Goal: Task Accomplishment & Management: Manage account settings

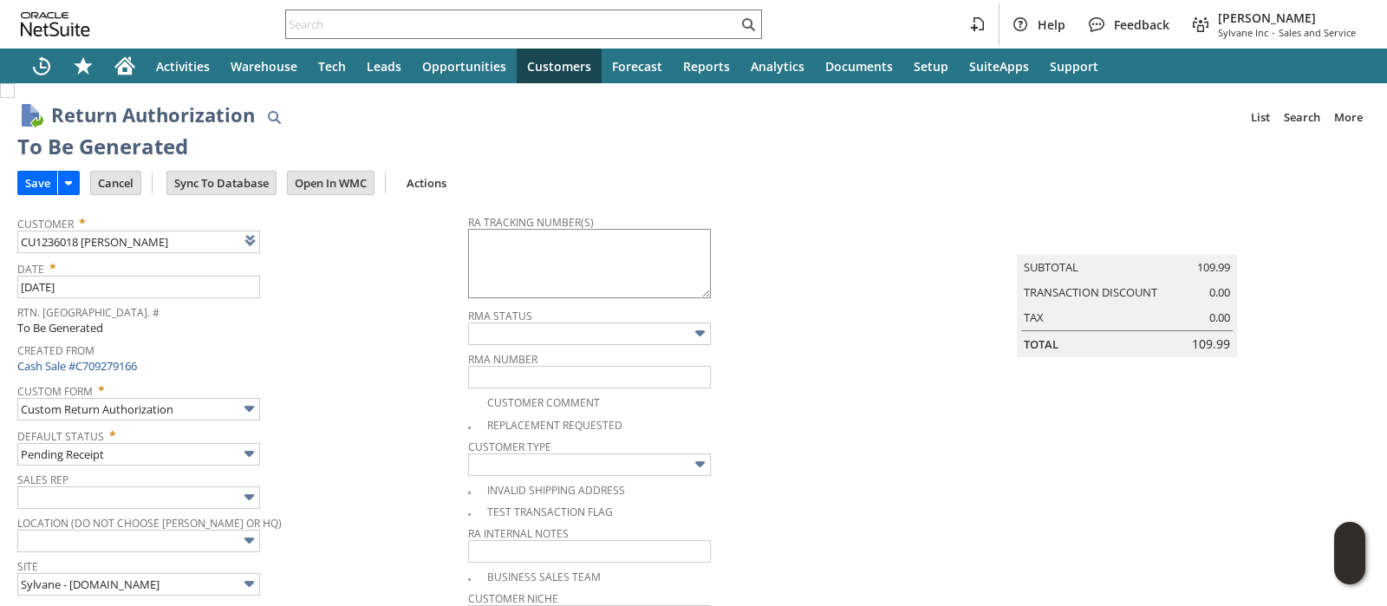
click at [524, 260] on textarea at bounding box center [589, 263] width 243 height 69
paste textarea "797575595979"
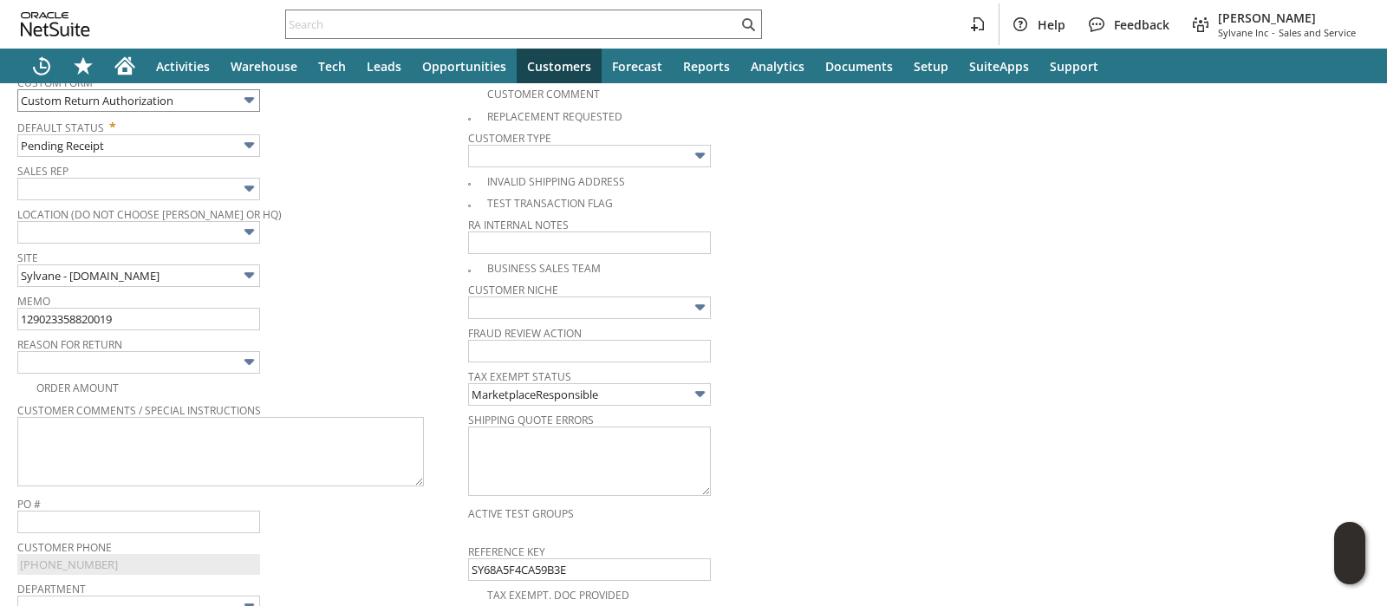
scroll to position [325, 0]
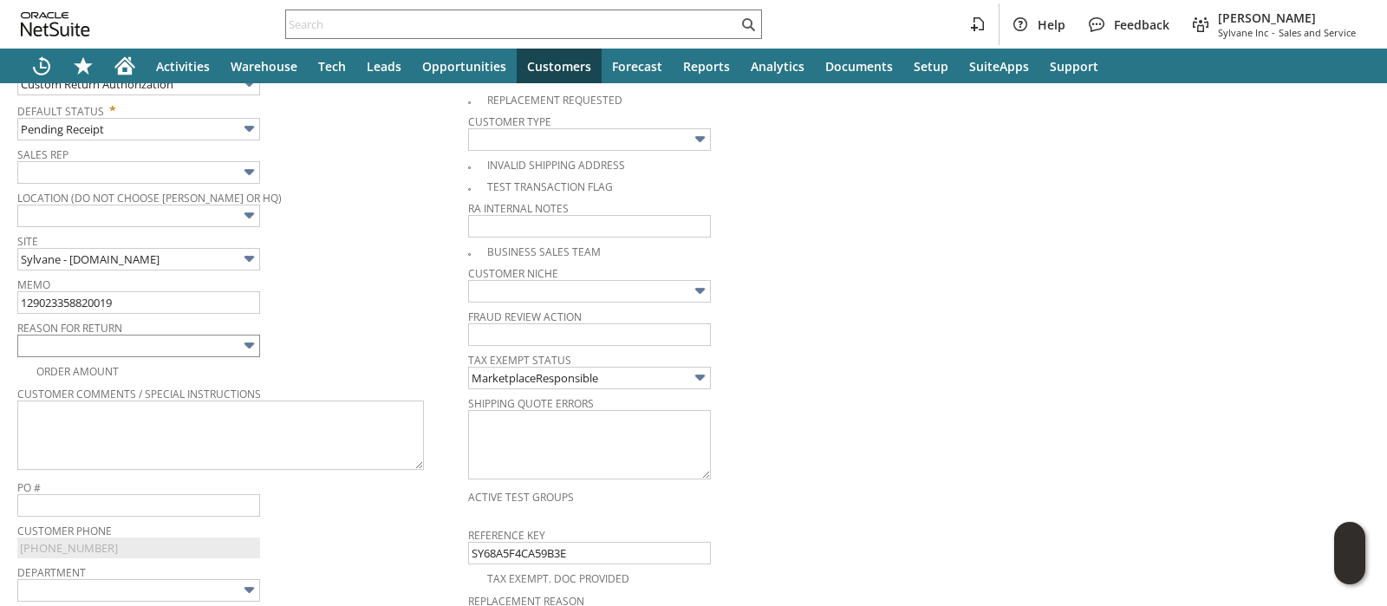
type textarea "797575595979"
click at [113, 348] on input "text" at bounding box center [138, 346] width 243 height 23
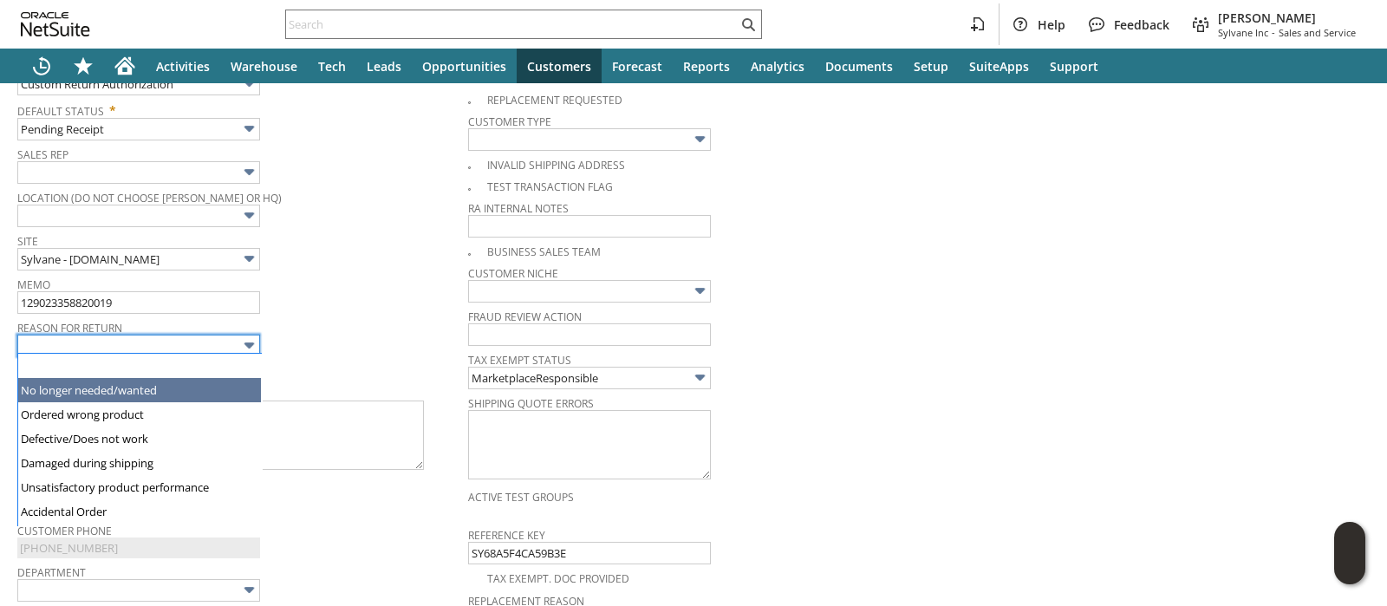
type input "No longer needed/wanted"
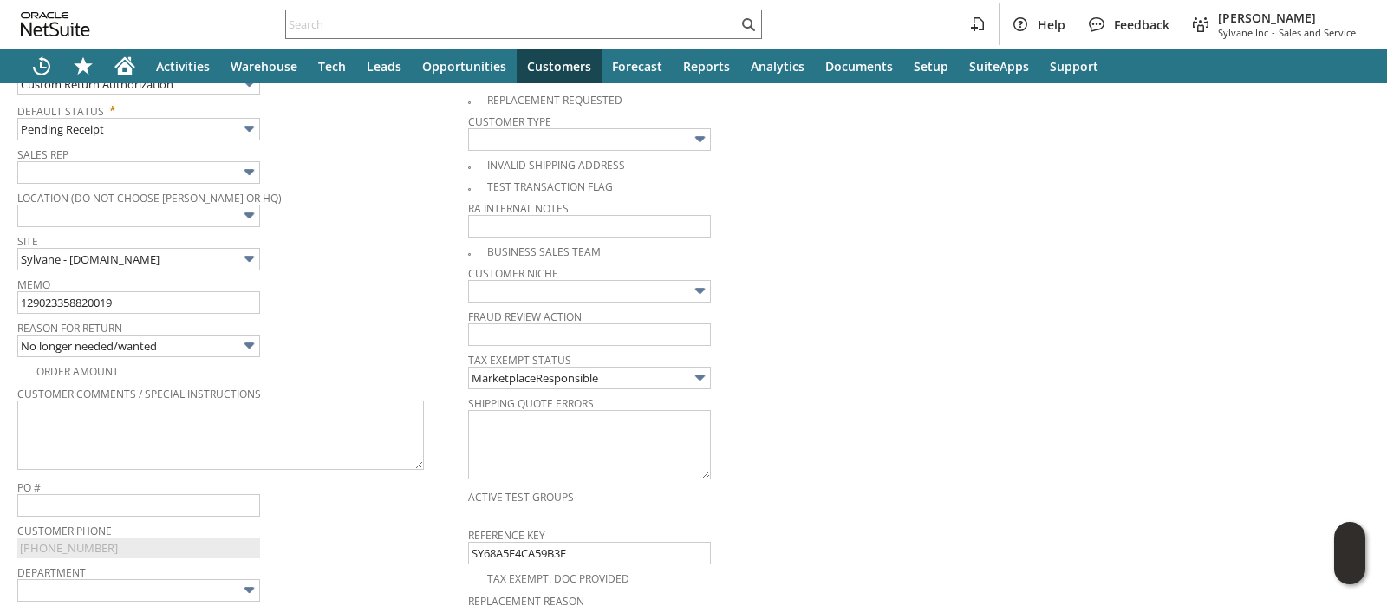
click at [286, 289] on div "Memo 129023358820019" at bounding box center [238, 293] width 442 height 42
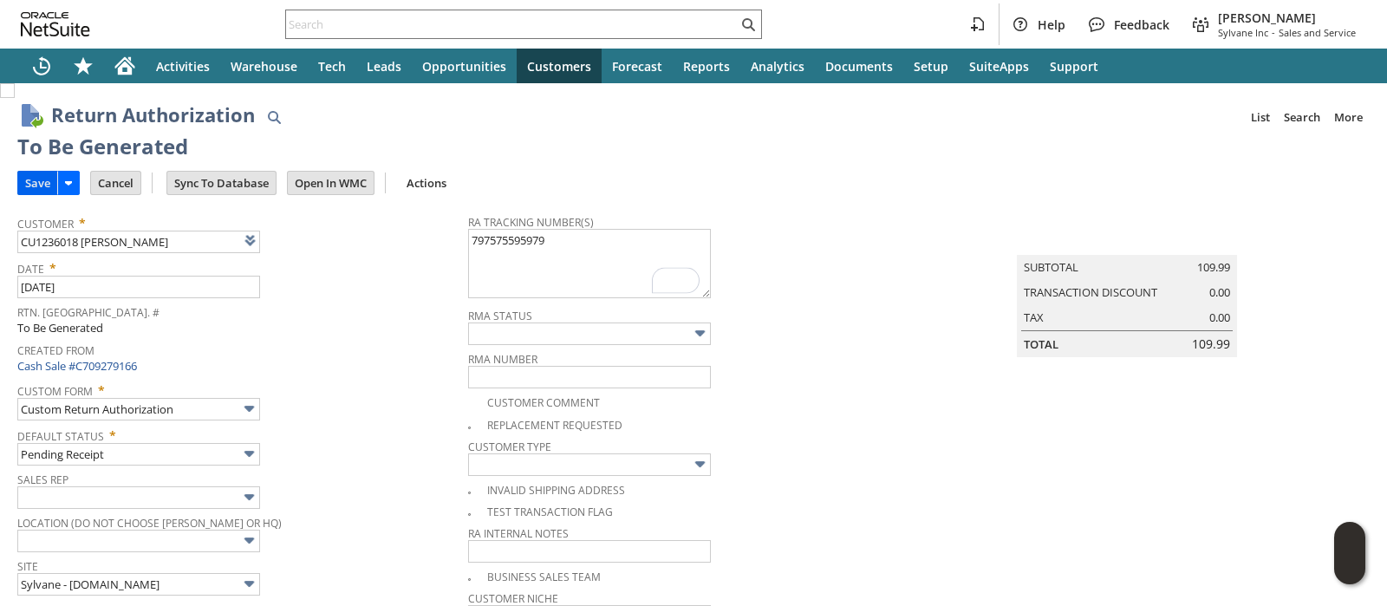
click at [37, 179] on input "Save" at bounding box center [37, 183] width 39 height 23
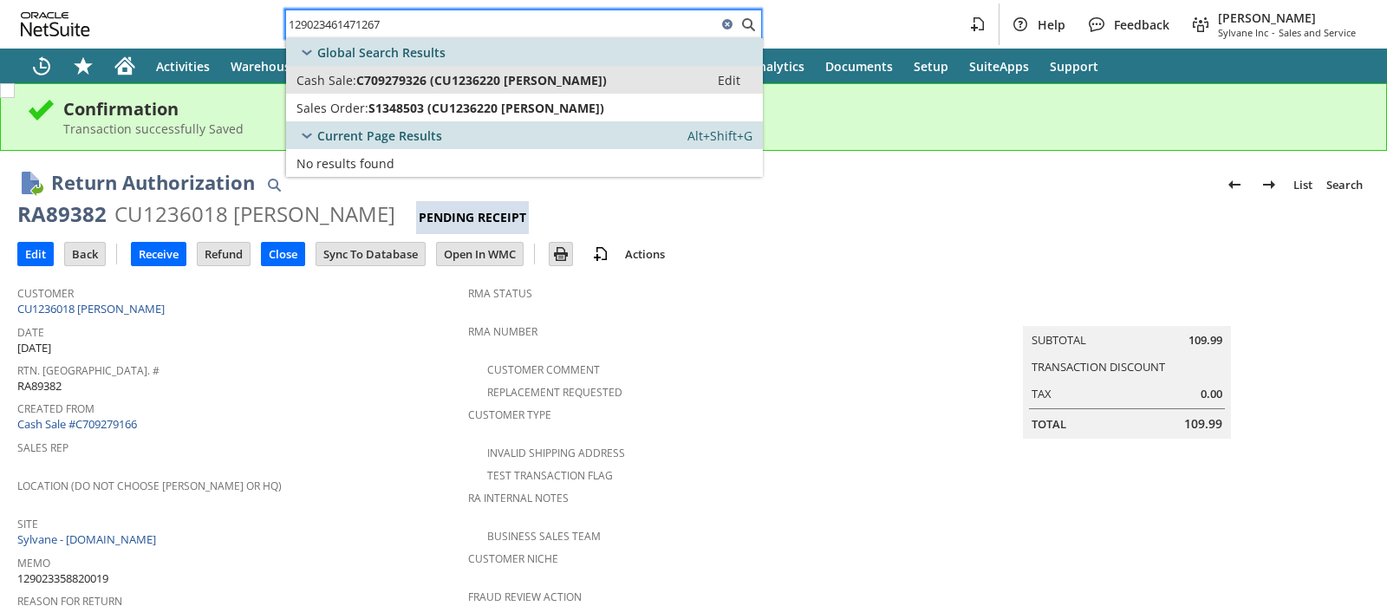
type input "129023461471267"
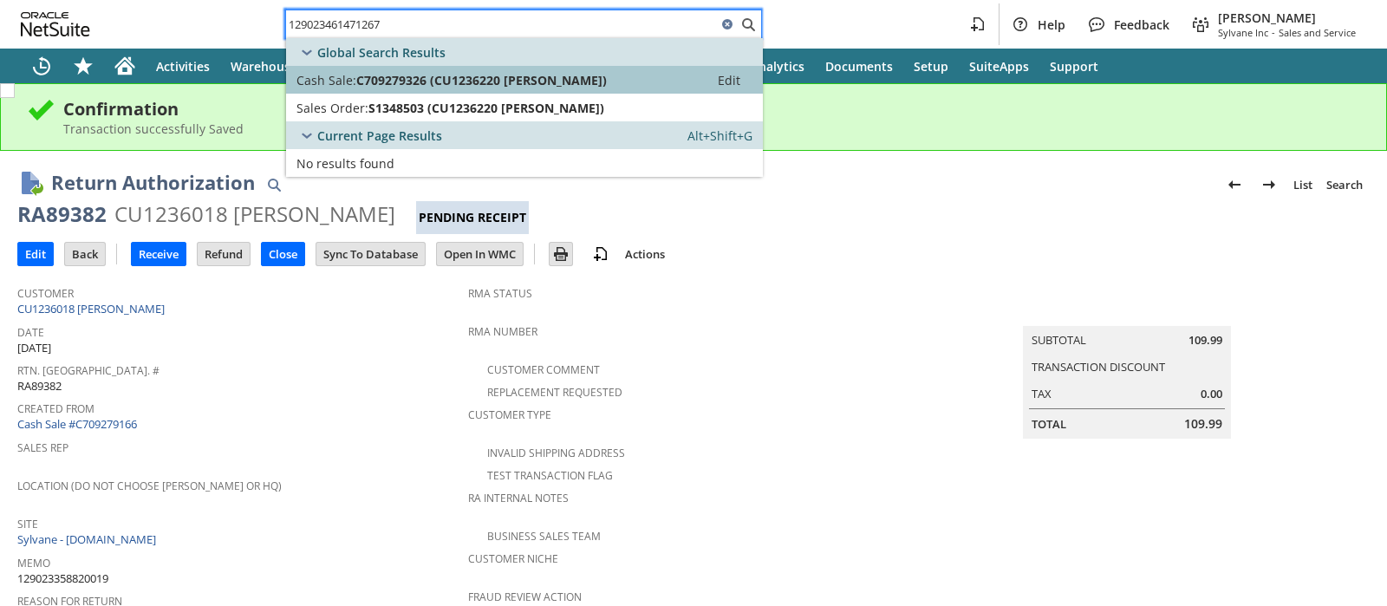
click at [537, 78] on span "C709279326 (CU1236220 Samuel Lindhorst)" at bounding box center [481, 80] width 250 height 16
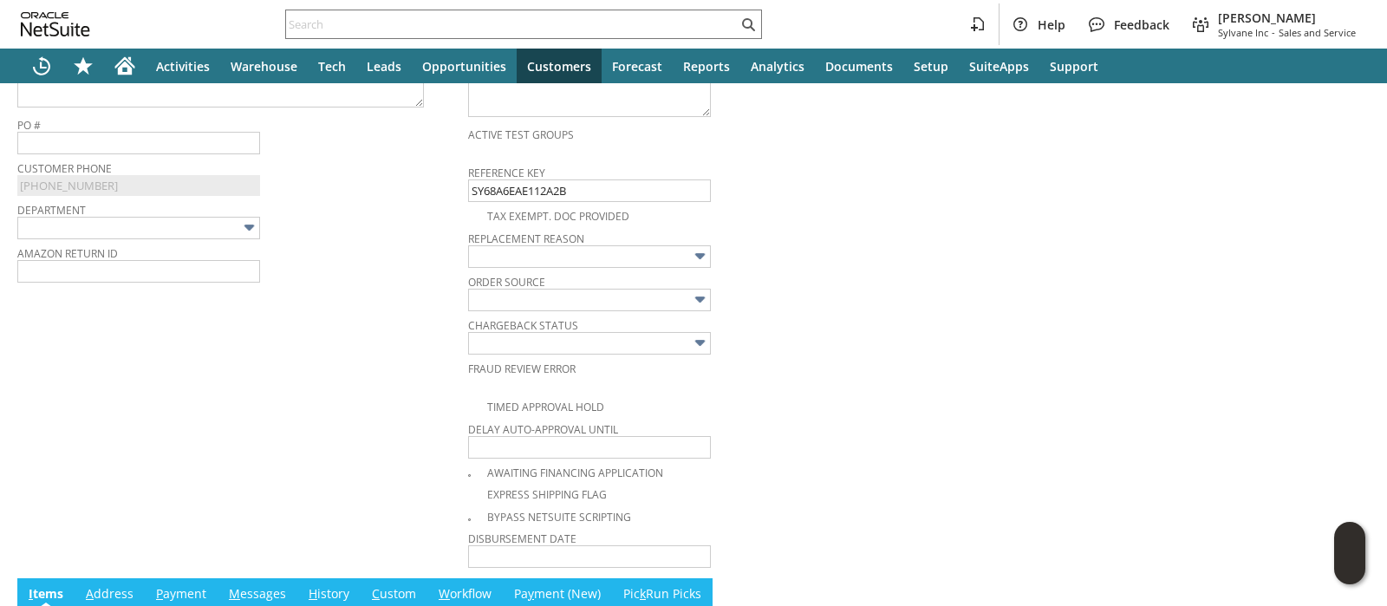
scroll to position [362, 0]
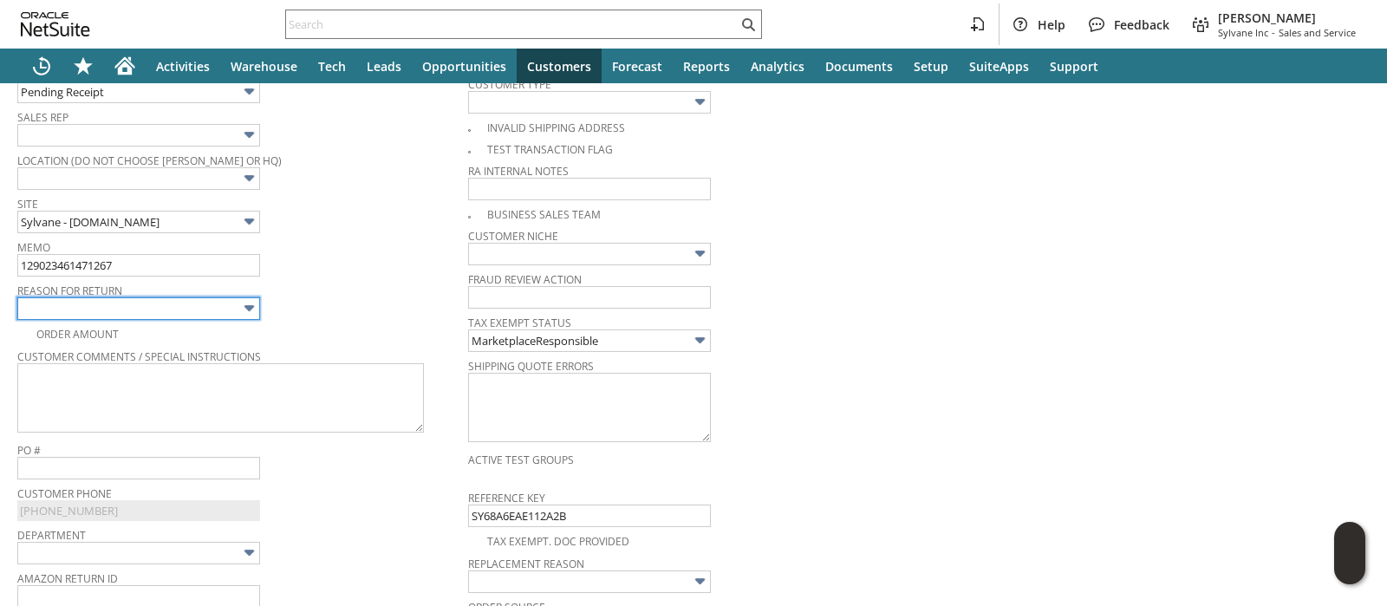
click at [202, 305] on input "text" at bounding box center [138, 308] width 243 height 23
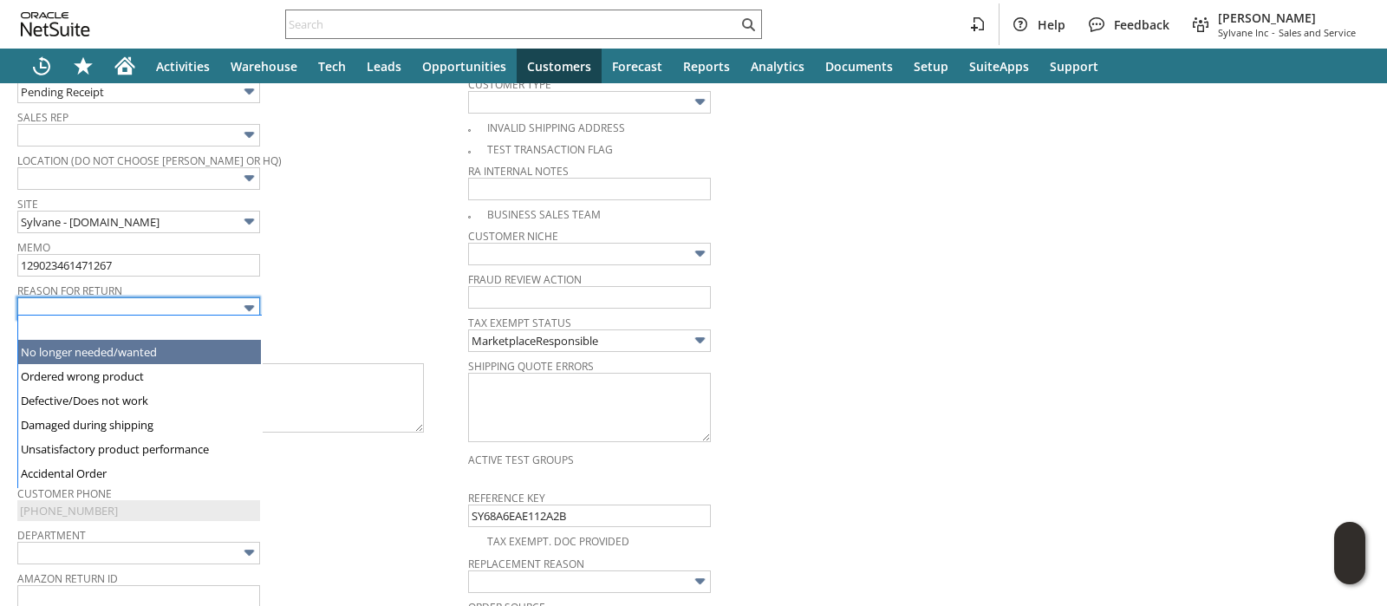
type input "No longer needed/wanted"
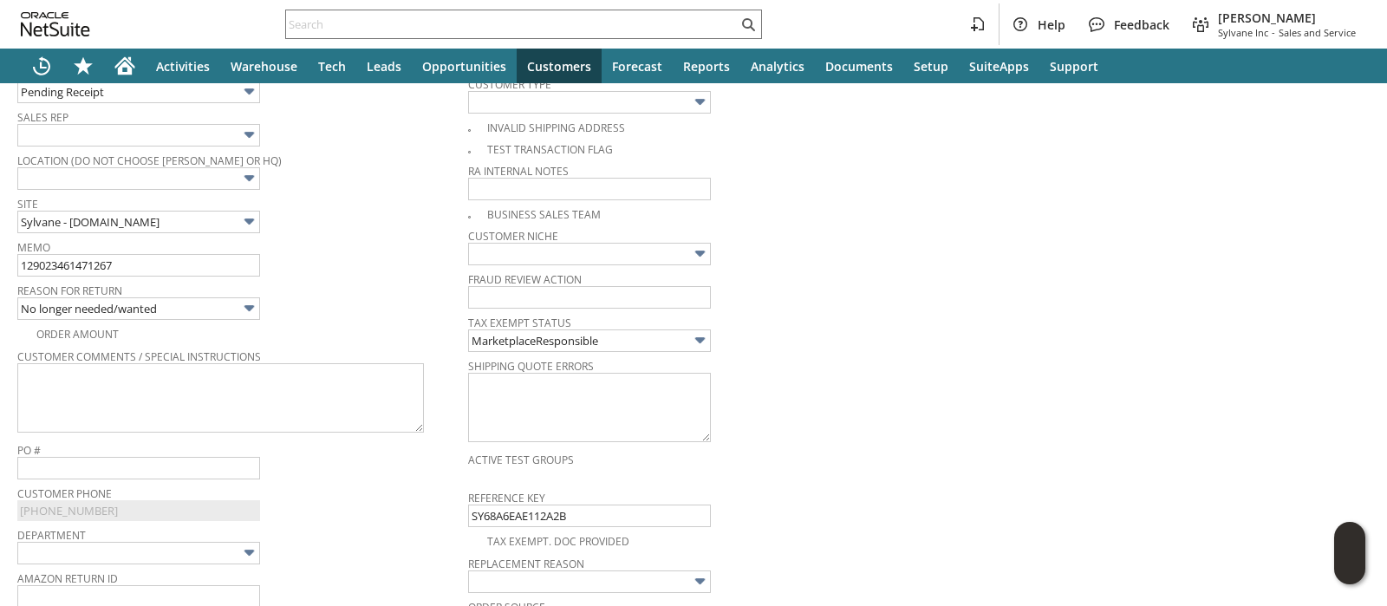
click at [338, 305] on div "Reason For Return No longer needed/wanted" at bounding box center [238, 299] width 442 height 42
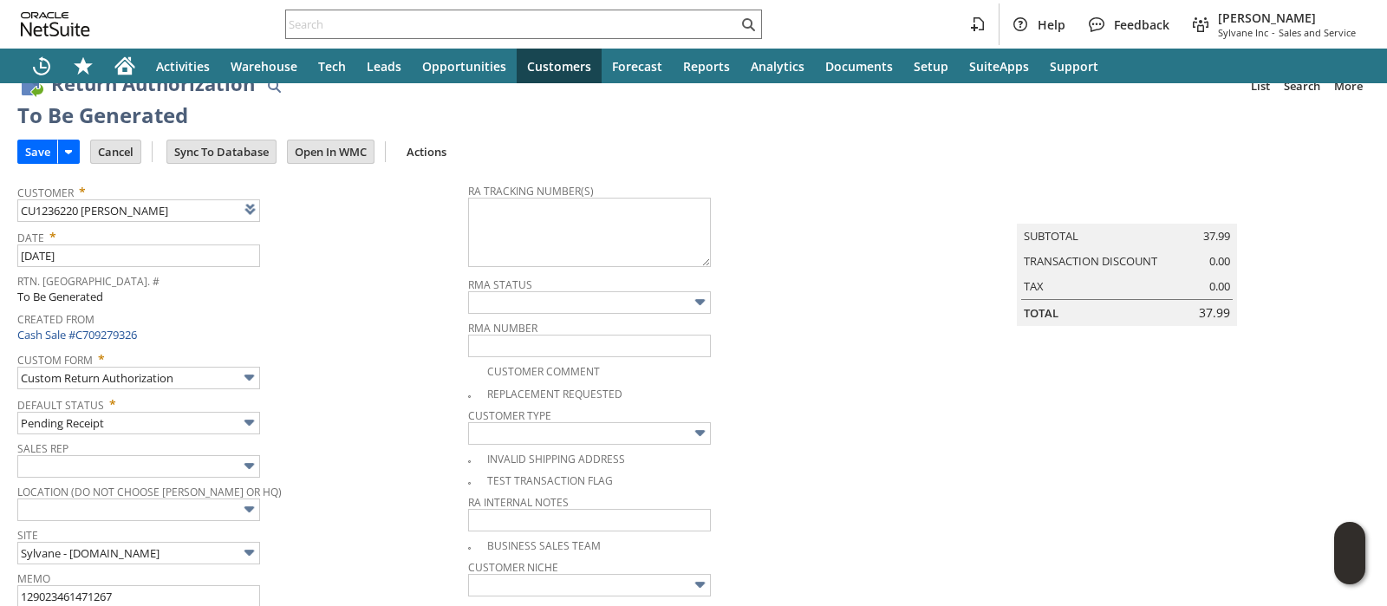
scroll to position [0, 0]
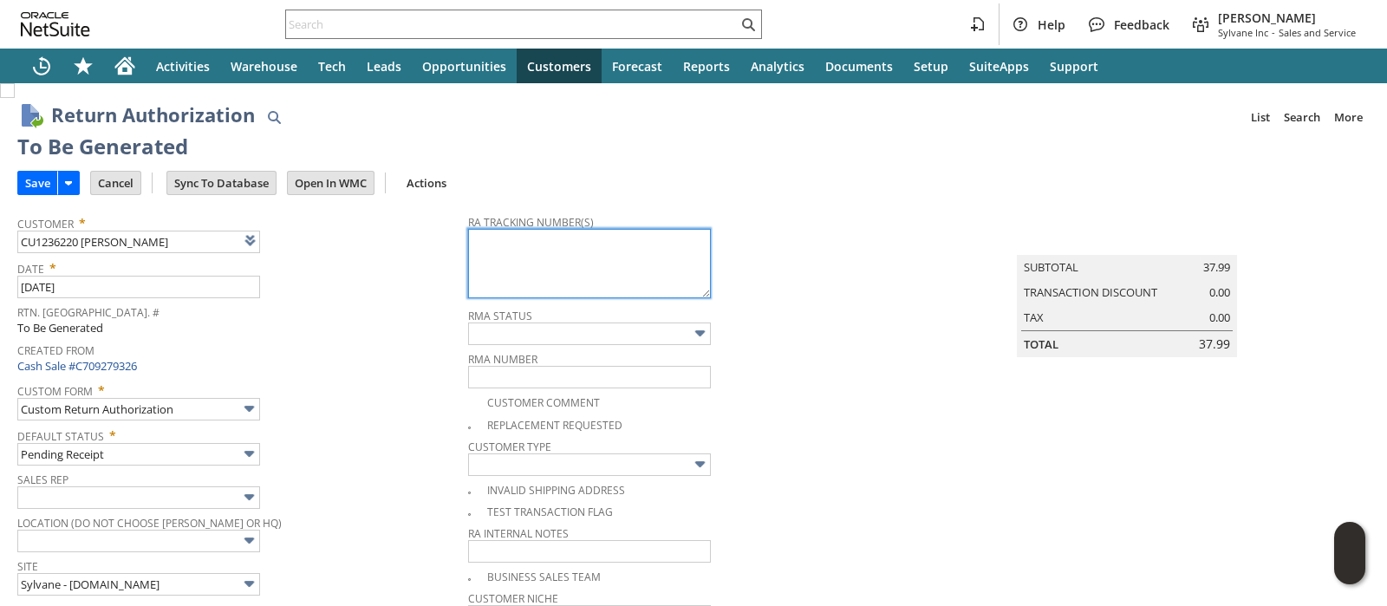
click at [499, 283] on textarea at bounding box center [589, 263] width 243 height 69
paste textarea "797576355601"
type textarea "797576355601"
click at [35, 179] on input "Save" at bounding box center [37, 183] width 39 height 23
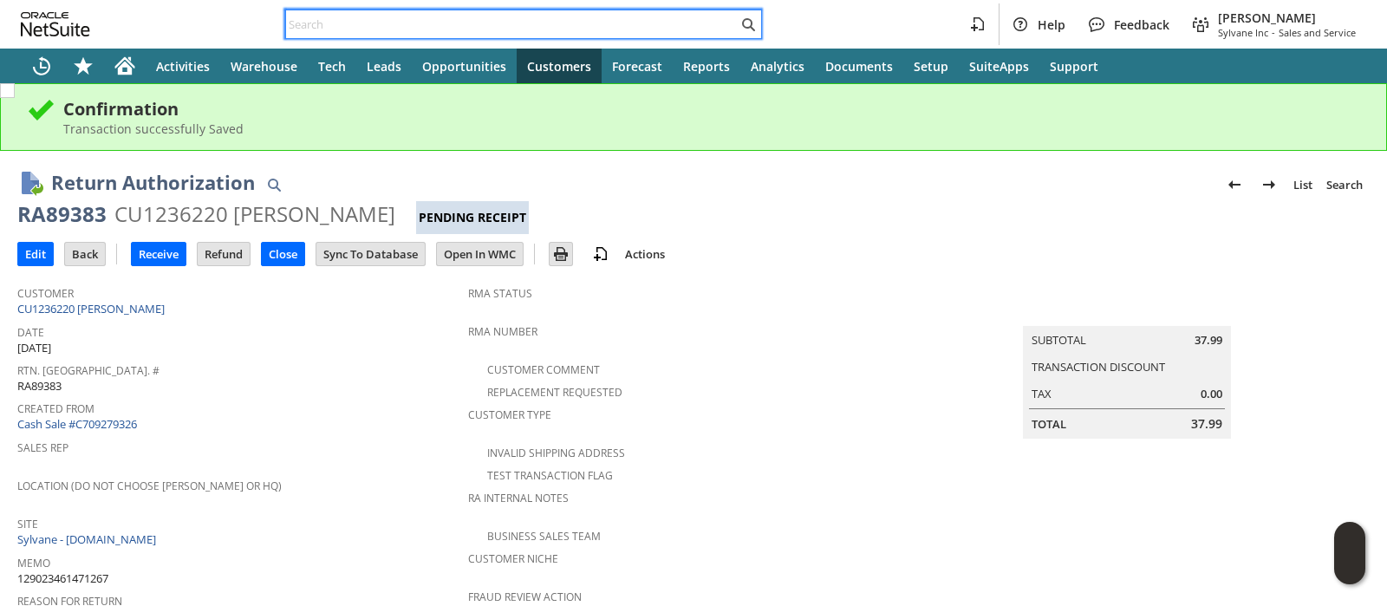
click at [703, 15] on input "text" at bounding box center [512, 24] width 452 height 21
paste input "47QDCC25MDPHE"
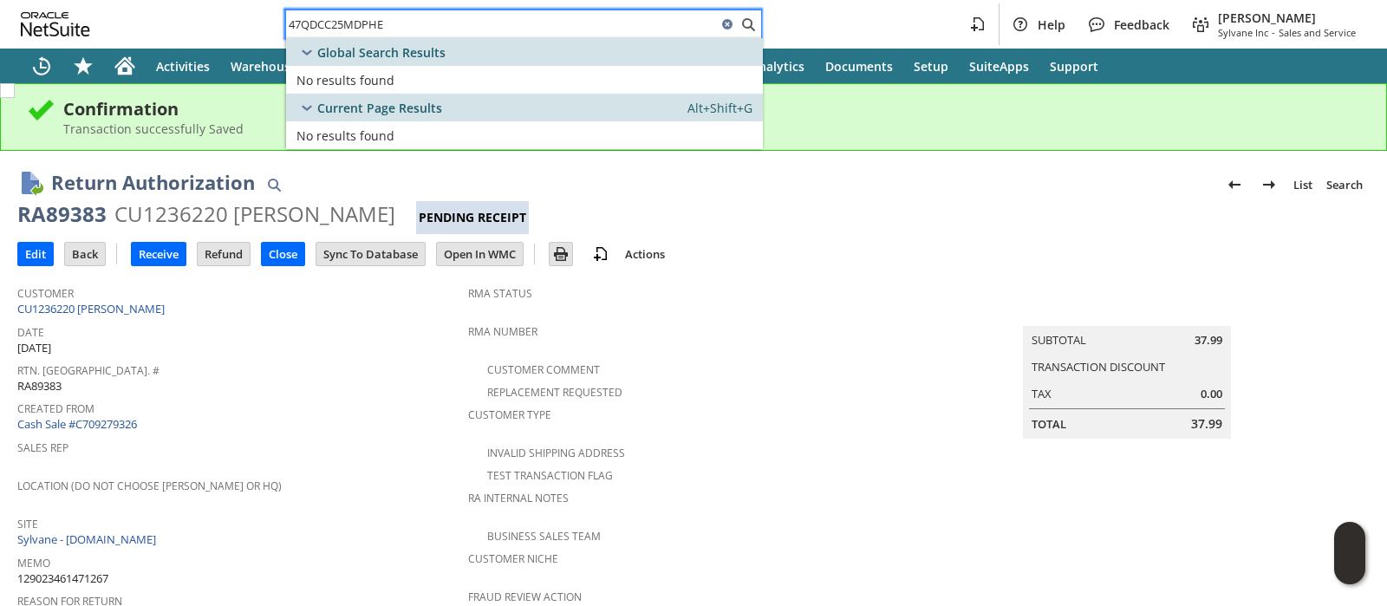
click at [667, 29] on input "47QDCC25MDPHE" at bounding box center [501, 24] width 431 height 21
paste input "R8J"
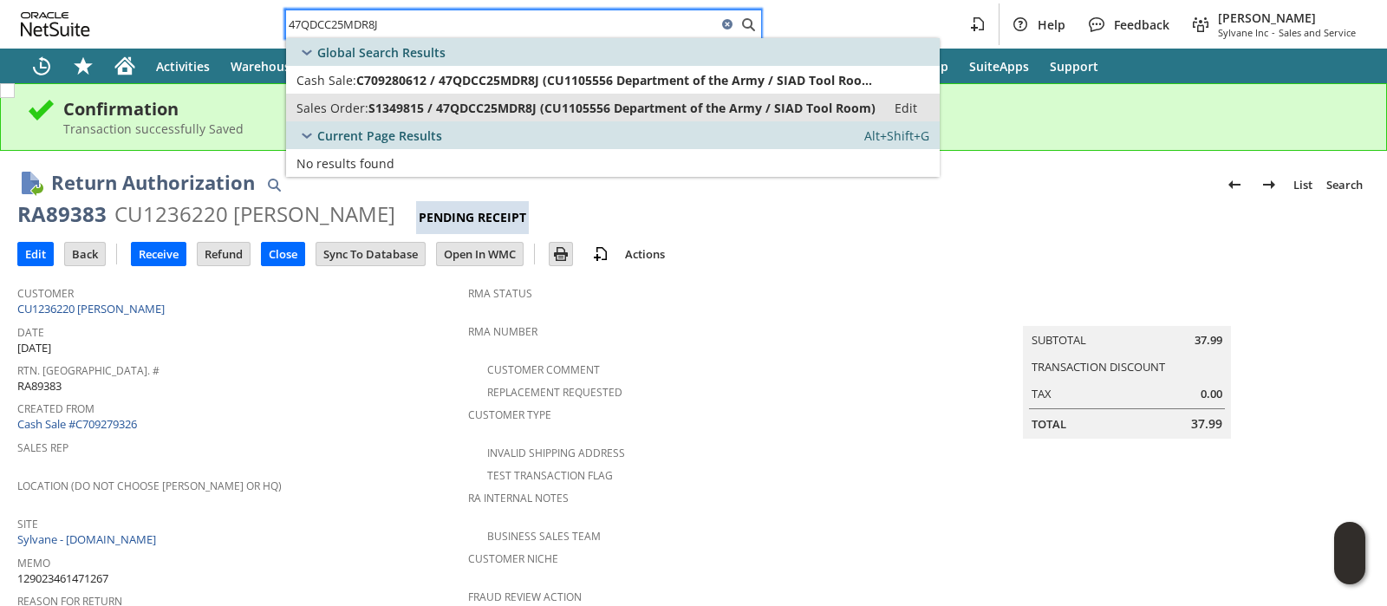
type input "47QDCC25MDR8J"
click at [647, 106] on span "S1349815 / 47QDCC25MDR8J (CU1105556 Department of the Army / SIAD Tool Room)" at bounding box center [621, 108] width 507 height 16
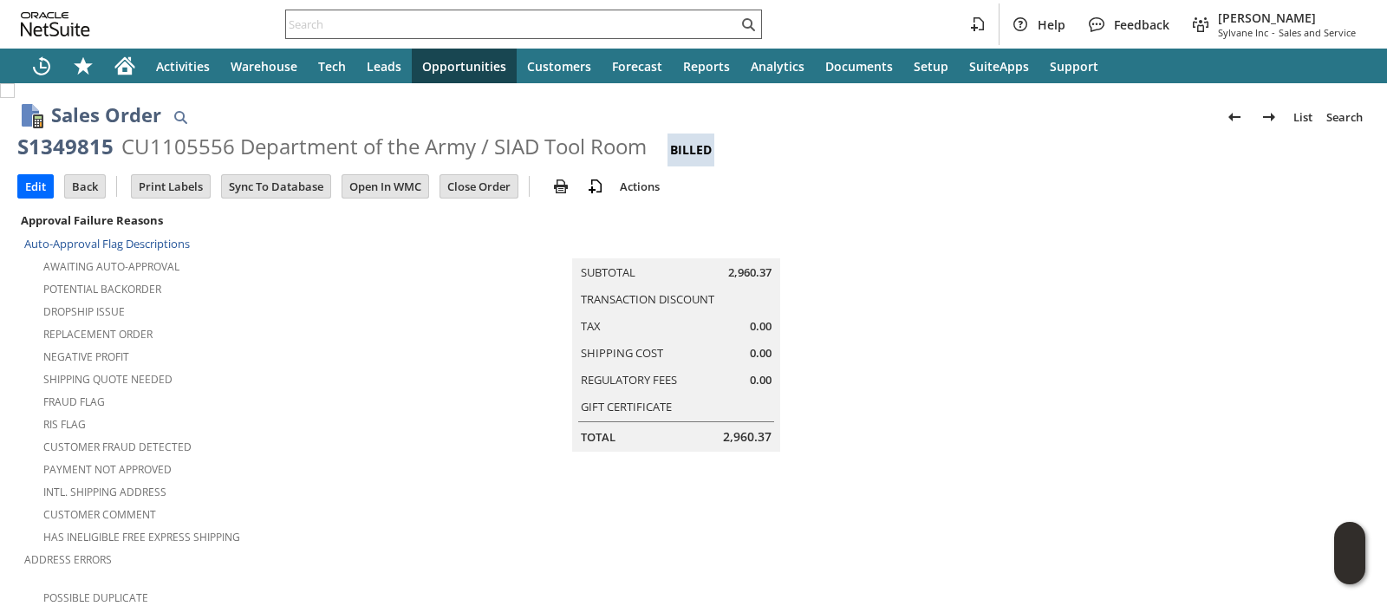
click at [540, 29] on input "text" at bounding box center [512, 24] width 452 height 21
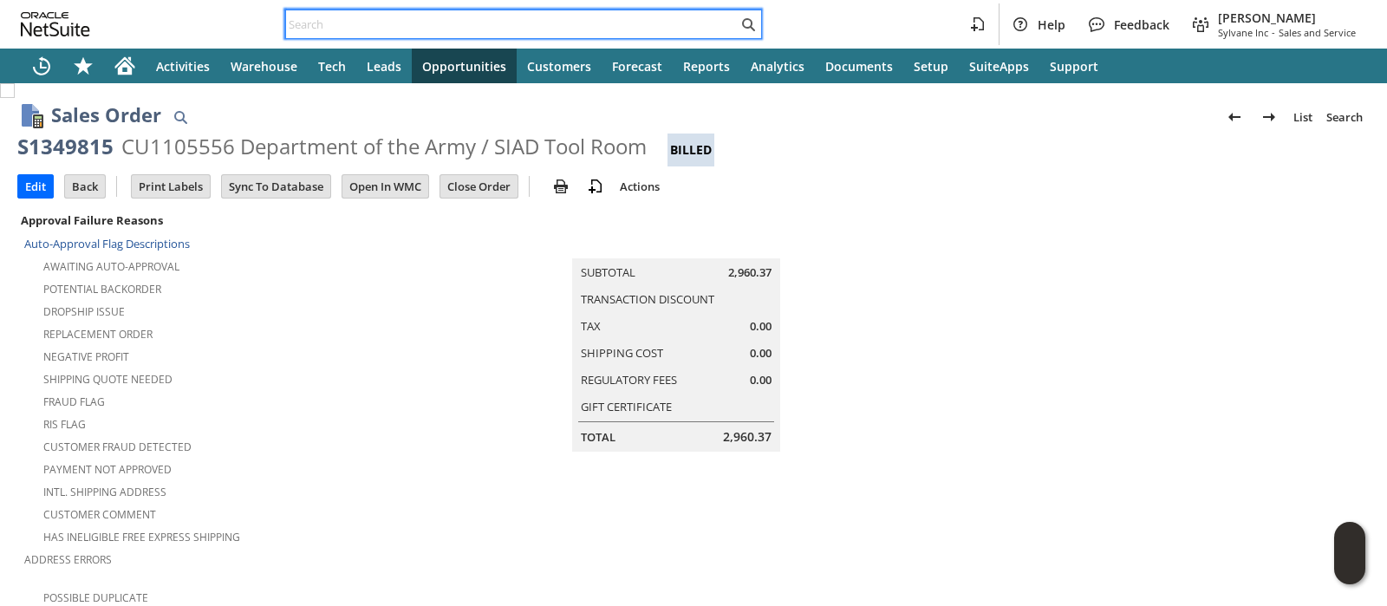
paste input "47QDCC25MDLTB"
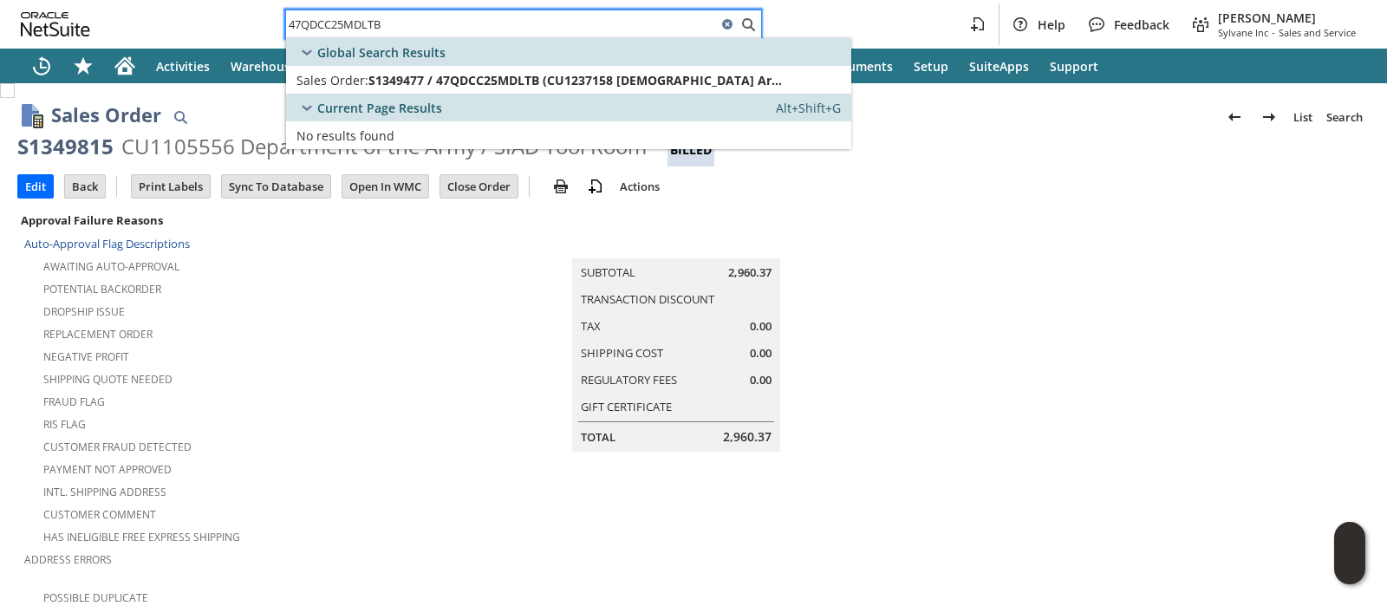
click at [576, 18] on input "47QDCC25MDLTB" at bounding box center [501, 24] width 431 height 21
paste input "R8J"
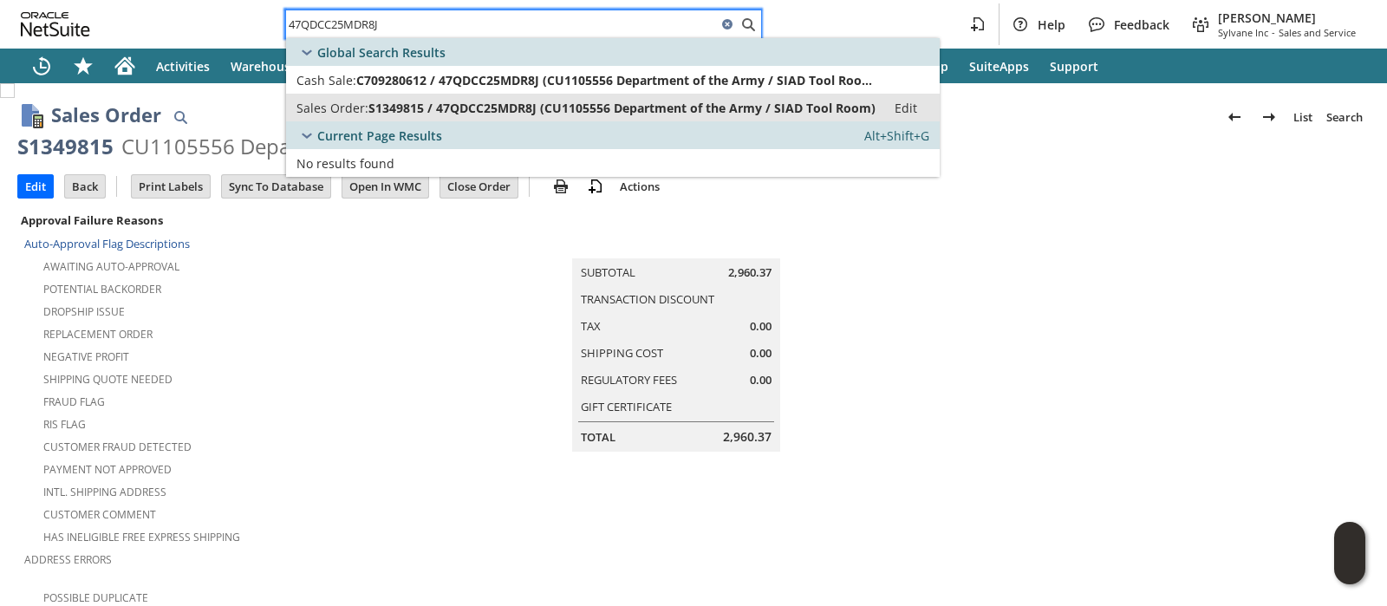
type input "47QDCC25MDR8J"
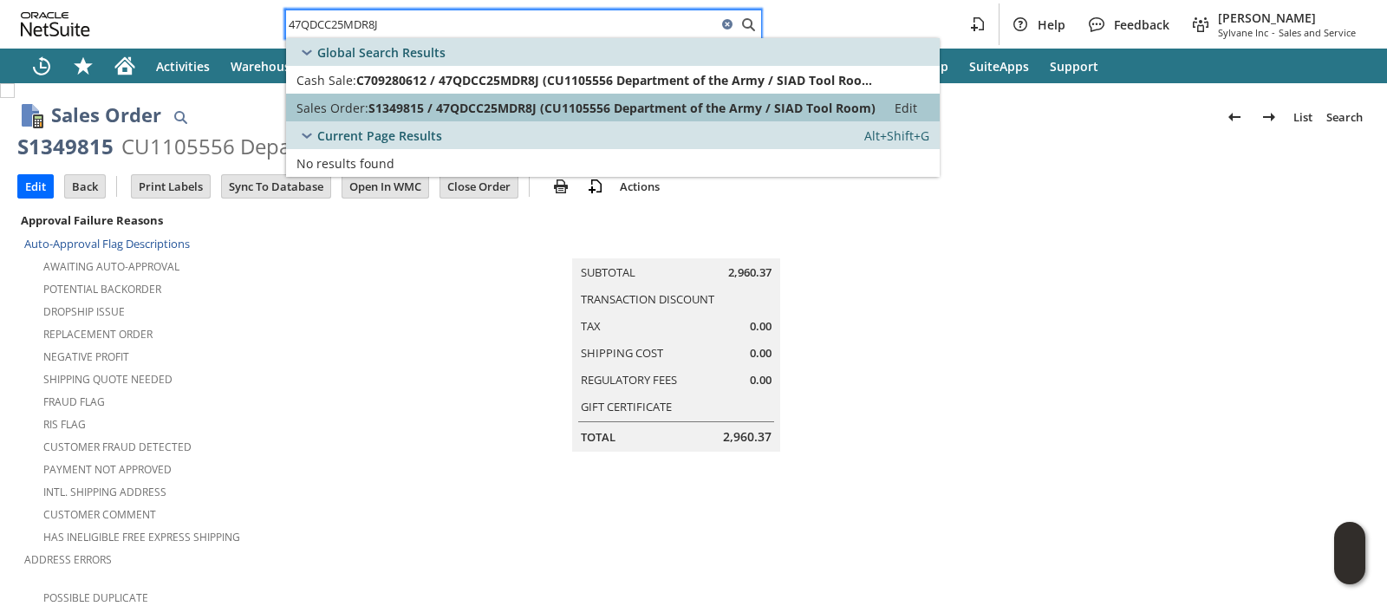
click at [582, 106] on span "S1349815 / 47QDCC25MDR8J (CU1105556 Department of the Army / SIAD Tool Room)" at bounding box center [621, 108] width 507 height 16
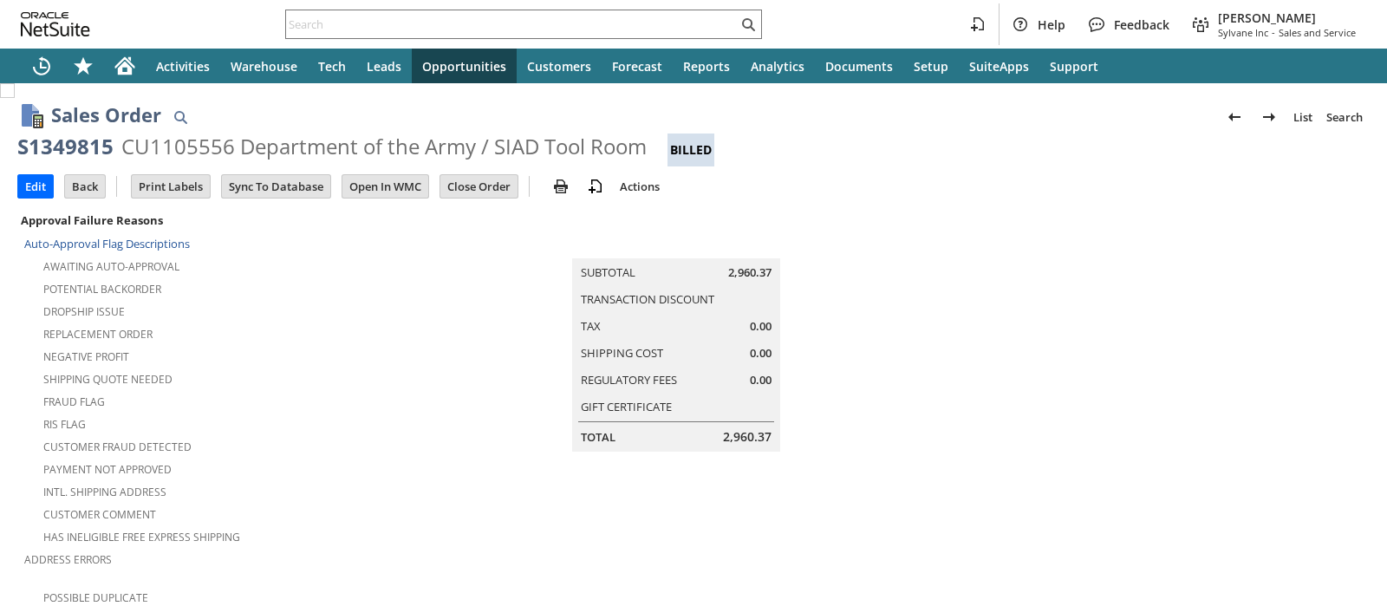
scroll to position [1189, 0]
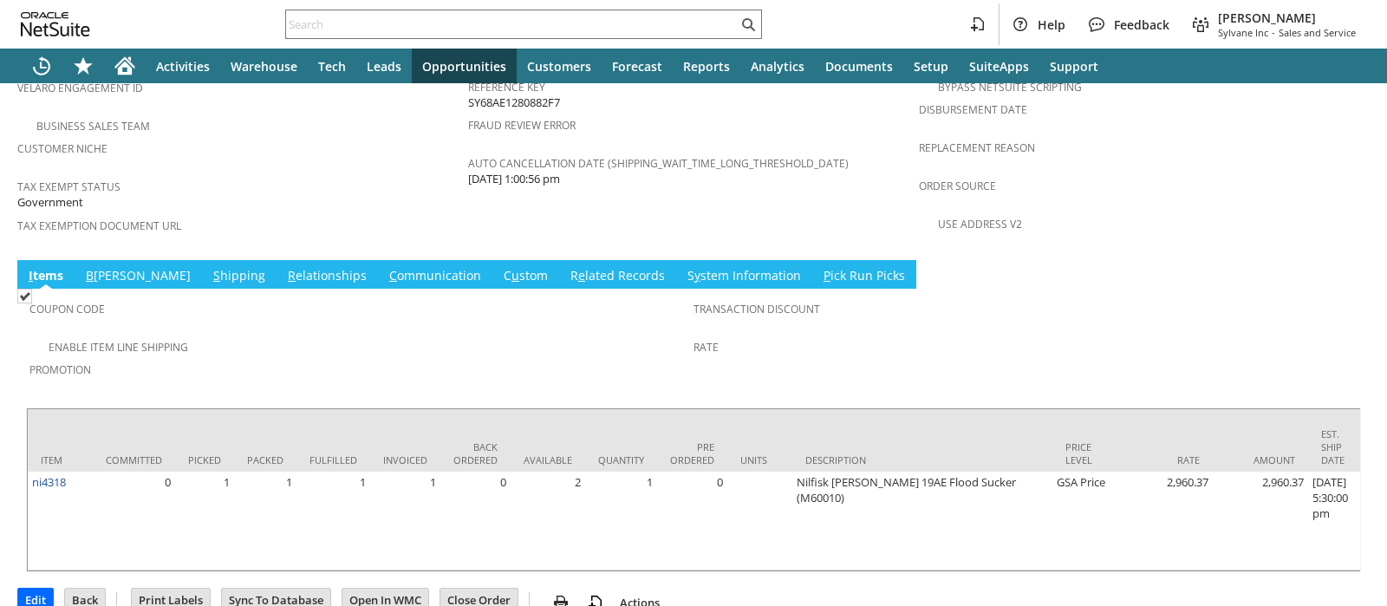
click at [209, 267] on link "S hipping" at bounding box center [239, 276] width 61 height 19
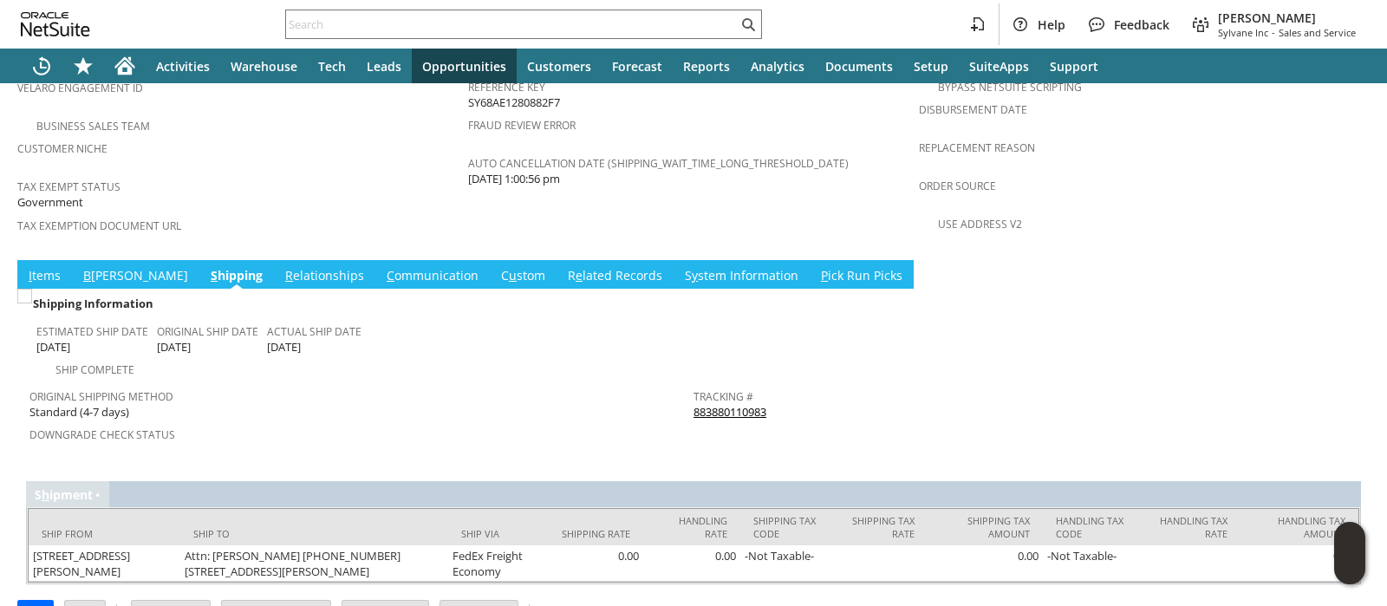
scroll to position [1183, 0]
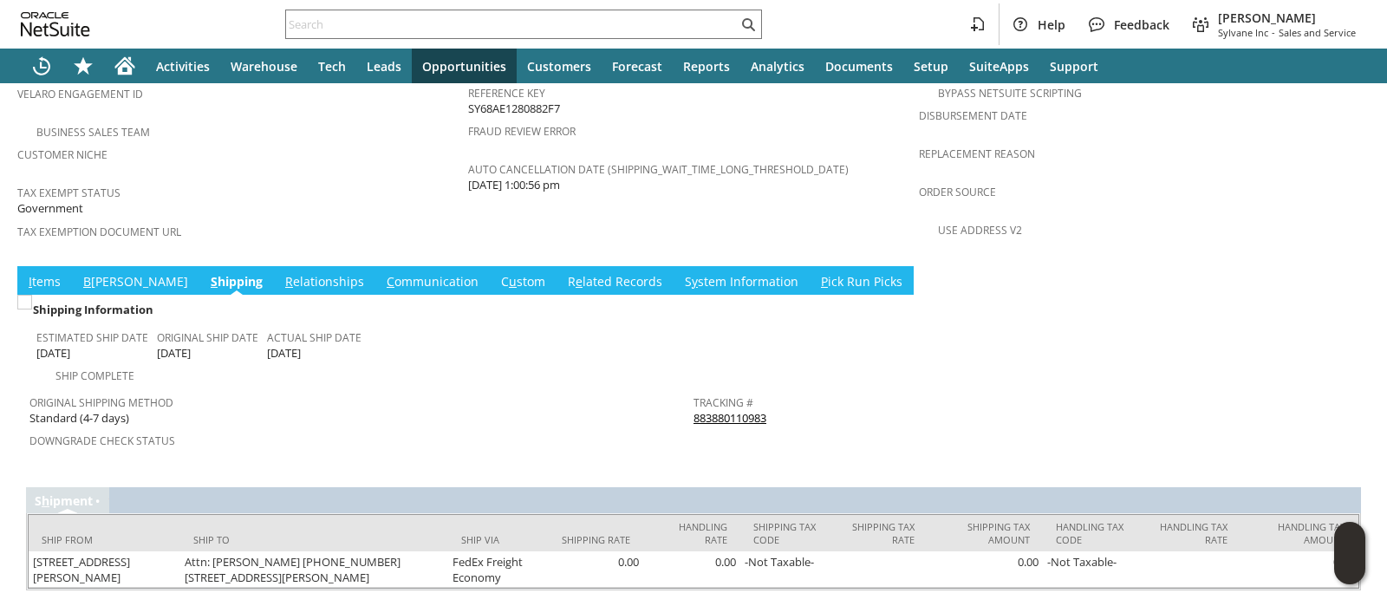
click at [770, 390] on div "Tracking # 883880110983" at bounding box center [1020, 408] width 655 height 36
copy tbody "883880110983 Return Tracking #"
click at [687, 14] on input "text" at bounding box center [512, 24] width 452 height 21
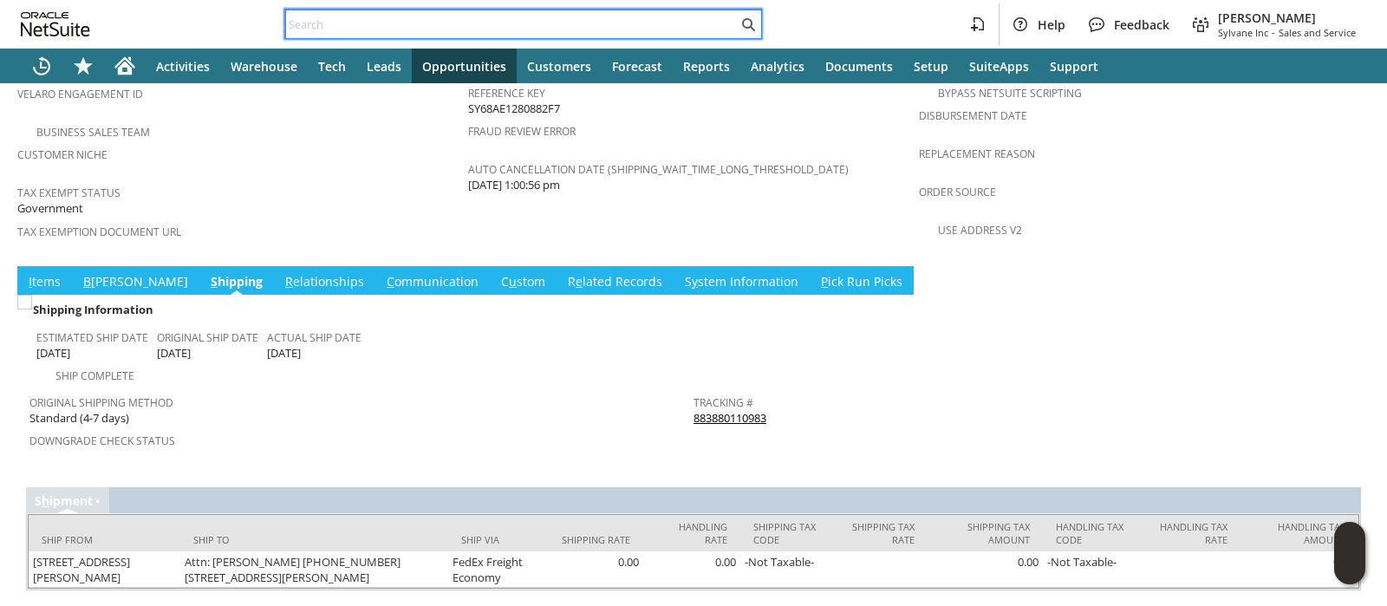
paste input "112-1270151-0713069"
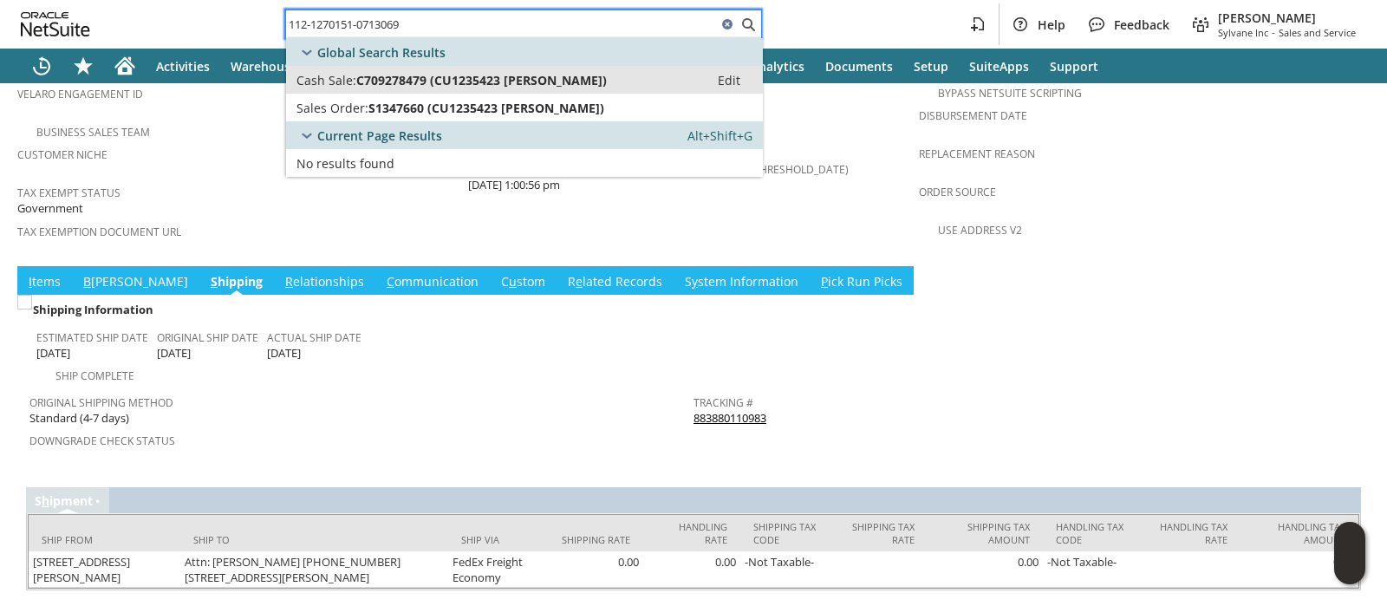
type input "112-1270151-0713069"
click at [638, 72] on div "Cash Sale: C709278479 (CU1235423 Gary Schooley)" at bounding box center [497, 80] width 402 height 16
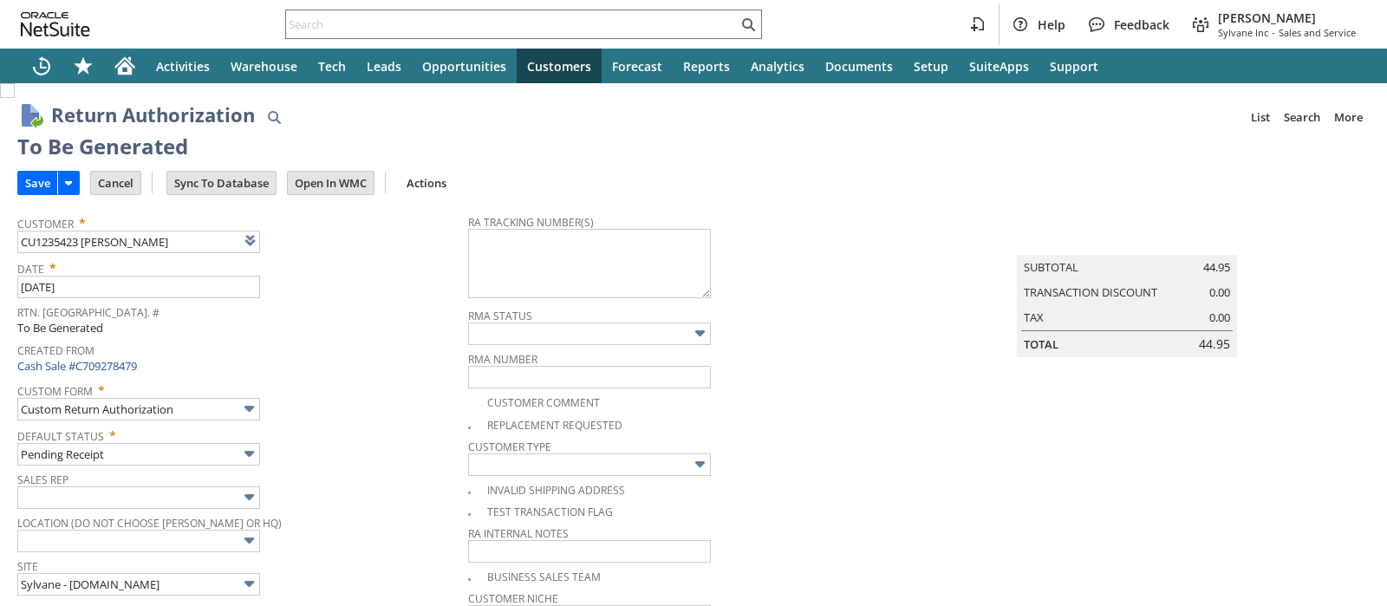
scroll to position [1121, 0]
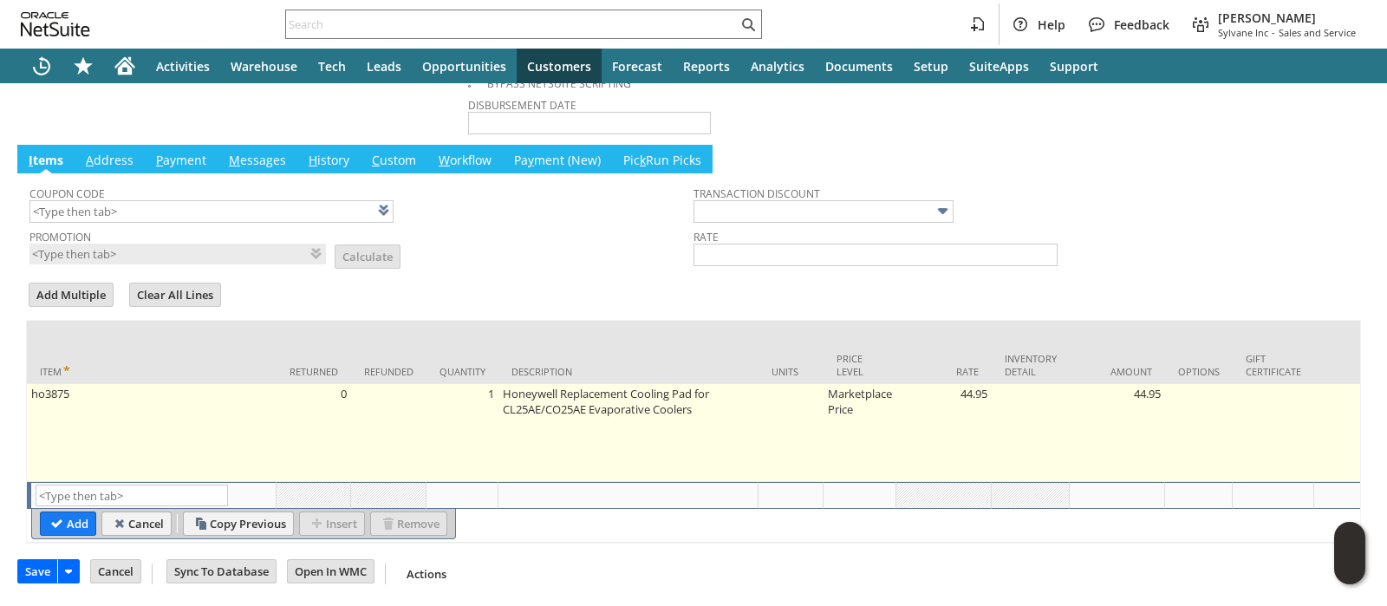
click at [845, 384] on td "Marketplace Price" at bounding box center [859, 433] width 73 height 98
type input "Mark...rice"
type input "44.95"
type input "OK"
type input "Make Copy"
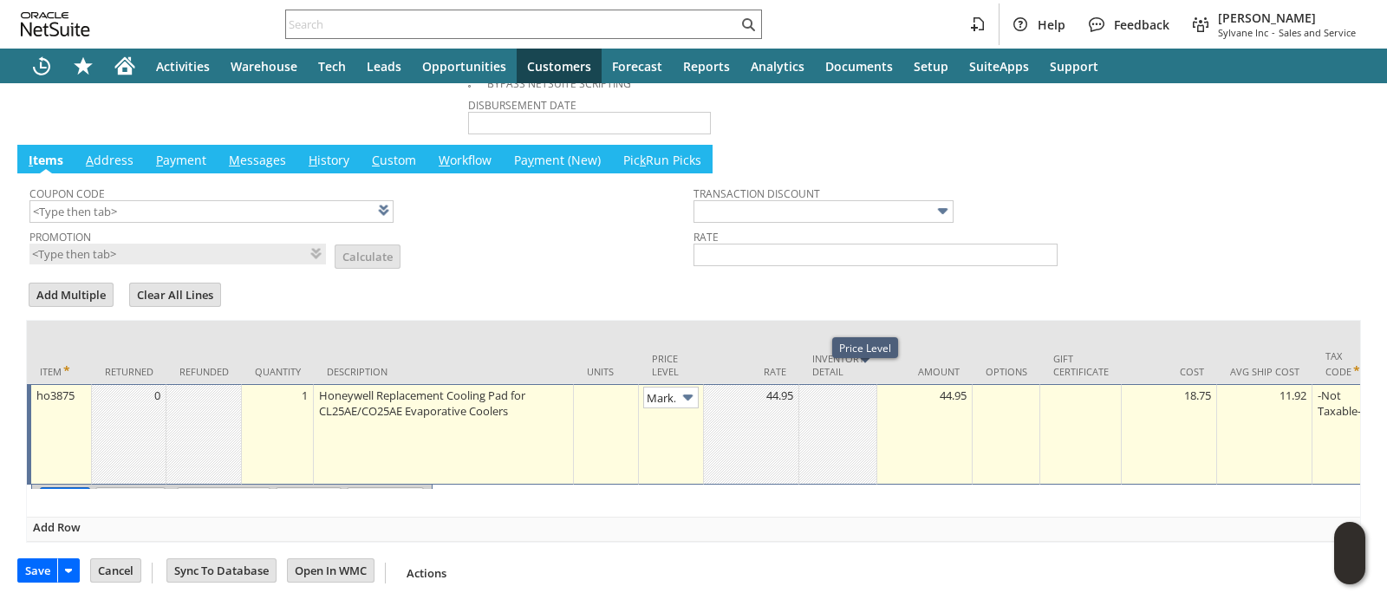
scroll to position [0, 25]
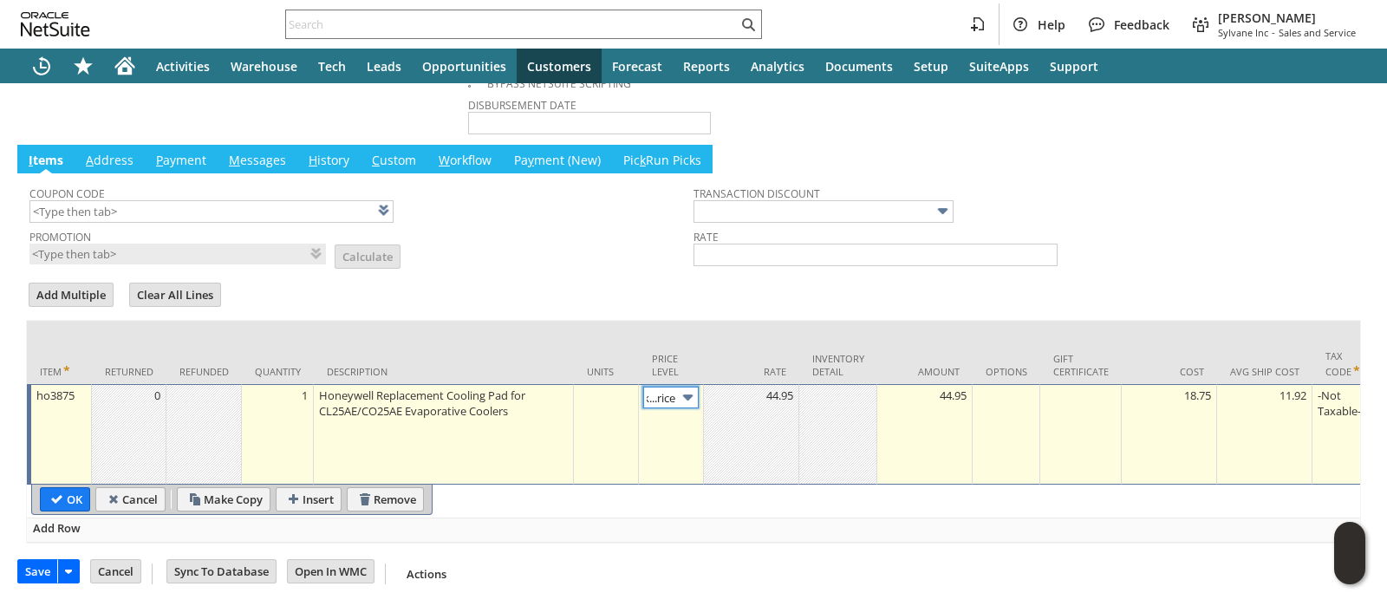
click at [687, 387] on img at bounding box center [688, 397] width 20 height 20
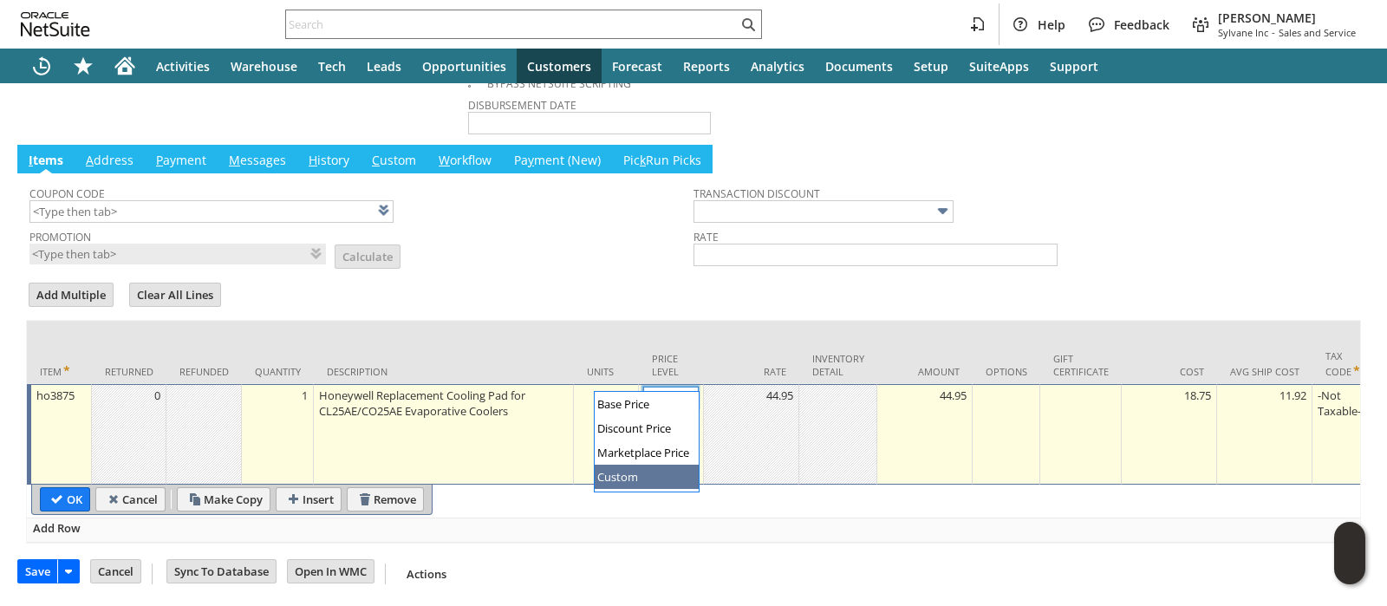
type input "Custom"
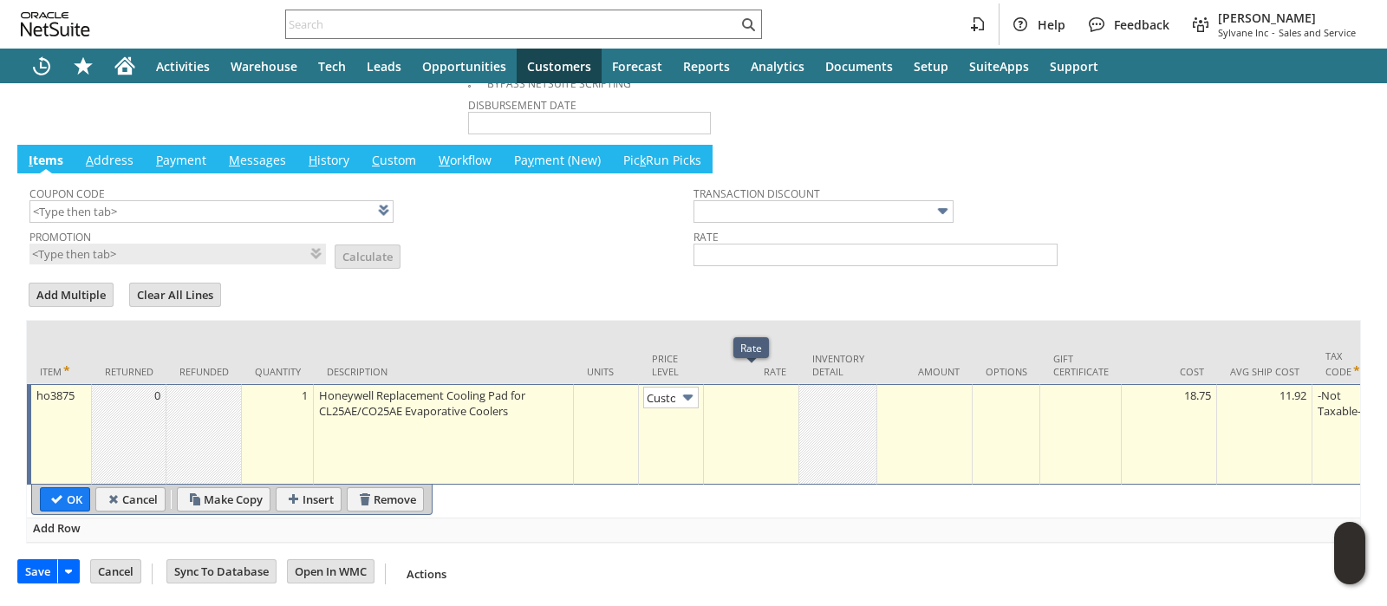
click at [745, 387] on div at bounding box center [751, 395] width 86 height 17
type input "0.00"
click at [65, 488] on input "OK" at bounding box center [65, 499] width 49 height 23
type input "Add"
type input "Copy Previous"
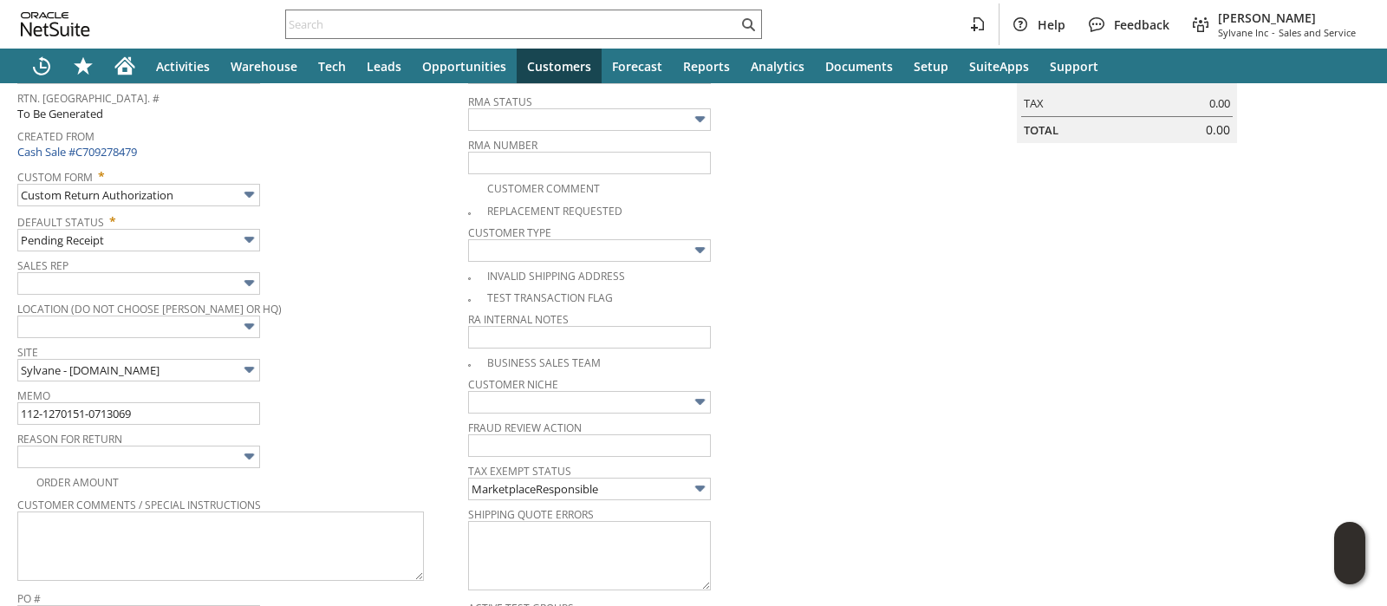
scroll to position [216, 0]
click at [221, 413] on input "112-1270151-0713069" at bounding box center [138, 411] width 243 height 23
type input "112-1270151-0713069 - Damaged - Claim filed"
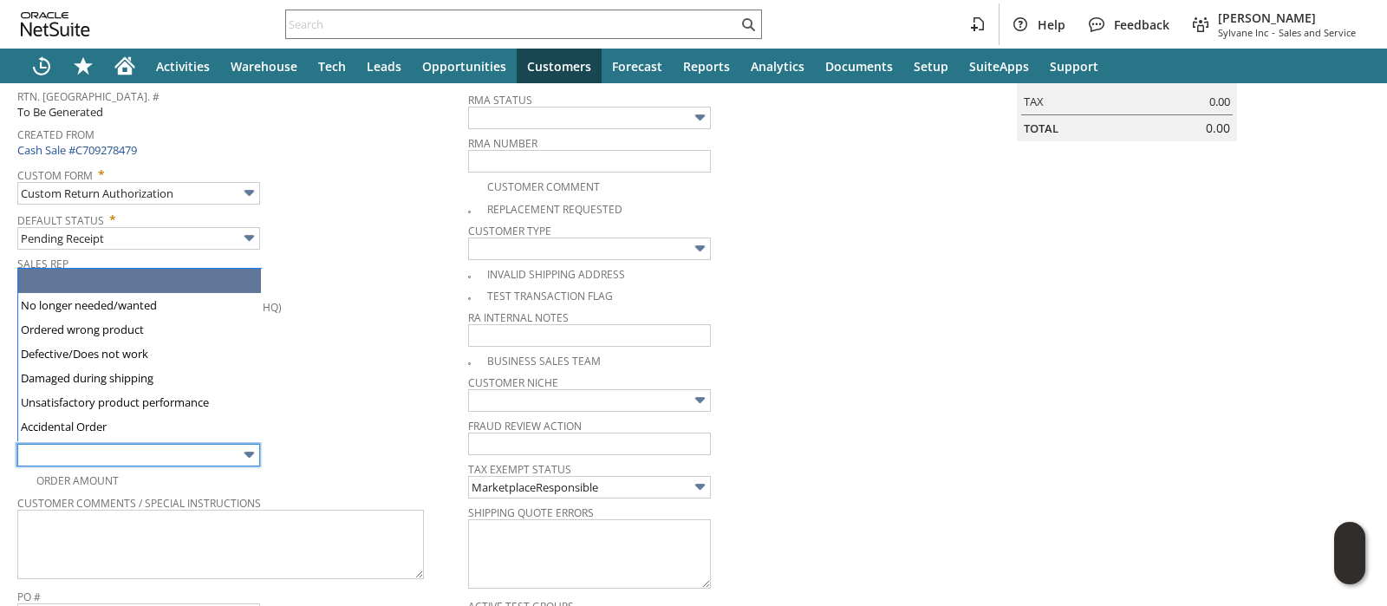
click at [216, 456] on input "text" at bounding box center [138, 455] width 243 height 23
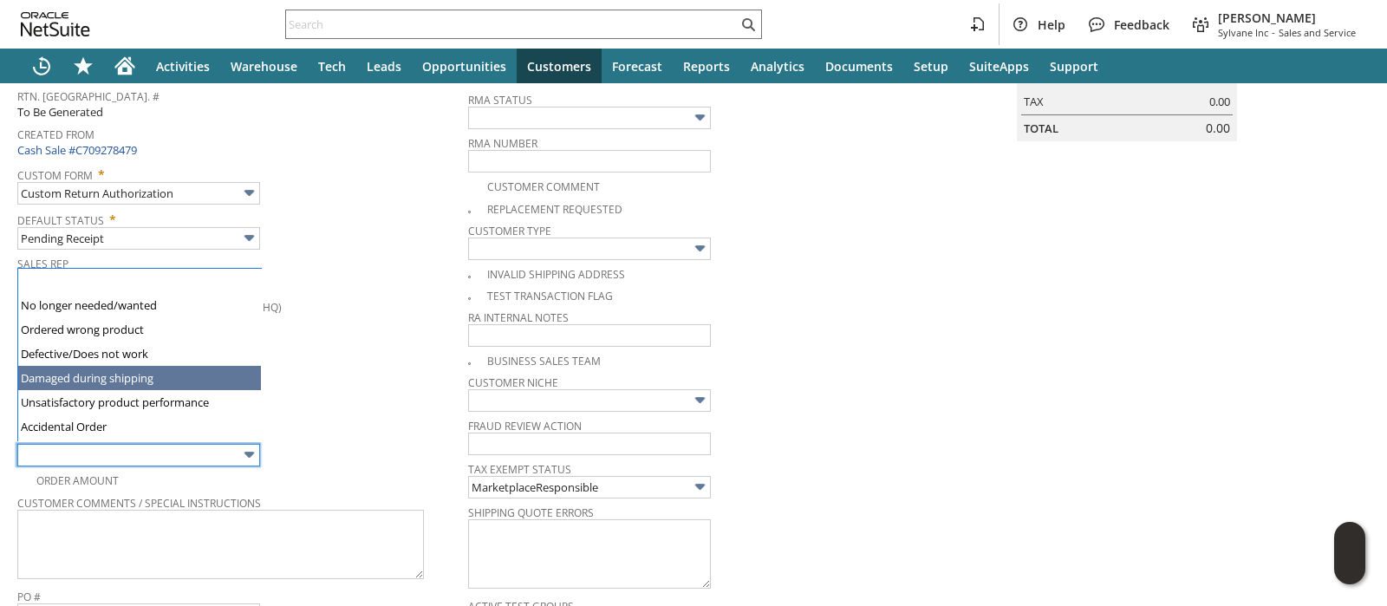
type input "Damaged during shipping"
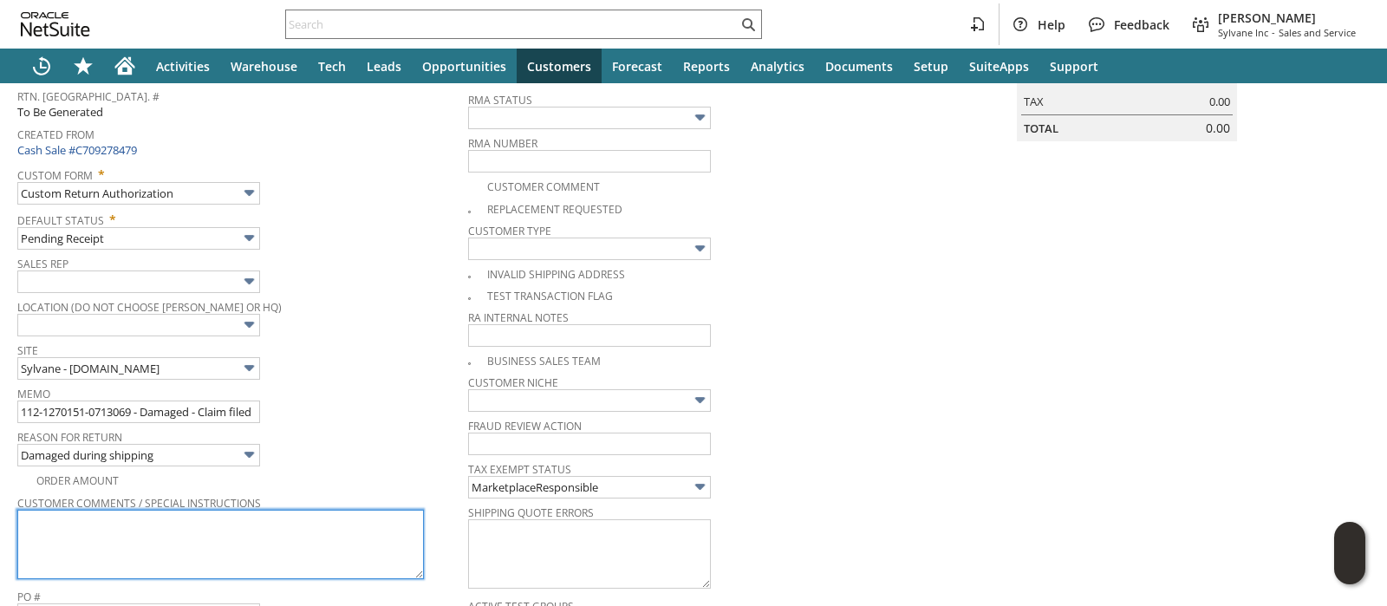
click at [82, 510] on textarea at bounding box center [220, 544] width 406 height 69
paste textarea "Top corner of both box and product are crushed,"
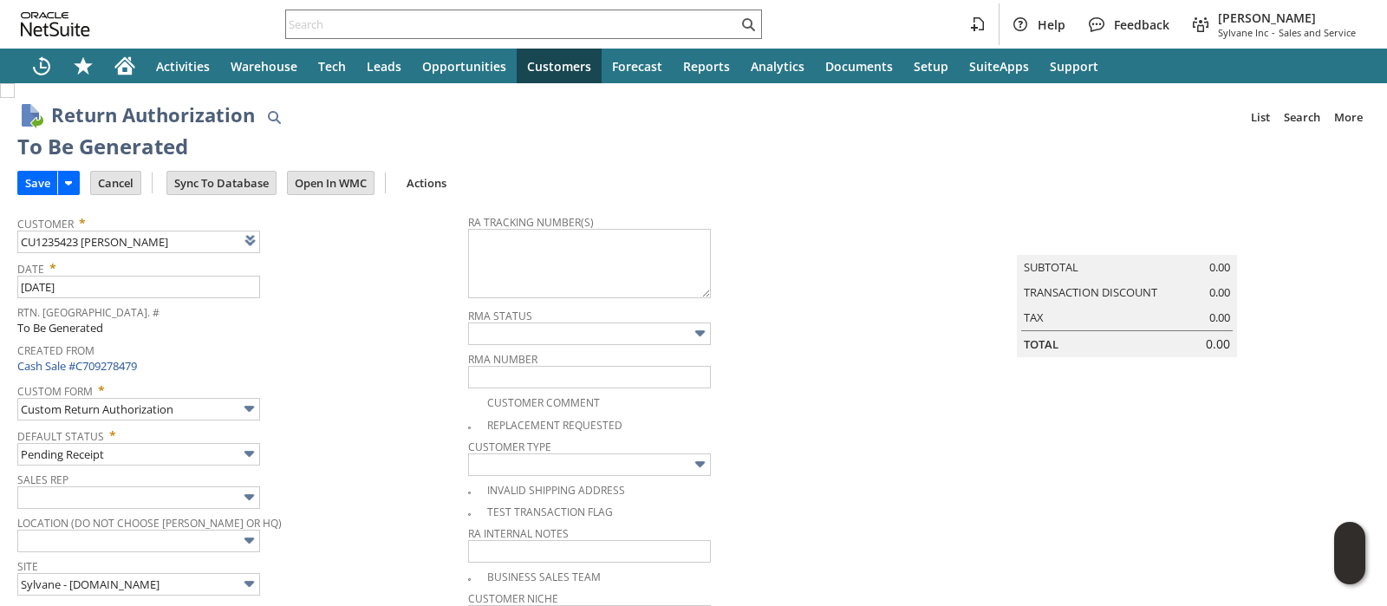
type textarea "Top corner of both box and product are crushed,"
click at [15, 98] on img at bounding box center [7, 90] width 15 height 15
checkbox input "true"
click at [525, 274] on textarea at bounding box center [589, 263] width 243 height 69
paste textarea "1ZR0960D9078281330"
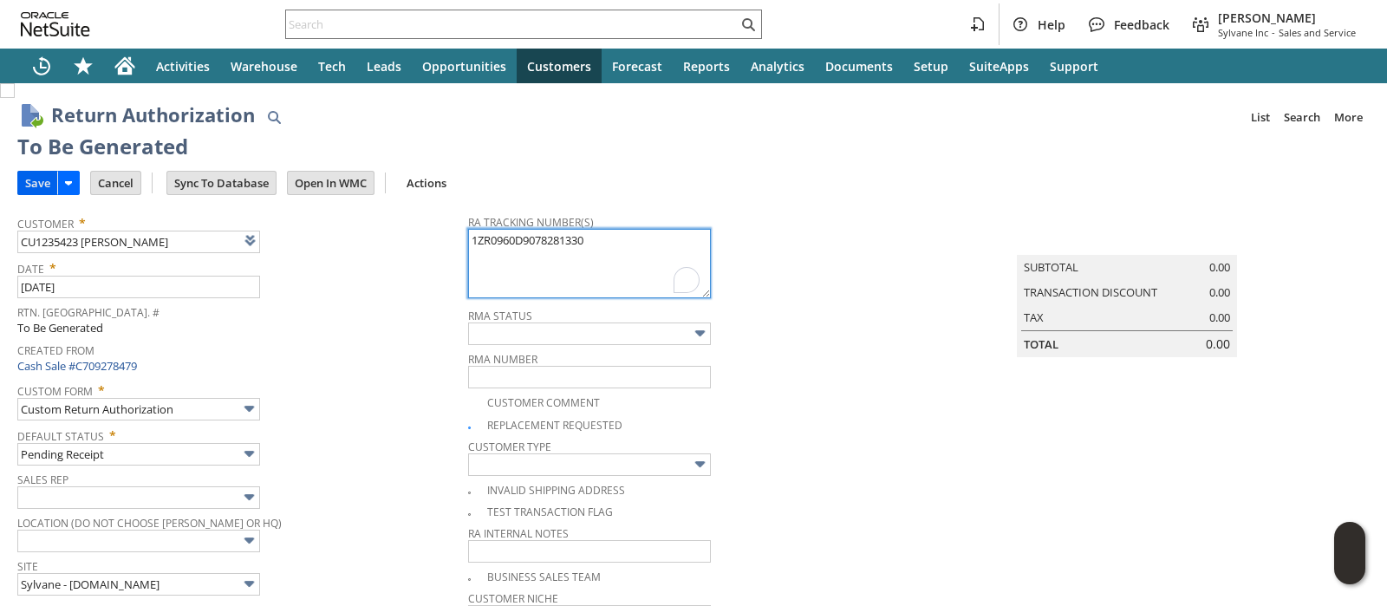
type textarea "1ZR0960D9078281330"
click at [34, 185] on input "Save" at bounding box center [37, 183] width 39 height 23
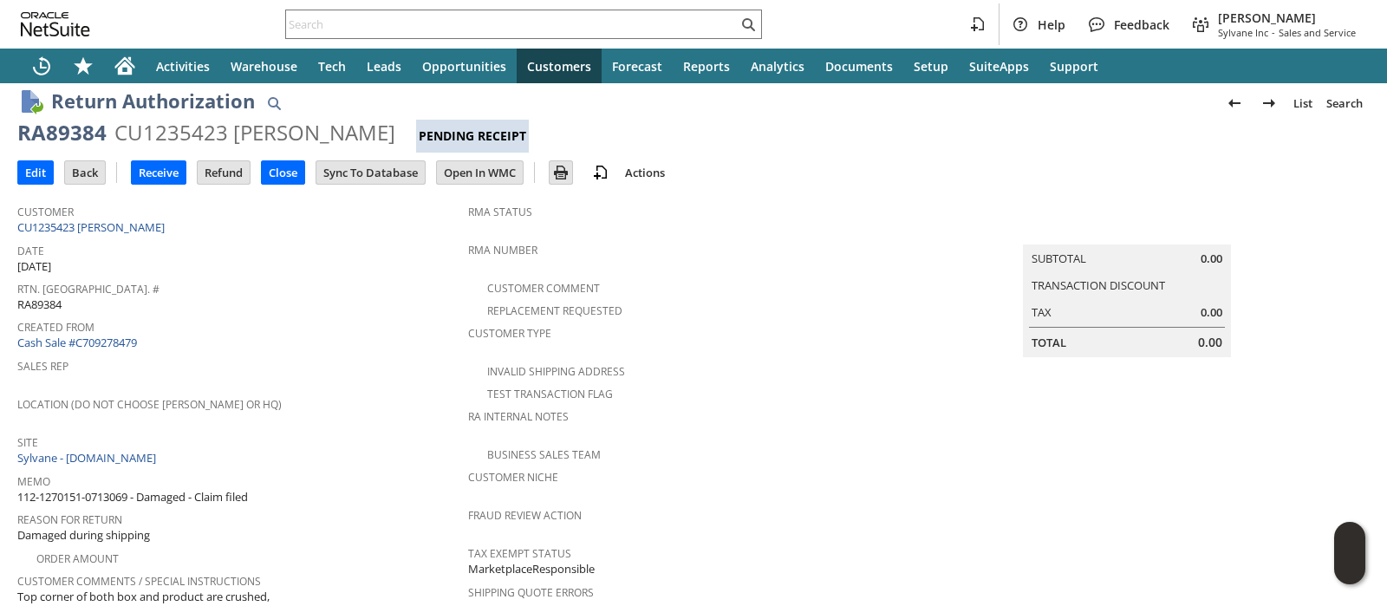
scroll to position [107, 0]
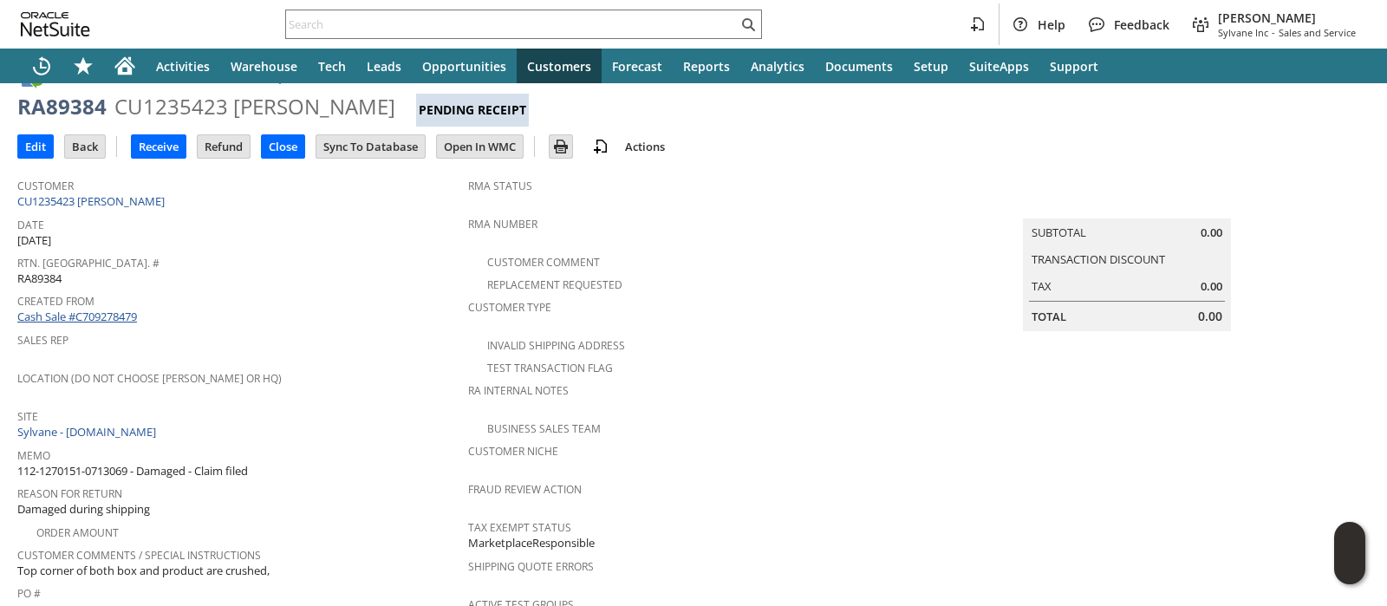
click at [120, 310] on link "Cash Sale #C709278479" at bounding box center [77, 317] width 120 height 16
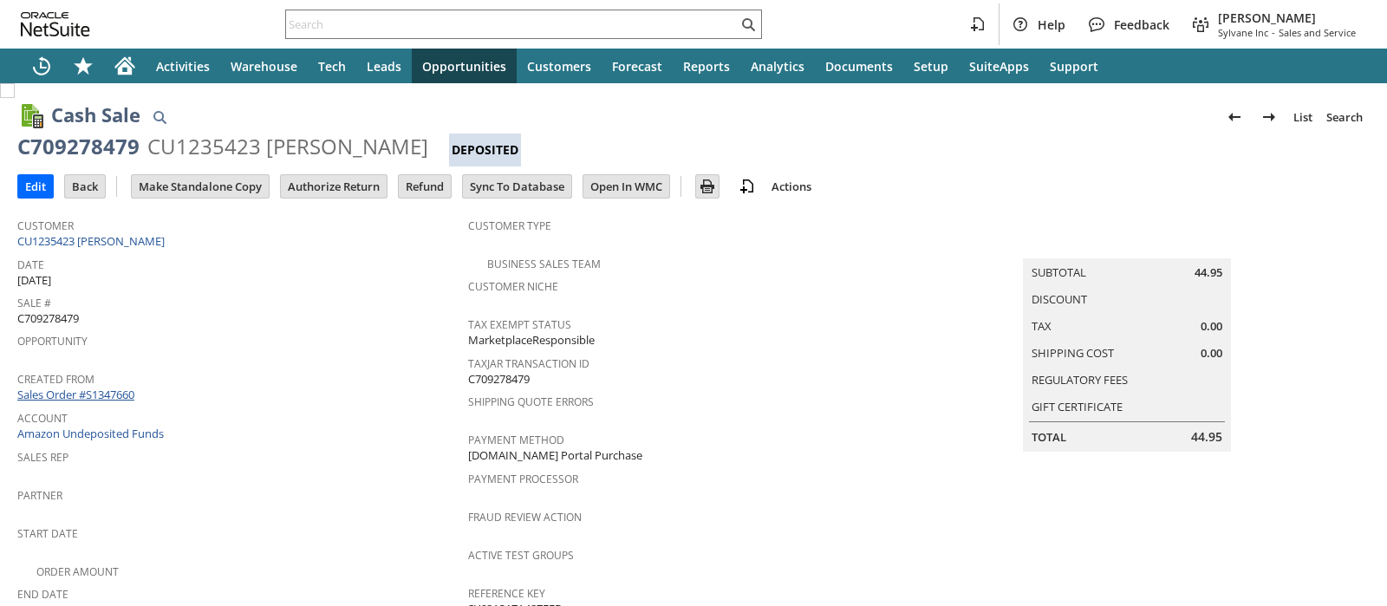
click at [121, 387] on link "Sales Order #S1347660" at bounding box center [77, 395] width 121 height 16
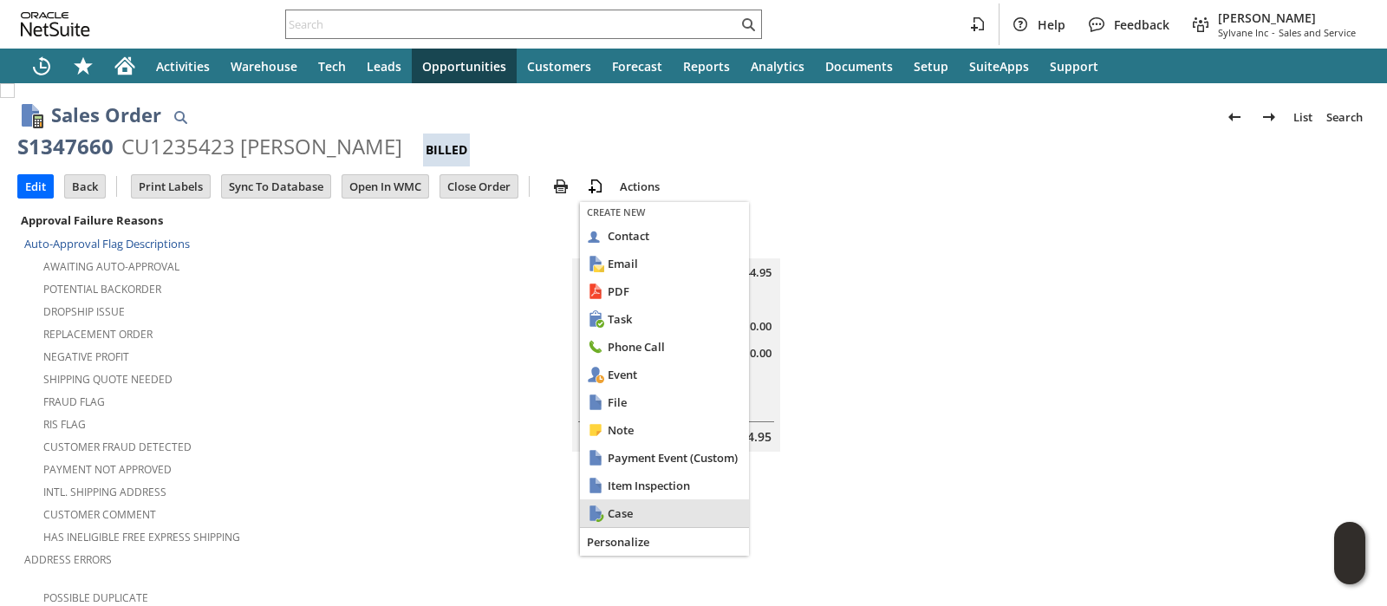
click at [628, 509] on span "Case" at bounding box center [675, 513] width 134 height 16
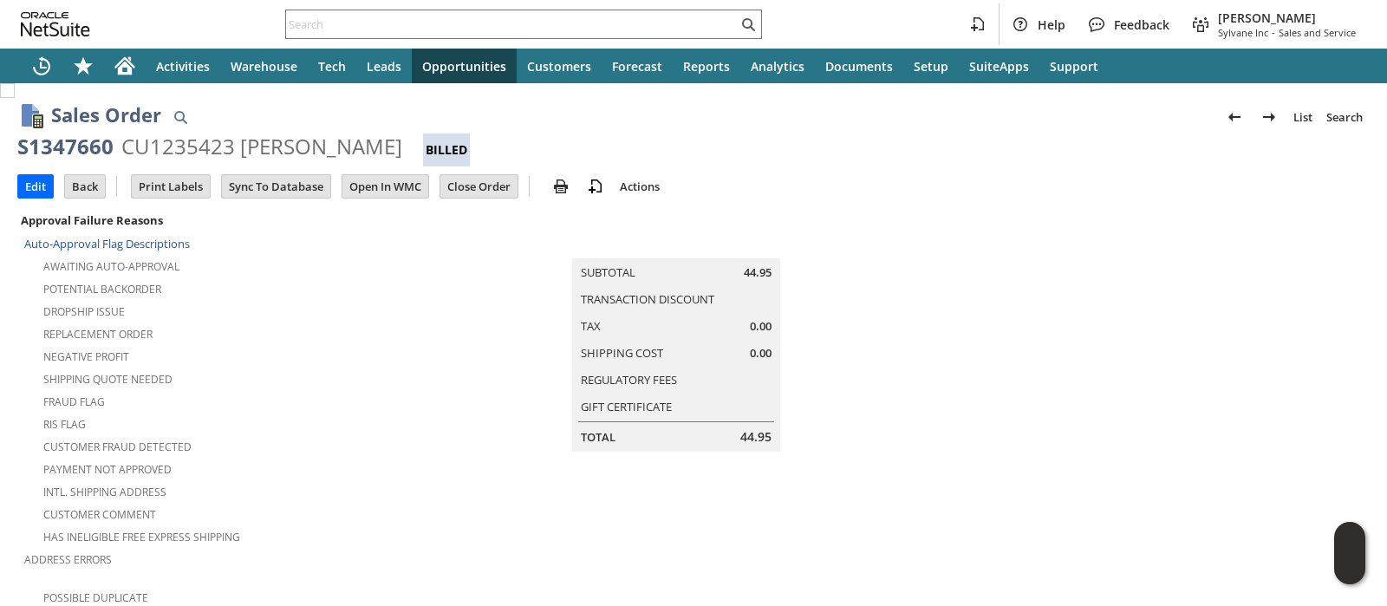
click at [63, 145] on div "S1347660" at bounding box center [65, 147] width 96 height 28
copy div "S1347660"
click at [1324, 197] on div "Edit Back New Make Copy Print Print Picking Ticket" at bounding box center [693, 187] width 1352 height 42
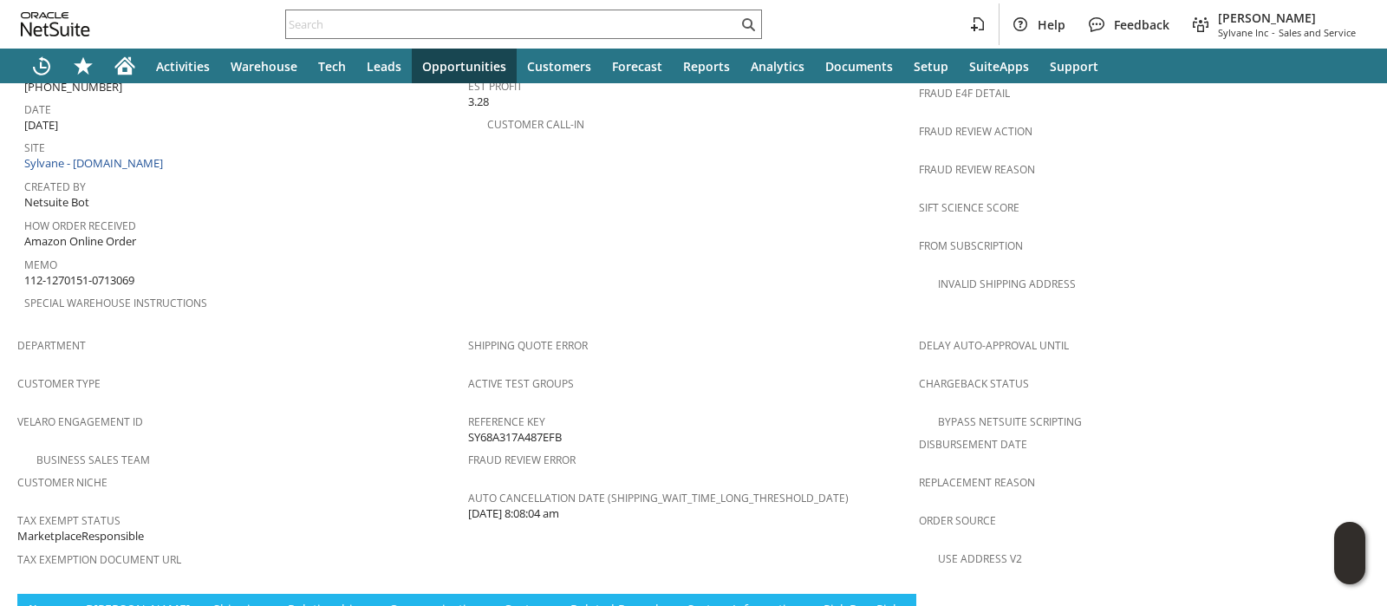
scroll to position [1173, 0]
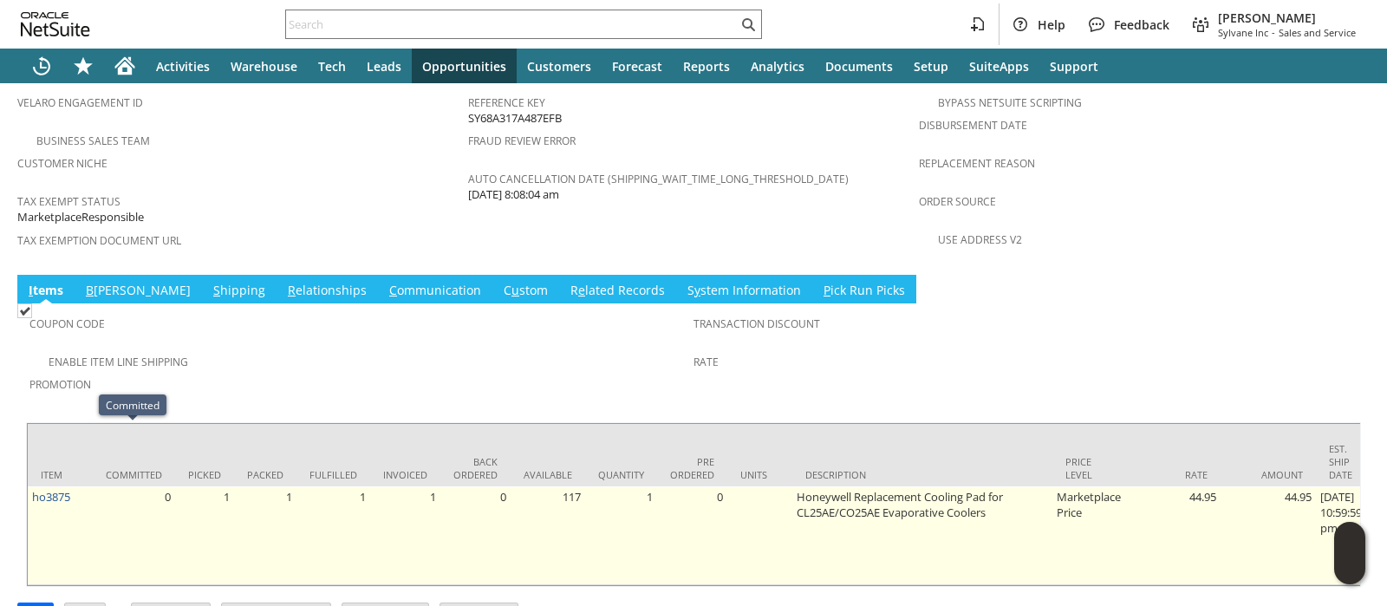
click at [84, 486] on td "ho3875" at bounding box center [60, 535] width 65 height 99
copy tr "ho3875"
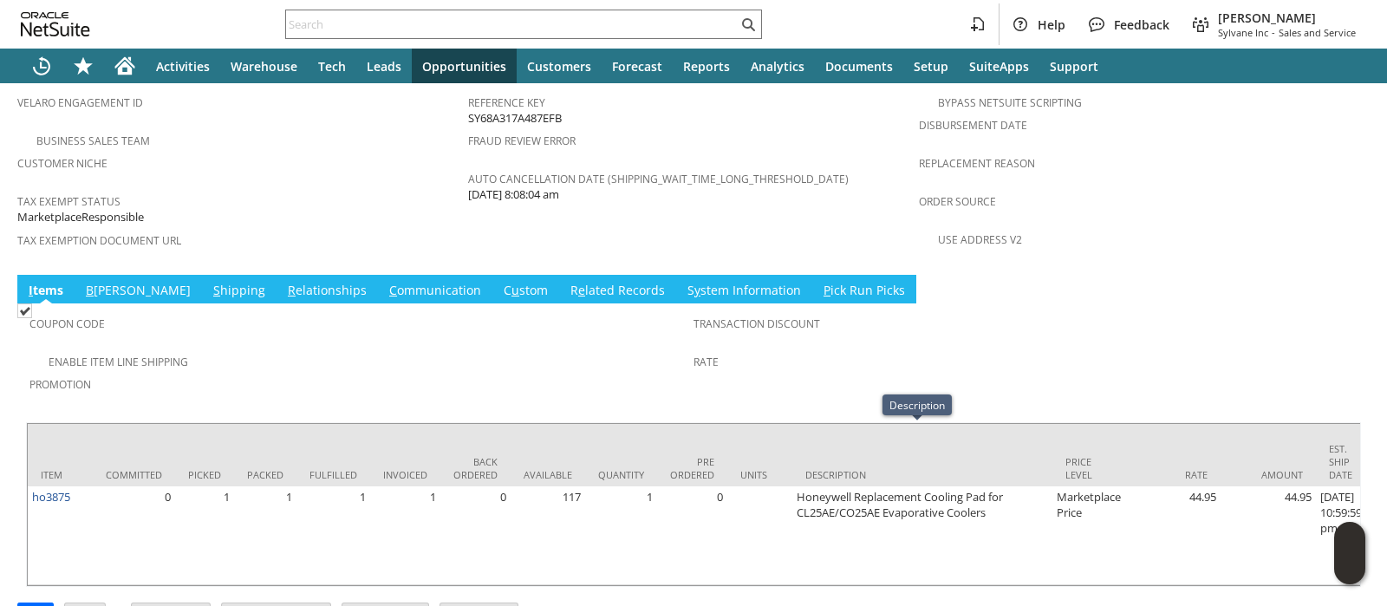
click at [1259, 349] on span "Rate" at bounding box center [1020, 359] width 655 height 20
click at [209, 282] on link "S hipping" at bounding box center [239, 291] width 61 height 19
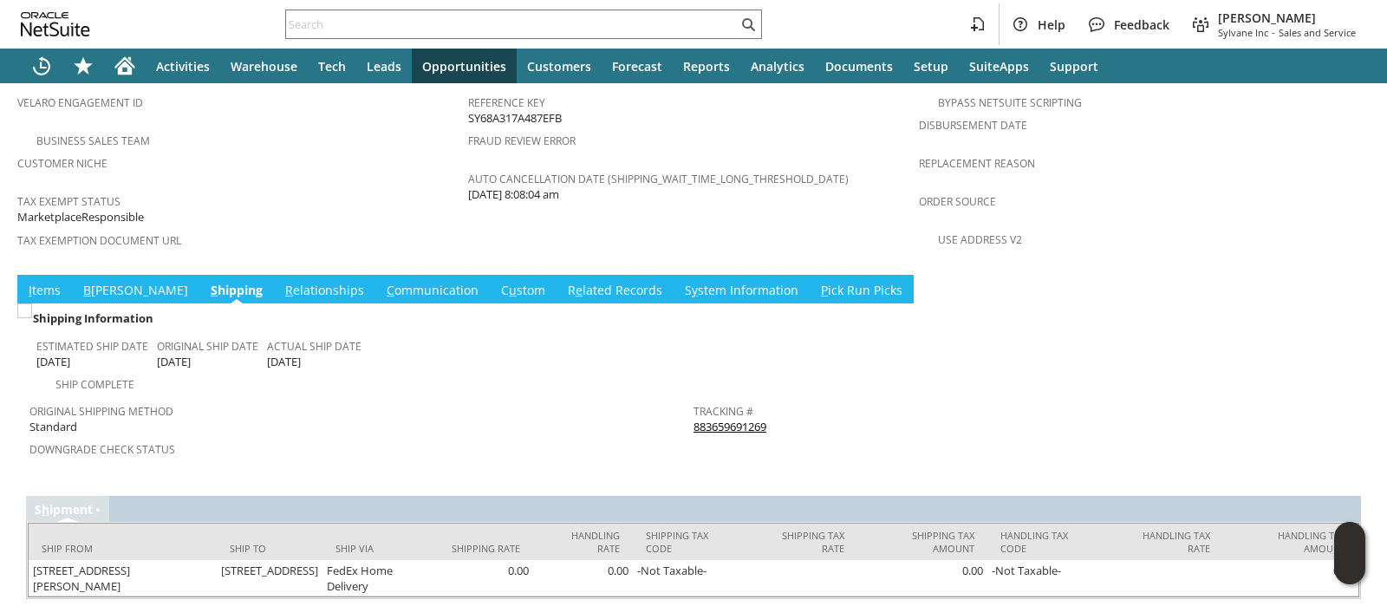
scroll to position [1166, 0]
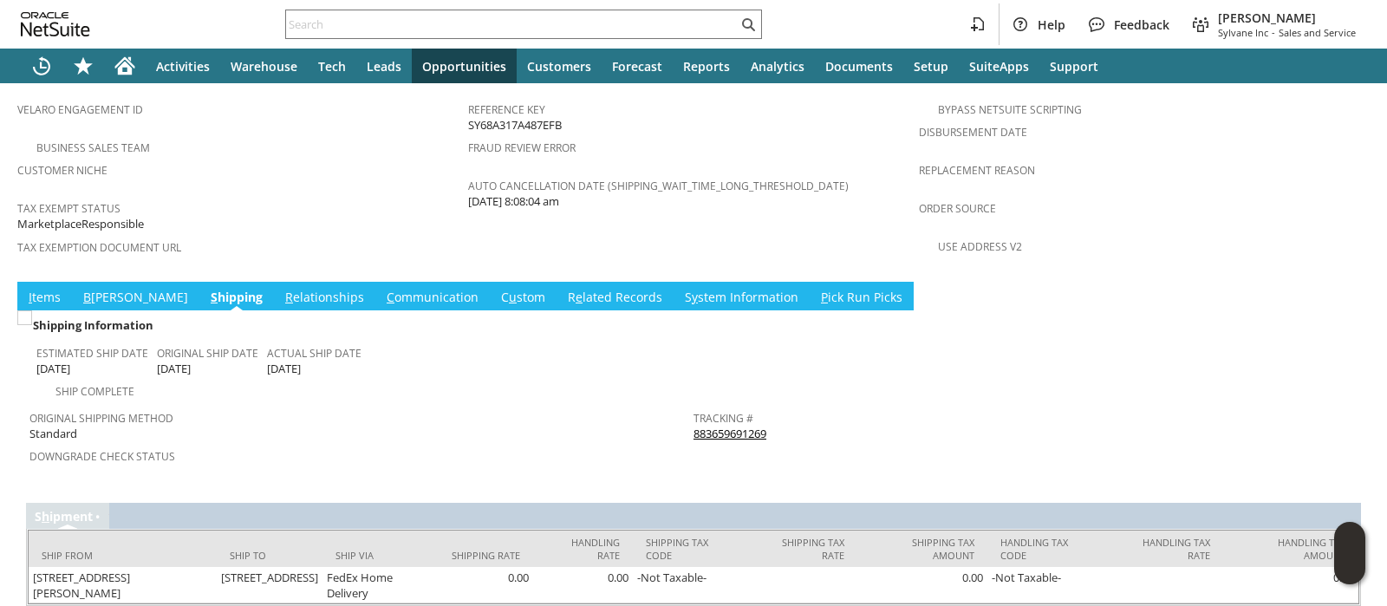
click at [772, 406] on div "Tracking # 883659691269" at bounding box center [1020, 424] width 655 height 36
copy tbody "883659691269 Return Tracking #"
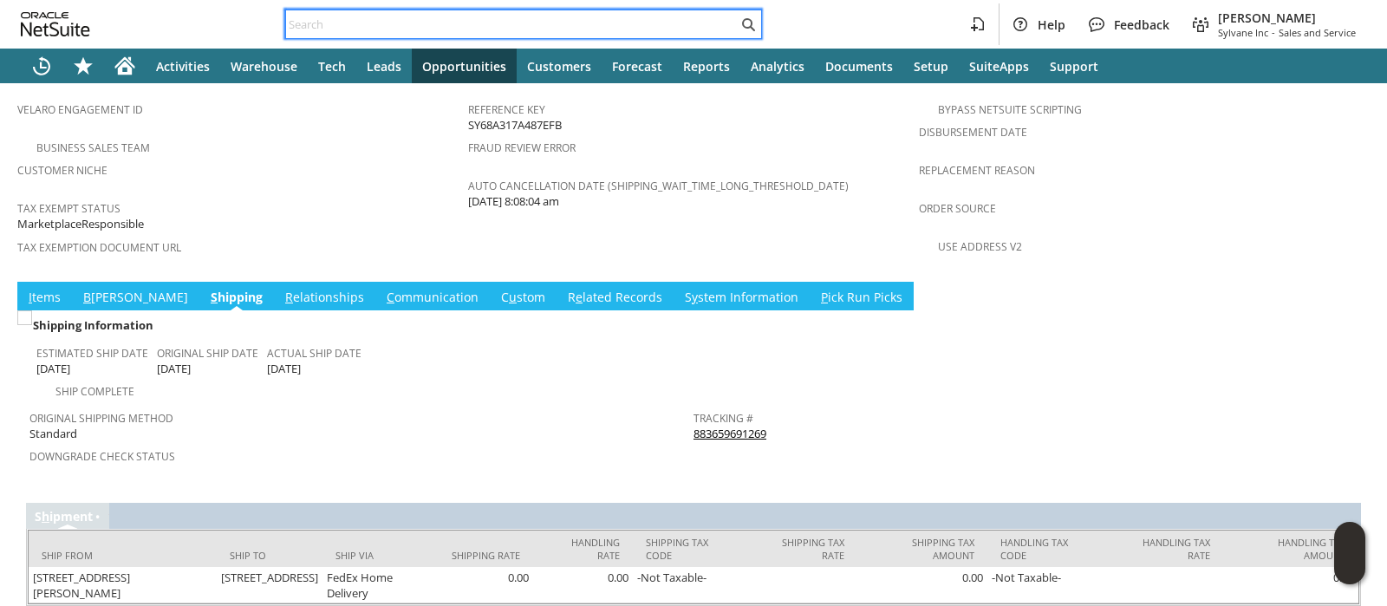
click at [643, 23] on input "text" at bounding box center [512, 24] width 452 height 21
paste input "112-2426146-6937035"
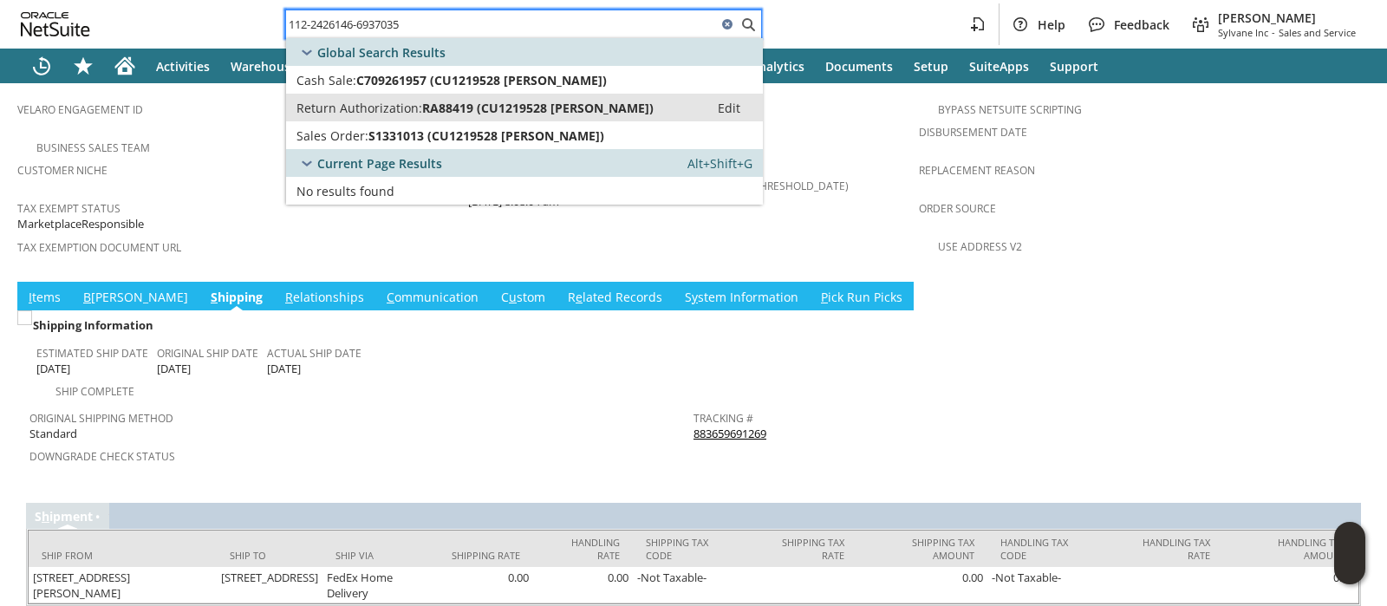
type input "112-2426146-6937035"
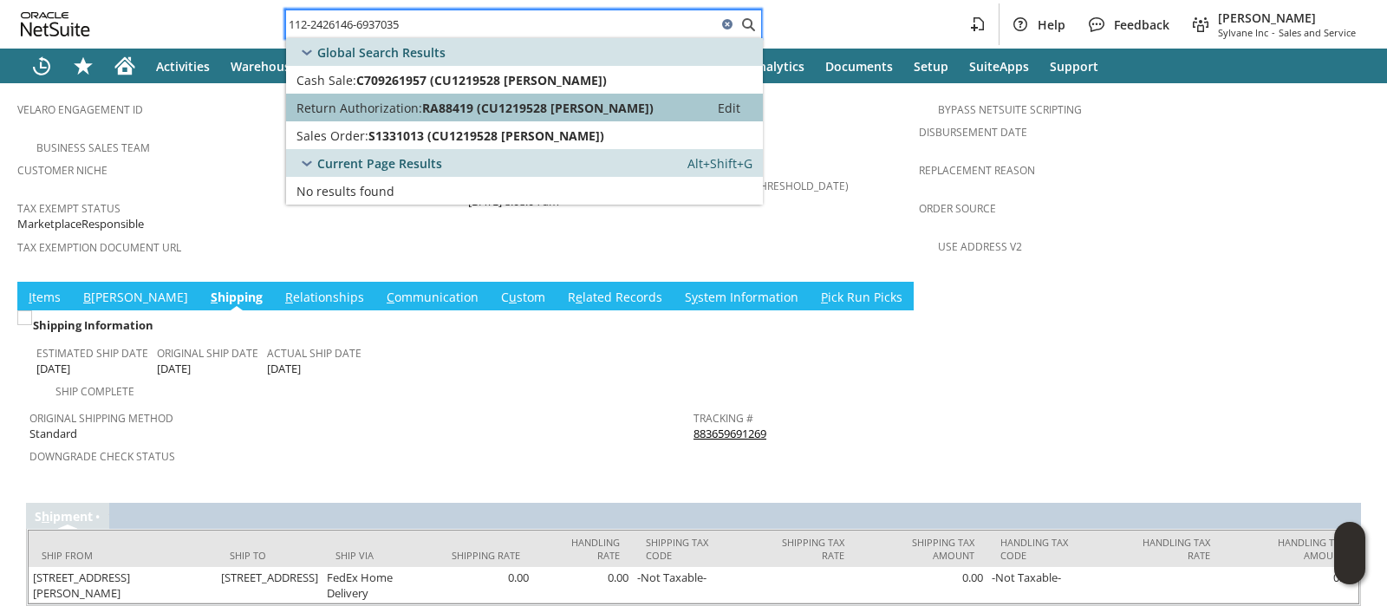
click at [616, 112] on span "RA88419 (CU1219528 Therese A Pepe)" at bounding box center [537, 108] width 231 height 16
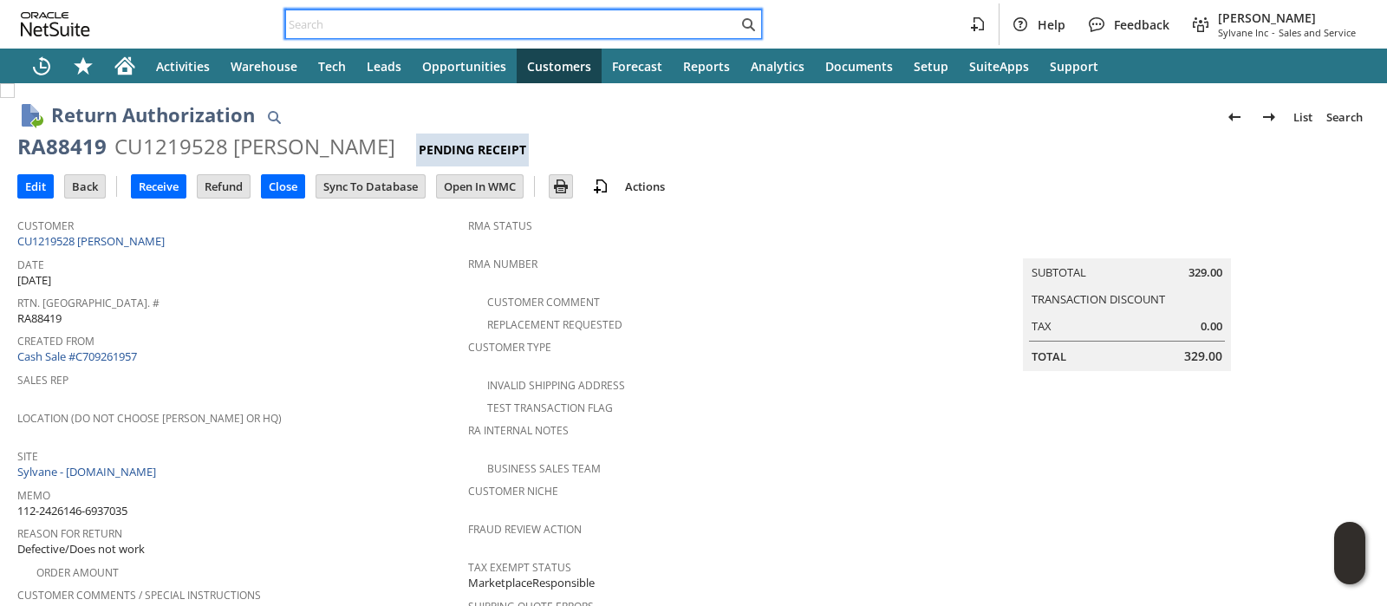
click at [610, 29] on input "text" at bounding box center [512, 24] width 452 height 21
paste input "114-4694782-1945836"
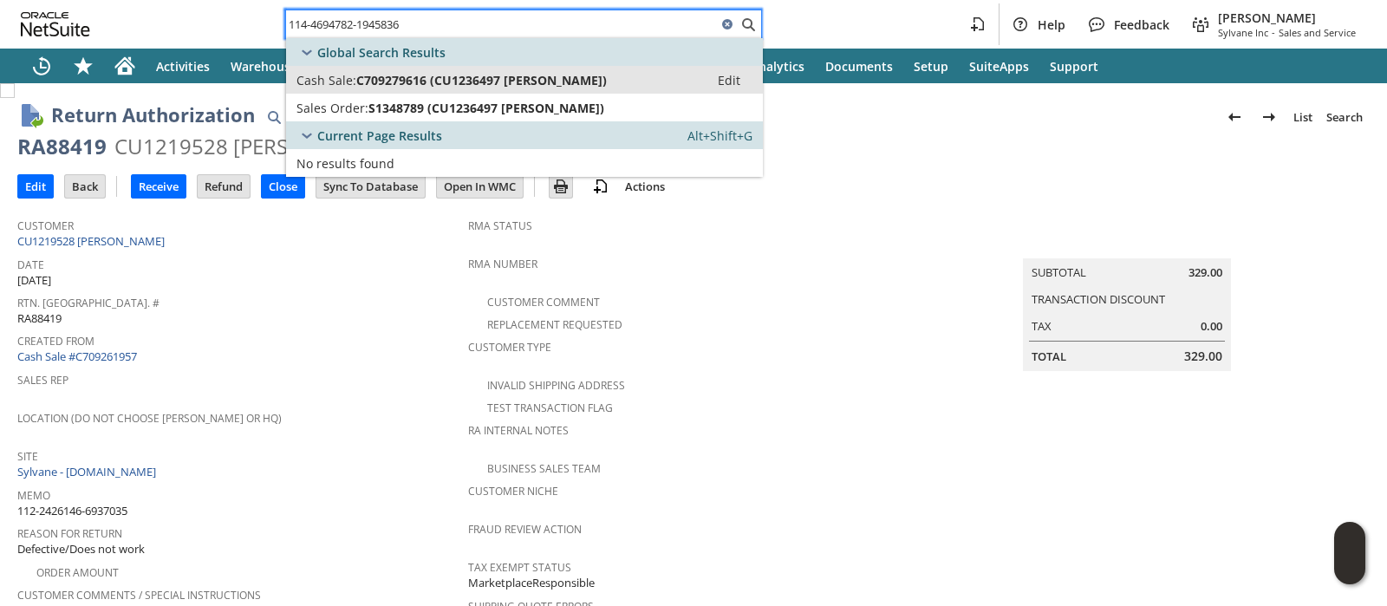
type input "114-4694782-1945836"
click at [583, 76] on div "Cash Sale: C709279616 (CU1236497 Jan ramsey)" at bounding box center [497, 80] width 402 height 16
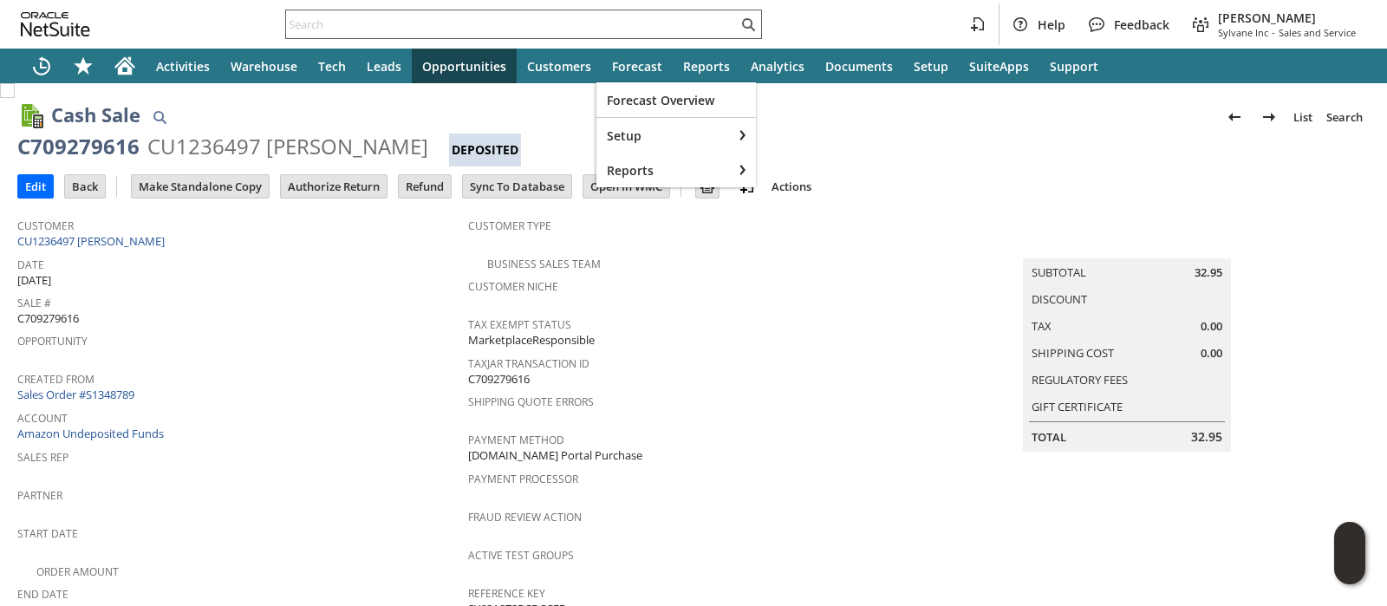
click at [597, 32] on input "text" at bounding box center [512, 24] width 452 height 21
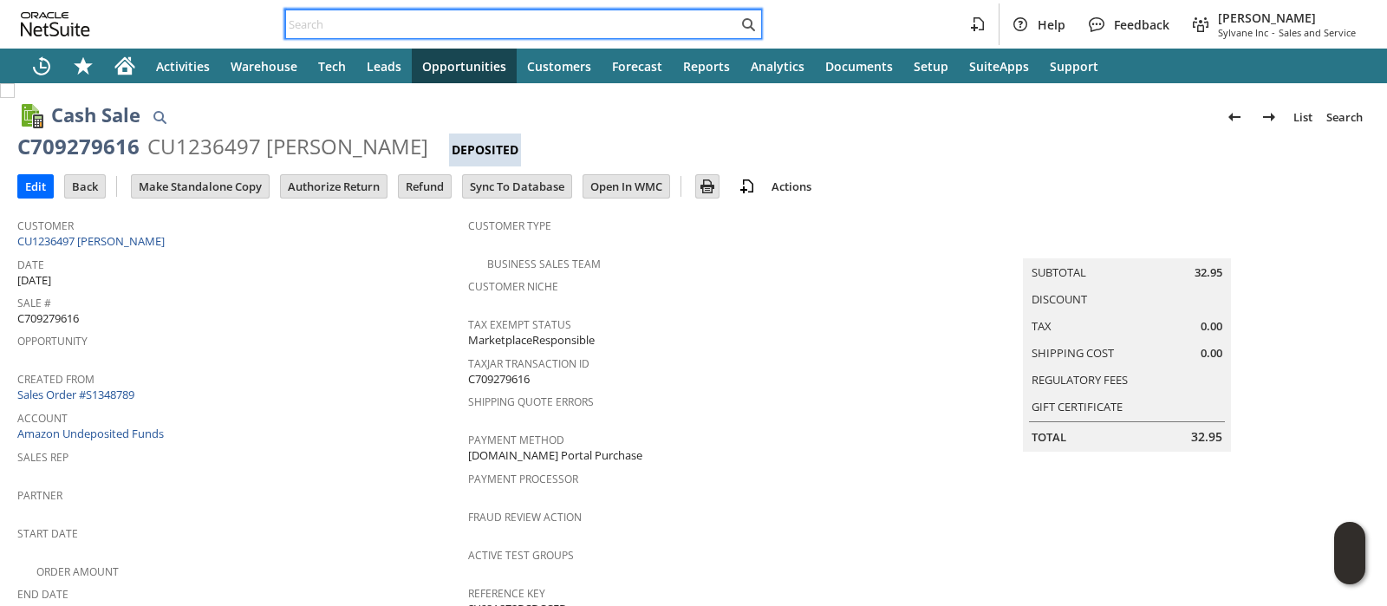
paste input "114-4694782-1945836"
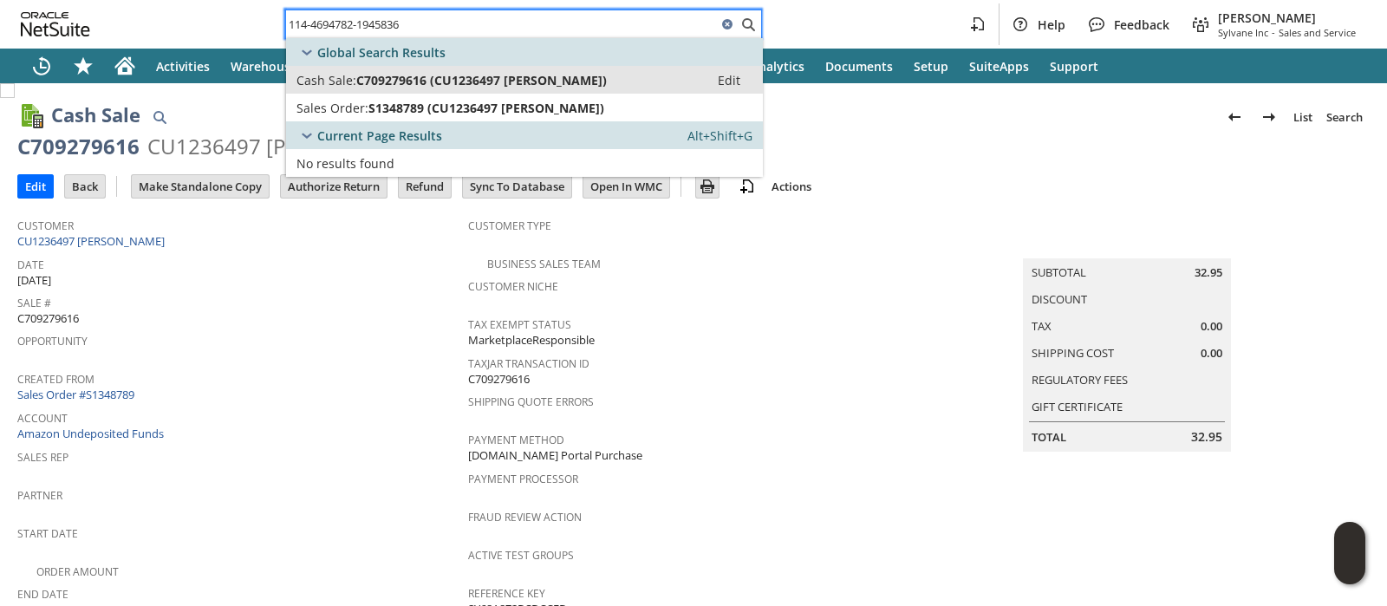
type input "114-4694782-1945836"
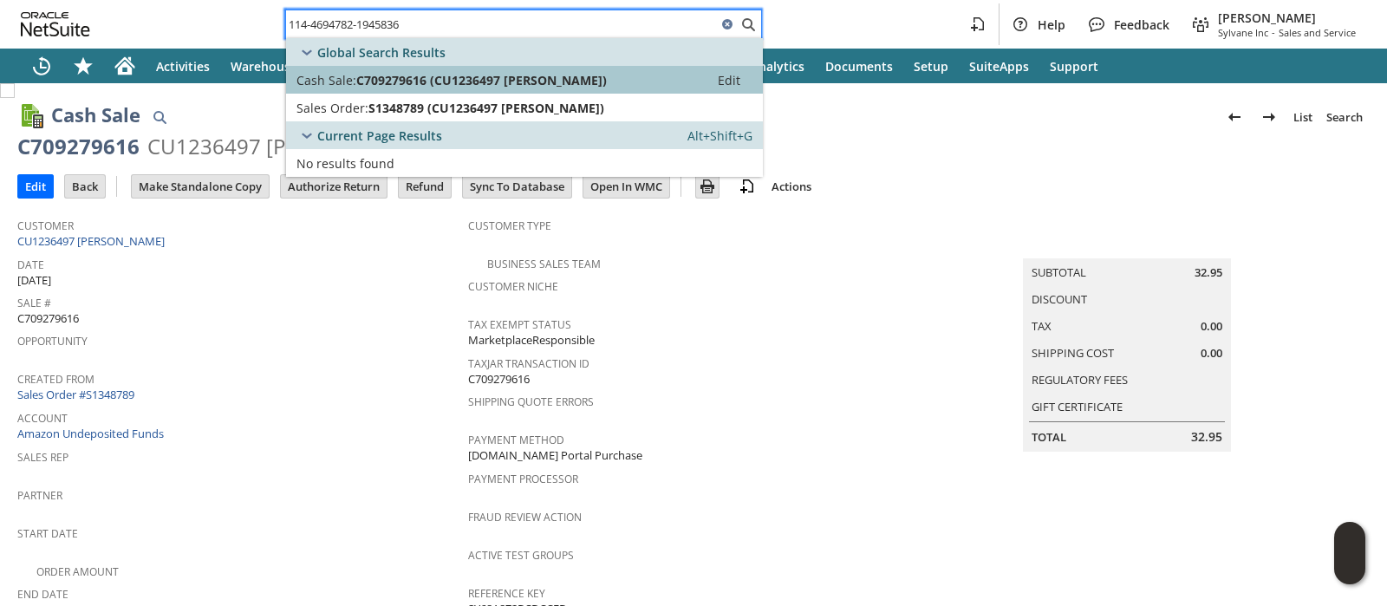
click at [569, 74] on span "C709279616 (CU1236497 Jan ramsey)" at bounding box center [481, 80] width 250 height 16
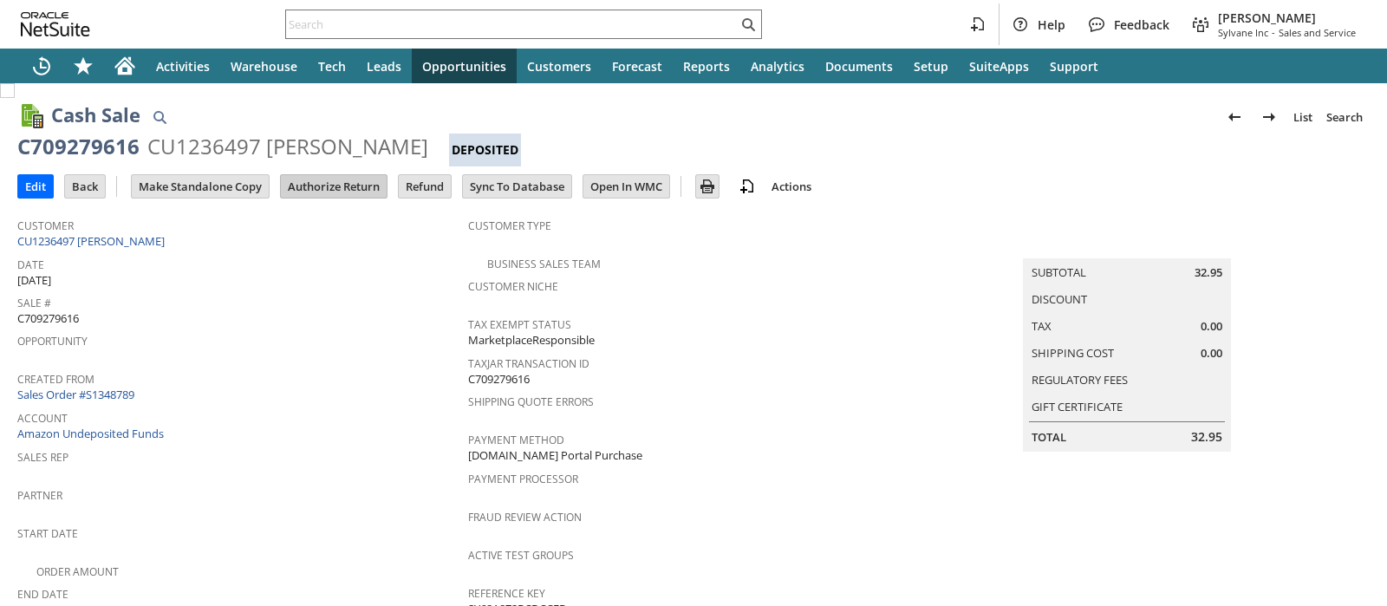
click at [337, 184] on input "Authorize Return" at bounding box center [334, 186] width 106 height 23
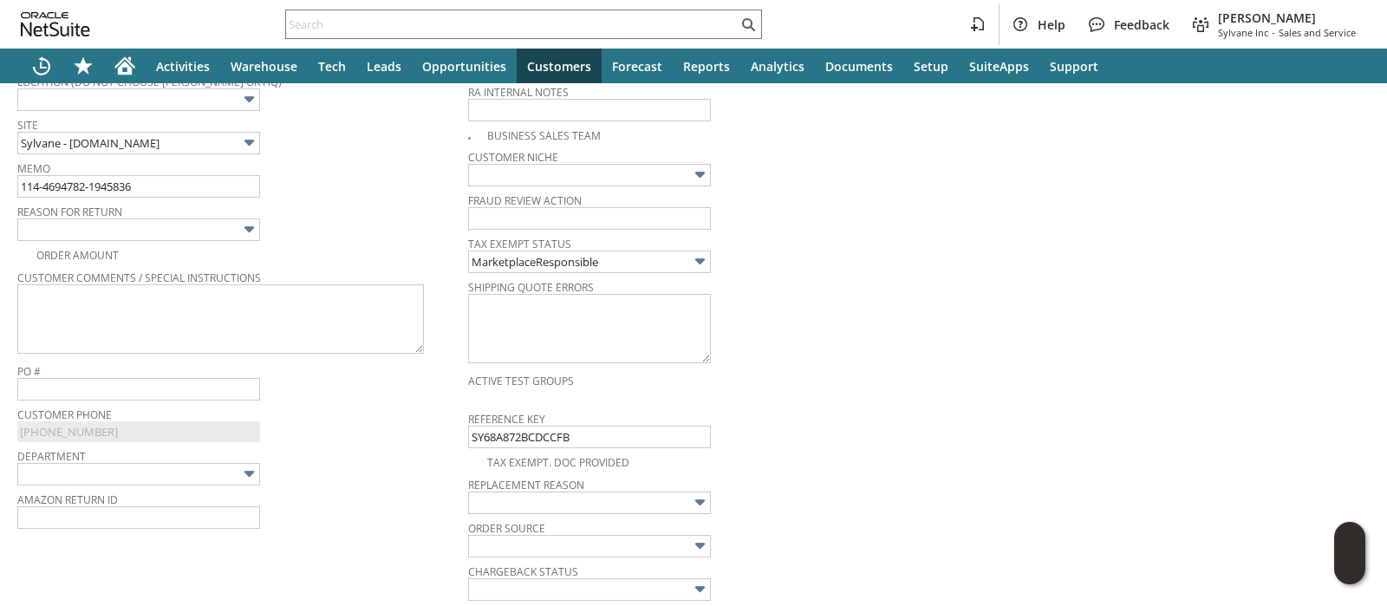
scroll to position [423, 0]
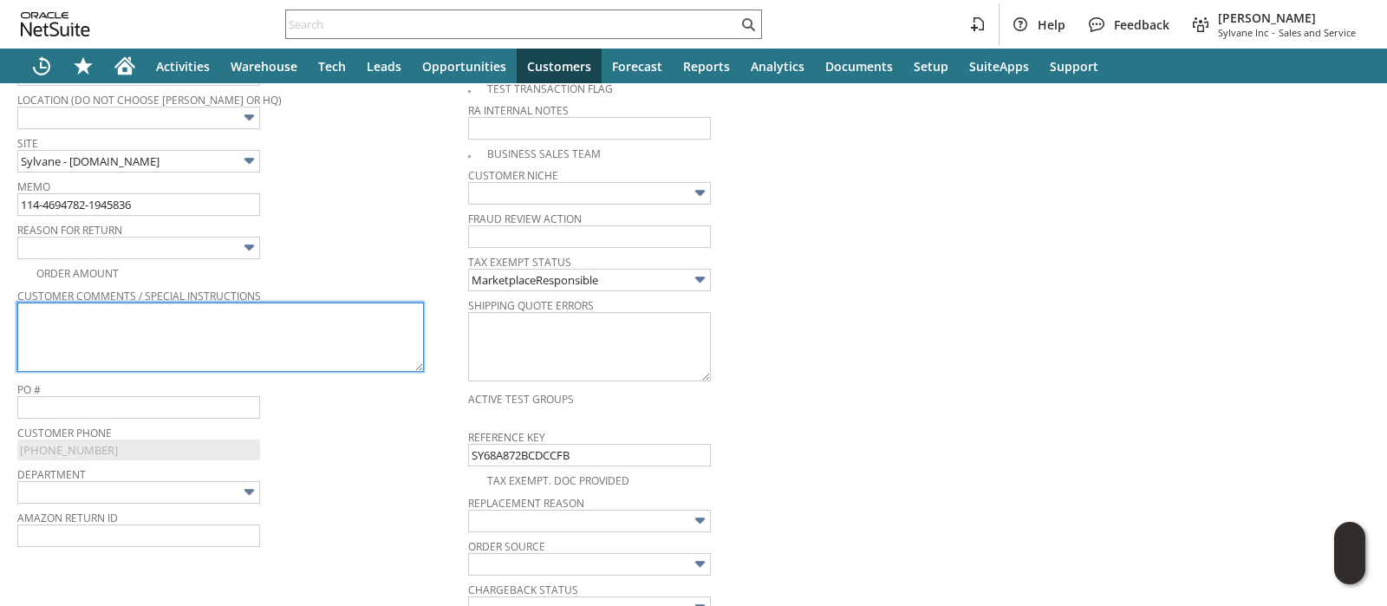
click at [317, 322] on textarea at bounding box center [220, 336] width 406 height 69
paste textarea "Generic filter. Not as described"
type textarea "Generic filter. Not as described"
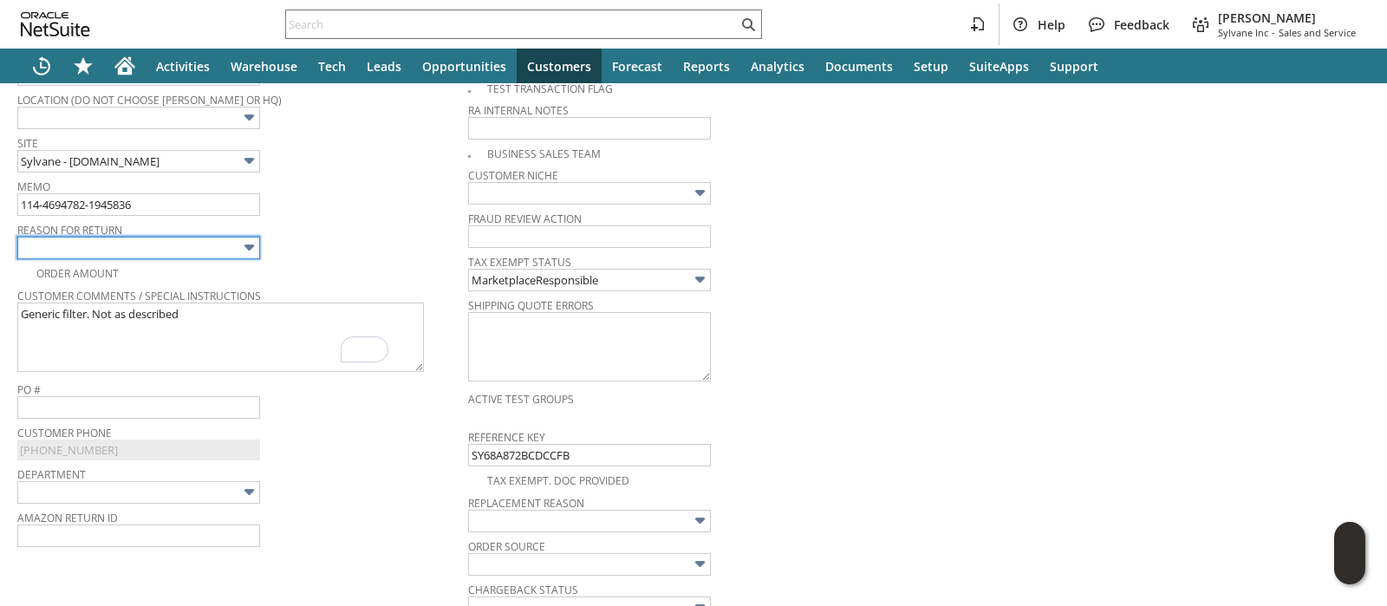
click at [237, 247] on input "text" at bounding box center [138, 248] width 243 height 23
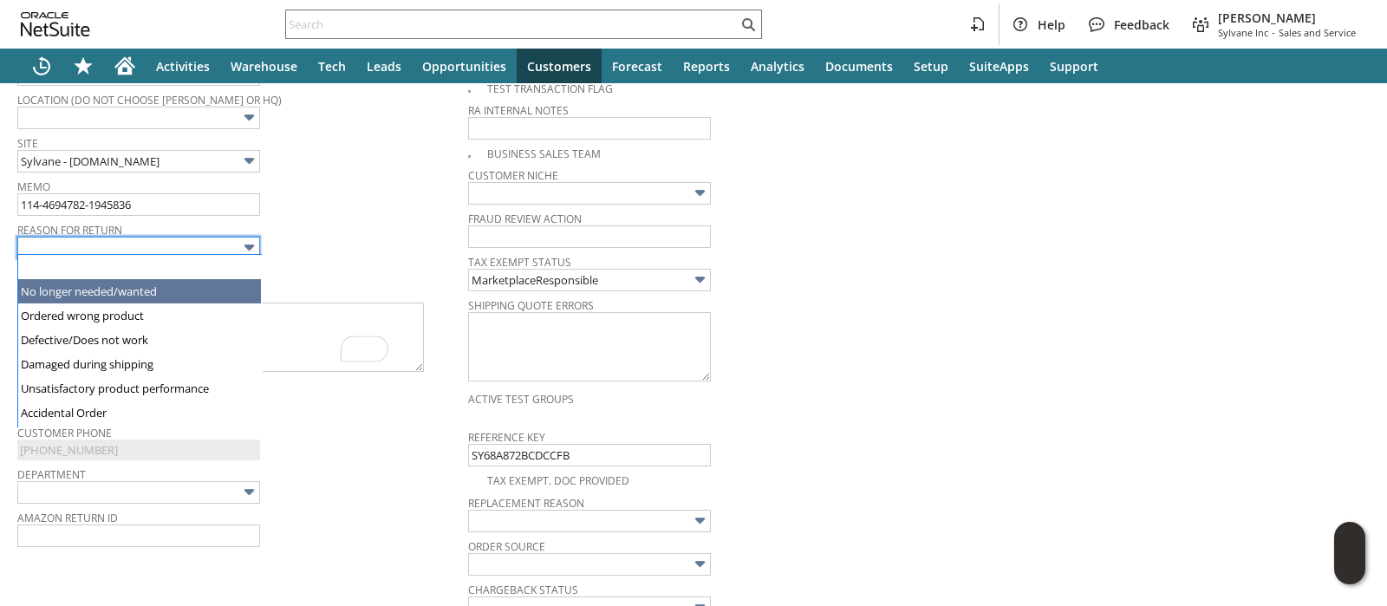
scroll to position [122, 0]
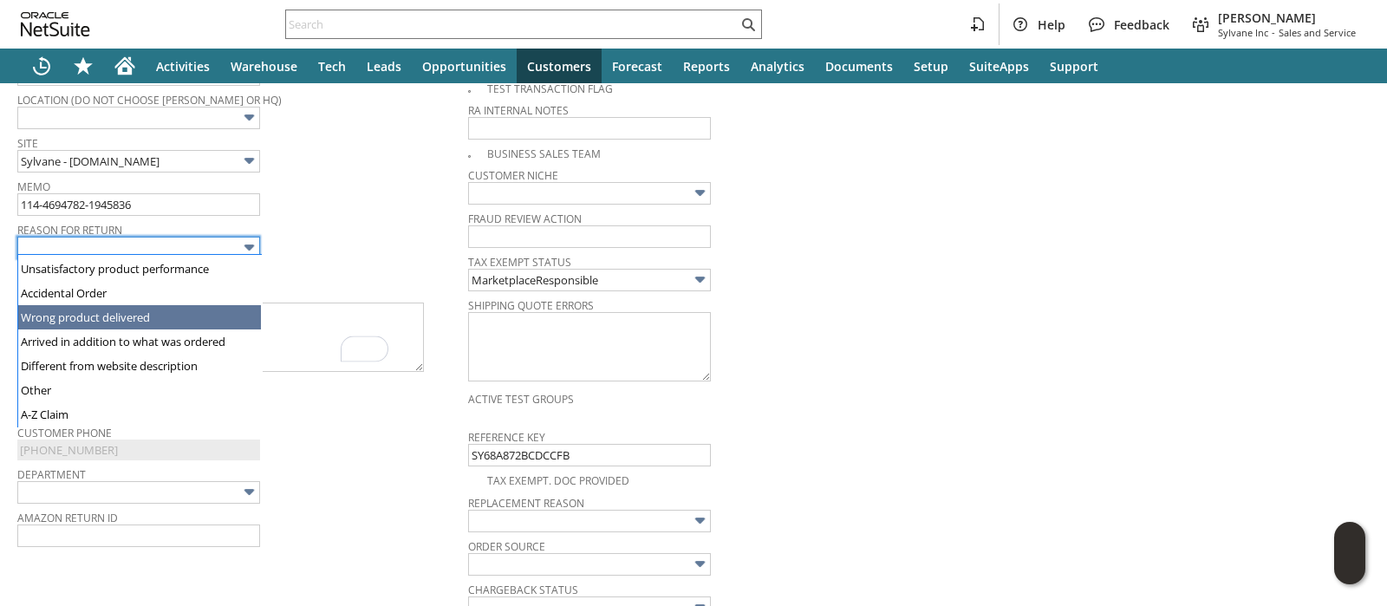
type input "Wrong product delivered"
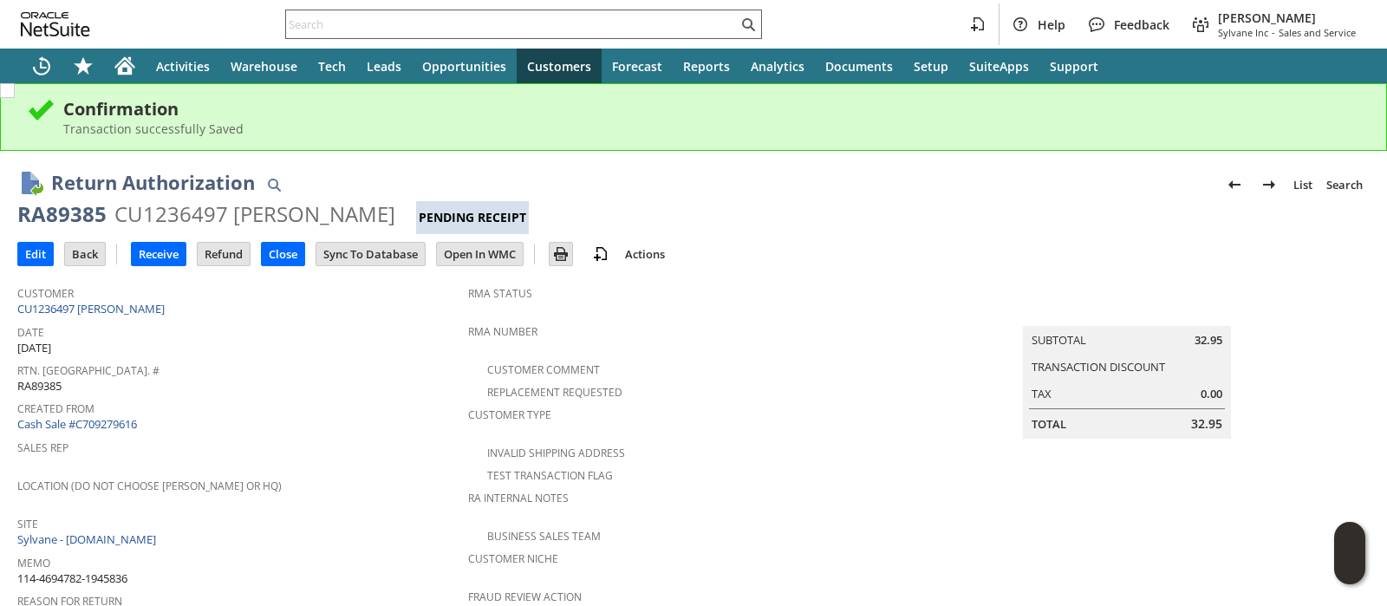
click at [573, 18] on input "text" at bounding box center [512, 24] width 452 height 21
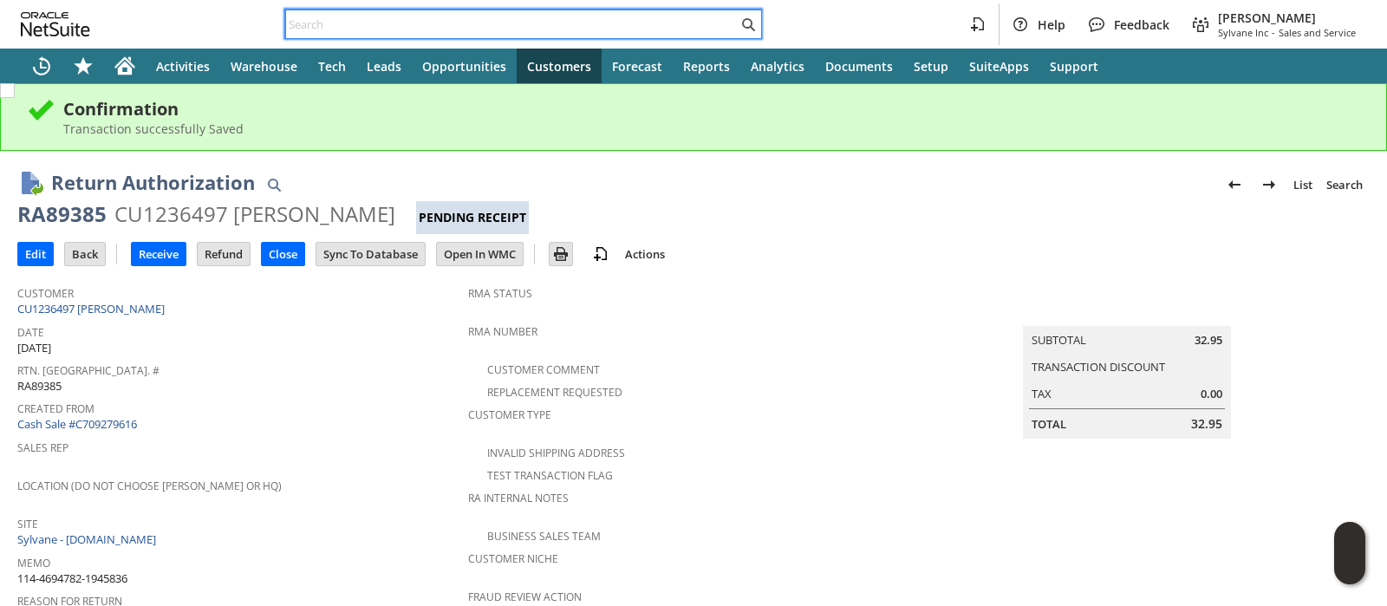
paste input "111-2975401-7437015"
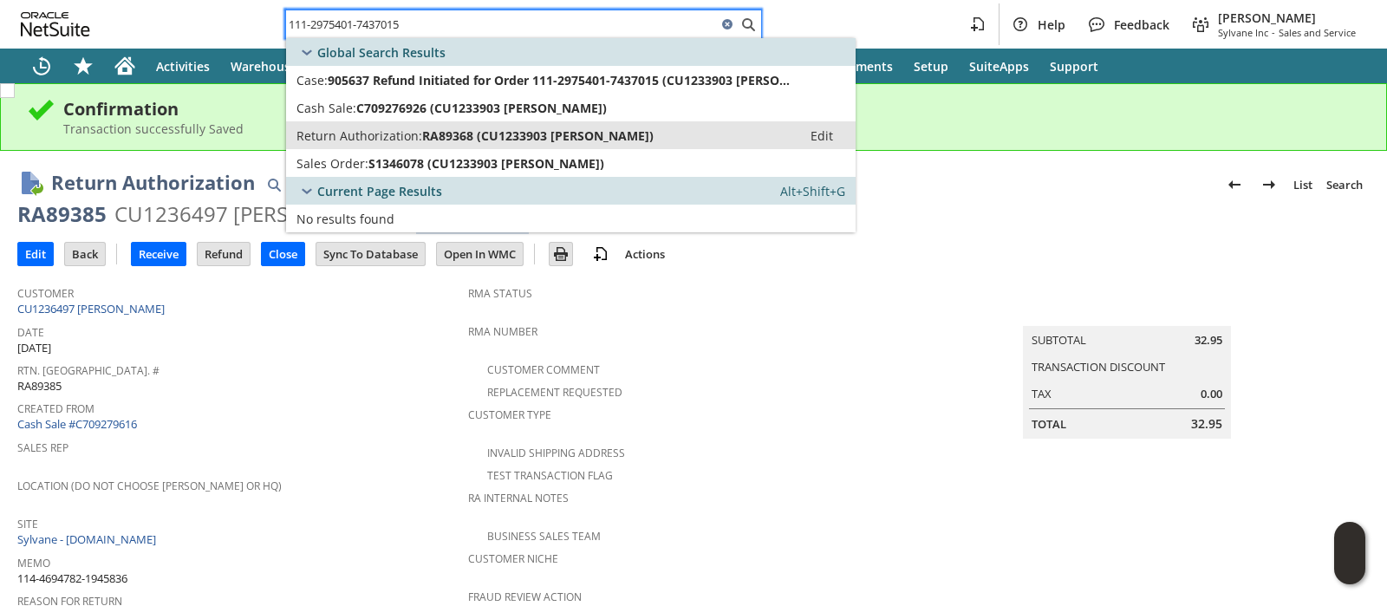
type input "111-2975401-7437015"
click at [503, 132] on span "RA89368 (CU1233903 [PERSON_NAME])" at bounding box center [537, 135] width 231 height 16
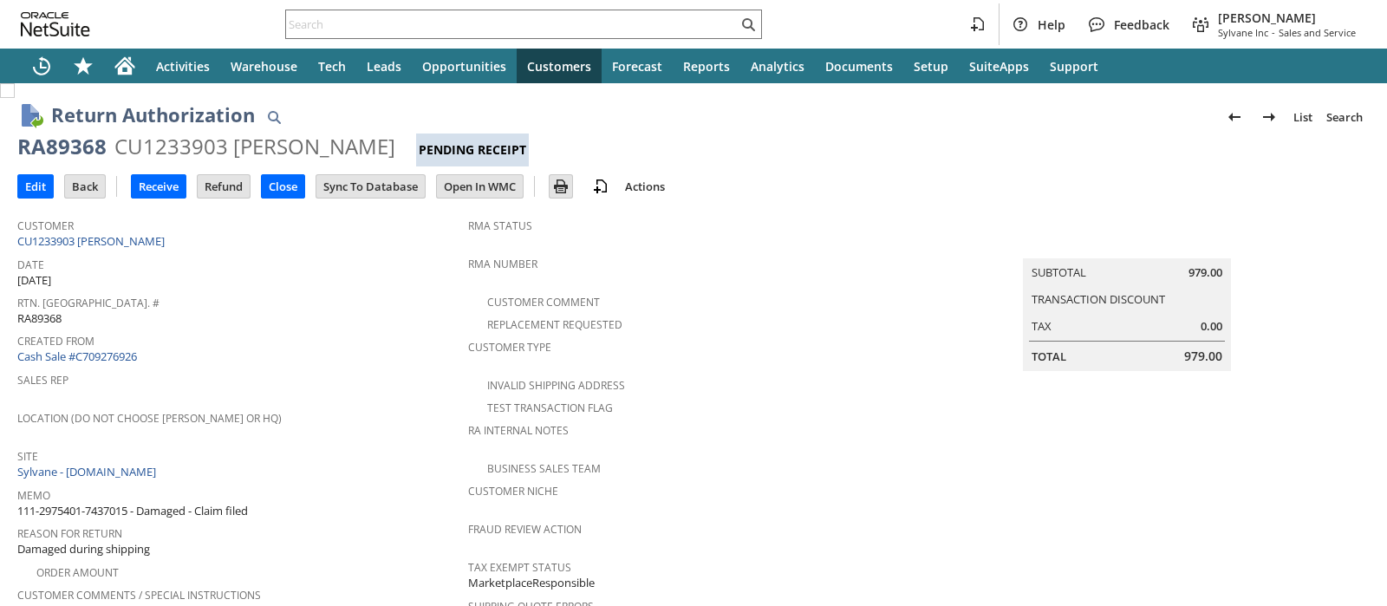
scroll to position [107, 0]
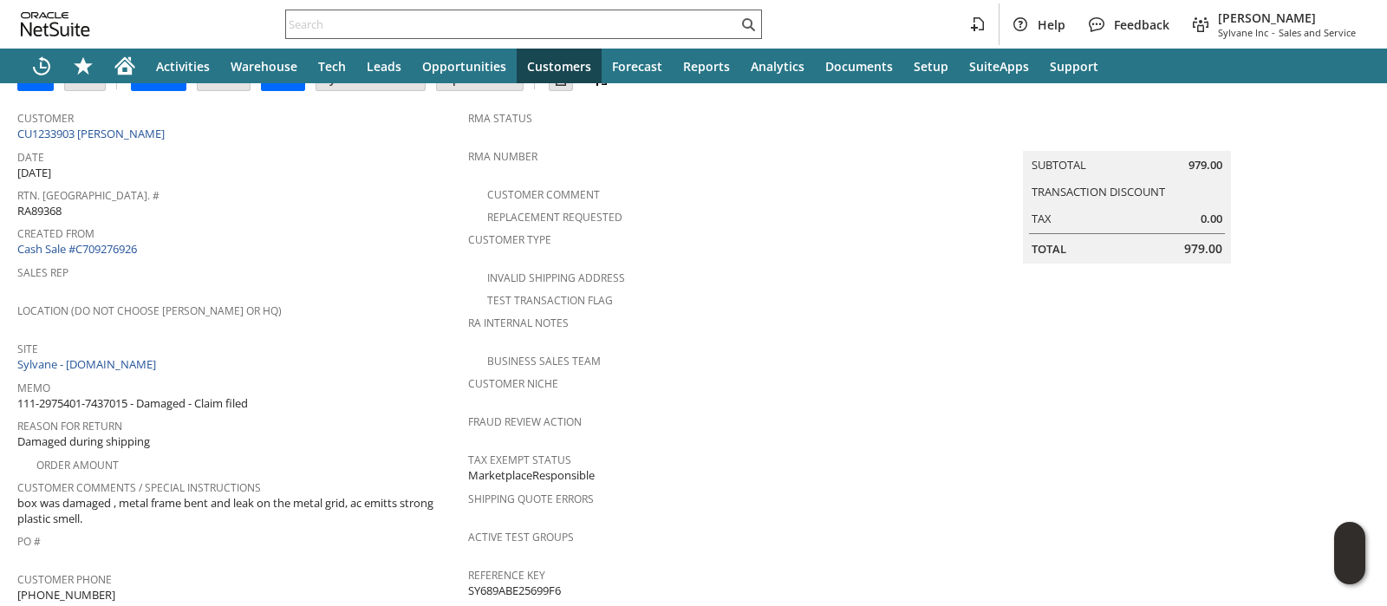
click at [711, 23] on input "text" at bounding box center [512, 24] width 452 height 21
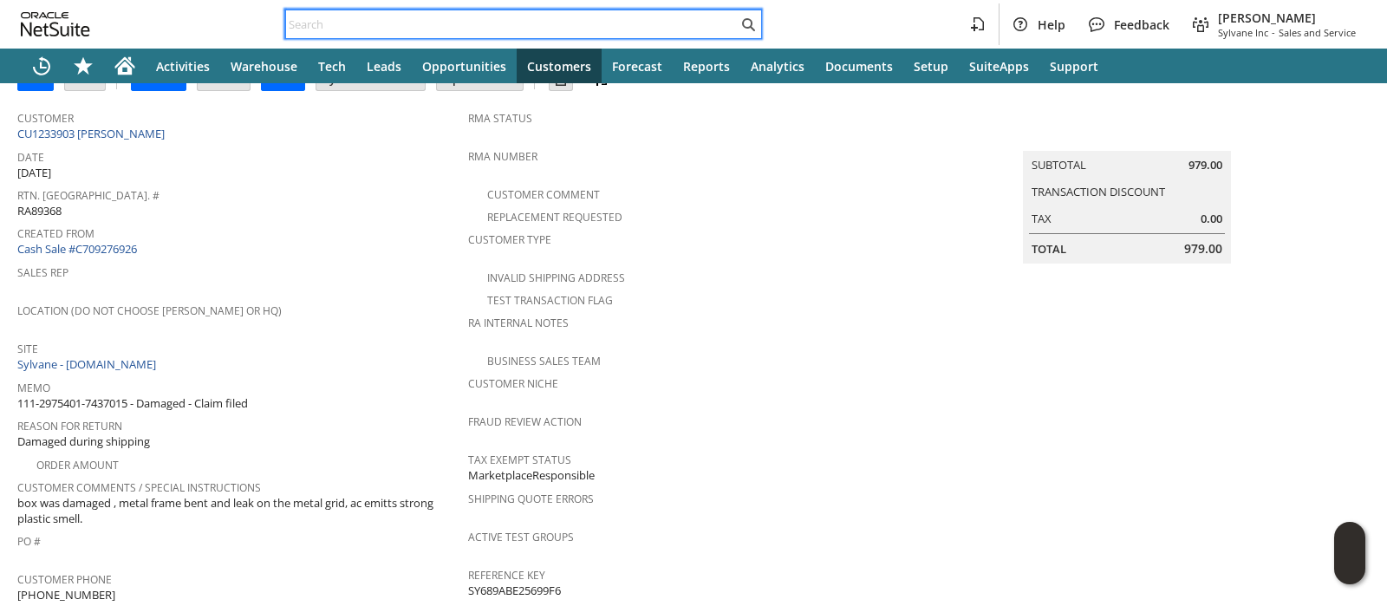
paste input "[CREDIT_CARD_NUMBER]"
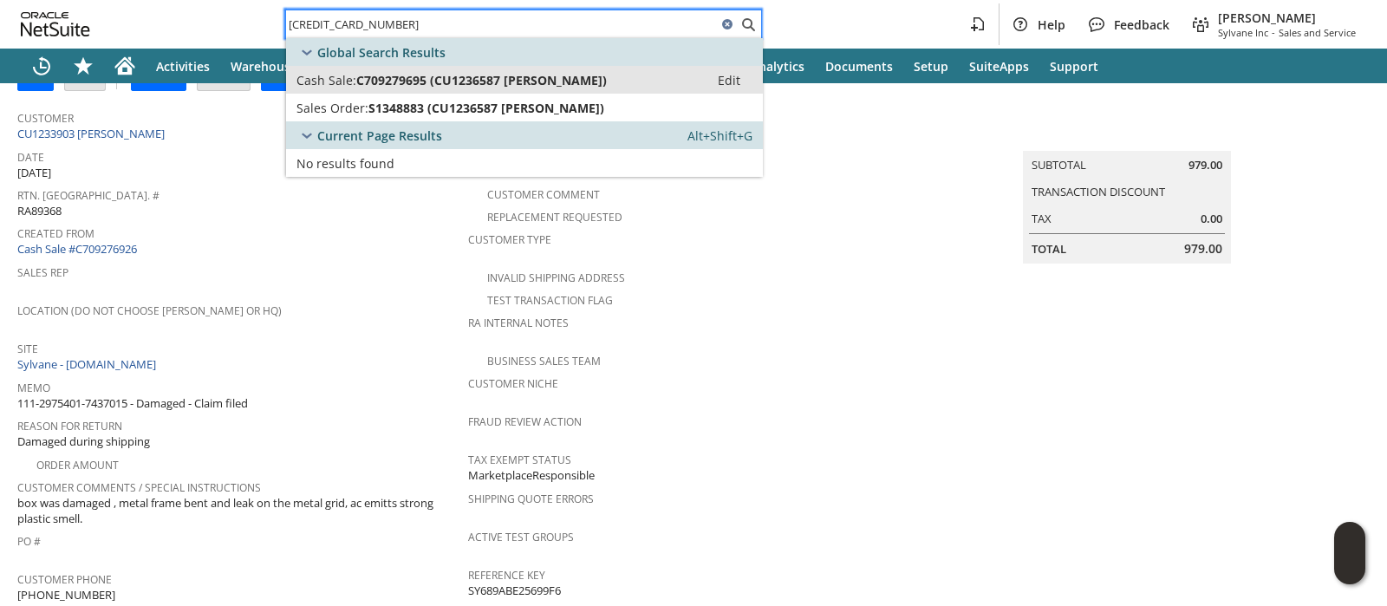
type input "[CREDIT_CARD_NUMBER]"
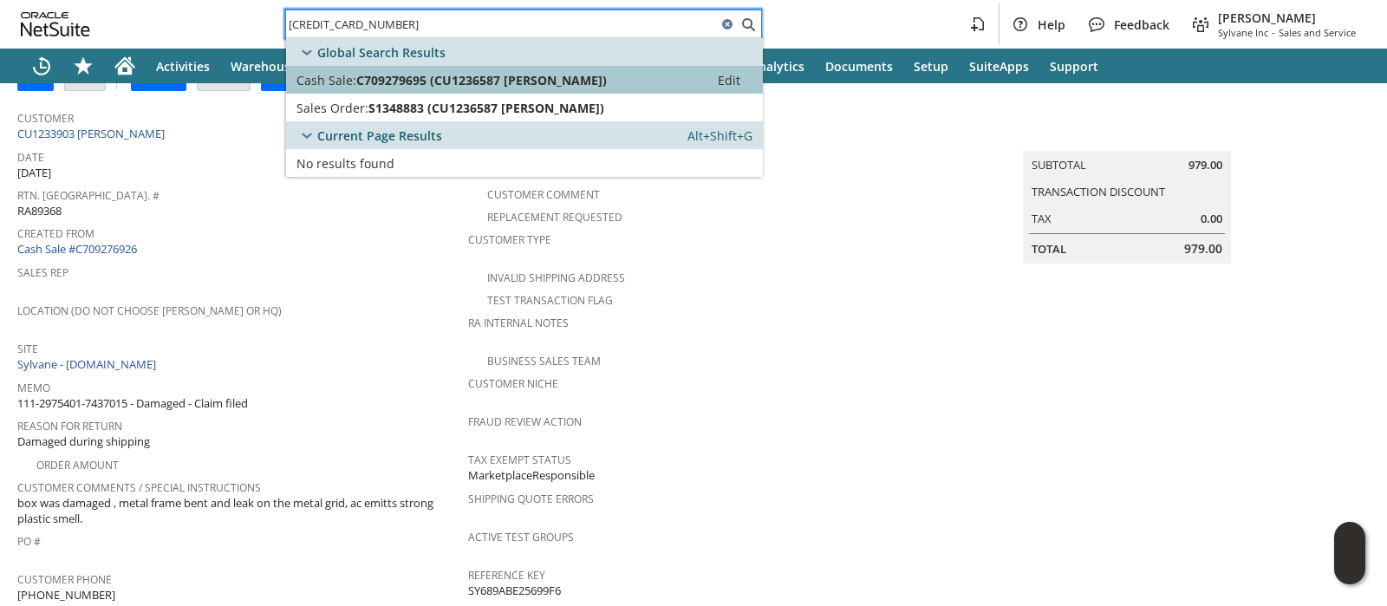
click at [613, 75] on div "Cash Sale: C709279695 (CU1236587 Donna Lingerfelt)" at bounding box center [497, 80] width 402 height 16
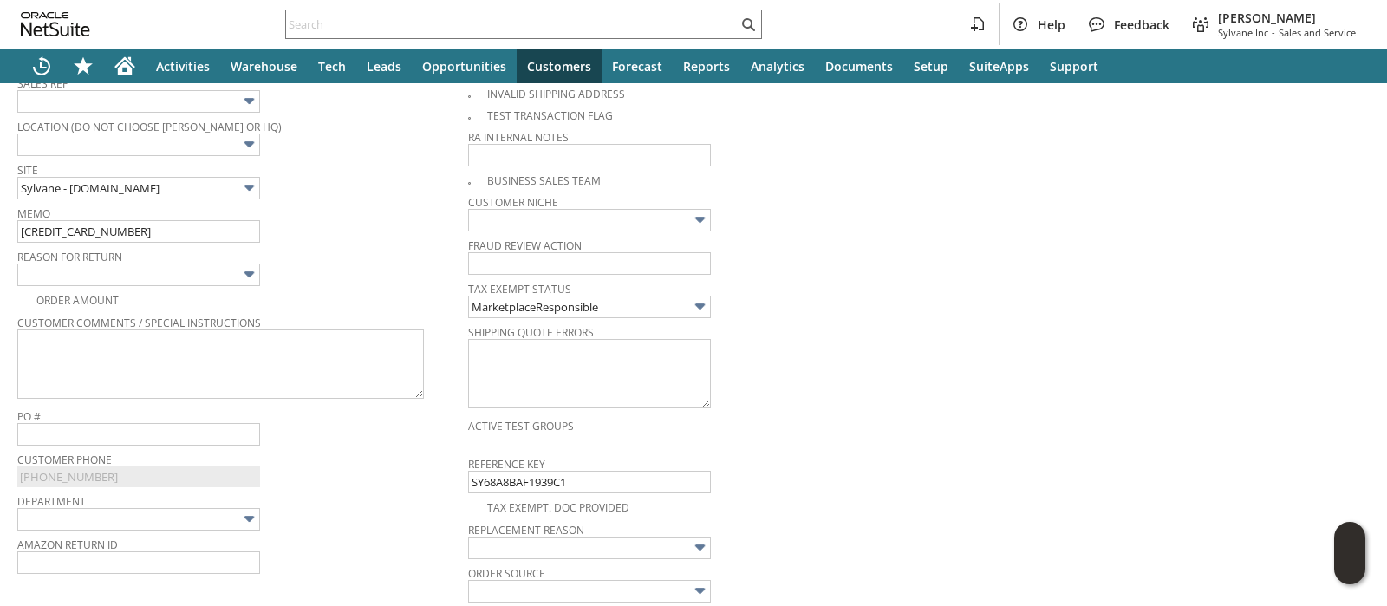
scroll to position [430, 0]
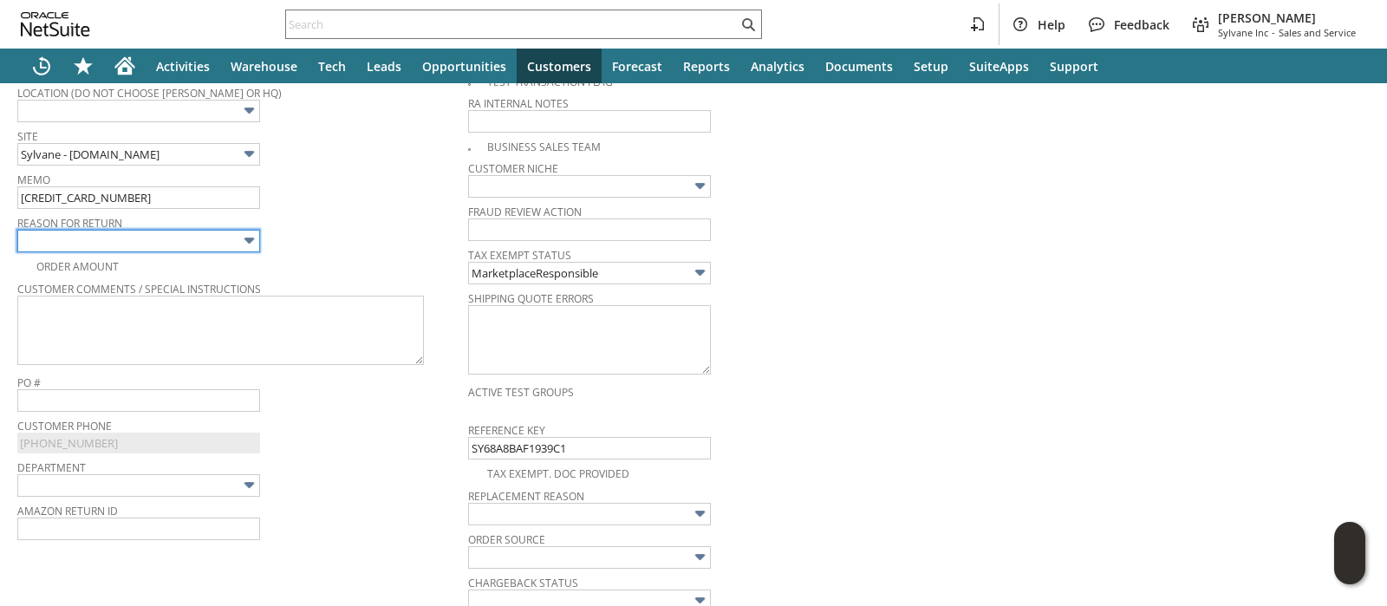
click at [220, 237] on input "text" at bounding box center [138, 241] width 243 height 23
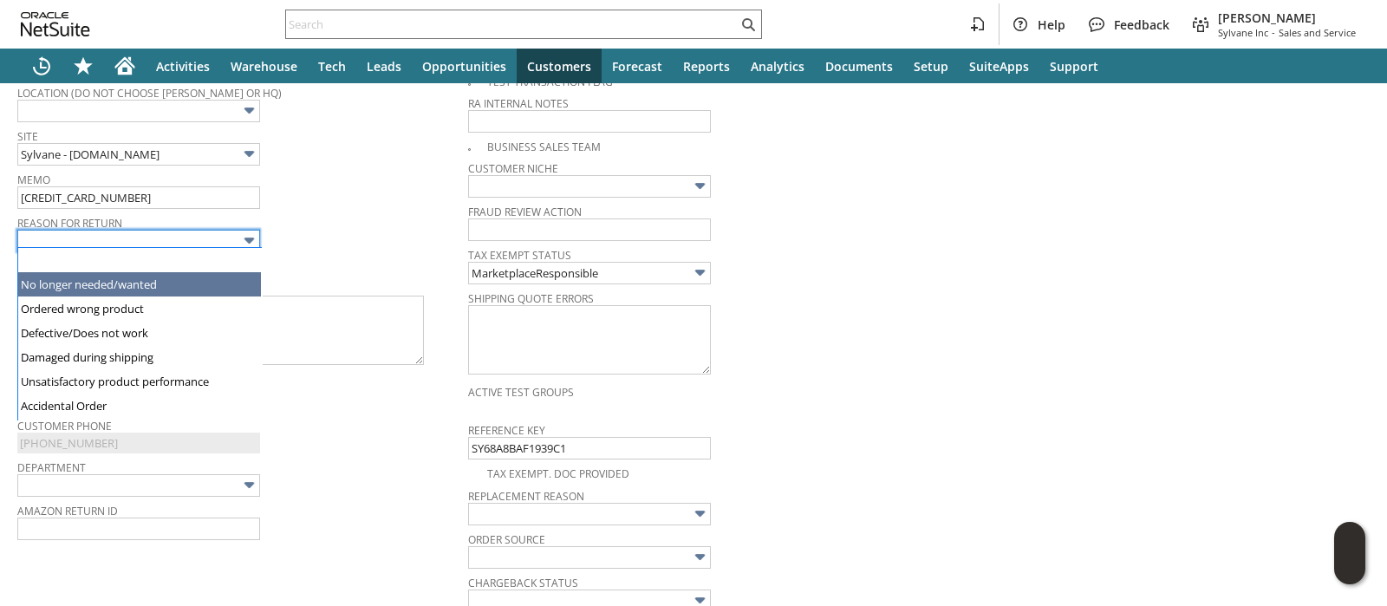
type input "No longer needed/wanted"
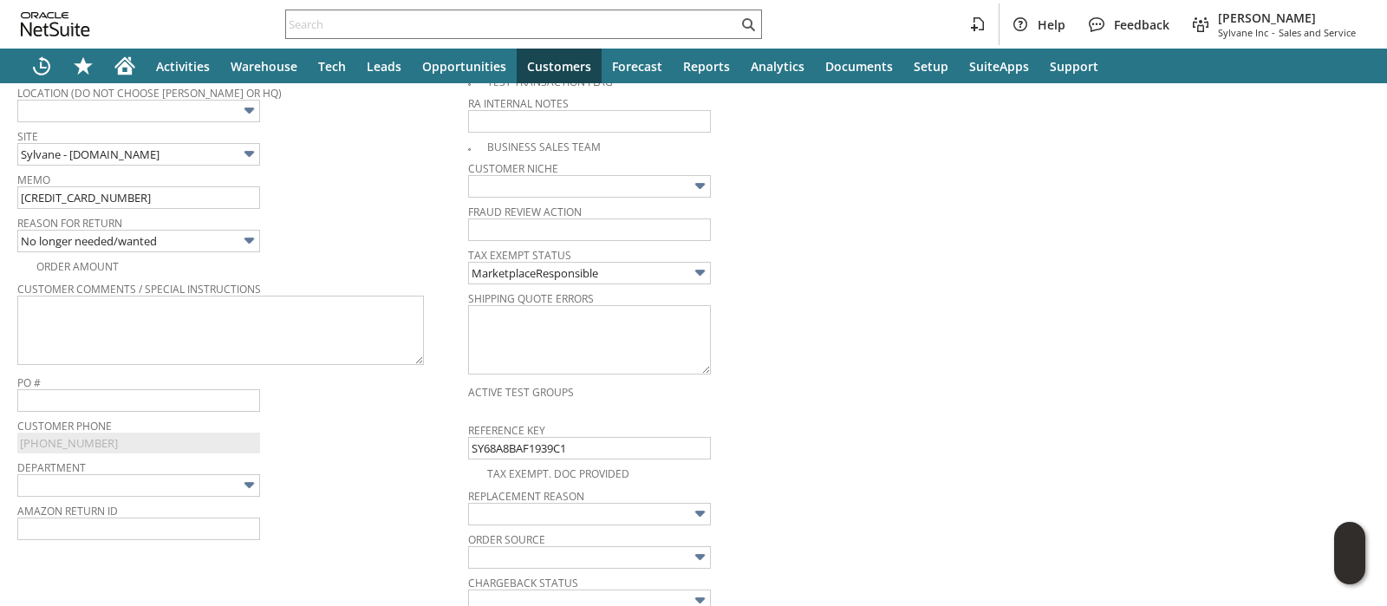
click at [351, 237] on div "Reason For Return No longer needed/wanted" at bounding box center [238, 232] width 442 height 42
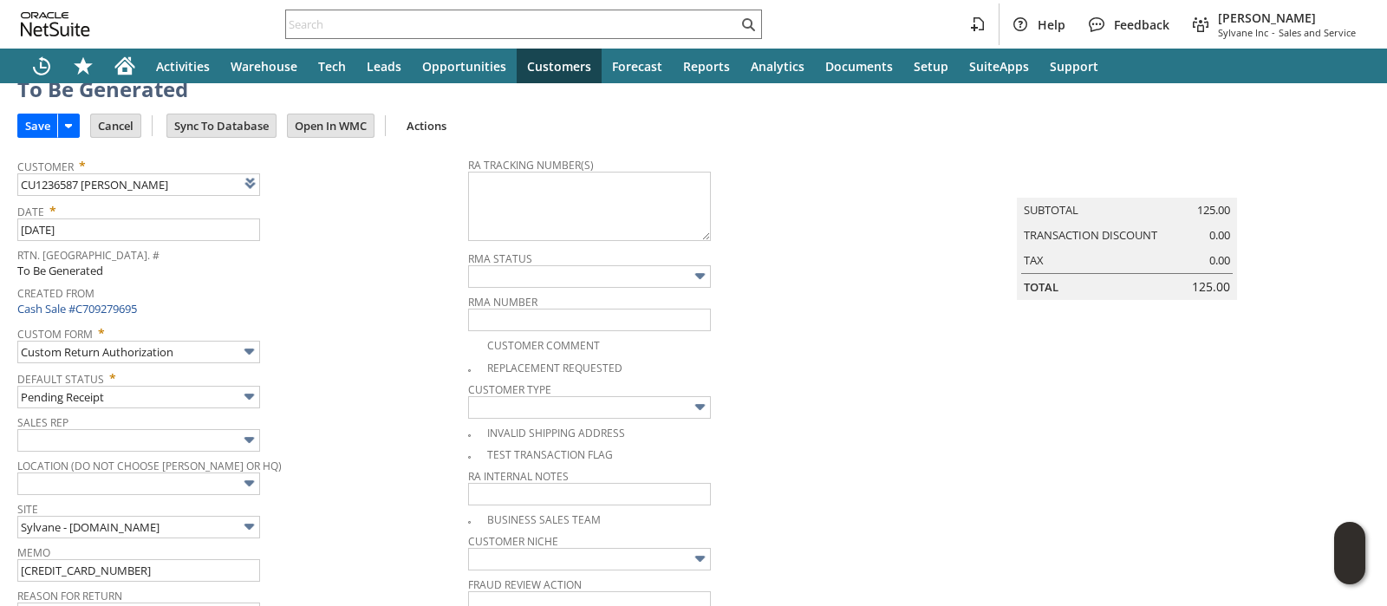
scroll to position [0, 0]
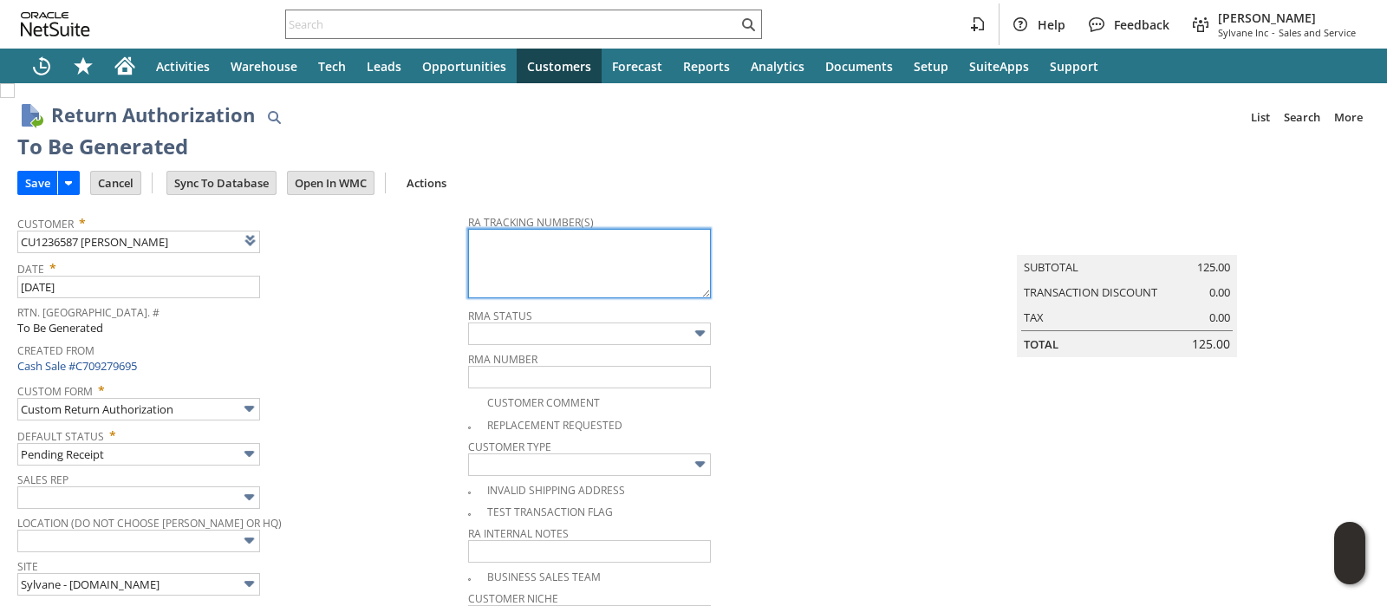
click at [517, 264] on textarea at bounding box center [589, 263] width 243 height 69
paste textarea "797575573757"
type textarea "797575573757"
click at [43, 185] on input "Save" at bounding box center [37, 183] width 39 height 23
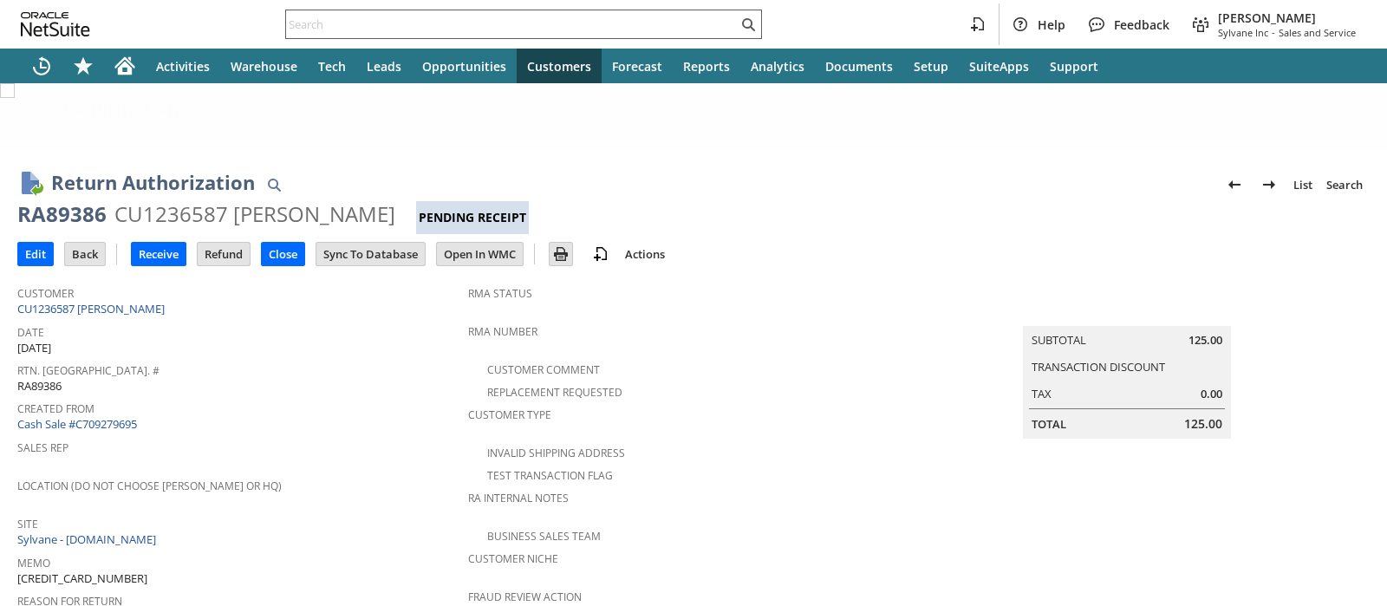
click at [593, 16] on input "text" at bounding box center [512, 24] width 452 height 21
paste input "129020744398324"
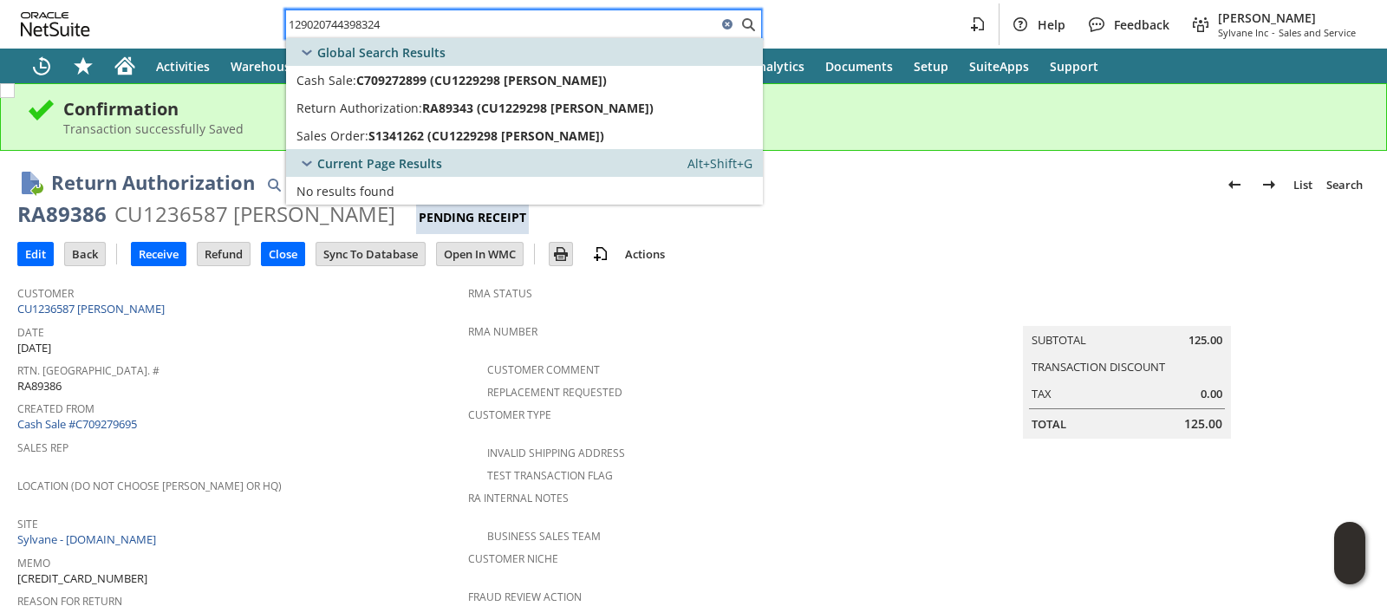
click at [589, 32] on input "129020744398324" at bounding box center [501, 24] width 431 height 21
paste input "167994480"
click at [538, 20] on input "129021679944804" at bounding box center [501, 24] width 431 height 21
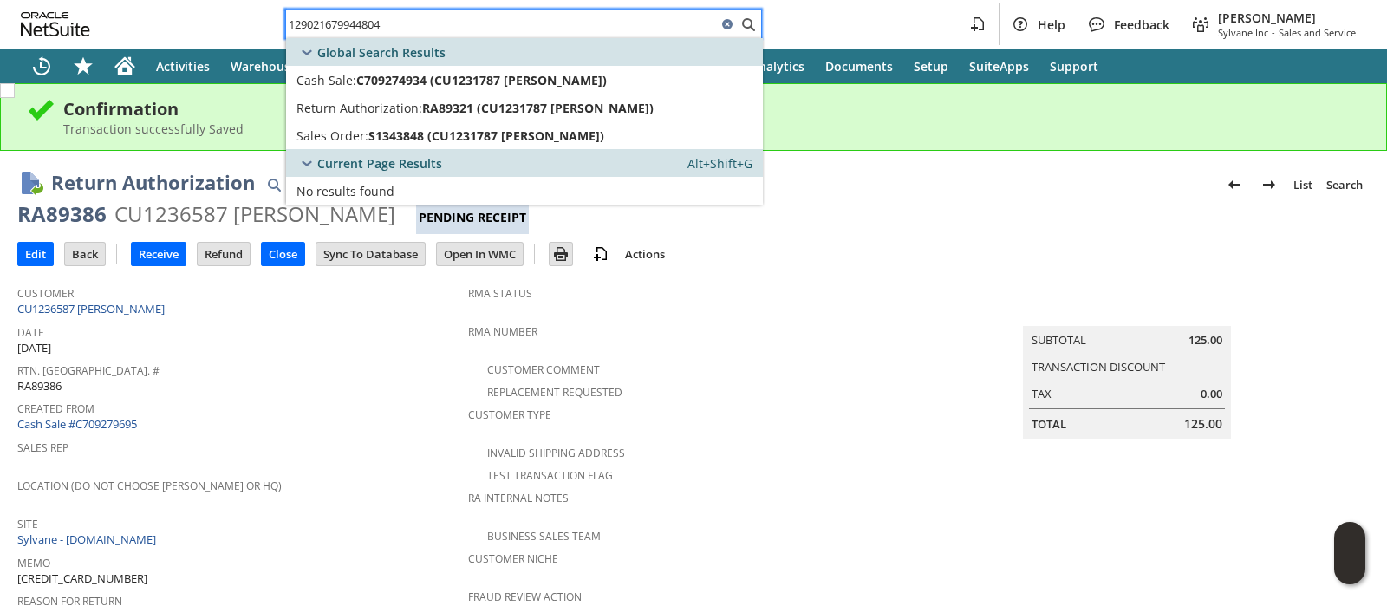
click at [538, 20] on input "129021679944804" at bounding box center [501, 24] width 431 height 21
paste input "0328991272"
click at [669, 16] on input "129020328991272" at bounding box center [501, 24] width 431 height 21
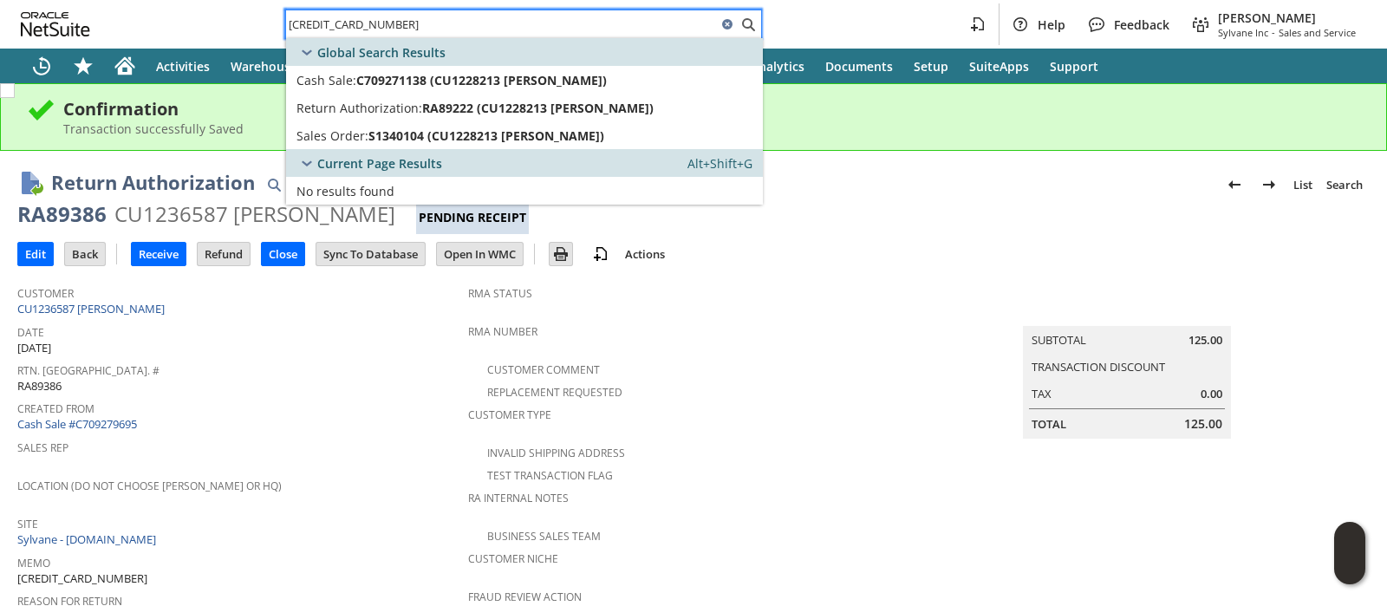
paste input "2733347828"
click at [454, 28] on input "129022733347828" at bounding box center [501, 24] width 431 height 21
paste input "319038319"
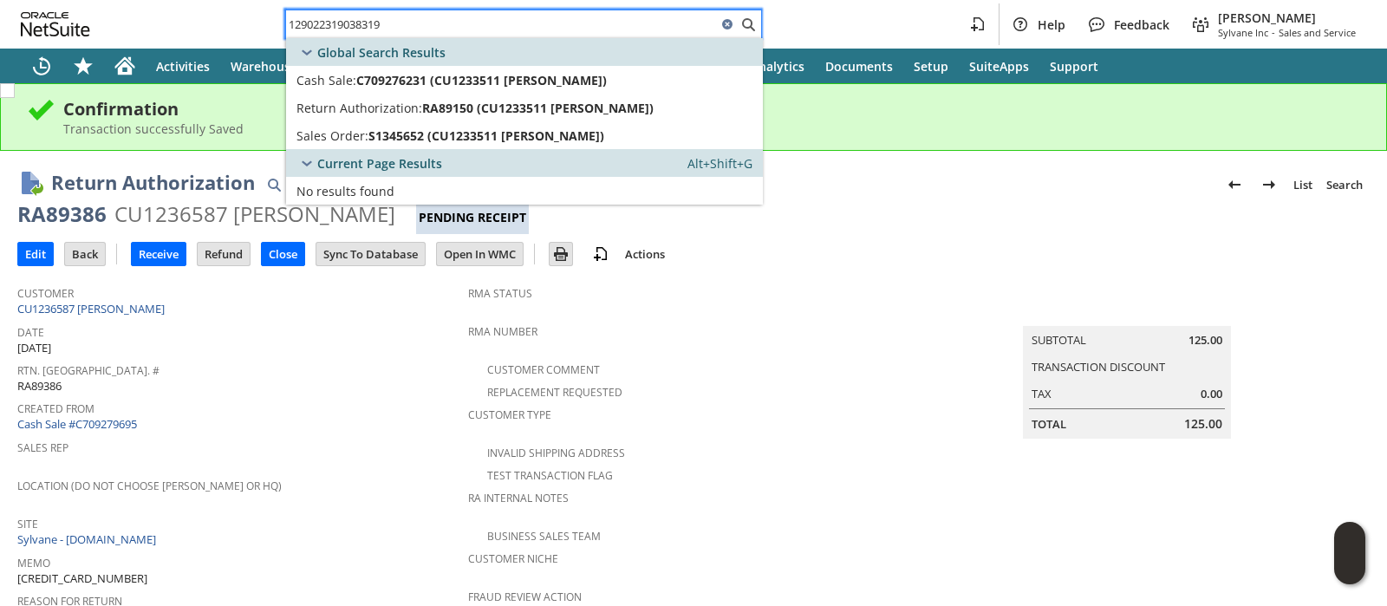
click at [662, 20] on input "129022319038319" at bounding box center [501, 24] width 431 height 21
paste input "14-8023912-9940258"
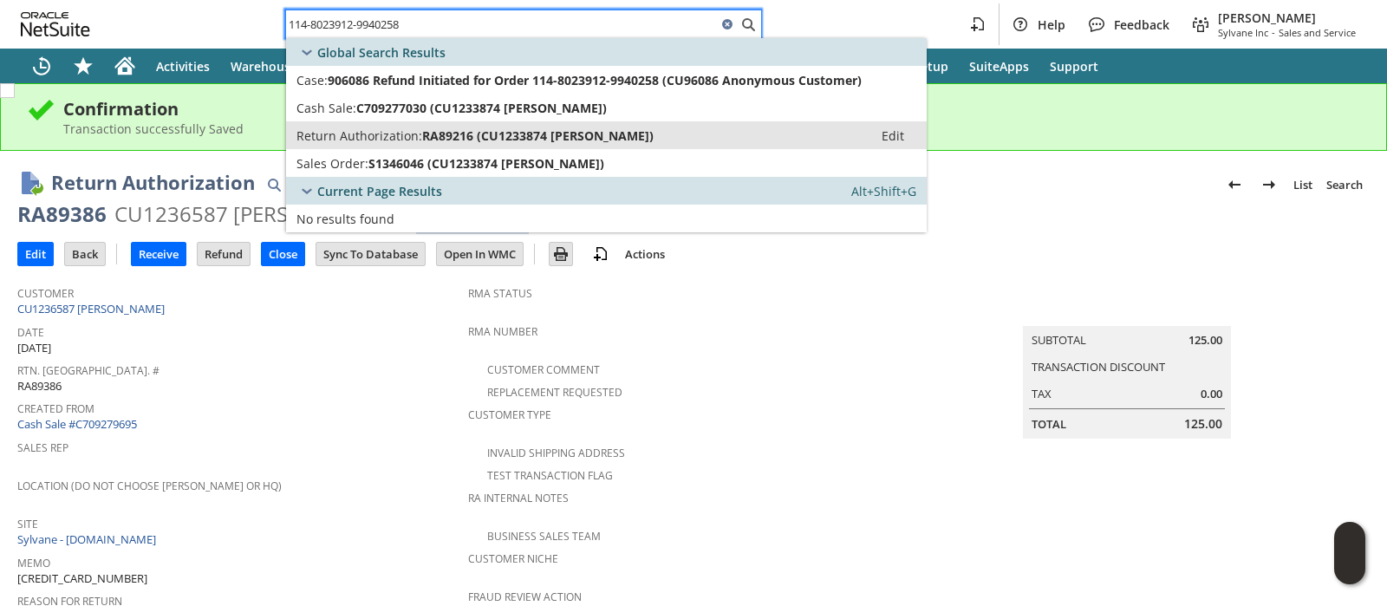
type input "114-8023912-9940258"
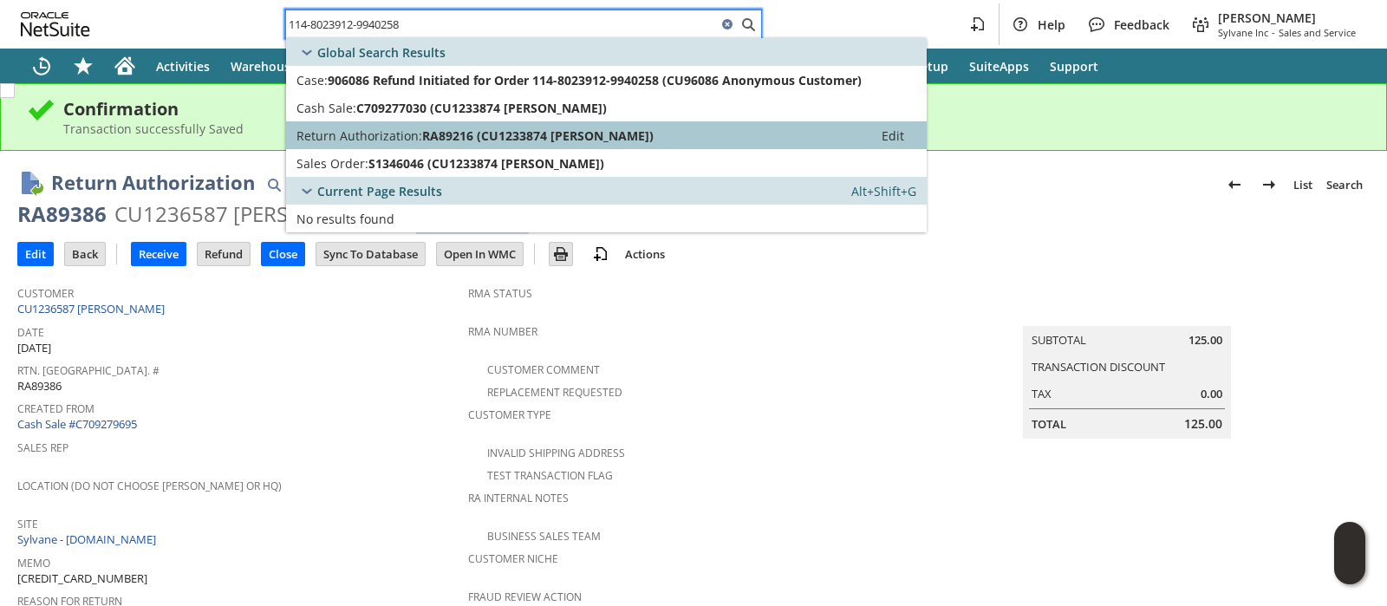
click at [441, 133] on span "RA89216 (CU1233874 Carianne Hunter)" at bounding box center [537, 135] width 231 height 16
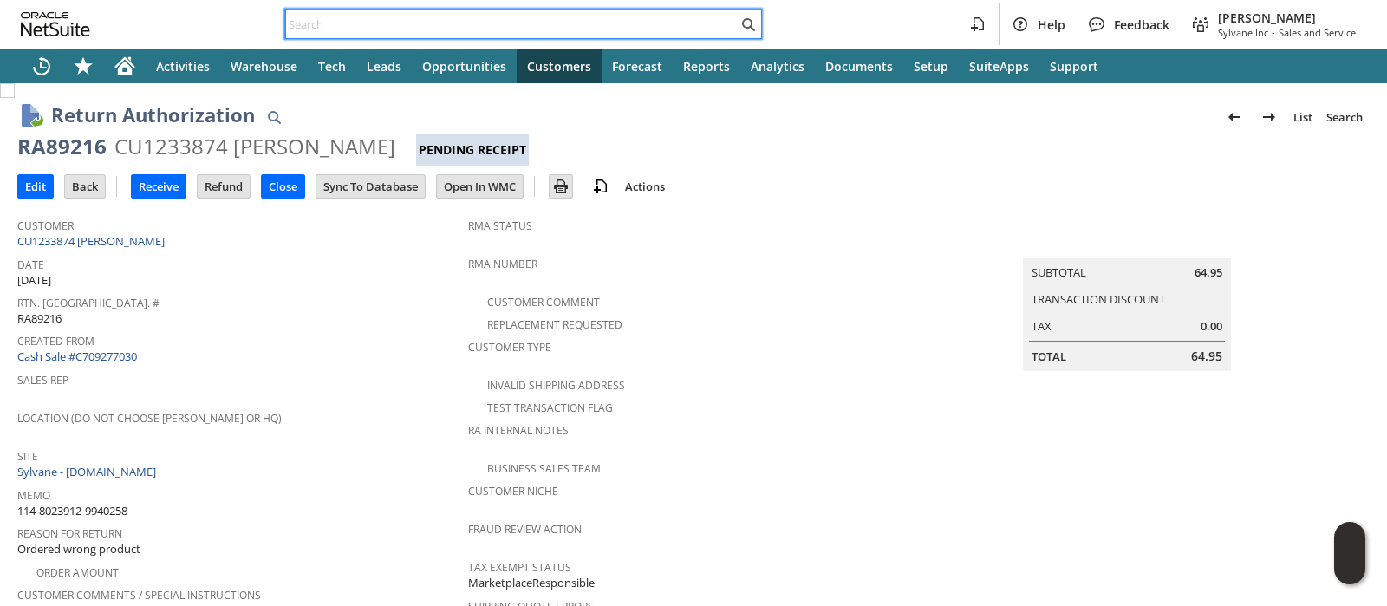
click at [608, 20] on input "text" at bounding box center [512, 24] width 452 height 21
paste input "112-6369898-1040234"
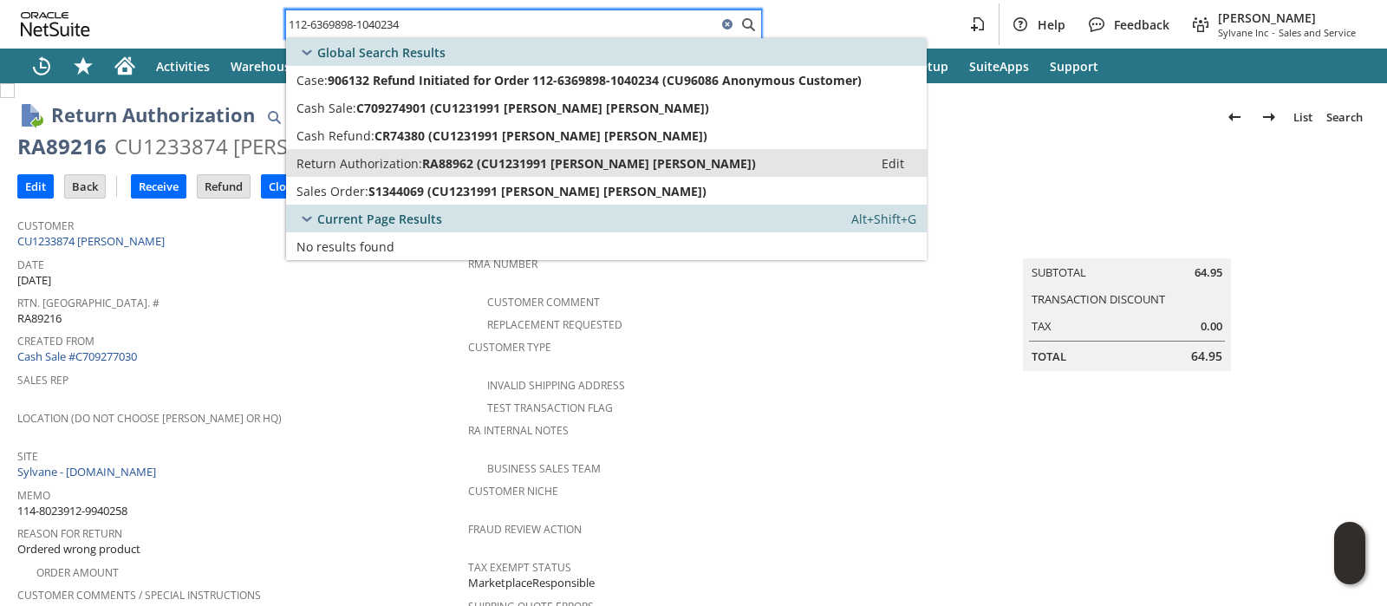
type input "112-6369898-1040234"
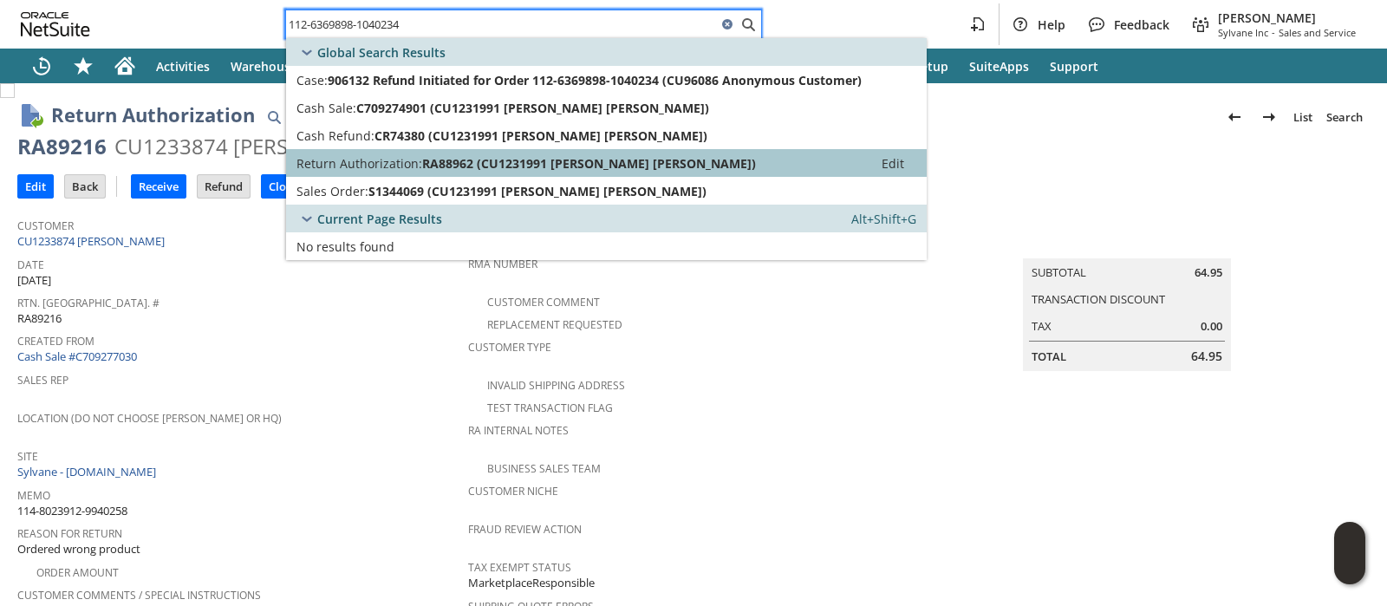
click at [574, 155] on span "RA88962 (CU1231991 [PERSON_NAME] [PERSON_NAME])" at bounding box center [589, 163] width 334 height 16
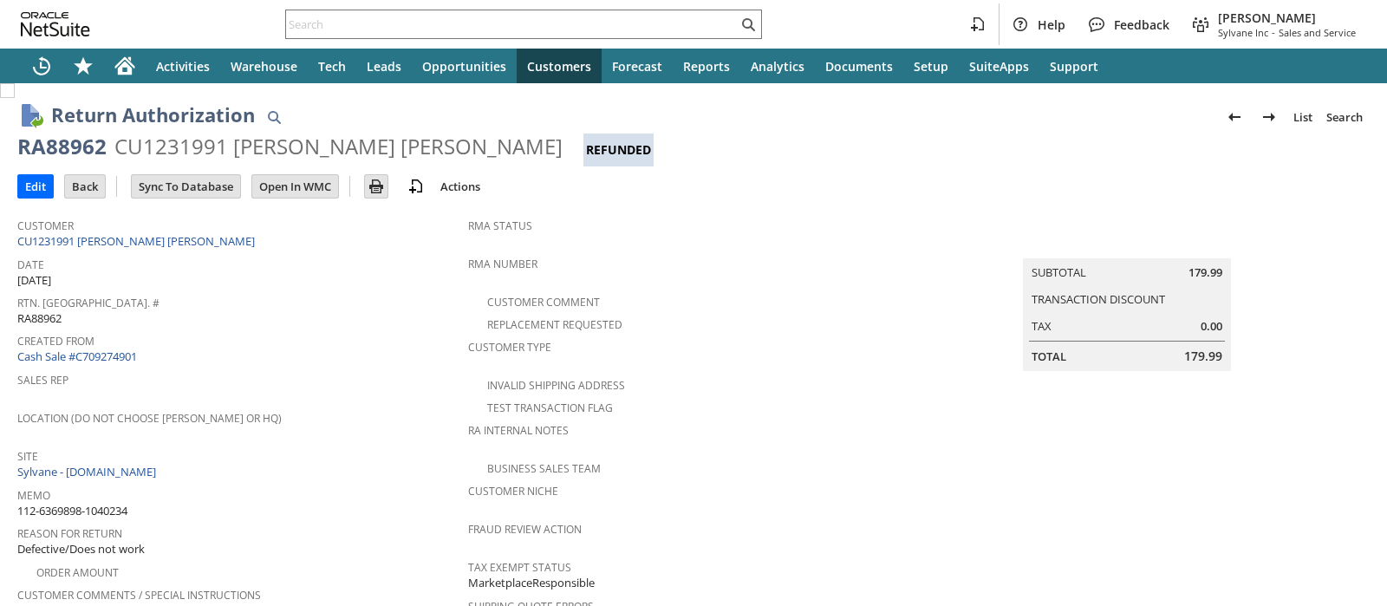
click at [192, 151] on div "CU1231991 [PERSON_NAME] [PERSON_NAME]" at bounding box center [338, 147] width 448 height 28
click at [192, 150] on div "CU1231991 [PERSON_NAME] [PERSON_NAME]" at bounding box center [338, 147] width 448 height 28
copy div "CU1231991"
click at [567, 21] on input "text" at bounding box center [512, 24] width 452 height 21
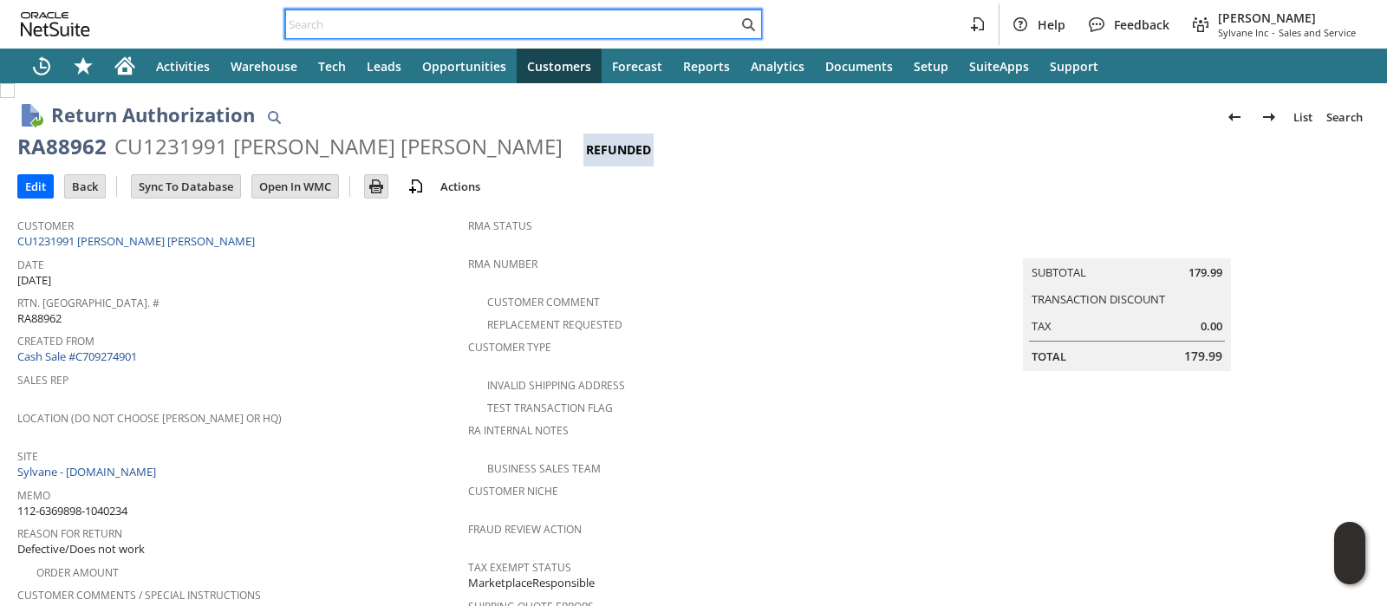
paste input "SY68AE2006EFC86"
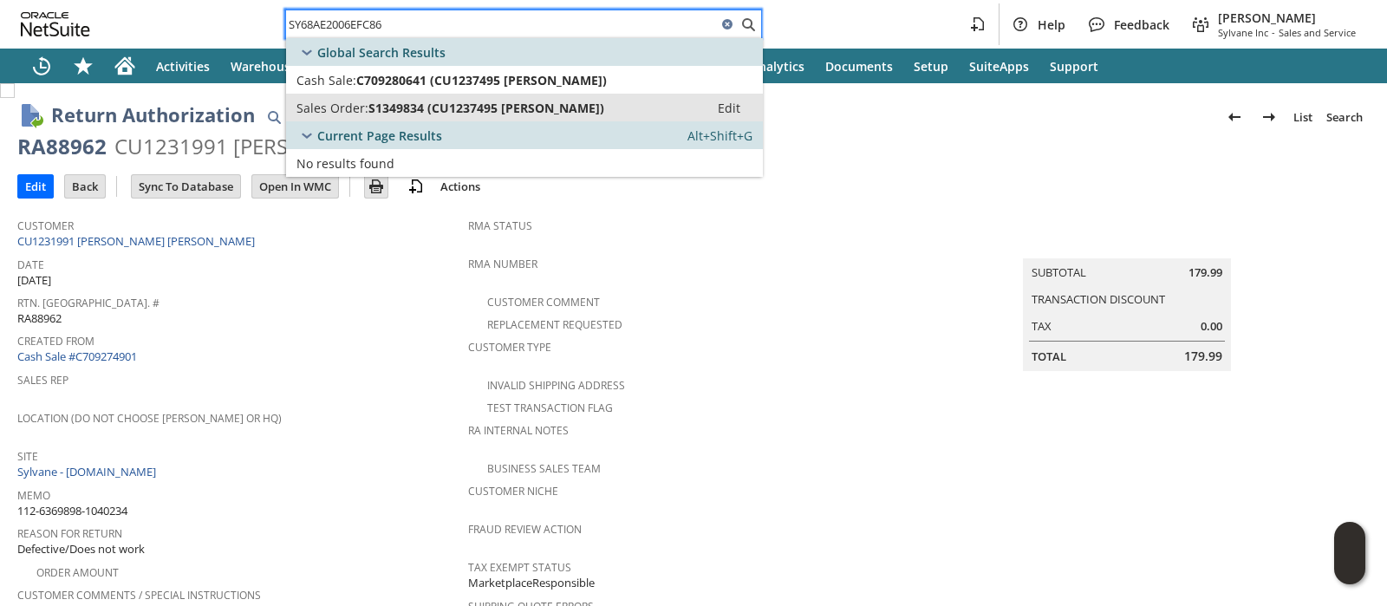
type input "SY68AE2006EFC86"
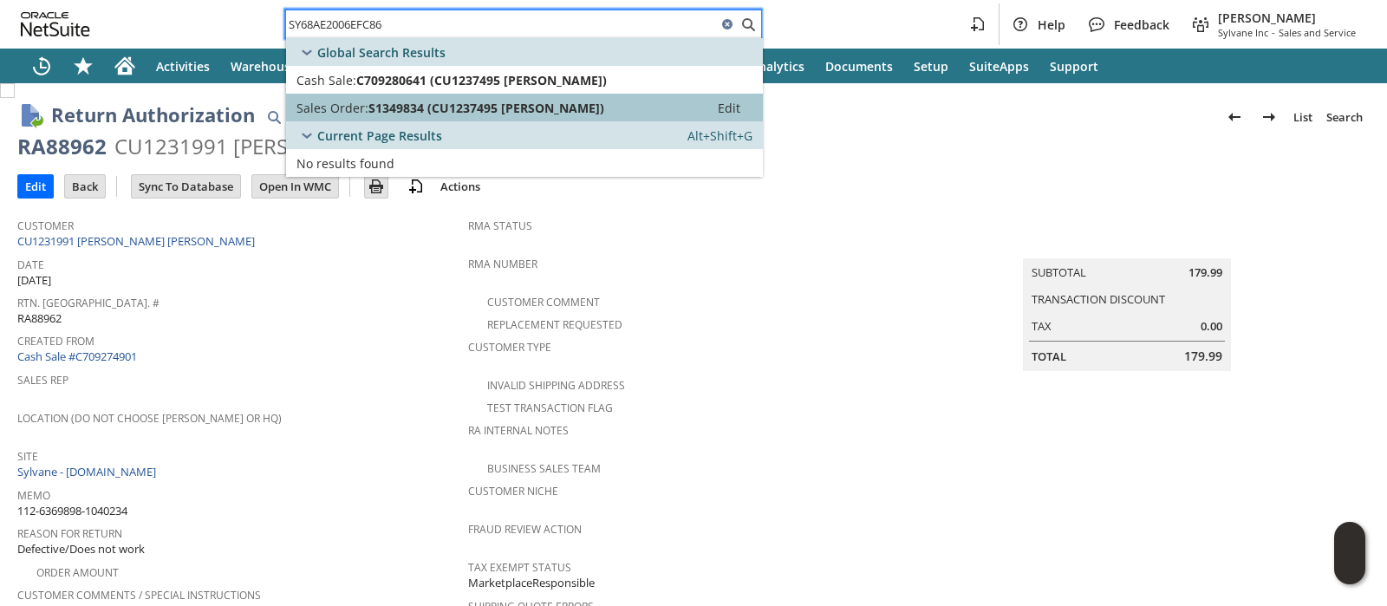
click at [555, 96] on link "Sales Order: S1349834 (CU1237495 [PERSON_NAME]) Edit" at bounding box center [524, 108] width 477 height 28
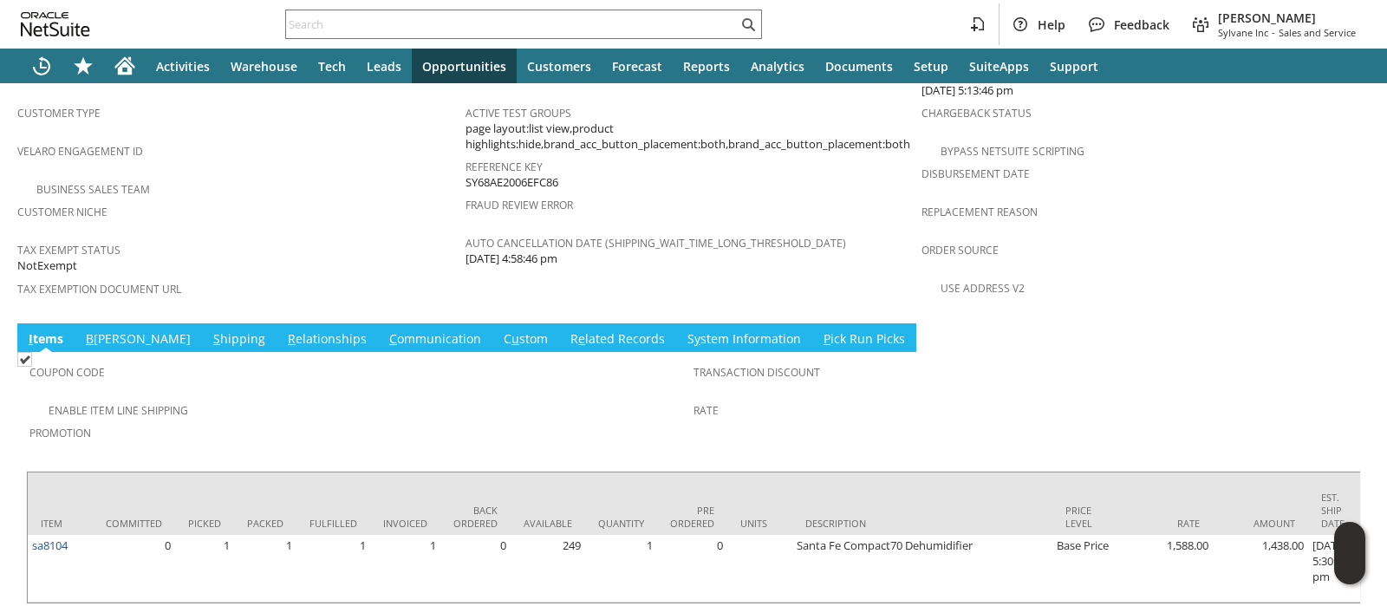
scroll to position [1126, 0]
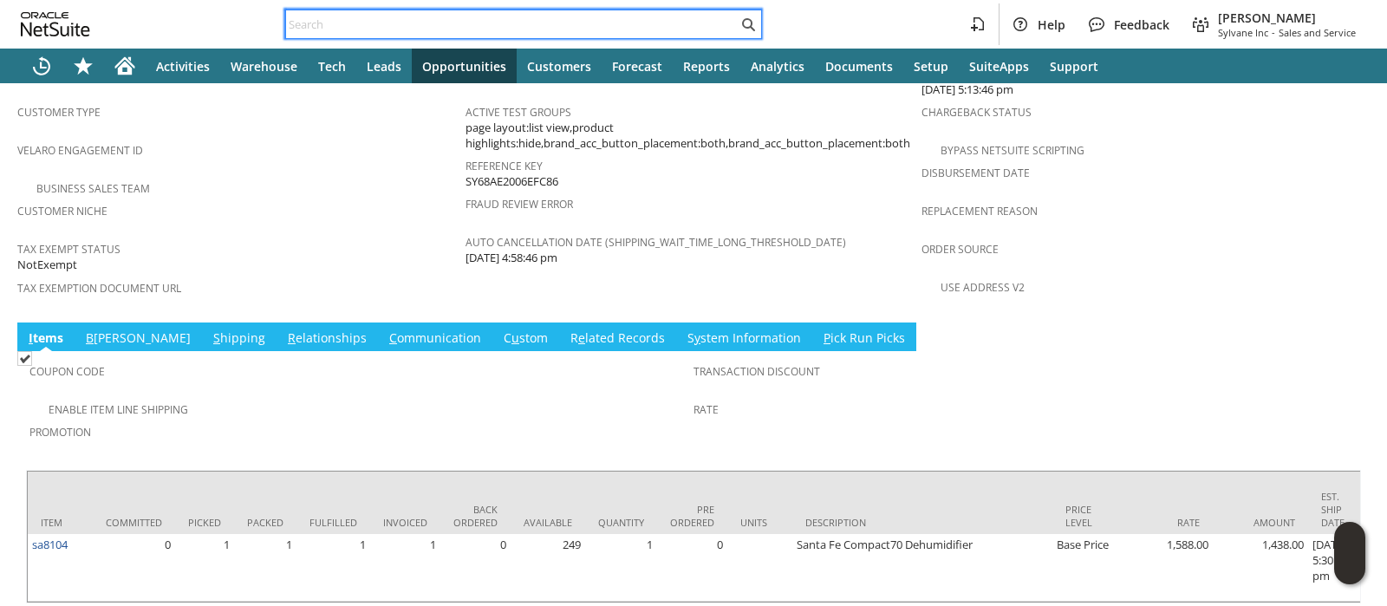
click at [651, 23] on input "text" at bounding box center [512, 24] width 452 height 21
paste input "SY68AE2006EFC86"
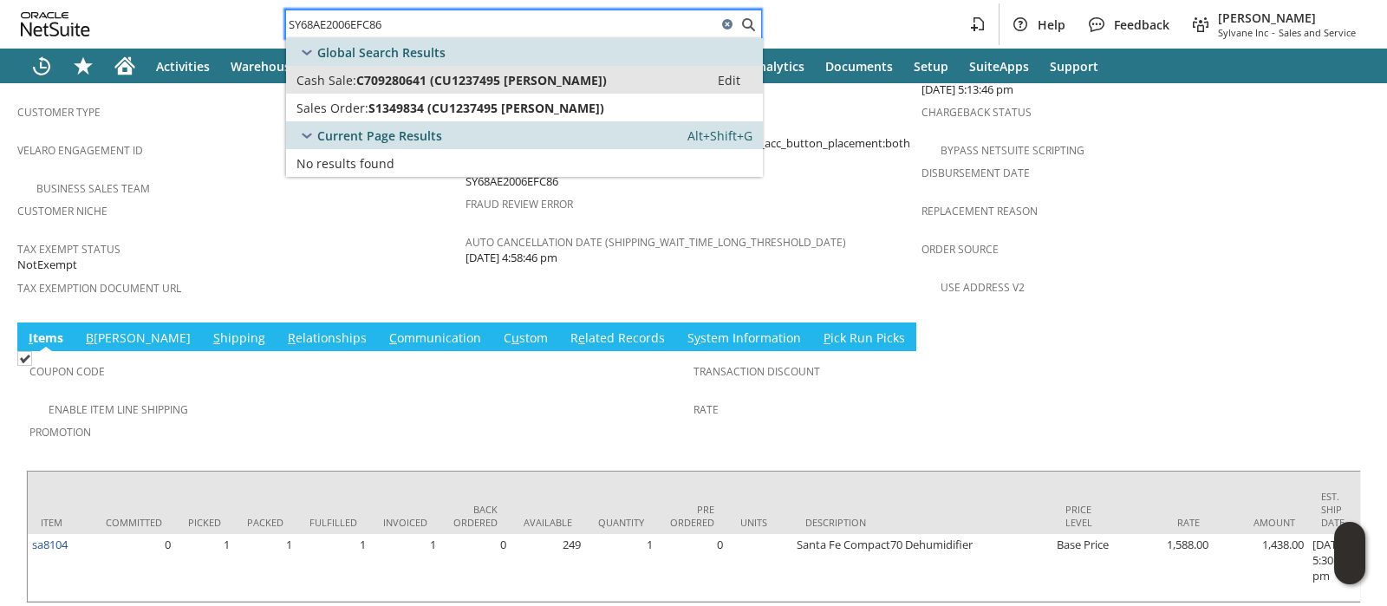
type input "SY68AE2006EFC86"
click at [582, 82] on span "C709280641 (CU1237495 midhat omerovic)" at bounding box center [481, 80] width 250 height 16
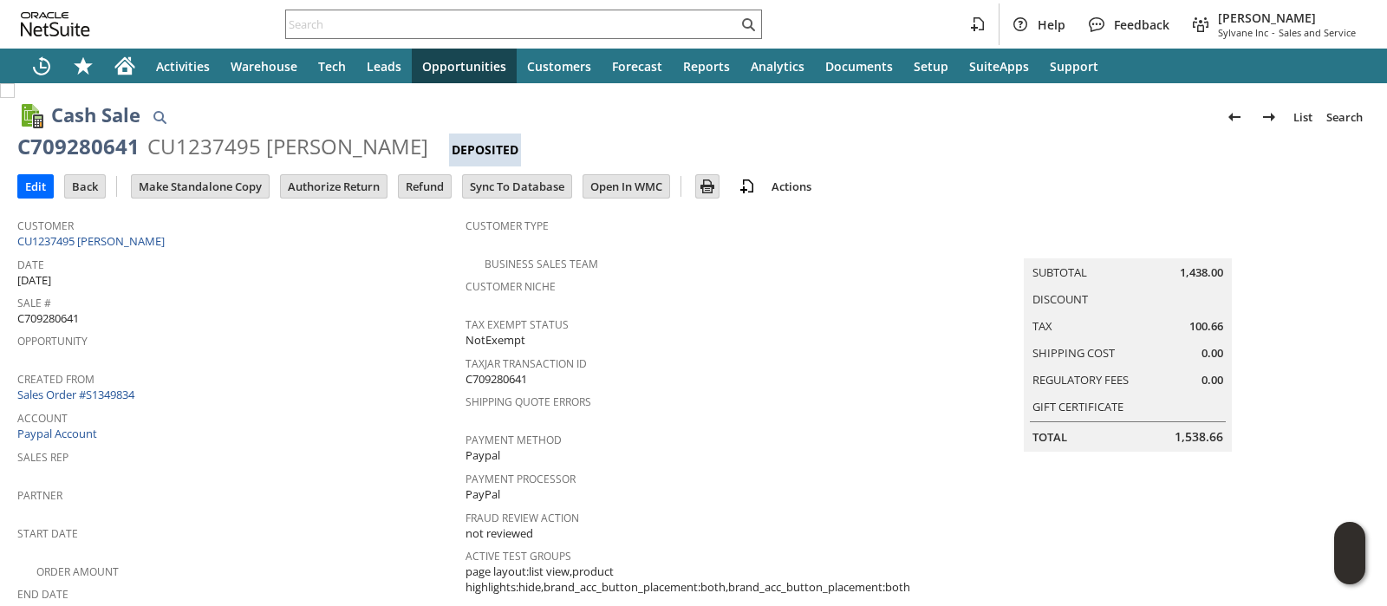
click at [1191, 323] on span "100.66" at bounding box center [1206, 326] width 34 height 16
copy span "100.66"
click at [432, 190] on input "Refund" at bounding box center [425, 186] width 52 height 23
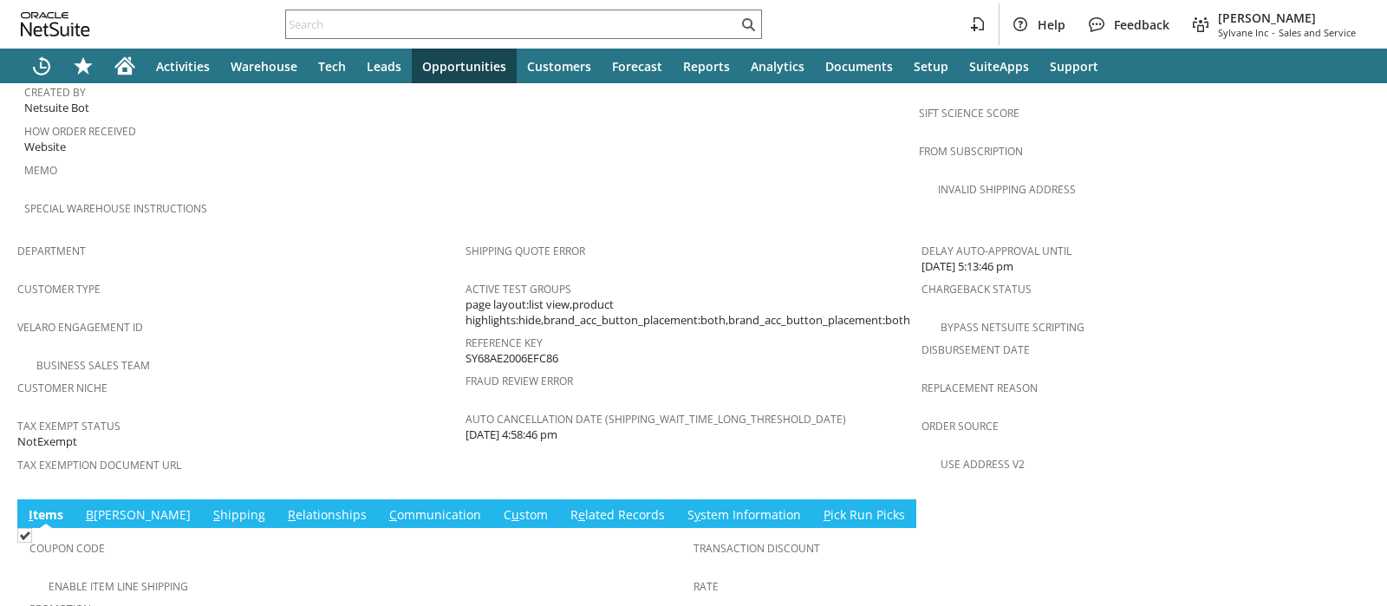
scroll to position [1126, 0]
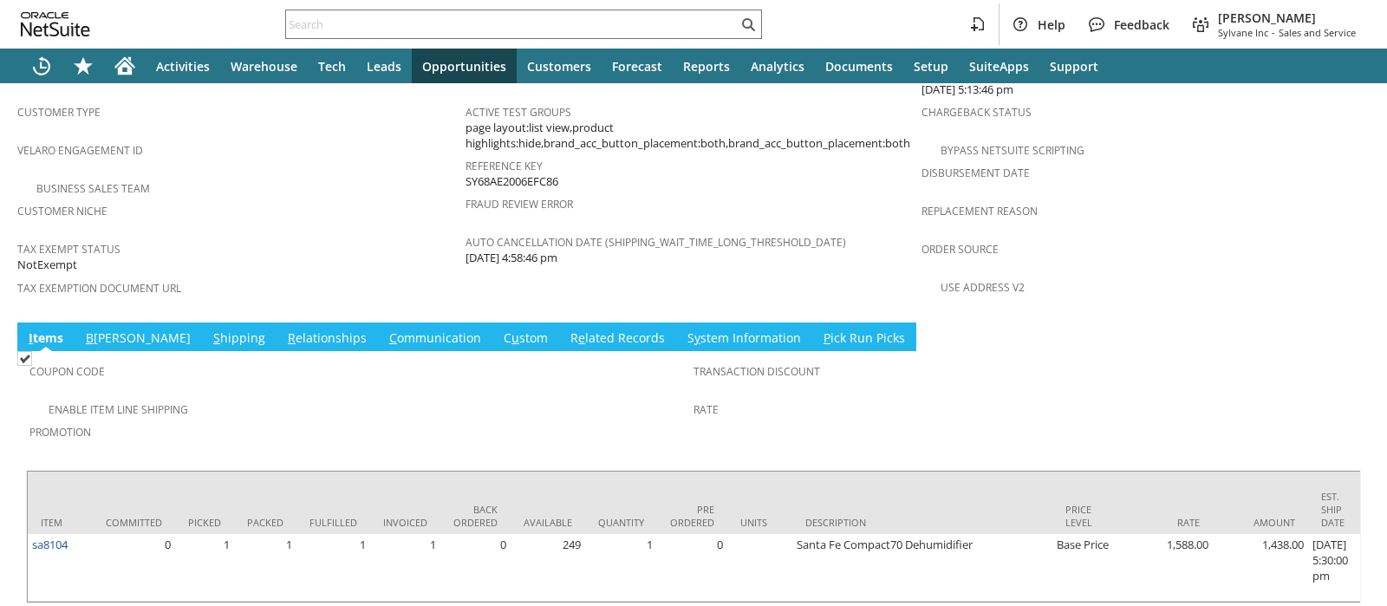
click at [113, 329] on link "B [PERSON_NAME]" at bounding box center [138, 338] width 114 height 19
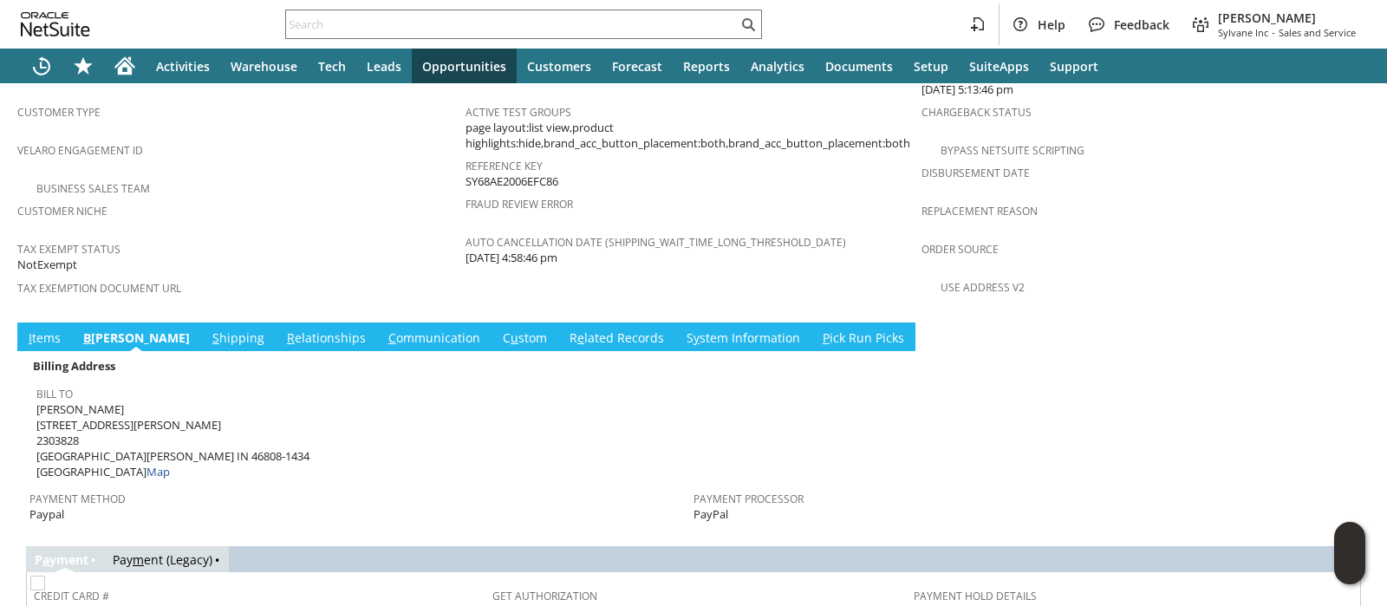
click at [208, 329] on link "S hipping" at bounding box center [238, 338] width 61 height 19
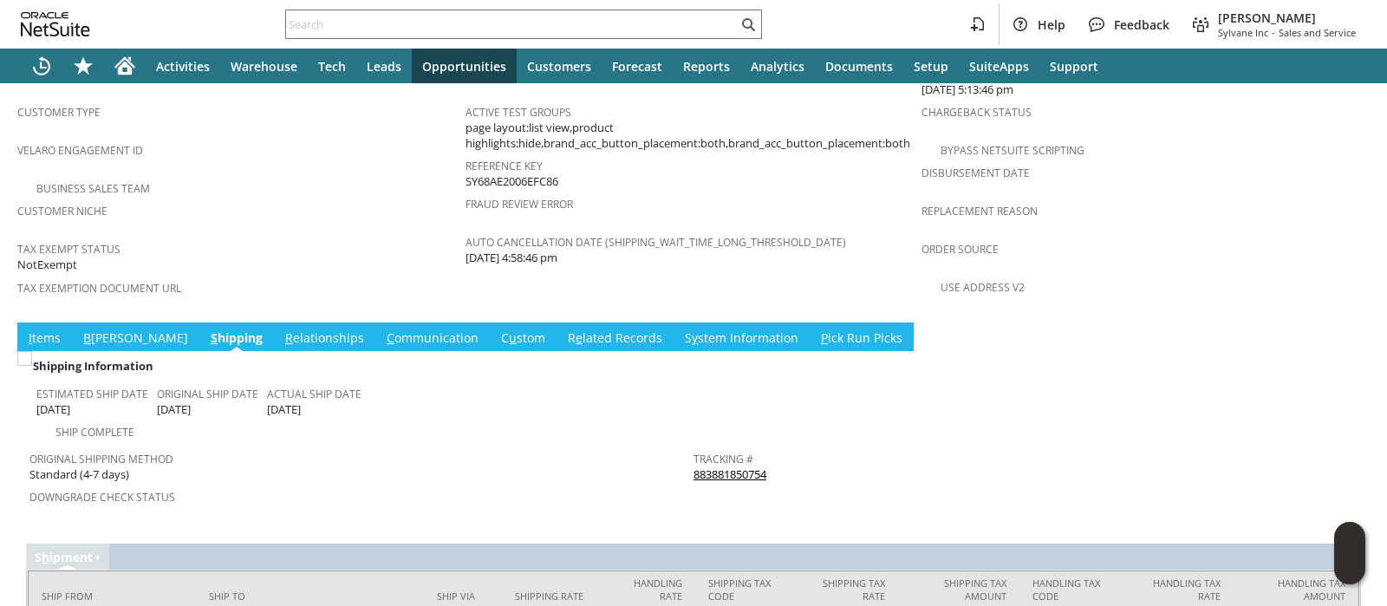
click at [382, 329] on link "C ommunication" at bounding box center [432, 338] width 101 height 19
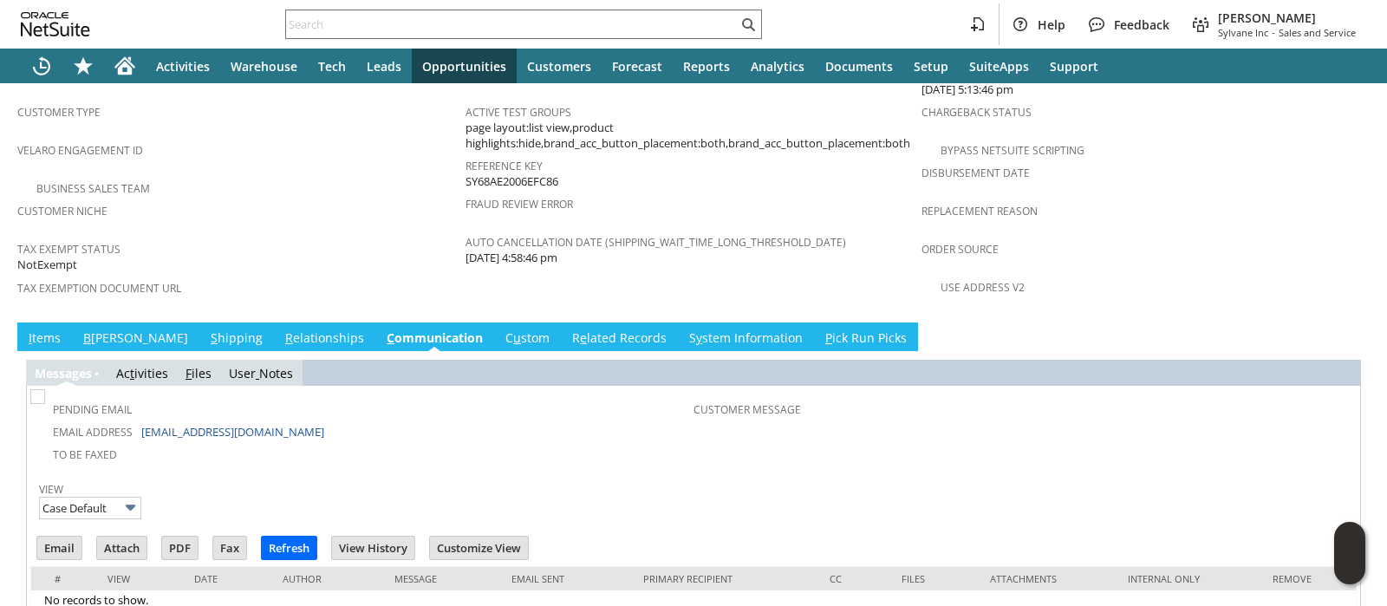
scroll to position [0, 0]
click at [1118, 198] on span "Replacement reason" at bounding box center [1140, 208] width 439 height 20
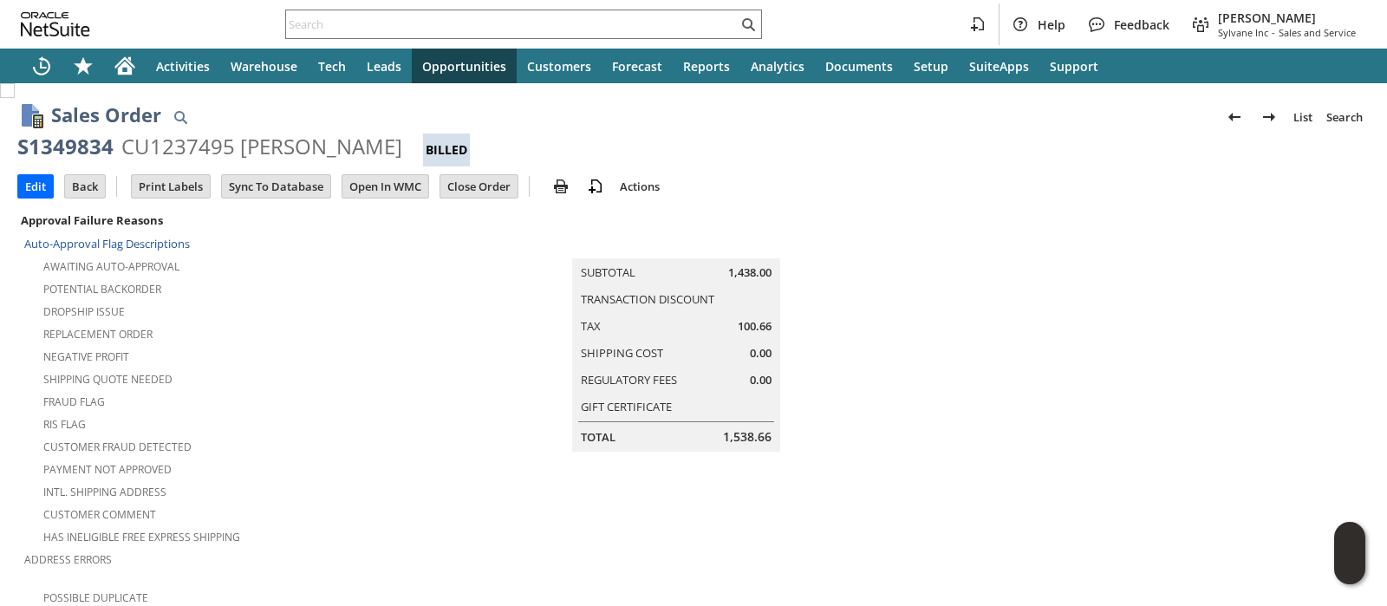
click at [190, 142] on div "CU1237495 [PERSON_NAME]" at bounding box center [261, 147] width 281 height 28
copy div "CU1237495"
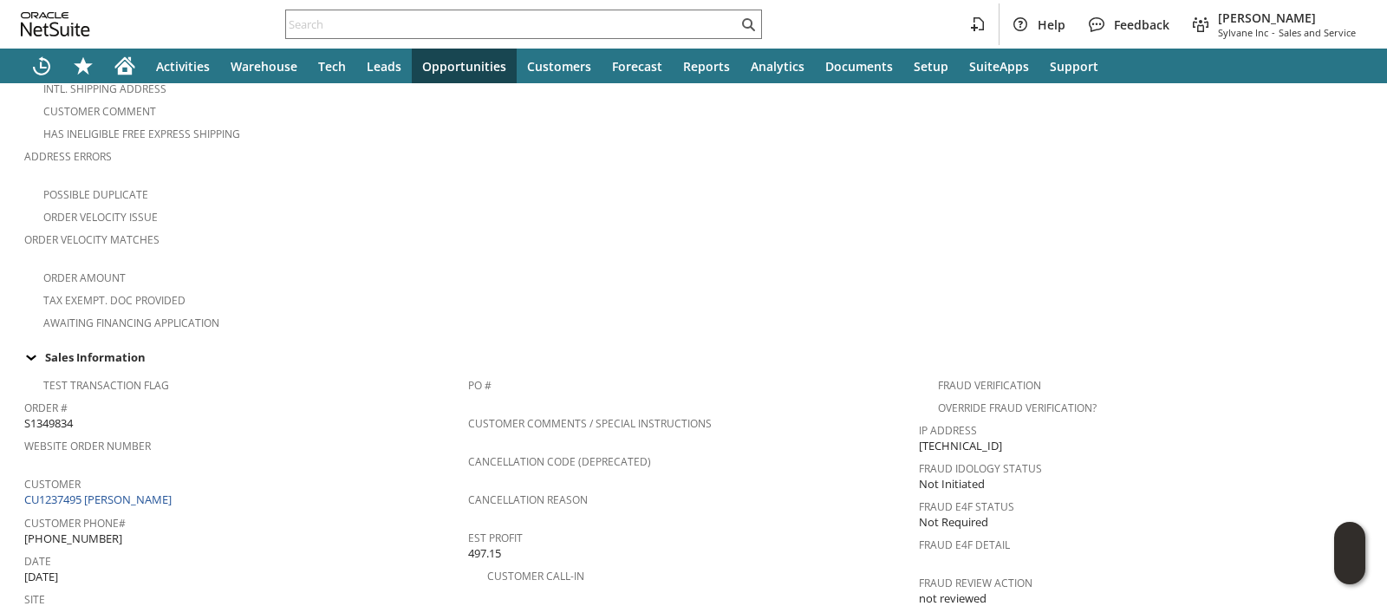
scroll to position [432, 0]
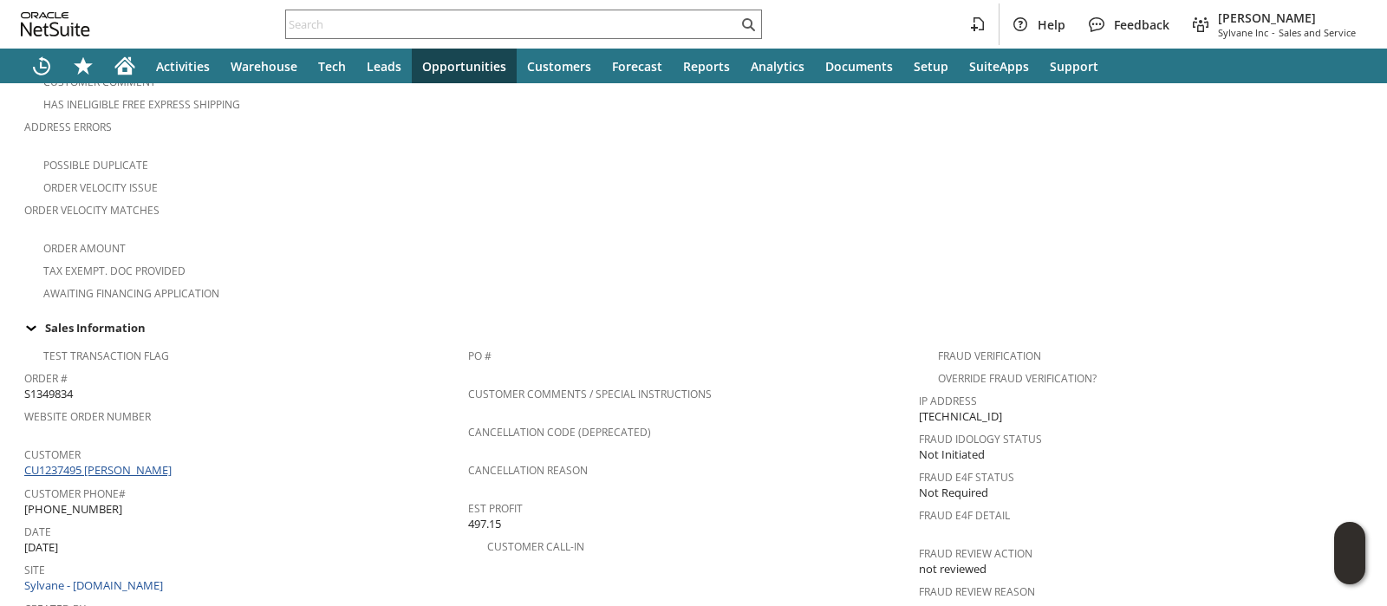
click at [164, 462] on link "CU1237495 [PERSON_NAME]" at bounding box center [100, 470] width 152 height 16
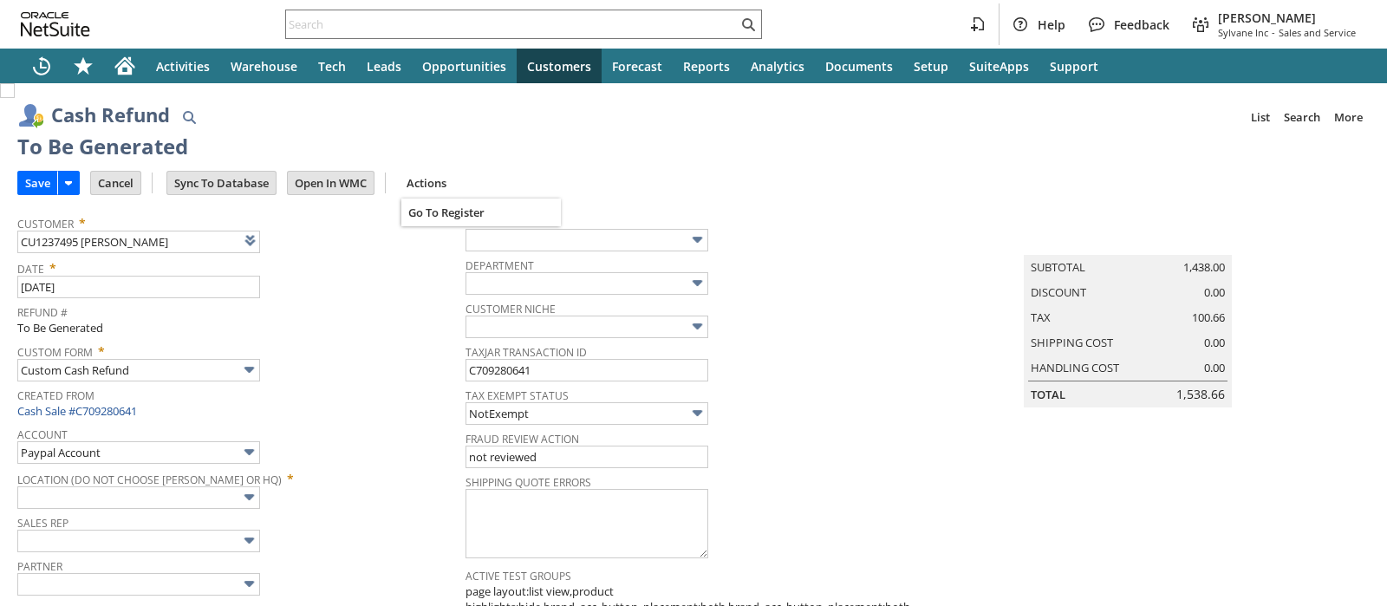
type input "Headquarters : Head... : Pending Testing"
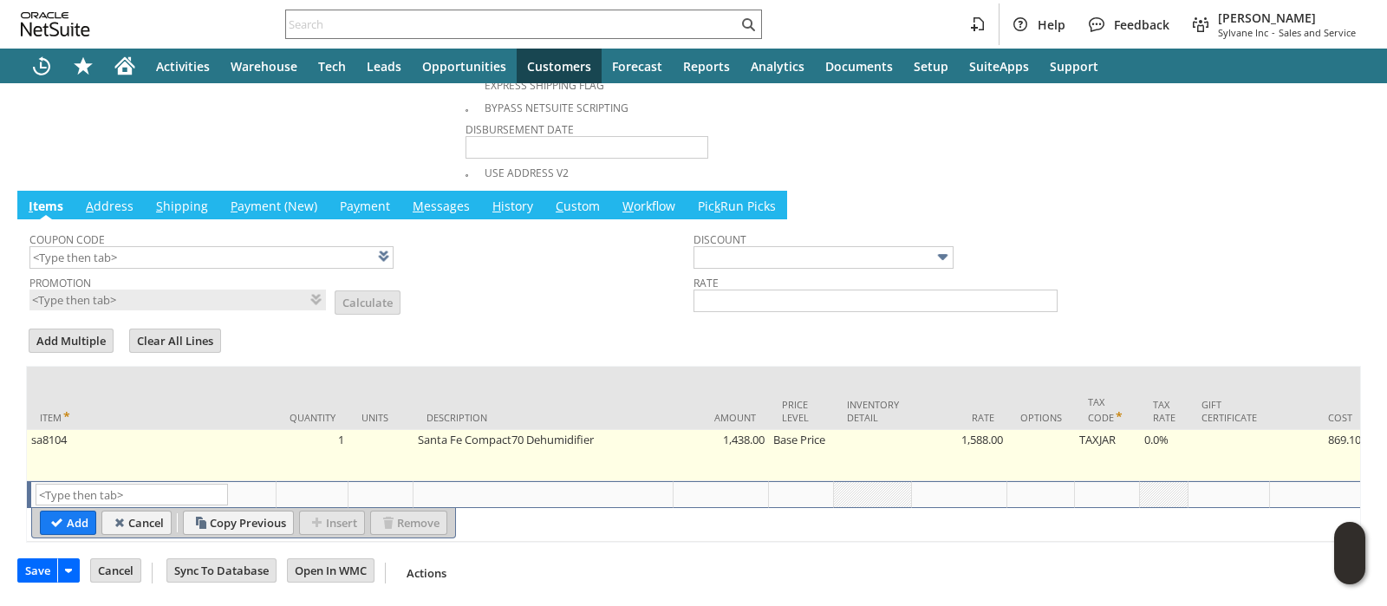
click at [151, 452] on td "sa8104" at bounding box center [152, 455] width 250 height 51
type textarea "Santa Fe Compact70 Dehumidifier"
type input "sa8104"
type input "OK"
type input "Make Copy"
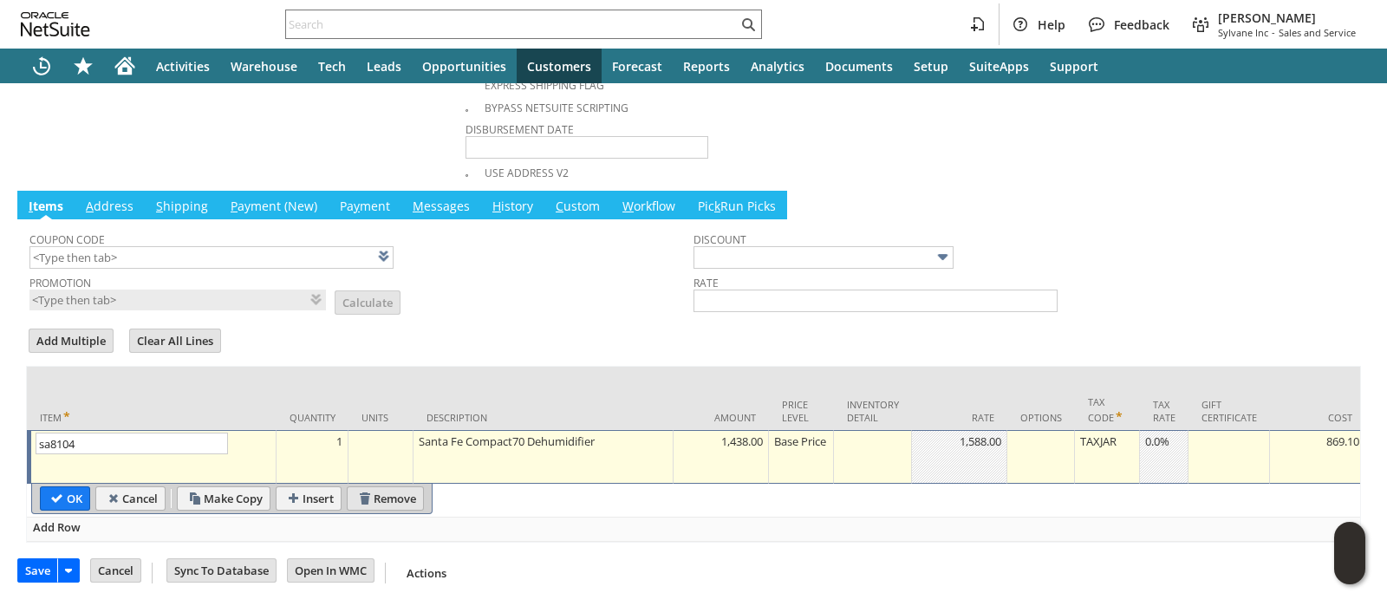
click at [381, 487] on input "Remove" at bounding box center [385, 498] width 75 height 23
type input "Add"
type input "Copy Previous"
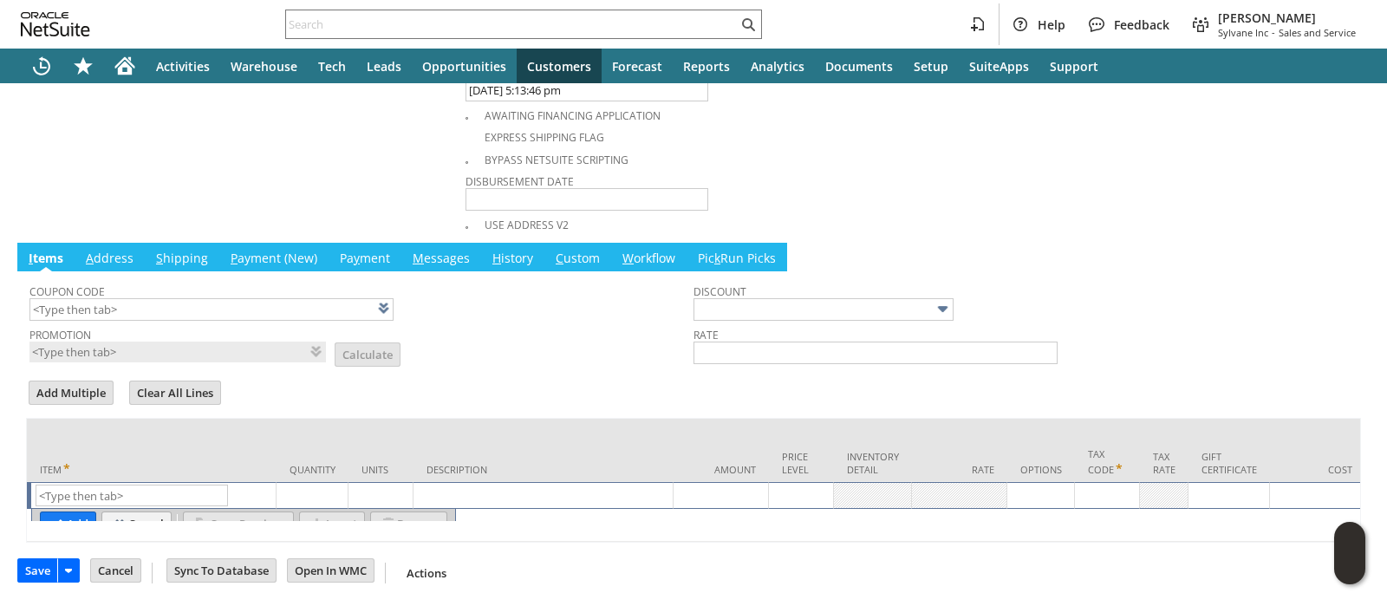
scroll to position [815, 0]
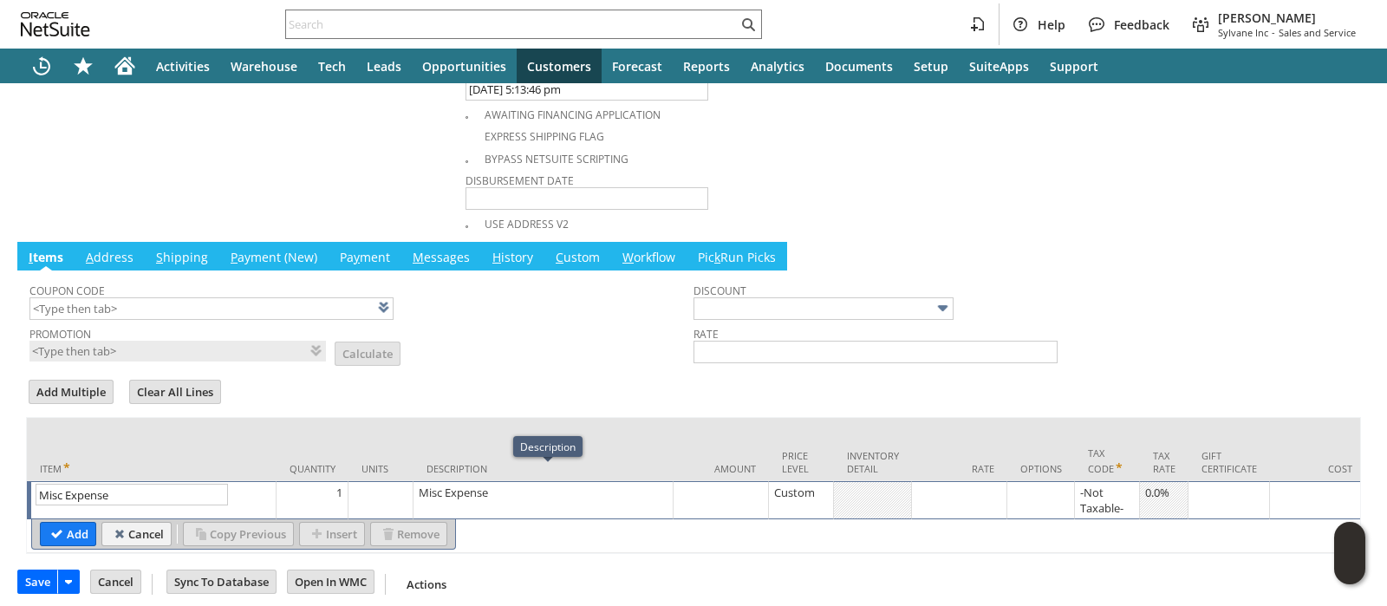
type input "Misc Expense"
click at [523, 484] on div "Misc Expense" at bounding box center [543, 492] width 250 height 17
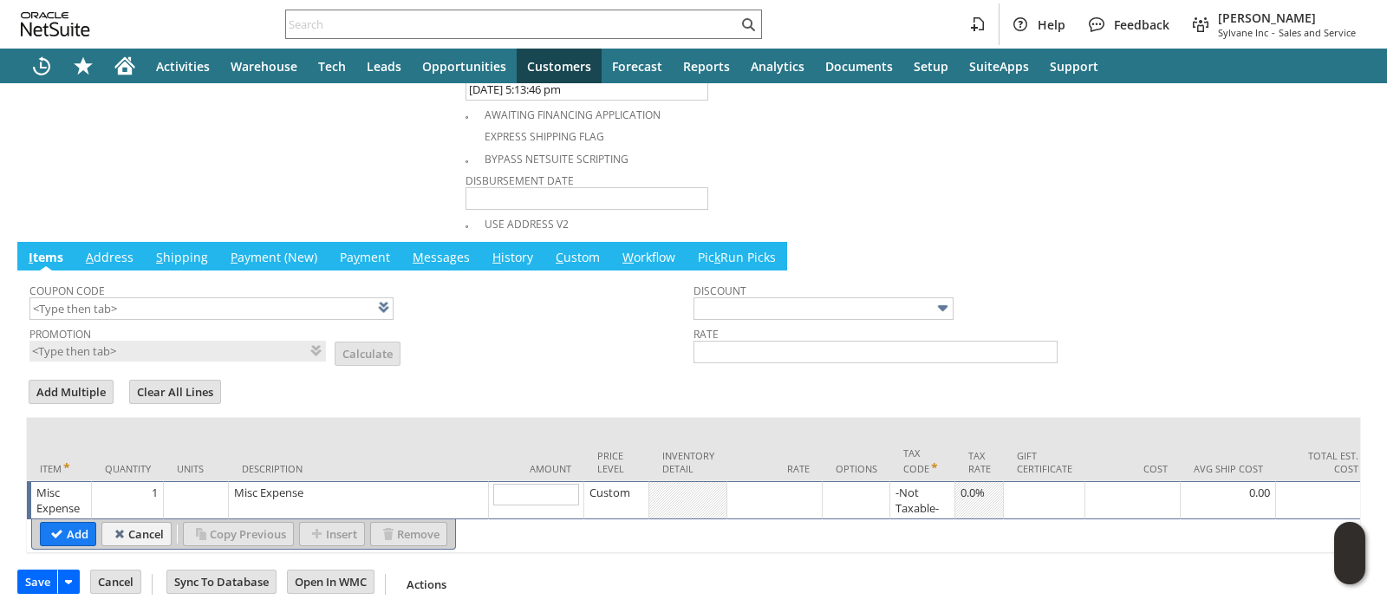
click at [361, 484] on div "Misc Expense" at bounding box center [358, 492] width 250 height 17
click at [0, 0] on textarea "Misc Expense" at bounding box center [0, 0] width 0 height 0
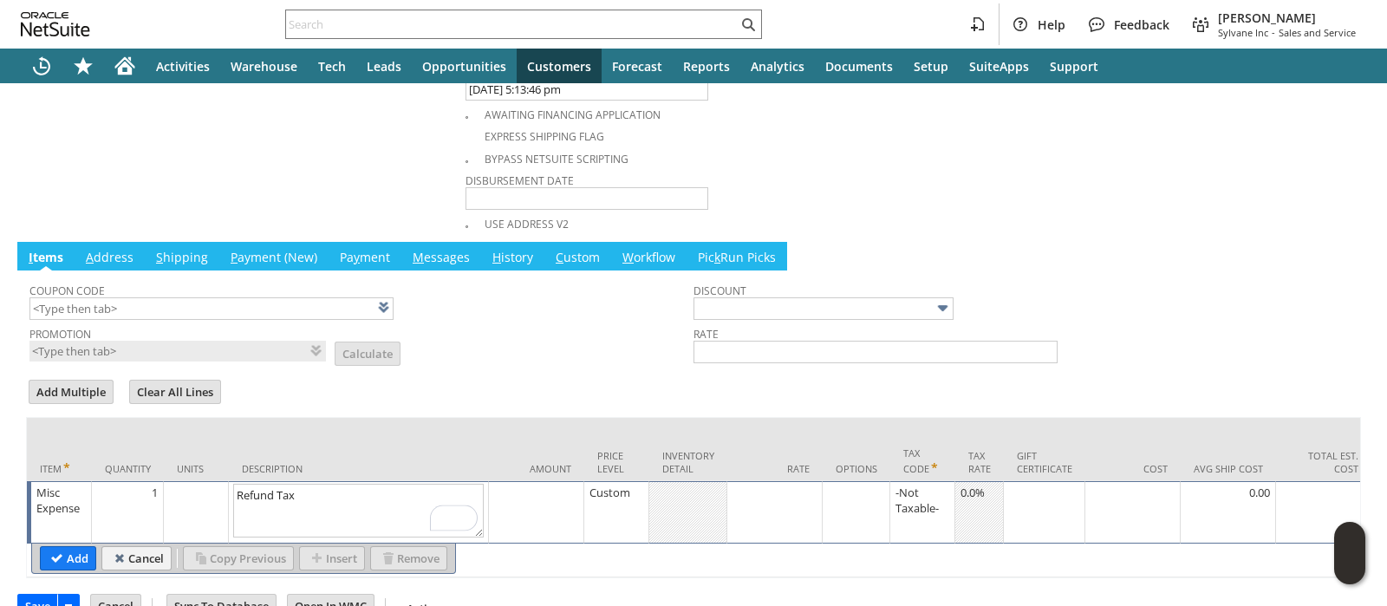
type textarea "Refund Tax"
click at [776, 484] on div at bounding box center [774, 492] width 86 height 17
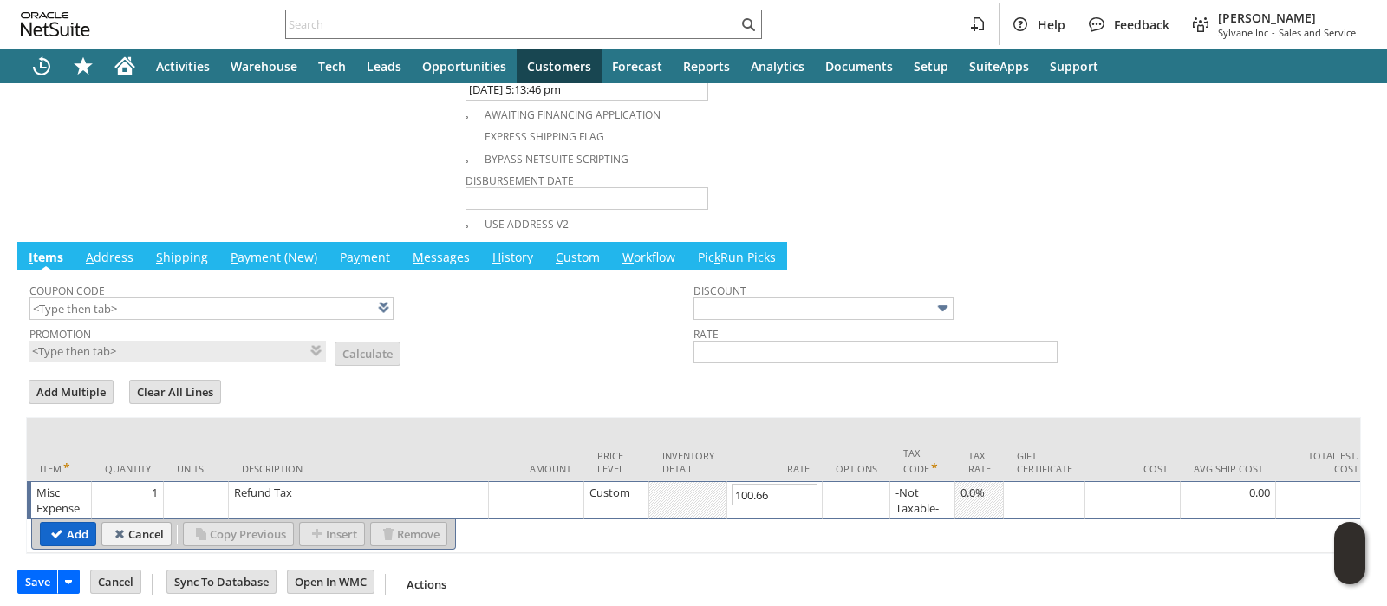
type input "100.66"
click at [55, 523] on input "Add" at bounding box center [68, 534] width 55 height 23
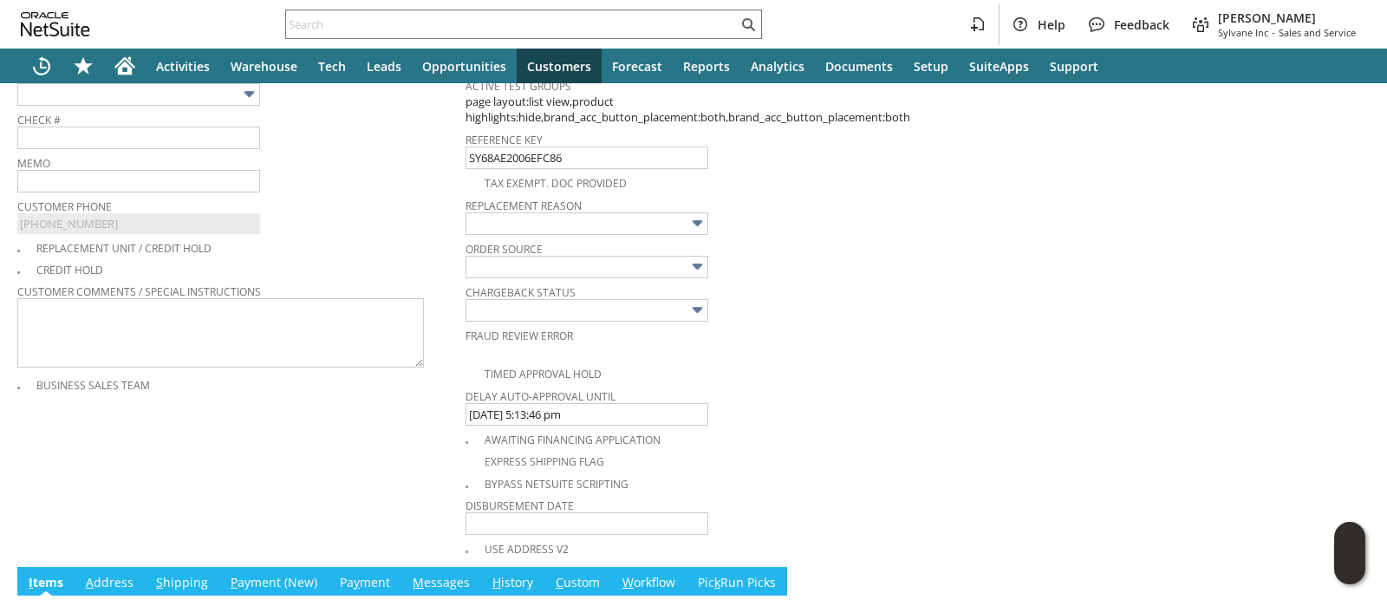
scroll to position [273, 0]
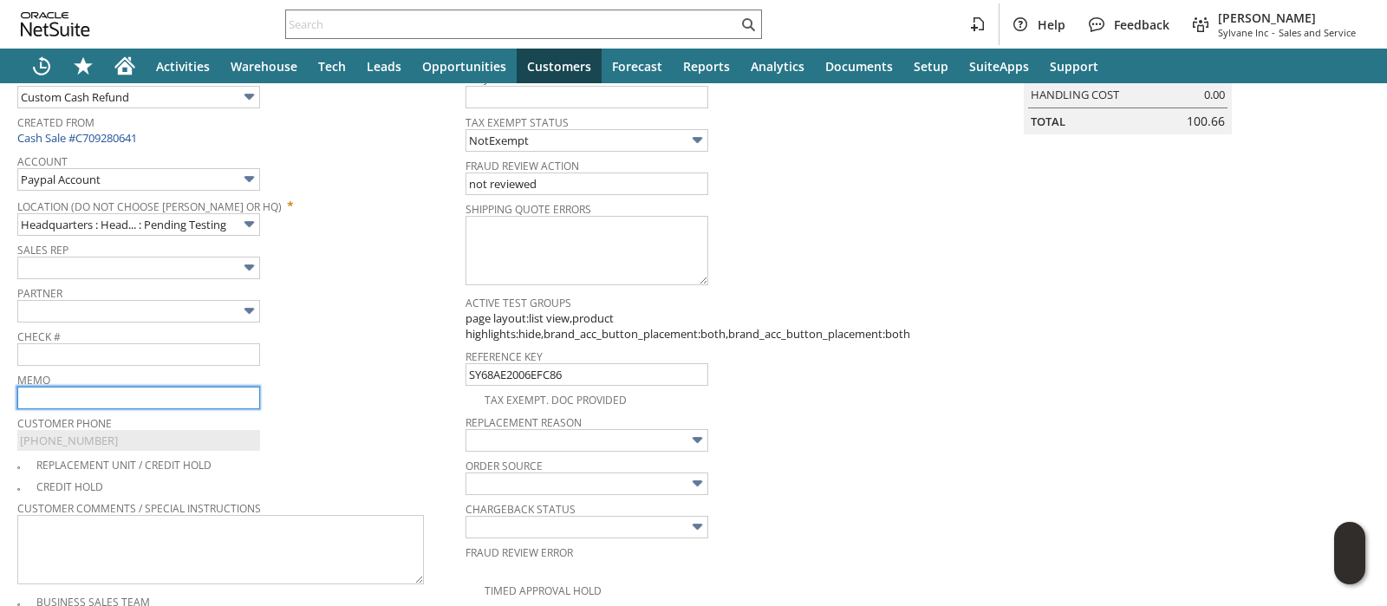
click at [127, 388] on input "text" at bounding box center [138, 398] width 243 height 23
type input "Refund tax"
click at [334, 266] on div "Sales Rep" at bounding box center [236, 258] width 439 height 42
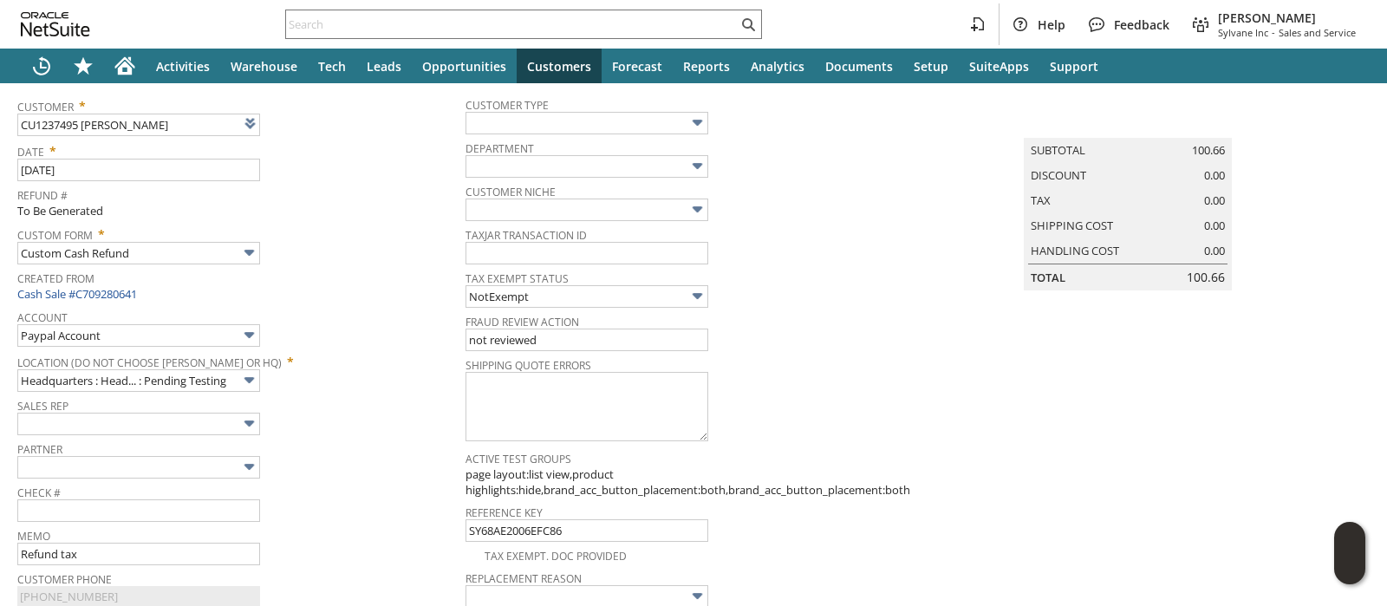
scroll to position [56, 0]
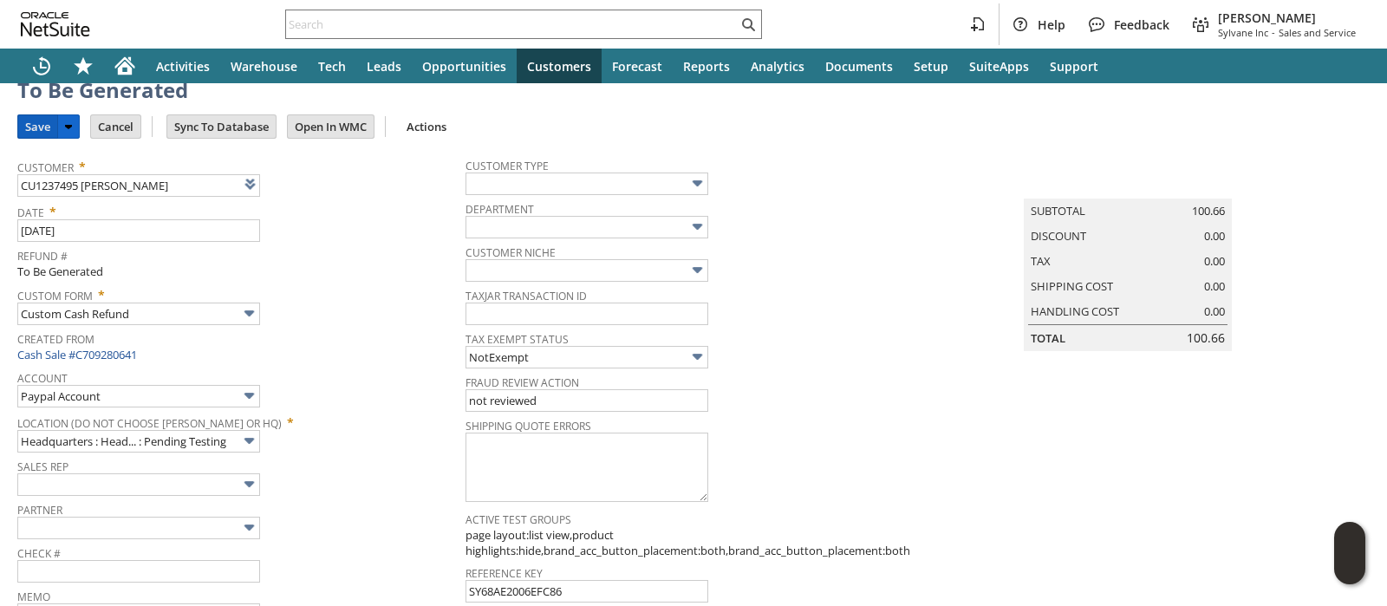
click at [39, 124] on input "Save" at bounding box center [37, 126] width 39 height 23
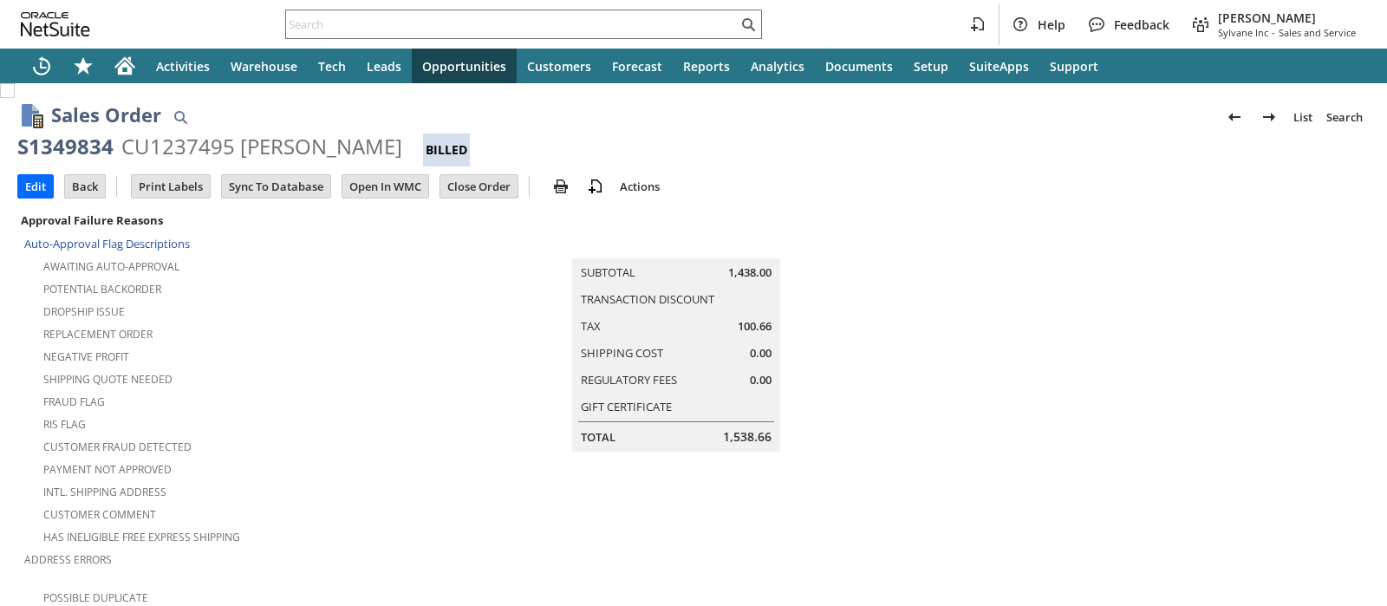
scroll to position [1079, 0]
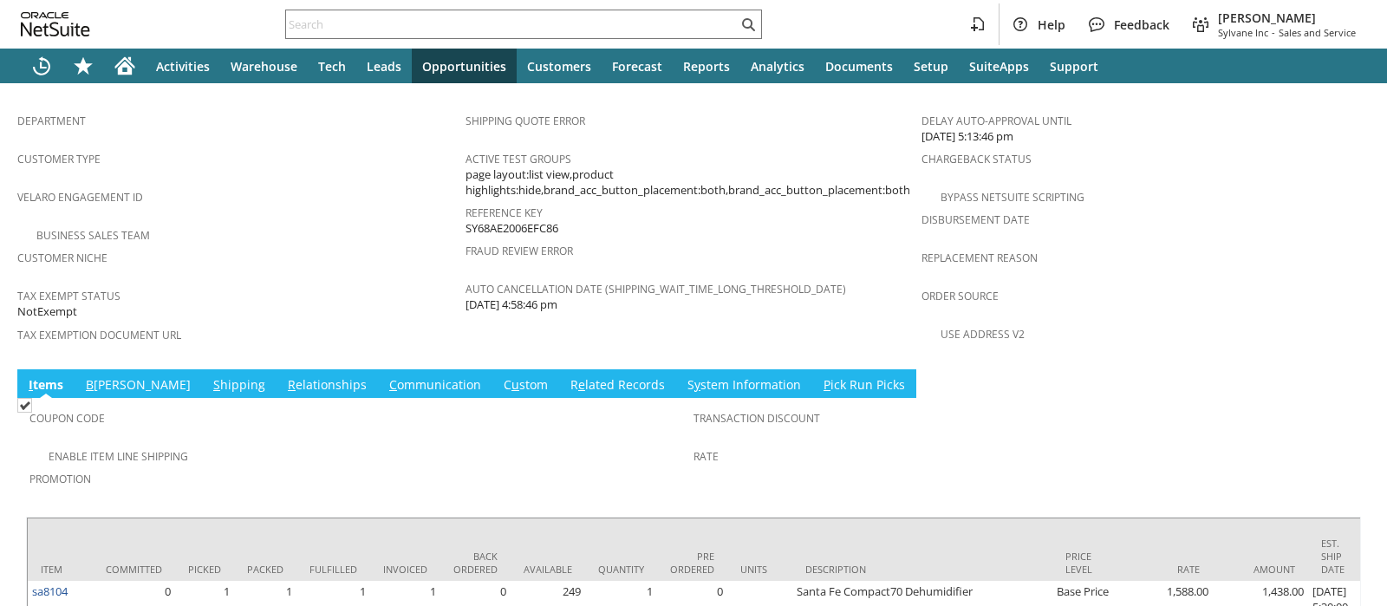
click at [100, 376] on link "B illing" at bounding box center [138, 385] width 114 height 19
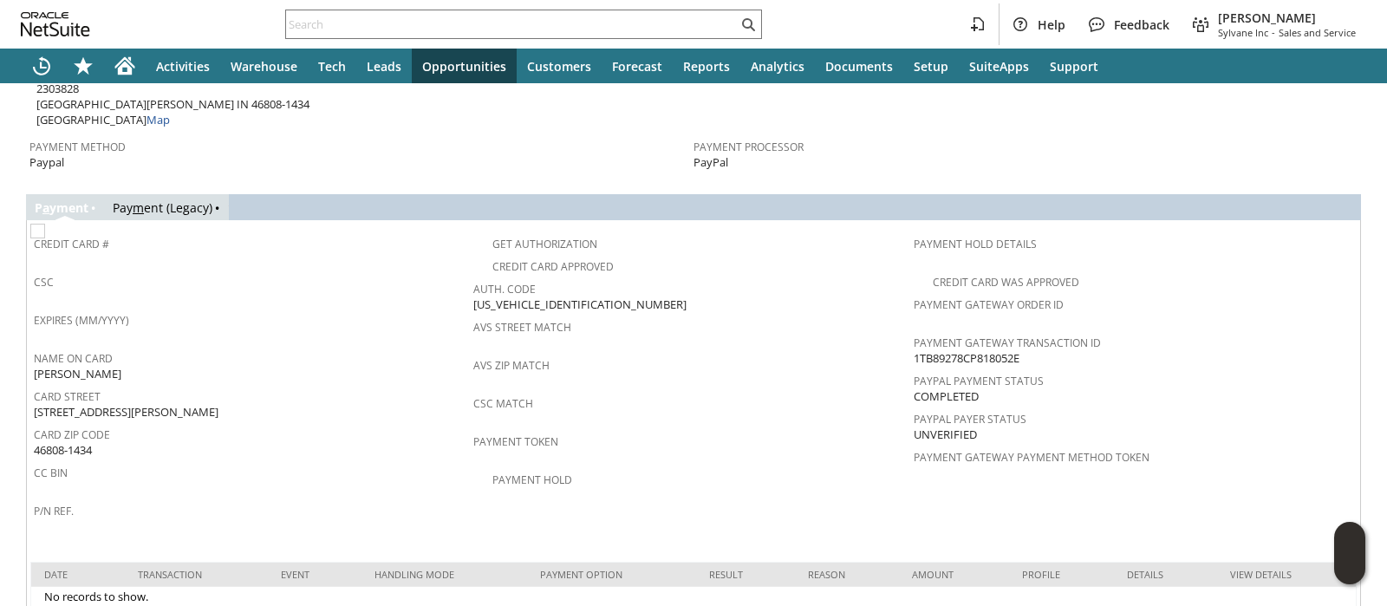
scroll to position [1261, 0]
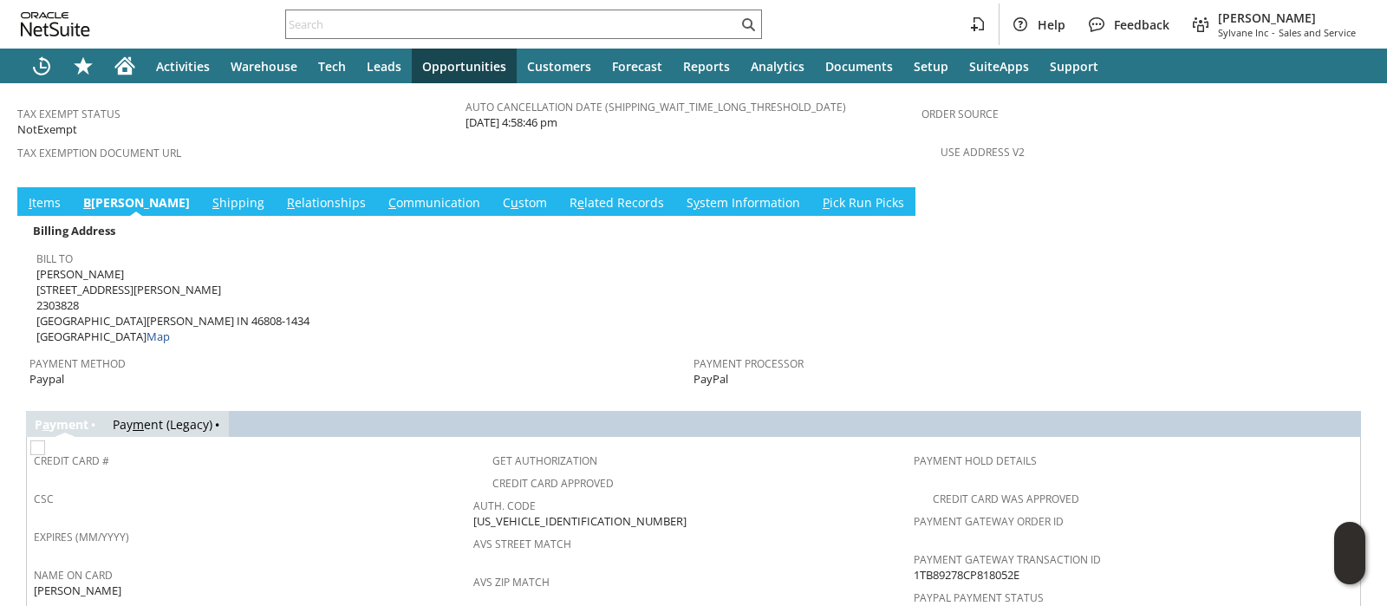
click at [384, 194] on link "C ommunication" at bounding box center [434, 203] width 101 height 19
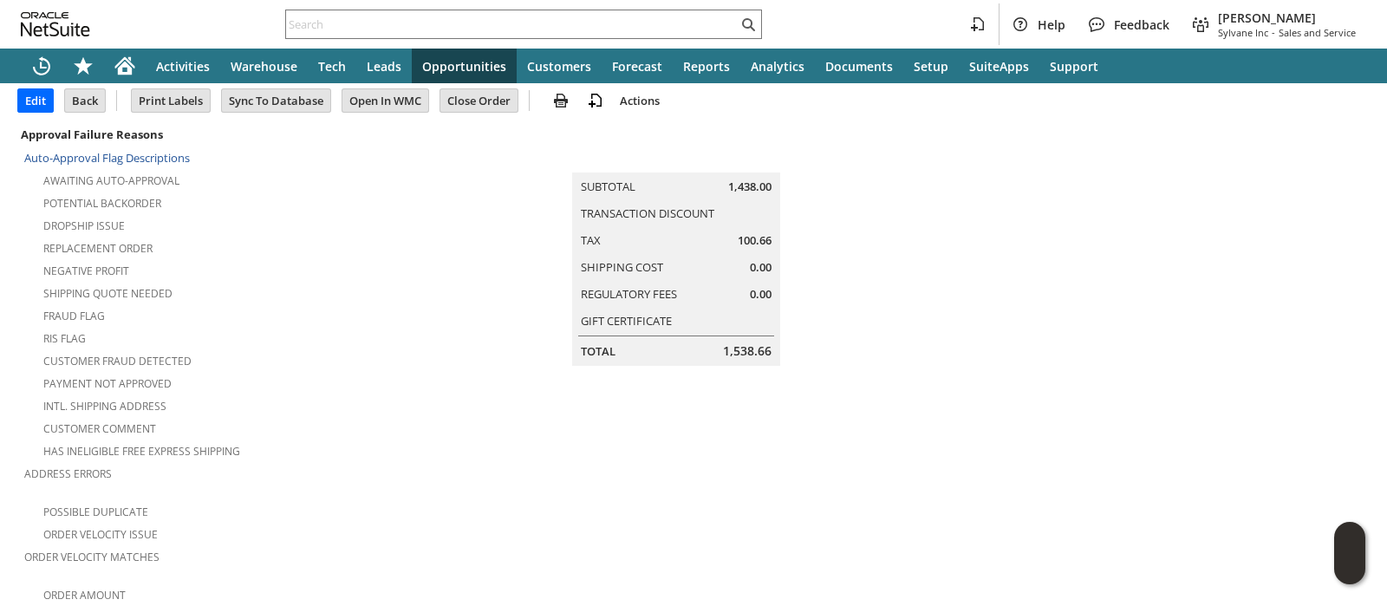
scroll to position [0, 0]
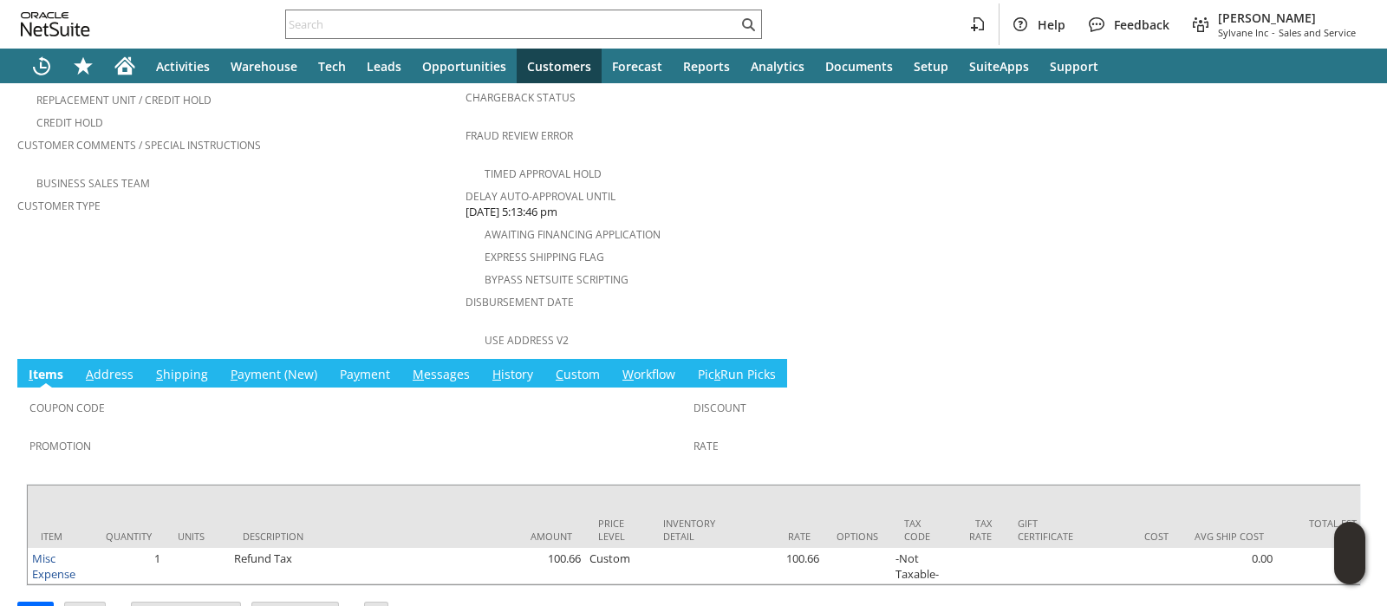
scroll to position [639, 0]
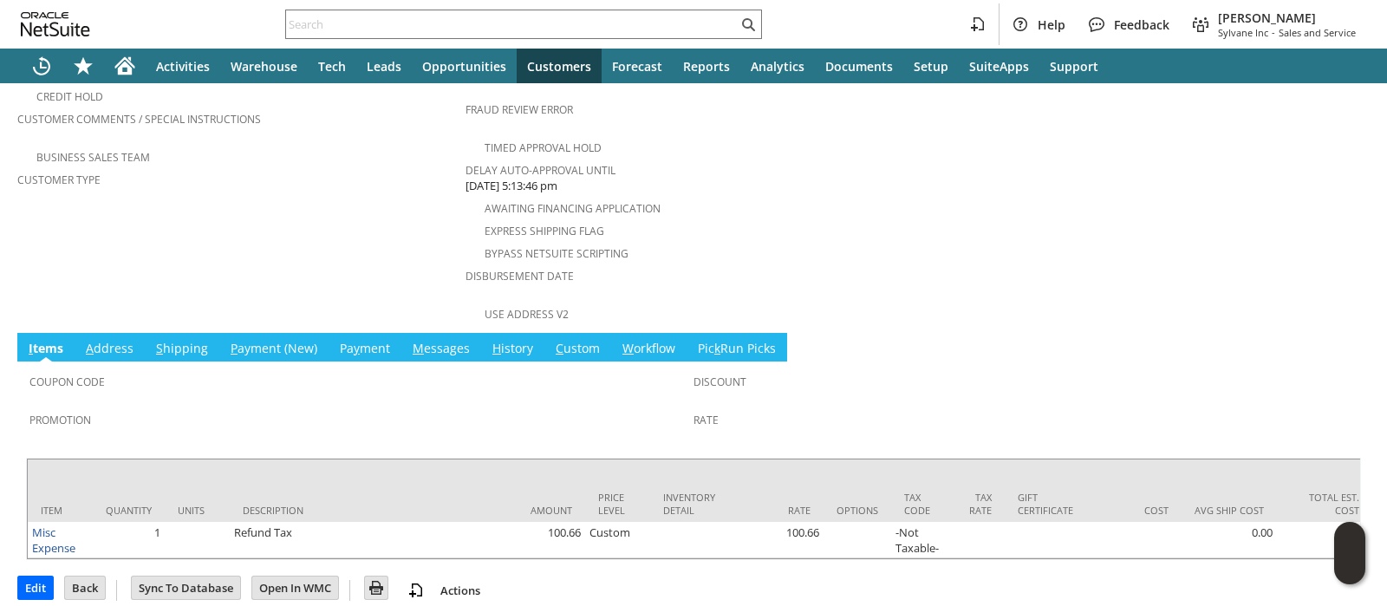
click at [419, 340] on link "M essages" at bounding box center [441, 349] width 66 height 19
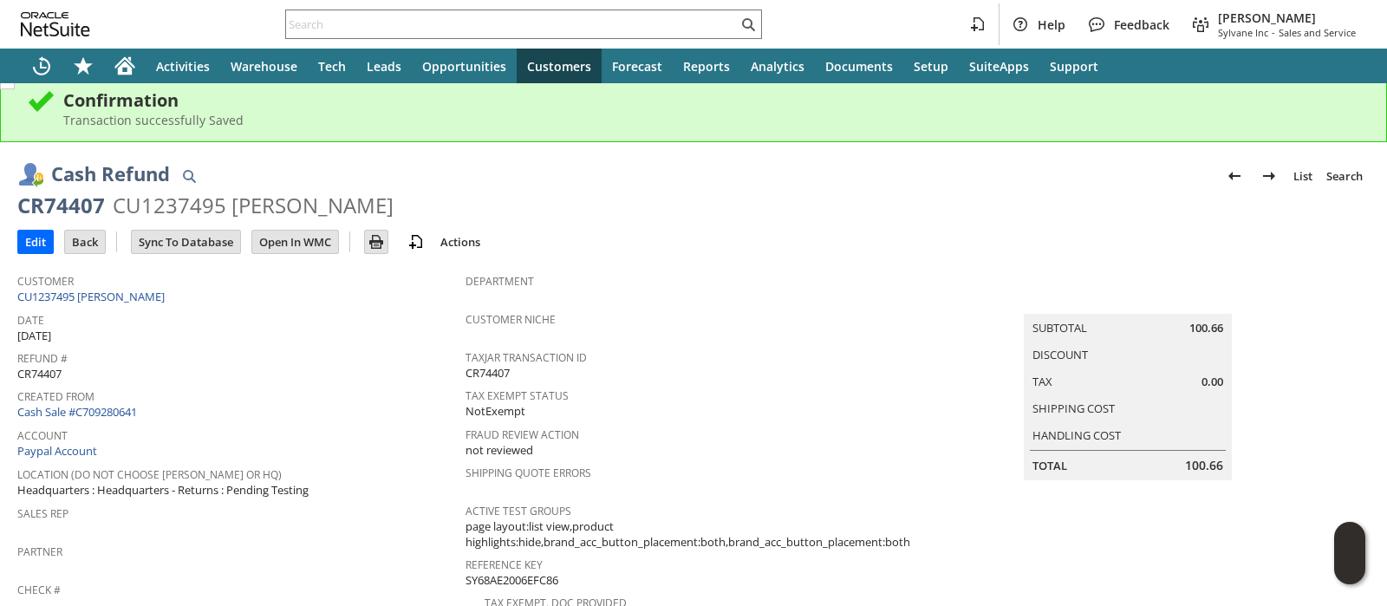
scroll to position [0, 0]
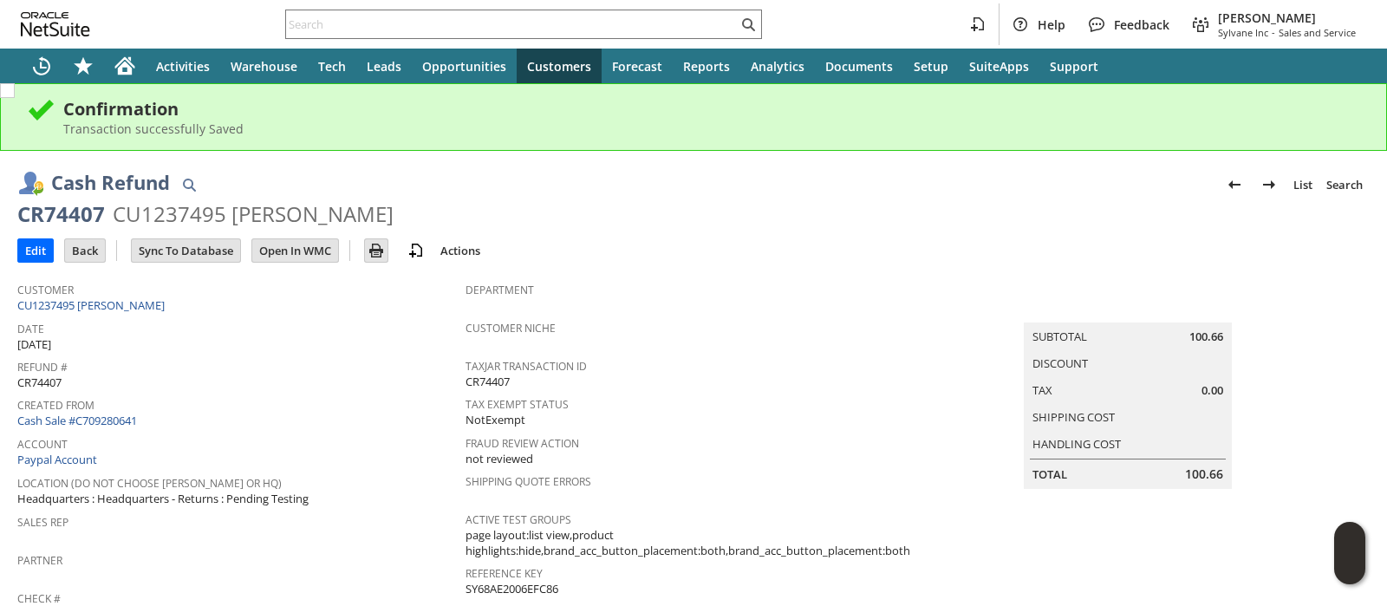
click at [1196, 467] on span "100.66" at bounding box center [1204, 473] width 38 height 17
copy span "100.66"
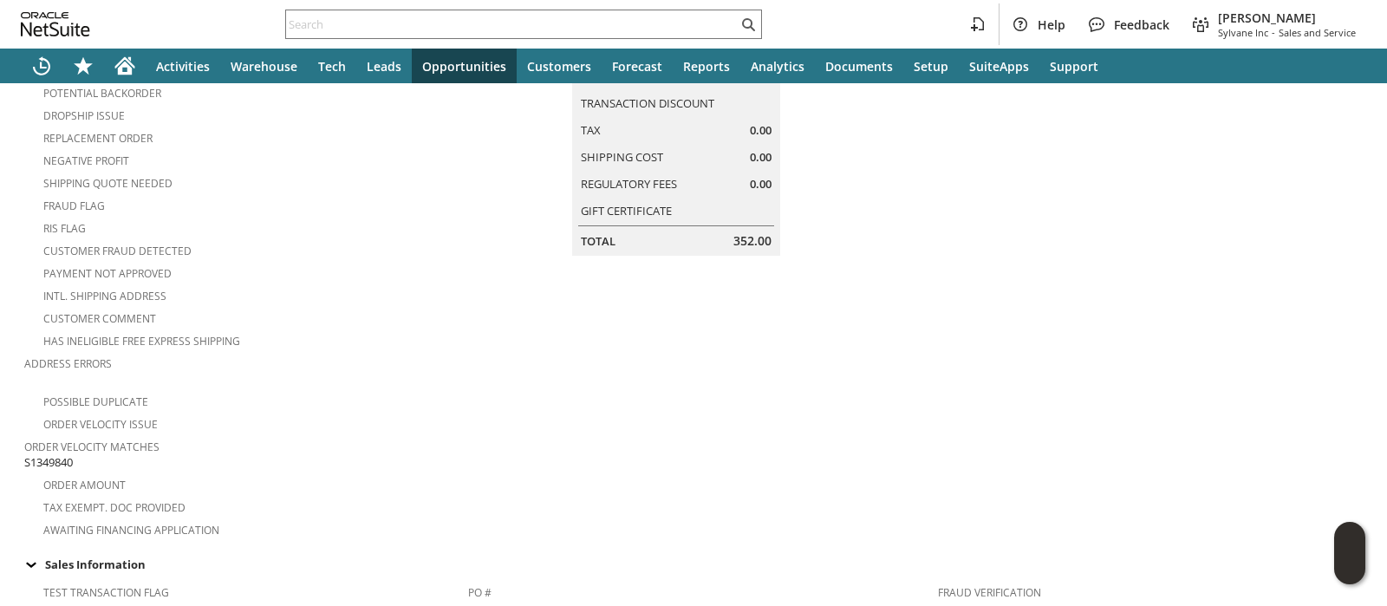
scroll to position [216, 0]
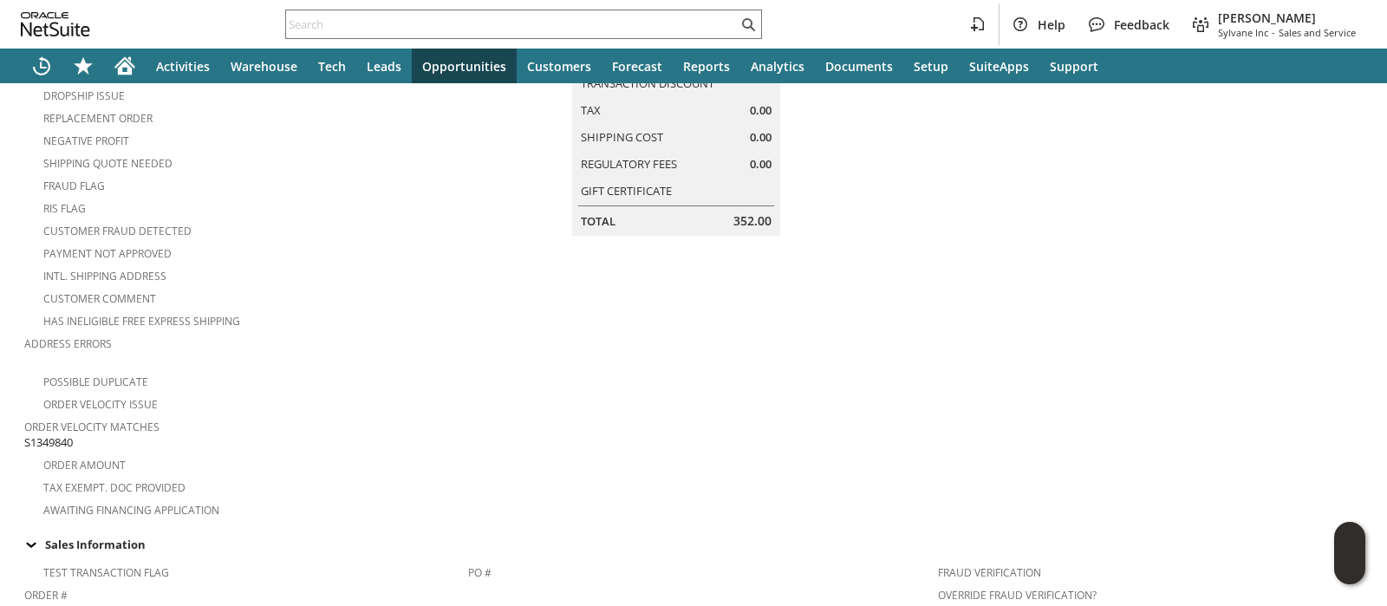
click at [62, 434] on span "S1349840" at bounding box center [48, 442] width 49 height 16
copy span "S1349840"
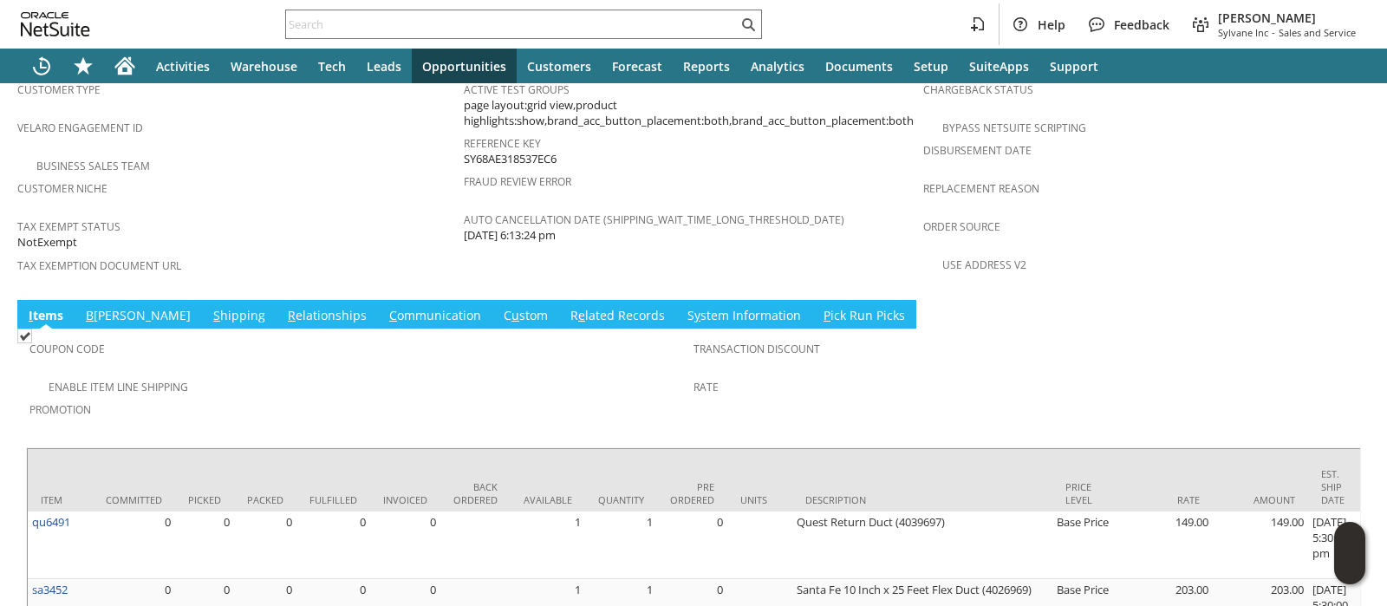
scroll to position [1194, 0]
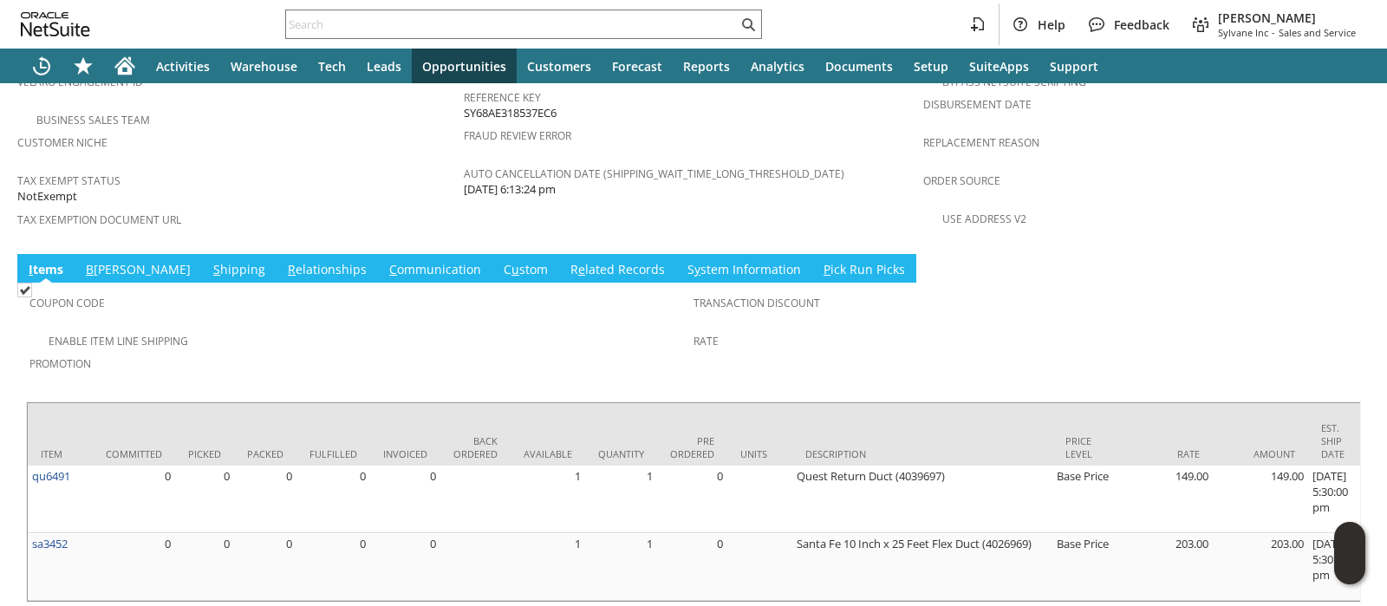
click at [100, 261] on link "B [PERSON_NAME]" at bounding box center [138, 270] width 114 height 19
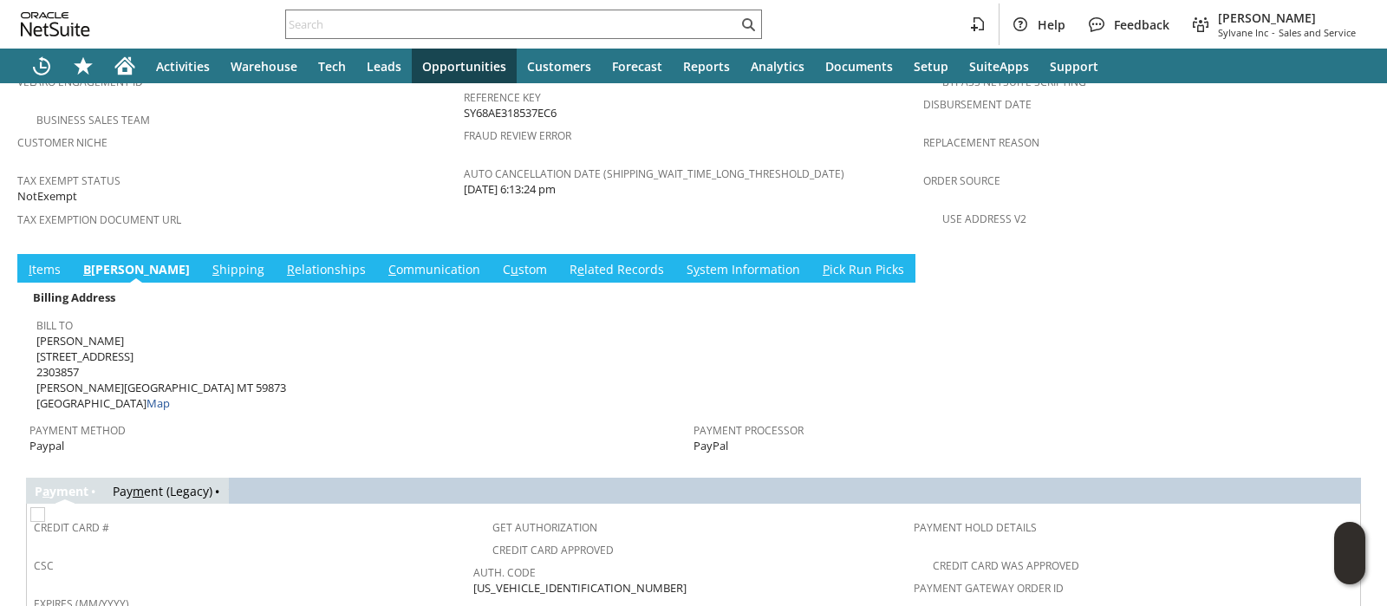
click at [208, 261] on link "S hipping" at bounding box center [238, 270] width 61 height 19
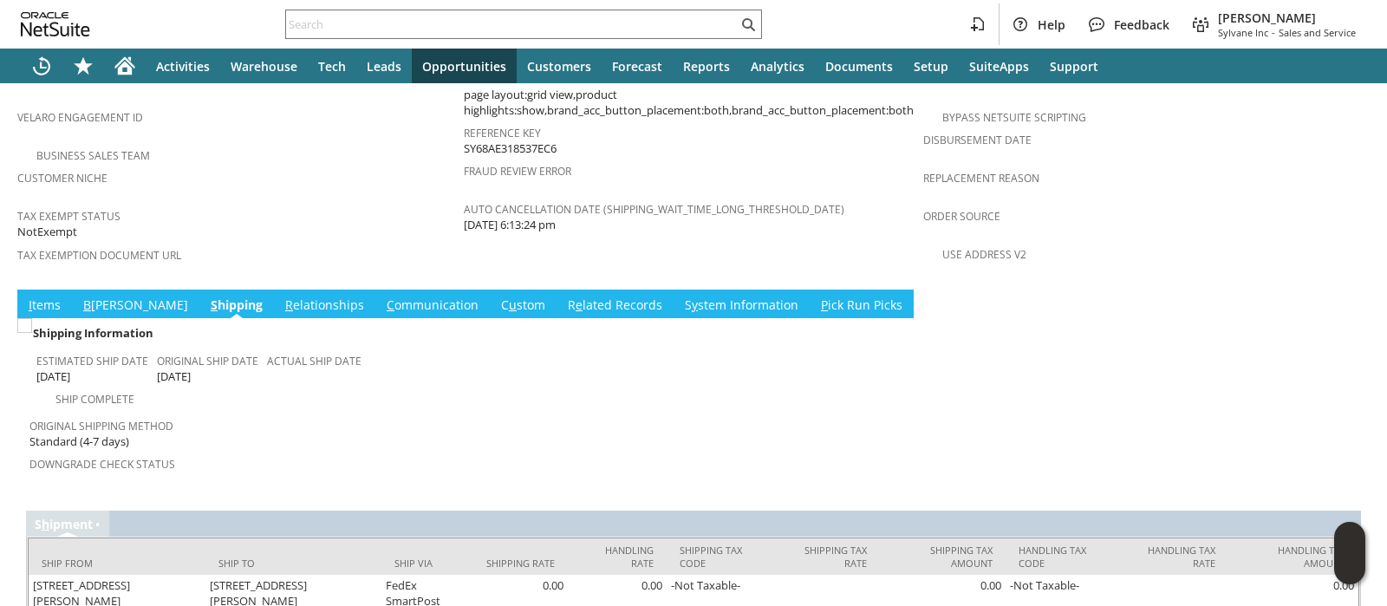
scroll to position [1166, 0]
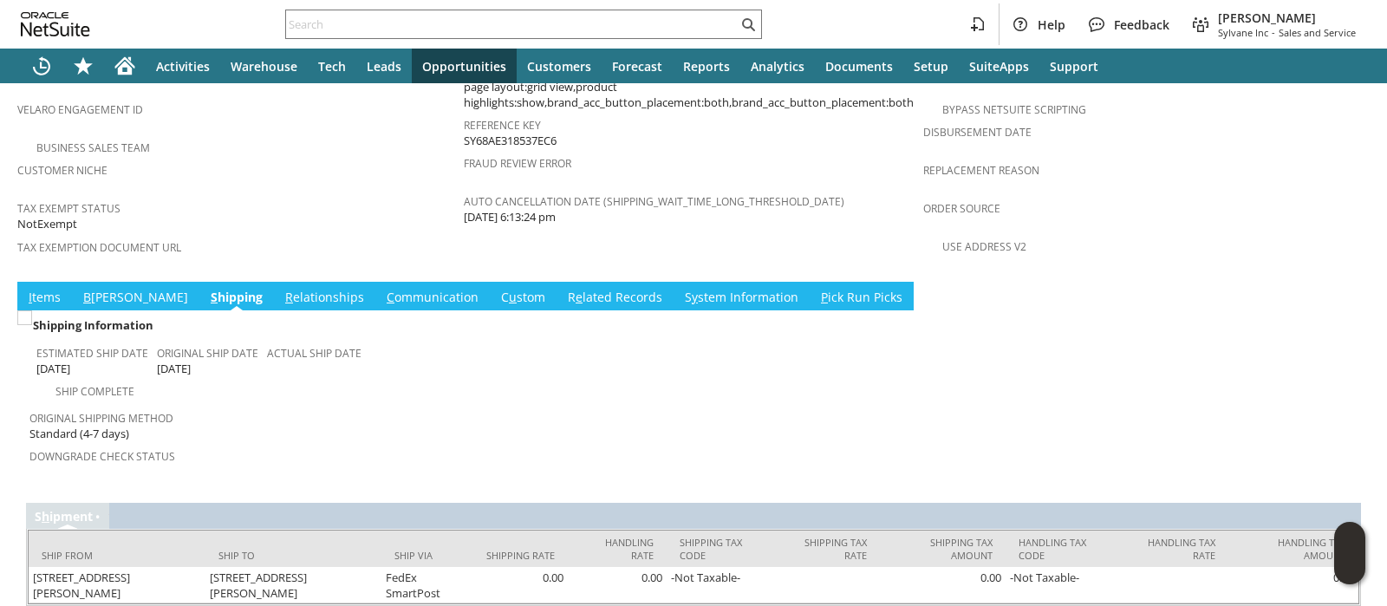
click at [680, 289] on link "S y stem Information" at bounding box center [741, 298] width 122 height 19
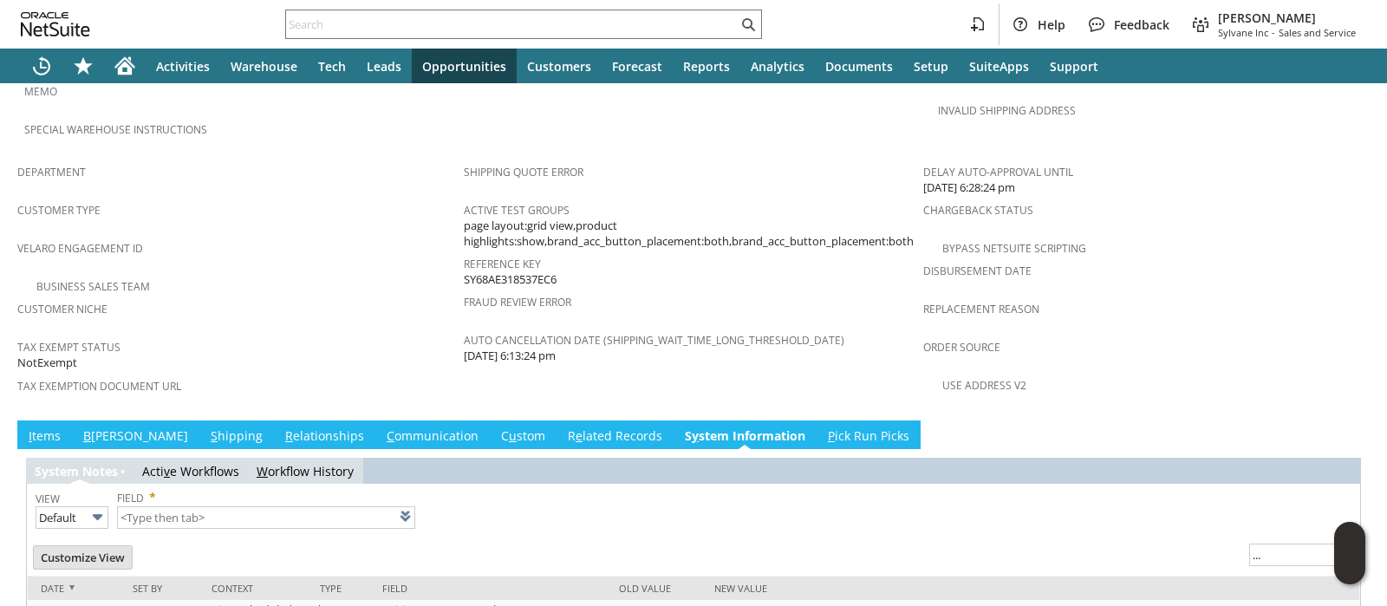
type input "1 to 25 of 88"
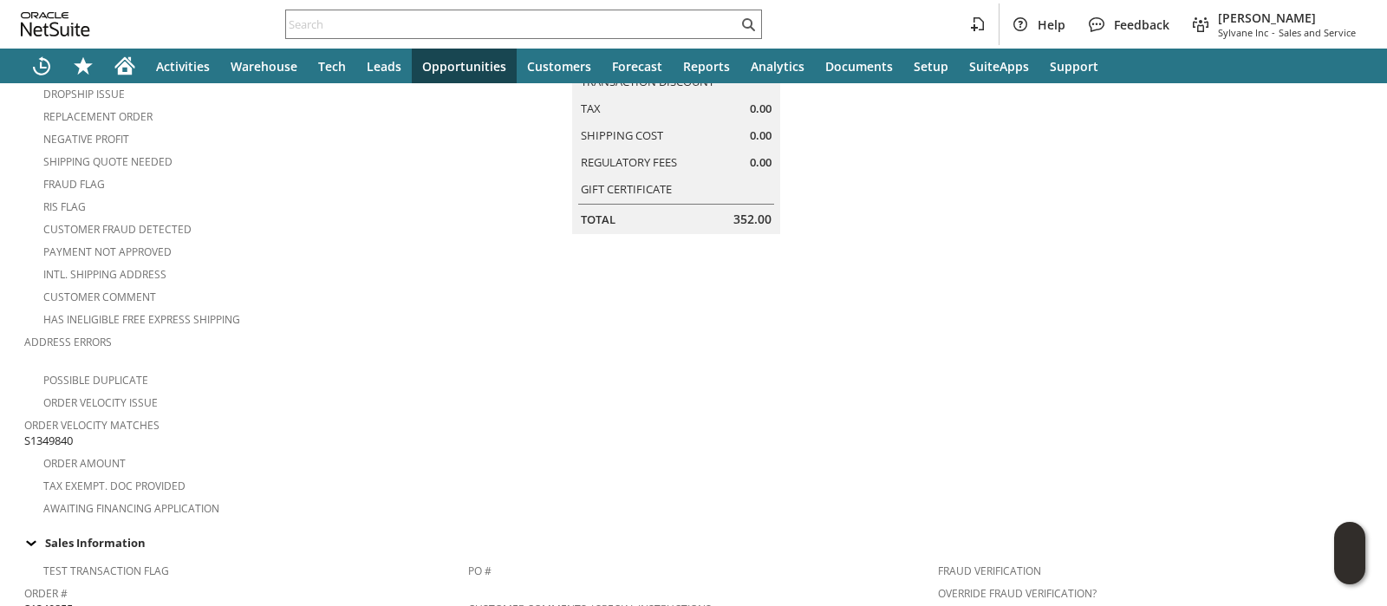
scroll to position [0, 0]
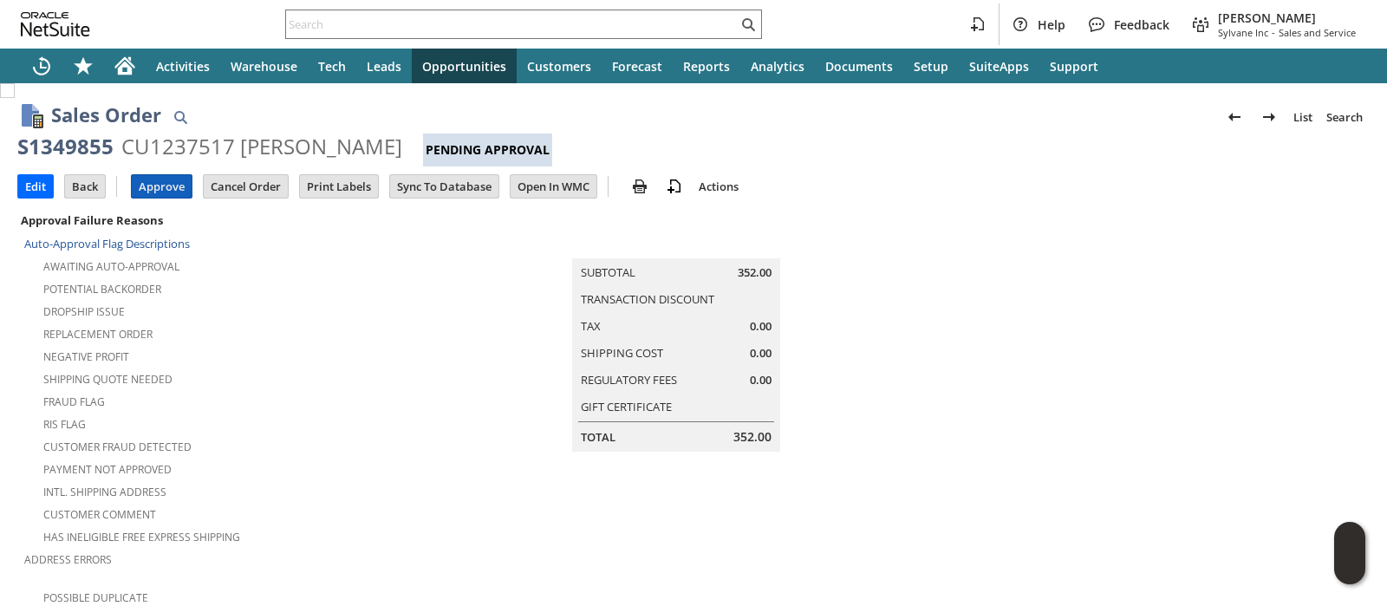
click at [159, 184] on input "Approve" at bounding box center [162, 186] width 60 height 23
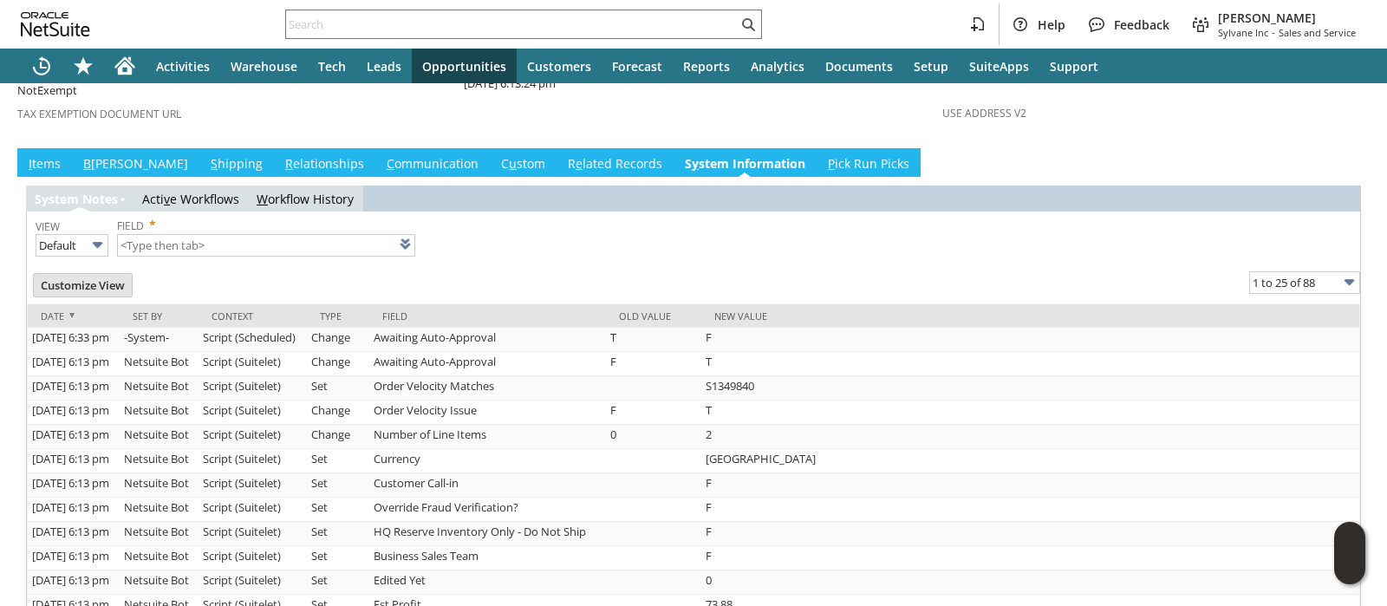
click at [57, 155] on link "I tems" at bounding box center [44, 164] width 41 height 19
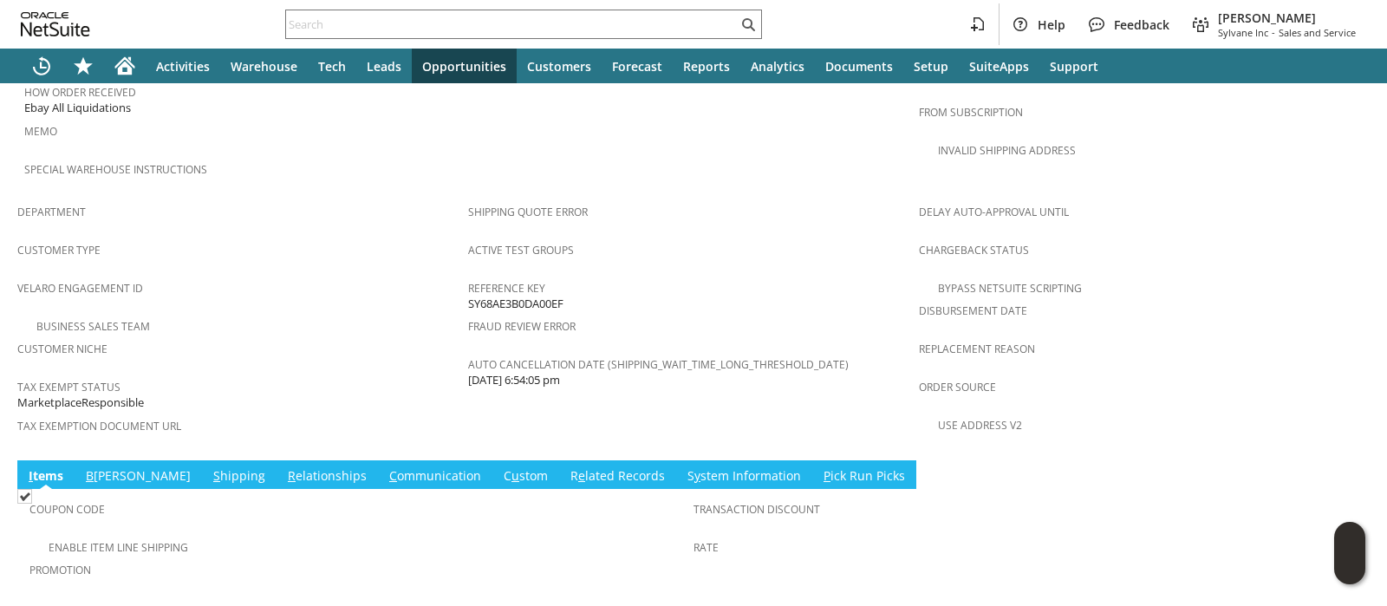
scroll to position [1157, 0]
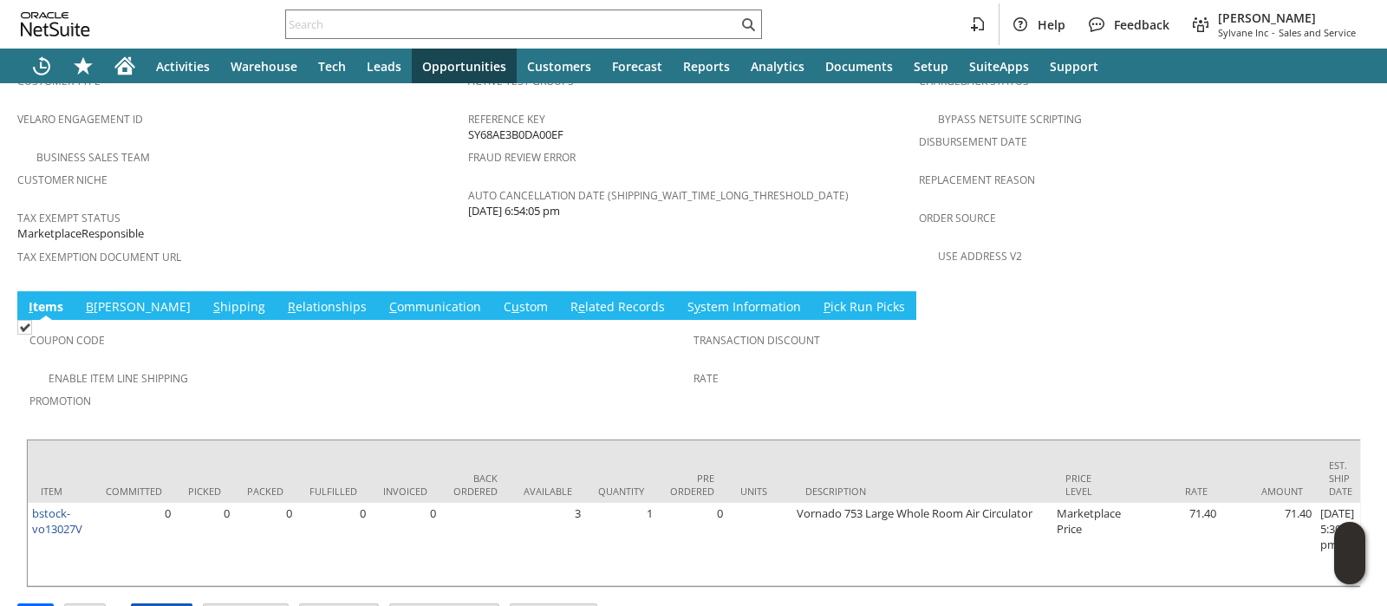
click at [169, 604] on input "Approve" at bounding box center [162, 615] width 60 height 23
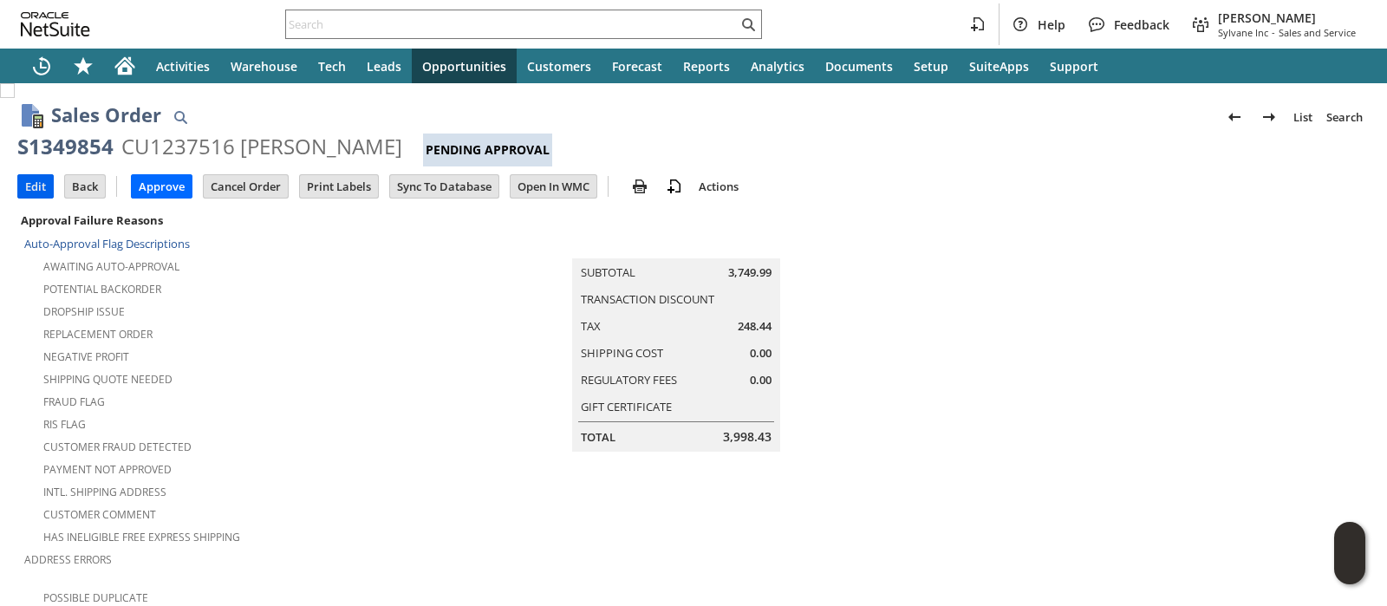
click at [47, 182] on input "Edit" at bounding box center [35, 186] width 35 height 23
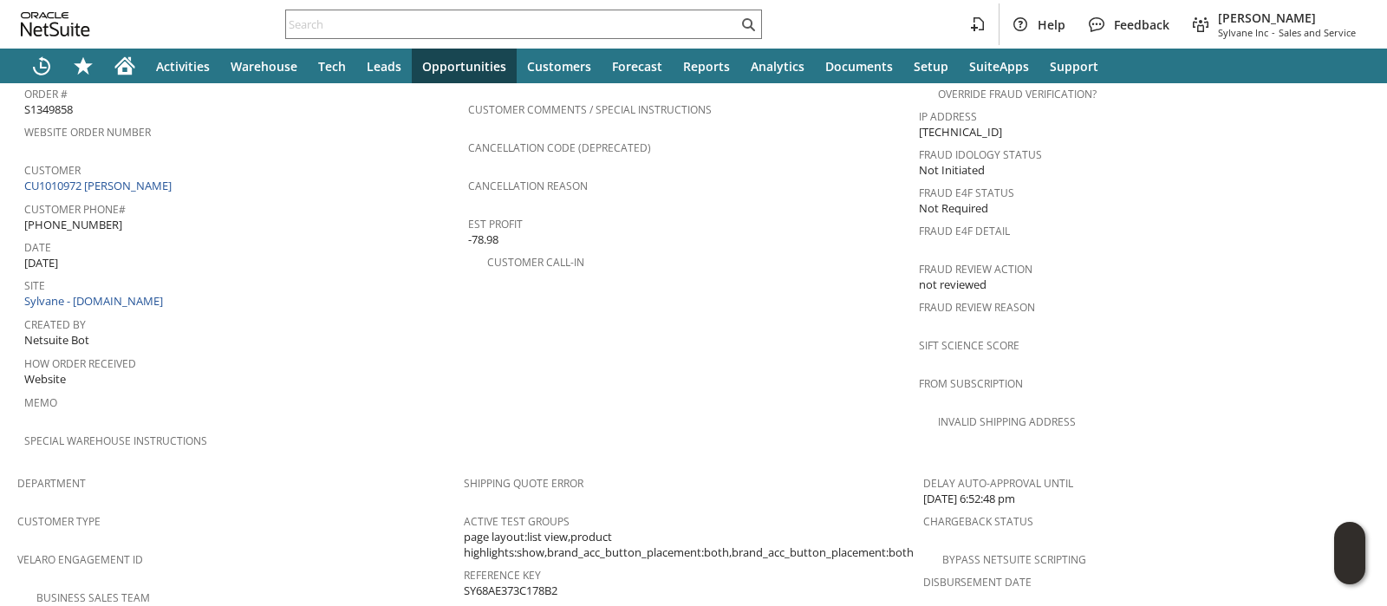
scroll to position [1157, 0]
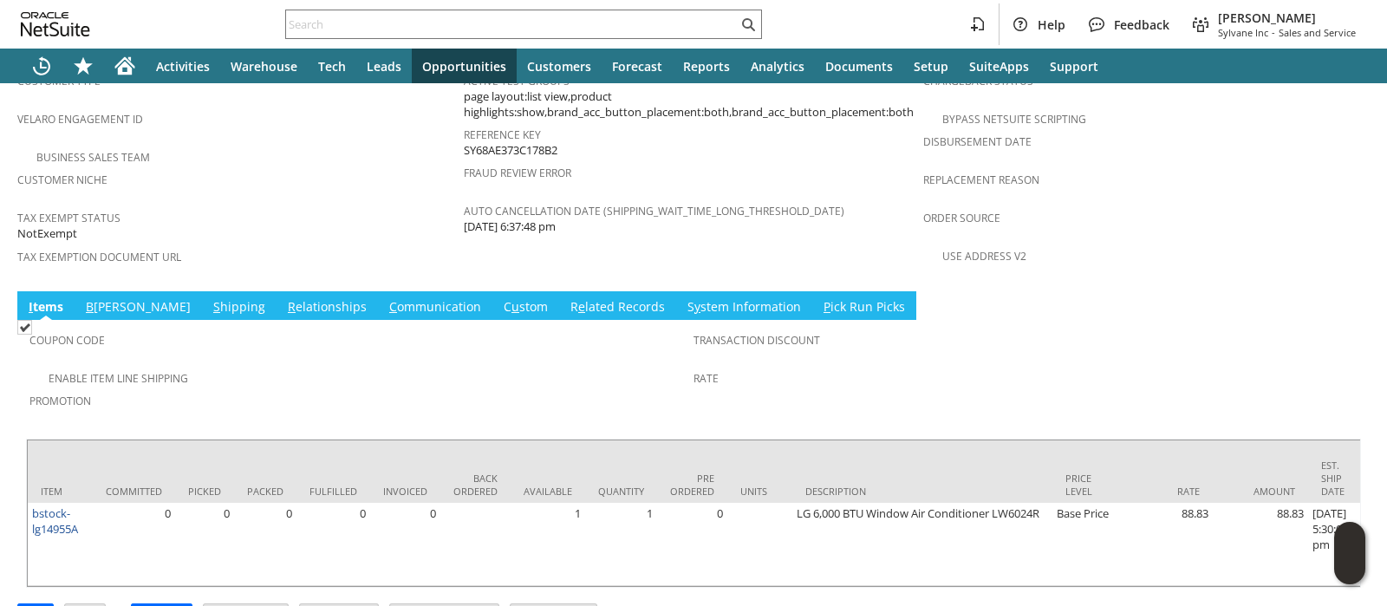
click at [110, 298] on link "B illing" at bounding box center [138, 307] width 114 height 19
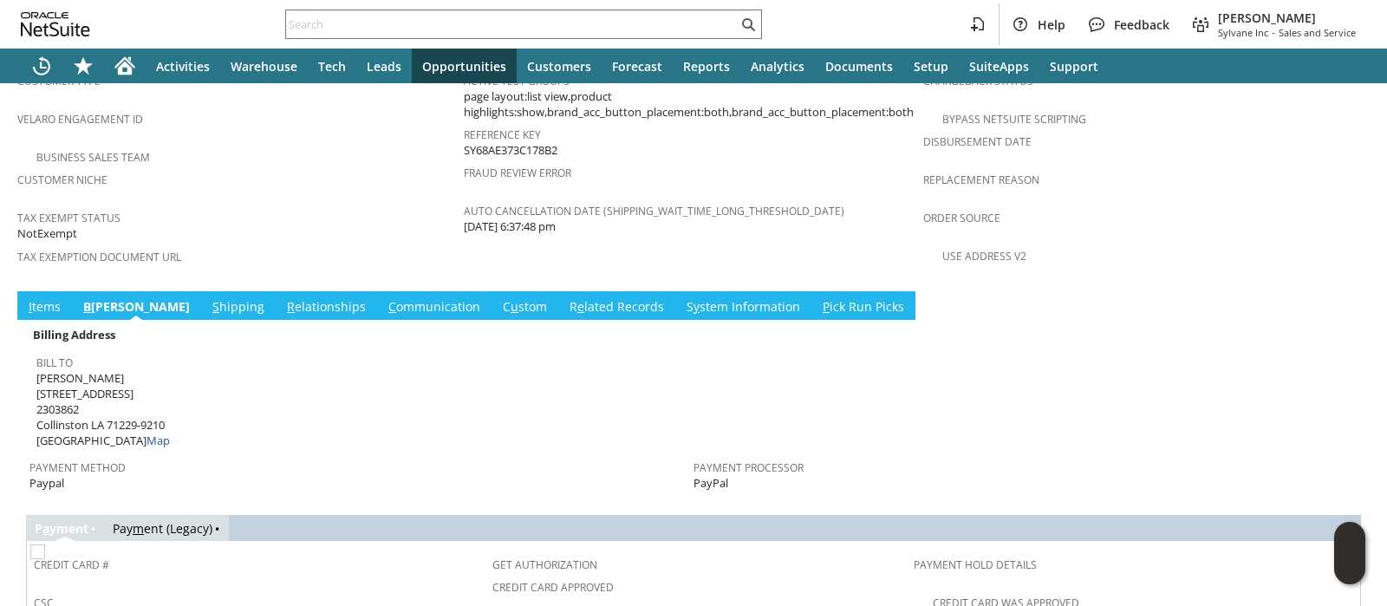
scroll to position [1478, 0]
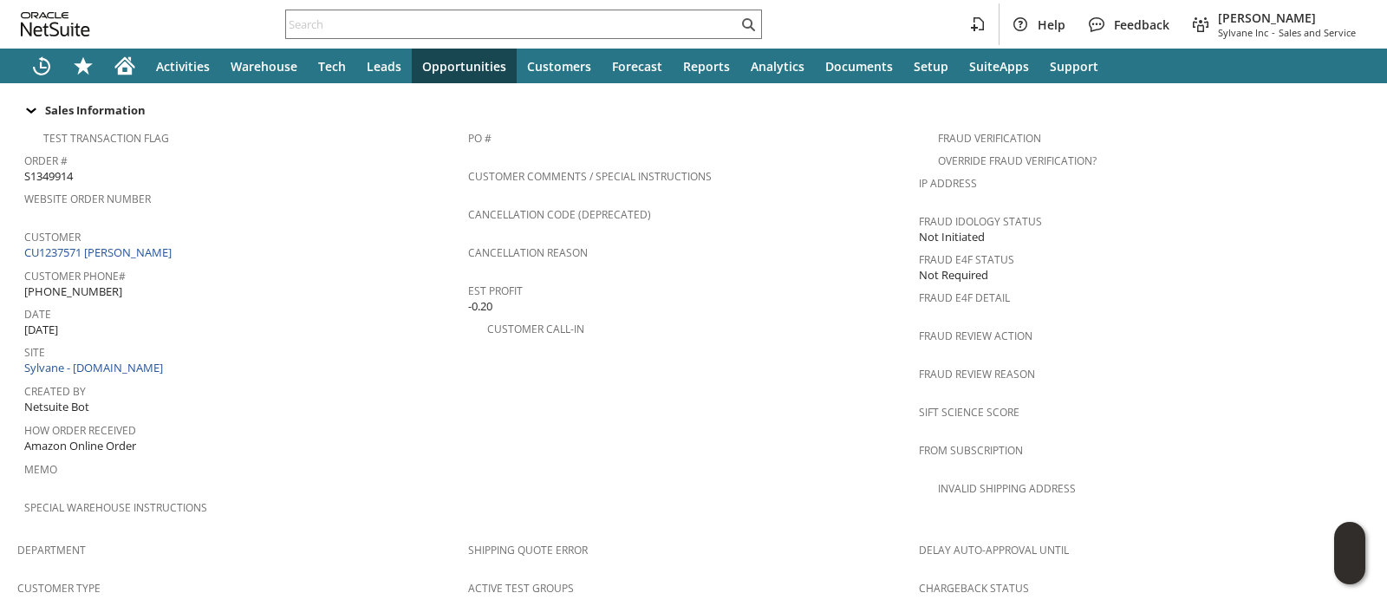
scroll to position [1242, 0]
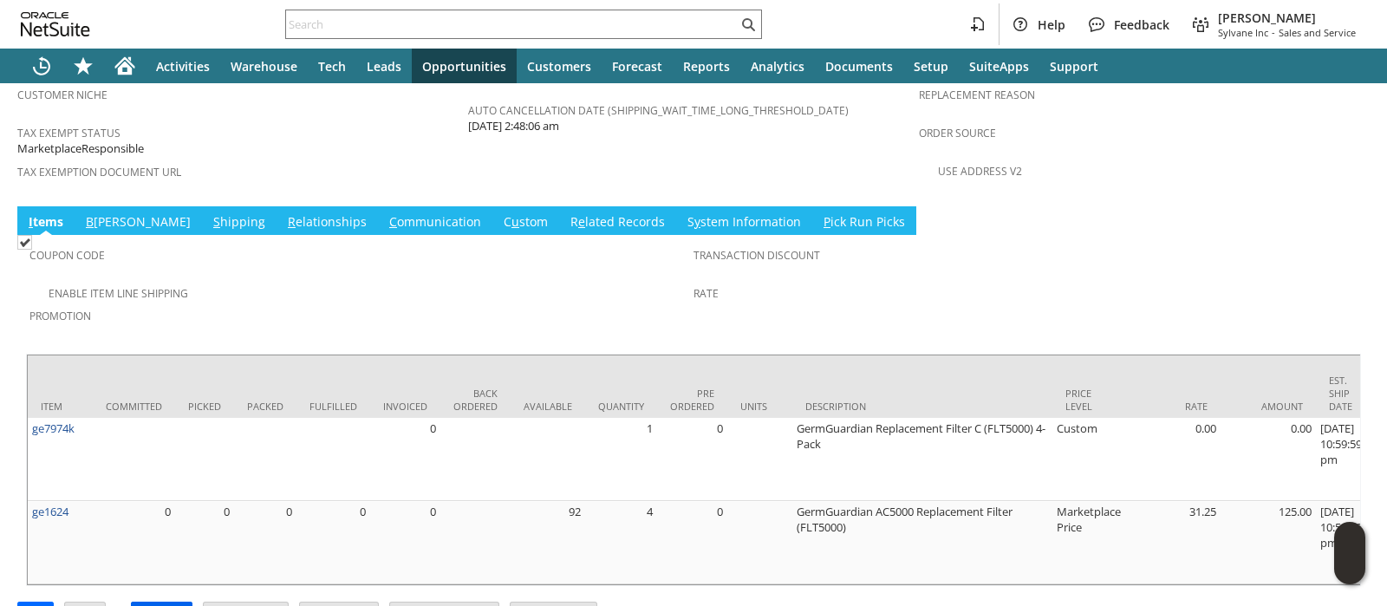
click at [173, 602] on input "Approve" at bounding box center [162, 613] width 60 height 23
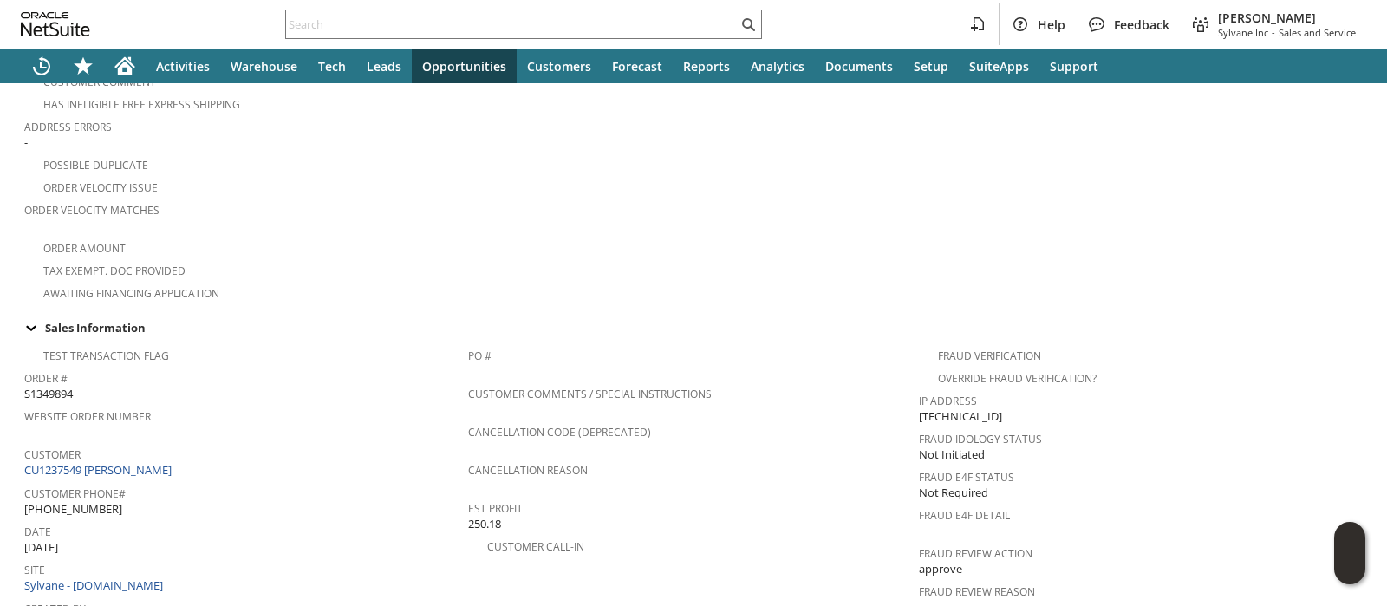
scroll to position [1189, 0]
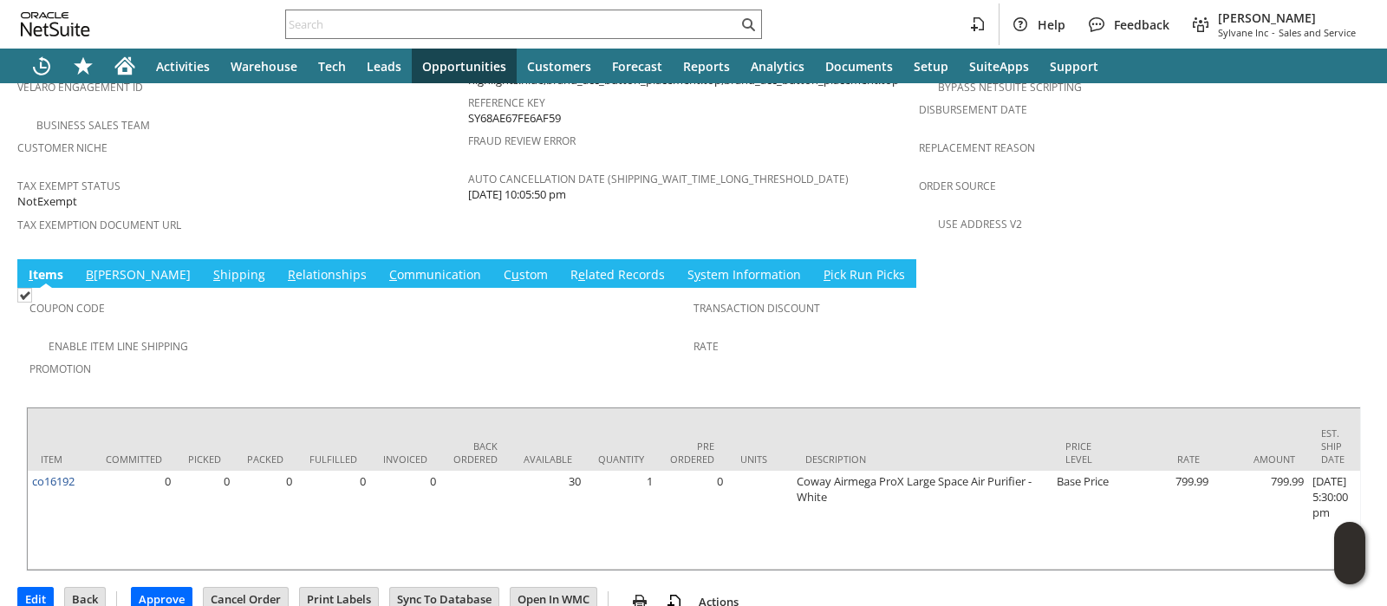
click at [209, 266] on link "S hipping" at bounding box center [239, 275] width 61 height 19
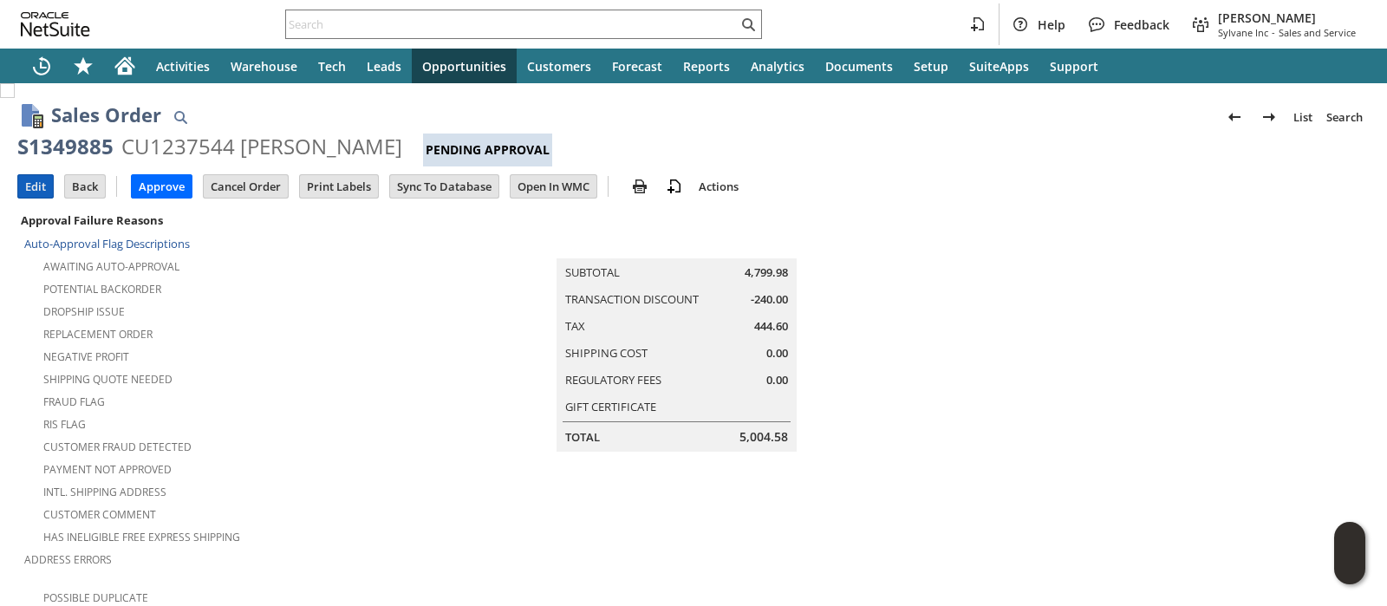
click at [30, 179] on input "Edit" at bounding box center [35, 186] width 35 height 23
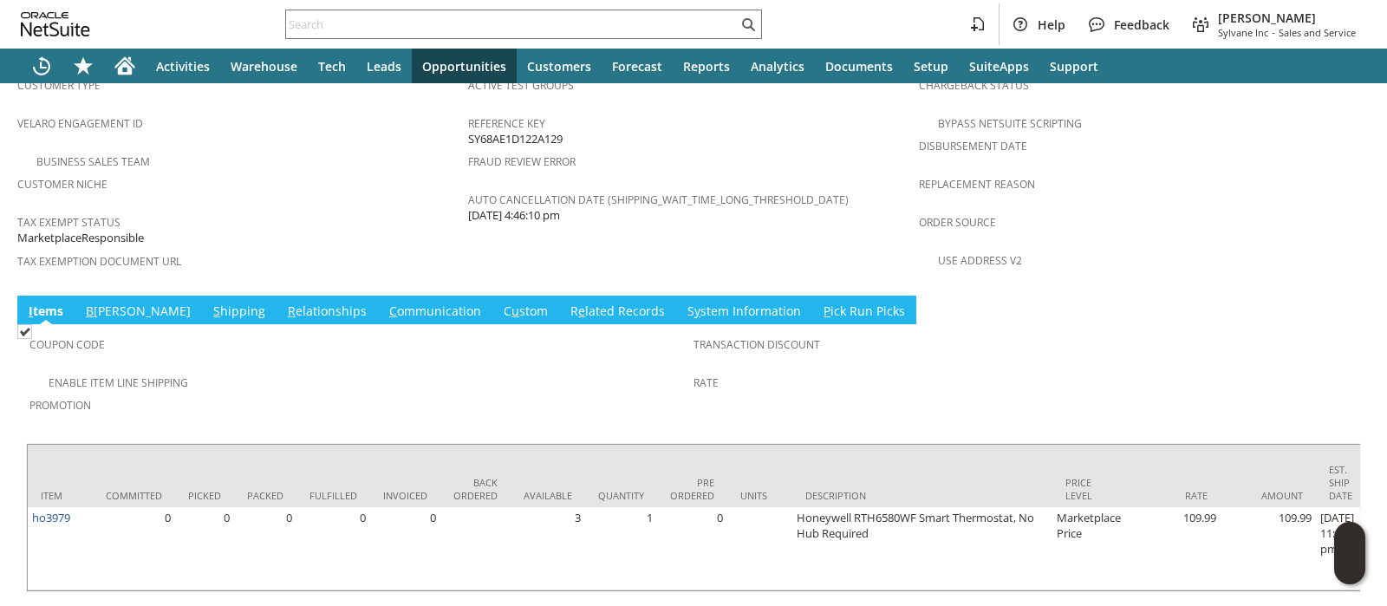
scroll to position [1157, 0]
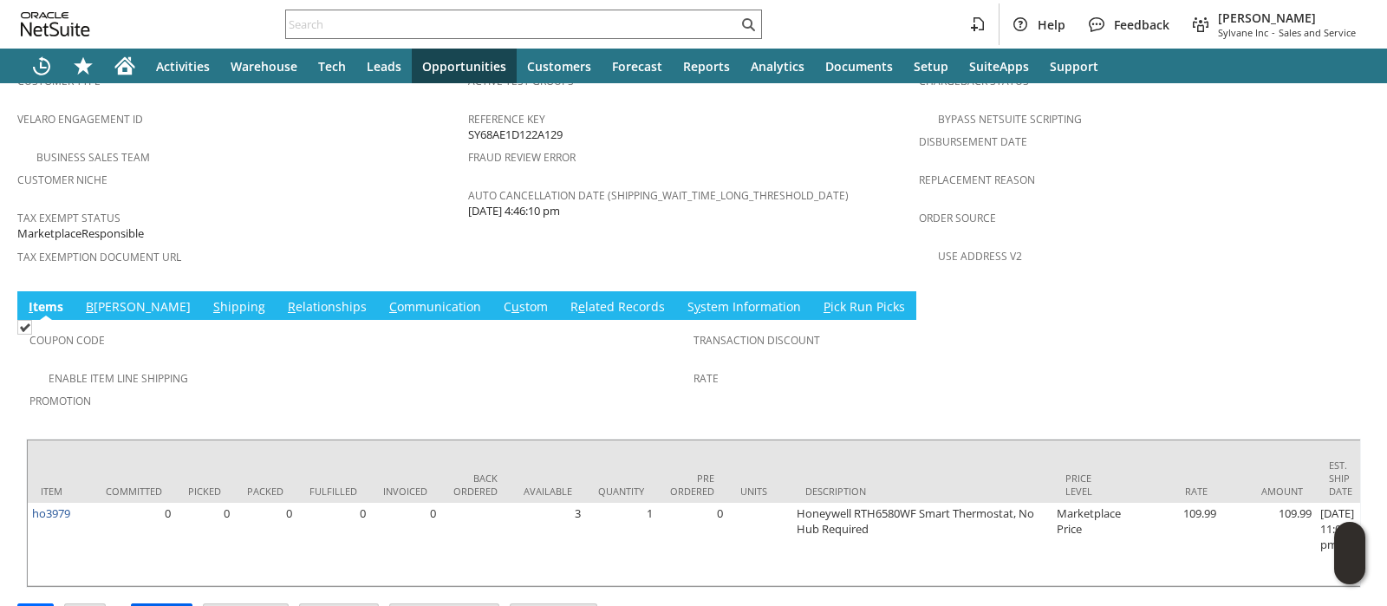
click at [171, 604] on input "Approve" at bounding box center [162, 615] width 60 height 23
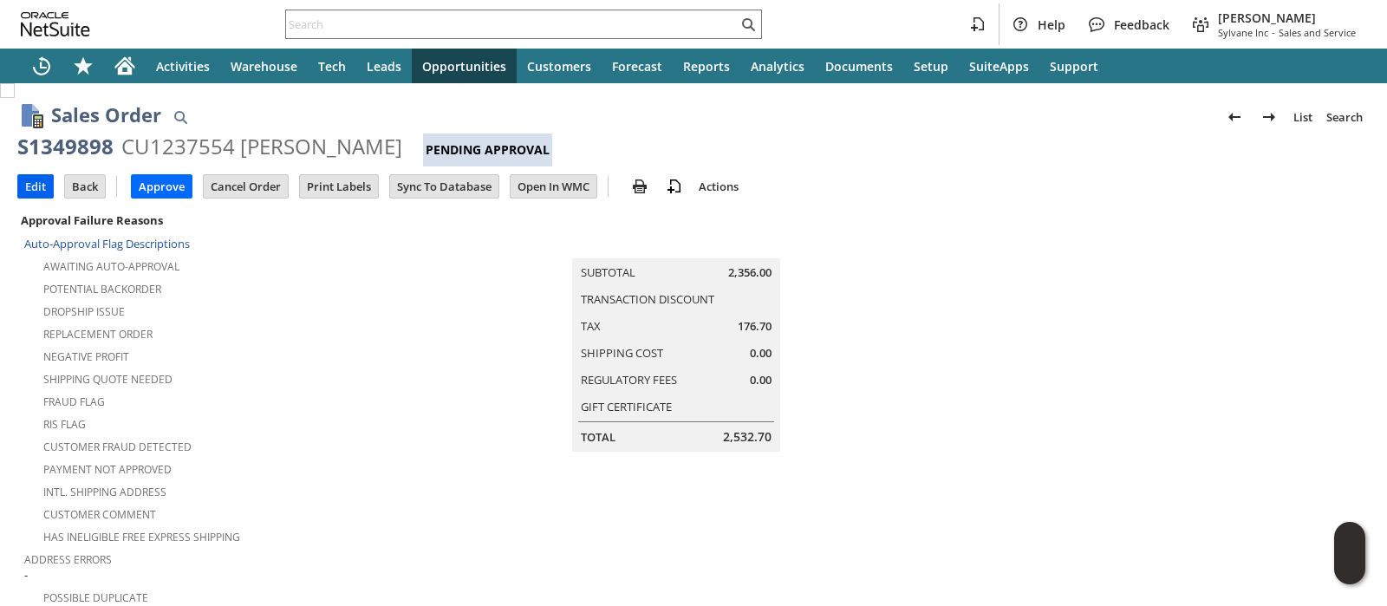
click at [25, 181] on input "Edit" at bounding box center [35, 186] width 35 height 23
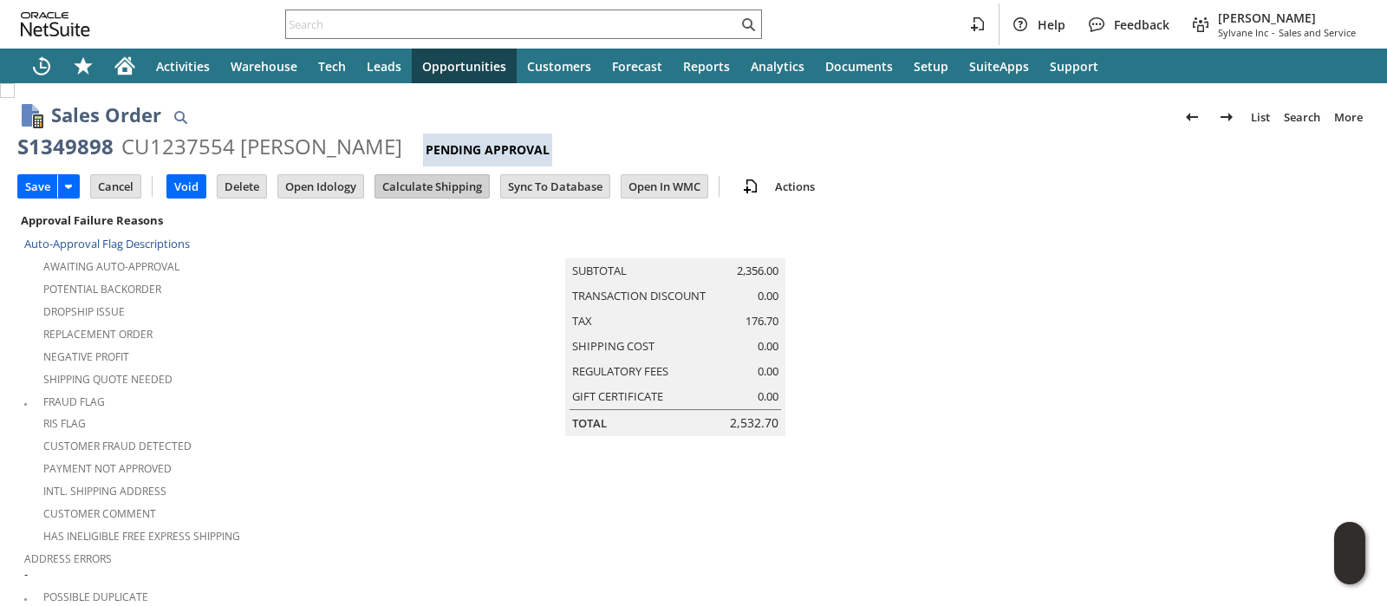
type input "Intelligent Recommendations¹⁰"
click at [442, 186] on input "Calculate Shipping" at bounding box center [432, 186] width 114 height 23
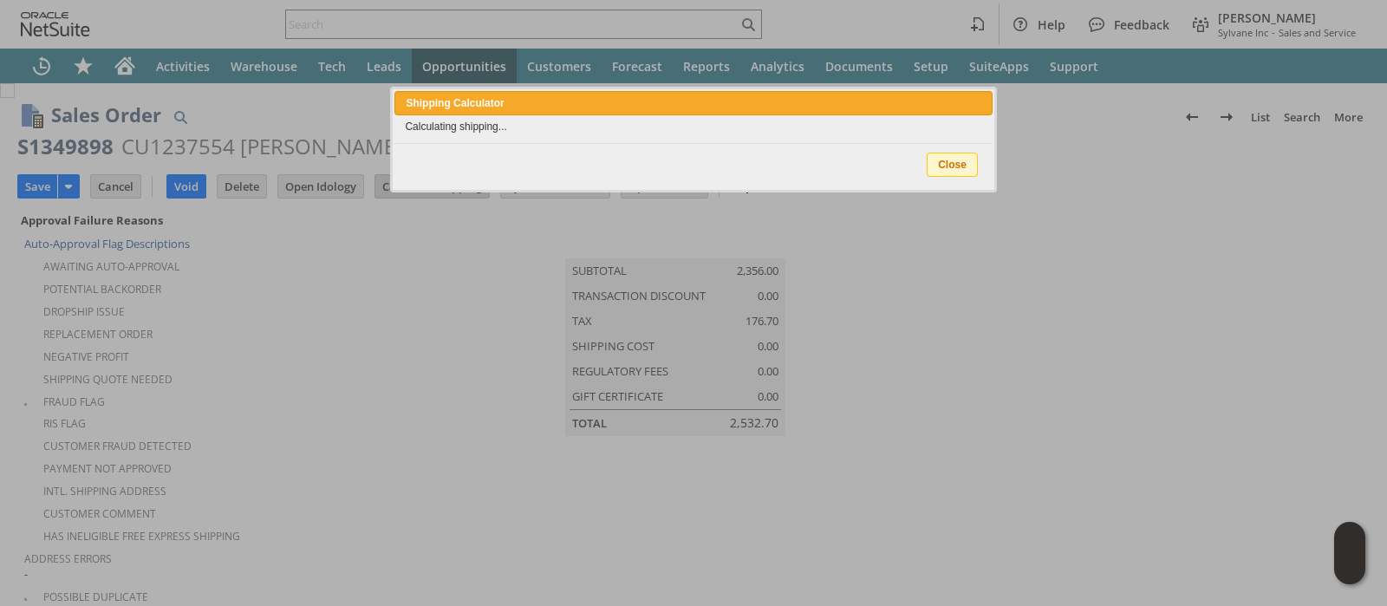
type input "Add"
type input "Copy Previous"
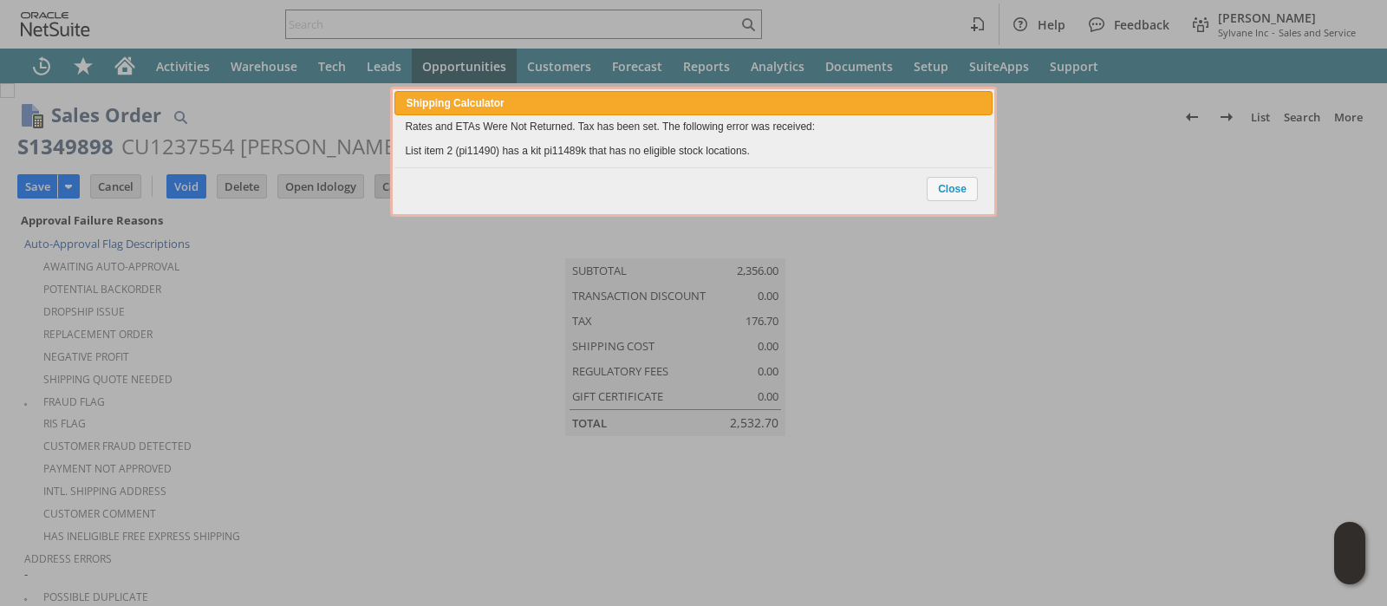
scroll to position [1924, 0]
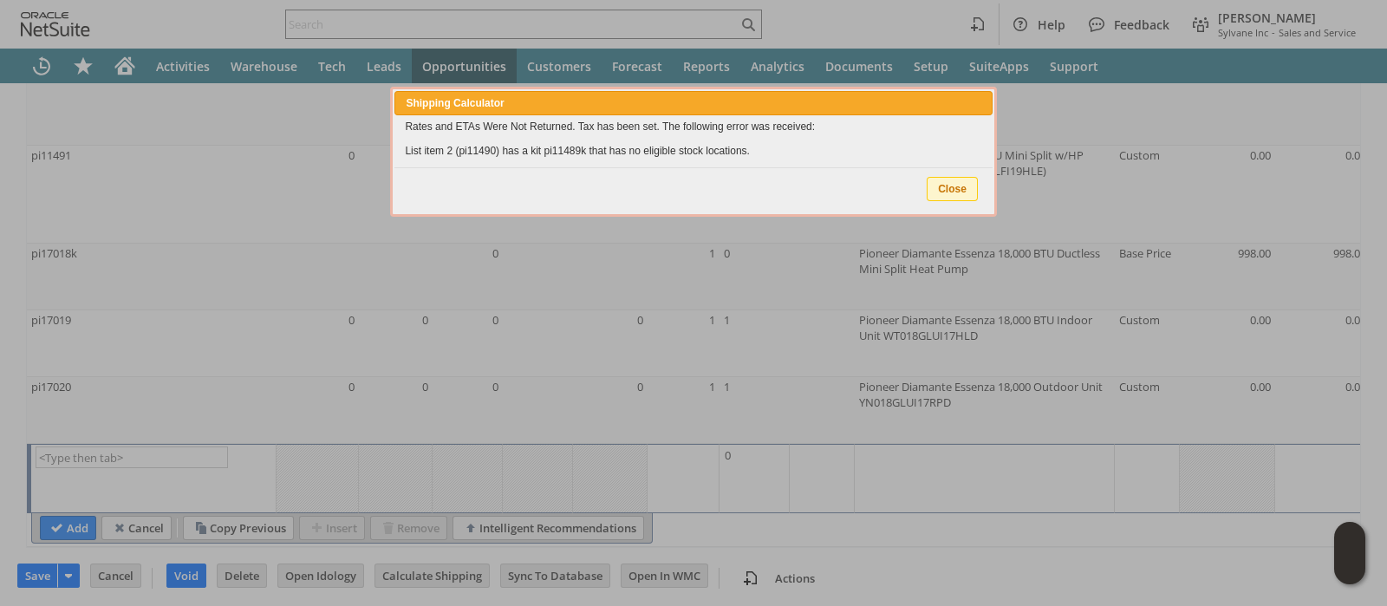
click at [962, 188] on span "Close" at bounding box center [951, 189] width 49 height 23
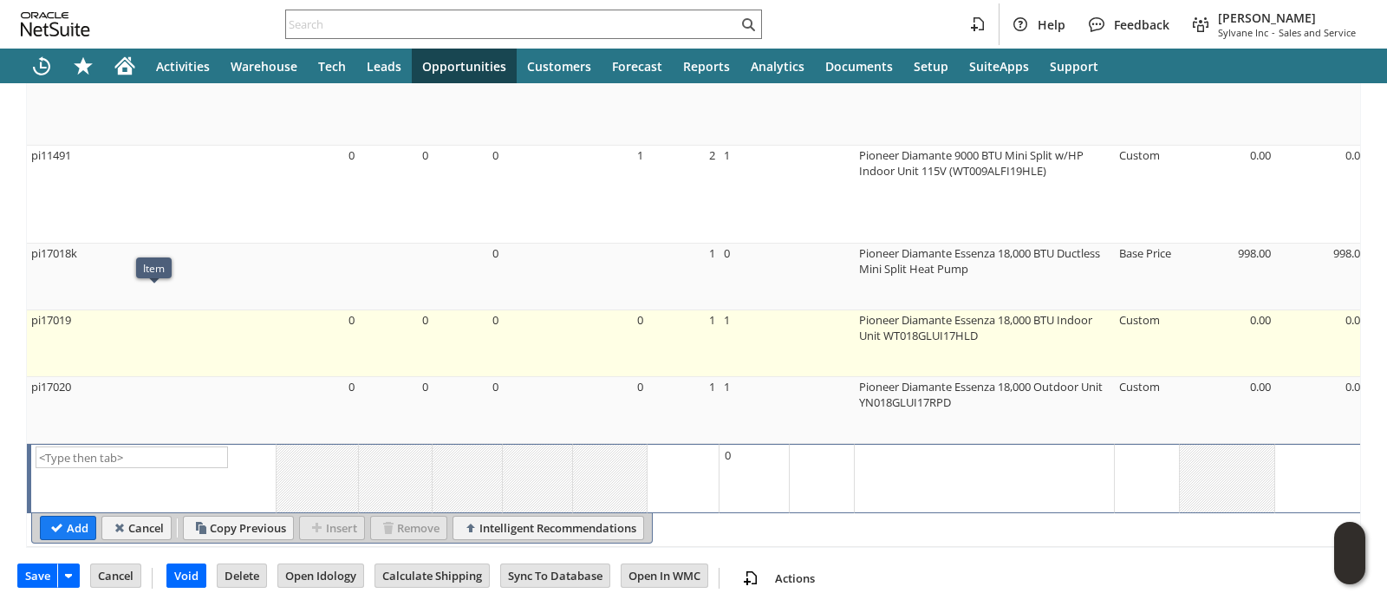
click at [91, 310] on td "pi17019" at bounding box center [152, 343] width 250 height 67
type input "pi17019"
type input "OK"
type input "Make Copy"
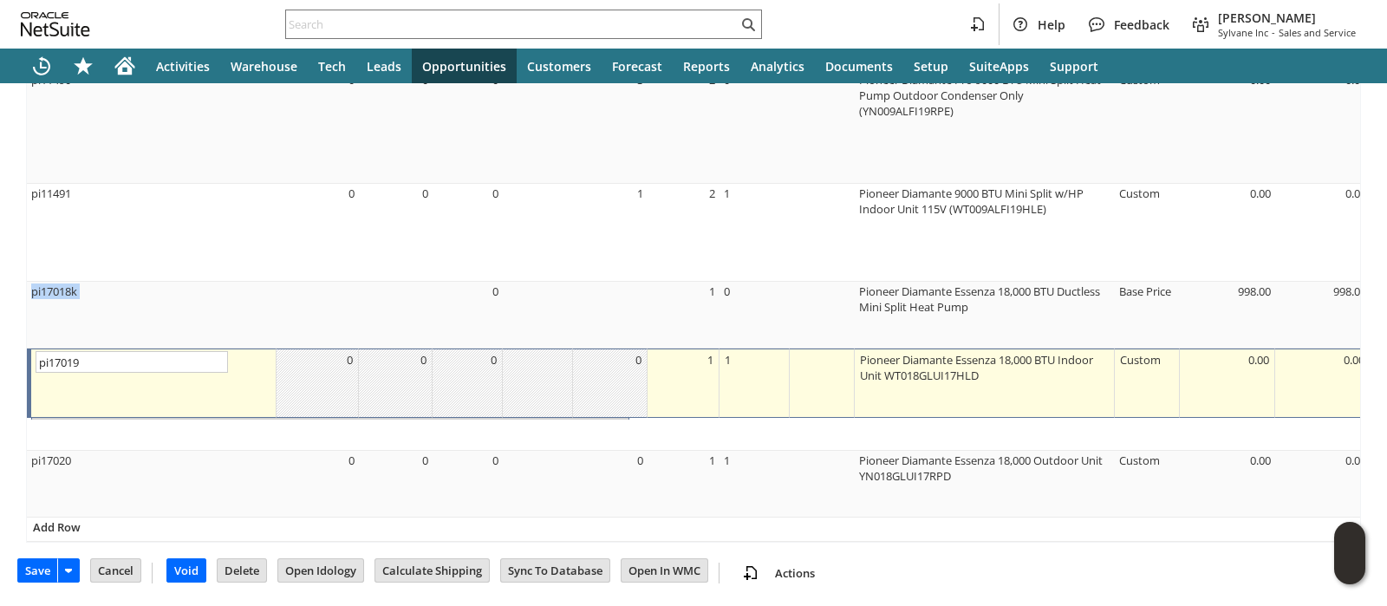
scroll to position [1881, 0]
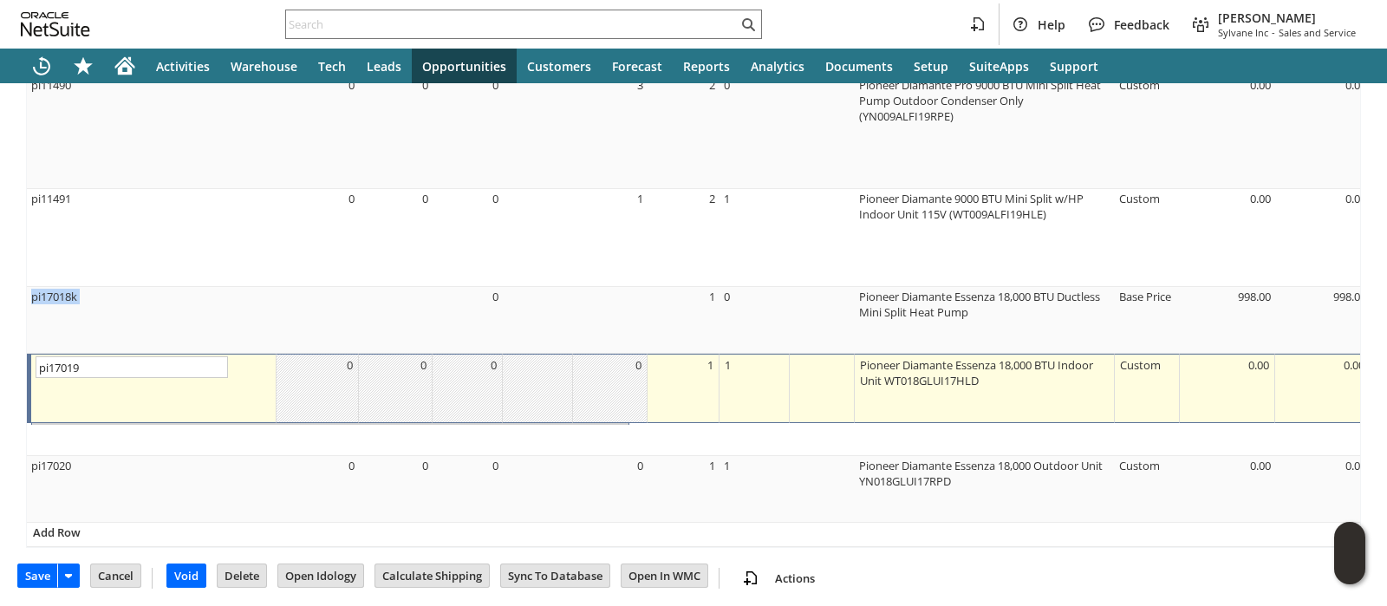
click at [91, 295] on td "pi17018k" at bounding box center [152, 320] width 250 height 67
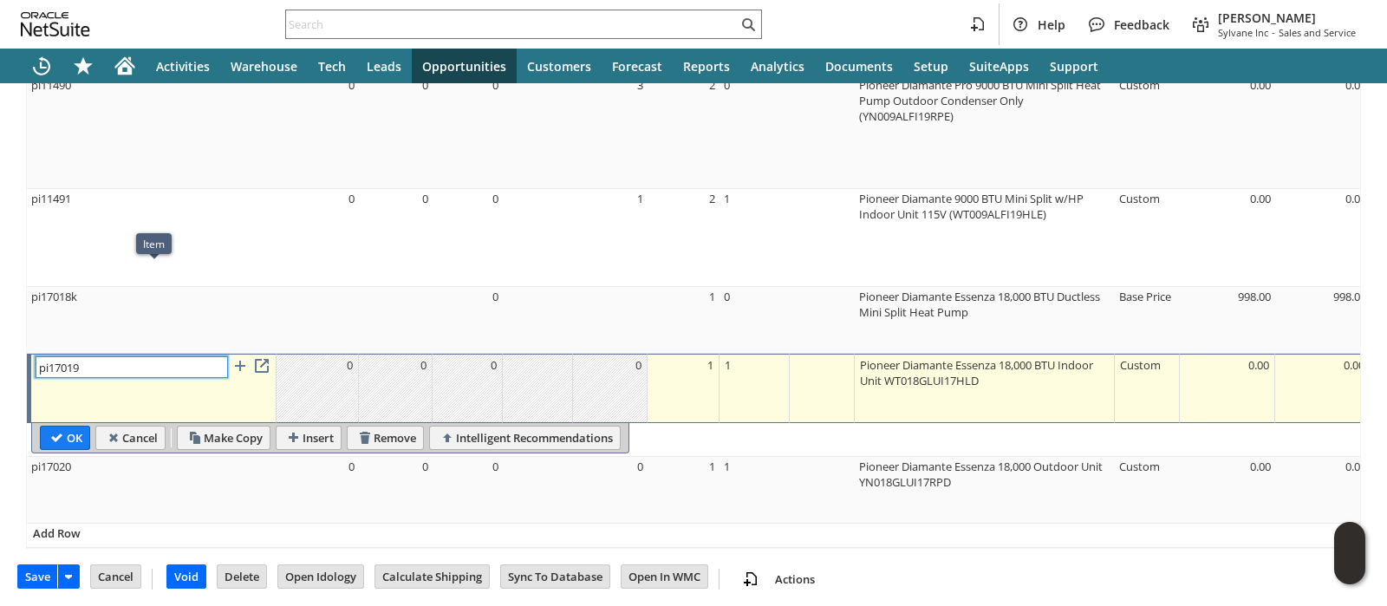
click at [92, 356] on input "pi17019" at bounding box center [132, 367] width 192 height 22
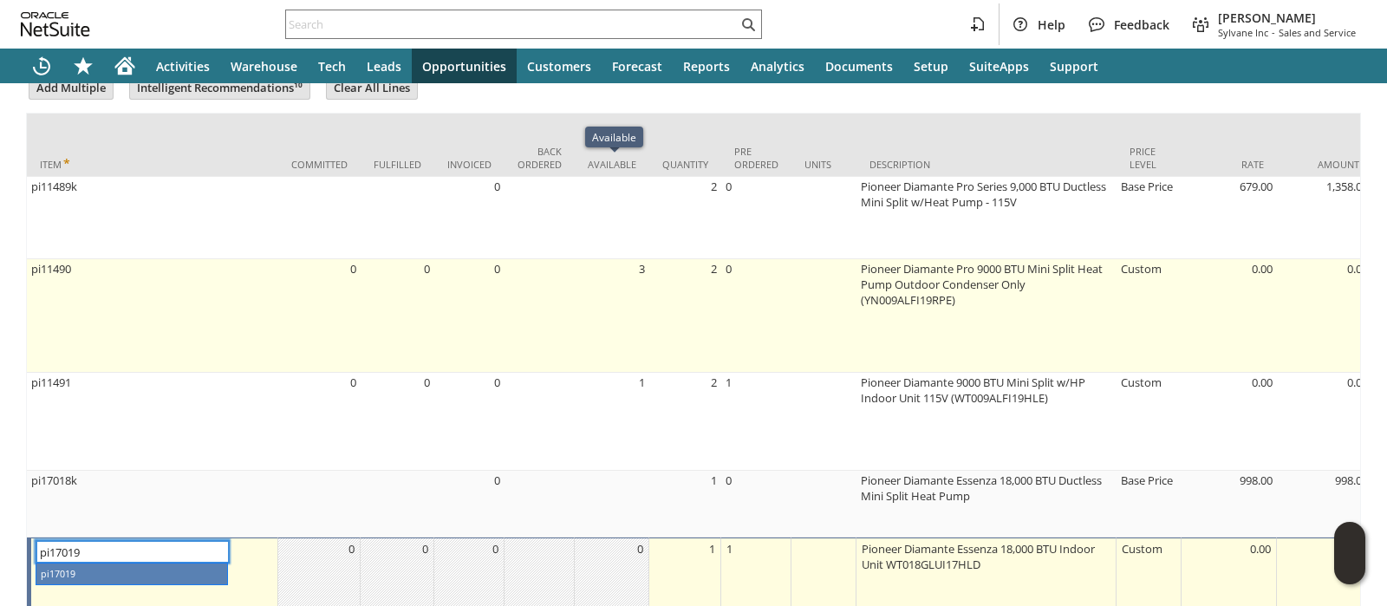
scroll to position [1663, 0]
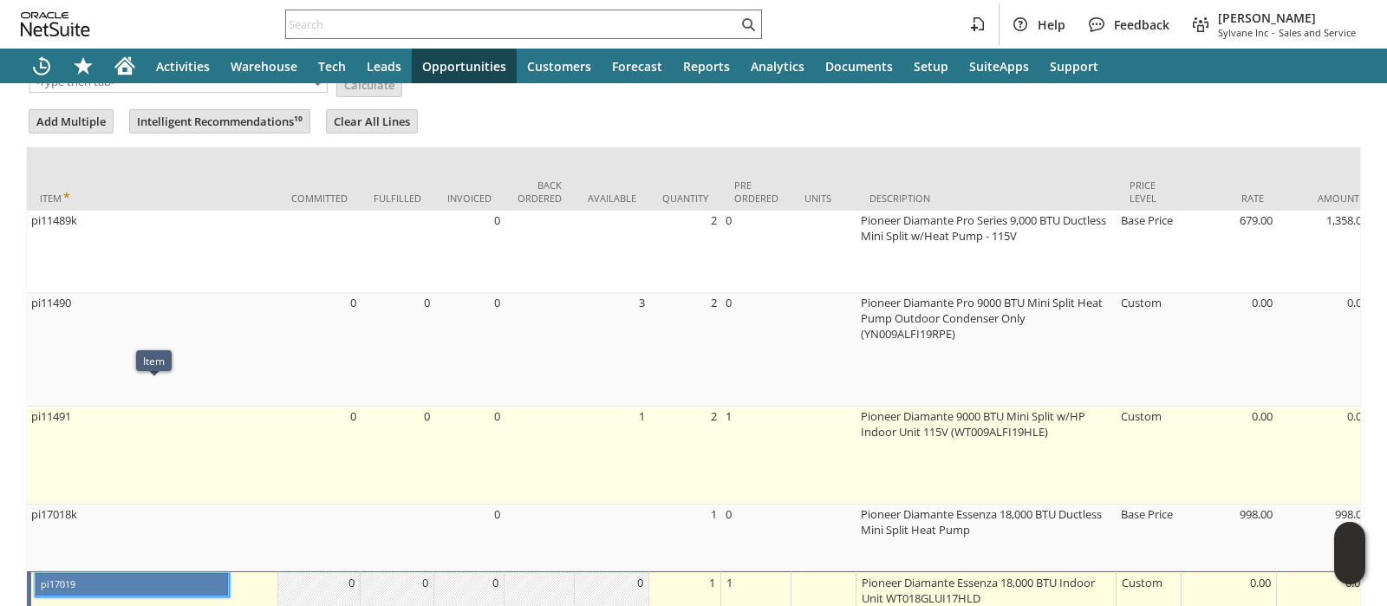
click at [88, 406] on td "pi11491" at bounding box center [152, 455] width 251 height 98
click at [88, 575] on input "pi17019" at bounding box center [132, 586] width 192 height 22
type input "pi11491"
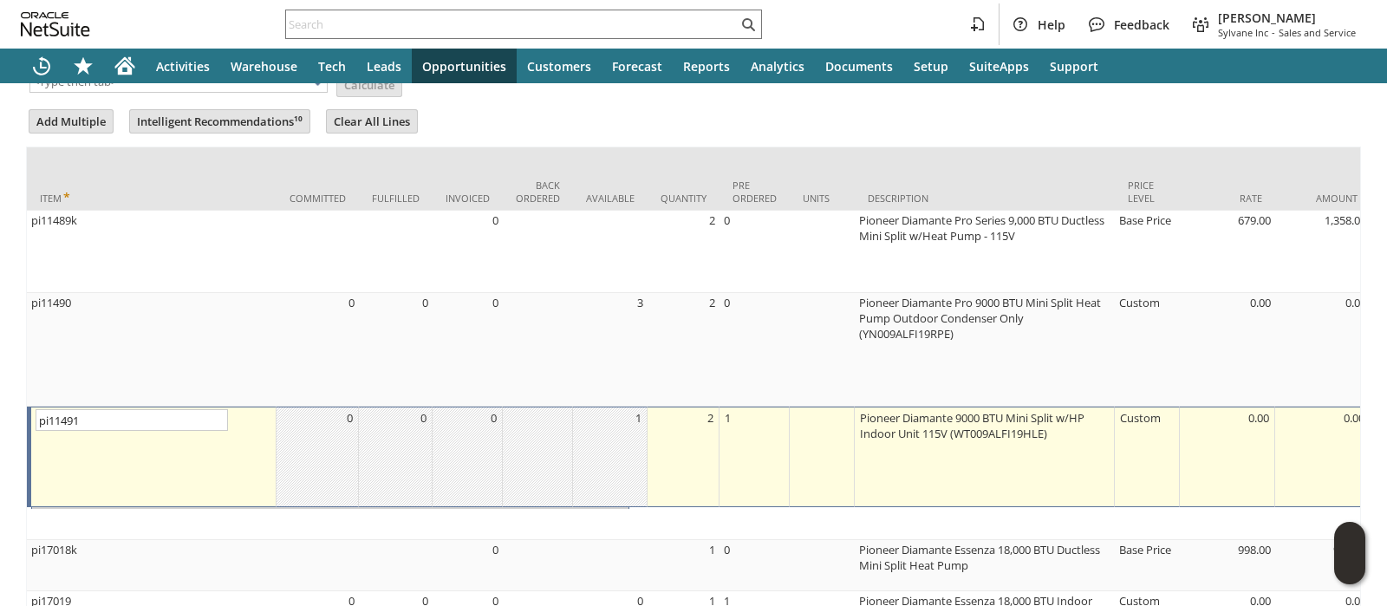
click at [88, 409] on input "pi11491" at bounding box center [132, 420] width 192 height 22
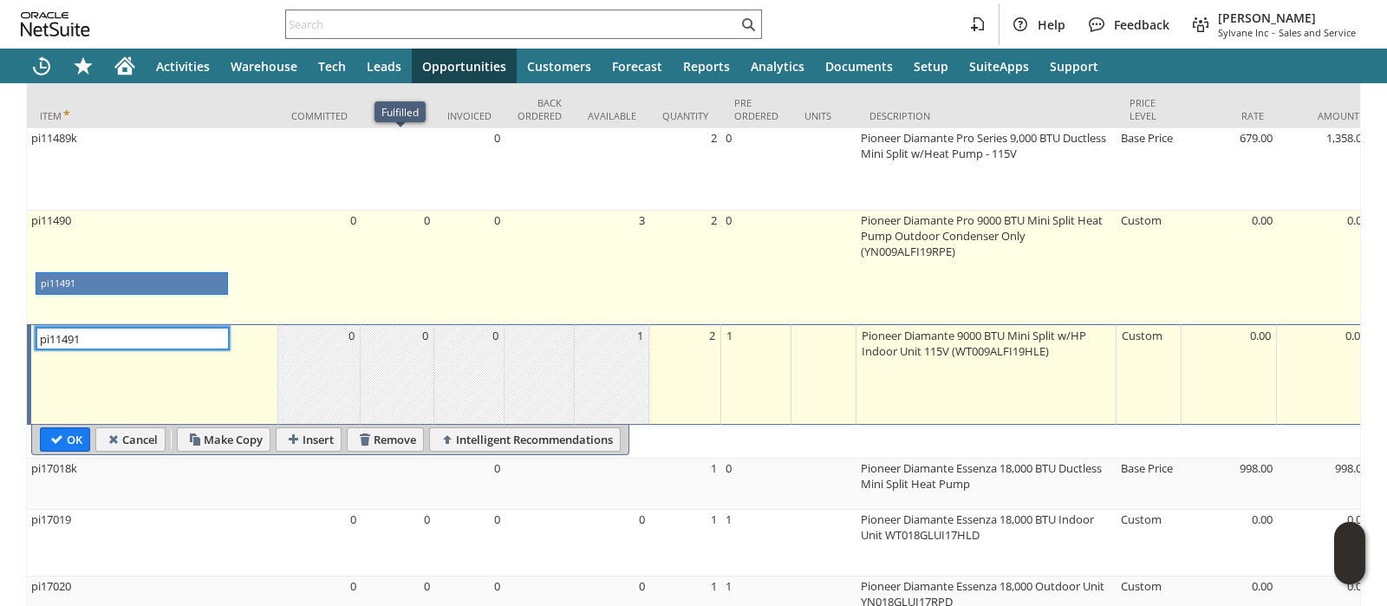
scroll to position [1881, 0]
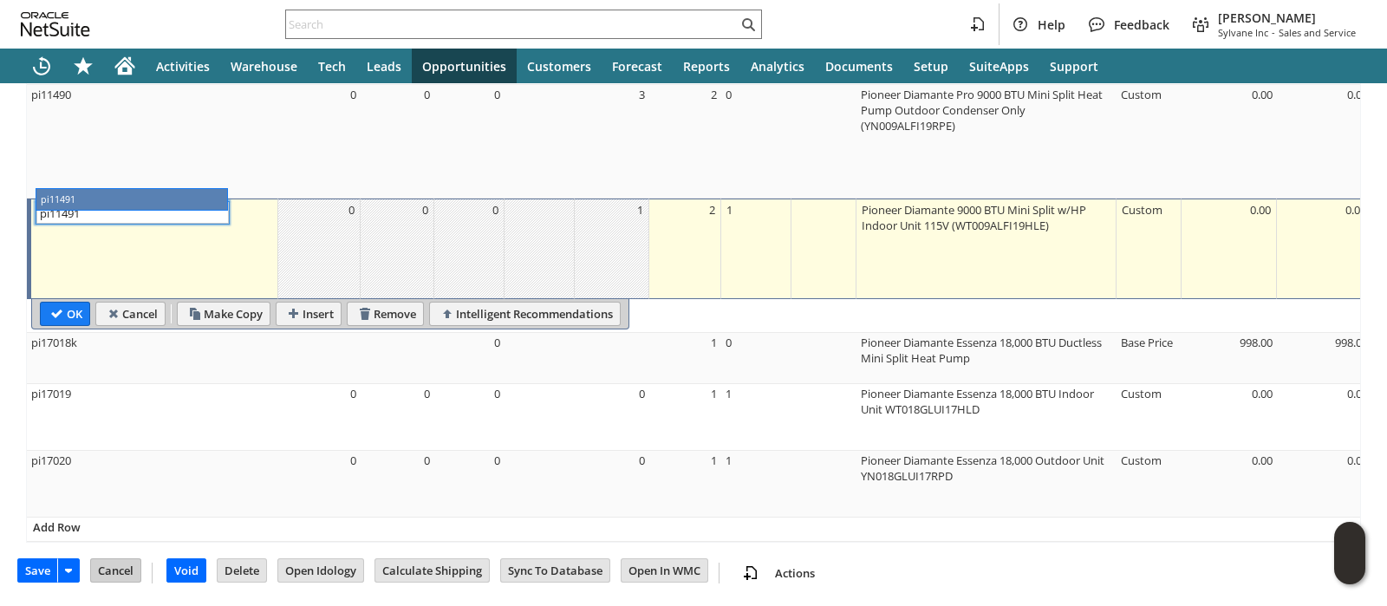
click at [122, 561] on input "Cancel" at bounding box center [115, 570] width 49 height 23
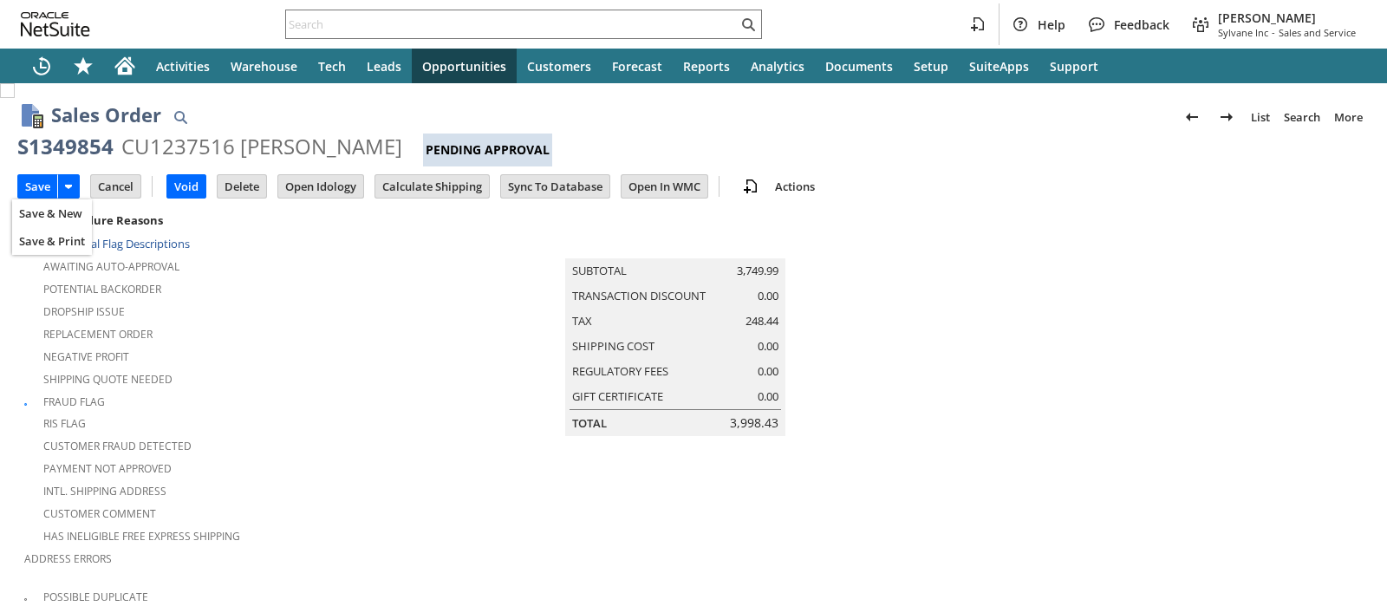
scroll to position [591, 0]
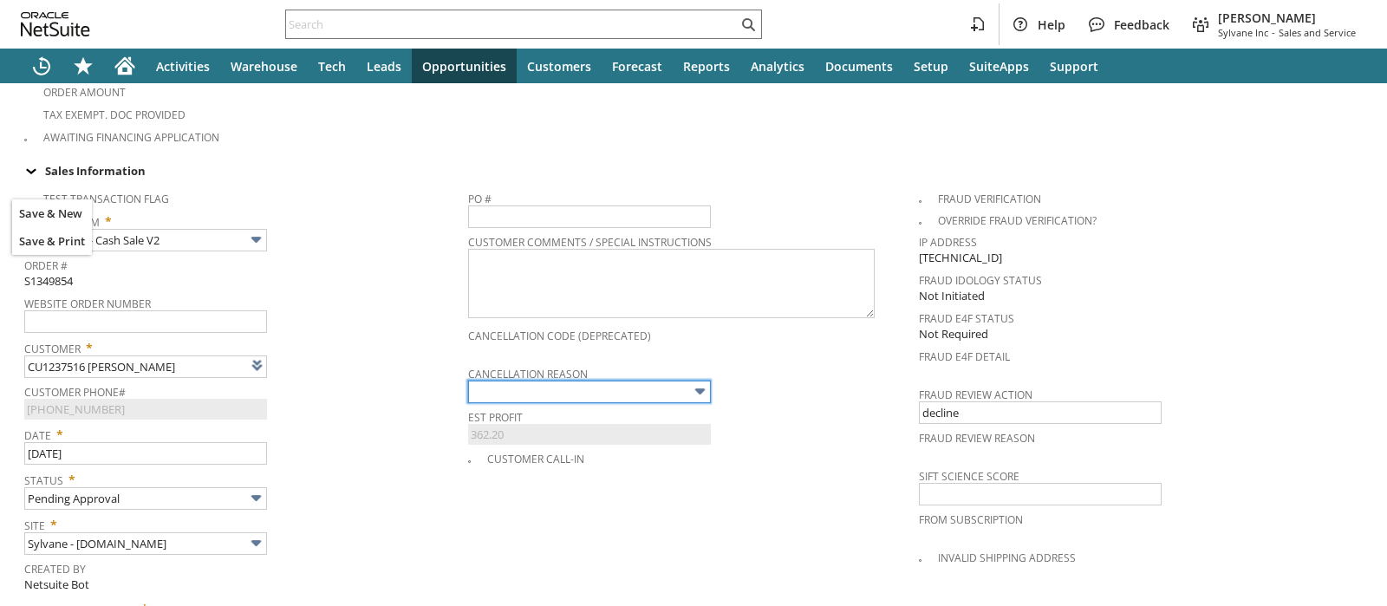
click at [577, 380] on input "text" at bounding box center [589, 391] width 243 height 23
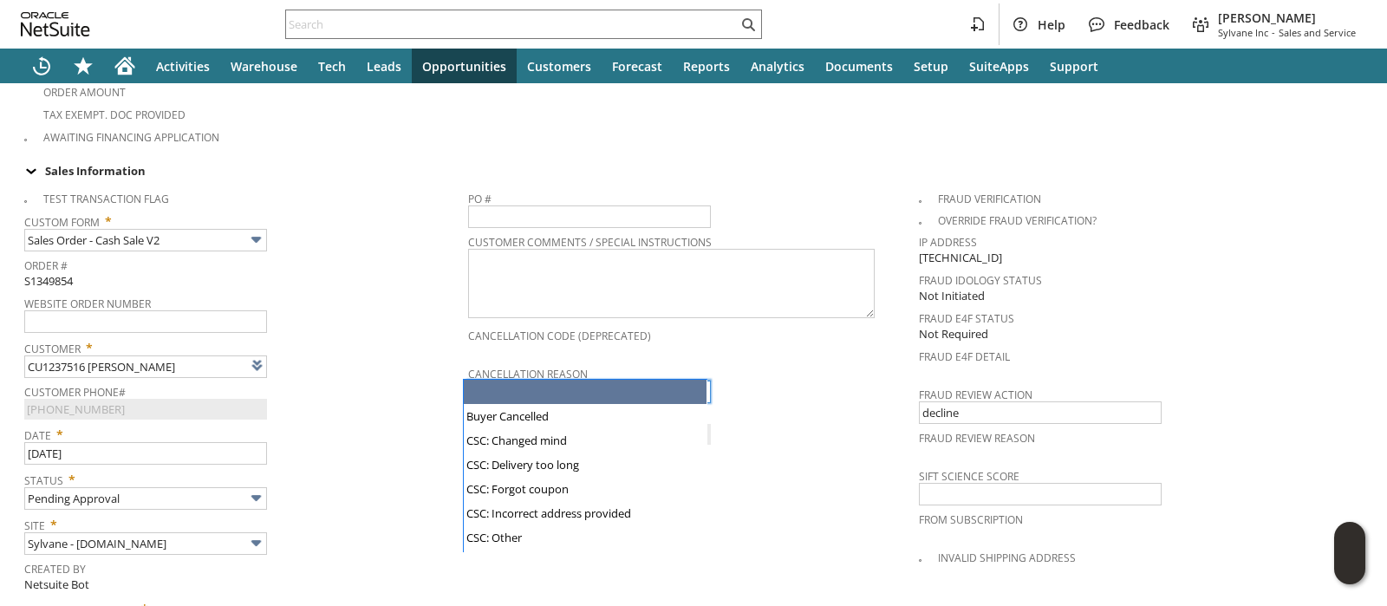
type input "Intelligent Recommendations ⁰"
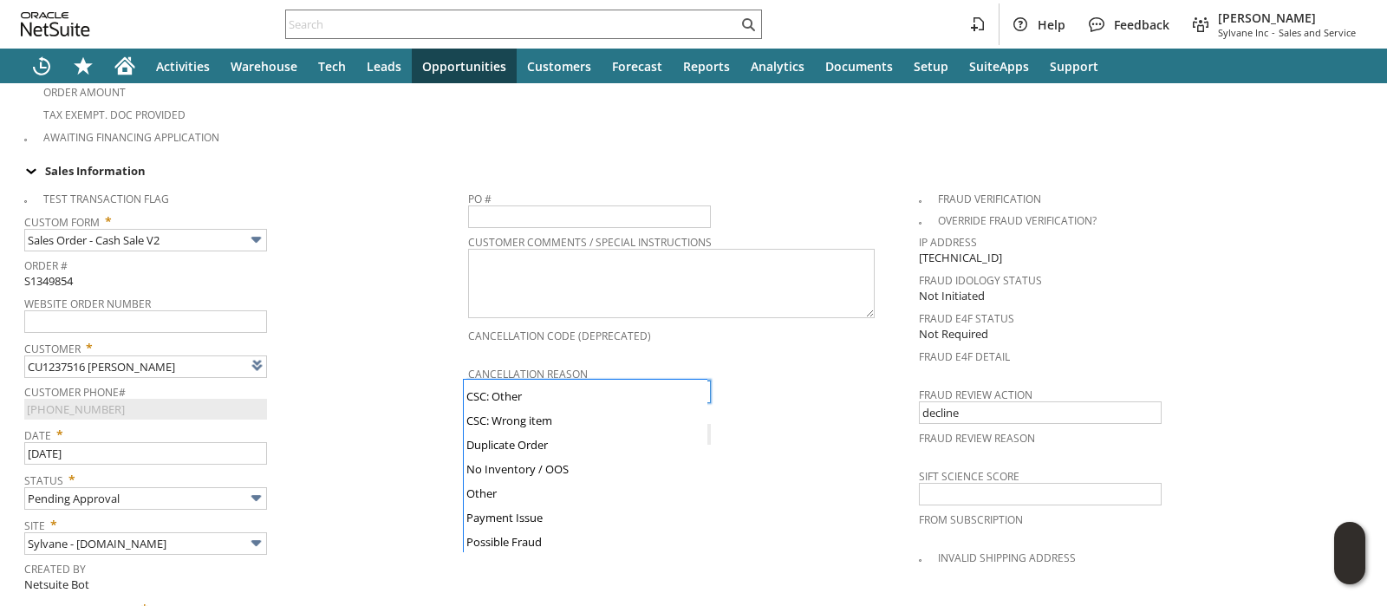
scroll to position [172, 0]
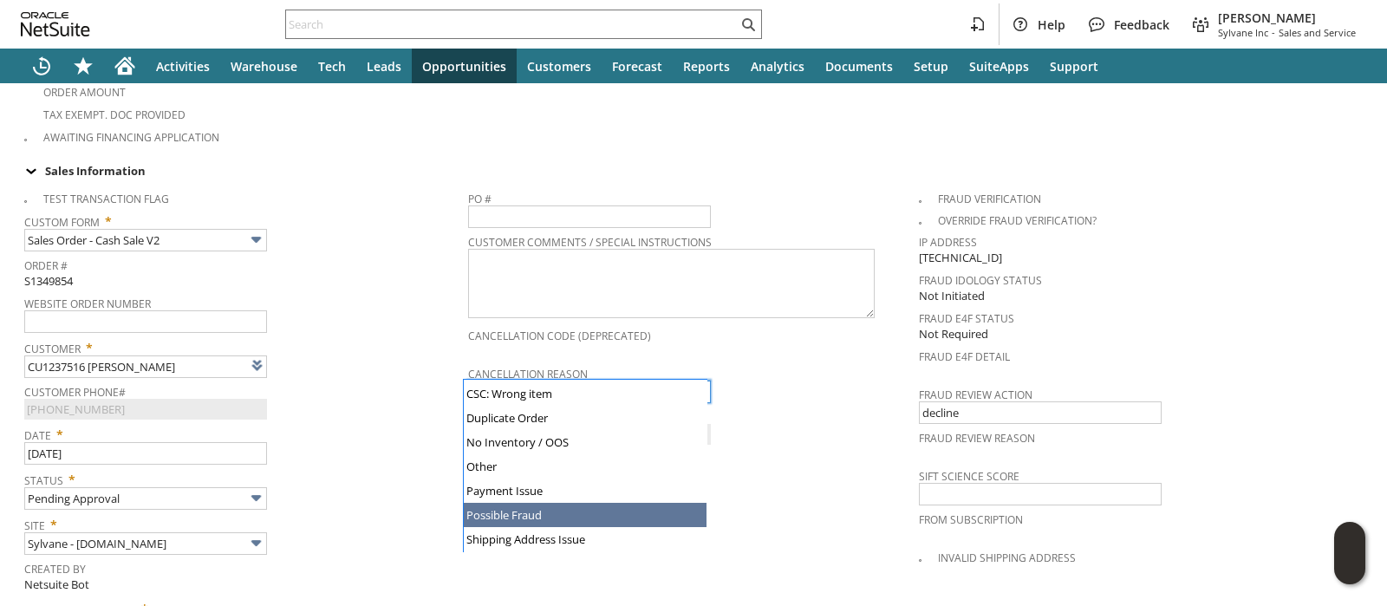
type input "Possible Fraud"
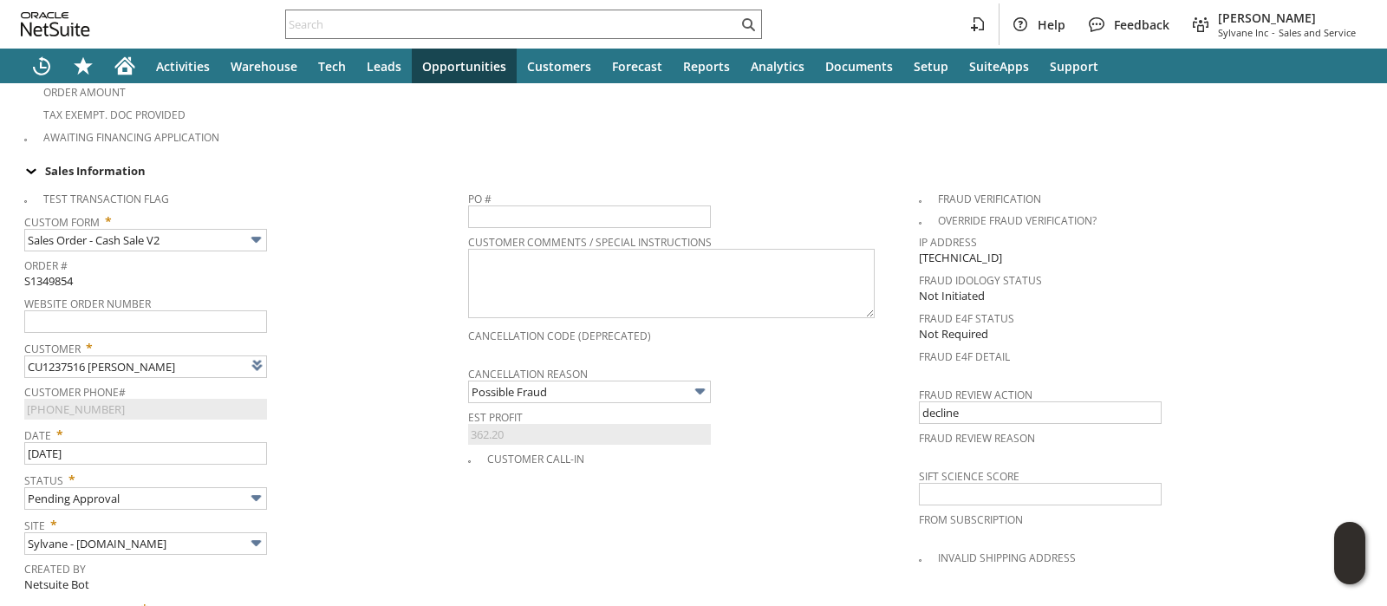
click at [415, 421] on div "Date * 8/26/2025" at bounding box center [241, 442] width 435 height 43
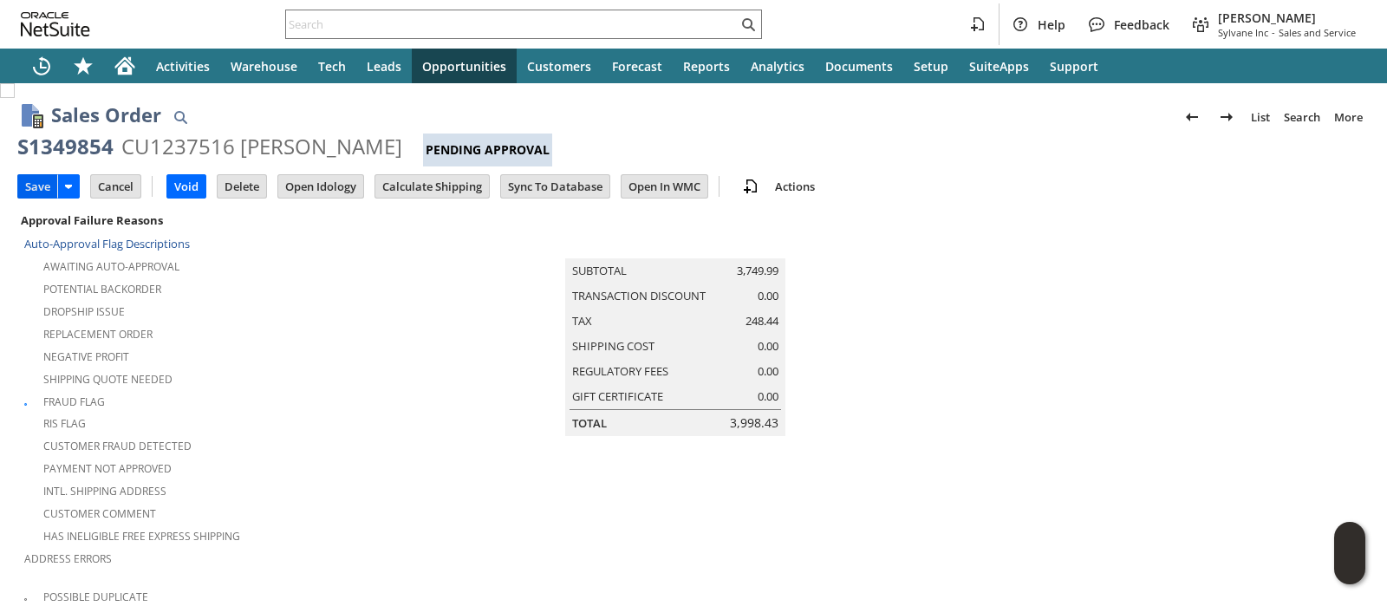
click at [34, 176] on input "Save" at bounding box center [37, 186] width 39 height 23
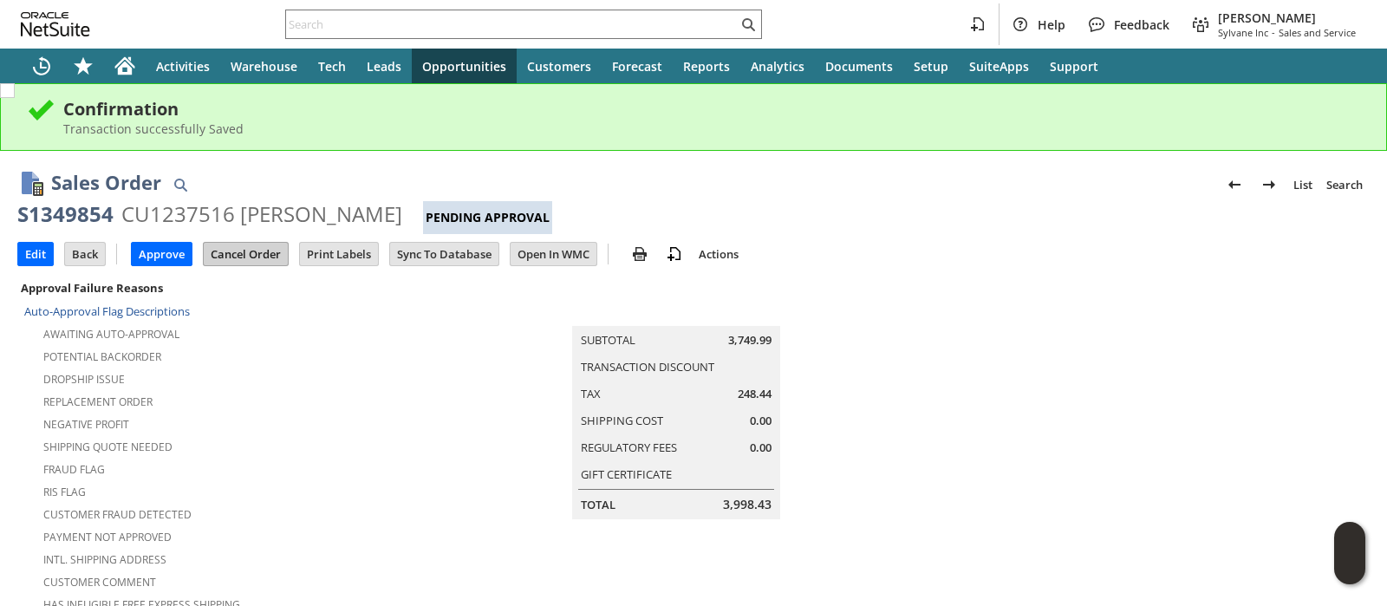
click at [239, 252] on input "Cancel Order" at bounding box center [246, 254] width 84 height 23
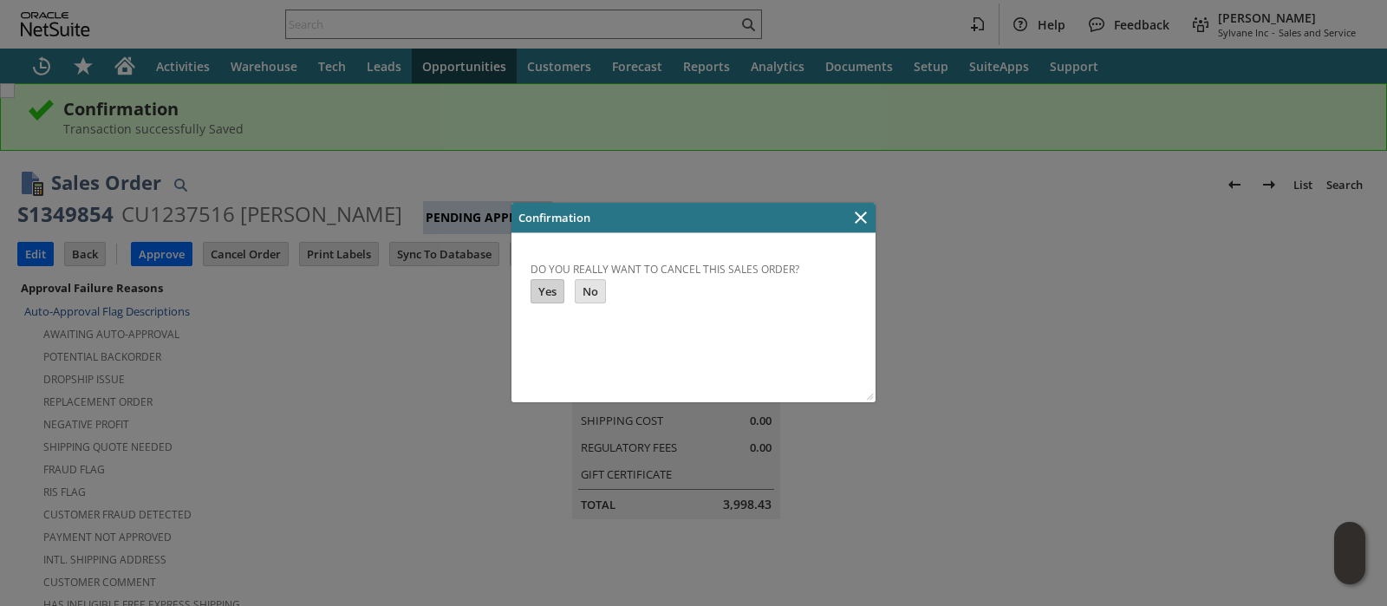
click at [540, 297] on input "Yes" at bounding box center [547, 291] width 32 height 23
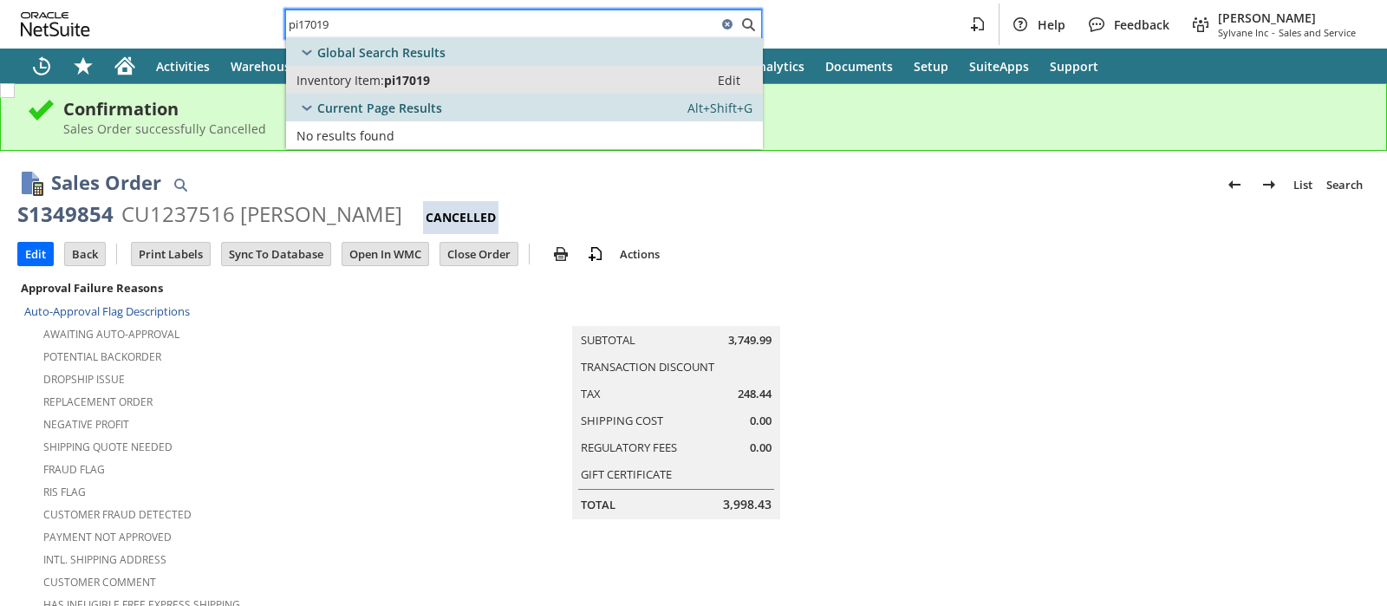
type input "pi17019"
click at [389, 76] on span "pi17019" at bounding box center [407, 80] width 46 height 16
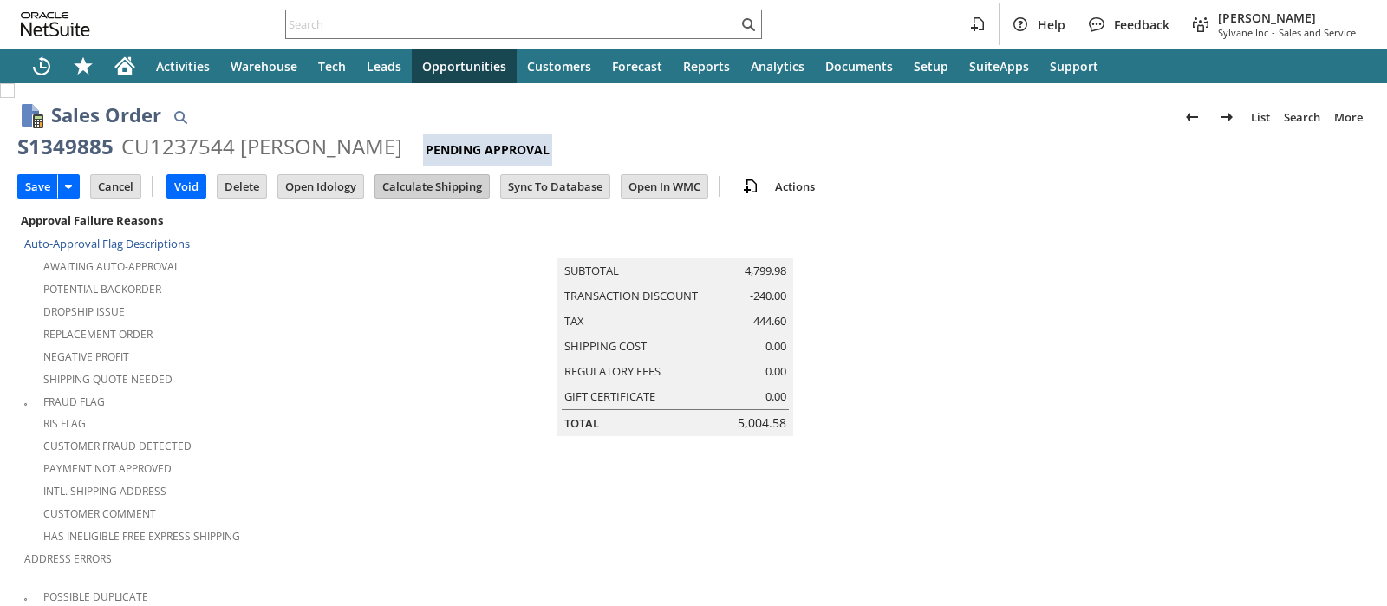
type input "Intelligent Recommendations¹⁰"
click at [400, 188] on input "Calculate Shipping" at bounding box center [432, 186] width 114 height 23
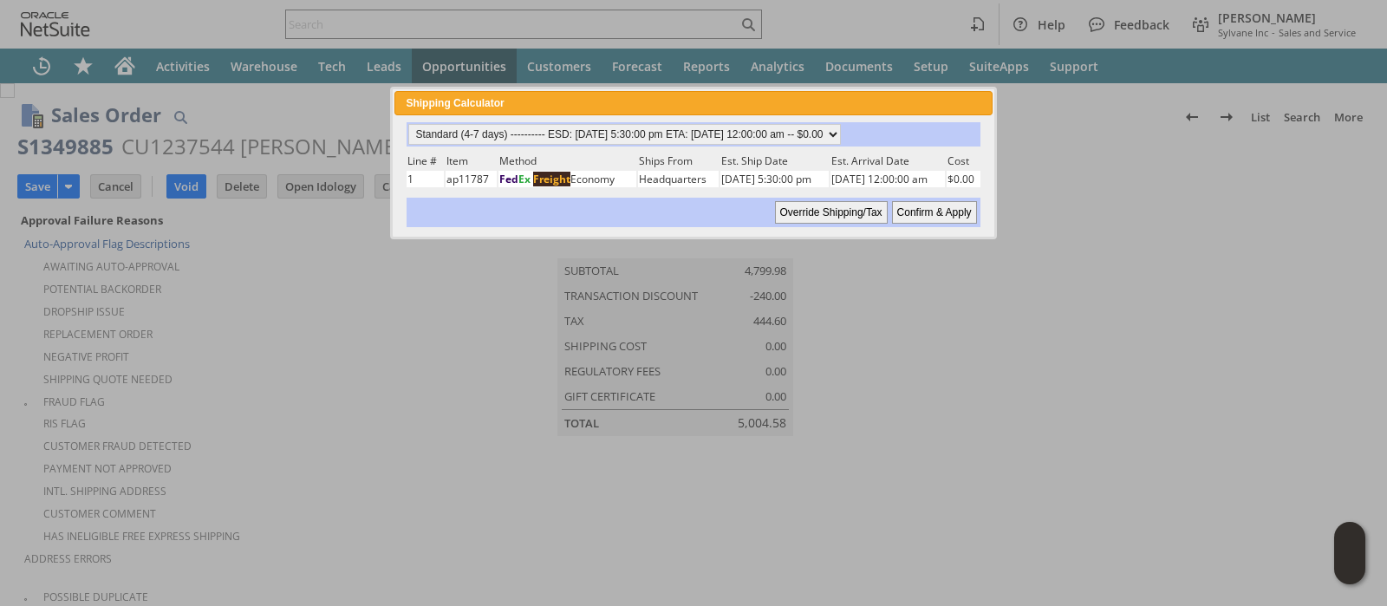
click at [923, 209] on input "Confirm & Apply" at bounding box center [934, 212] width 85 height 23
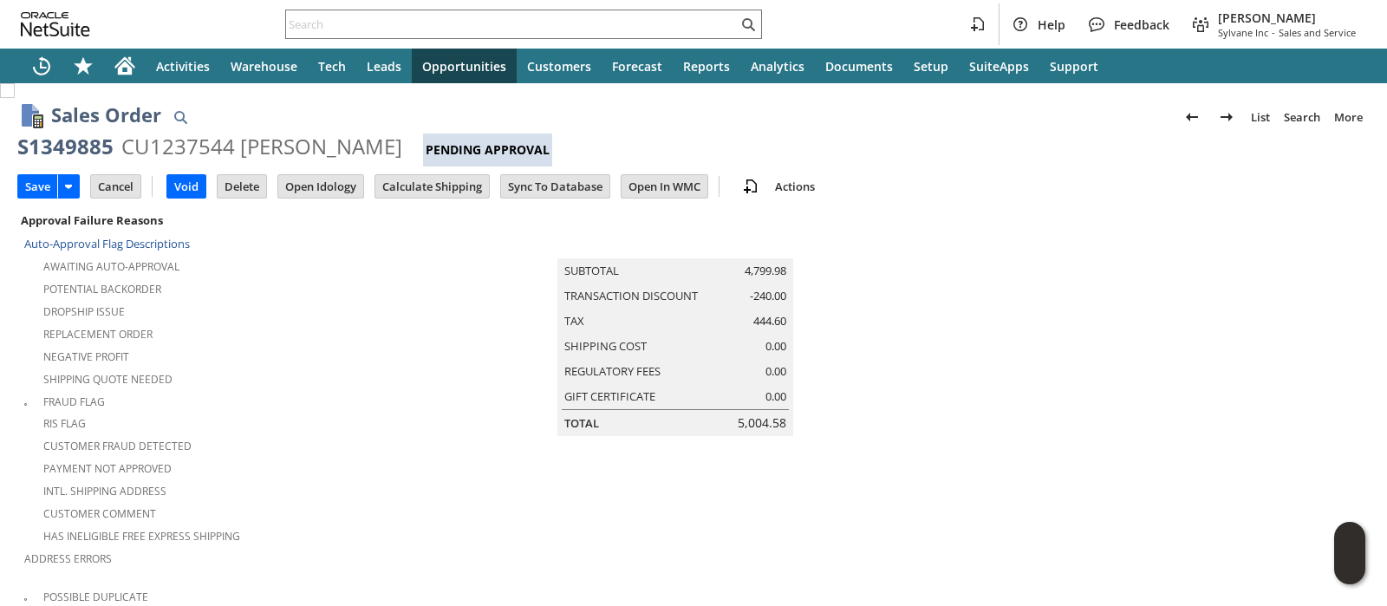
type input "Promo Code"
type input "-5.0%"
type input "Add"
type input "Copy Previous"
click at [26, 182] on input "Save" at bounding box center [37, 186] width 39 height 23
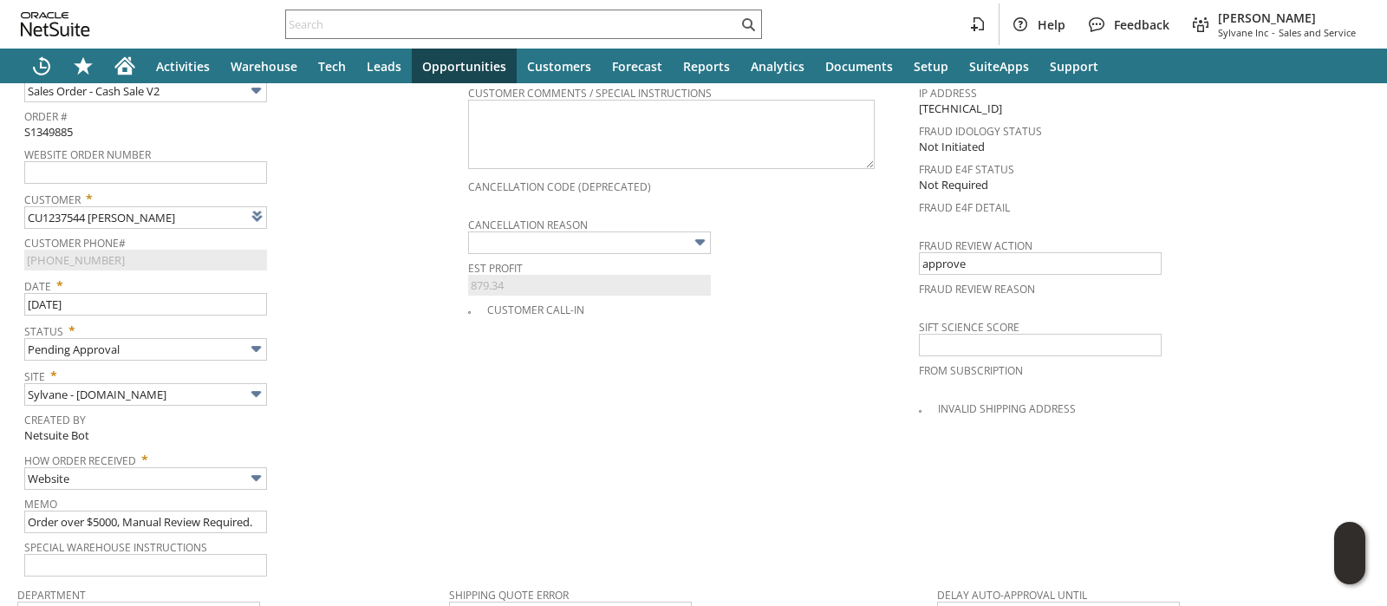
scroll to position [1522, 0]
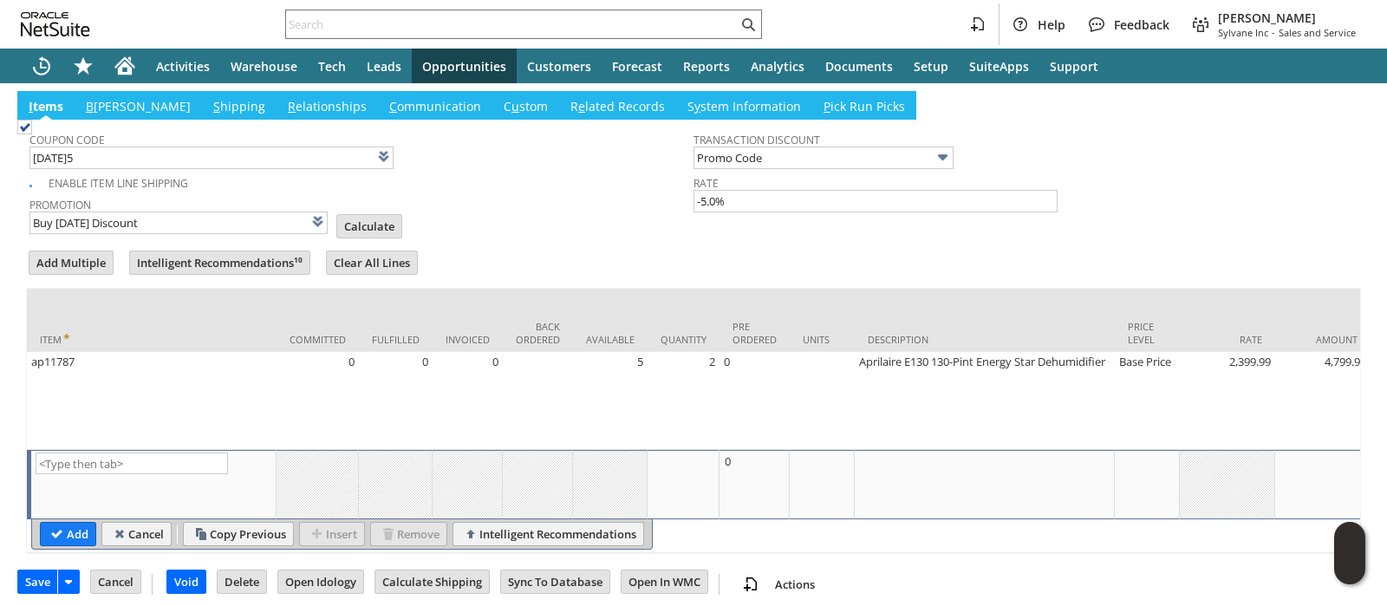
click at [348, 214] on span "Calculate" at bounding box center [374, 228] width 76 height 28
click at [347, 215] on input "Calculate" at bounding box center [369, 226] width 64 height 23
type input "Promo Code"
type input "-5.0%"
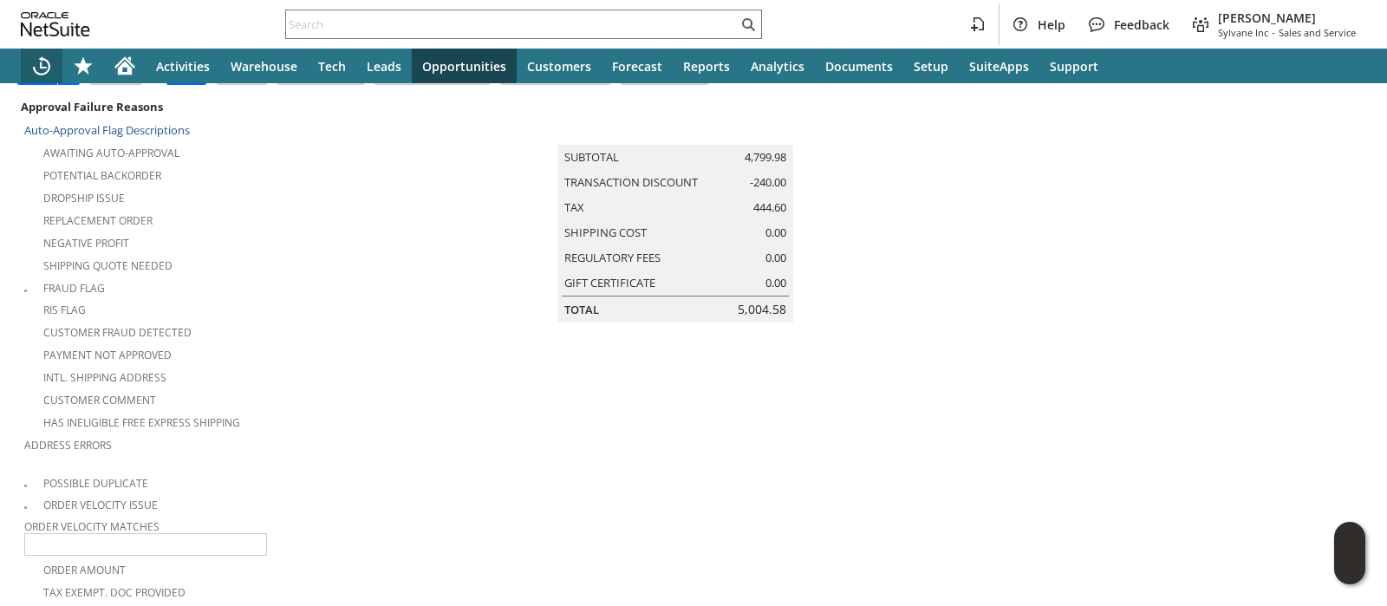
scroll to position [0, 0]
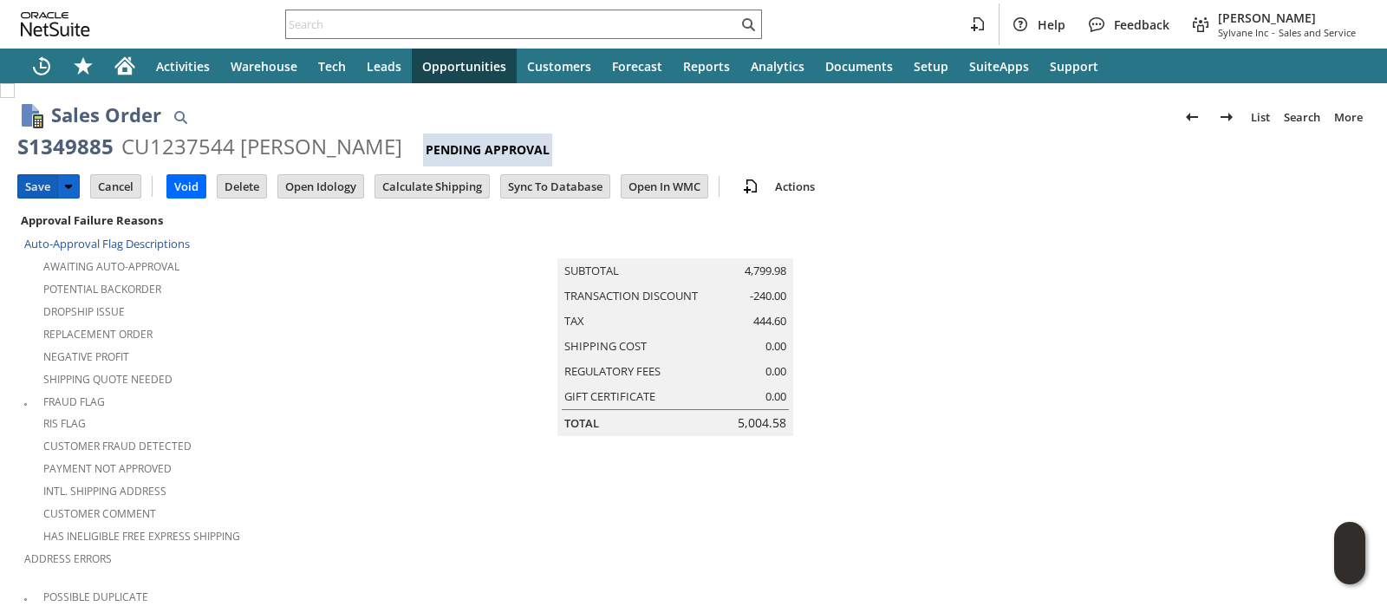
click at [27, 183] on input "Save" at bounding box center [37, 186] width 39 height 23
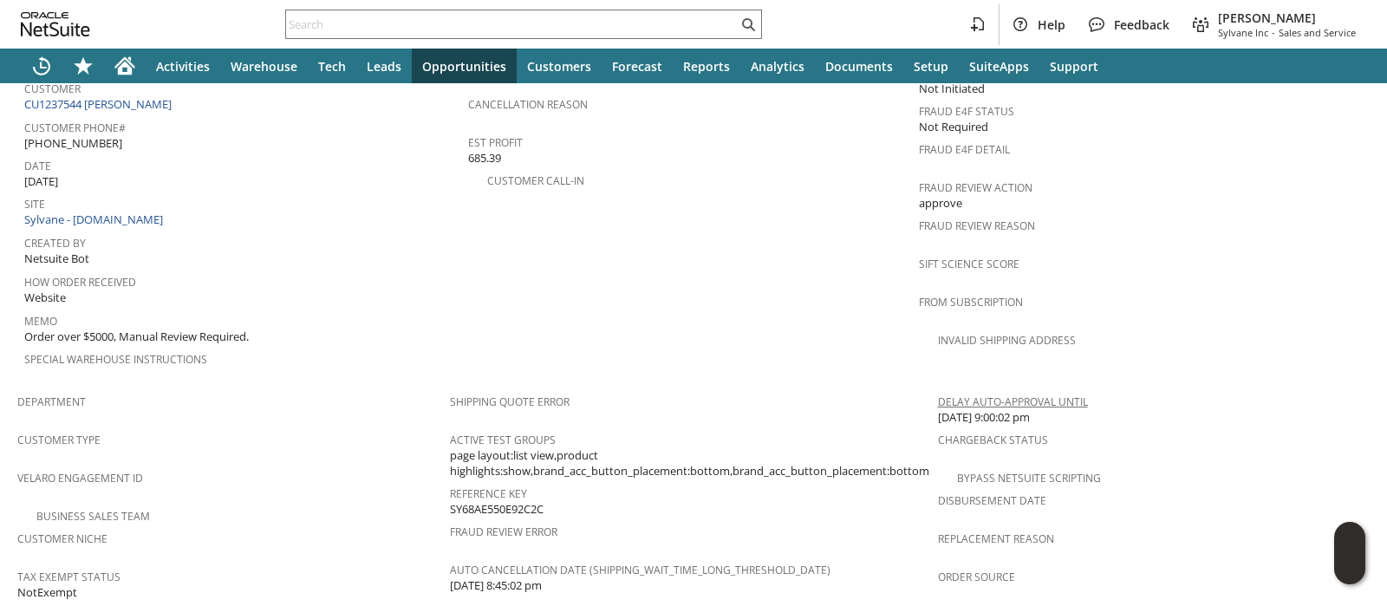
scroll to position [1257, 0]
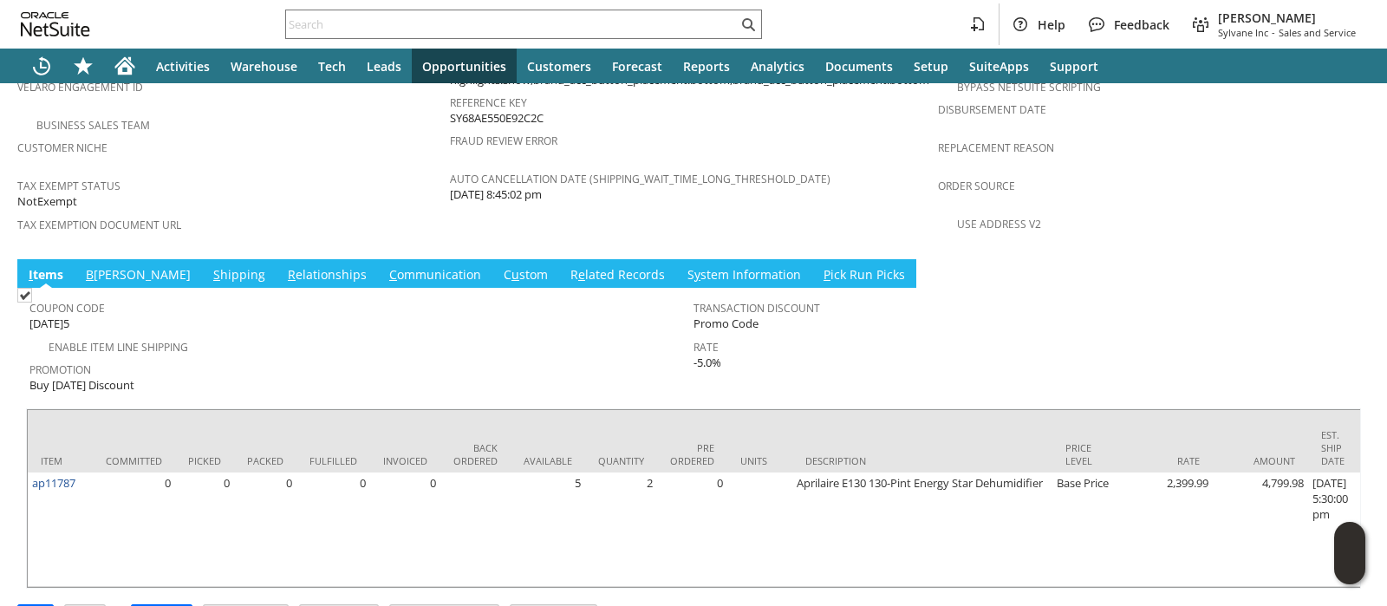
click at [213, 266] on span "S" at bounding box center [216, 274] width 7 height 16
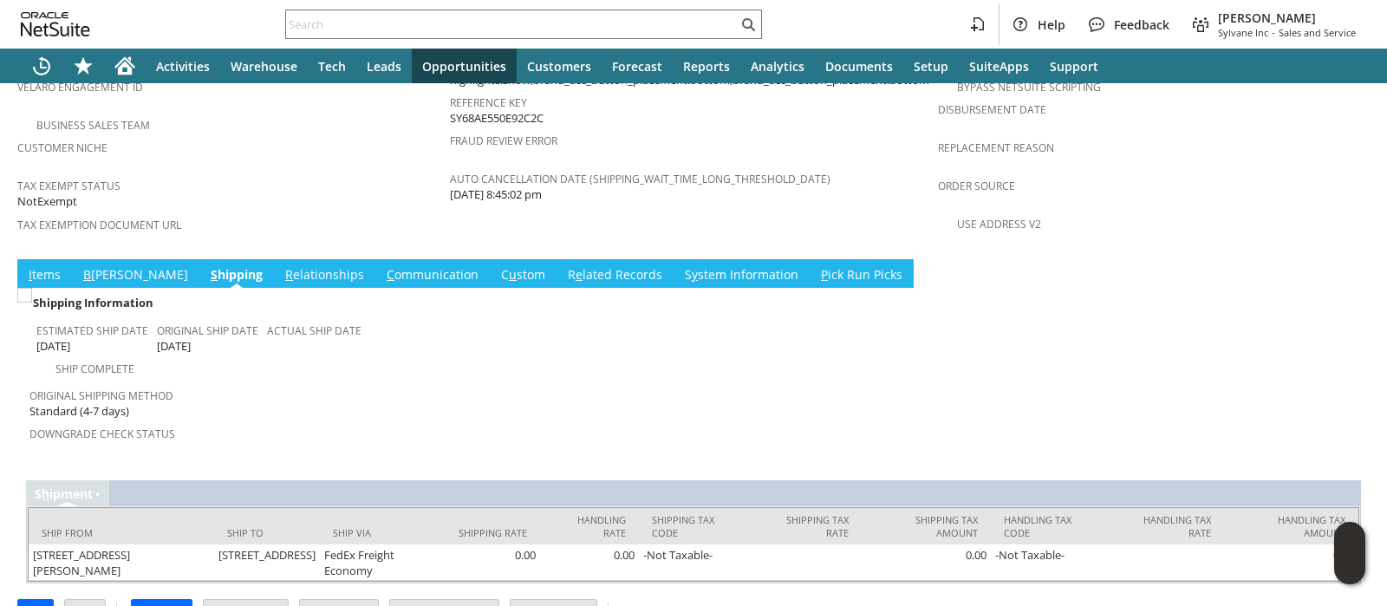
scroll to position [1235, 0]
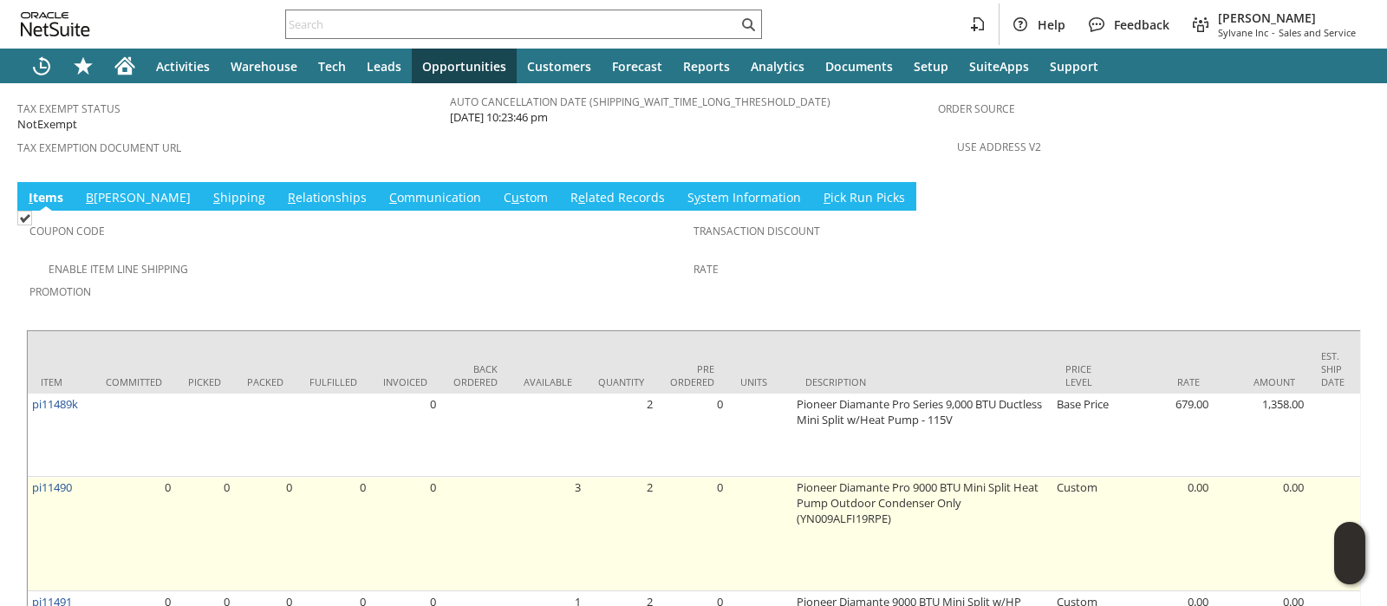
scroll to position [1300, 0]
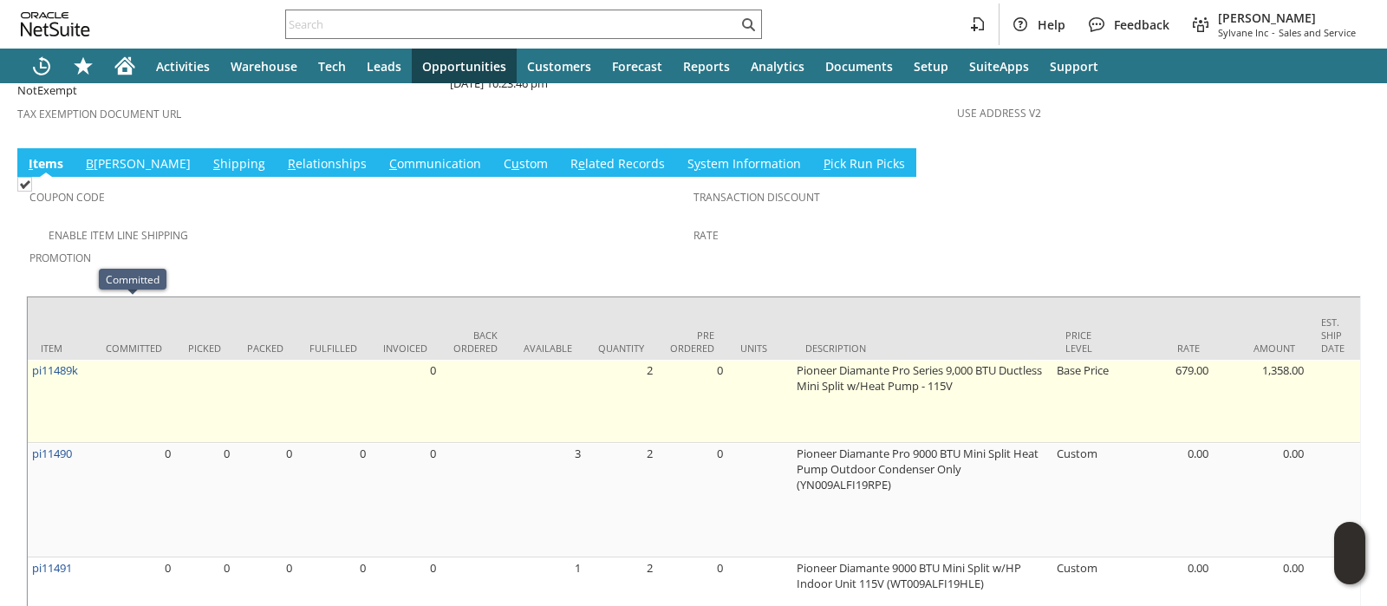
click at [87, 360] on td "pi11489k" at bounding box center [60, 401] width 65 height 83
copy tr "pi11489k"
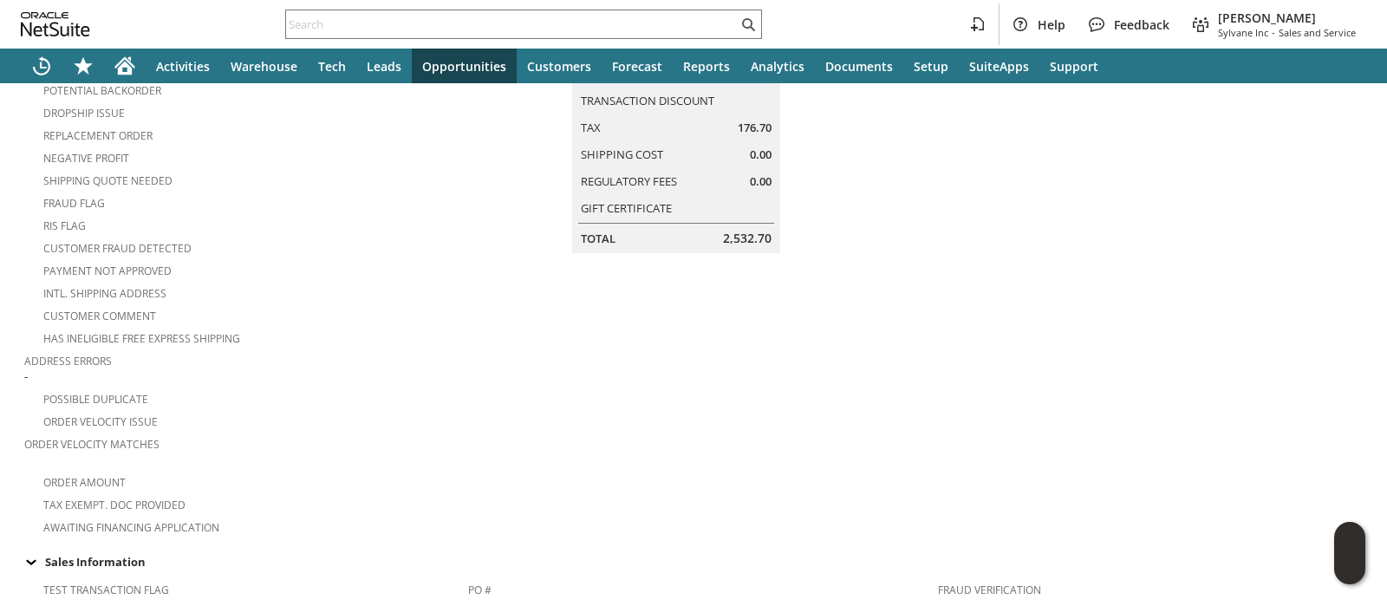
scroll to position [0, 0]
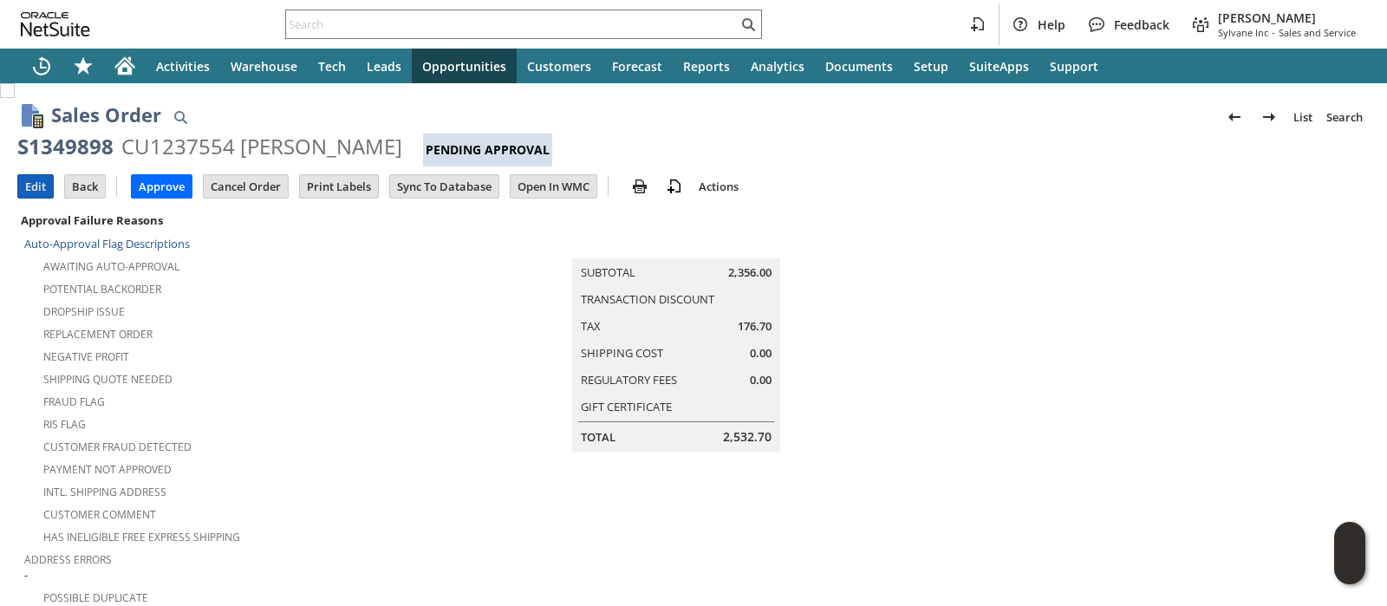
click at [33, 184] on input "Edit" at bounding box center [35, 186] width 35 height 23
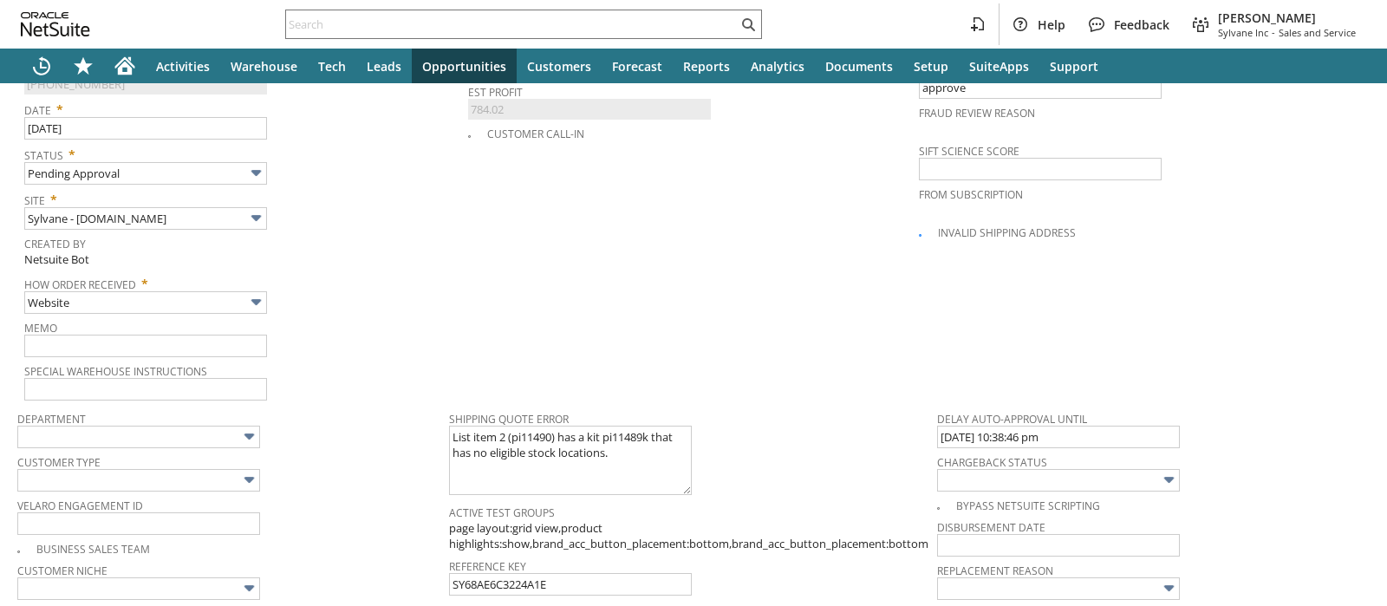
type input "Intelligent Recommendations¹⁰"
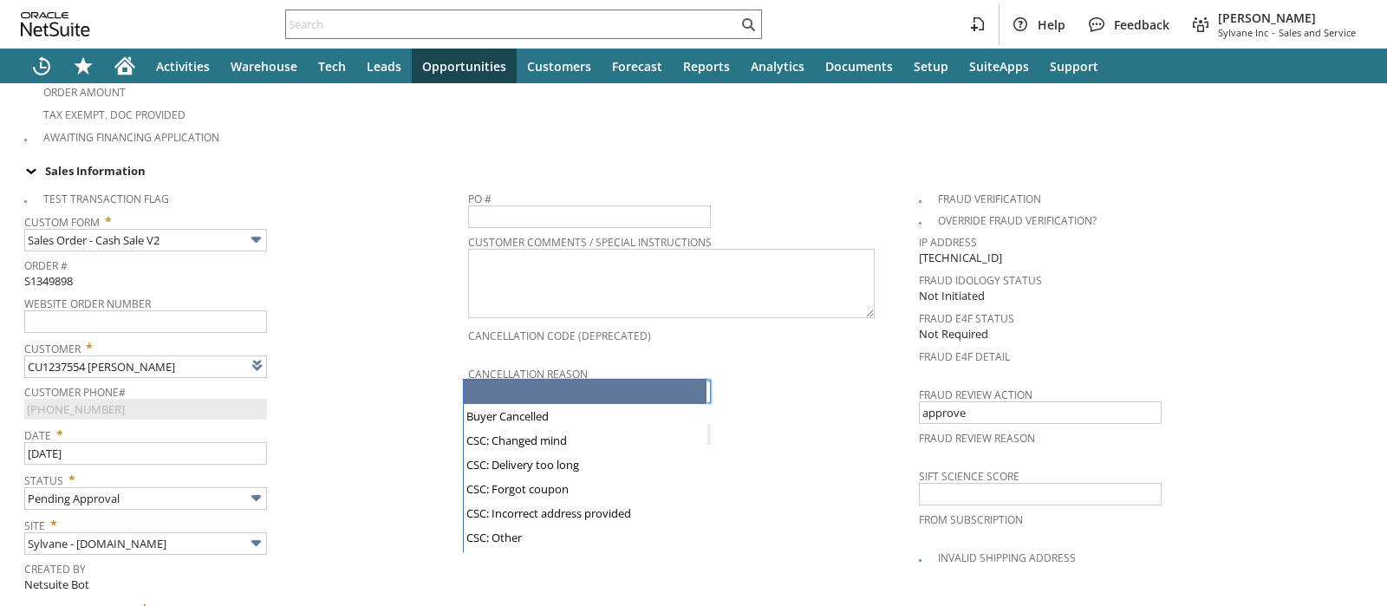
click at [487, 380] on input "text" at bounding box center [589, 391] width 243 height 23
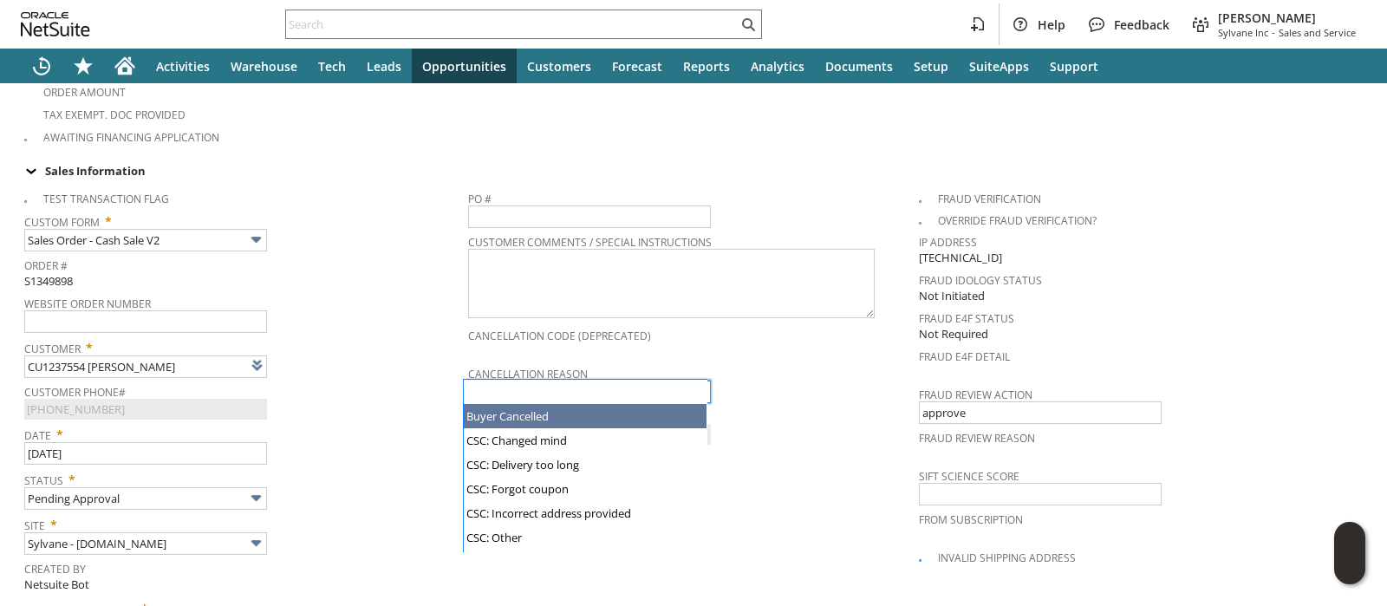
scroll to position [172, 0]
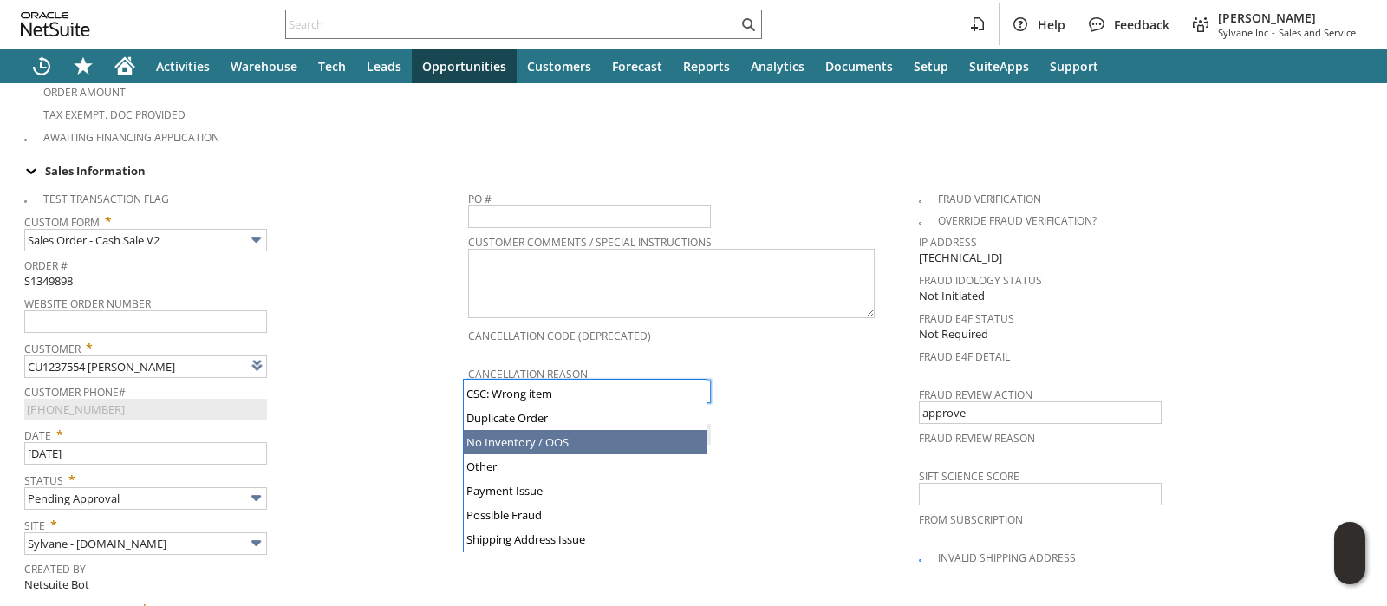
type input "No Inventory / OOS"
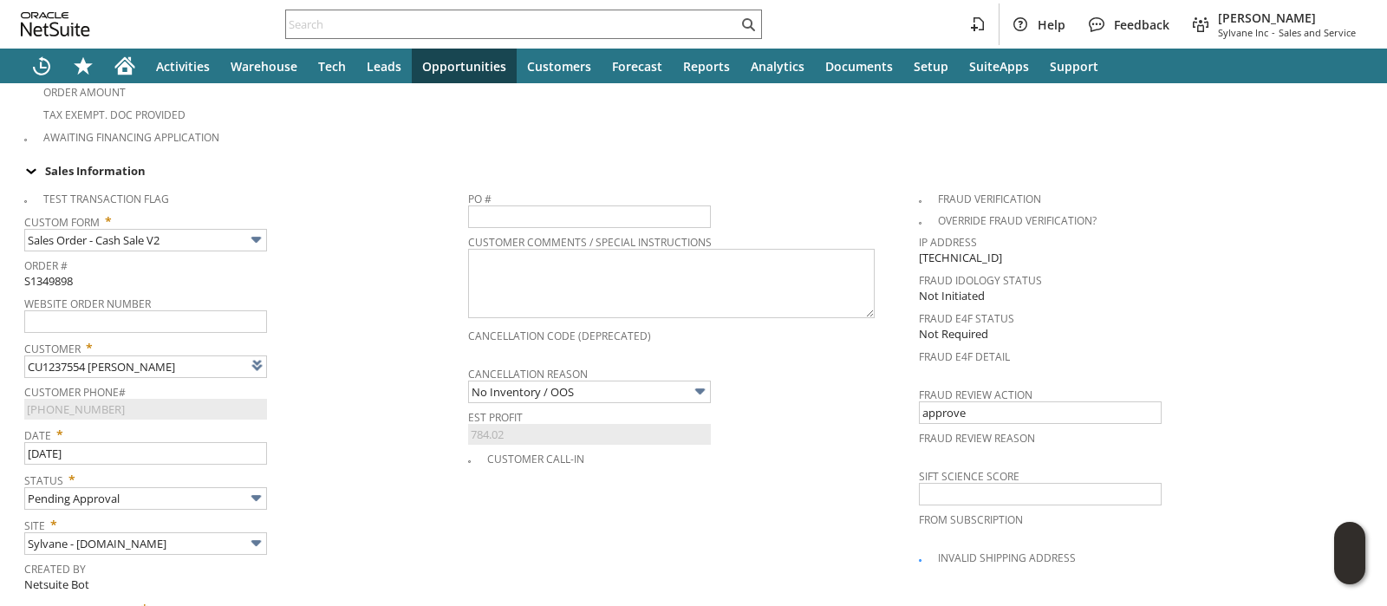
click at [413, 432] on div "Date * 8/26/2025" at bounding box center [241, 442] width 435 height 43
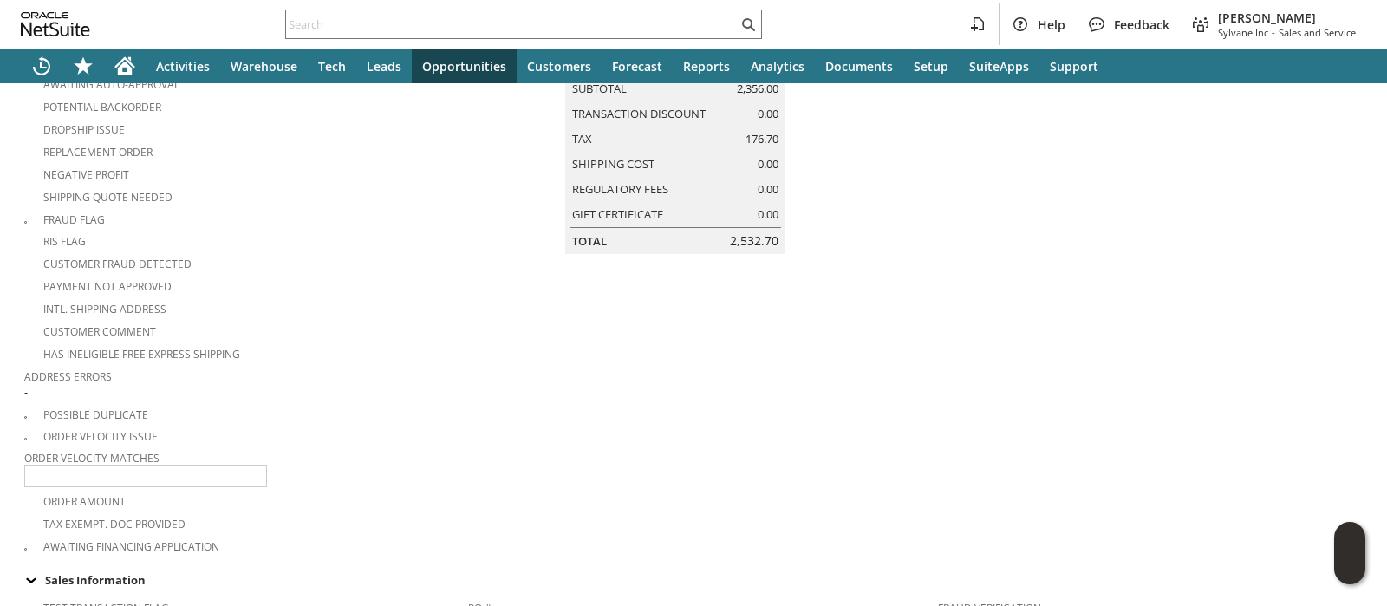
scroll to position [0, 0]
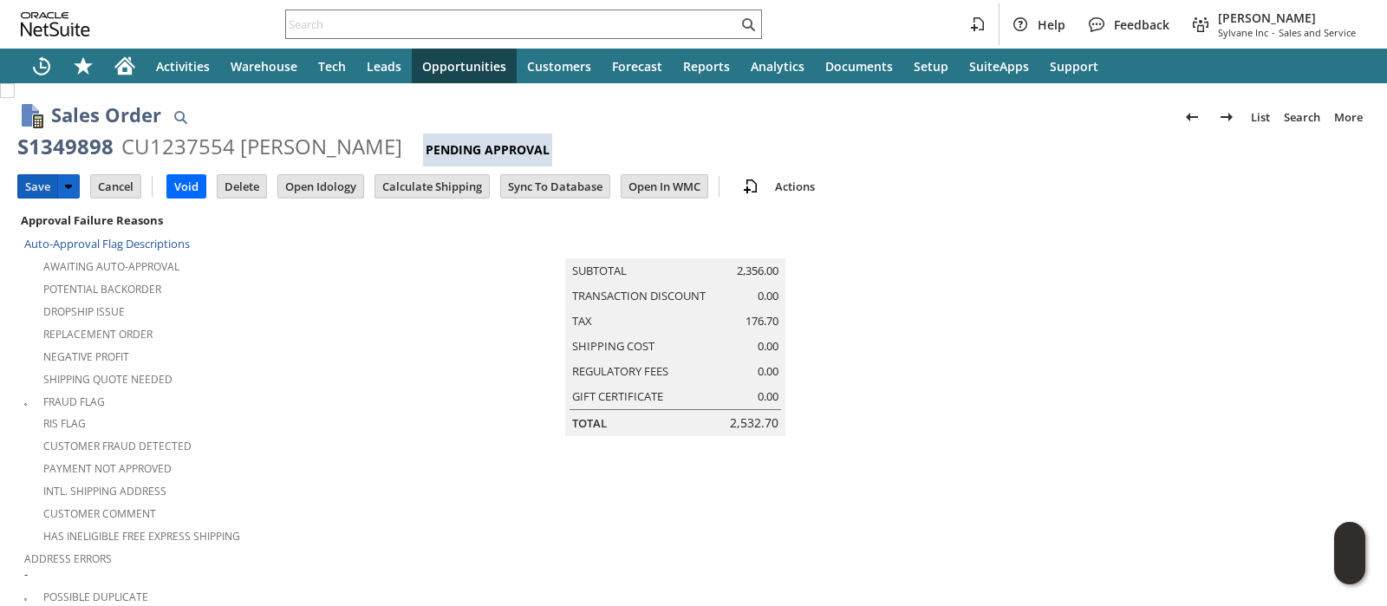
click at [46, 193] on input "Save" at bounding box center [37, 186] width 39 height 23
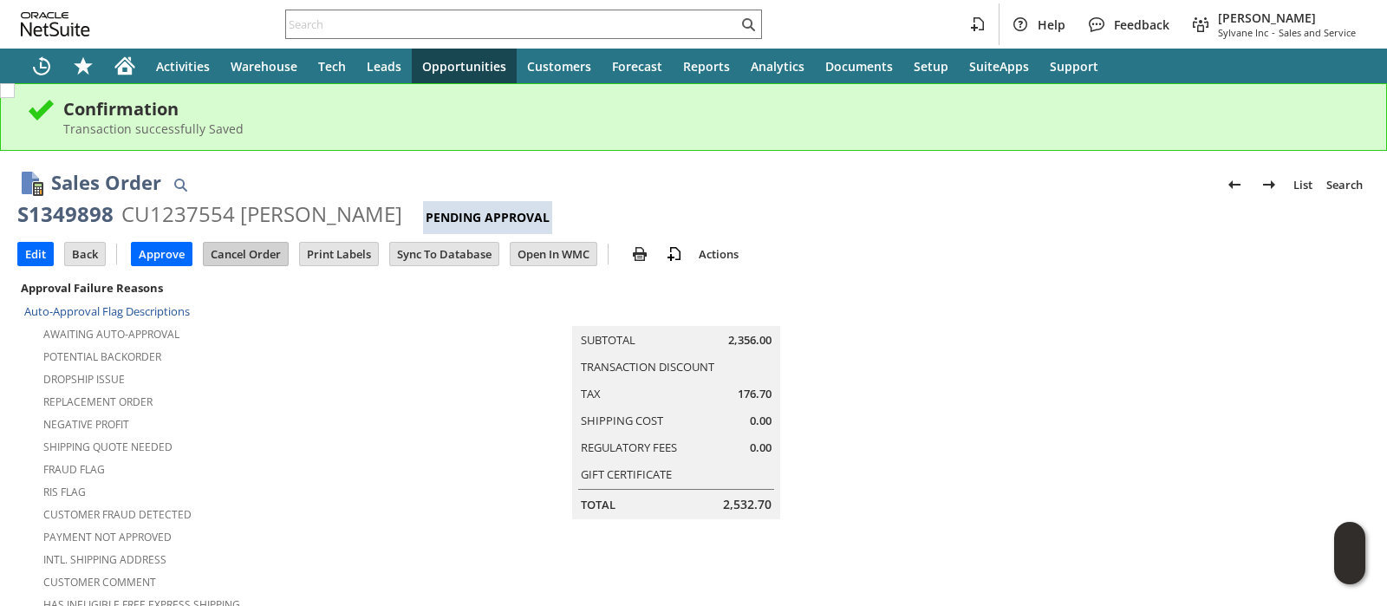
click at [250, 245] on input "Cancel Order" at bounding box center [246, 254] width 84 height 23
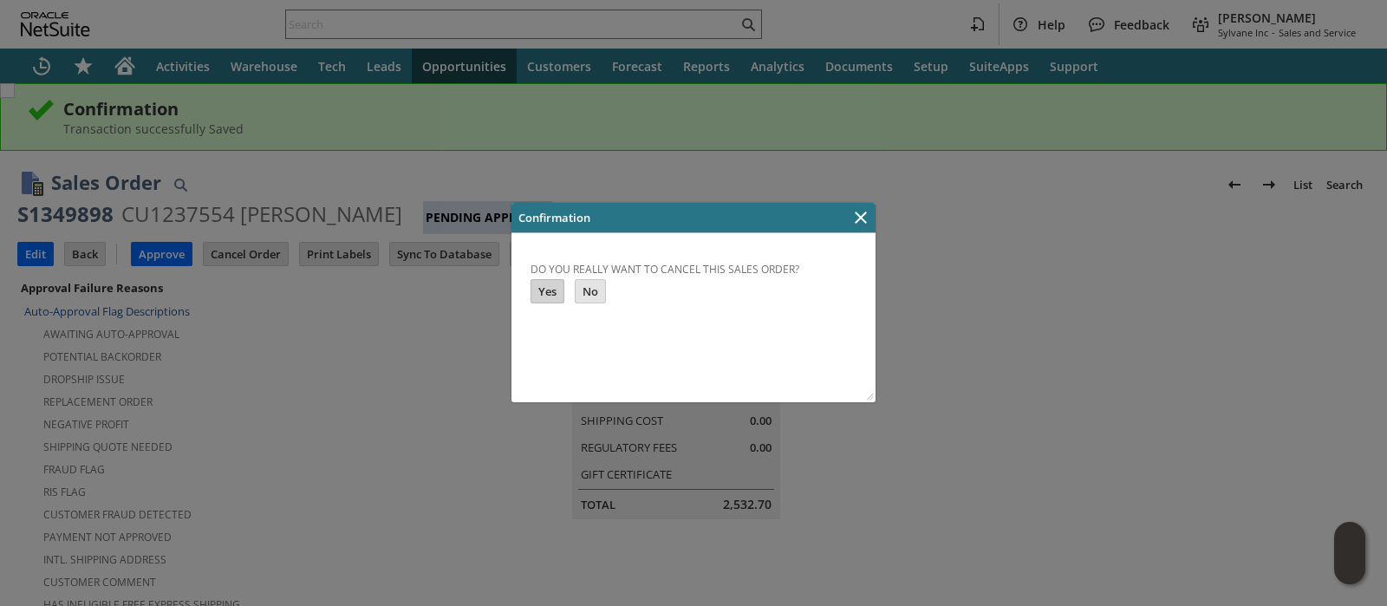
click at [543, 293] on input "Yes" at bounding box center [547, 291] width 32 height 23
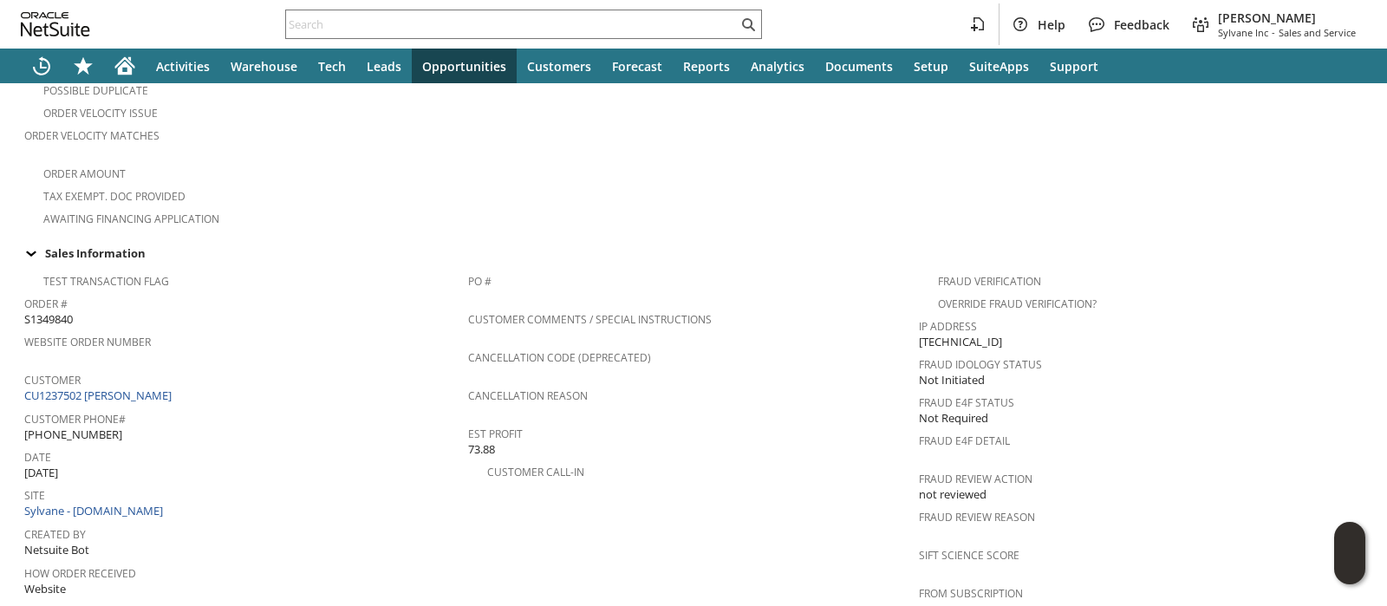
scroll to position [542, 0]
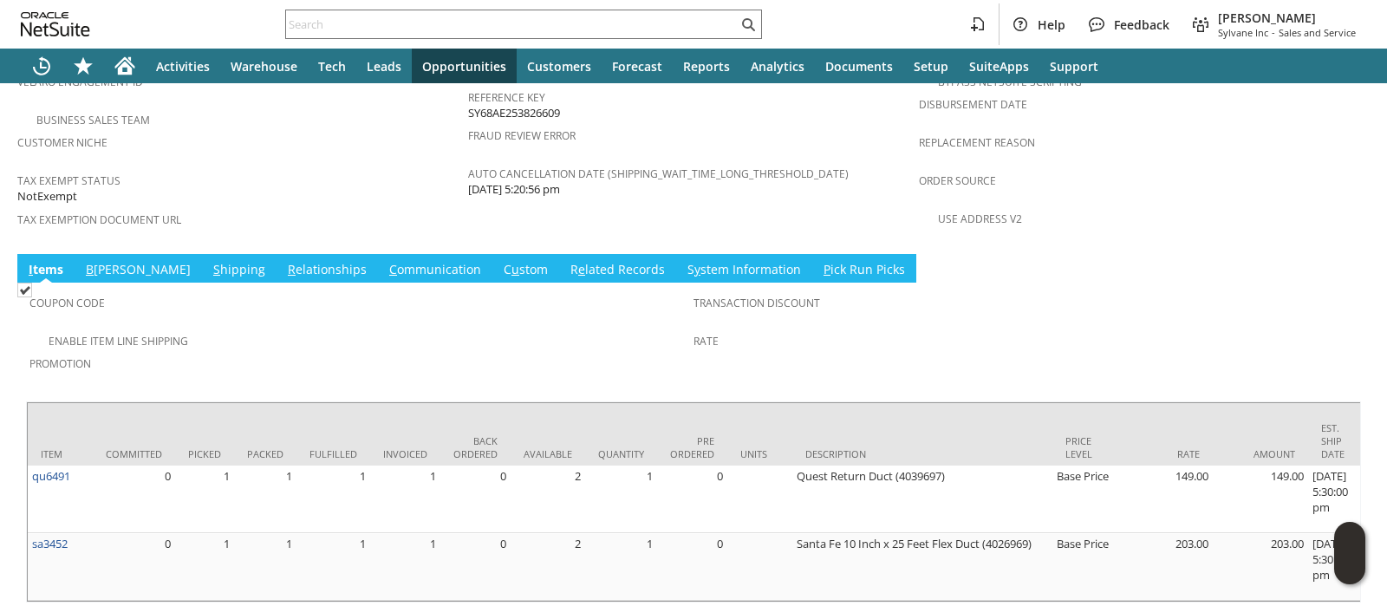
click at [209, 261] on link "S hipping" at bounding box center [239, 270] width 61 height 19
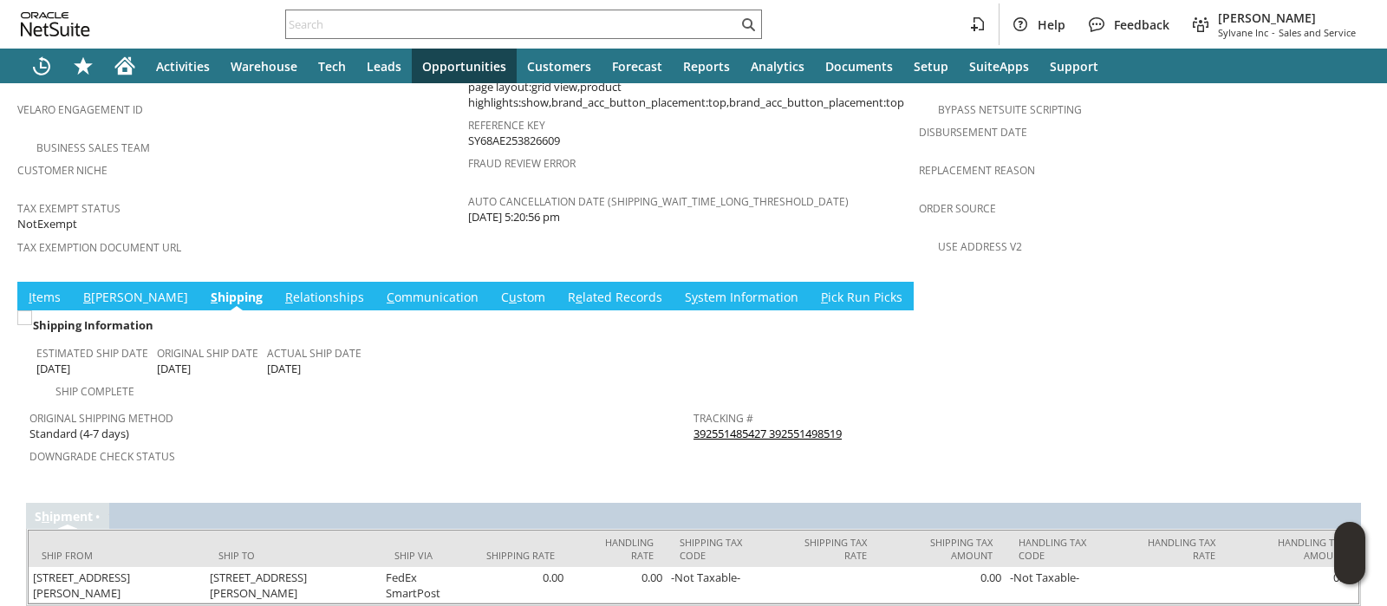
click at [42, 289] on link "I tems" at bounding box center [44, 298] width 41 height 19
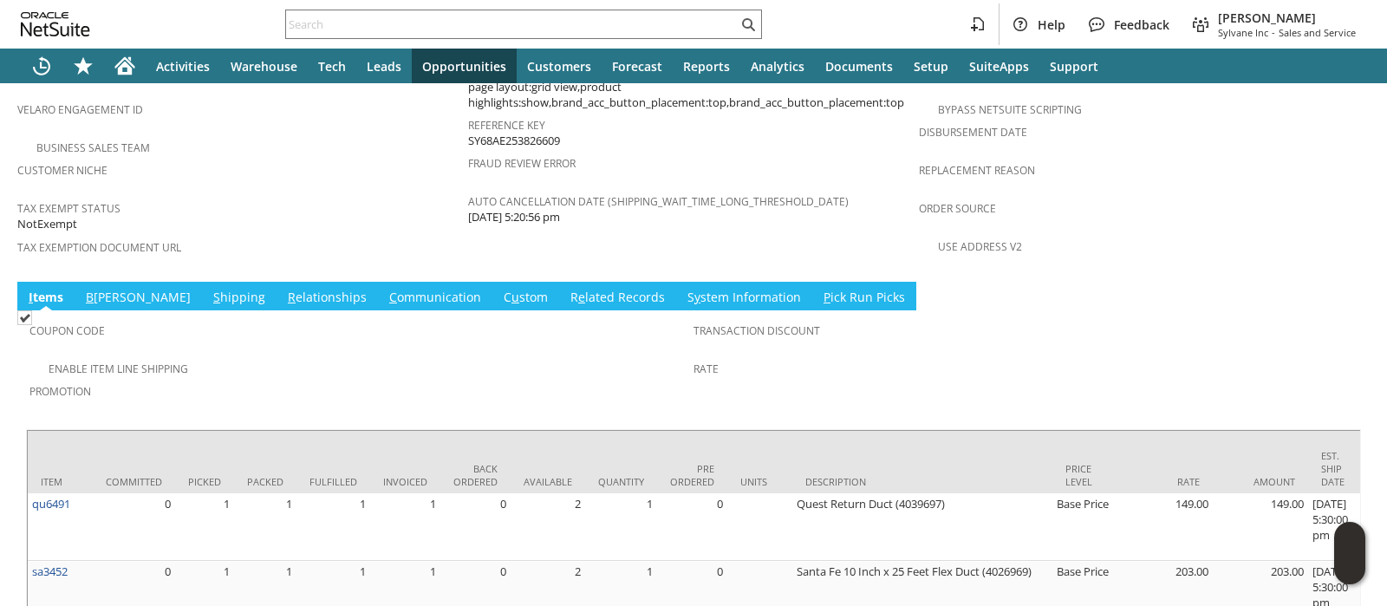
click at [683, 289] on link "S y stem Information" at bounding box center [744, 298] width 122 height 19
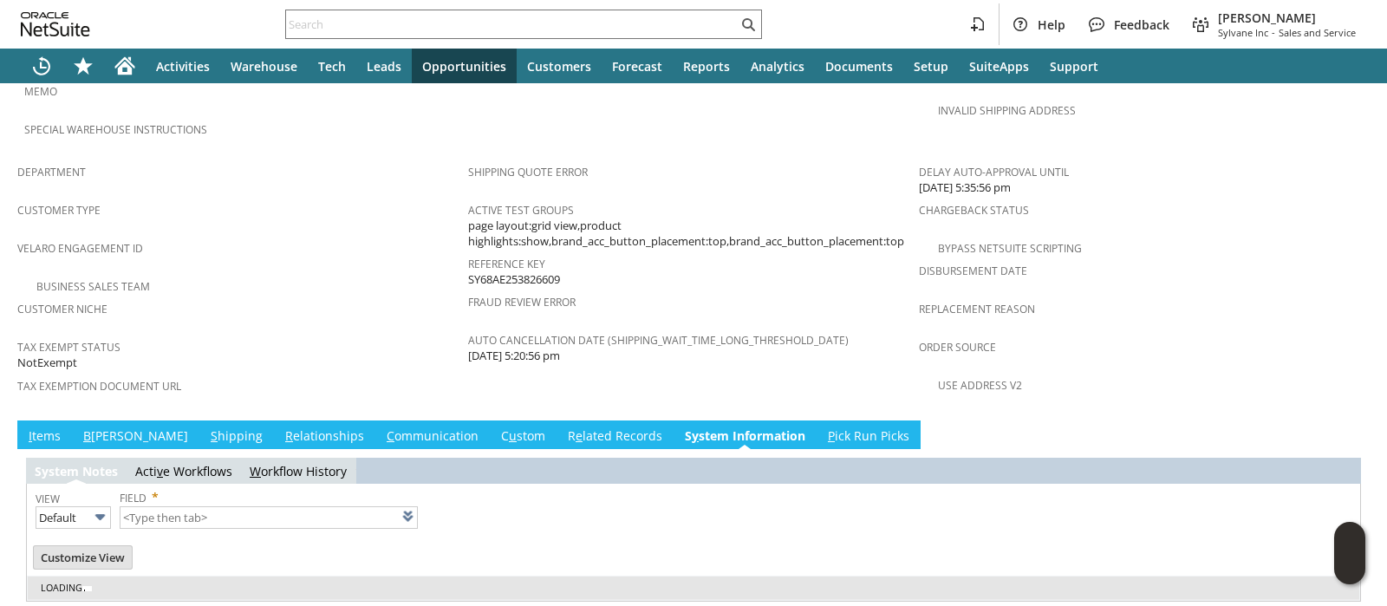
type input "1 to 25 of 91"
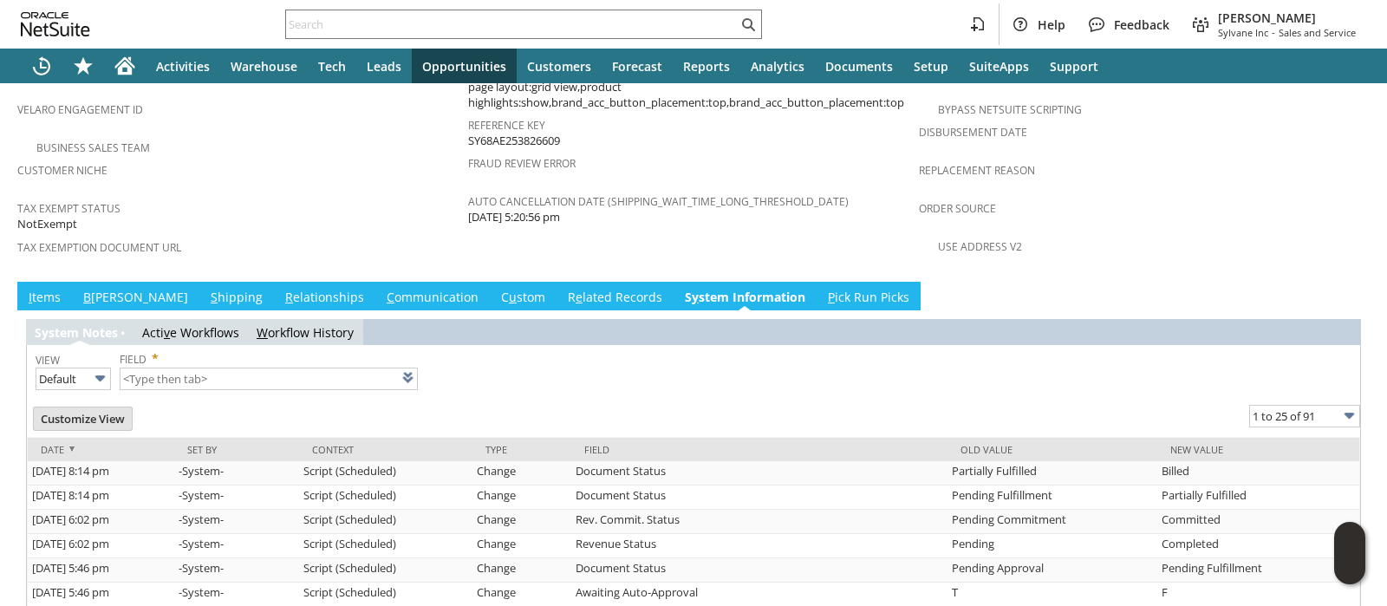
scroll to position [0, 0]
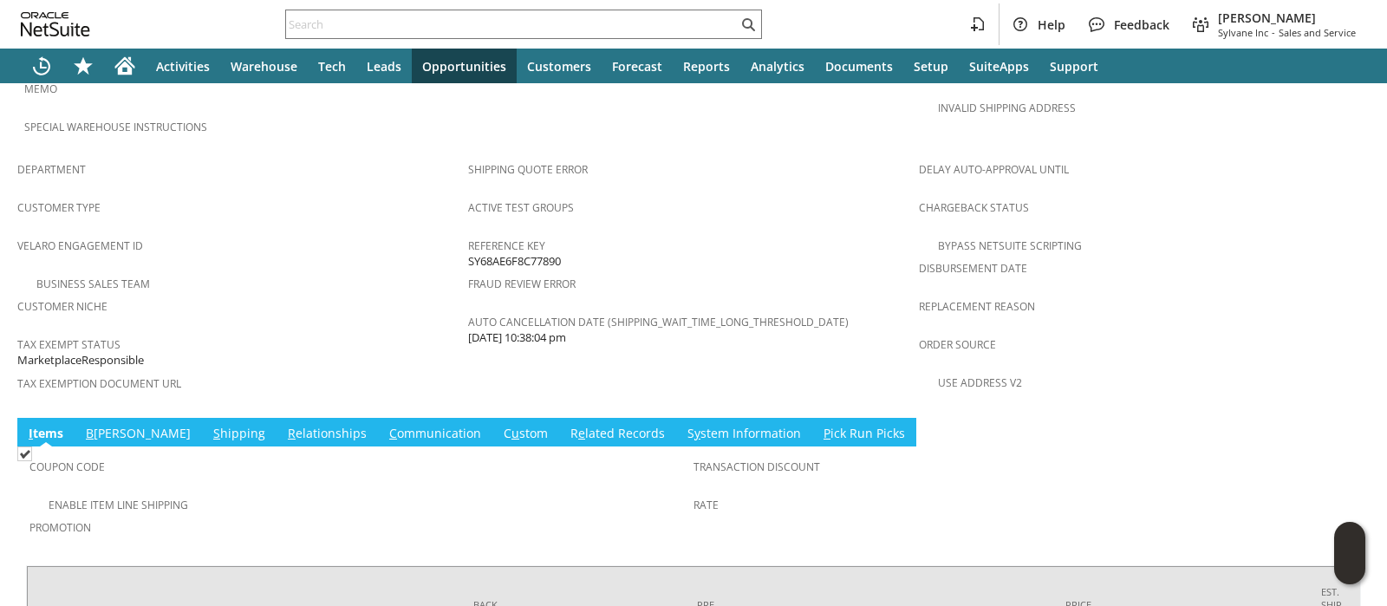
scroll to position [1157, 0]
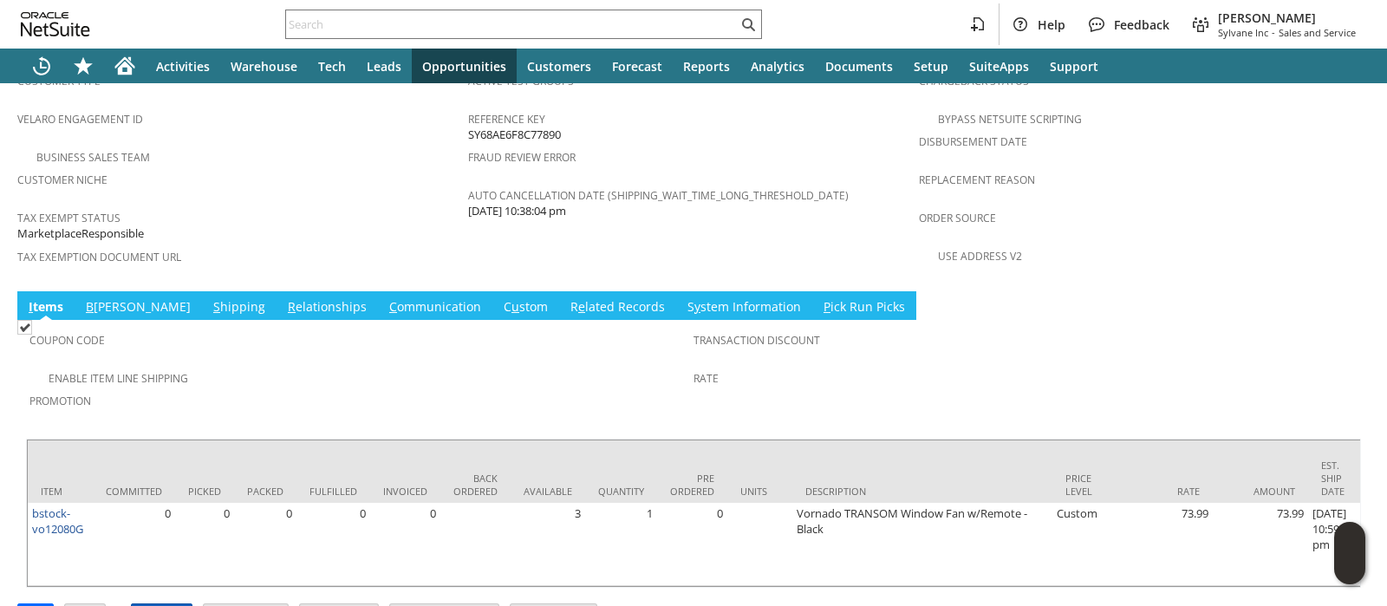
click at [185, 604] on input "Approve" at bounding box center [162, 615] width 60 height 23
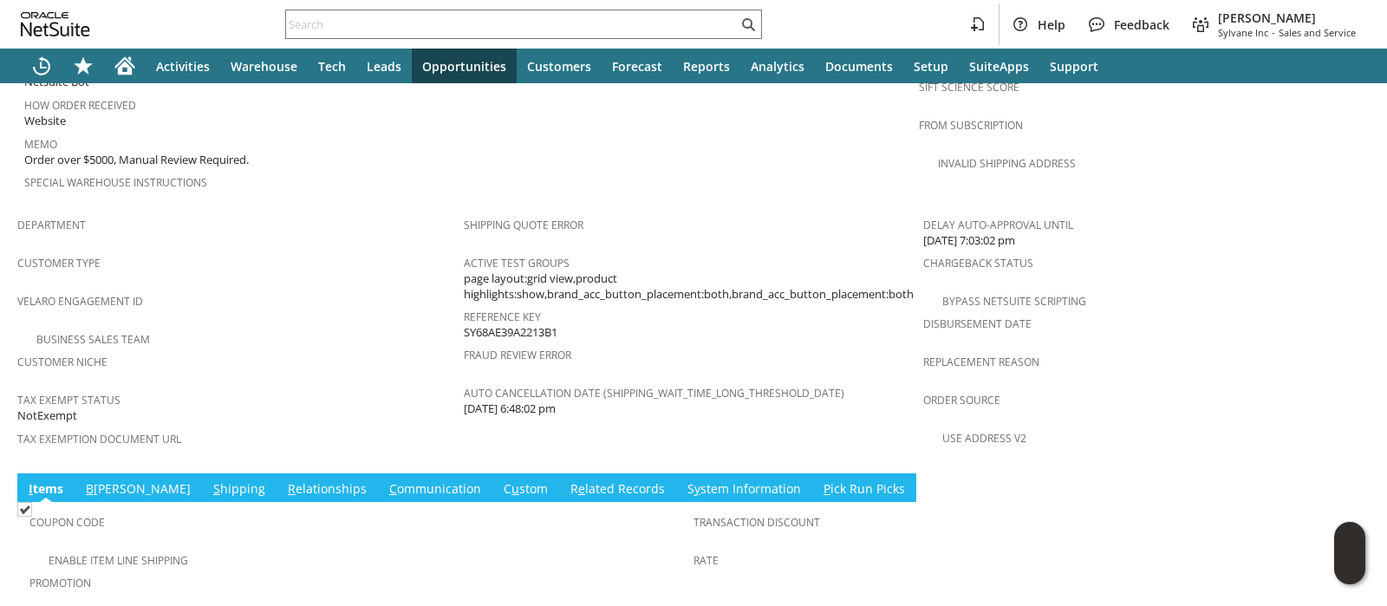
scroll to position [1141, 0]
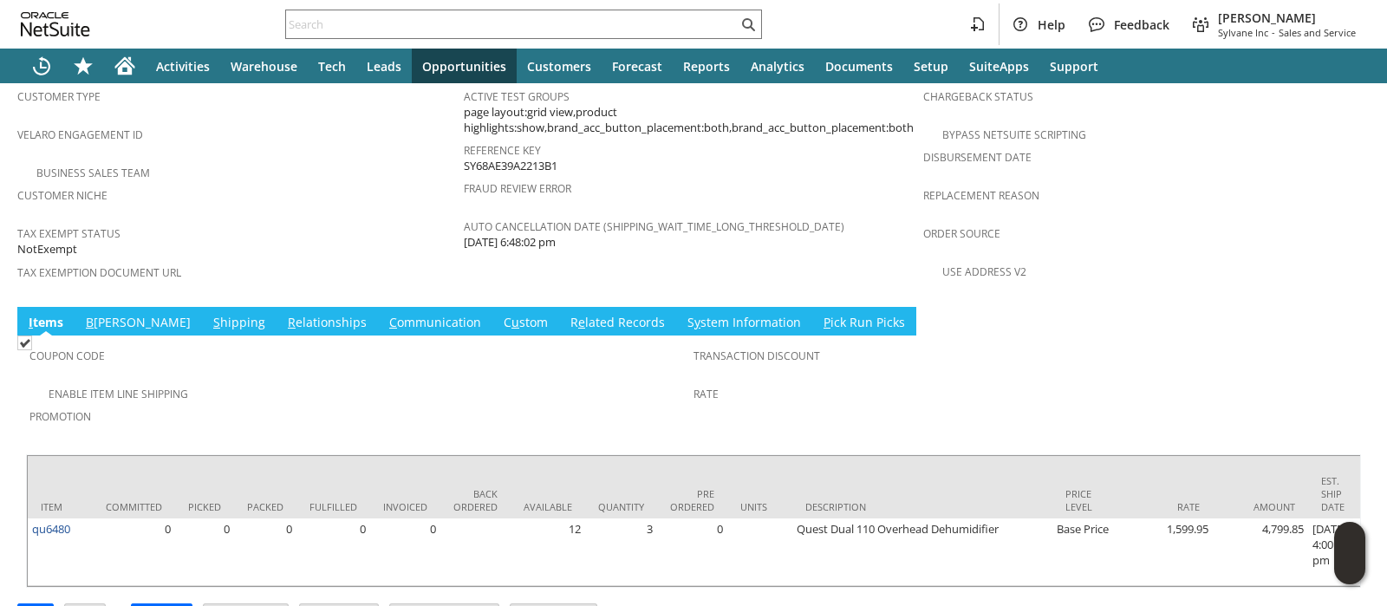
click at [209, 314] on link "S hipping" at bounding box center [239, 323] width 61 height 19
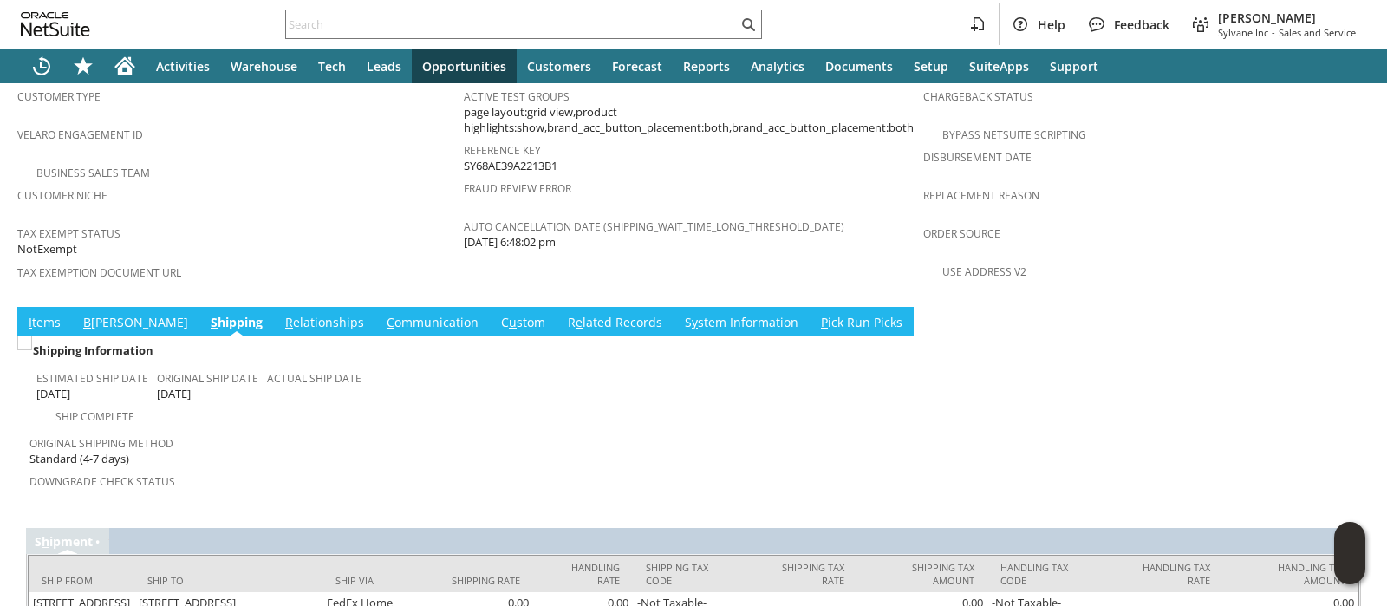
scroll to position [1166, 0]
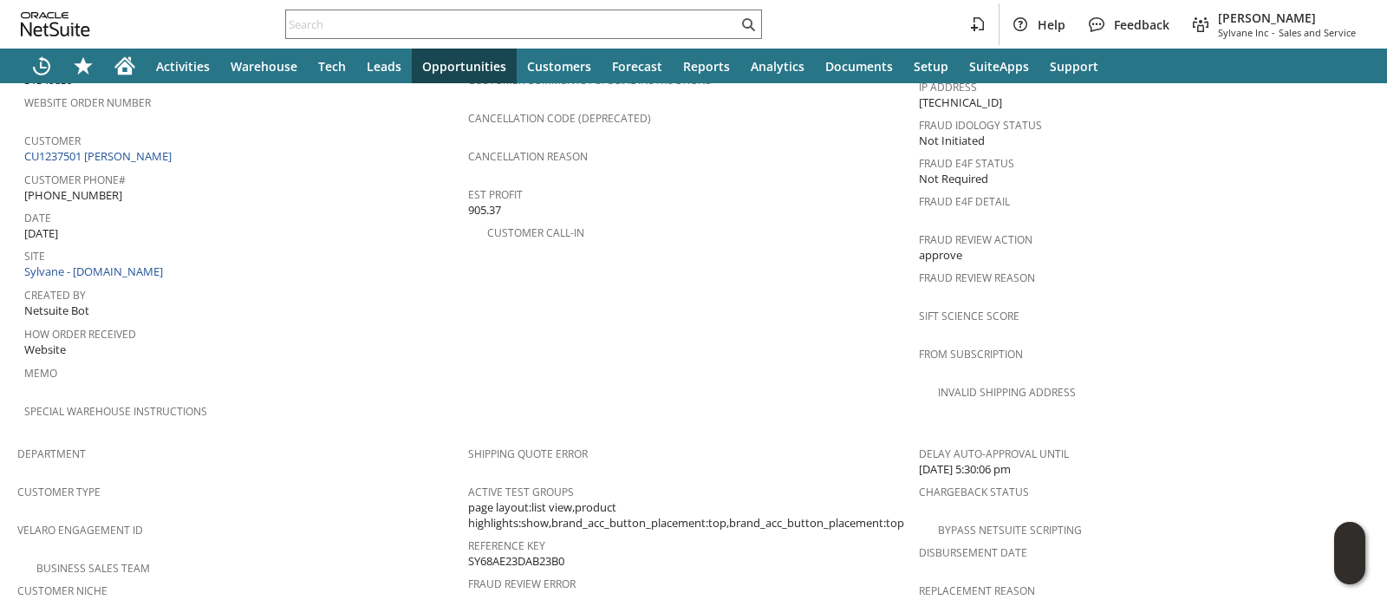
scroll to position [866, 0]
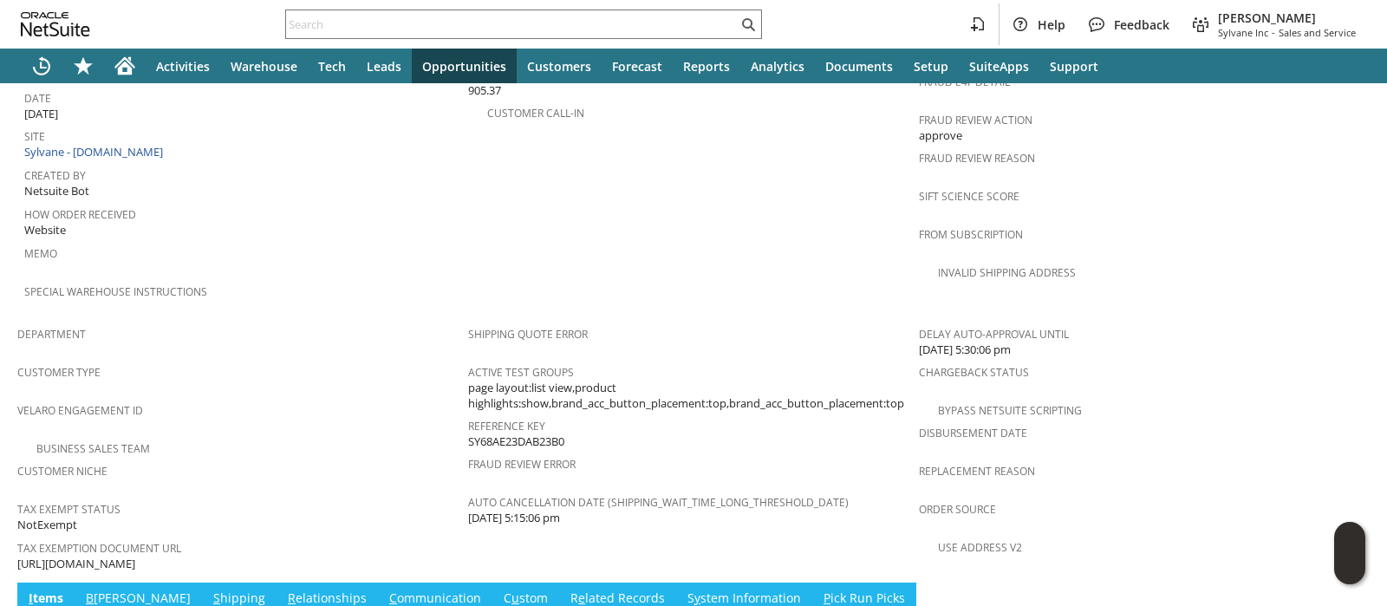
click at [135, 556] on span "[URL][DOMAIN_NAME]" at bounding box center [76, 564] width 118 height 16
click at [135, 556] on span "https://drive.google.com/file/d/1aZxzNfHnoPFXFiuzhxNnn68G-Cn3FI5B/view?usp=shar…" at bounding box center [76, 564] width 118 height 16
copy tbody "https://drive.google.com/file/d/1aZxzNfHnoPFXFiuzhxNnn68G-Cn3FI5B/view?usp=shar…"
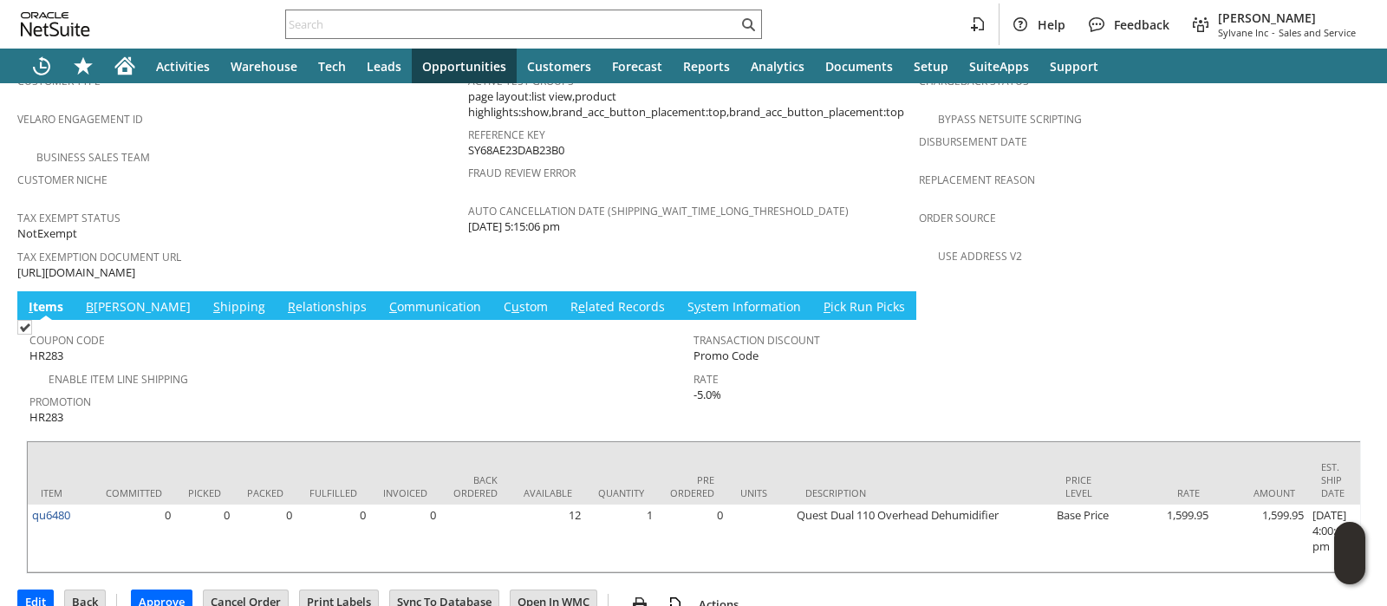
click at [202, 291] on td "S hipping" at bounding box center [239, 305] width 75 height 29
click at [209, 298] on link "S hipping" at bounding box center [239, 307] width 61 height 19
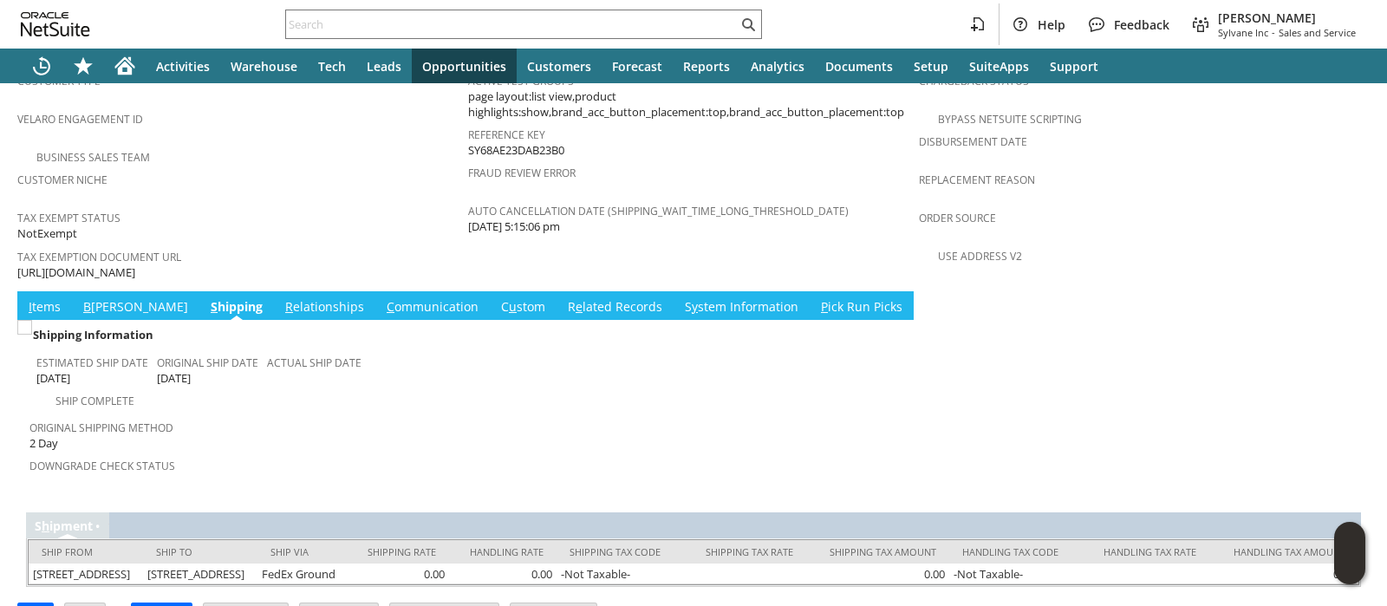
click at [383, 298] on link "C ommunication" at bounding box center [432, 307] width 101 height 19
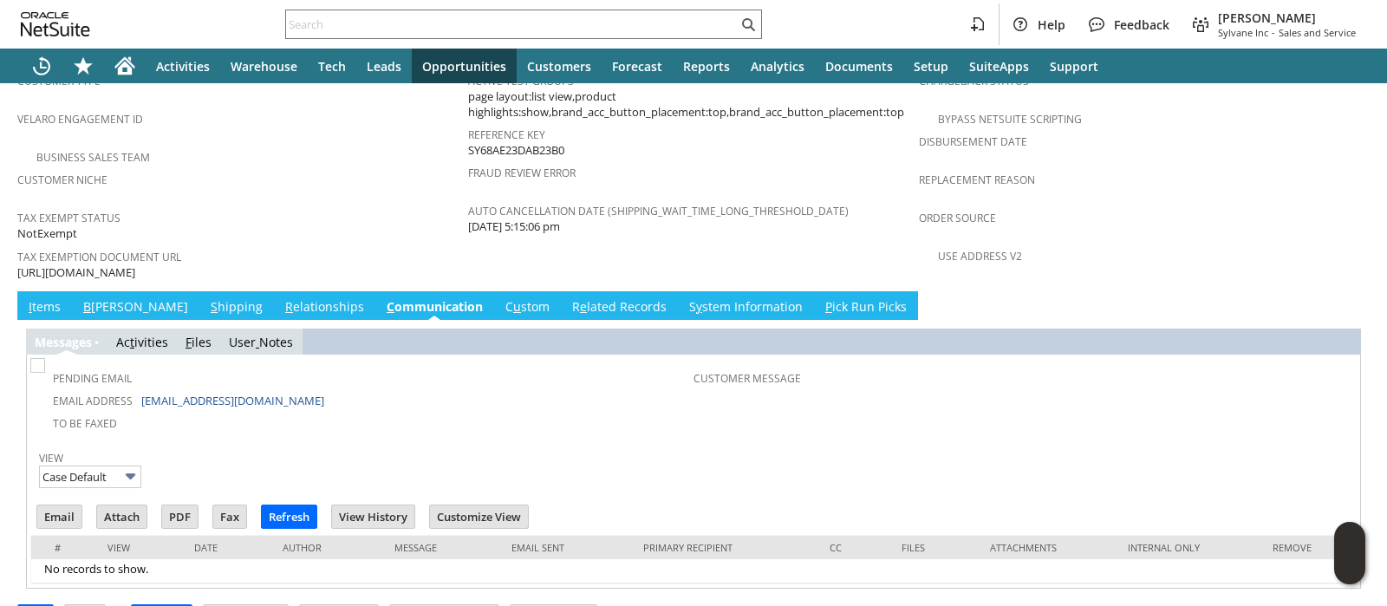
scroll to position [0, 0]
click at [206, 298] on link "S hipping" at bounding box center [236, 307] width 61 height 19
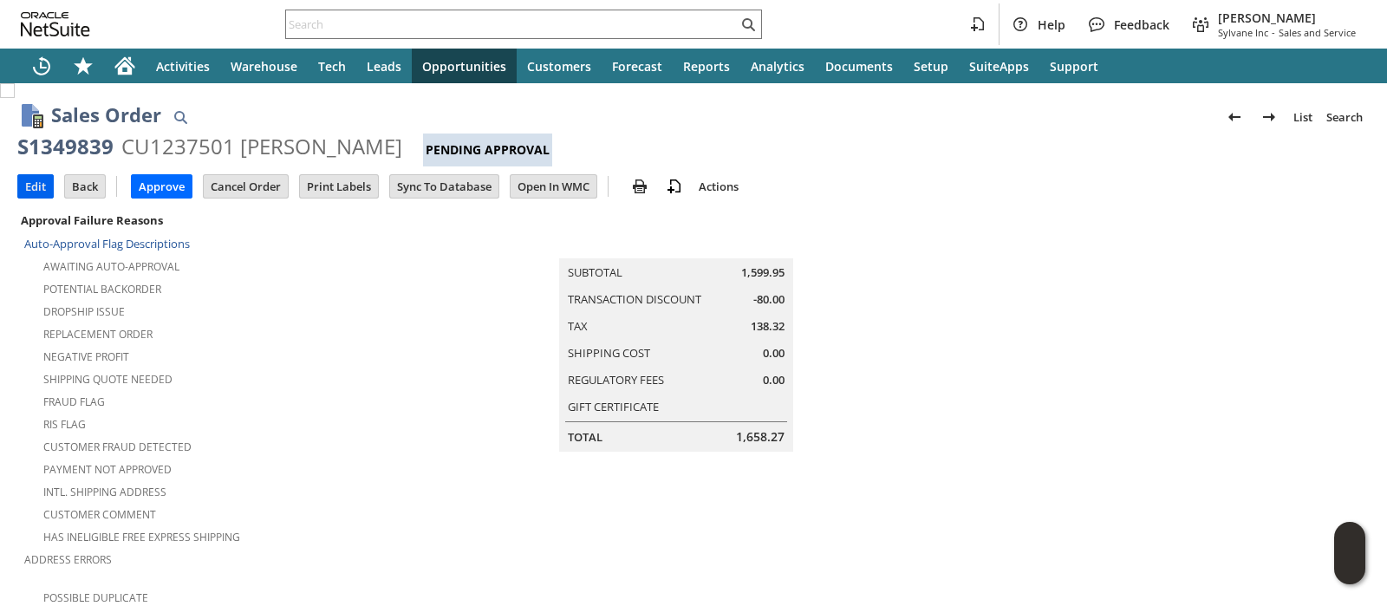
click at [27, 188] on input "Edit" at bounding box center [35, 186] width 35 height 23
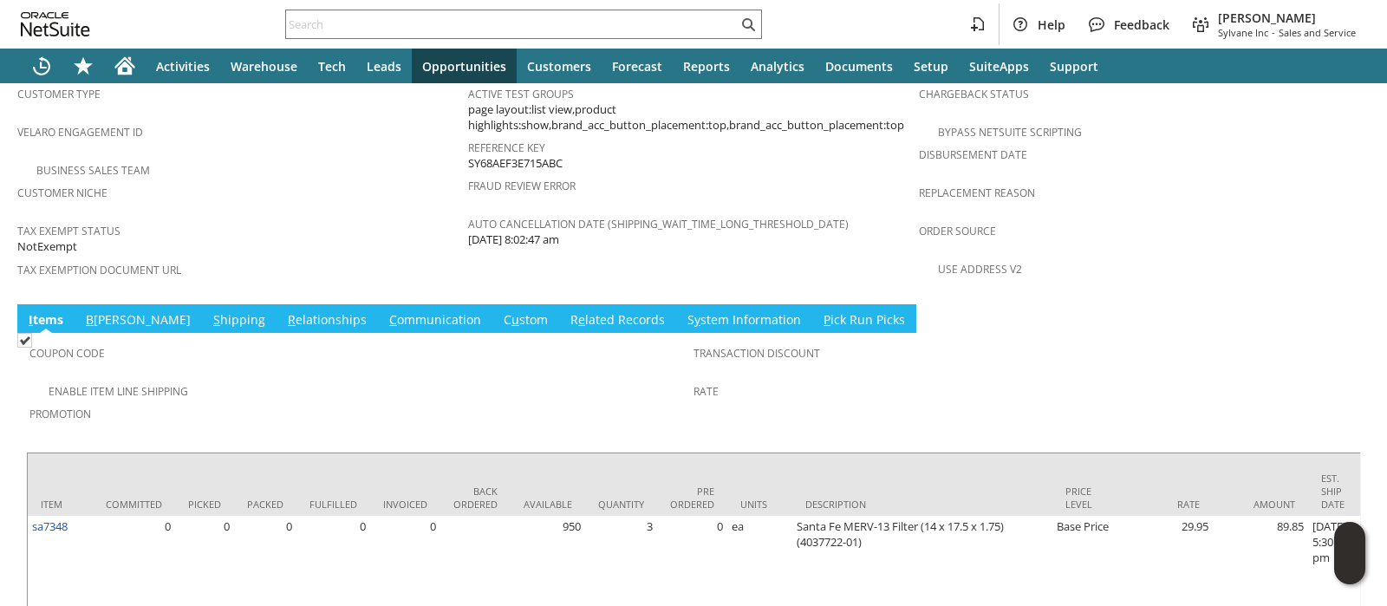
scroll to position [1189, 0]
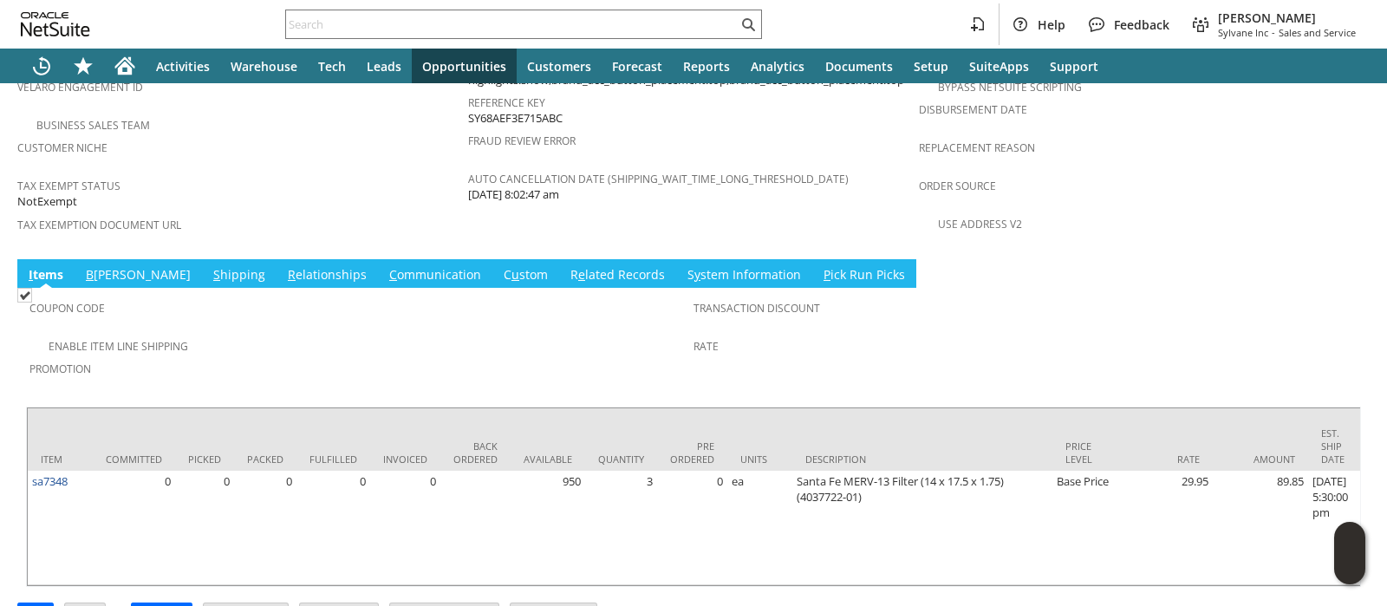
click at [209, 266] on link "S hipping" at bounding box center [239, 275] width 61 height 19
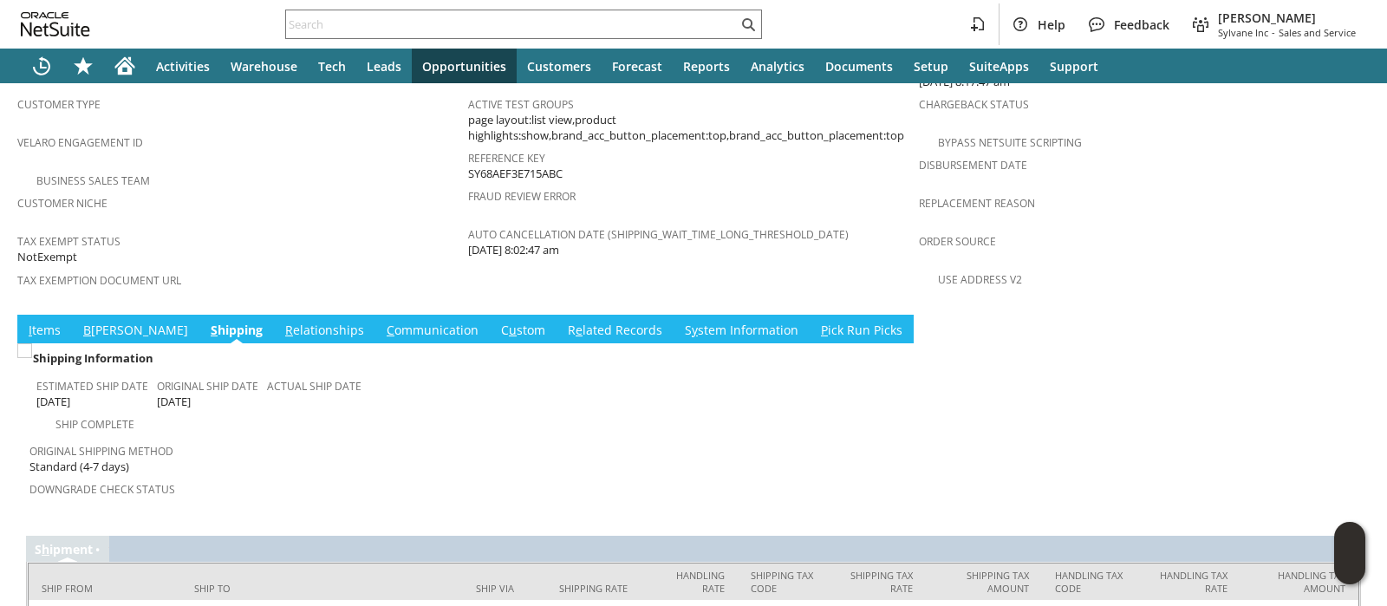
scroll to position [1166, 0]
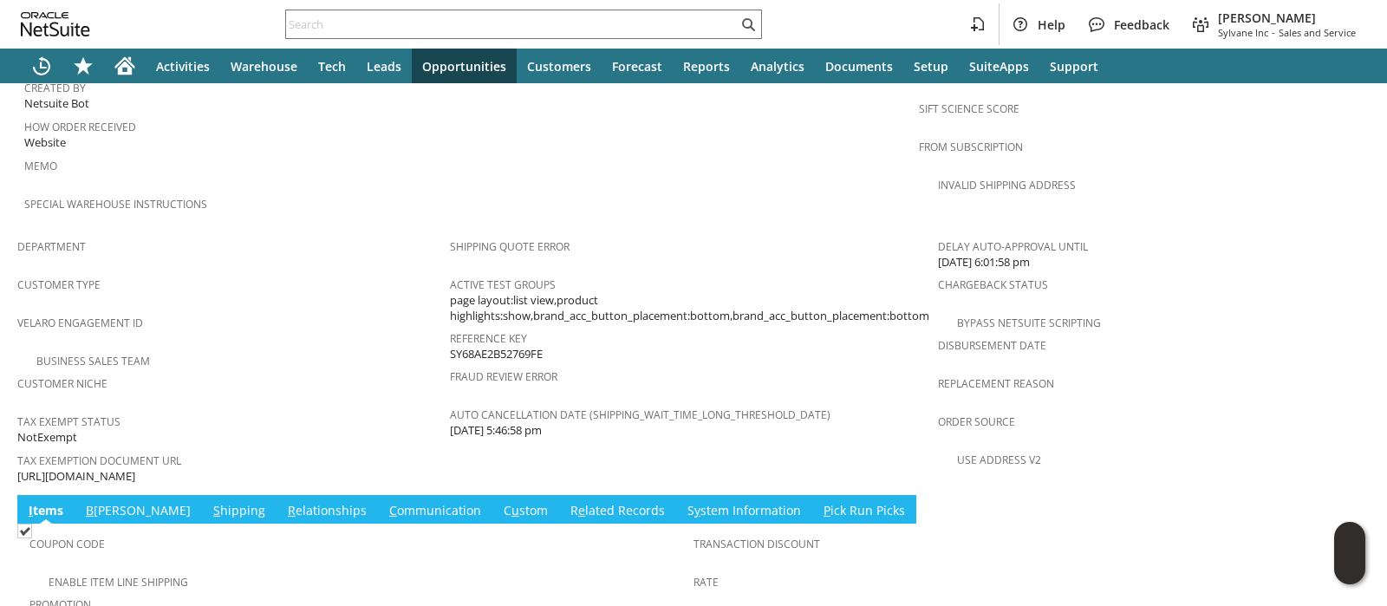
scroll to position [975, 0]
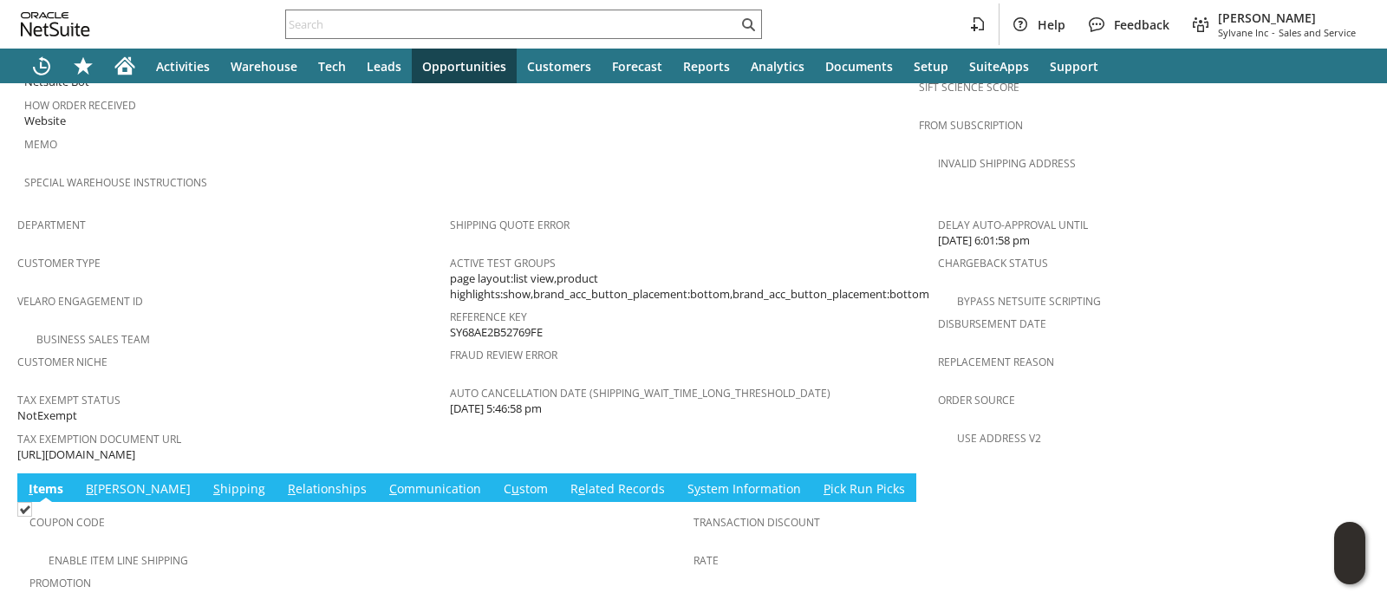
click at [135, 446] on span "https://drive.google.com/file/d/1drp0tRoe7Cnje0QEQPJPh6CQRk1CZ_OO/view?usp=shar…" at bounding box center [76, 454] width 118 height 16
copy tbody "https://drive.google.com/file/d/1drp0tRoe7Cnje0QEQPJPh6CQRk1CZ_OO/view?usp=shar…"
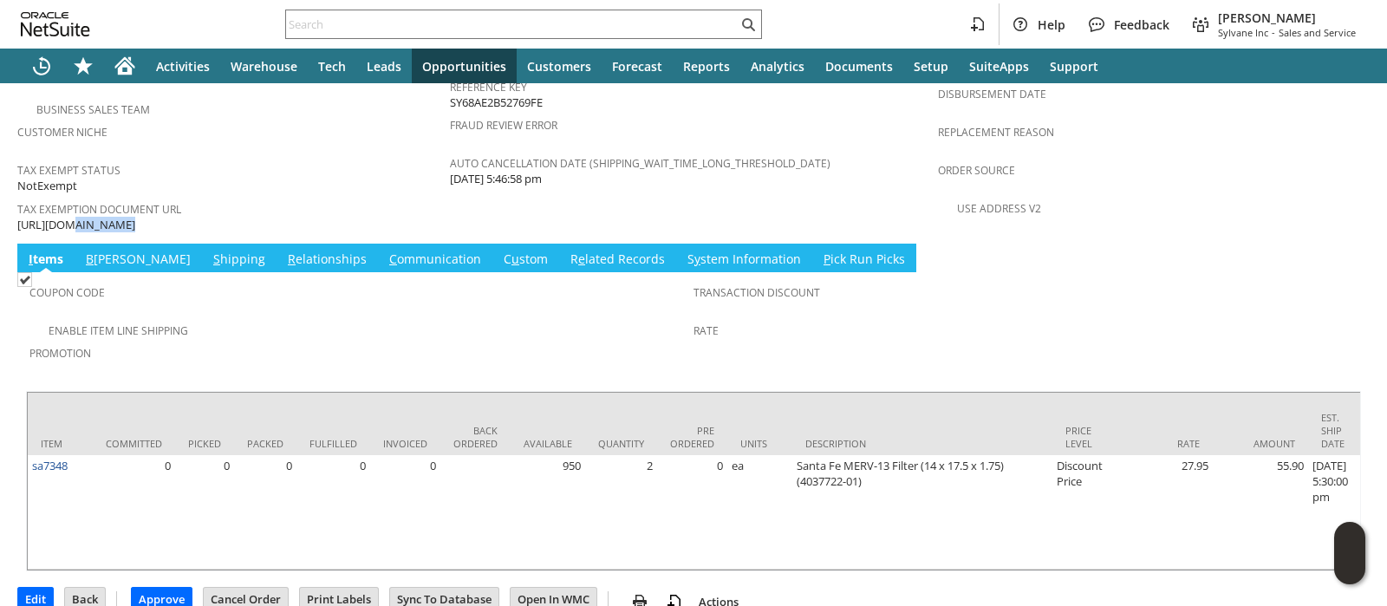
click at [209, 250] on link "S hipping" at bounding box center [239, 259] width 61 height 19
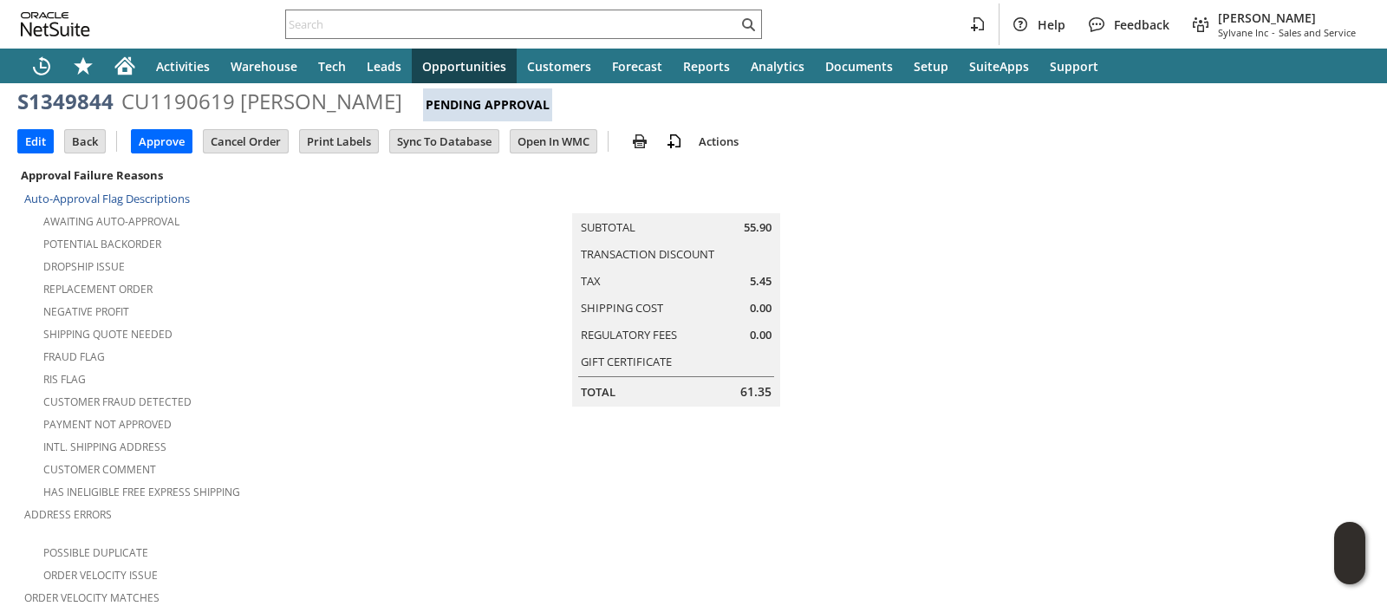
scroll to position [0, 0]
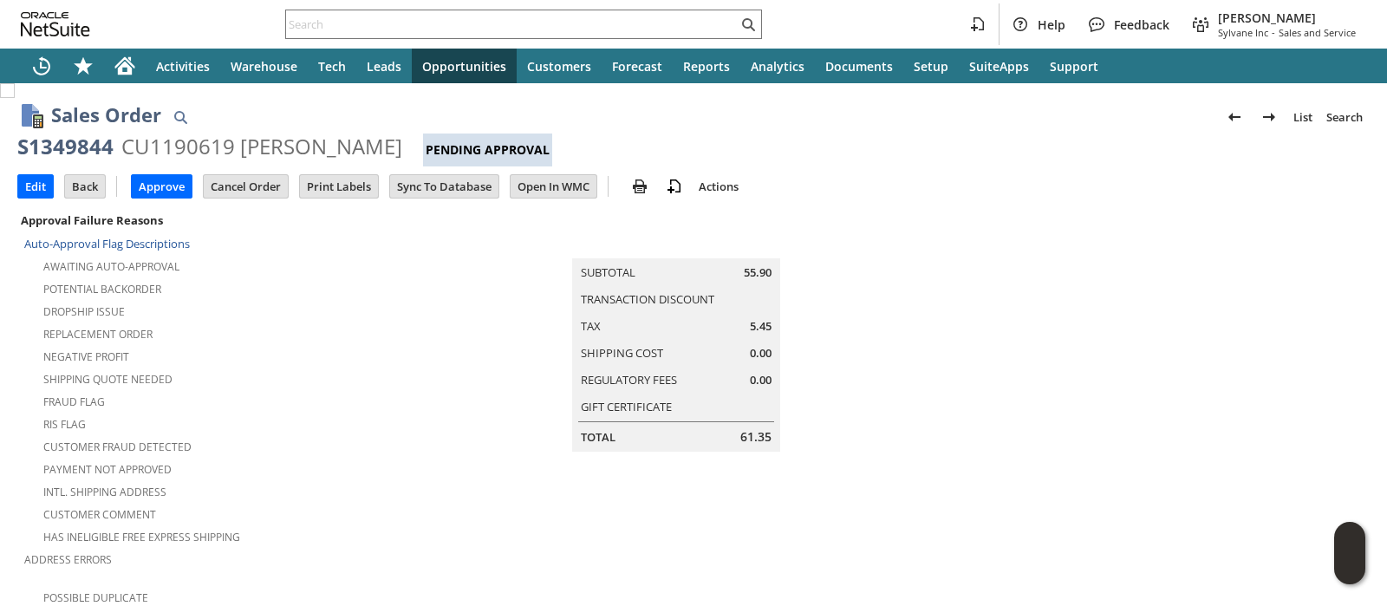
click at [153, 149] on div "CU1190619 David A Beard" at bounding box center [261, 147] width 281 height 28
copy div "CU1190619"
click at [35, 178] on input "Edit" at bounding box center [35, 186] width 35 height 23
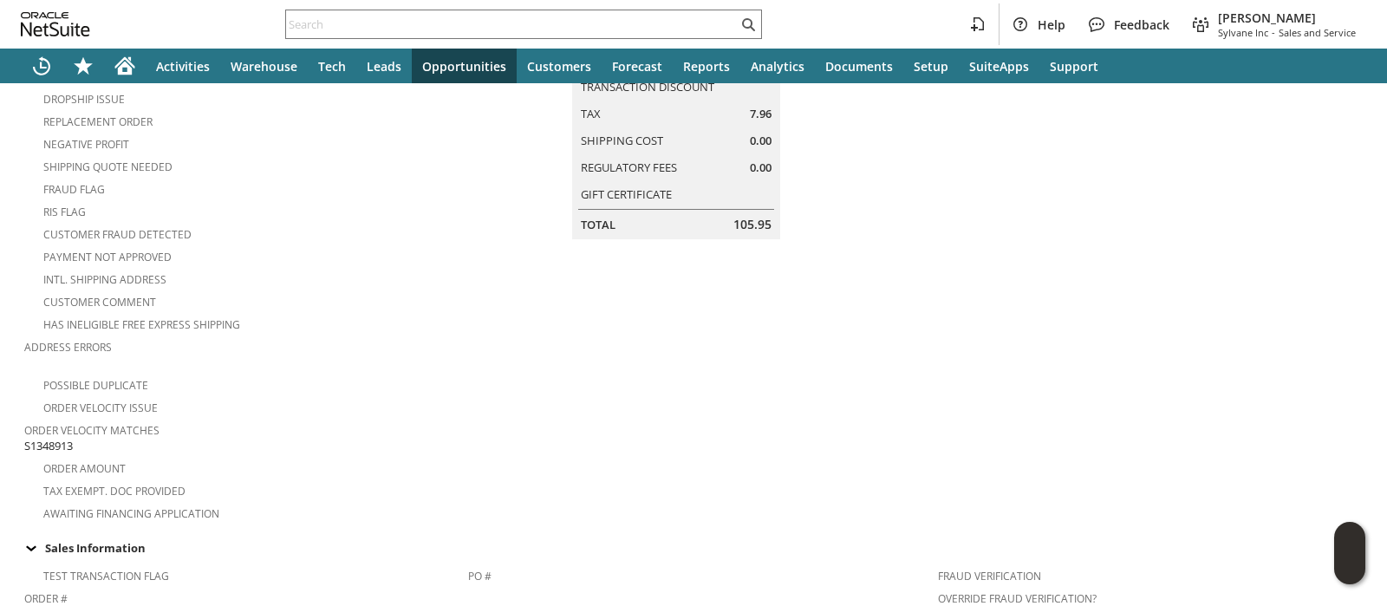
scroll to position [216, 0]
click at [58, 434] on span "S1348913" at bounding box center [48, 442] width 49 height 16
copy span "S1348913"
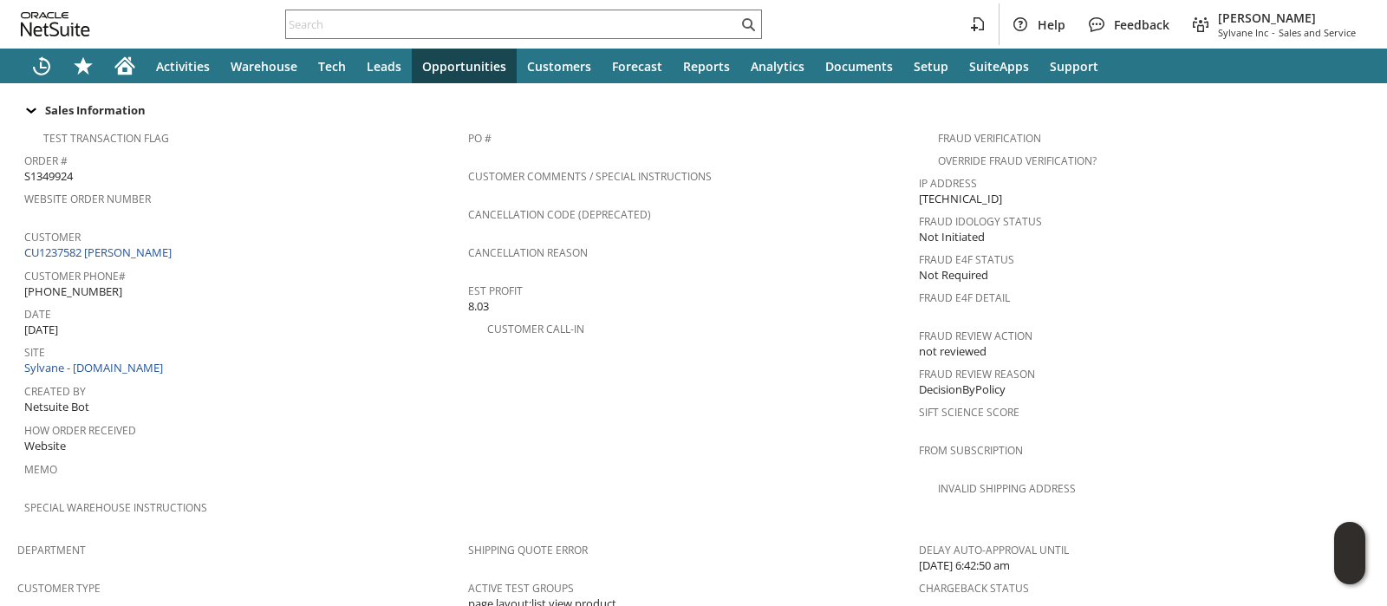
scroll to position [1237, 0]
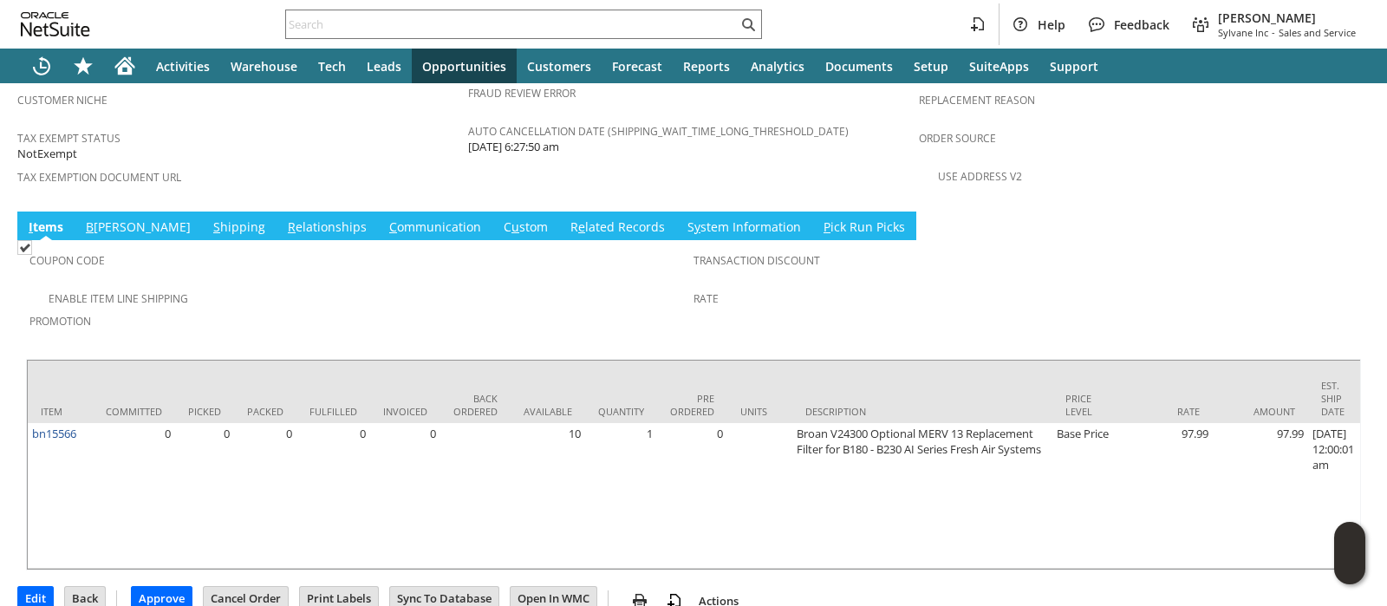
click at [106, 218] on link "B illing" at bounding box center [138, 227] width 114 height 19
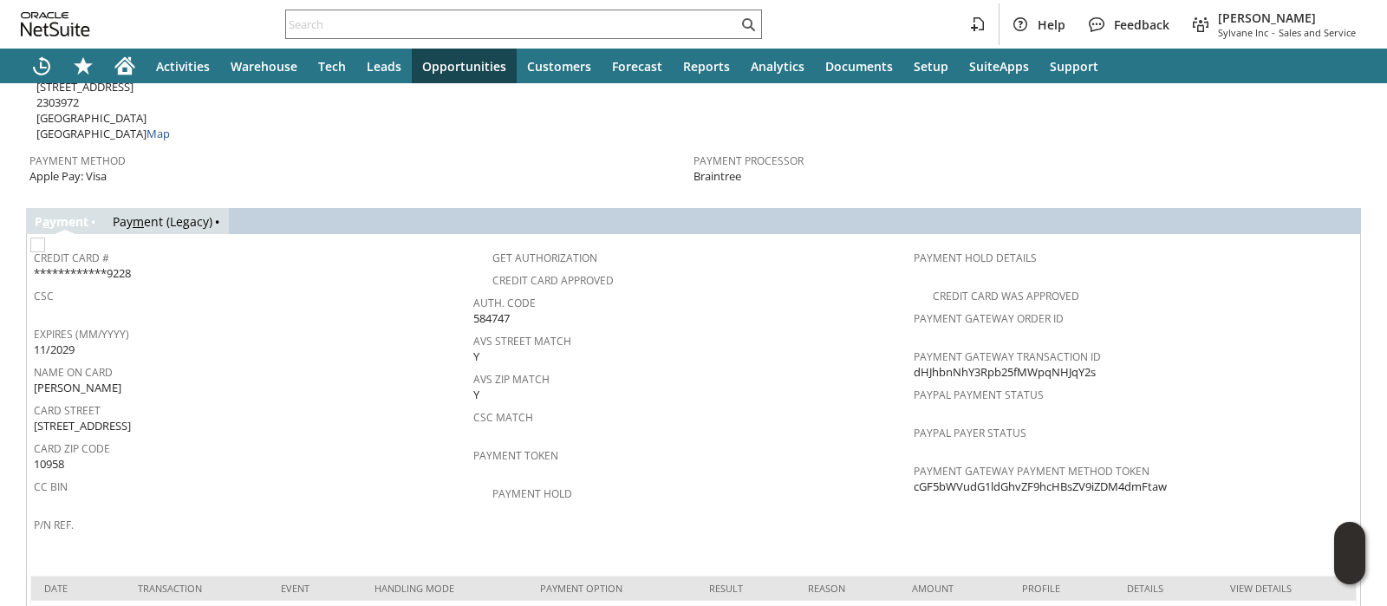
scroll to position [1478, 0]
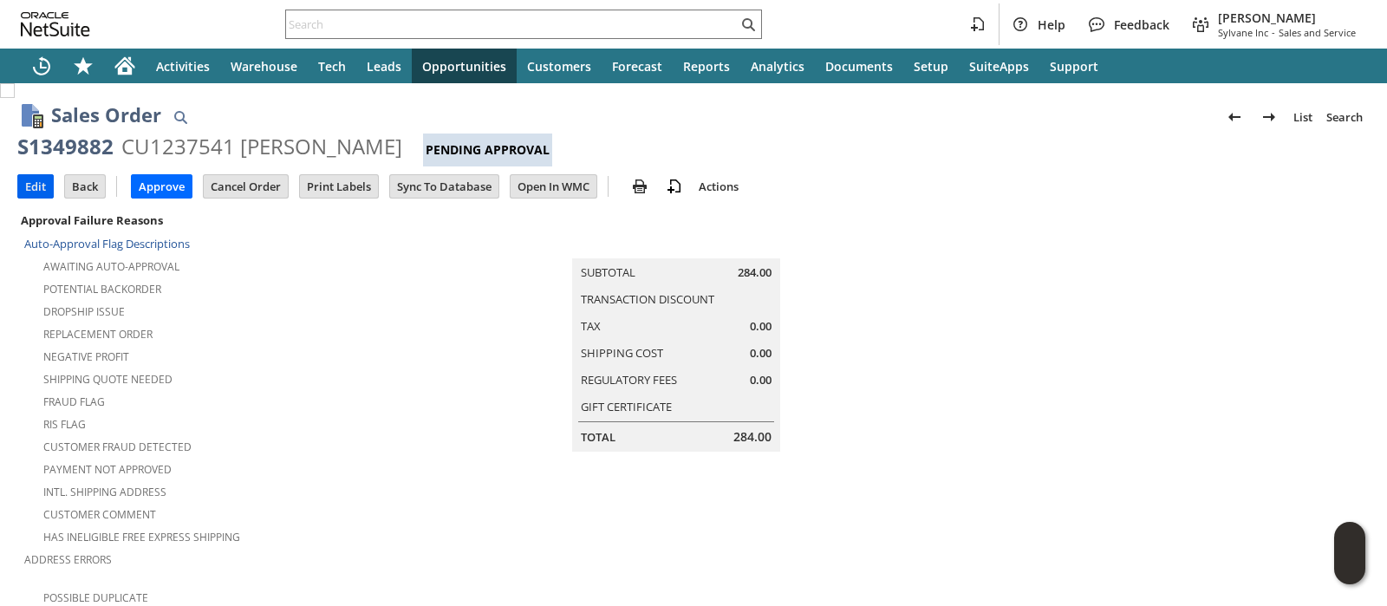
click at [32, 189] on input "Edit" at bounding box center [35, 186] width 35 height 23
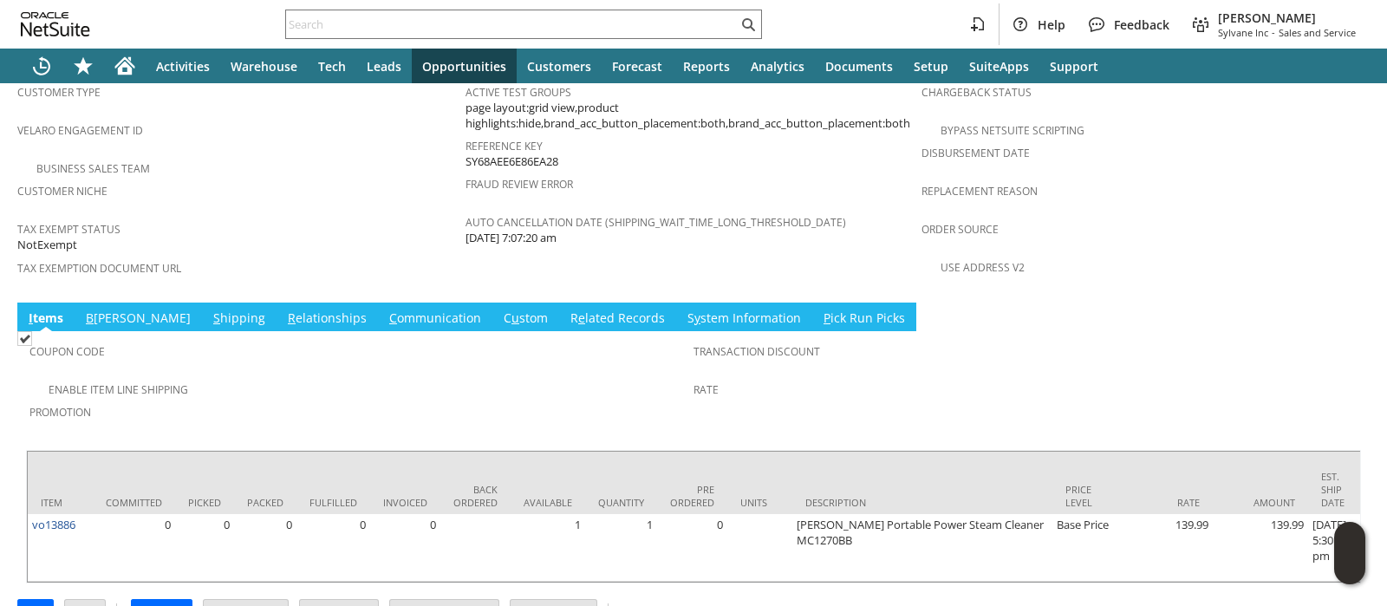
scroll to position [1157, 0]
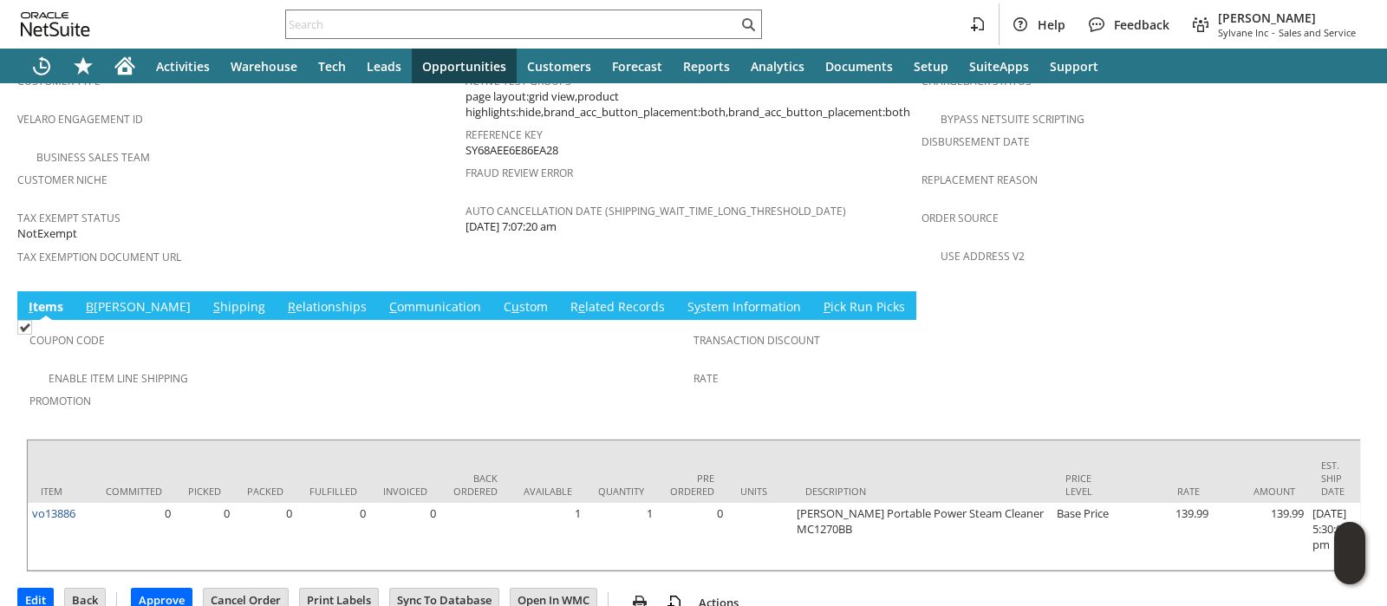
click at [209, 298] on link "S hipping" at bounding box center [239, 307] width 61 height 19
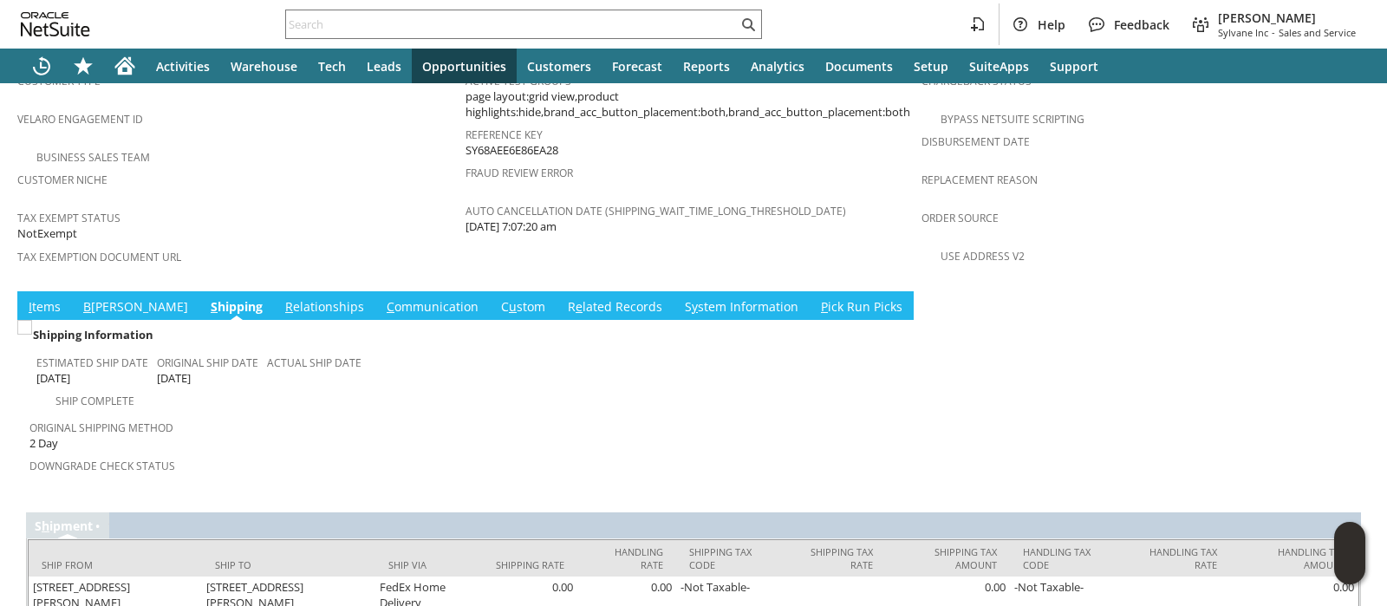
scroll to position [1166, 0]
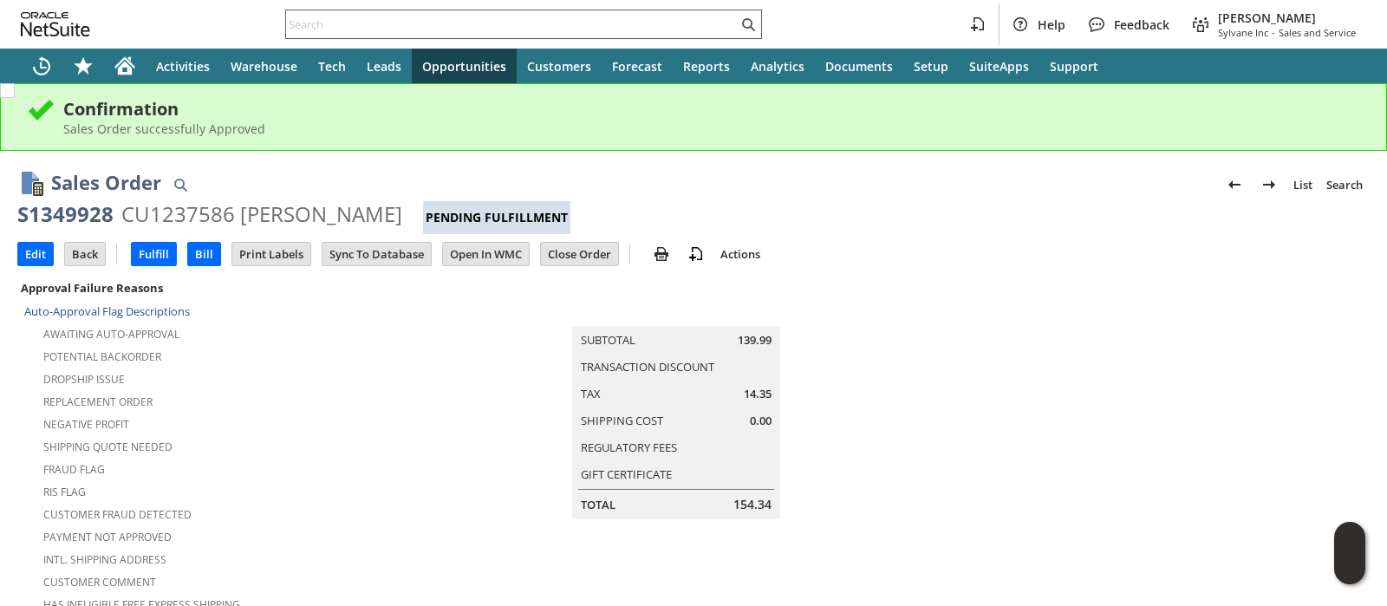
click at [676, 22] on input "text" at bounding box center [512, 24] width 452 height 21
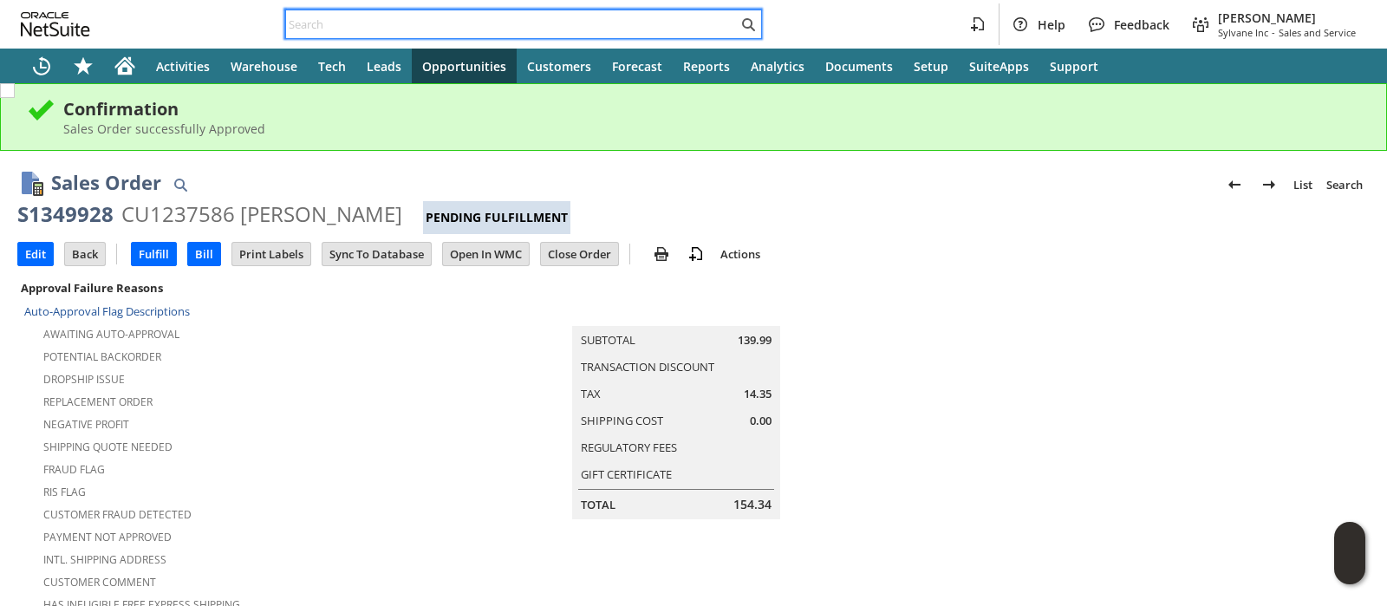
paste input "S1348913"
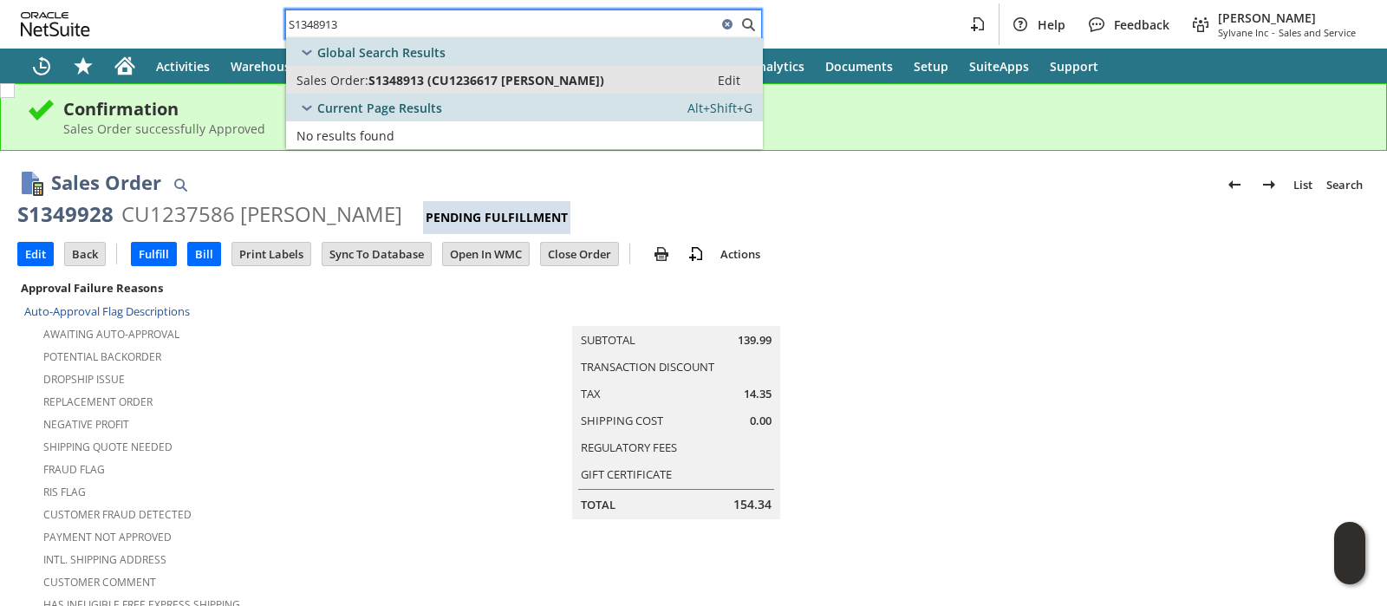
type input "S1348913"
click at [589, 75] on span "S1348913 (CU1236617 Raquel Customer)" at bounding box center [486, 80] width 236 height 16
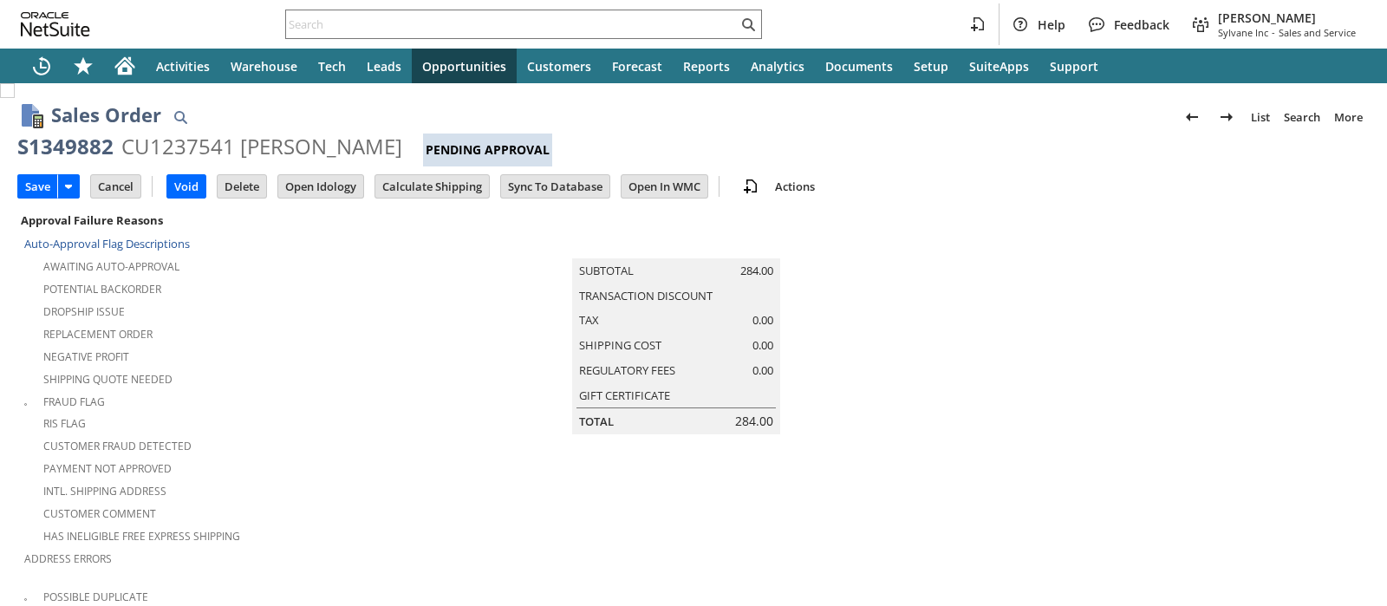
type input "Add"
type input "Copy Previous"
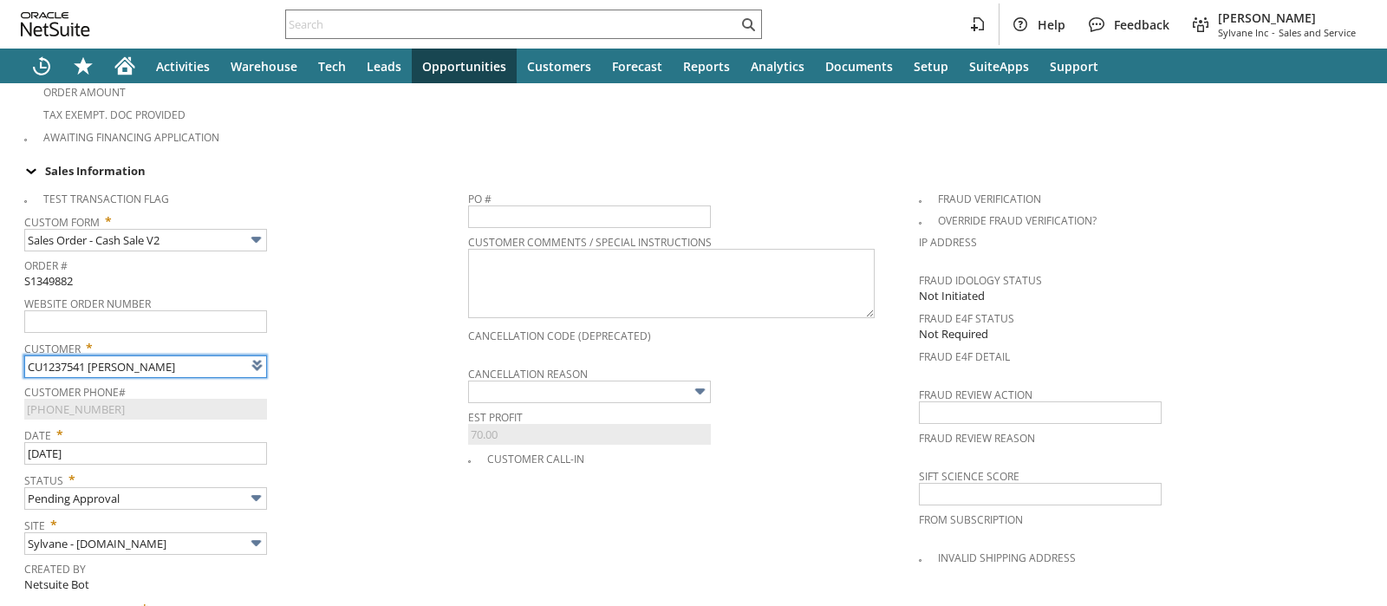
type input "Intelligent Recommendations¹⁰"
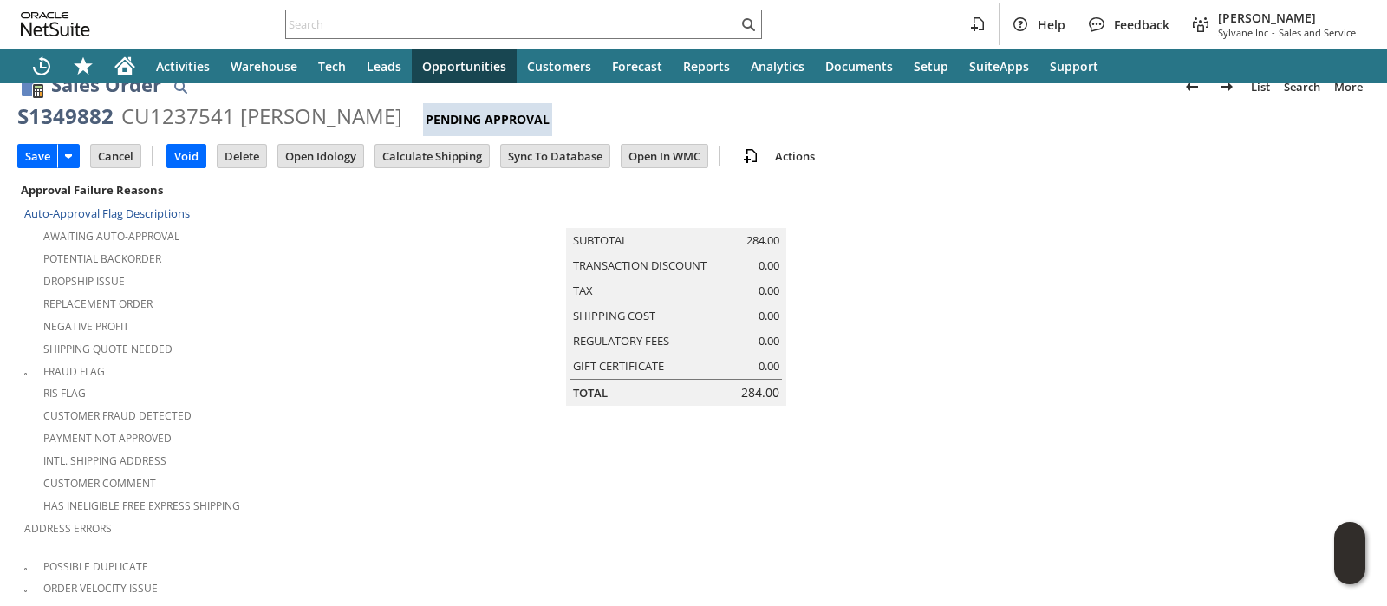
scroll to position [0, 0]
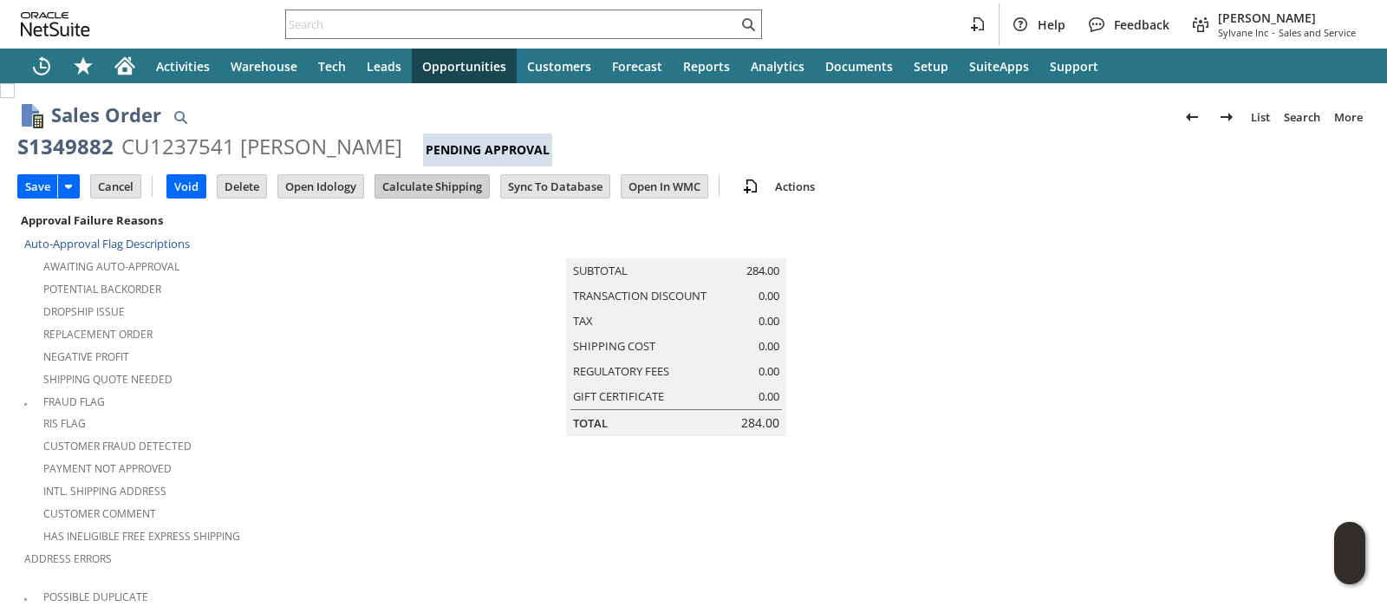
click at [428, 191] on input "Calculate Shipping" at bounding box center [432, 186] width 114 height 23
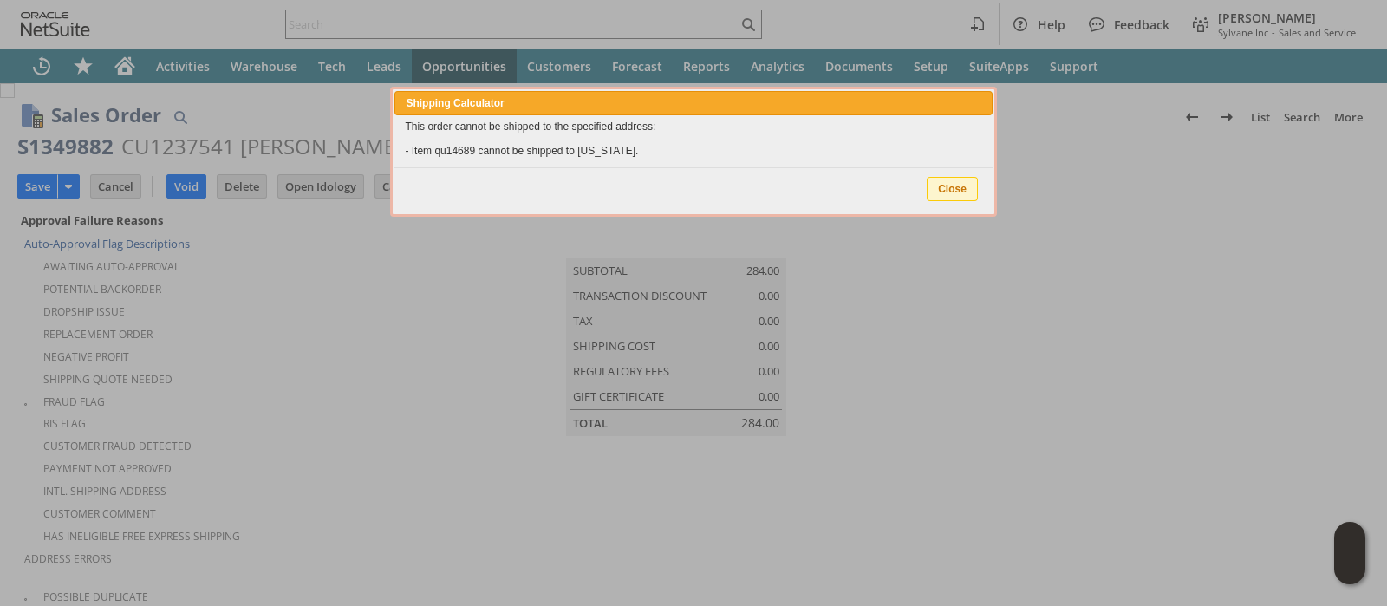
click at [953, 194] on span "Close" at bounding box center [951, 189] width 49 height 23
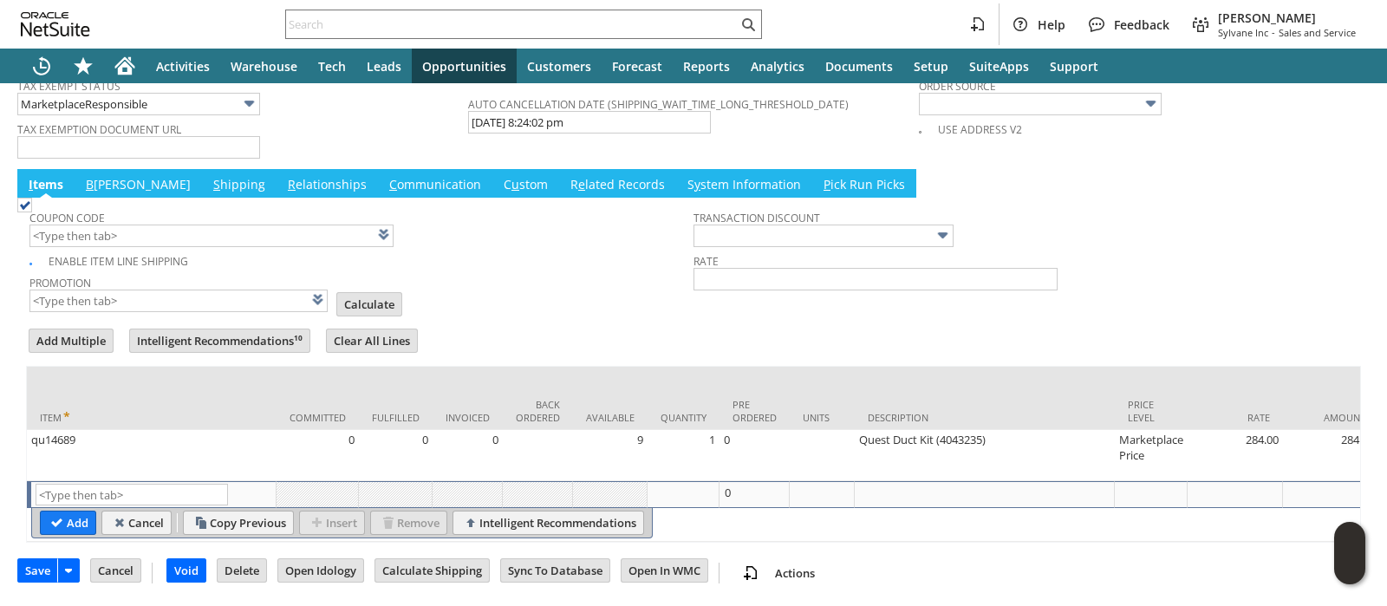
scroll to position [1459, 0]
click at [133, 565] on input "Cancel" at bounding box center [115, 570] width 49 height 23
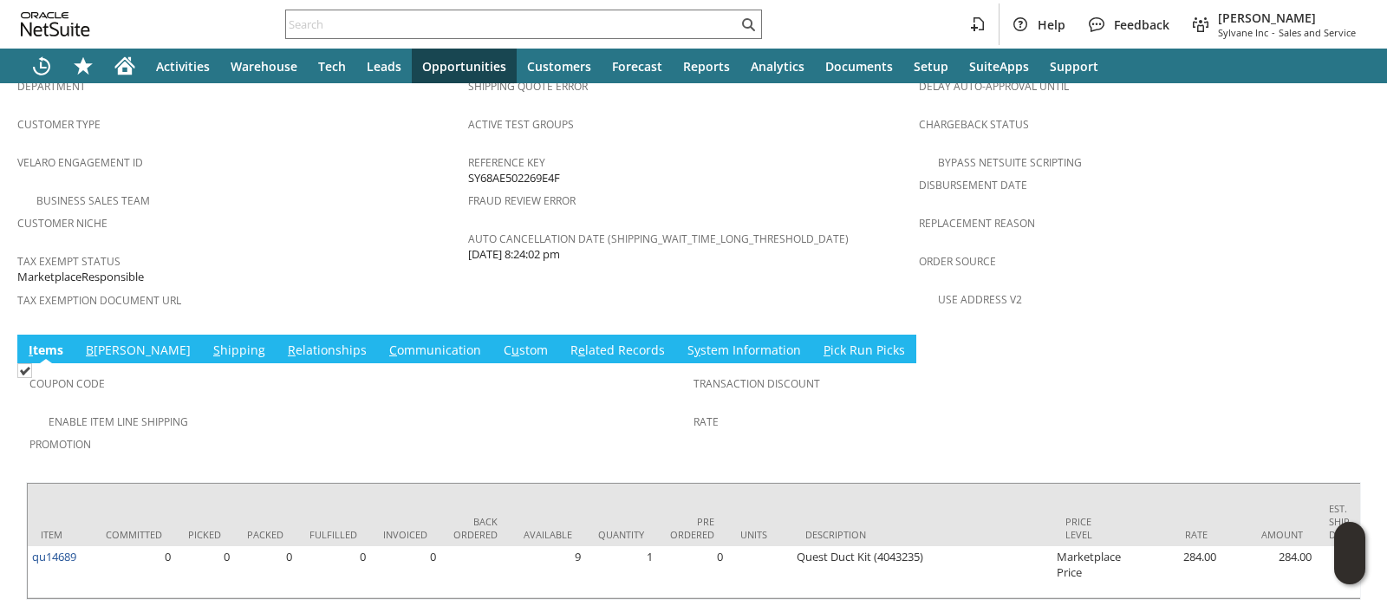
scroll to position [1126, 0]
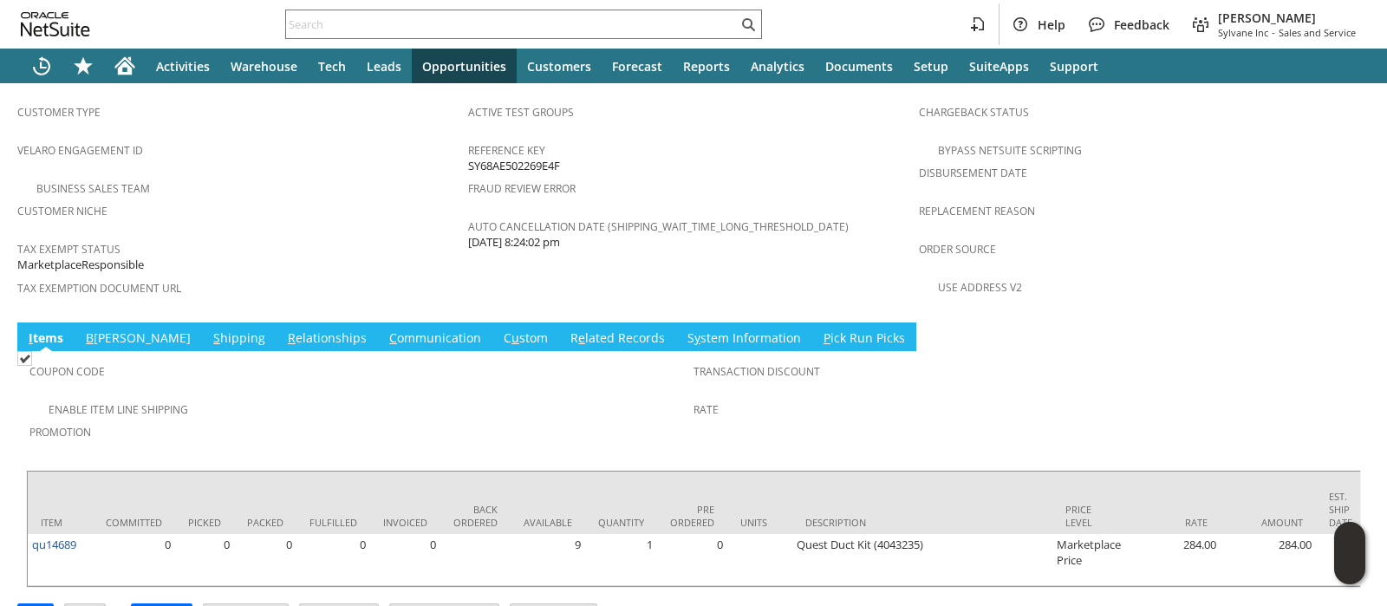
click at [209, 329] on link "S hipping" at bounding box center [239, 338] width 61 height 19
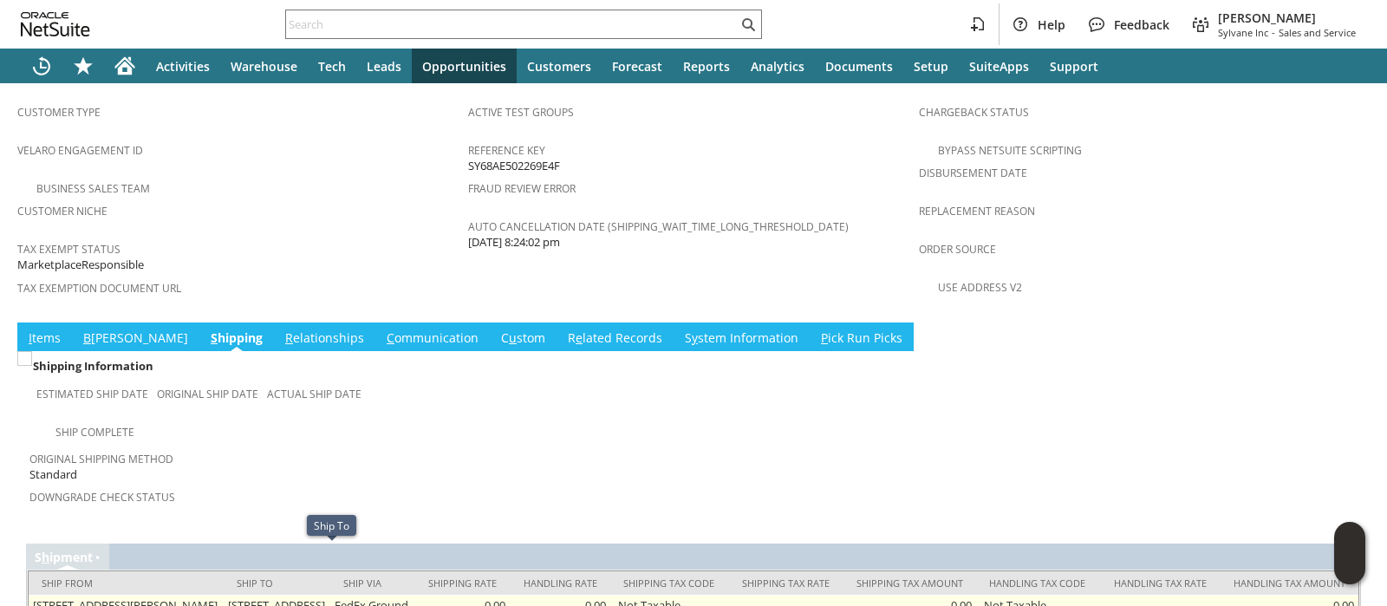
click at [246, 595] on td "7051 Hollywood Blvd Ste 100 Los Angeles CA 90028-6041 United States" at bounding box center [277, 605] width 107 height 21
copy td "90028"
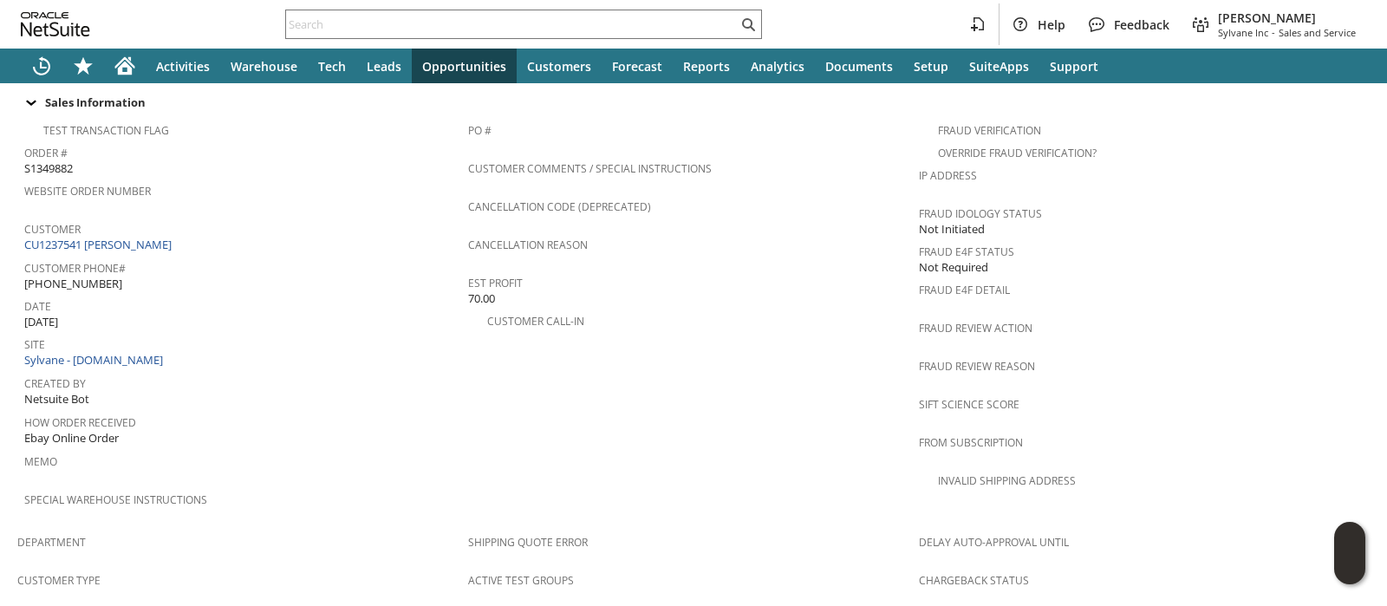
scroll to position [0, 0]
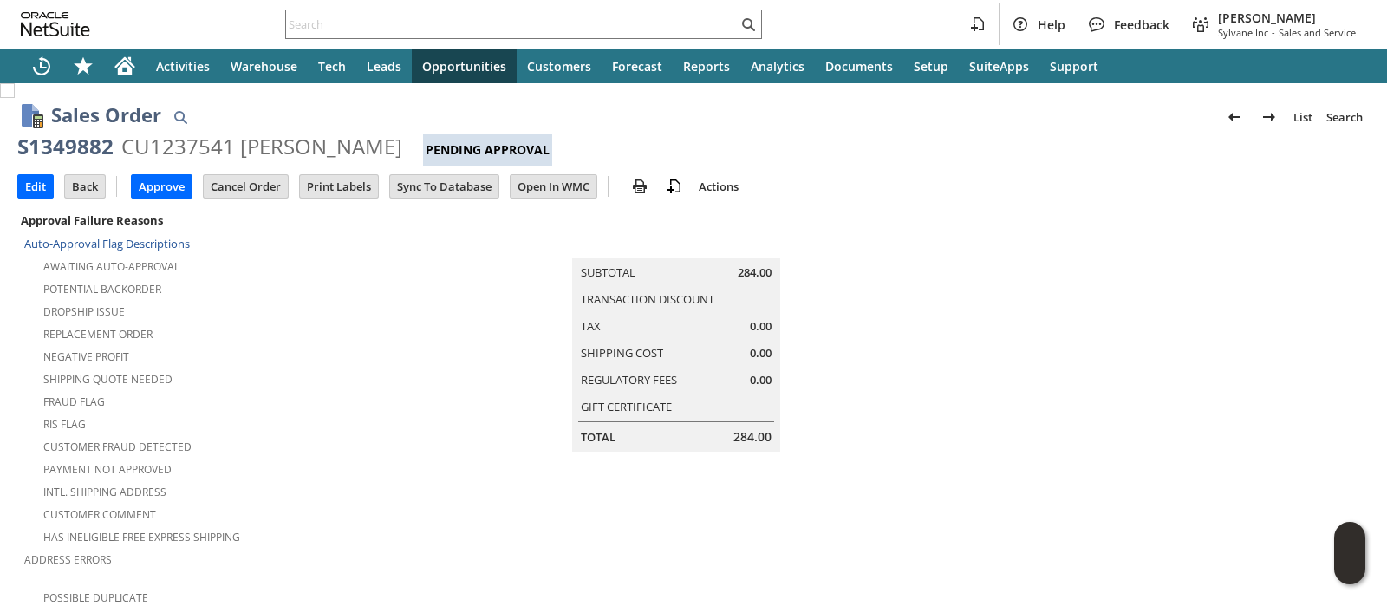
click at [82, 155] on div "S1349882" at bounding box center [65, 147] width 96 height 28
copy div "S1349882"
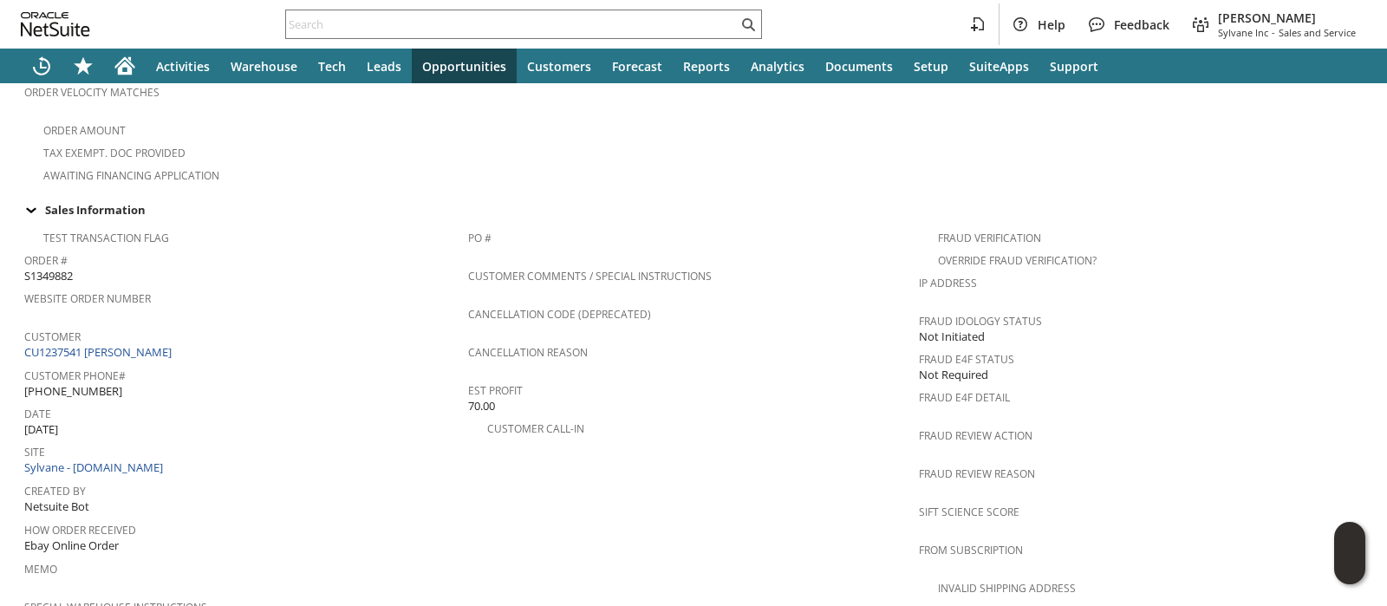
scroll to position [1166, 0]
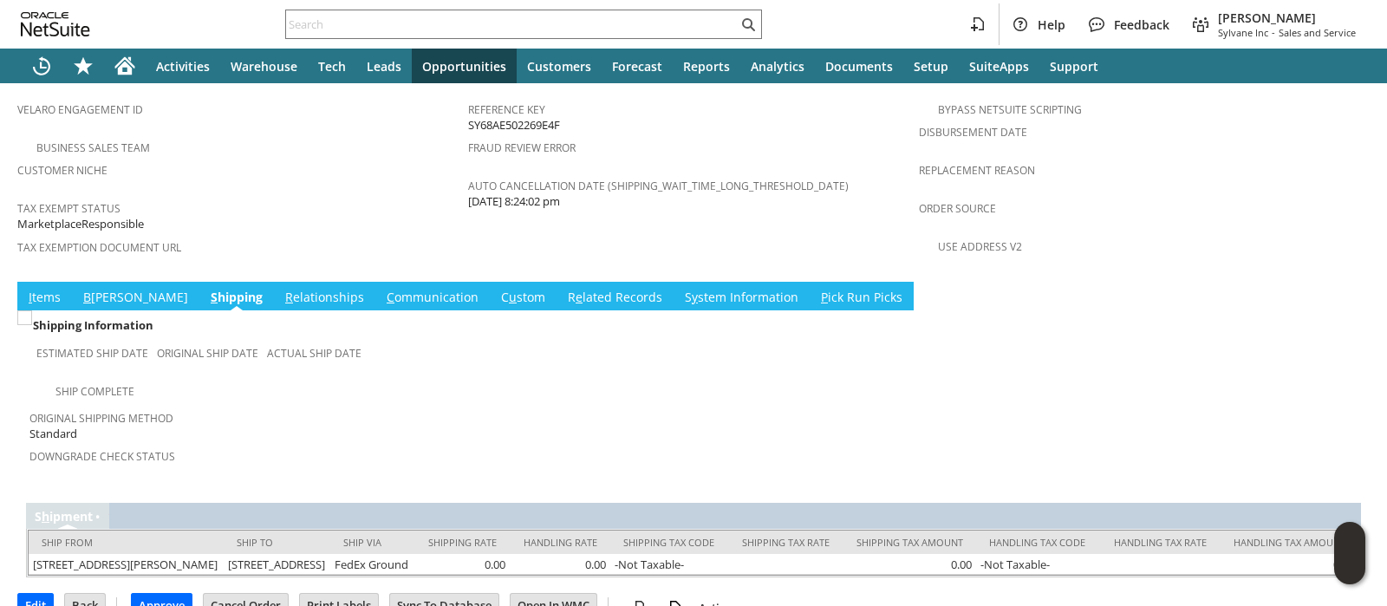
click at [44, 289] on link "I tems" at bounding box center [44, 298] width 41 height 19
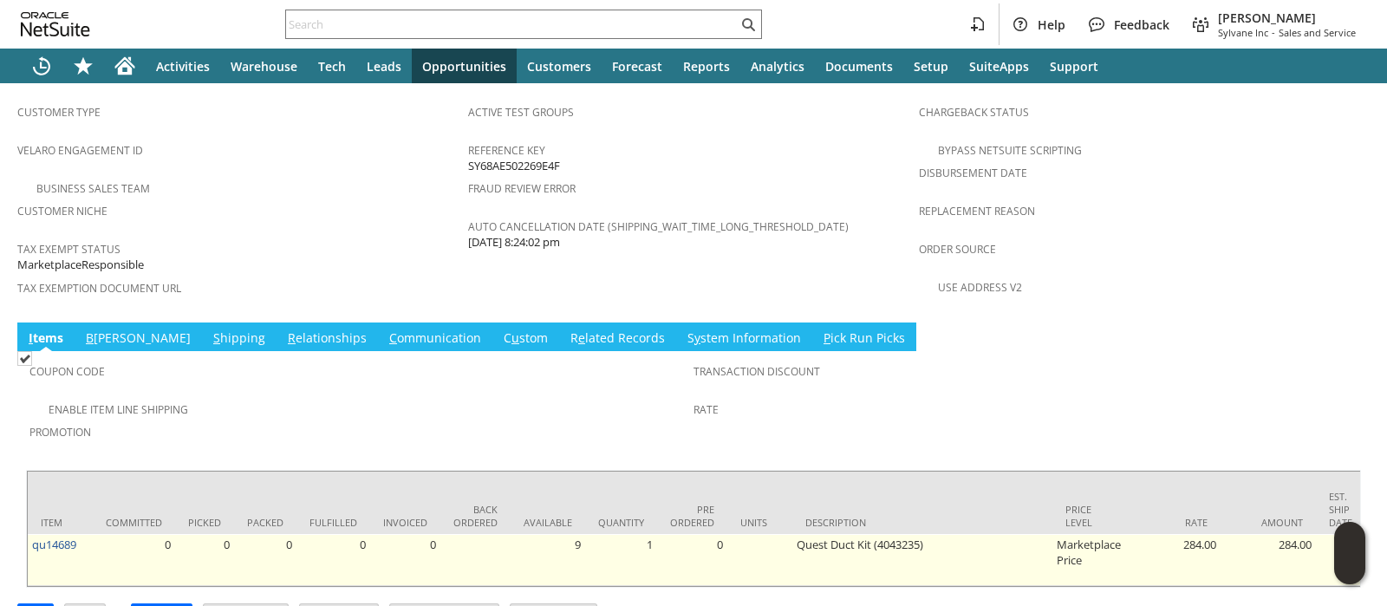
click at [87, 534] on td "qu14689" at bounding box center [60, 560] width 65 height 52
copy tr "qu14689"
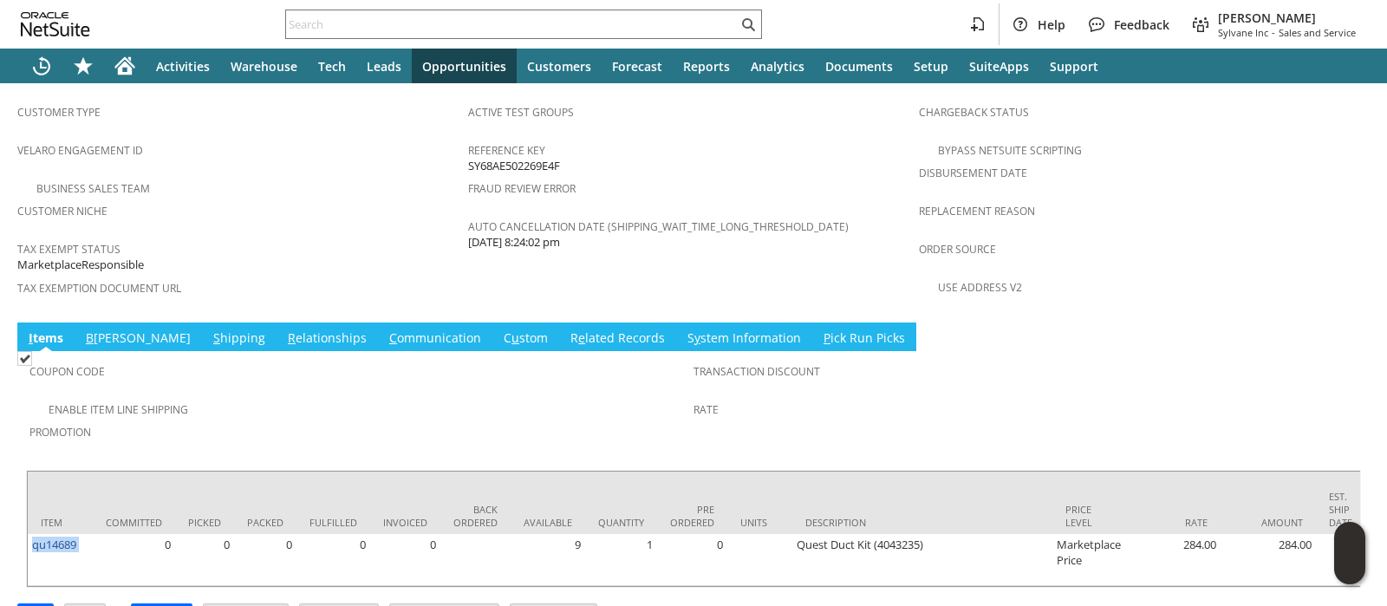
scroll to position [0, 0]
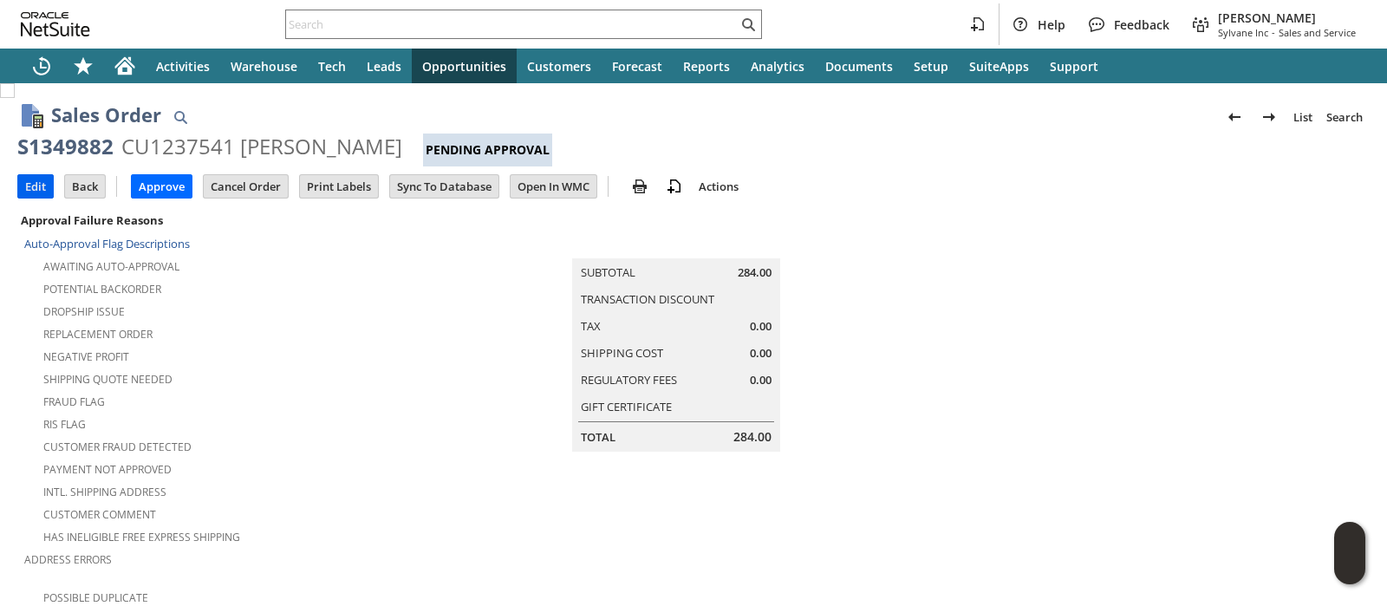
click at [39, 185] on input "Edit" at bounding box center [35, 186] width 35 height 23
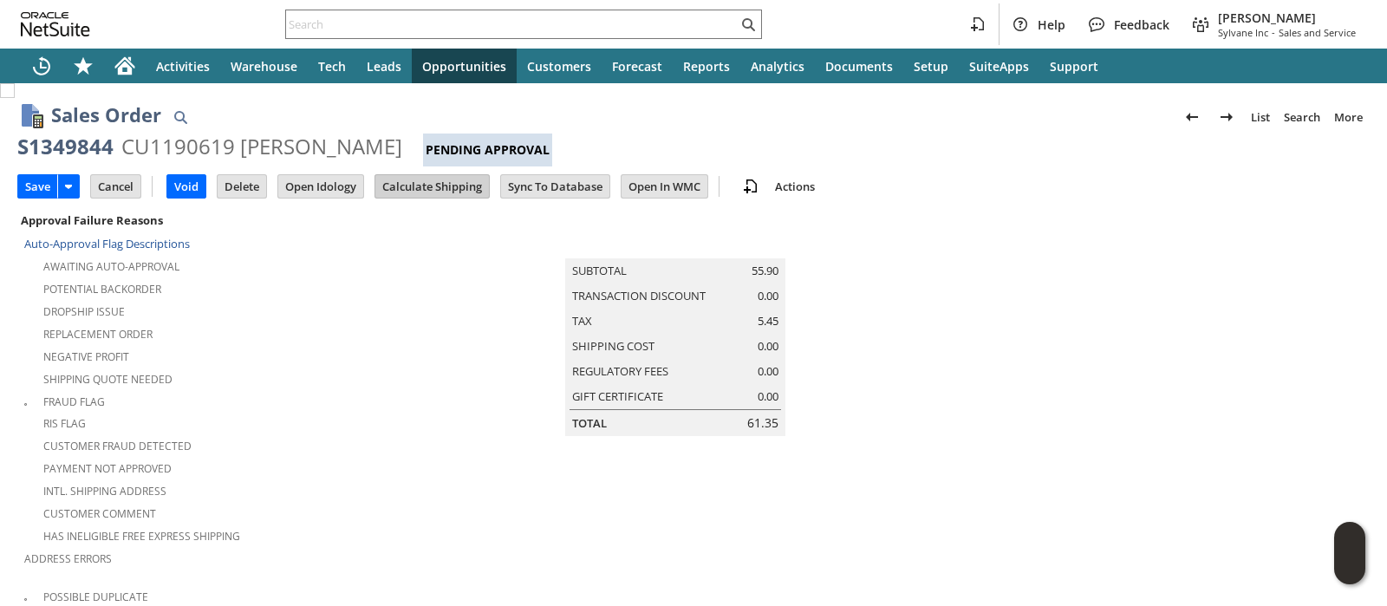
click at [407, 184] on input "Calculate Shipping" at bounding box center [432, 186] width 114 height 23
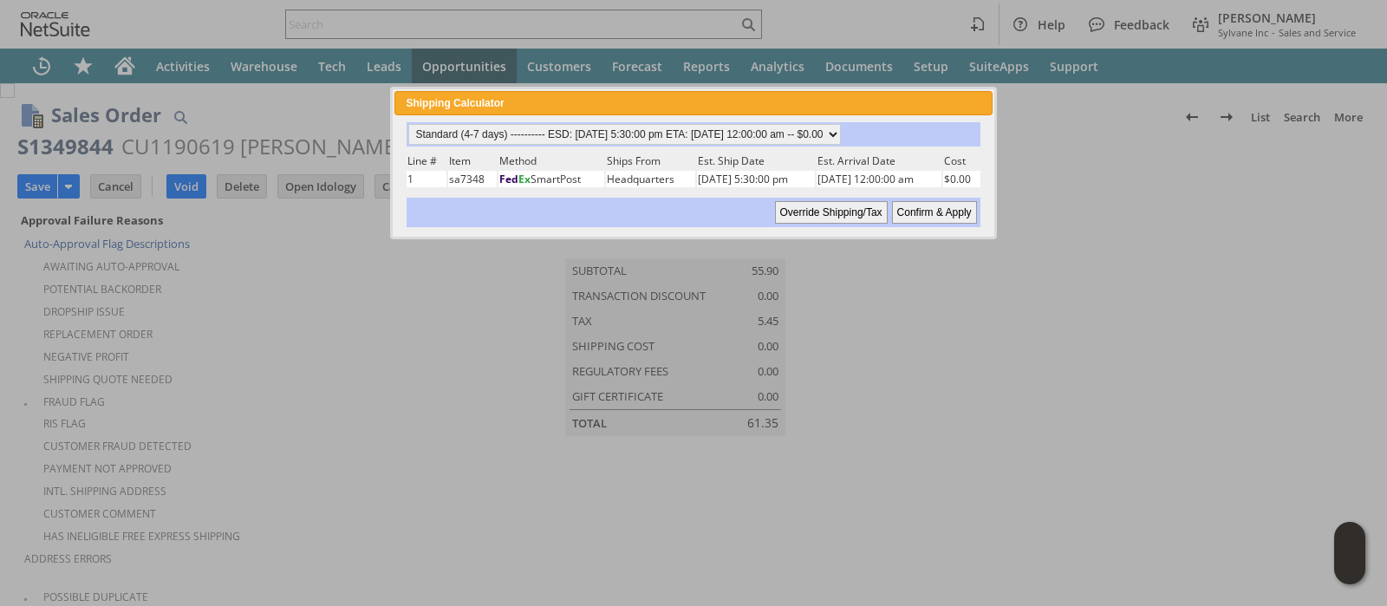
click at [910, 214] on input "Confirm & Apply" at bounding box center [934, 212] width 85 height 23
type input "OtherExemptEntity"
type input "[DATE]"
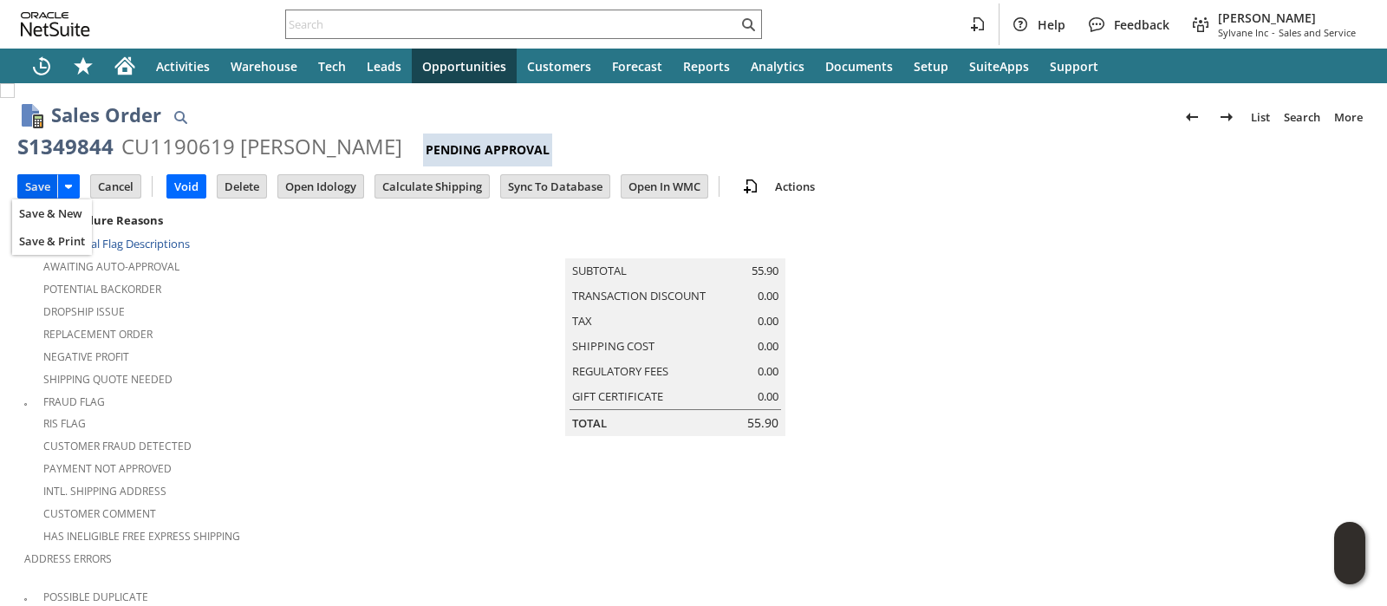
click at [30, 185] on input "Save" at bounding box center [37, 186] width 39 height 23
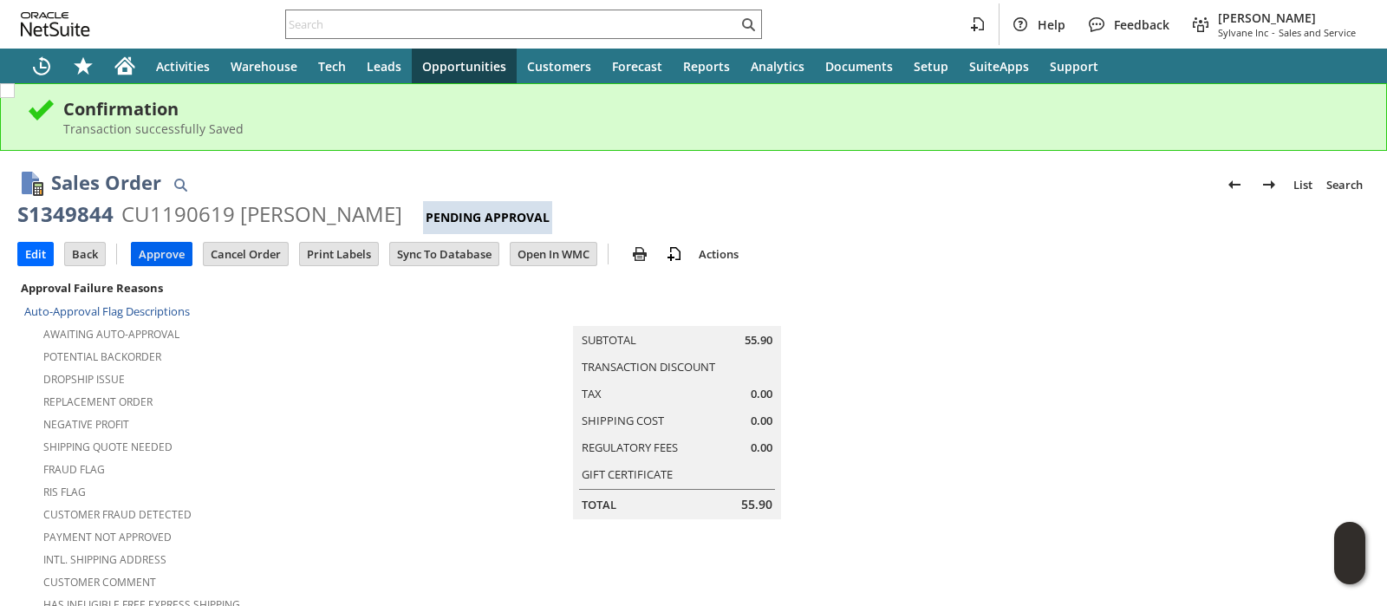
click at [177, 257] on input "Approve" at bounding box center [162, 254] width 60 height 23
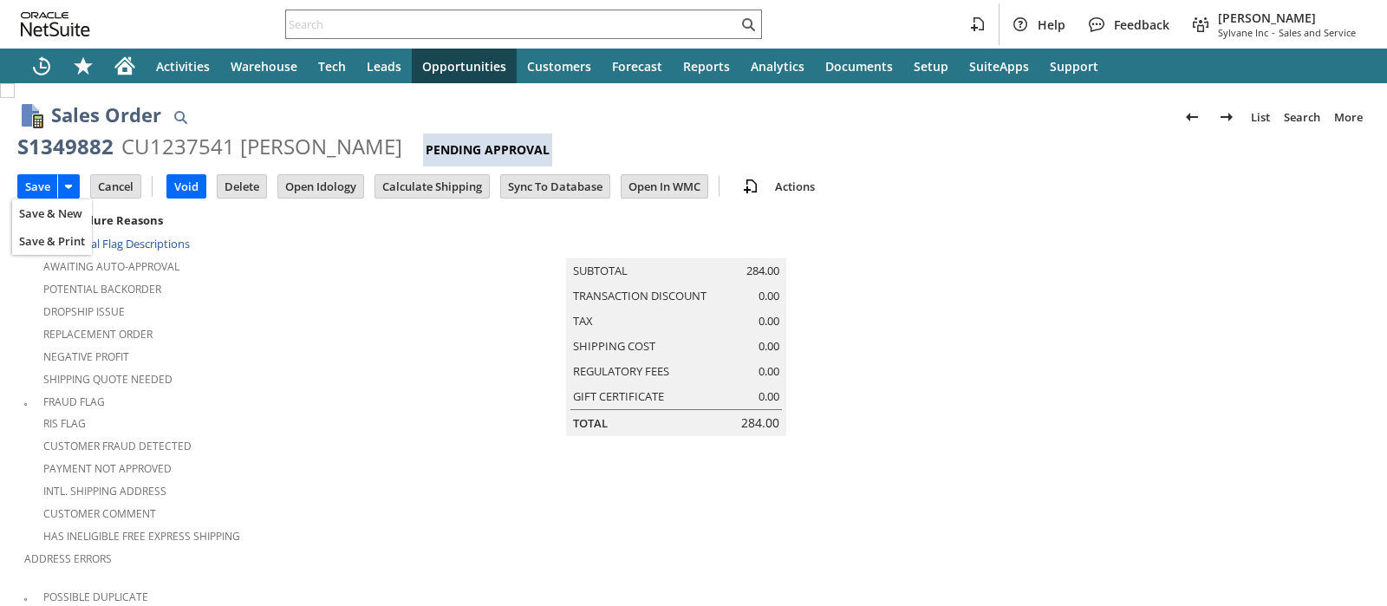
scroll to position [591, 0]
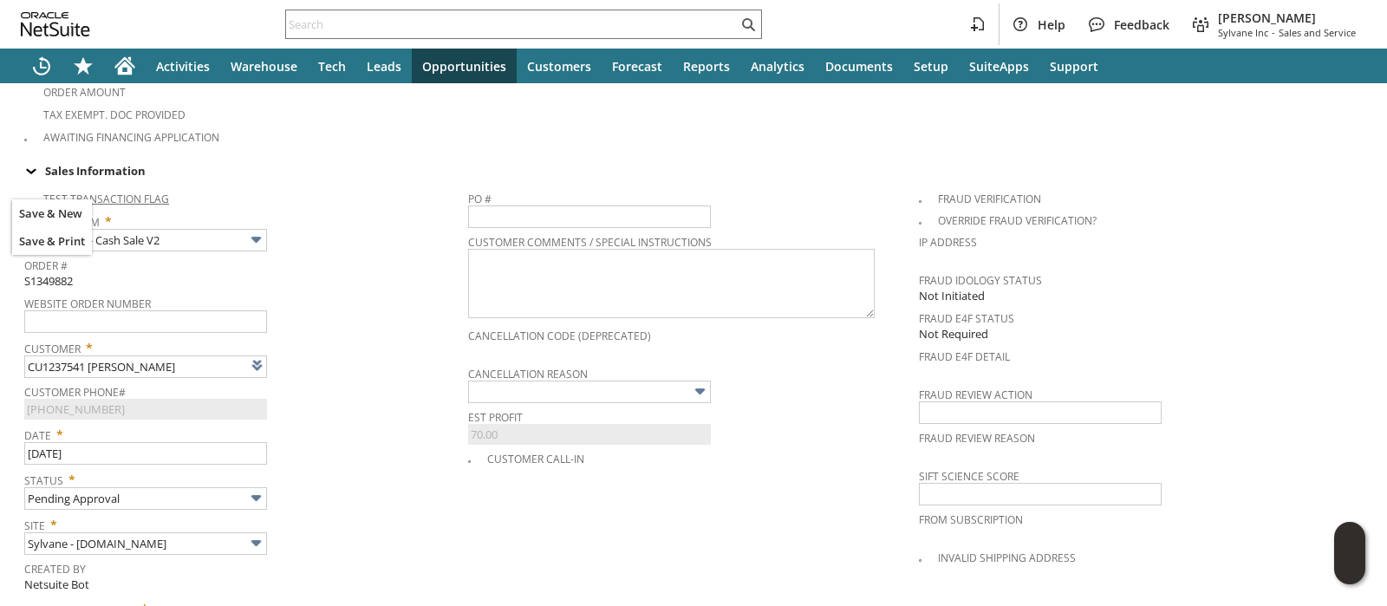
type input "Intelligent Recommendations¹⁰"
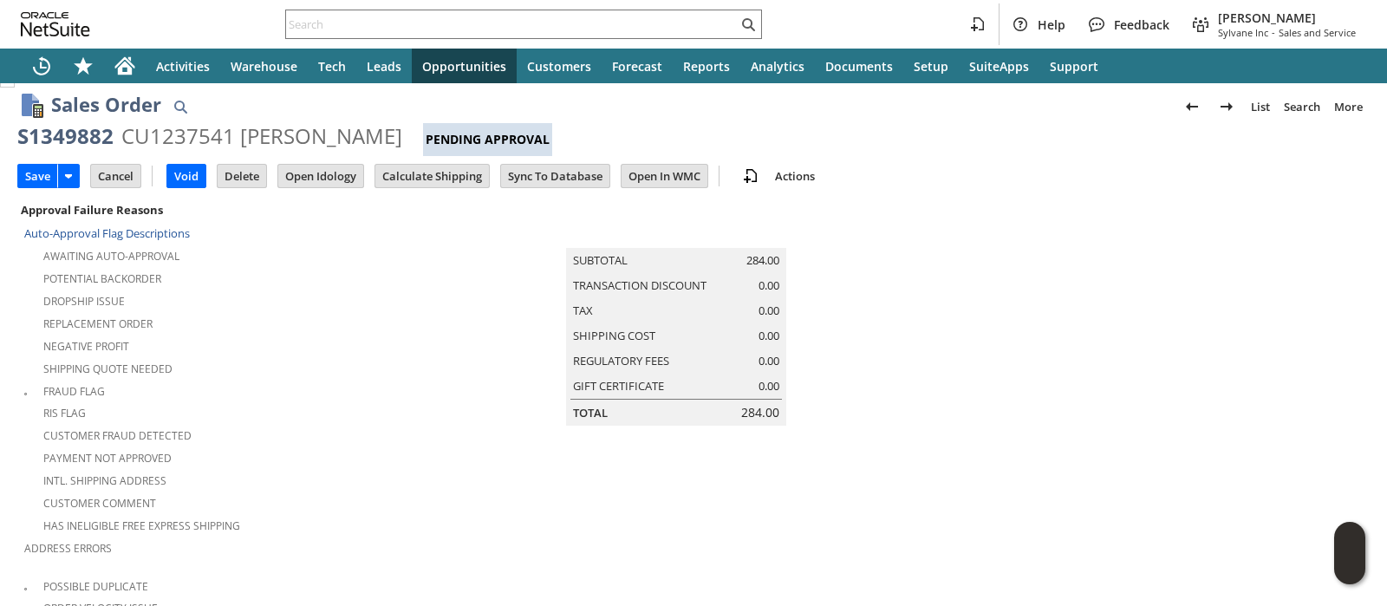
scroll to position [0, 0]
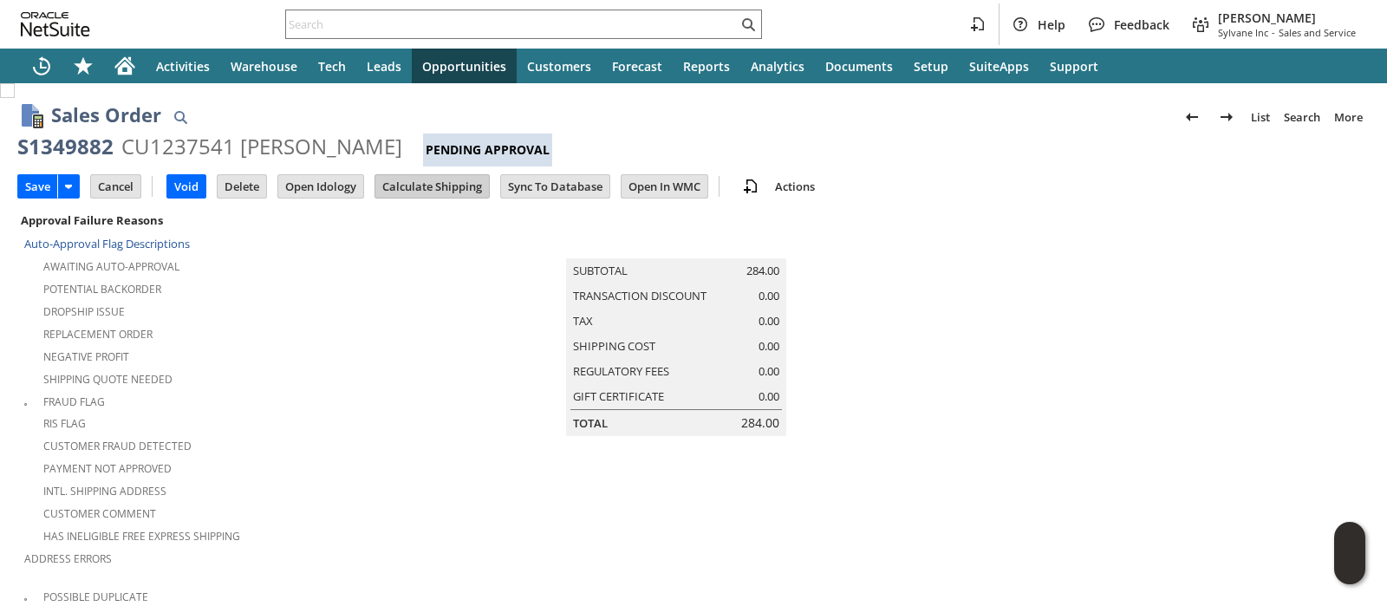
click at [412, 181] on input "Calculate Shipping" at bounding box center [432, 186] width 114 height 23
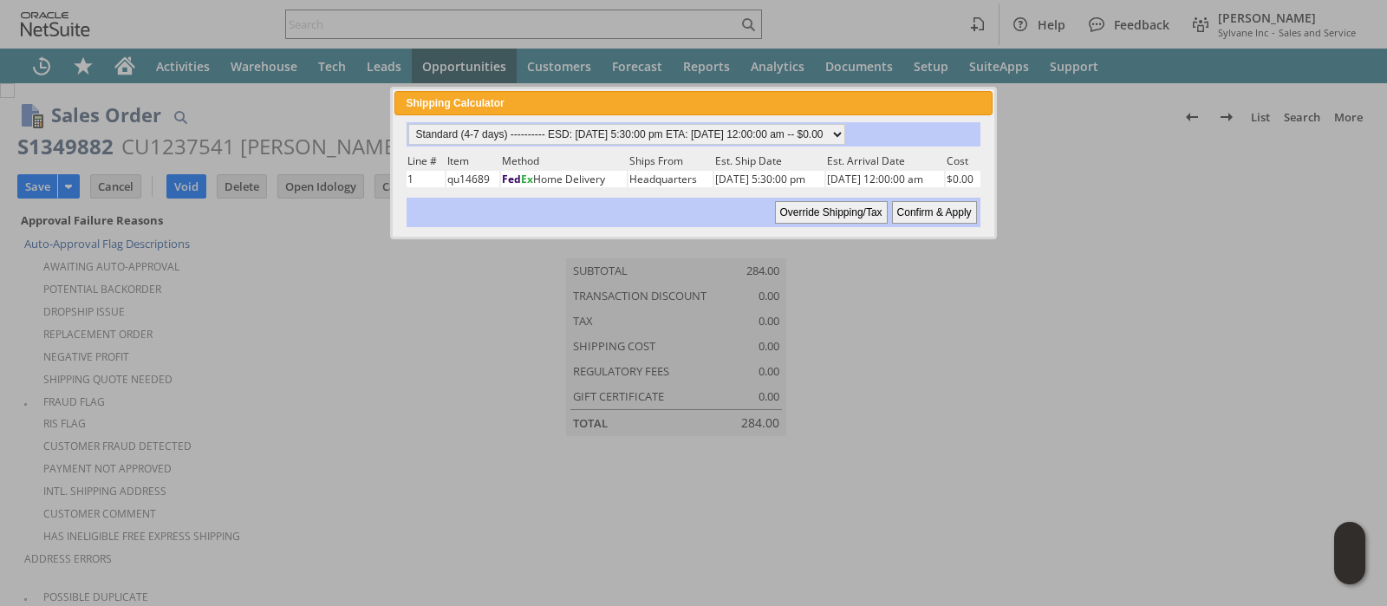
click at [907, 208] on input "Confirm & Apply" at bounding box center [934, 212] width 85 height 23
type input "NotExempt"
type input "Add"
type input "Copy Previous"
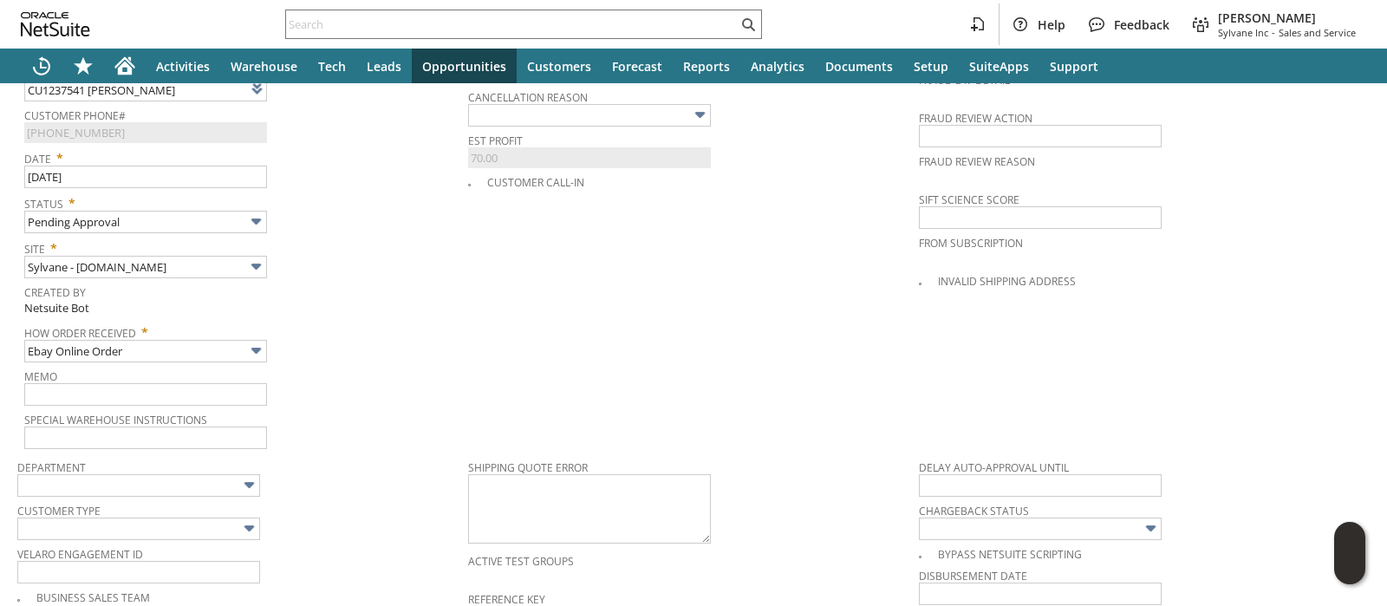
scroll to position [975, 0]
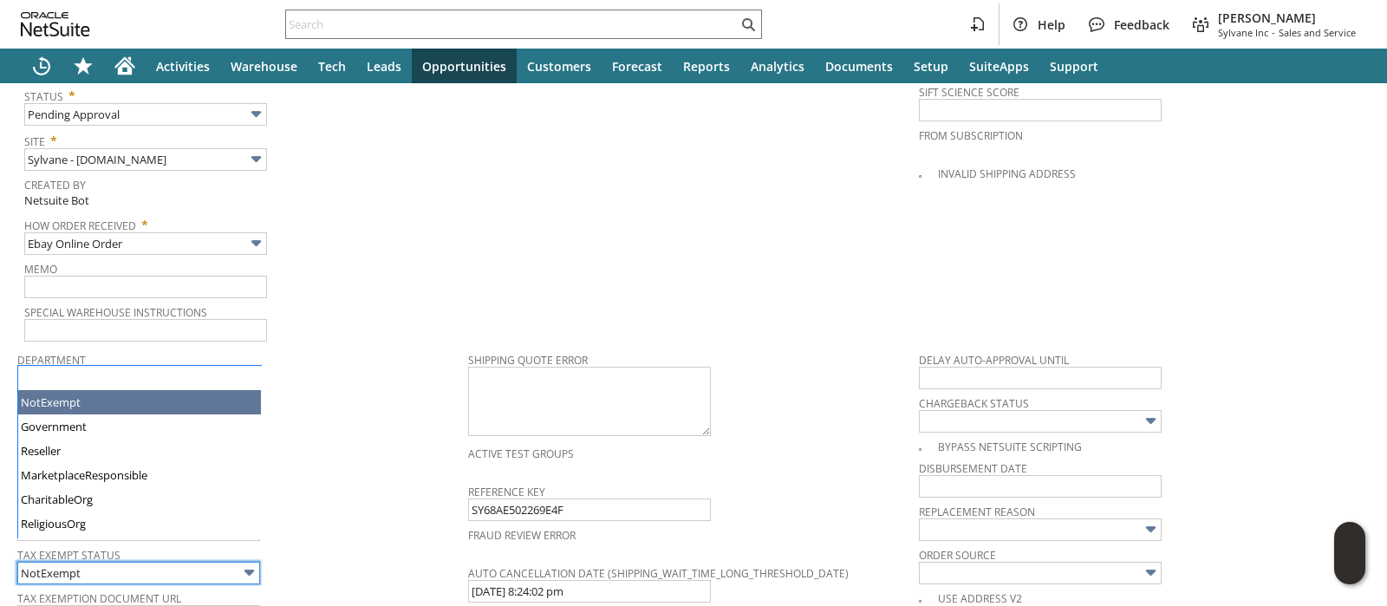
click at [208, 562] on input "NotExempt" at bounding box center [138, 573] width 243 height 23
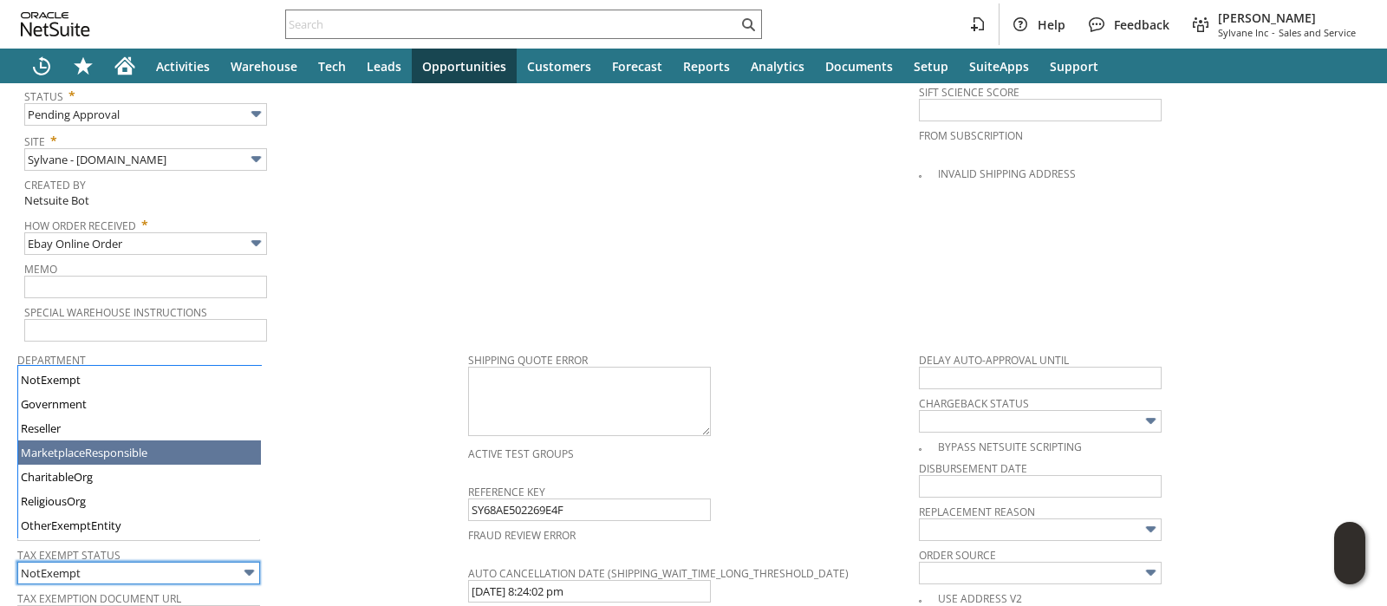
type input "MarketplaceResponsible"
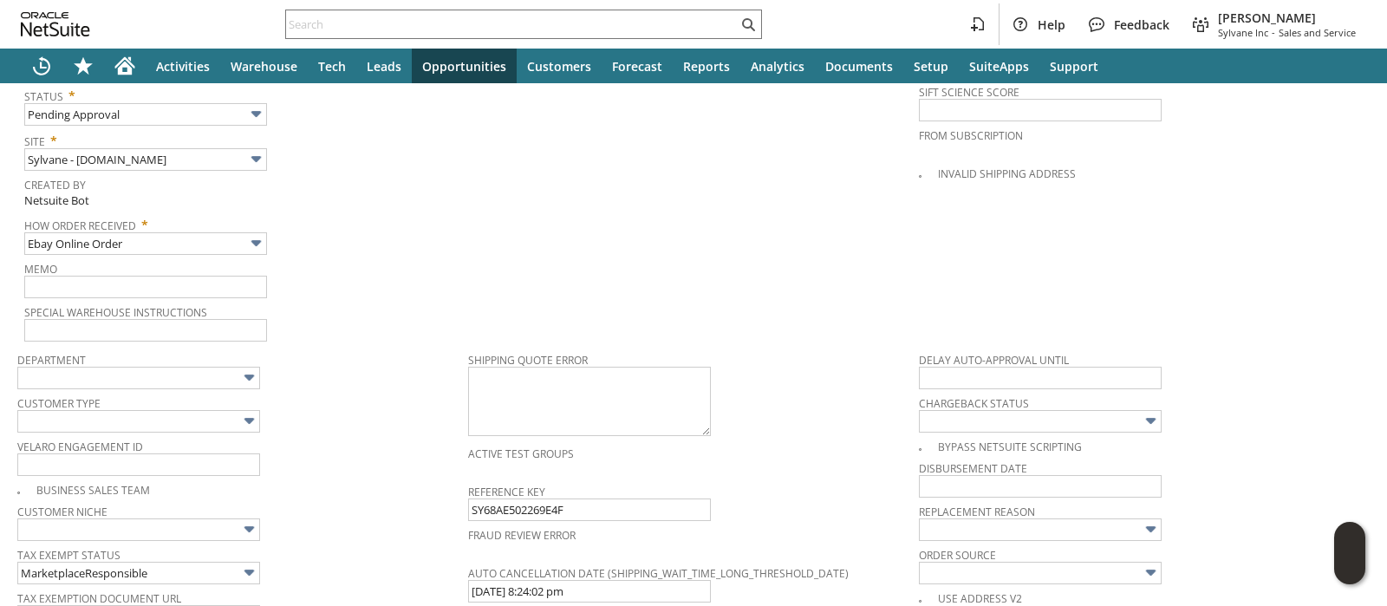
click at [327, 434] on div "Velaro Engagement ID" at bounding box center [238, 455] width 442 height 42
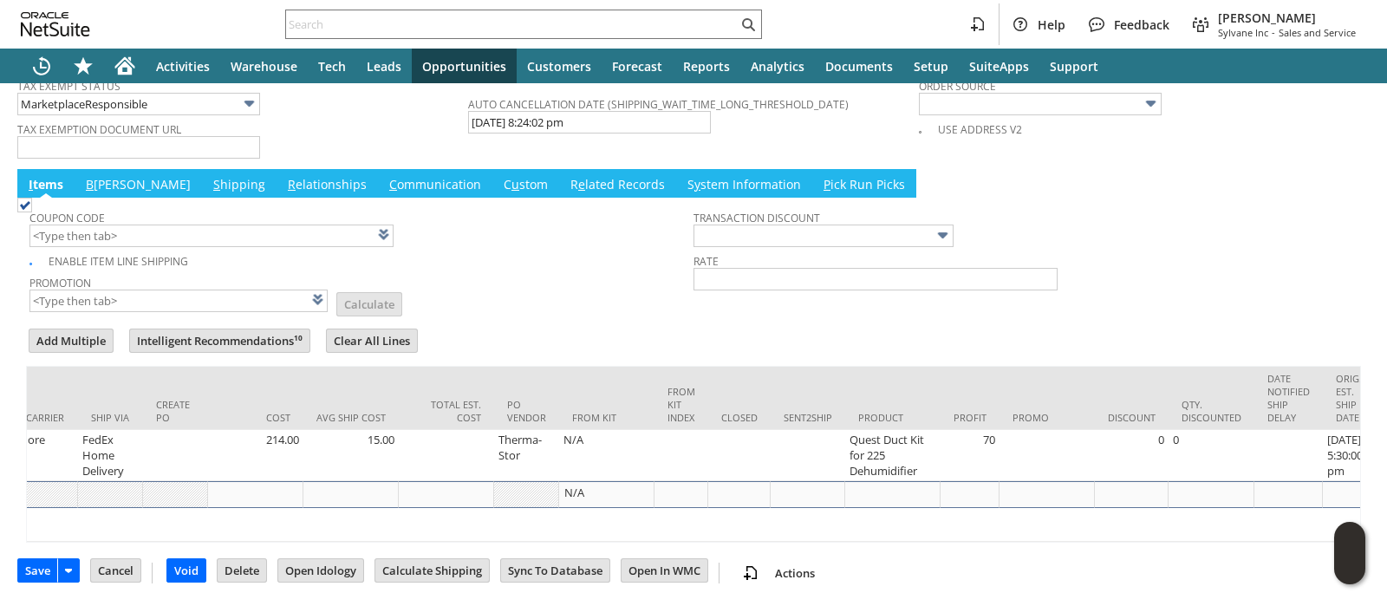
scroll to position [0, 3258]
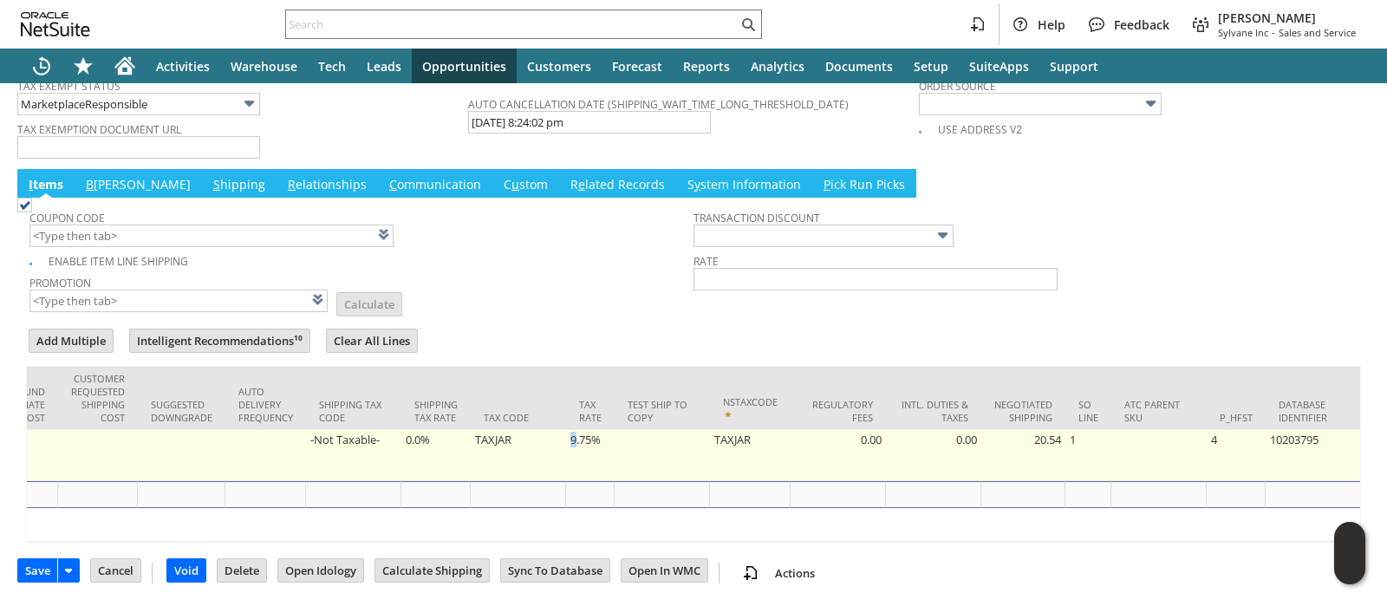
click at [566, 430] on td "9.75%" at bounding box center [590, 455] width 49 height 51
type input "9.75%"
type input "OK"
type input "Make Copy"
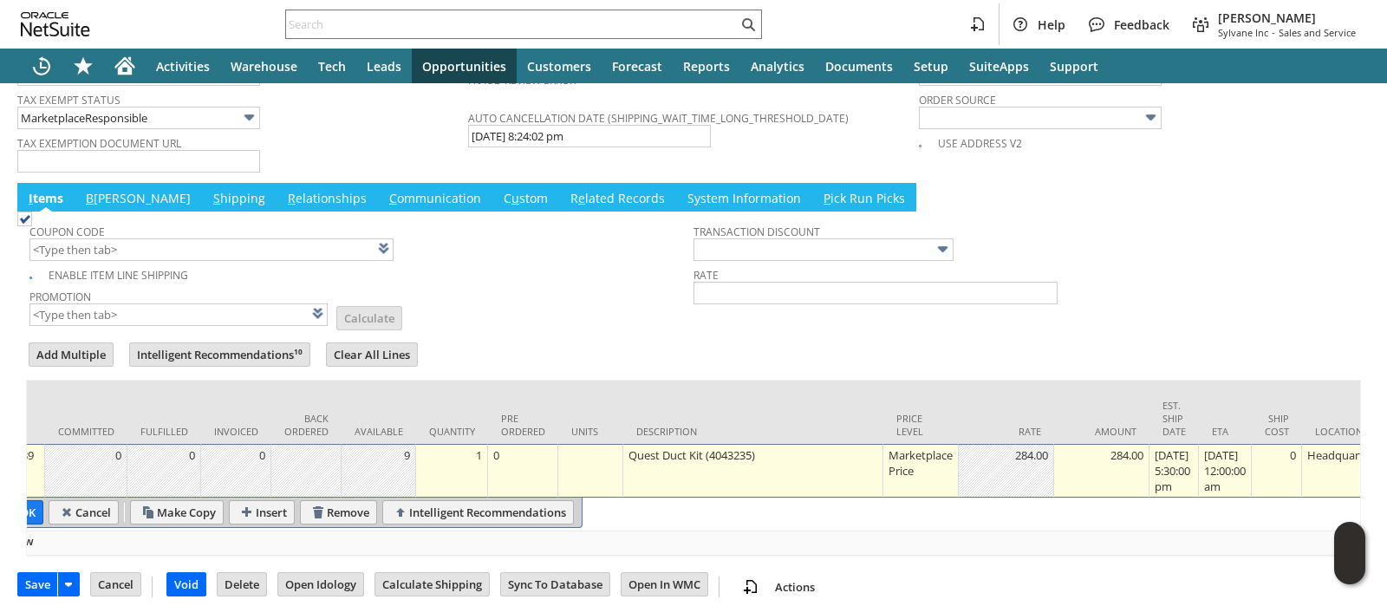
scroll to position [0, 0]
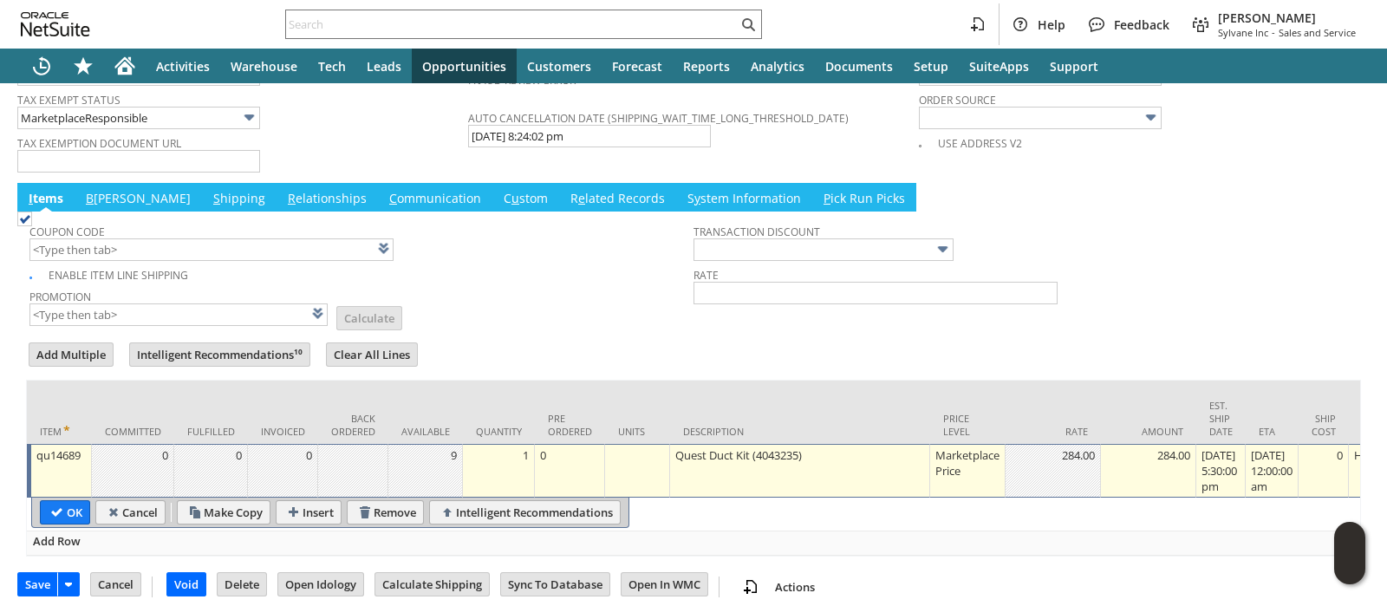
type input "0.0%"
click at [54, 501] on input "OK" at bounding box center [65, 512] width 49 height 23
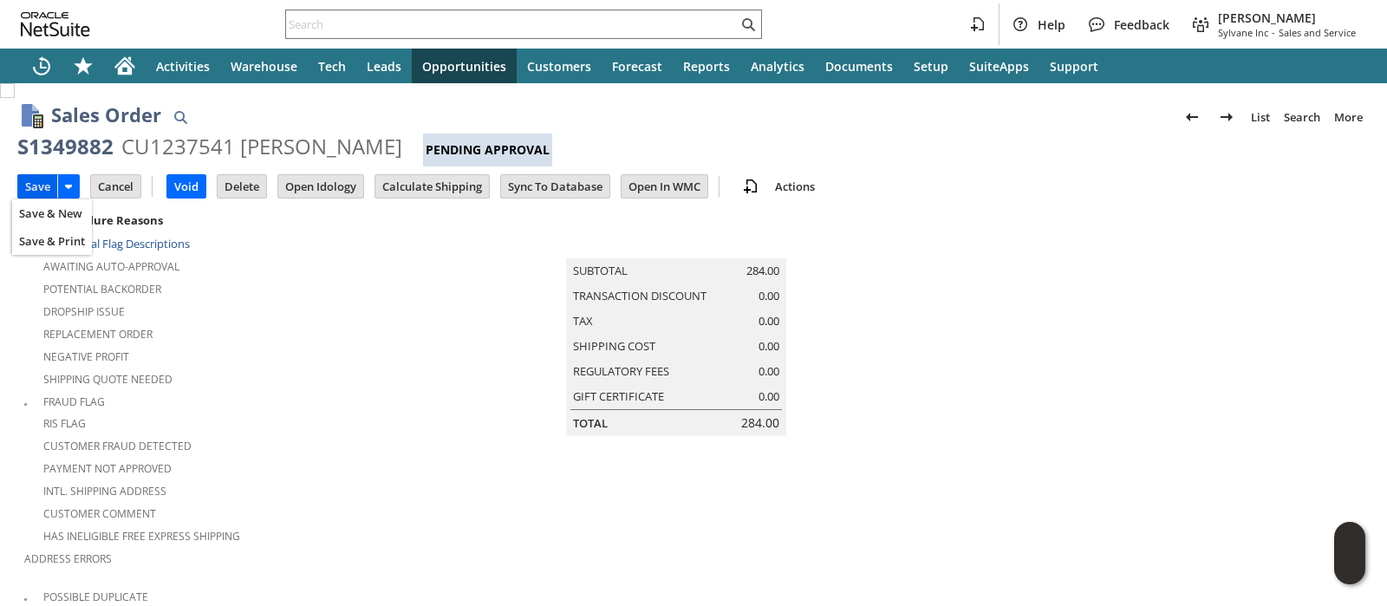
click at [35, 179] on input "Save" at bounding box center [37, 186] width 39 height 23
click at [459, 184] on input "Calculate Shipping" at bounding box center [432, 186] width 114 height 23
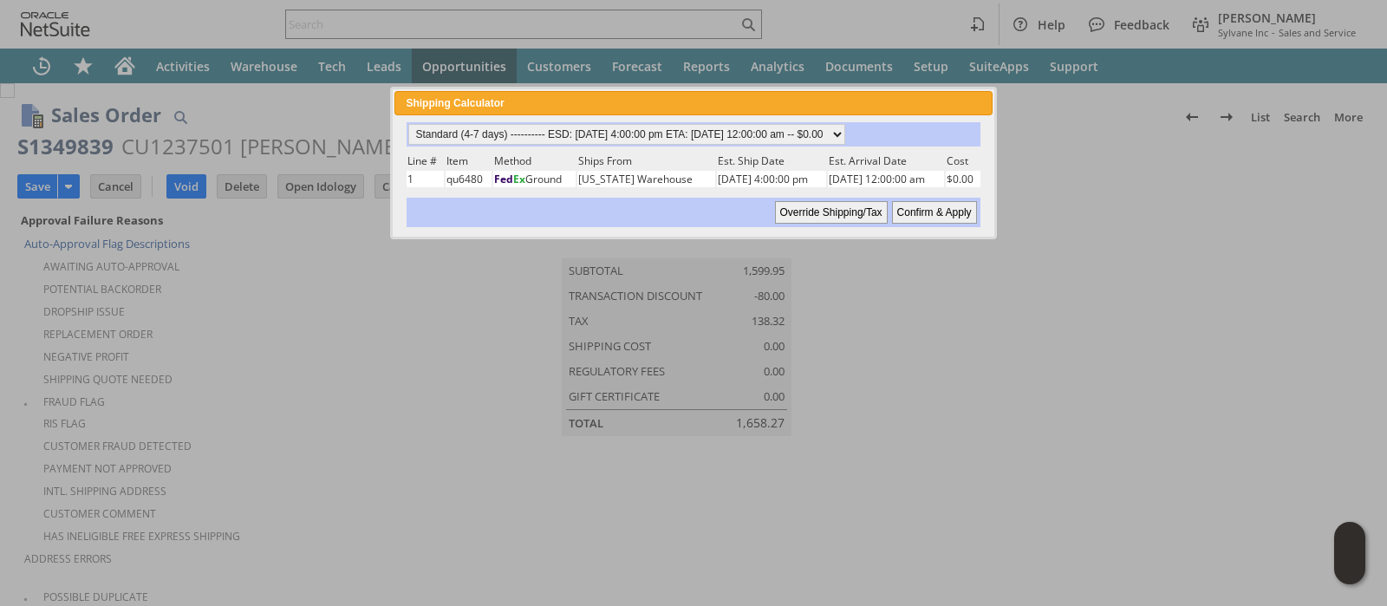
click at [956, 205] on input "Confirm & Apply" at bounding box center [934, 212] width 85 height 23
type input "Reseller"
type input "[DATE]"
type input "Standard (4-7 days)"
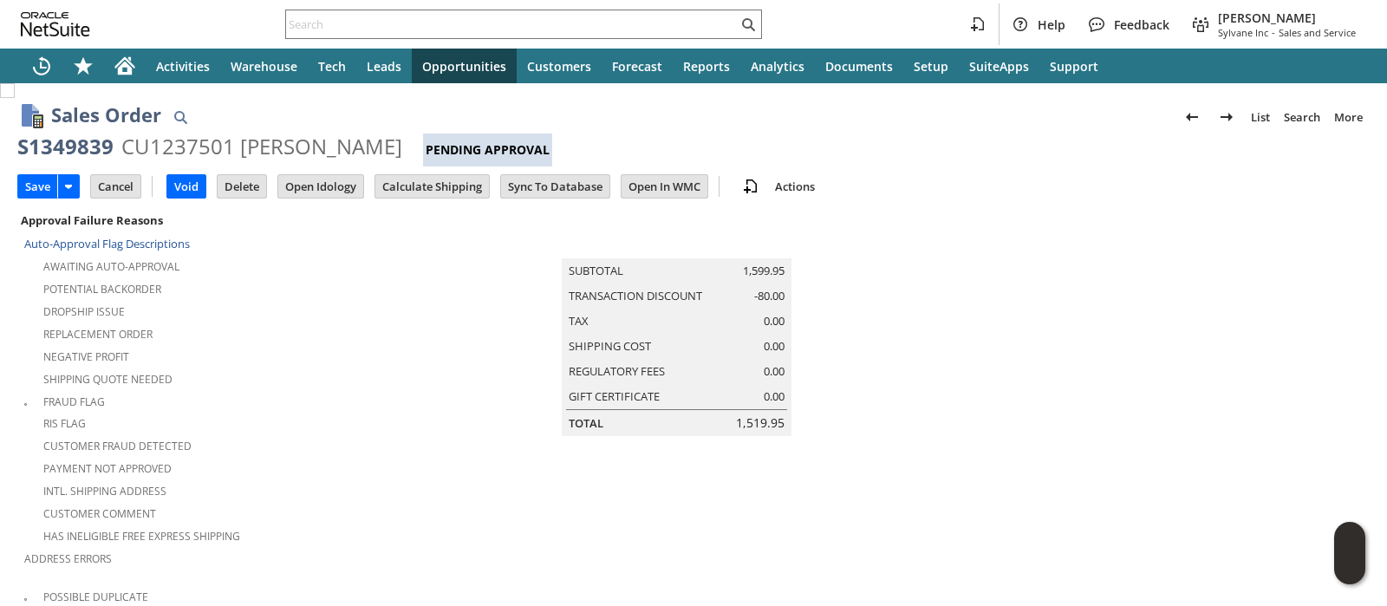
scroll to position [1491, 0]
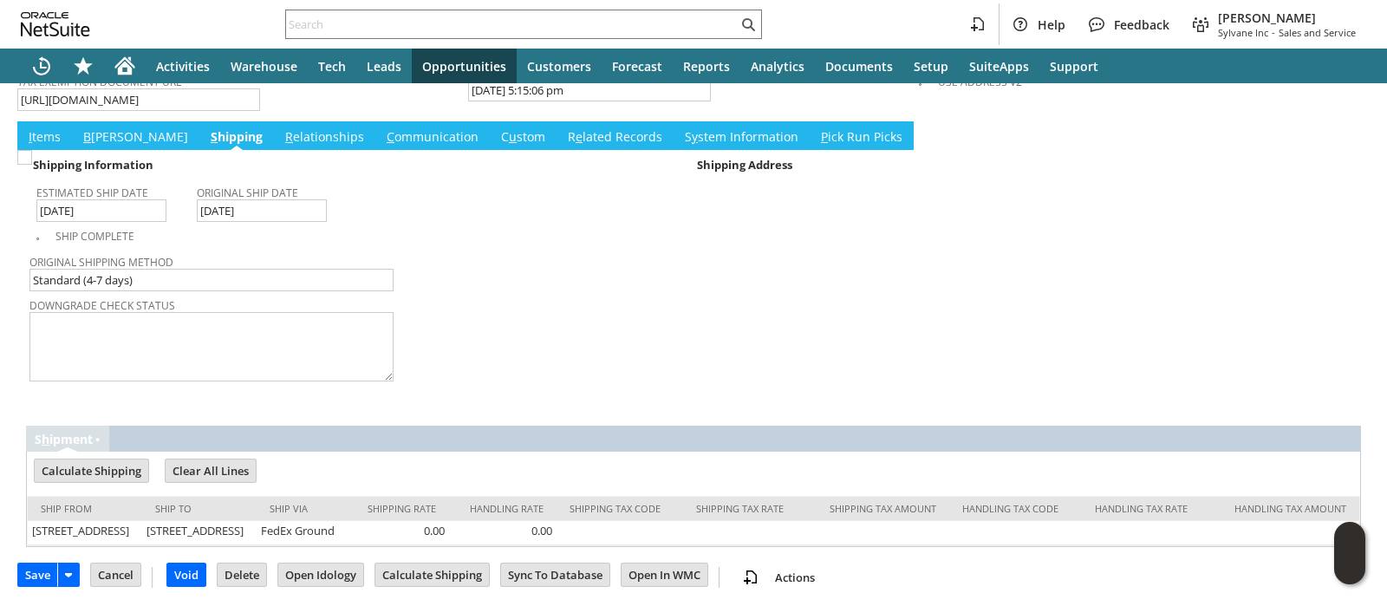
click at [42, 128] on link "I tems" at bounding box center [44, 137] width 41 height 19
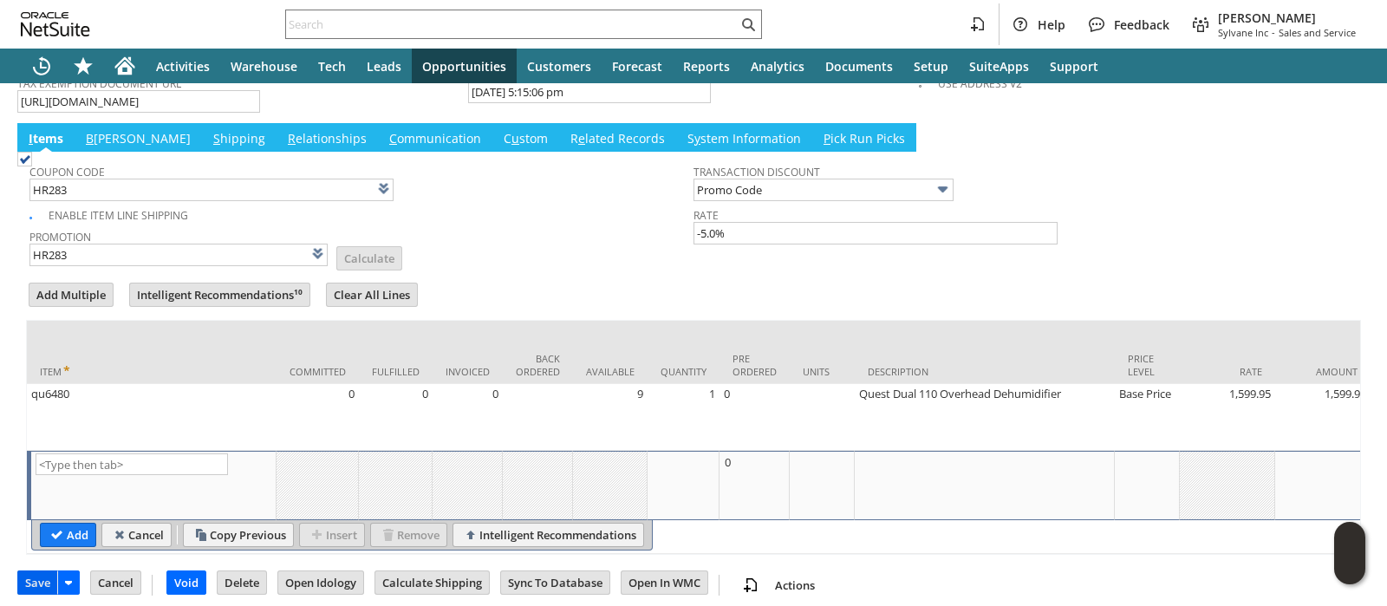
click at [35, 581] on input "Save" at bounding box center [37, 582] width 39 height 23
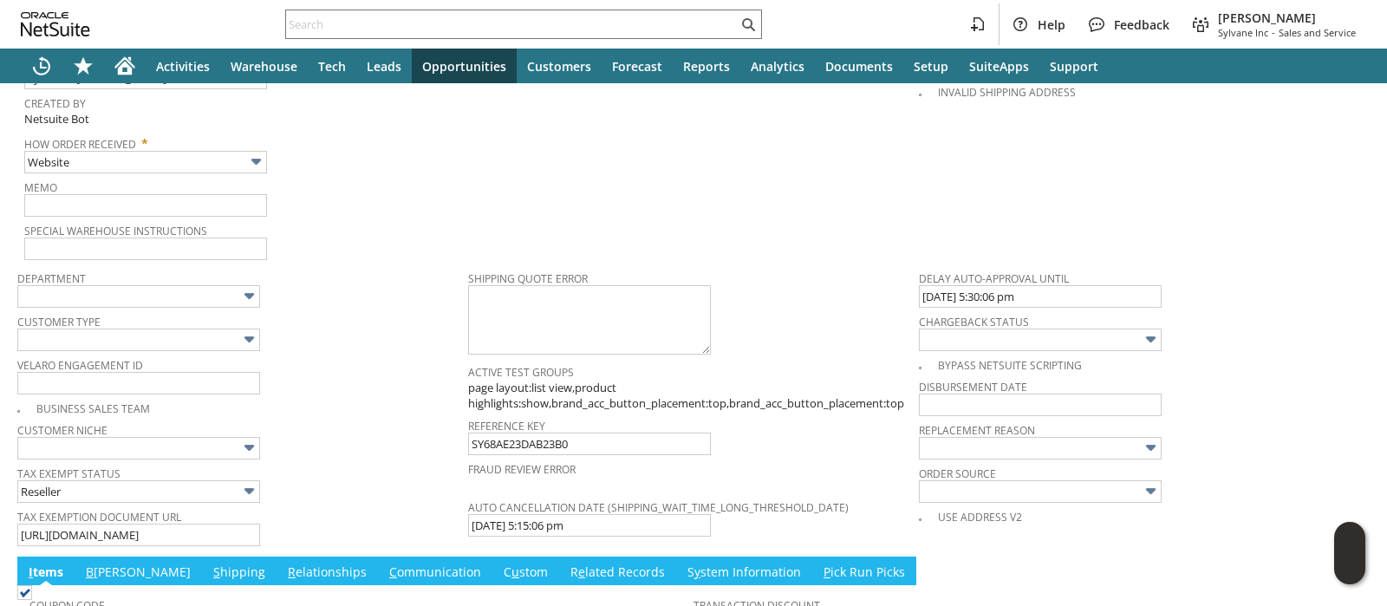
scroll to position [948, 0]
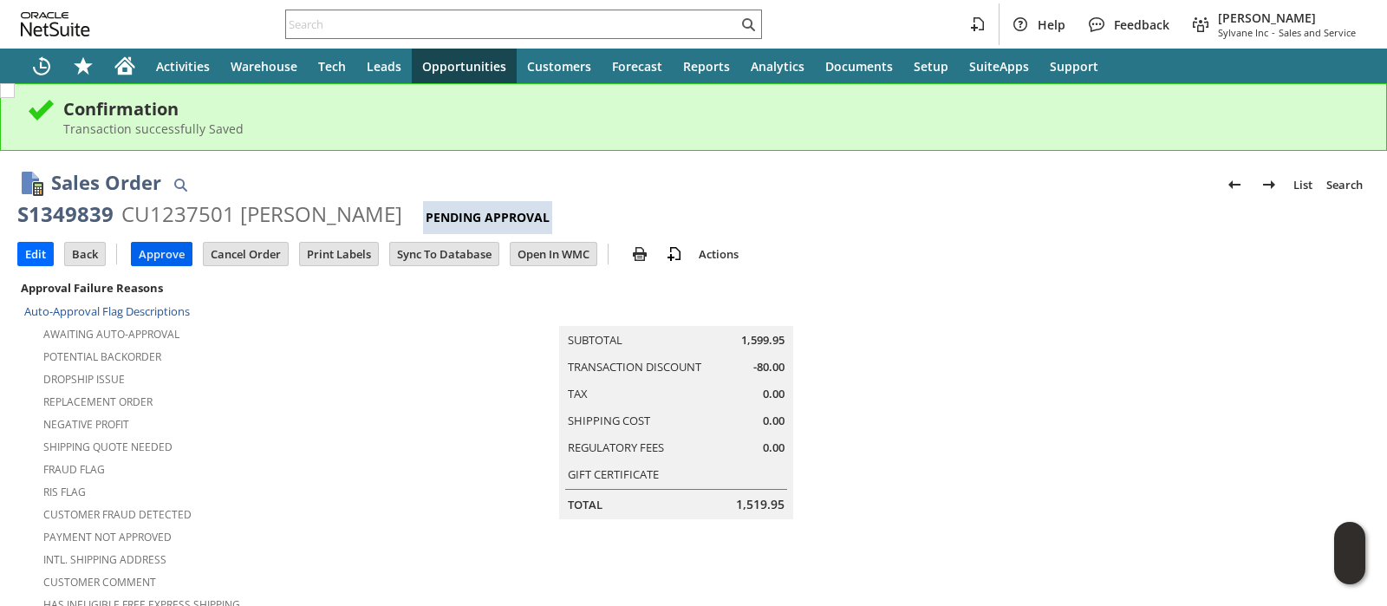
click at [169, 253] on input "Approve" at bounding box center [162, 254] width 60 height 23
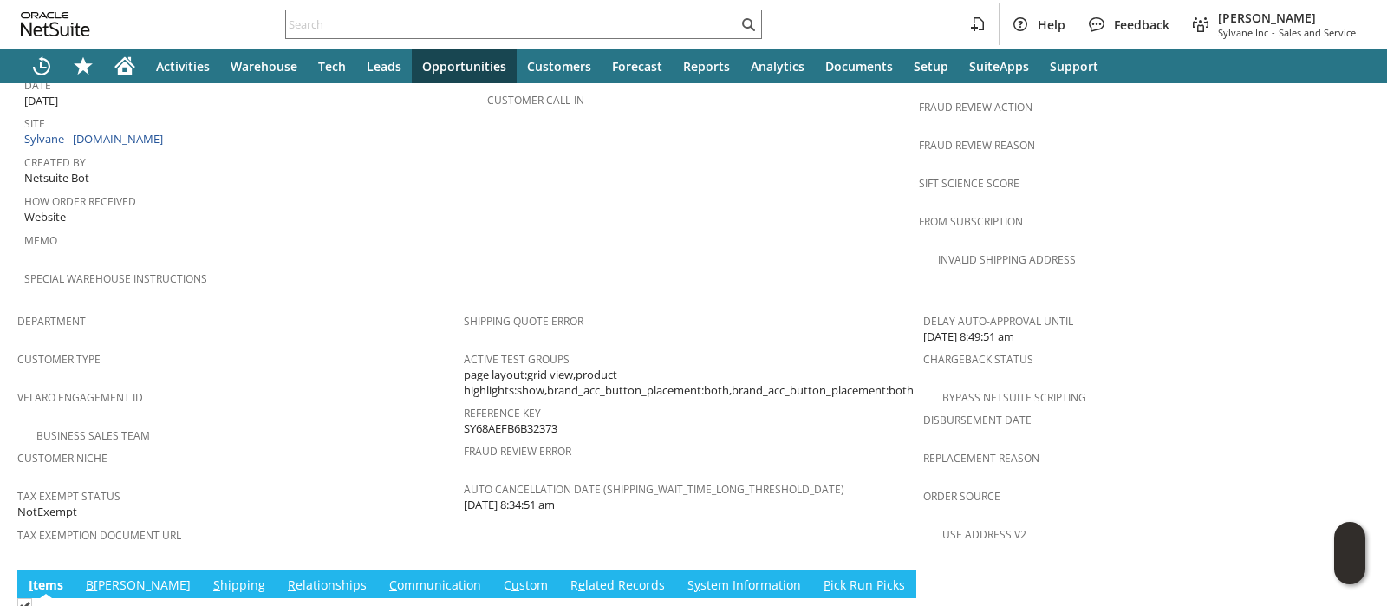
scroll to position [1083, 0]
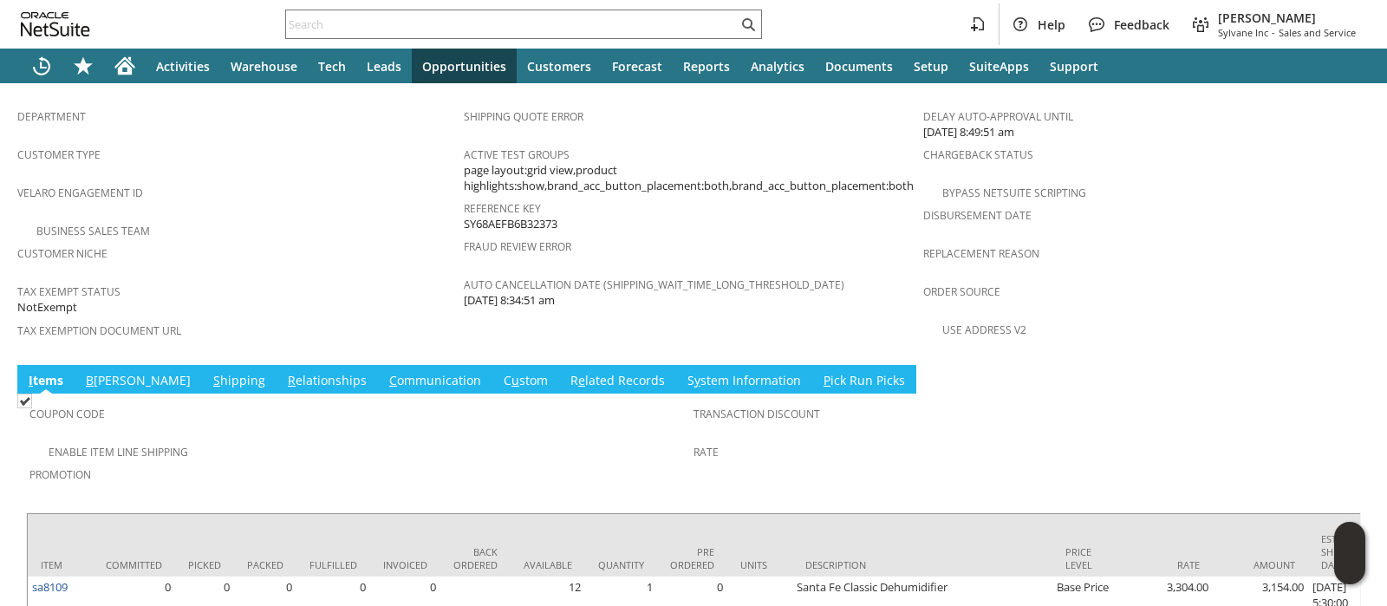
click at [95, 372] on link "B illing" at bounding box center [138, 381] width 114 height 19
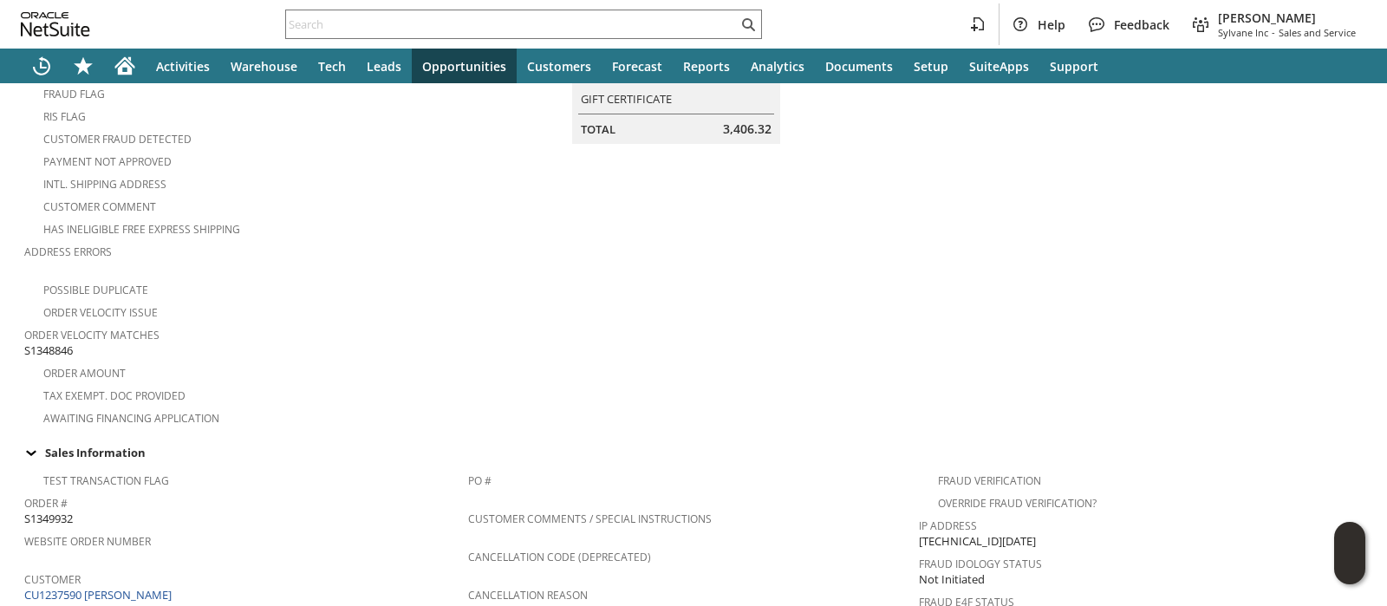
scroll to position [0, 0]
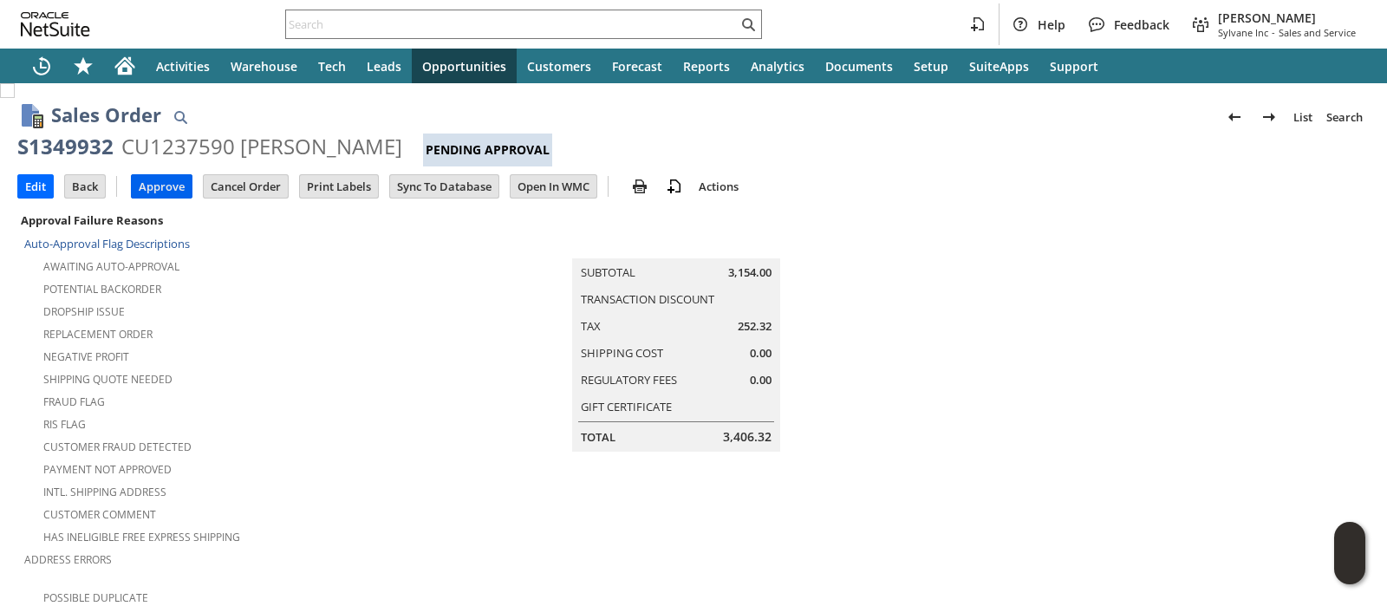
click at [148, 182] on input "Approve" at bounding box center [162, 186] width 60 height 23
click at [31, 184] on input "Edit" at bounding box center [35, 186] width 35 height 23
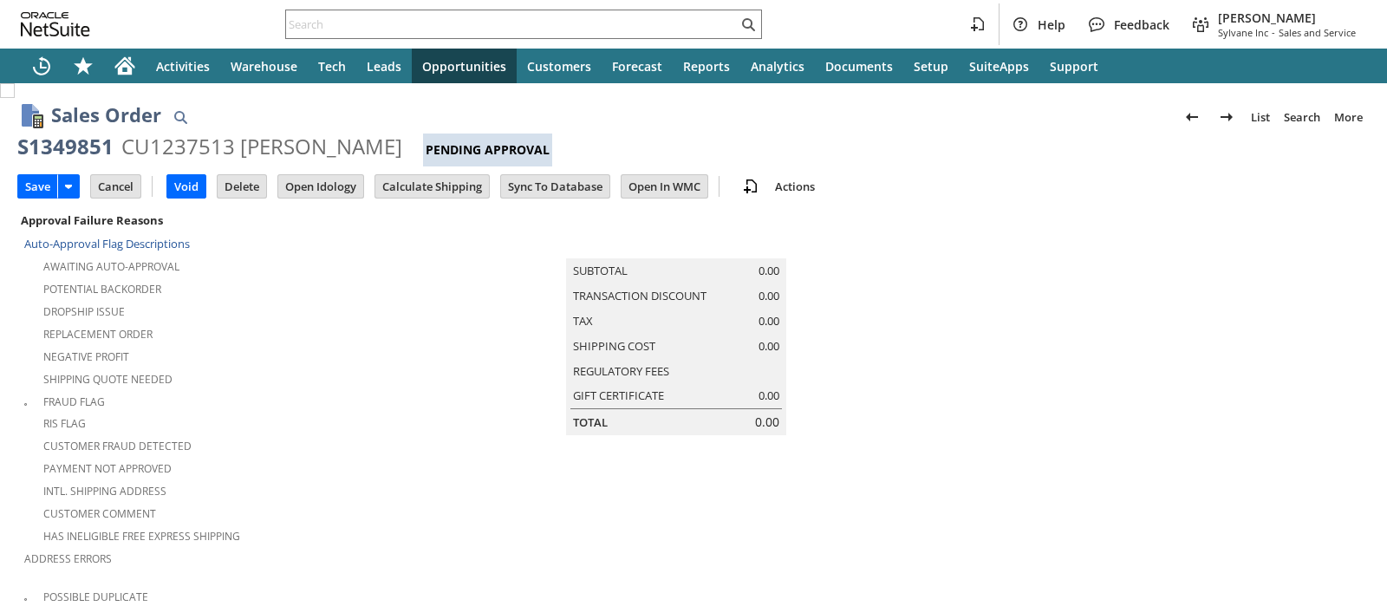
scroll to position [591, 0]
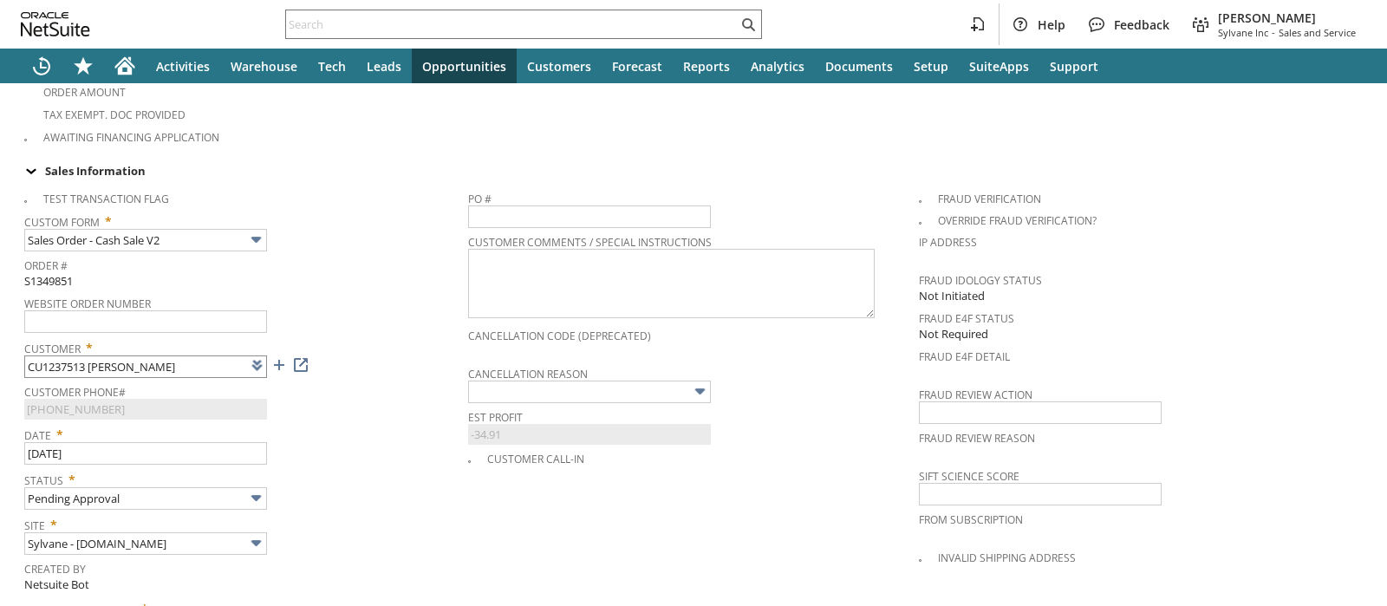
click at [215, 355] on input "CU1237513 Gary Schooley" at bounding box center [145, 366] width 243 height 23
type input "Intelligent Recommendations ⁰"
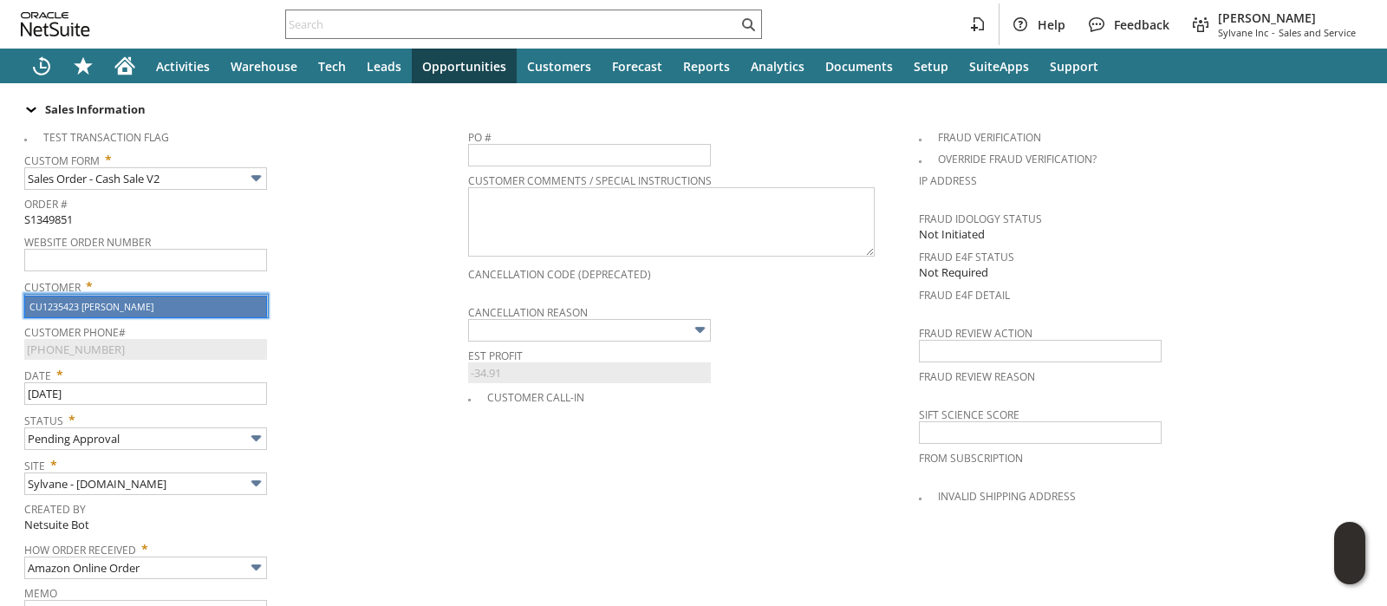
scroll to position [699, 0]
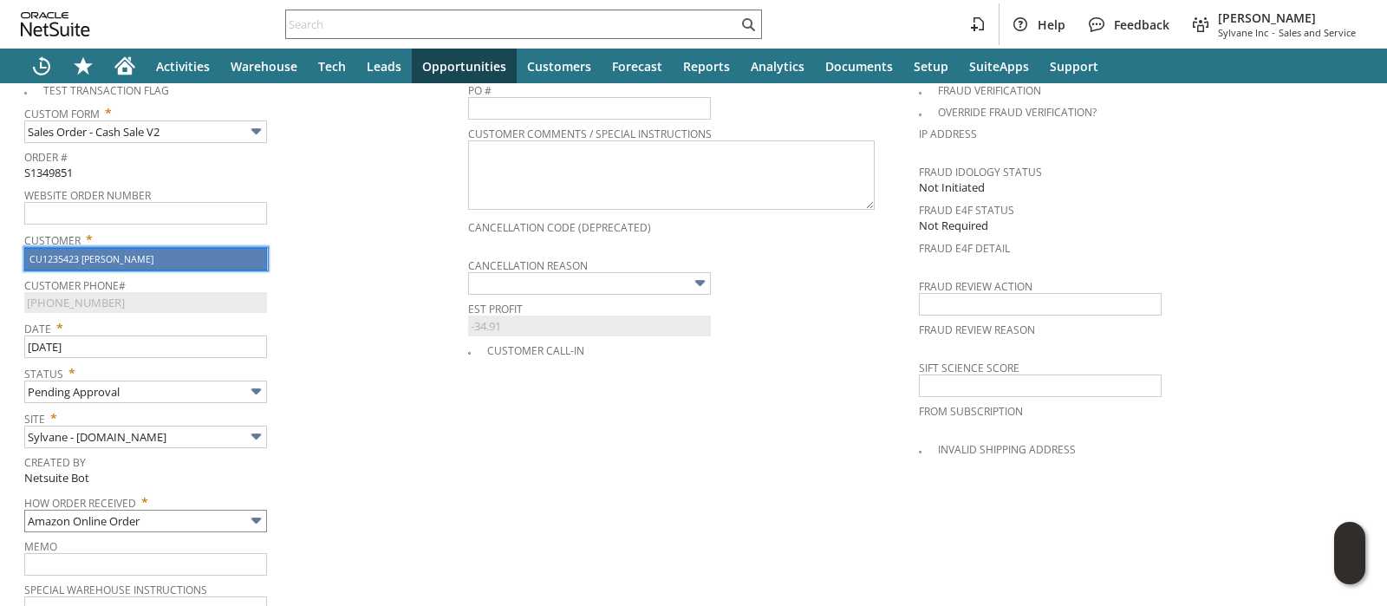
type input "CU1235423 Gary Schooley"
type input "(207) 835-4259 X45626"
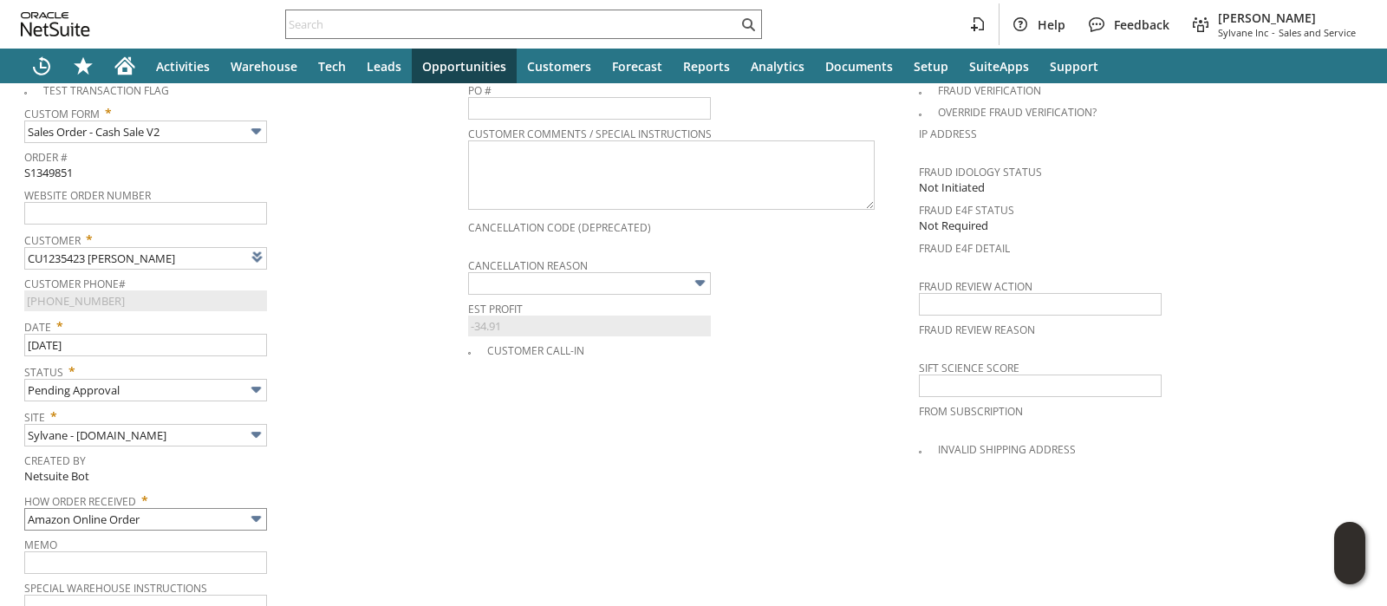
type input "CU1235423 Gary Schooley"
click at [188, 508] on input "Amazon Online Order" at bounding box center [145, 519] width 243 height 23
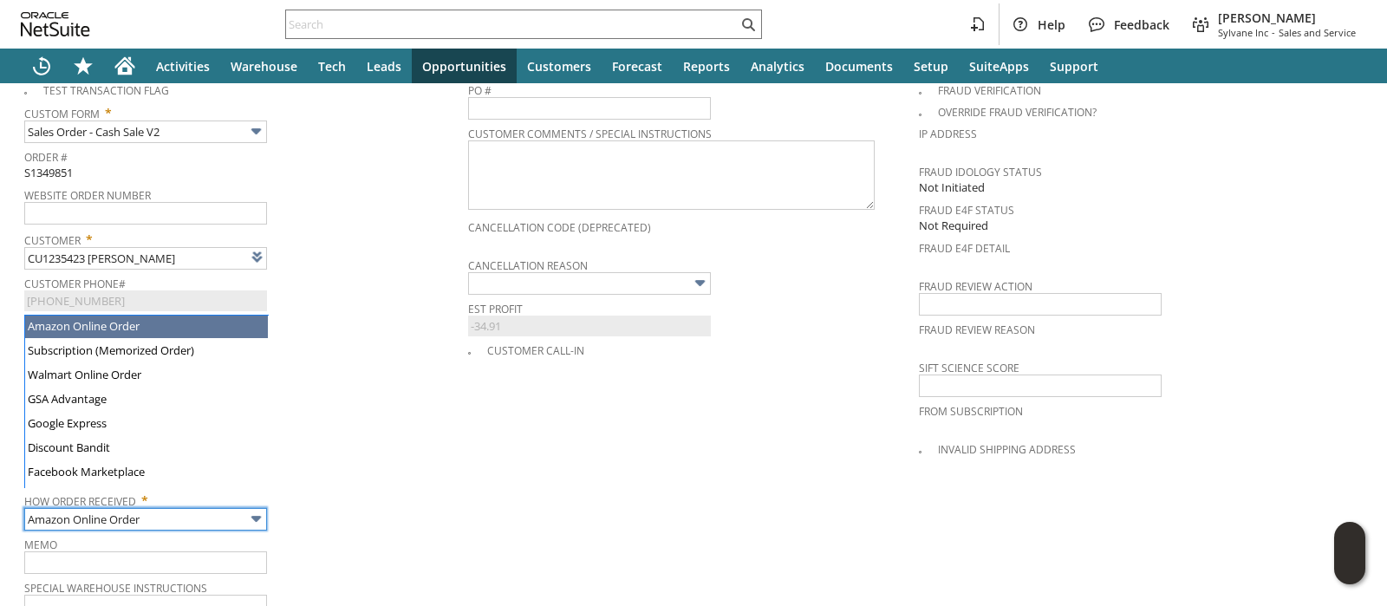
type input "Admin / Replacement Unit"
click at [418, 463] on td "Created By Netsuite Bot" at bounding box center [246, 467] width 444 height 39
type input "ho3875"
type input "OK"
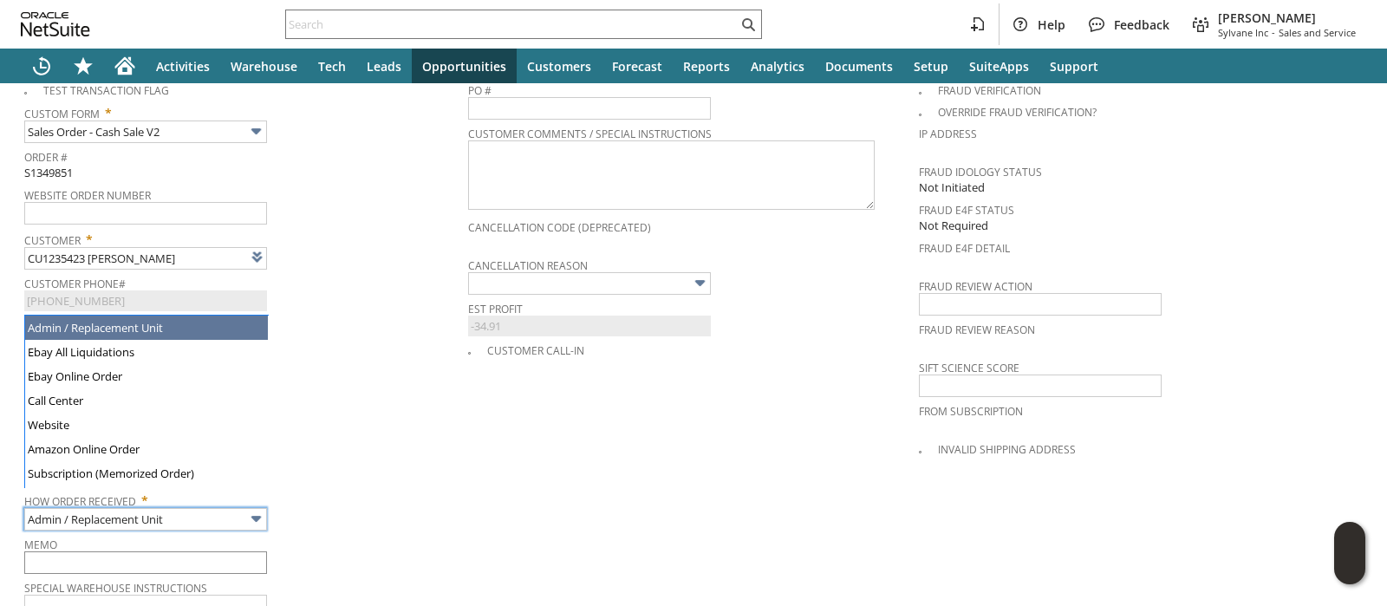
type input "Make Copy"
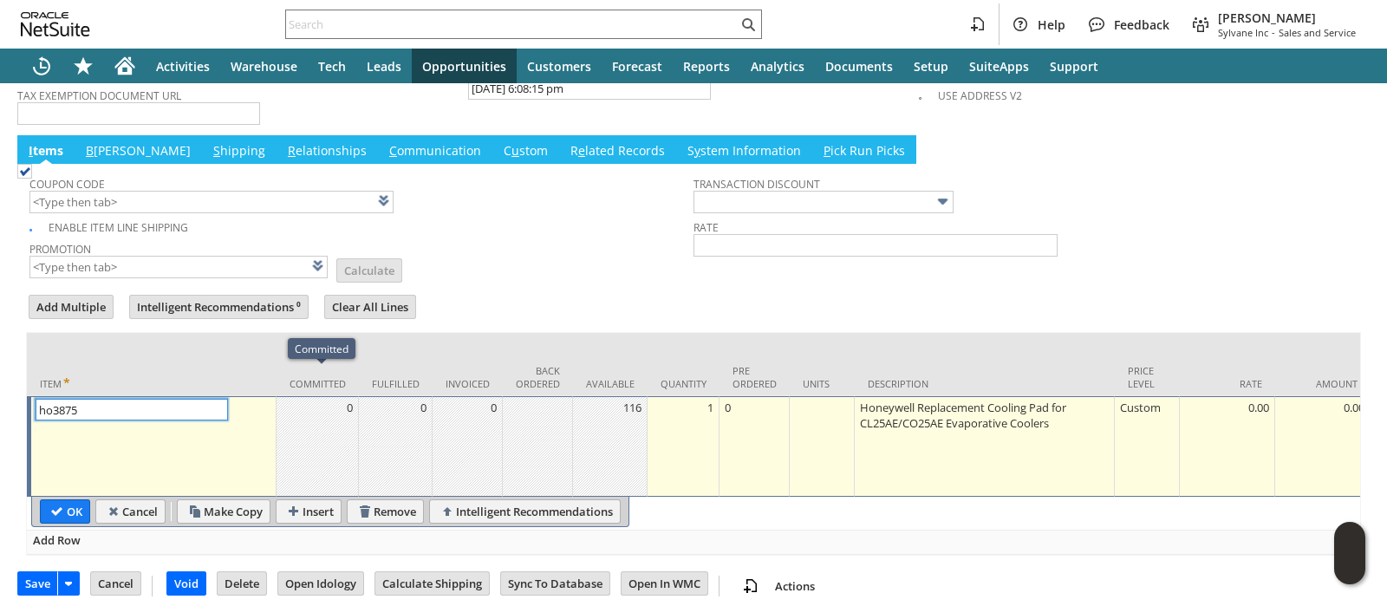
scroll to position [719, 0]
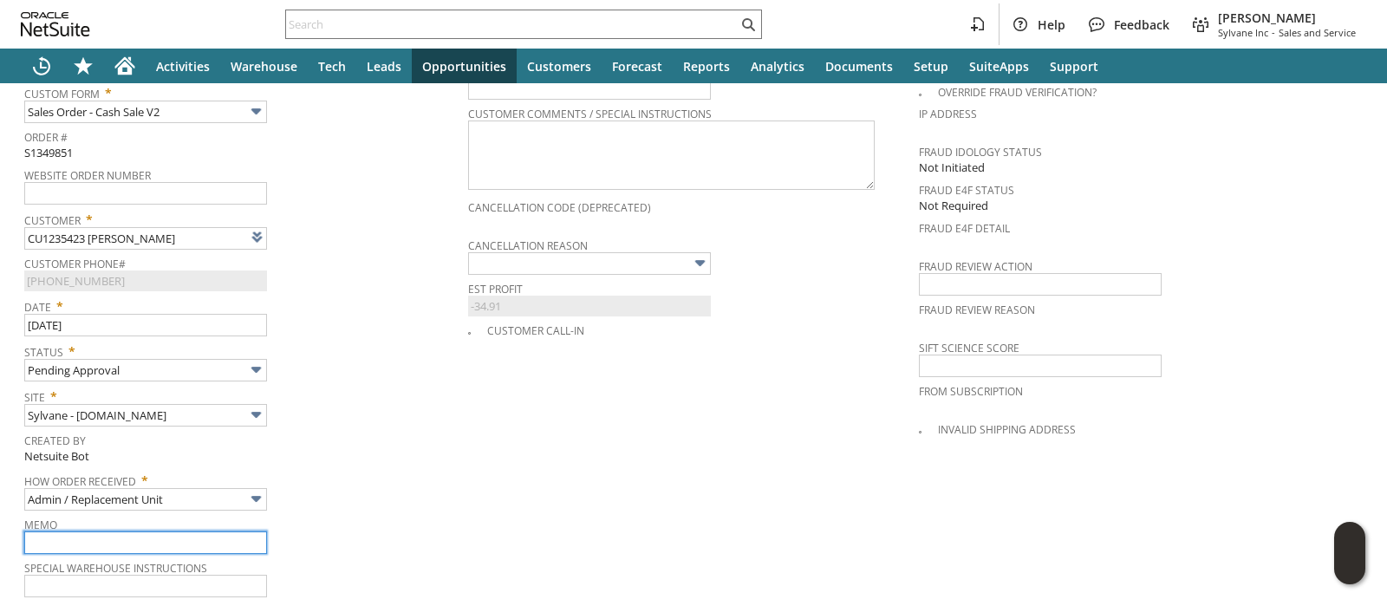
click at [125, 531] on input "text" at bounding box center [145, 542] width 243 height 23
type input "Replacement Order - damaged - claim filed"
click at [478, 405] on td "PO # Customer Comments / Special Instructions Cancellation Code (deprecated) Ca…" at bounding box center [693, 326] width 451 height 545
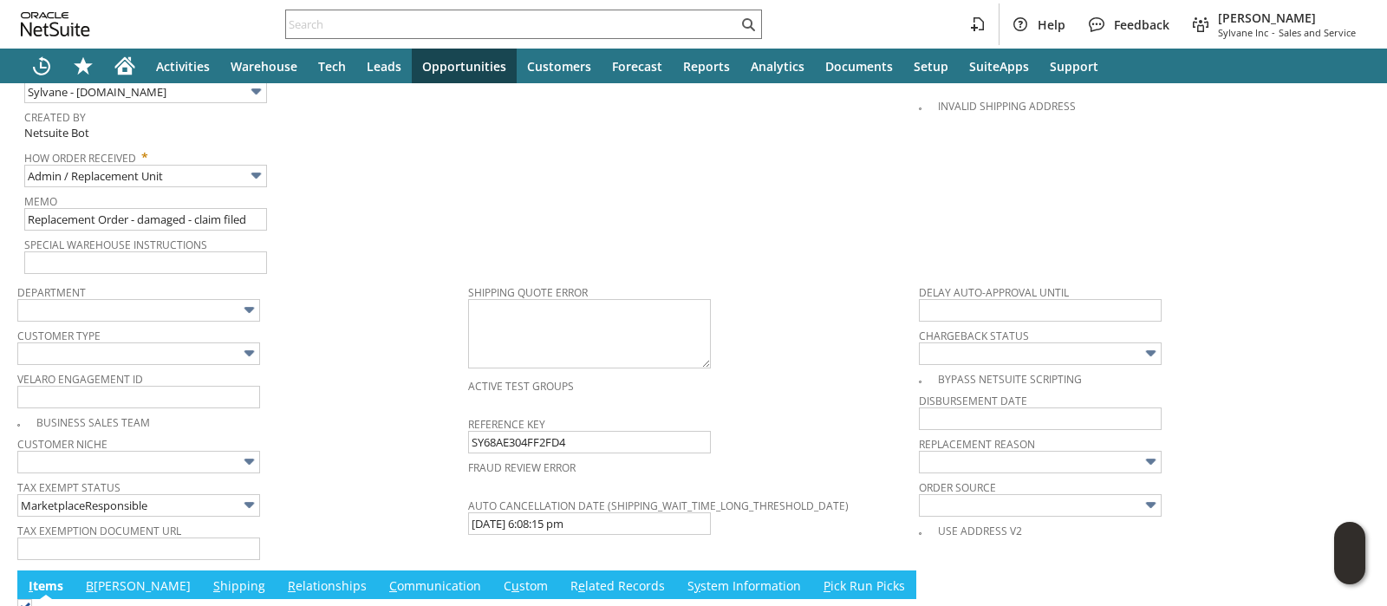
scroll to position [1044, 0]
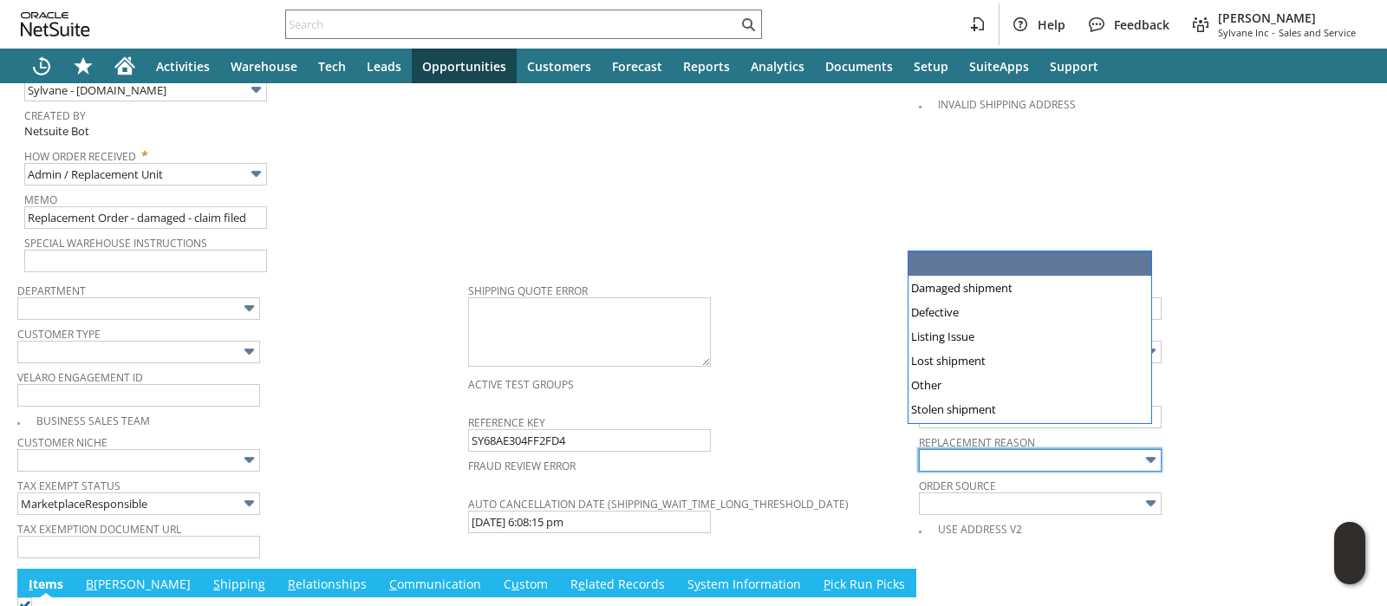
click at [945, 449] on input "text" at bounding box center [1040, 460] width 243 height 23
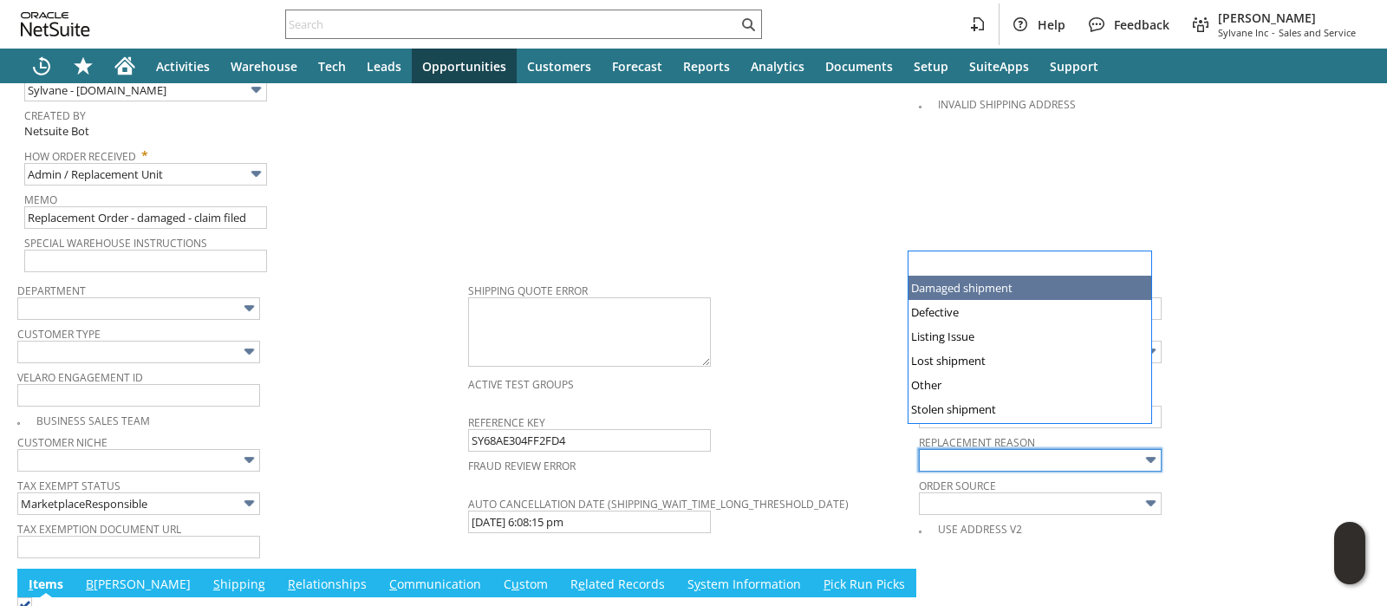
type input "Damaged shipment"
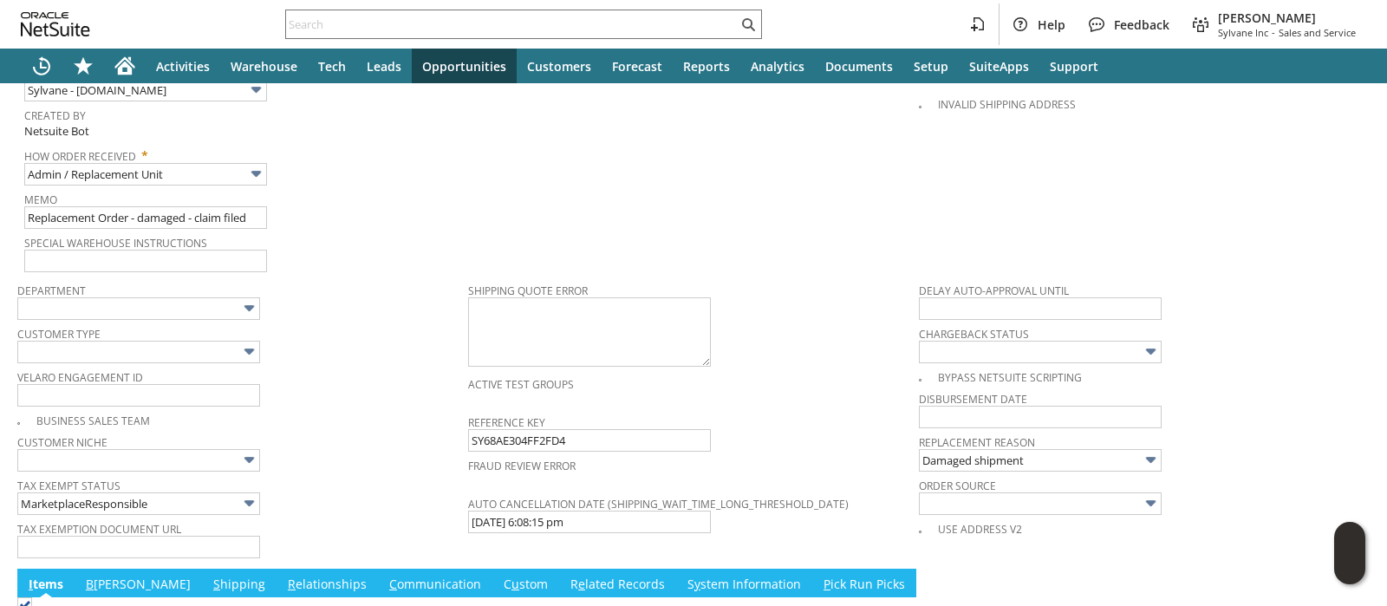
click at [328, 430] on span "Customer Niche" at bounding box center [238, 439] width 442 height 19
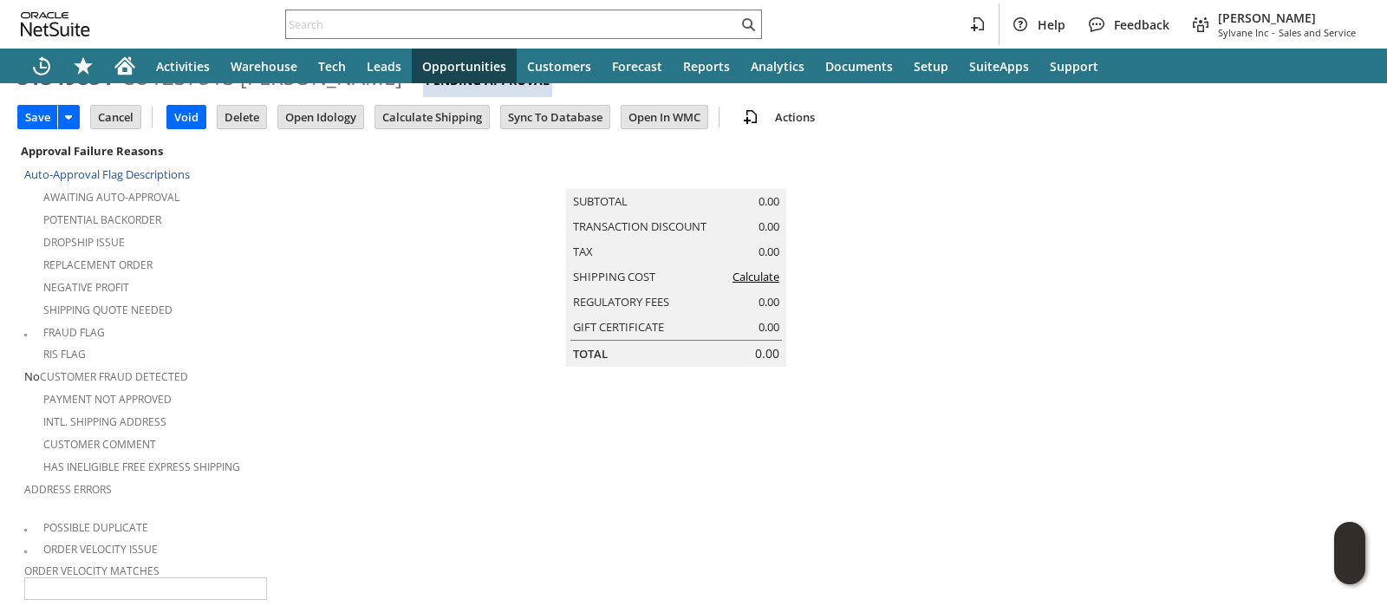
scroll to position [0, 0]
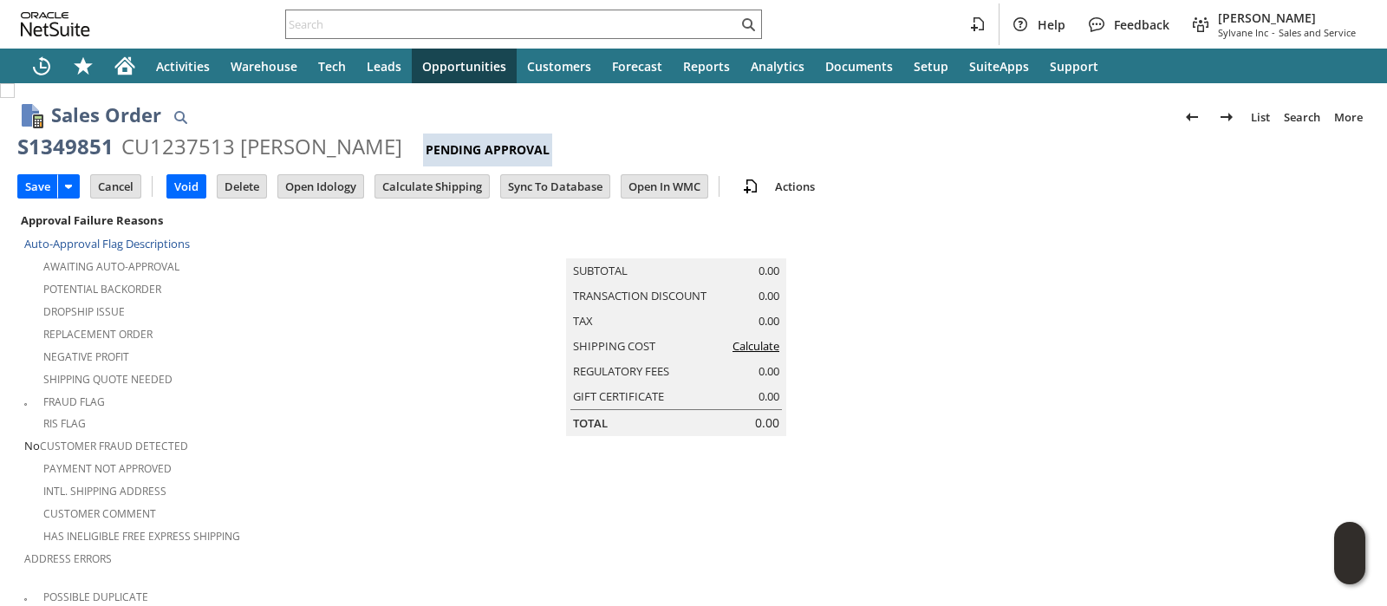
click at [742, 354] on link "Calculate" at bounding box center [755, 346] width 47 height 16
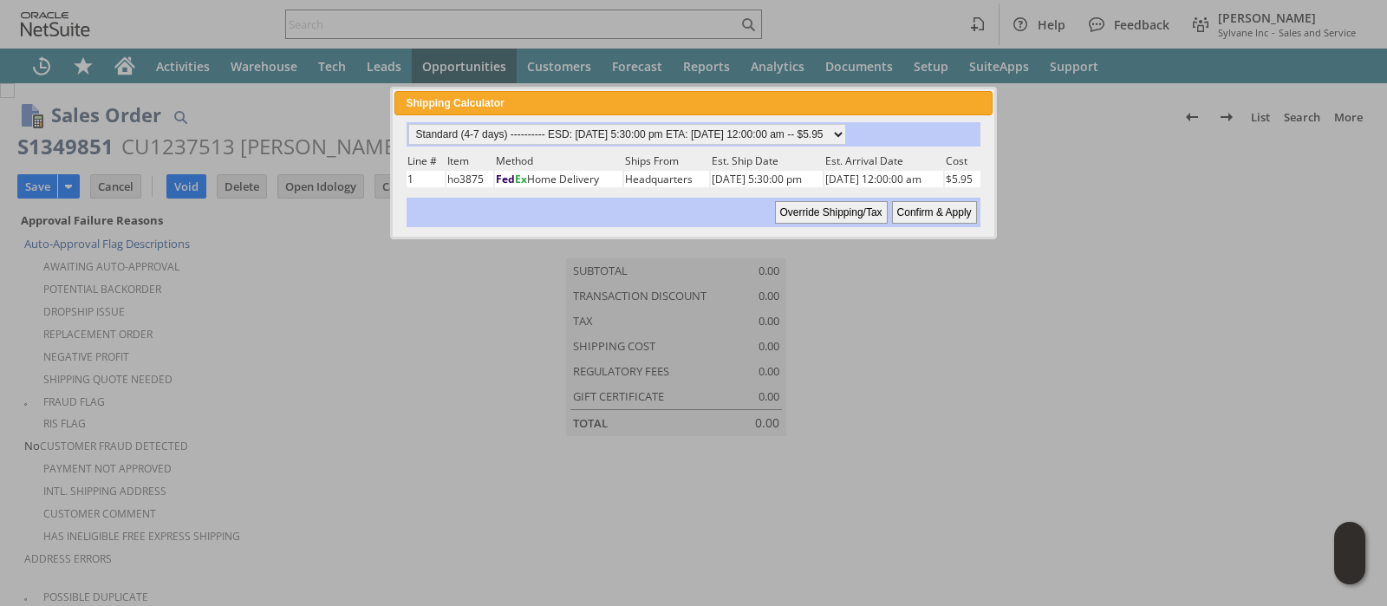
click at [907, 218] on input "Confirm & Apply" at bounding box center [934, 212] width 85 height 23
type input "NotExempt"
type input "Add"
type input "Copy Previous"
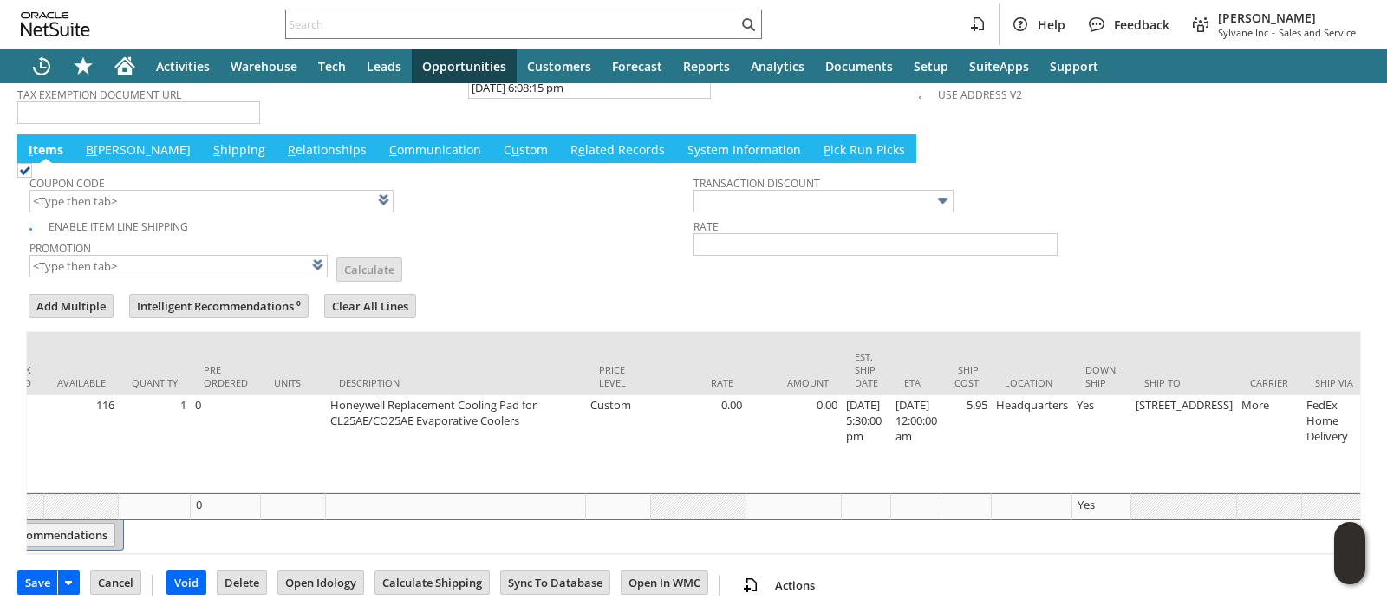
scroll to position [0, 533]
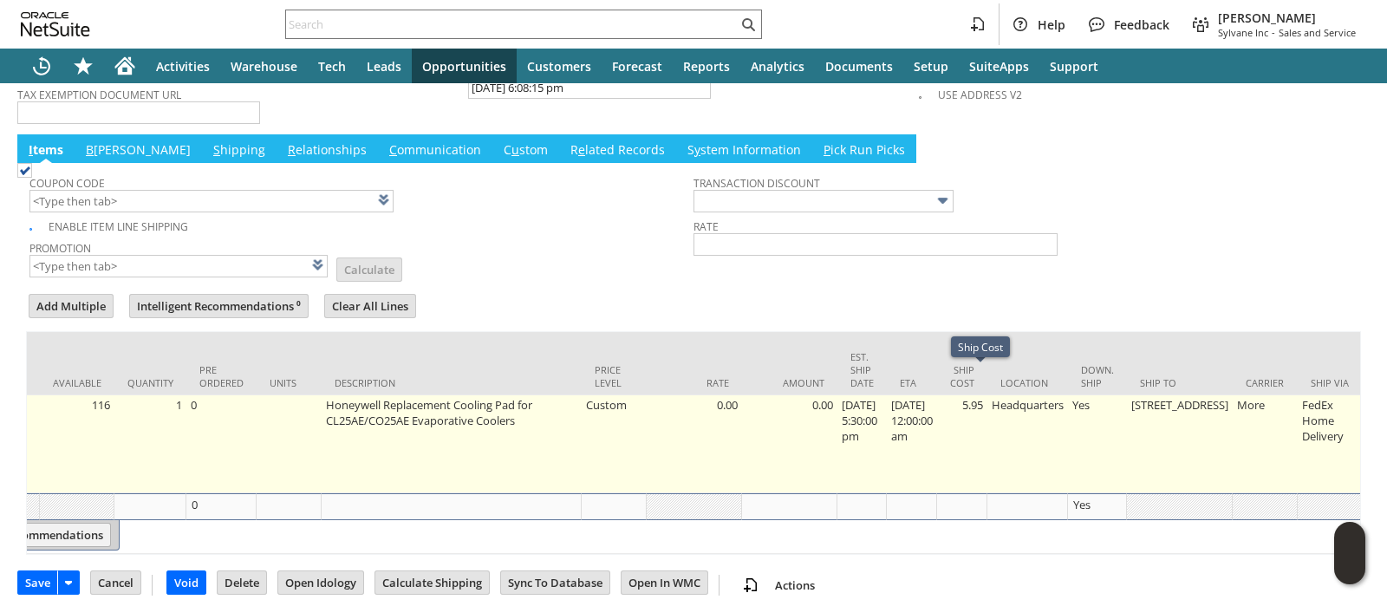
click at [987, 395] on td "5.95" at bounding box center [962, 444] width 50 height 98
type input "5.95"
type input "OK"
type input "Make Copy"
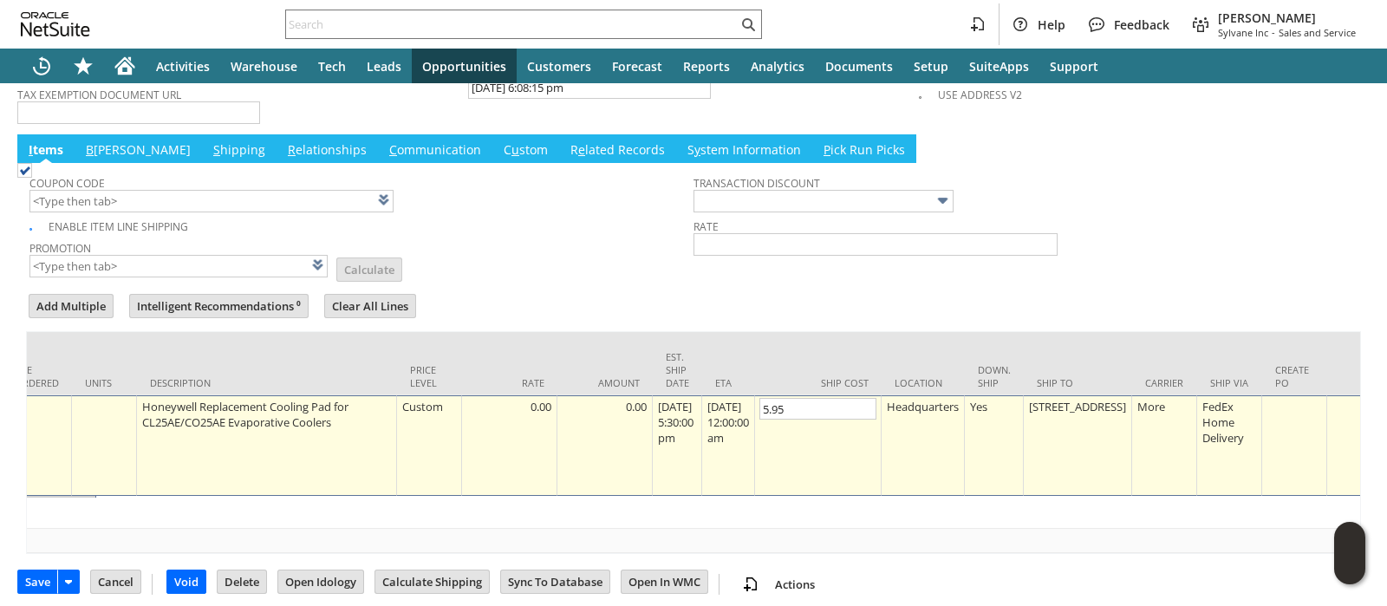
click at [991, 398] on div "Yes" at bounding box center [993, 406] width 49 height 17
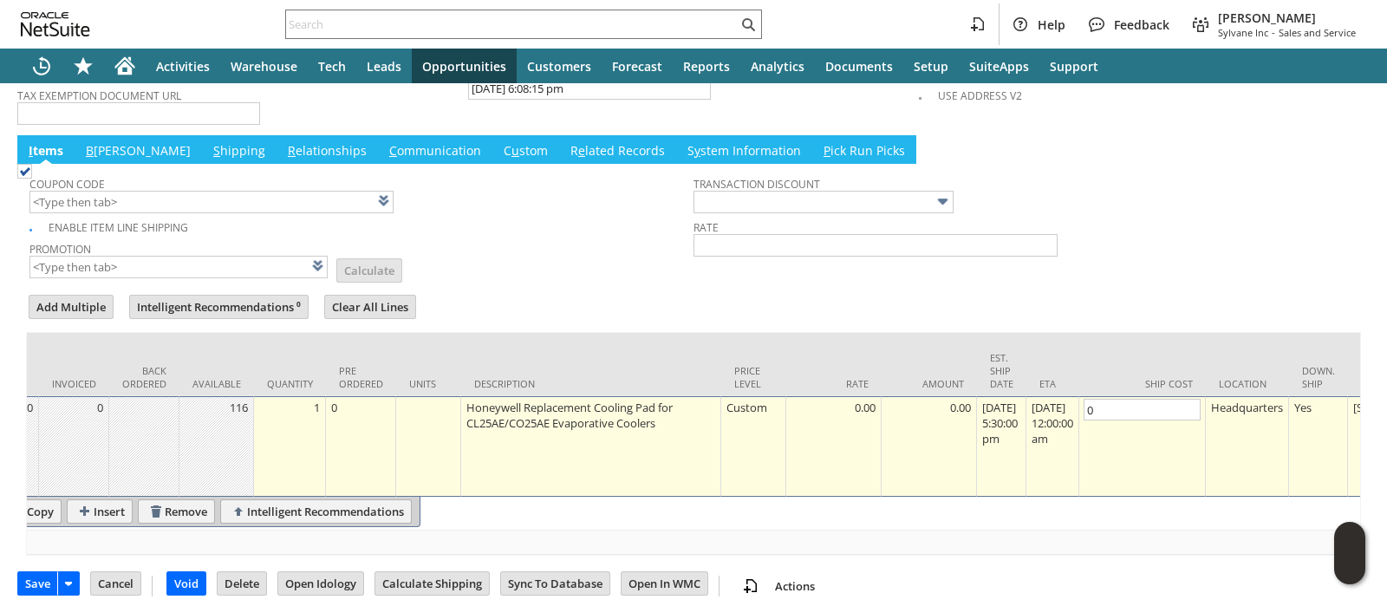
scroll to position [0, 0]
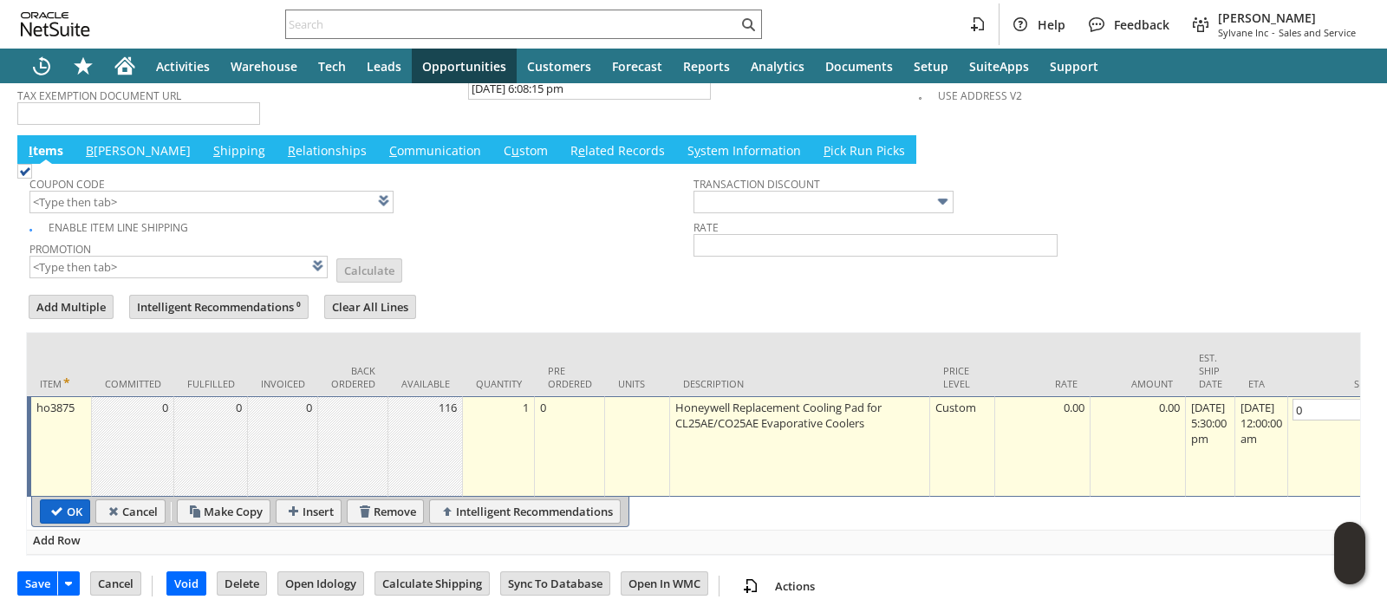
type input "0"
click at [65, 500] on input "OK" at bounding box center [65, 511] width 49 height 23
type input "Add"
type input "Copy Previous"
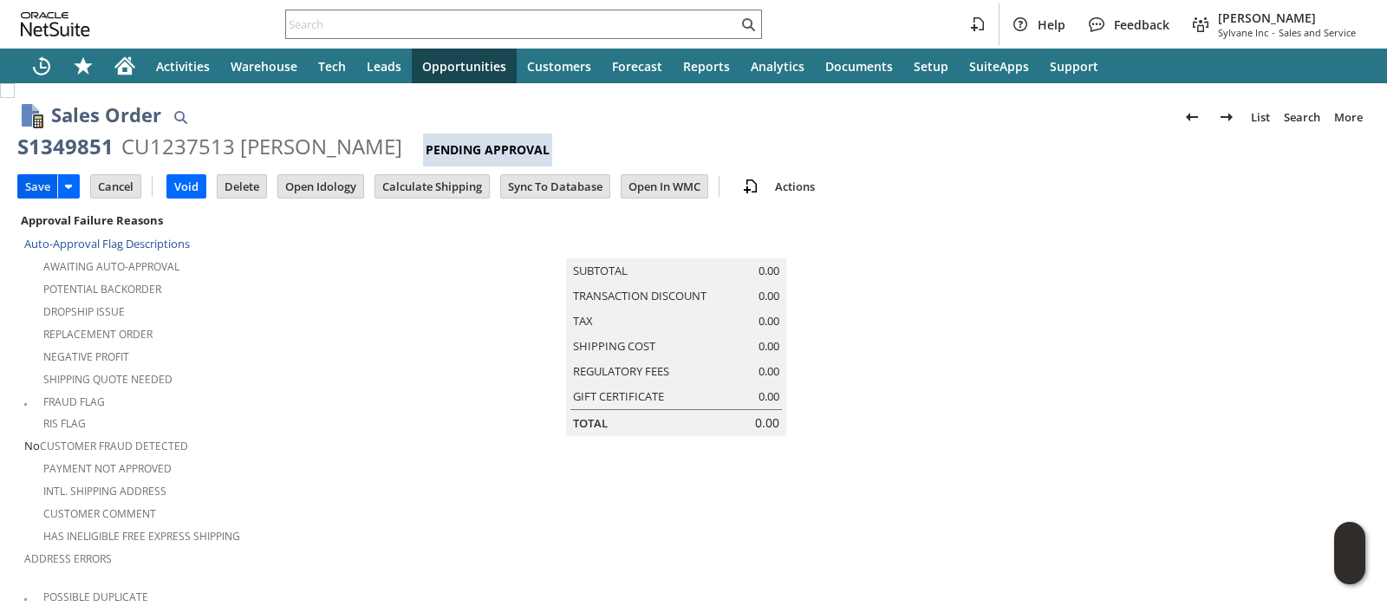
click at [37, 185] on input "Save" at bounding box center [37, 186] width 39 height 23
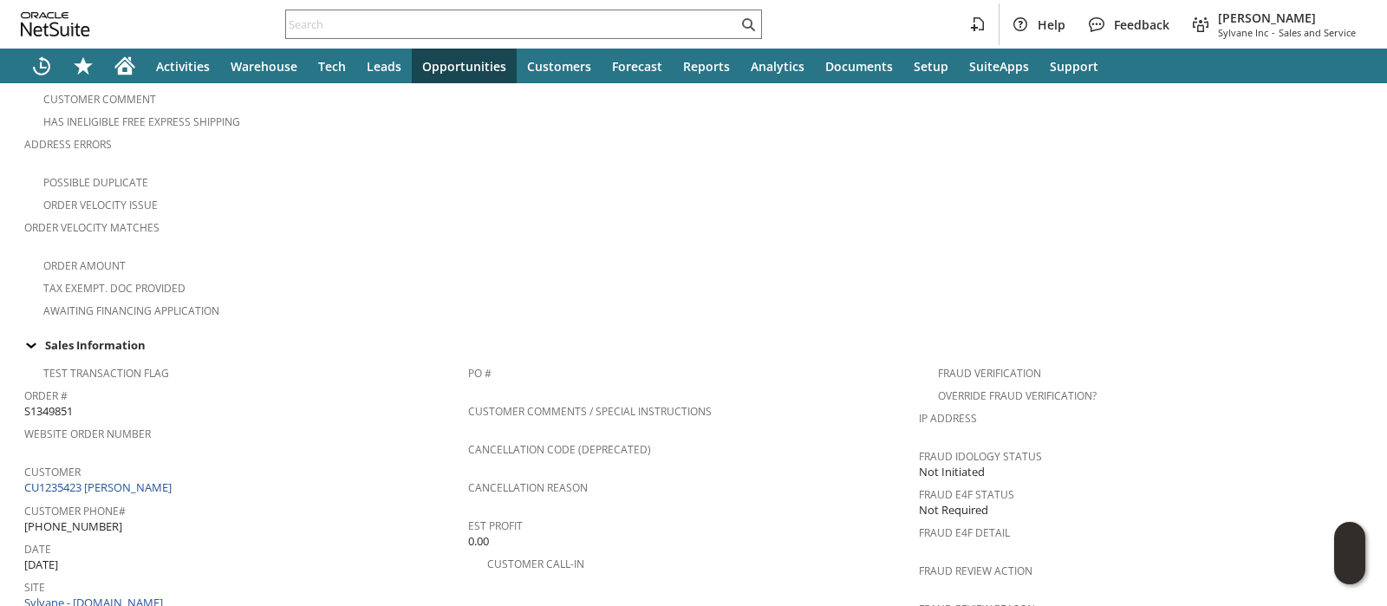
scroll to position [432, 0]
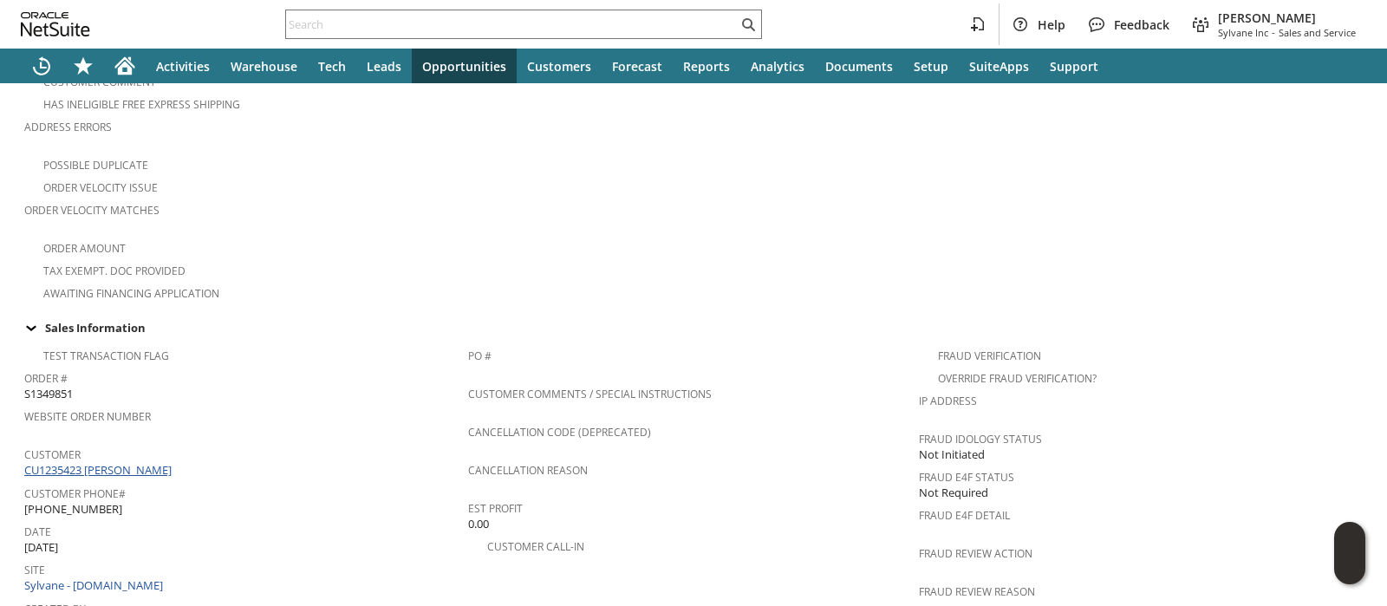
click at [143, 462] on link "CU1235423 Gary Schooley" at bounding box center [100, 470] width 152 height 16
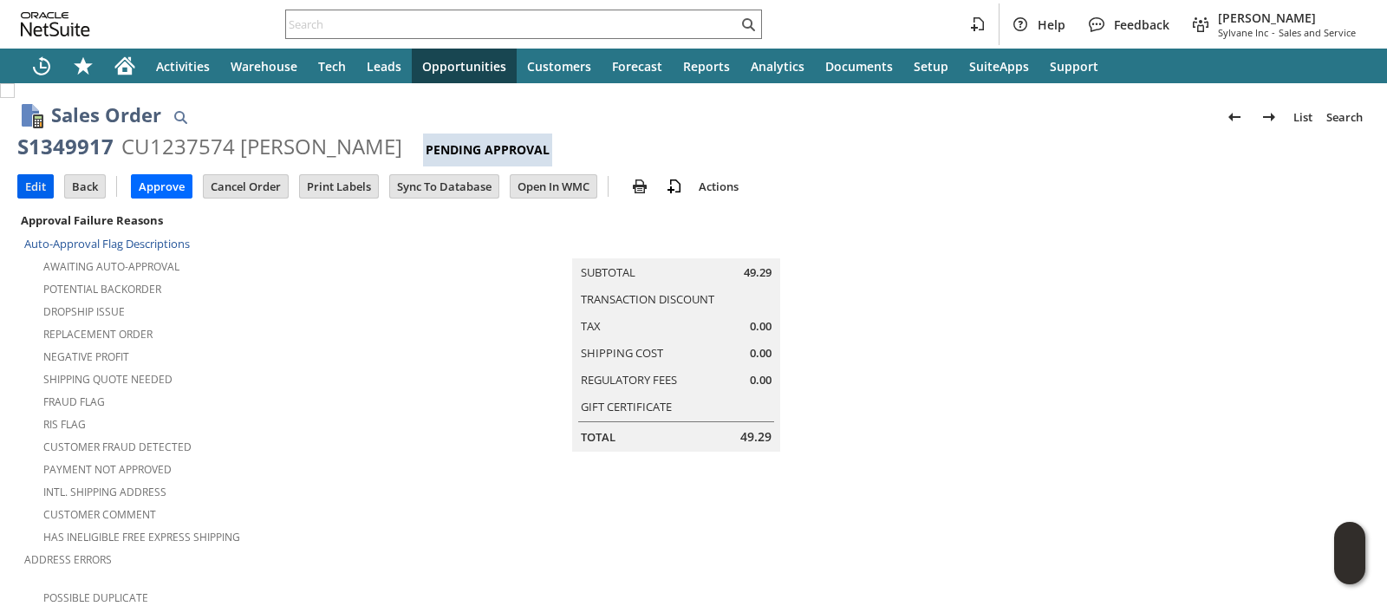
click at [37, 192] on input "Edit" at bounding box center [35, 186] width 35 height 23
click at [40, 180] on input "Edit" at bounding box center [35, 186] width 35 height 23
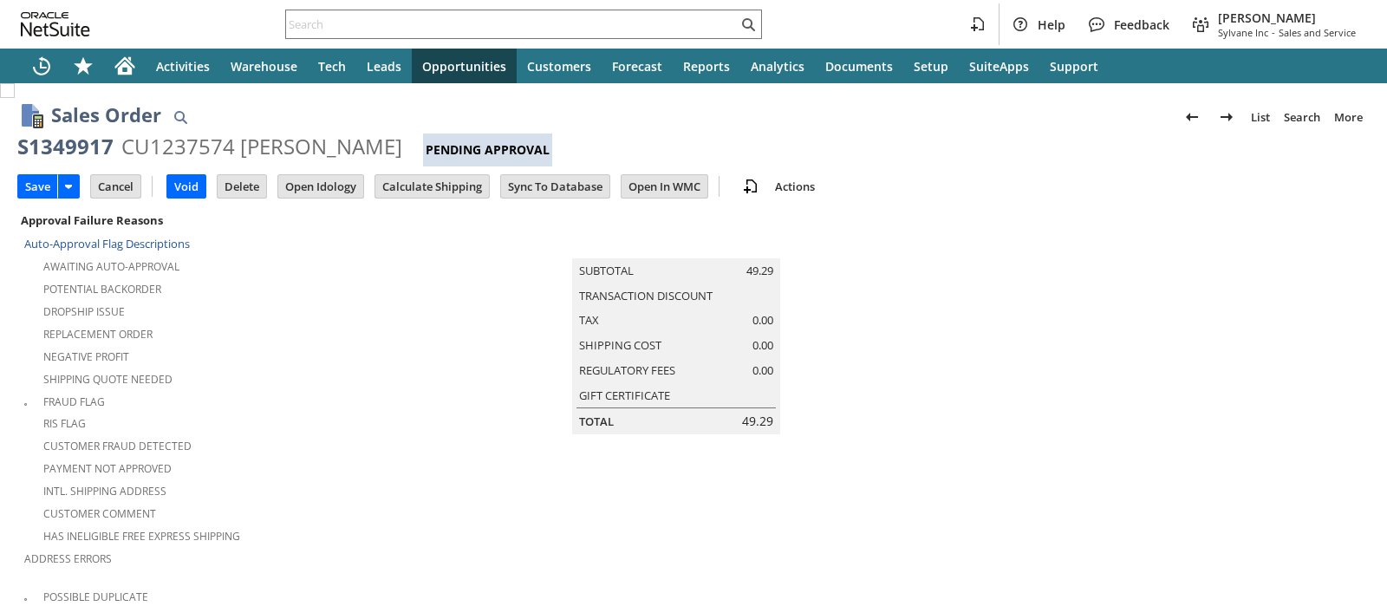
type input "Add"
type input "Copy Previous"
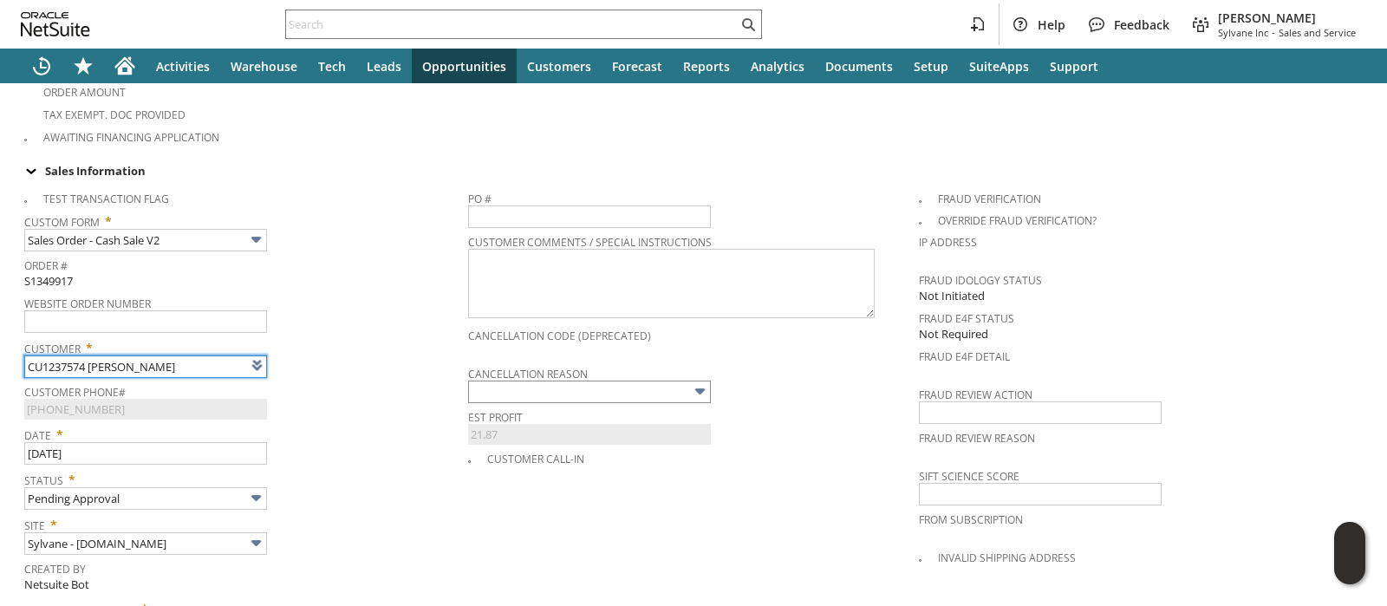
type input "Intelligent Recommendations ⁰"
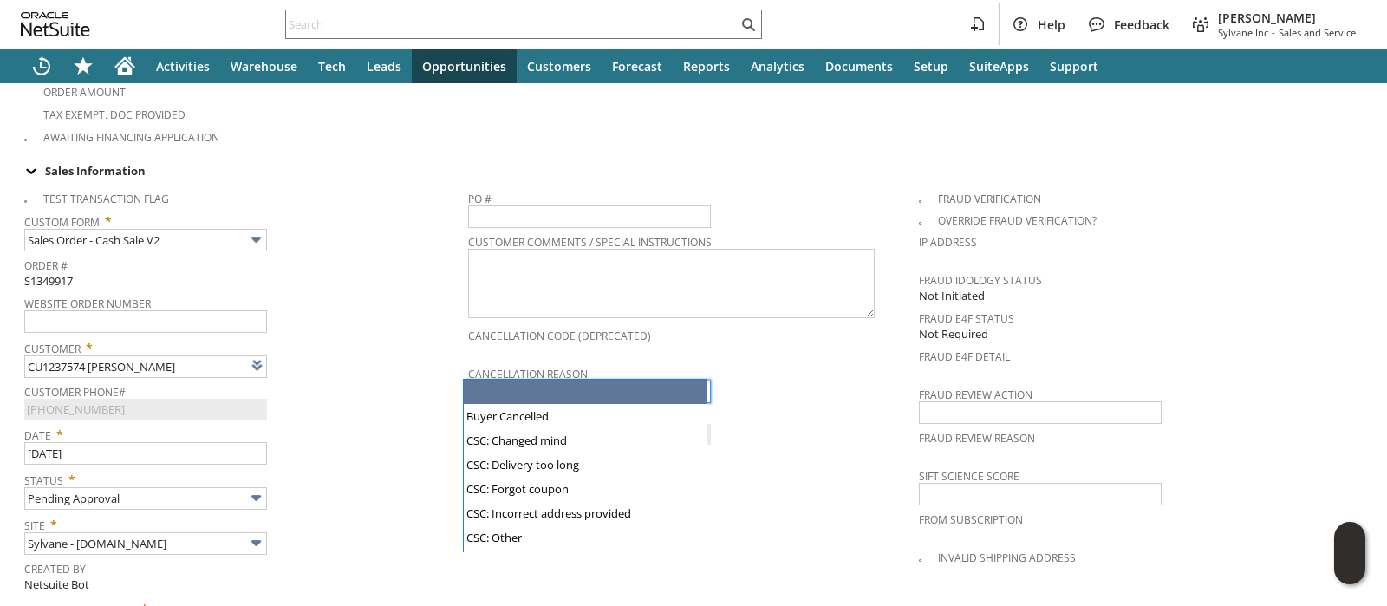
click at [576, 380] on input "text" at bounding box center [589, 391] width 243 height 23
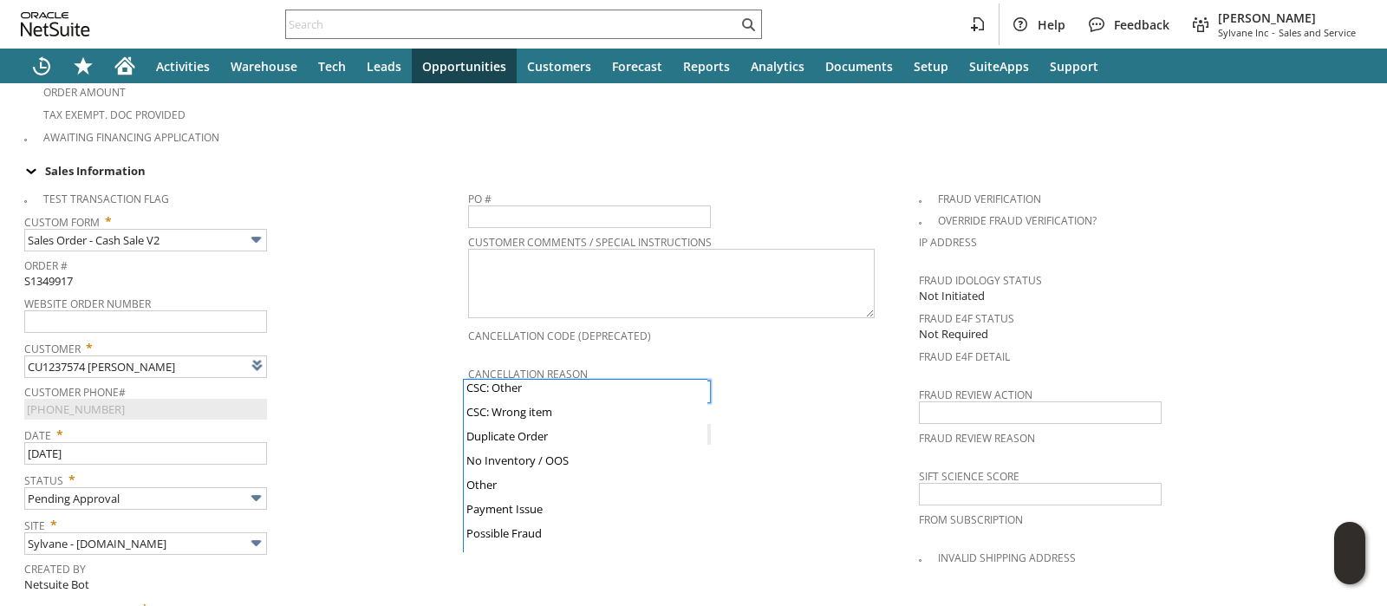
scroll to position [172, 0]
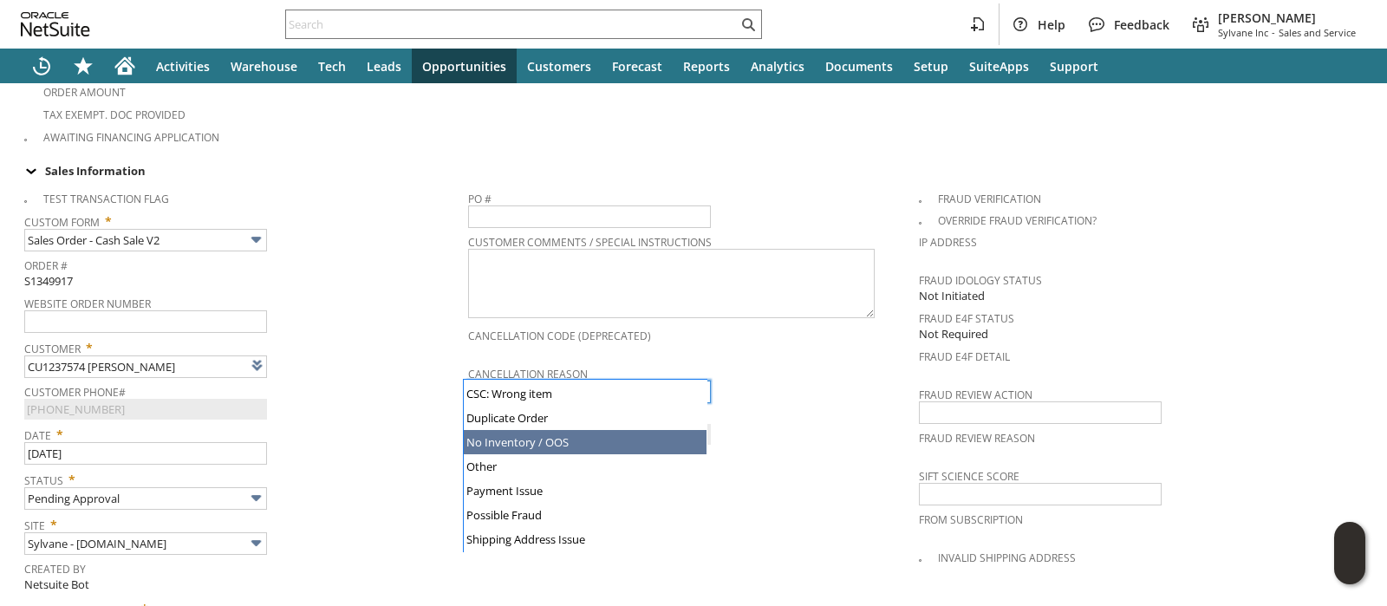
type input "No Inventory / OOS"
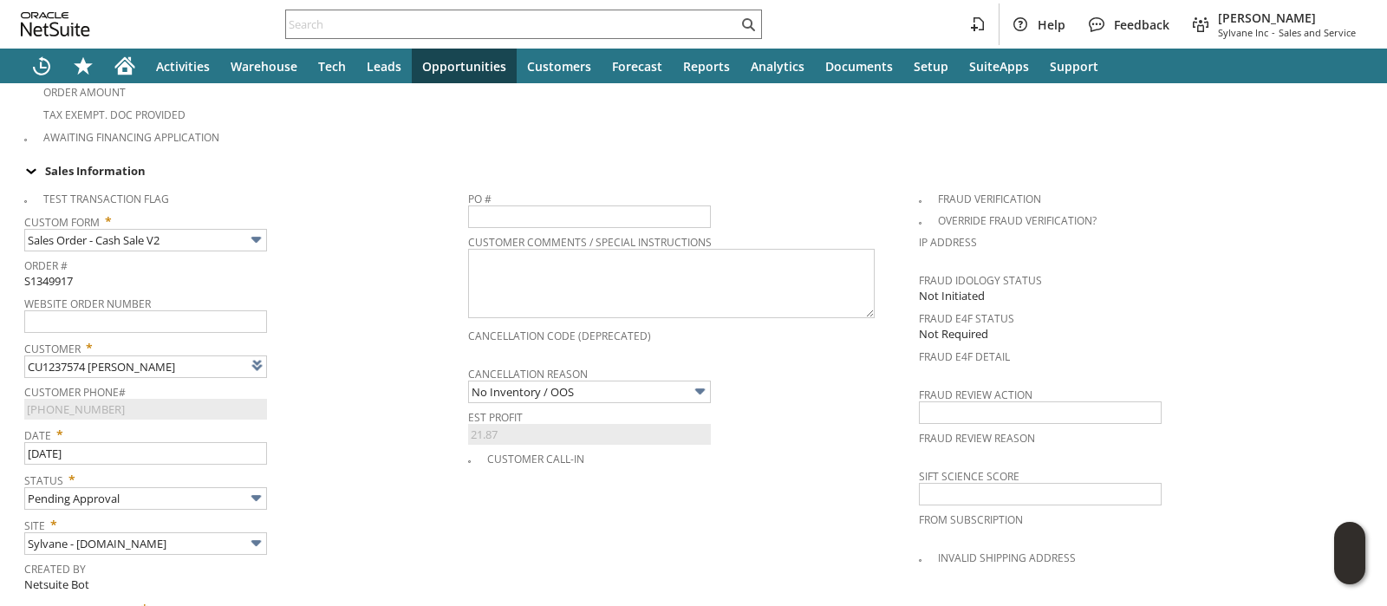
click at [357, 335] on span "Customer *" at bounding box center [241, 345] width 435 height 21
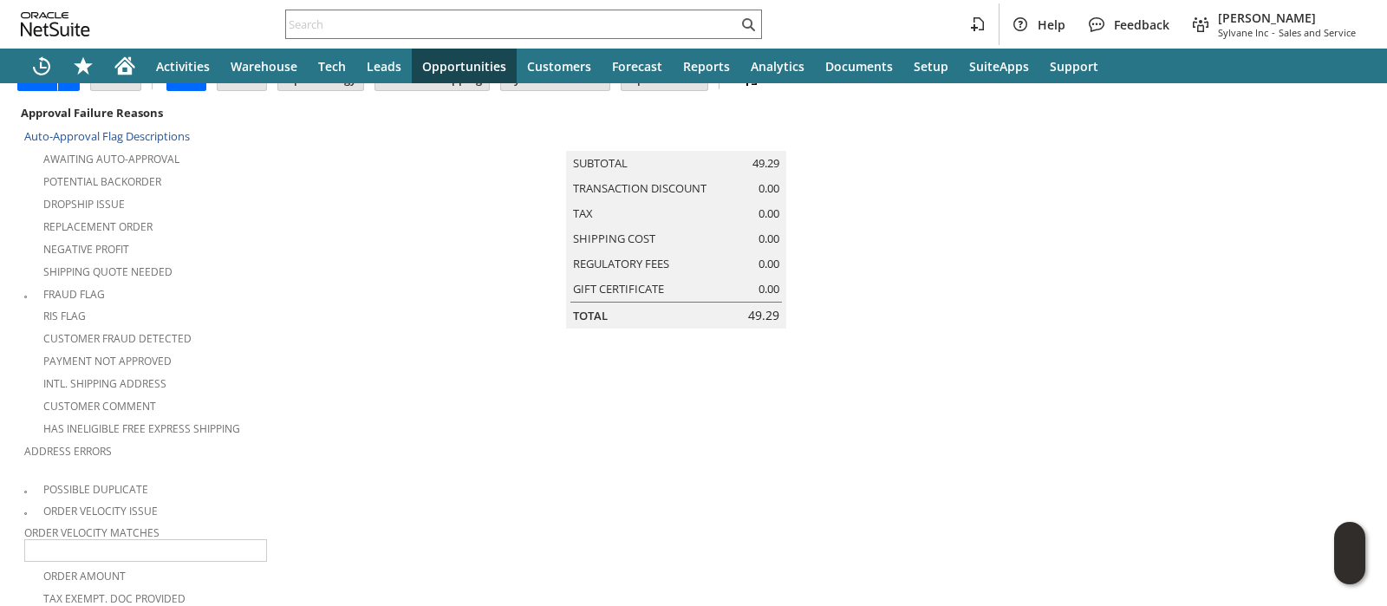
scroll to position [0, 0]
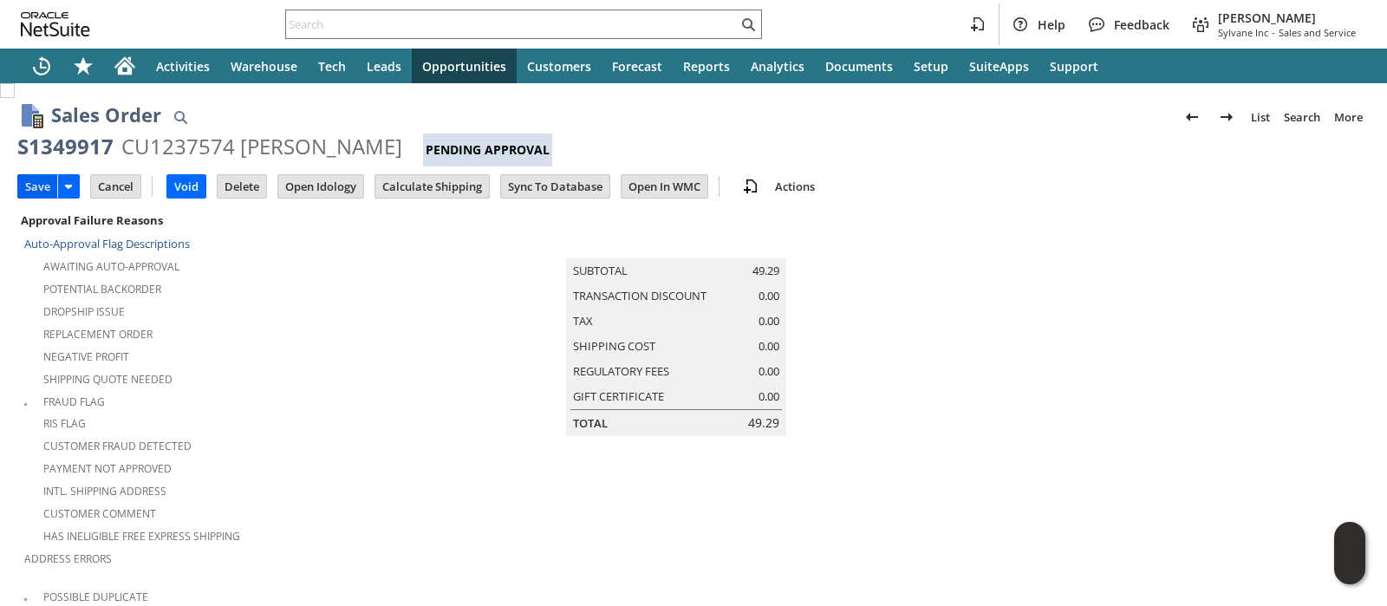
click at [42, 188] on input "Save" at bounding box center [37, 186] width 39 height 23
click at [37, 186] on input "Save" at bounding box center [37, 186] width 39 height 23
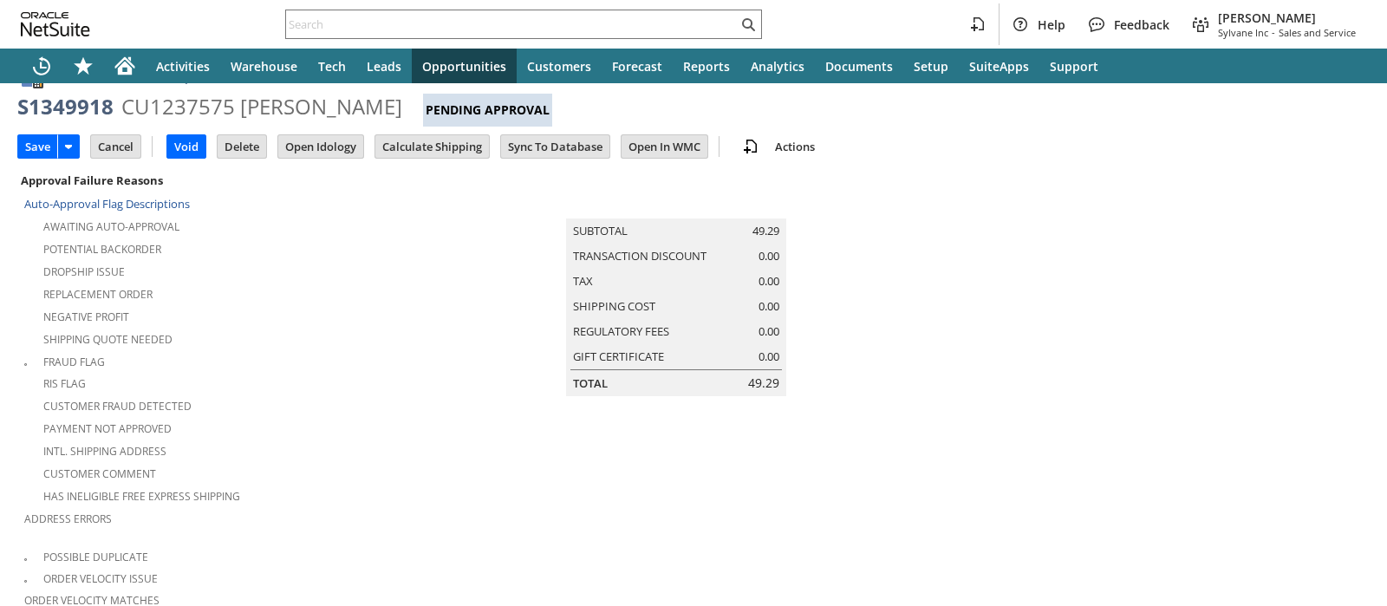
type input "Intelligent Recommendations ⁰"
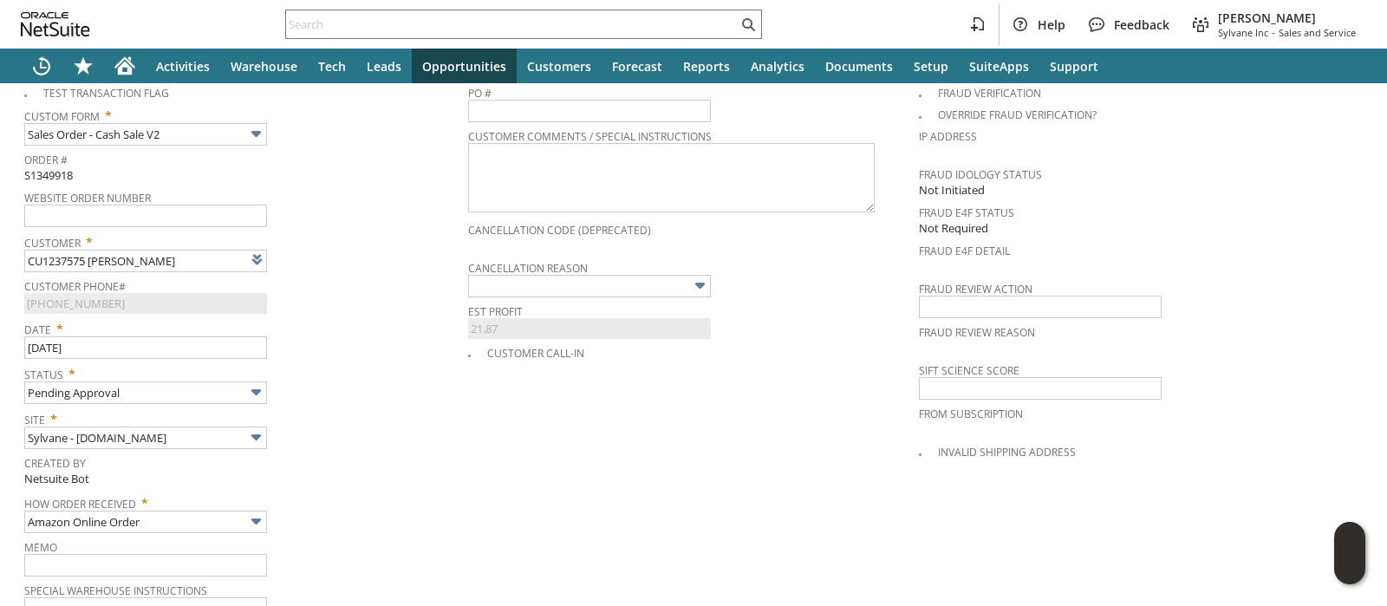
scroll to position [690, 0]
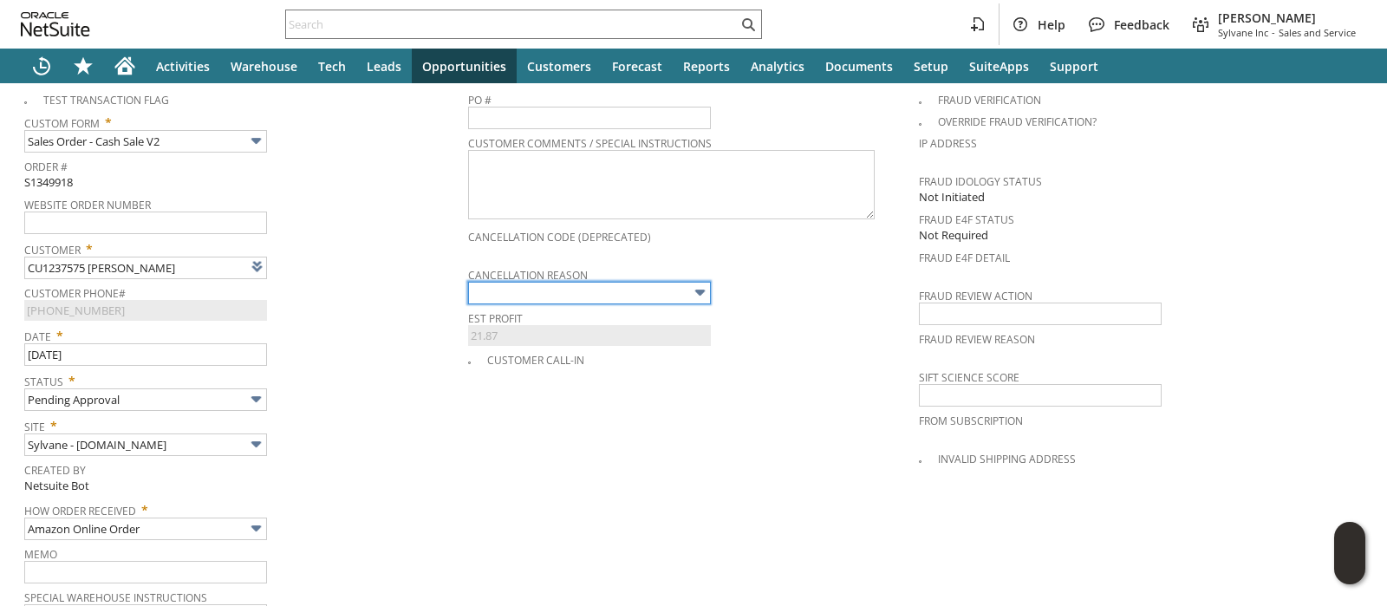
click at [504, 282] on input "text" at bounding box center [589, 293] width 243 height 23
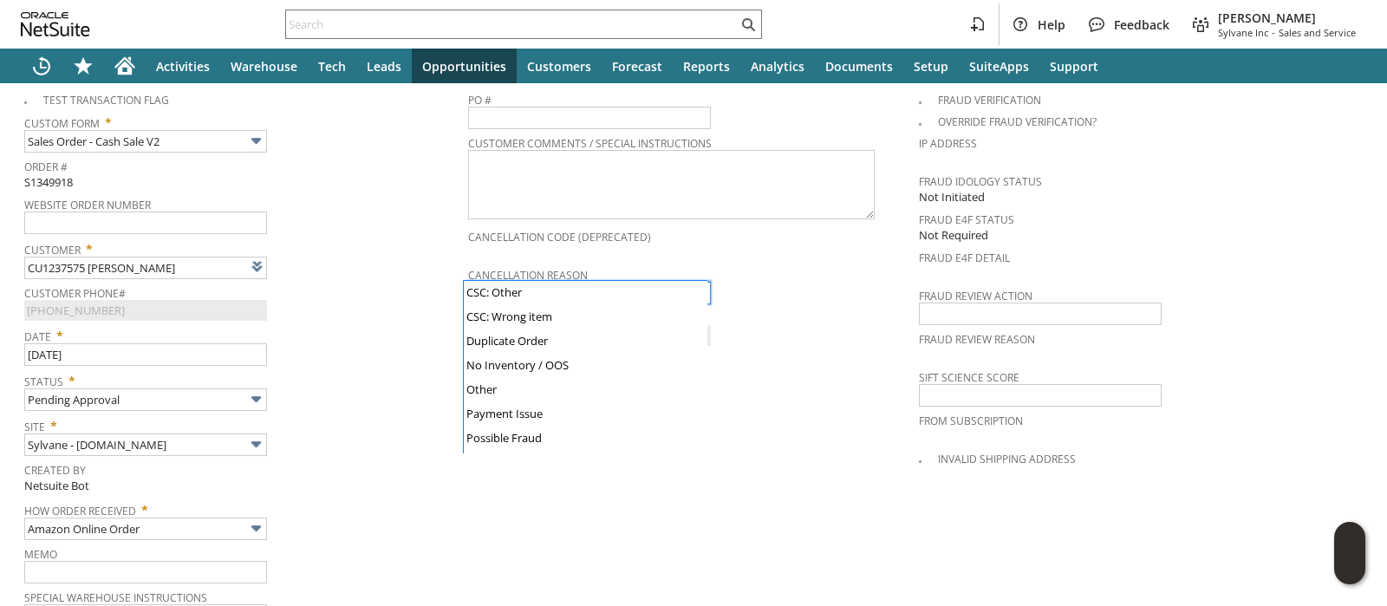
scroll to position [172, 0]
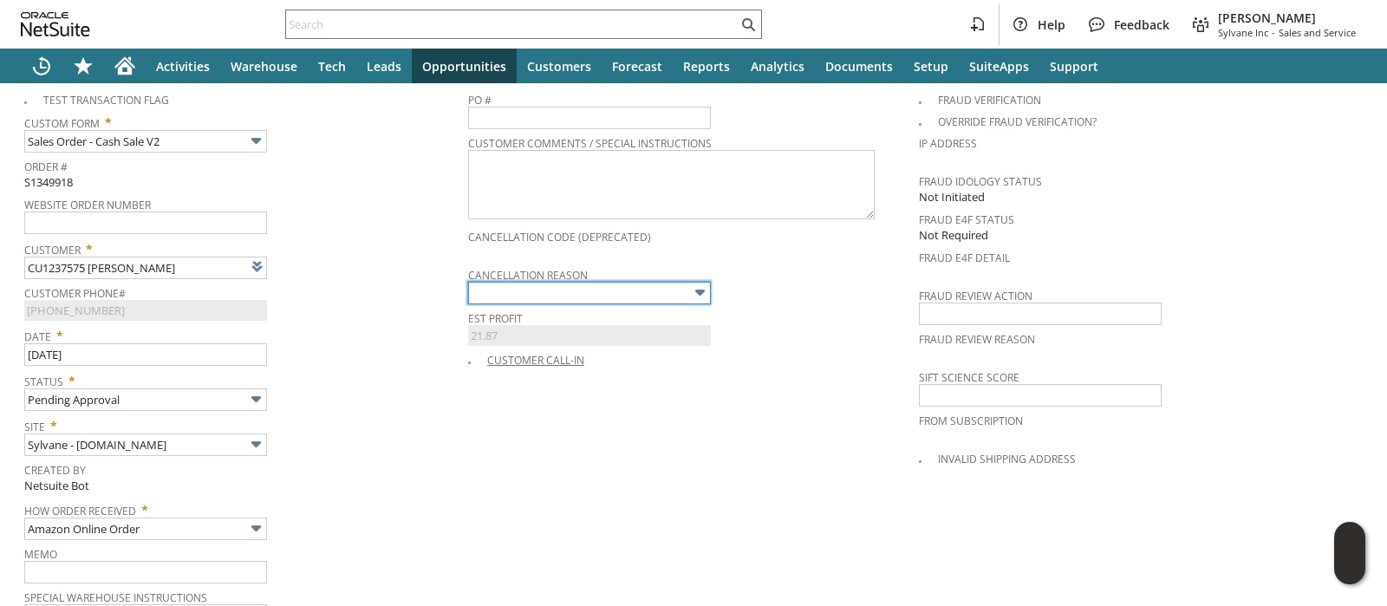
type input "No Inventory / OOS"
click at [400, 322] on span "Date *" at bounding box center [241, 332] width 435 height 21
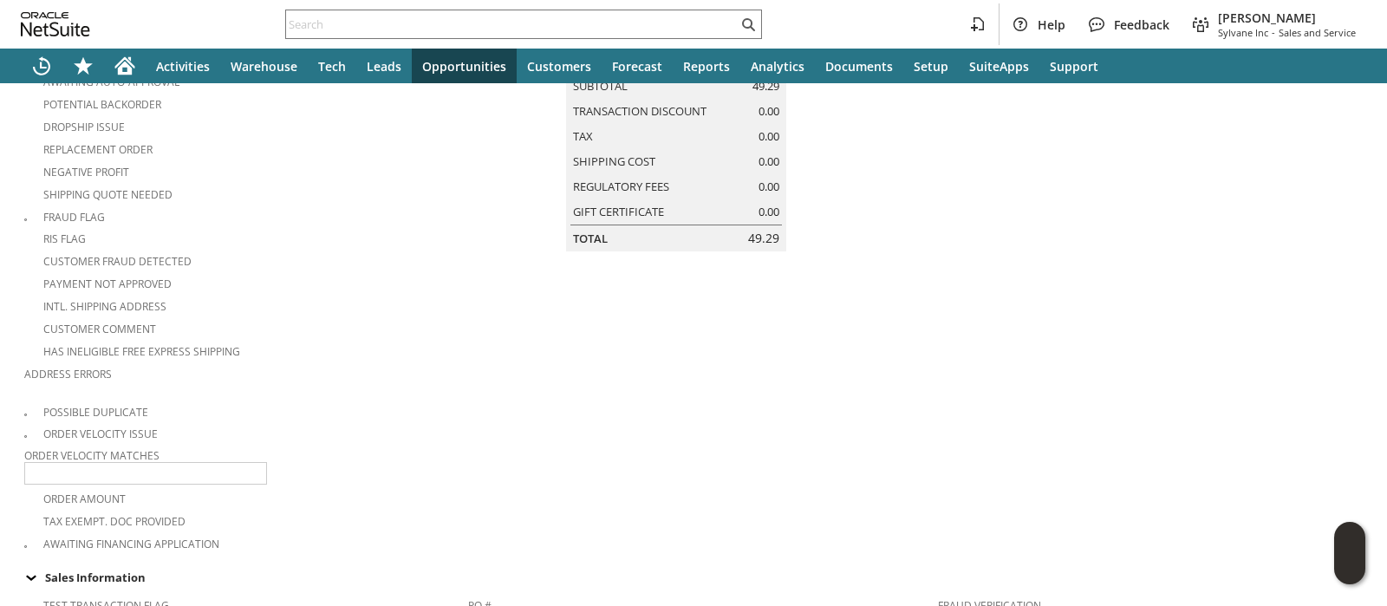
scroll to position [0, 0]
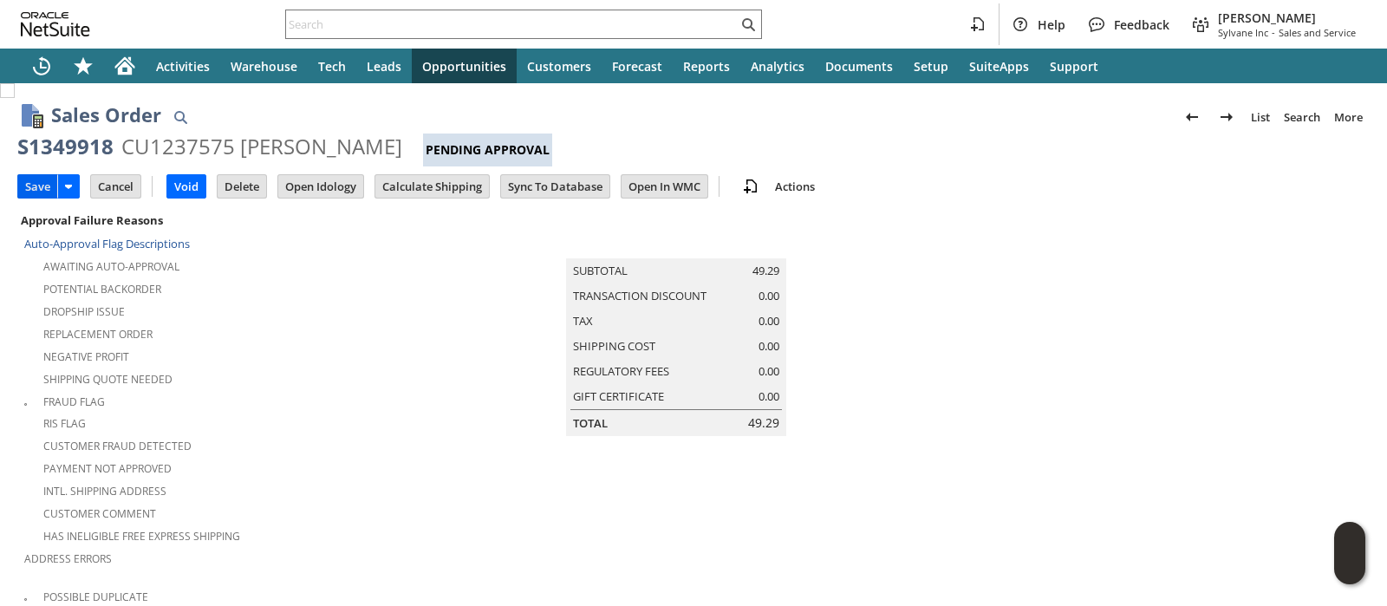
click at [42, 190] on input "Save" at bounding box center [37, 186] width 39 height 23
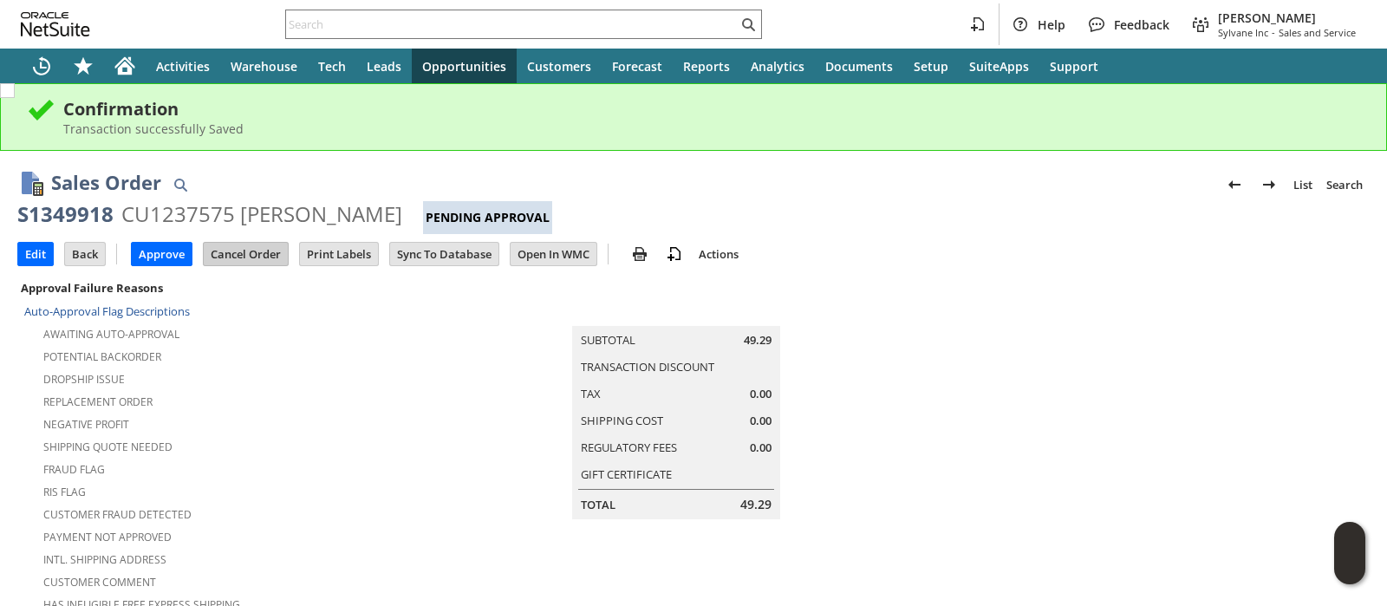
click at [238, 252] on input "Cancel Order" at bounding box center [246, 254] width 84 height 23
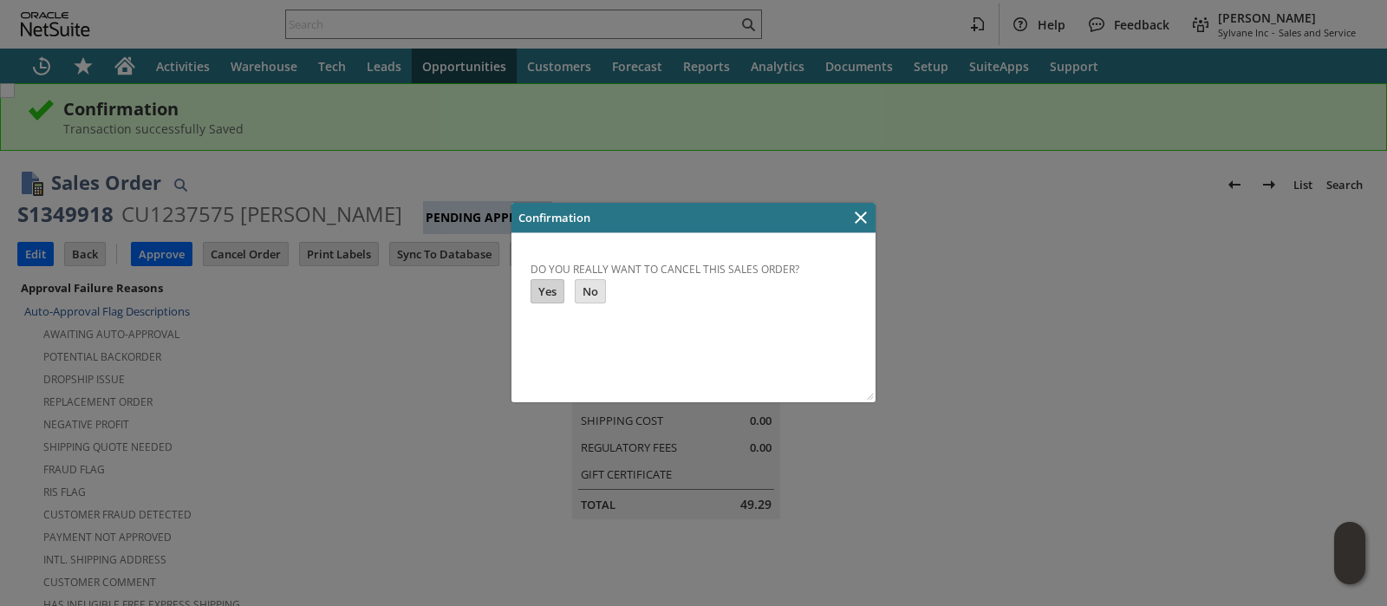
click at [539, 284] on input "Yes" at bounding box center [547, 291] width 32 height 23
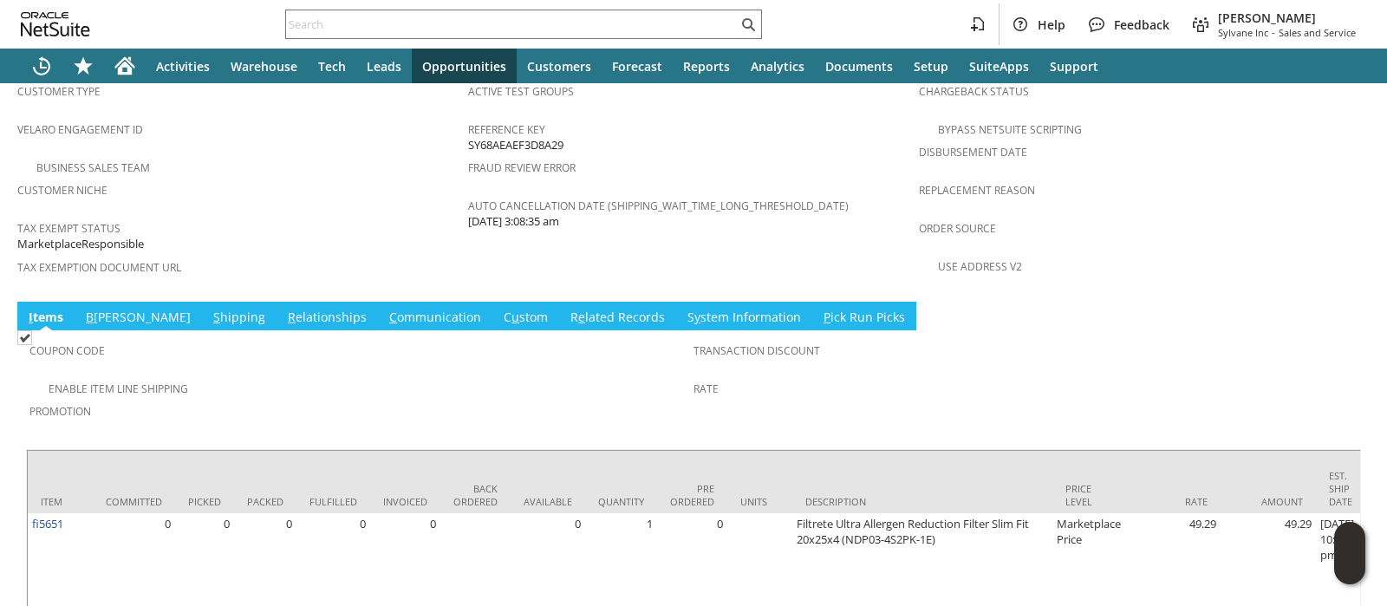
scroll to position [1257, 0]
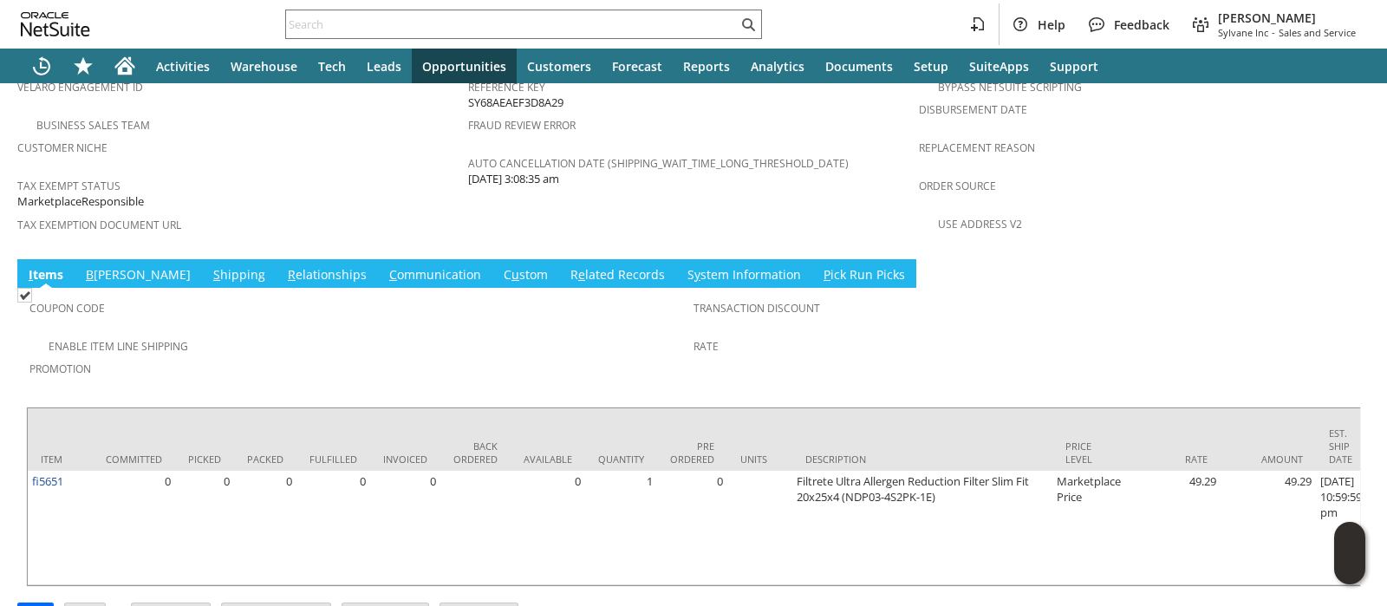
click at [385, 266] on link "C ommunication" at bounding box center [435, 275] width 101 height 19
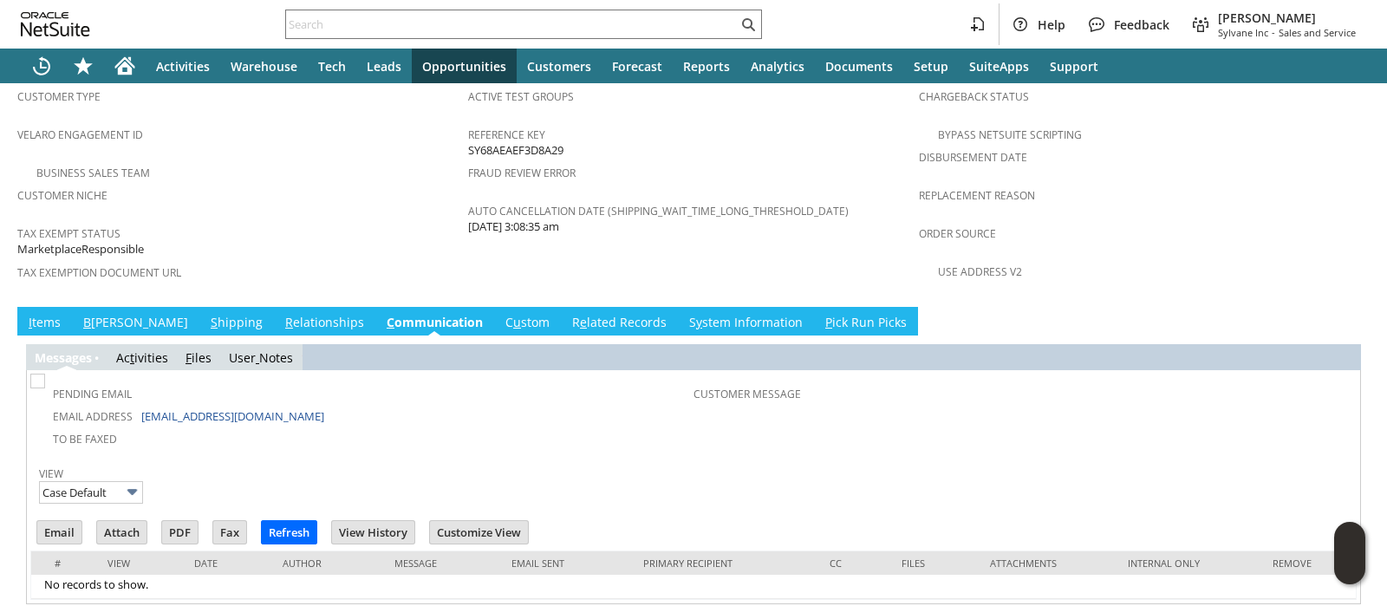
scroll to position [0, 0]
click at [513, 314] on span "u" at bounding box center [517, 322] width 8 height 16
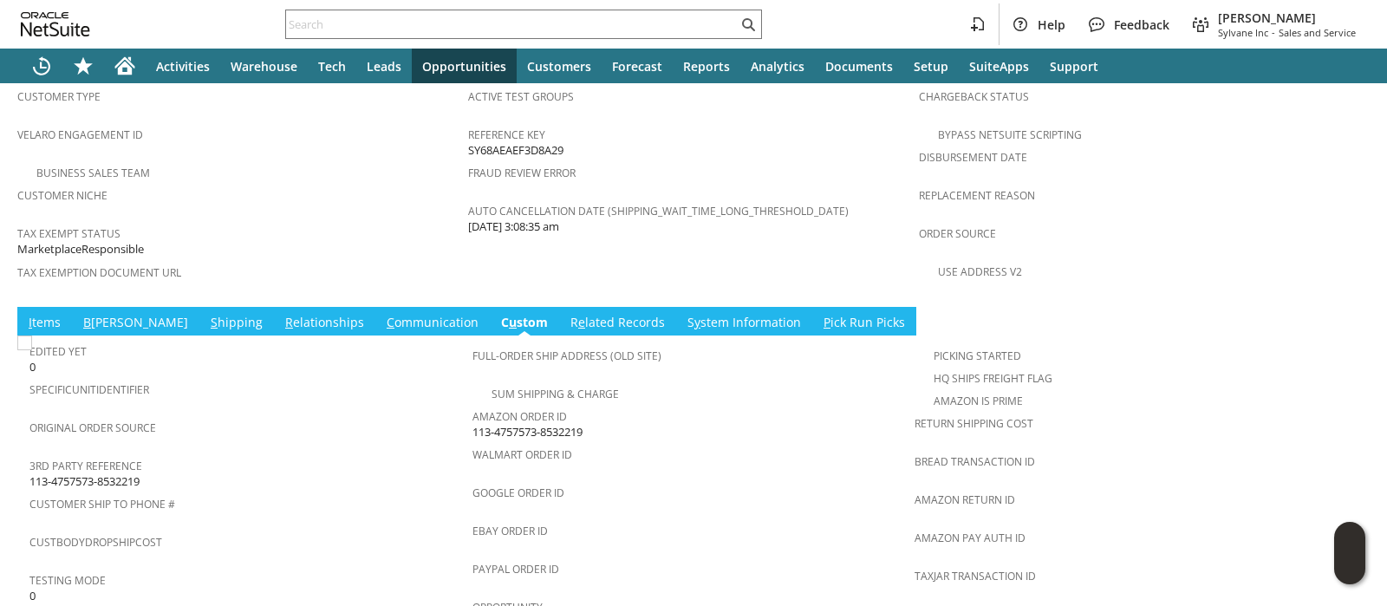
click at [497, 424] on span "113-4757573-8532219" at bounding box center [527, 432] width 110 height 16
copy tbody "113-4757573-8532219"
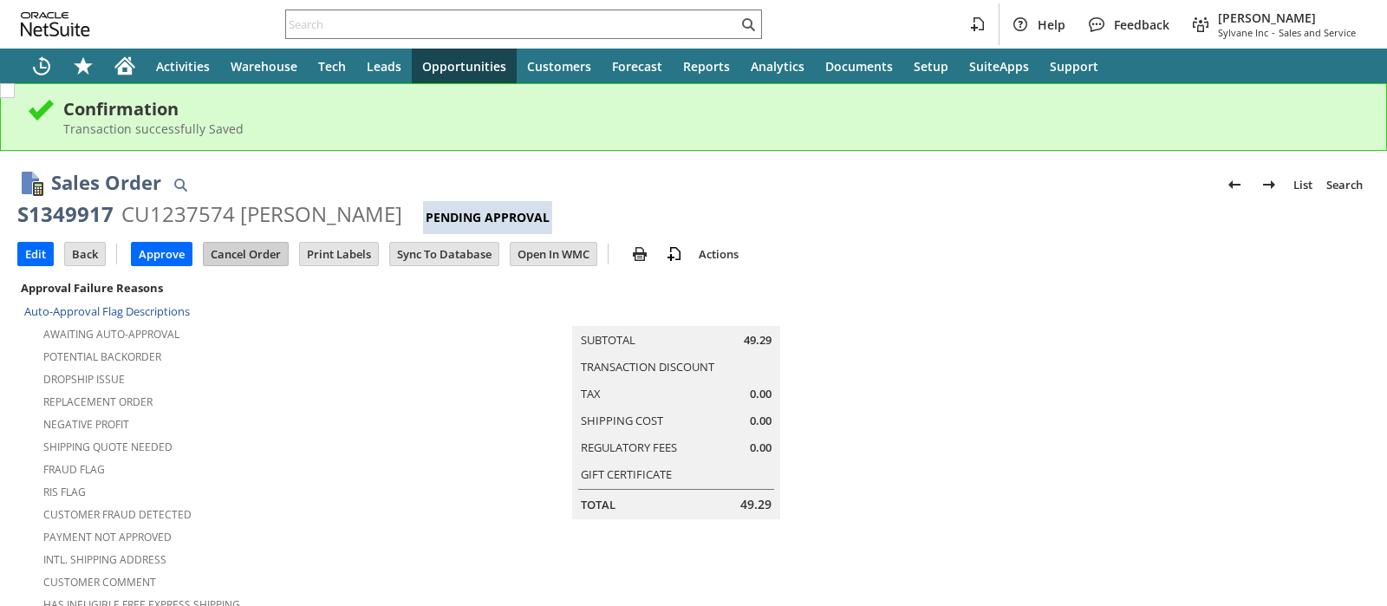
click at [255, 254] on input "Cancel Order" at bounding box center [246, 254] width 84 height 23
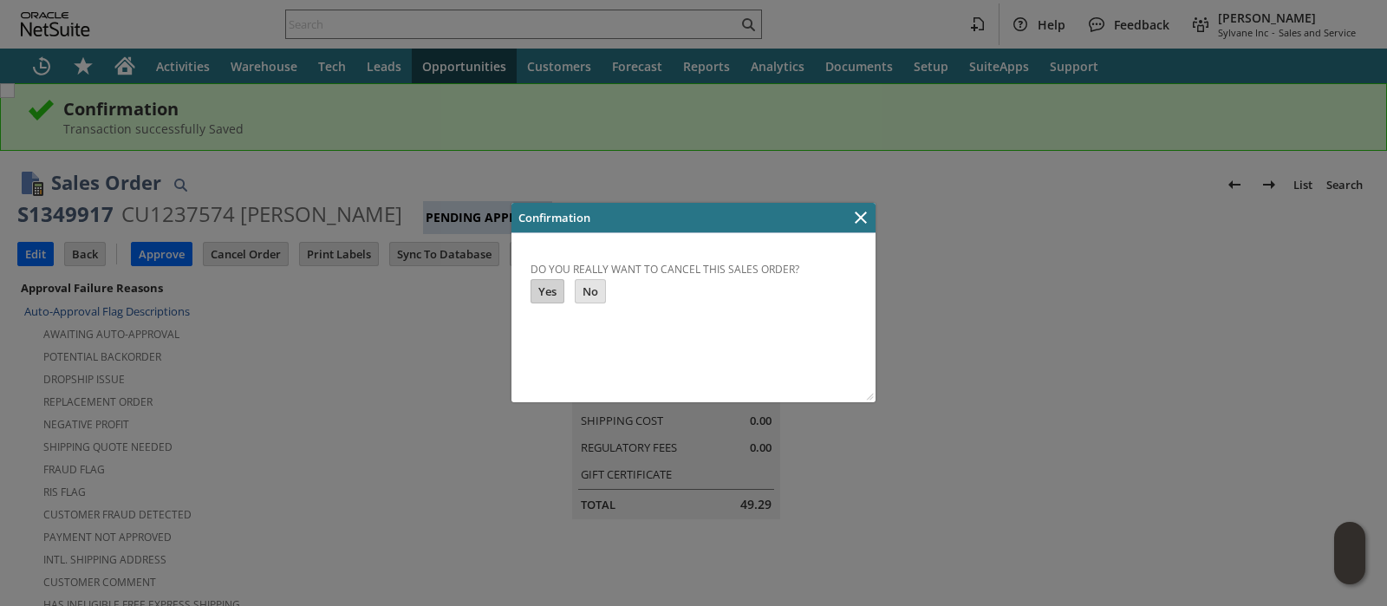
click at [554, 295] on input "Yes" at bounding box center [547, 291] width 32 height 23
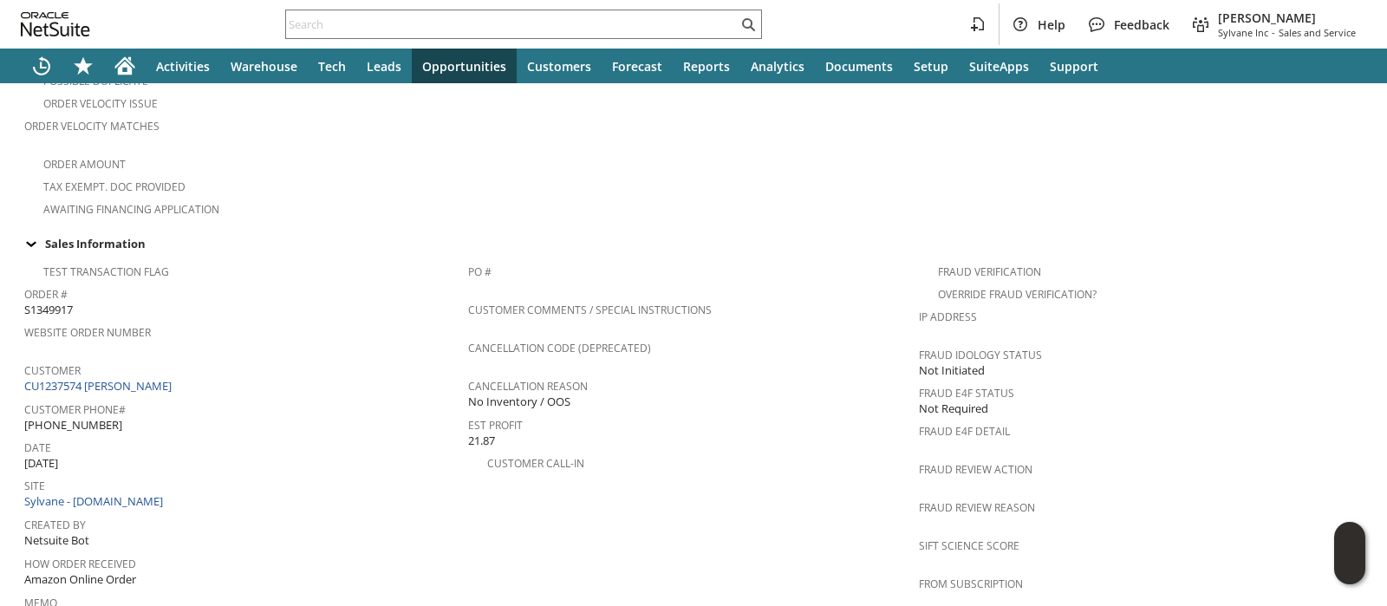
scroll to position [1273, 0]
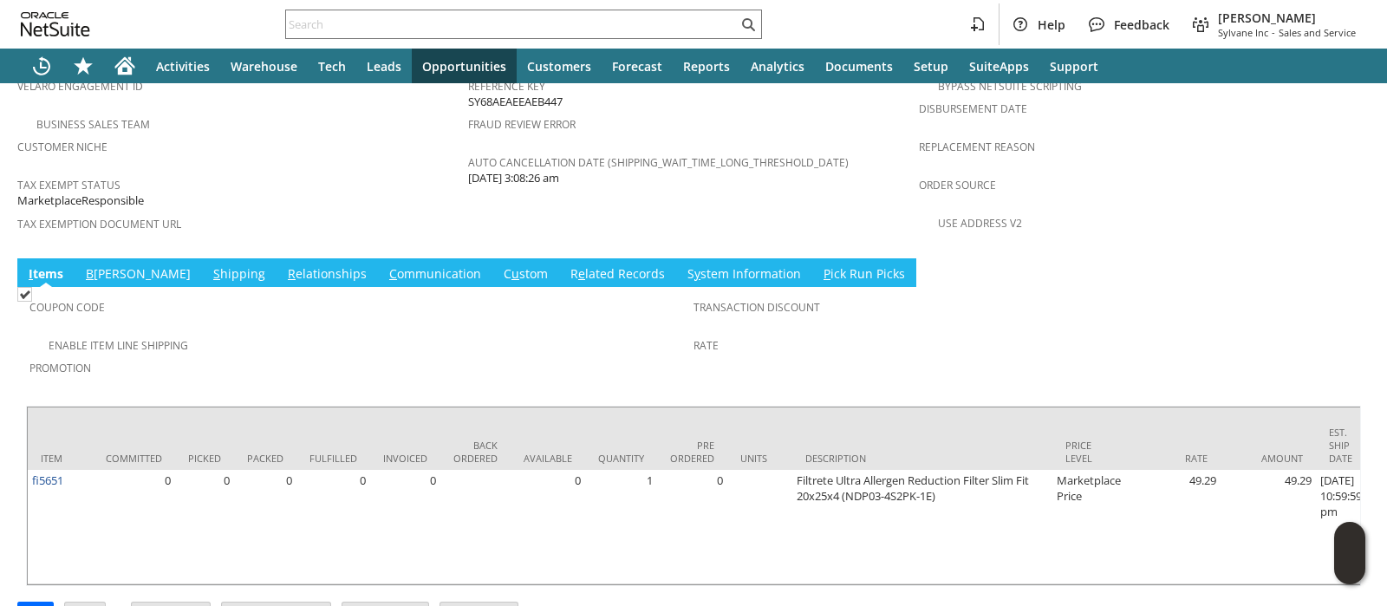
click at [499, 265] on link "[PERSON_NAME]" at bounding box center [525, 274] width 53 height 19
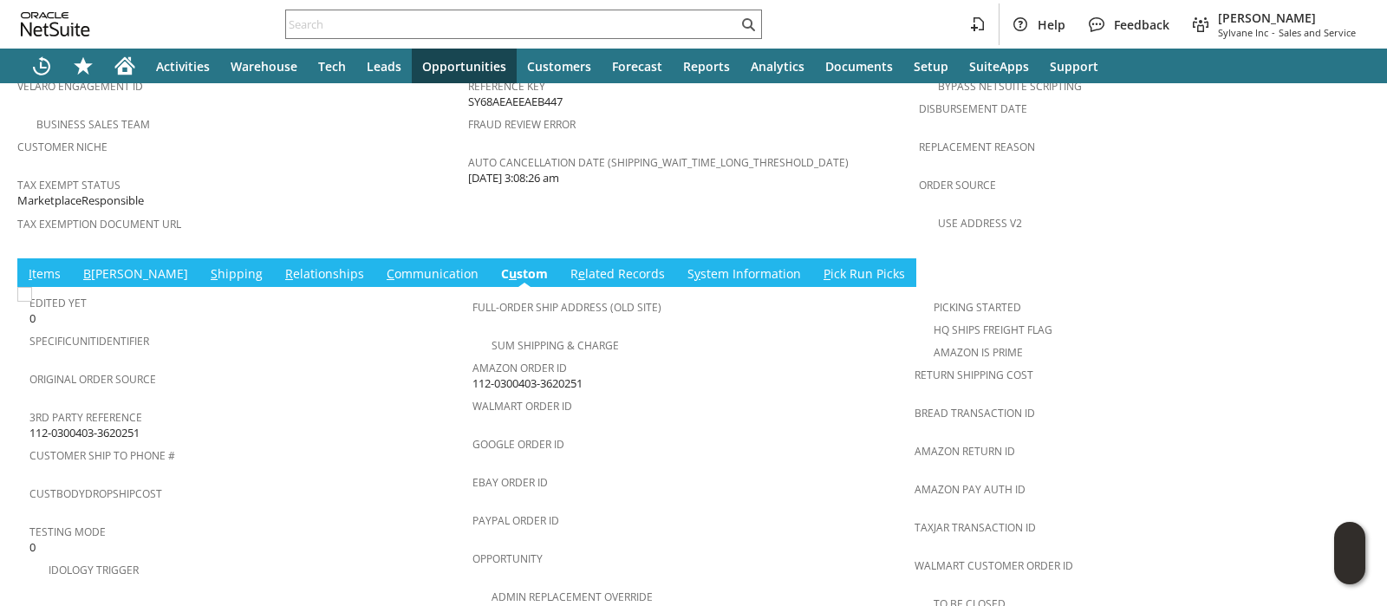
click at [514, 375] on span "112-0300403-3620251" at bounding box center [527, 383] width 110 height 16
copy tbody "112-0300403-3620251"
